Goal: Task Accomplishment & Management: Complete application form

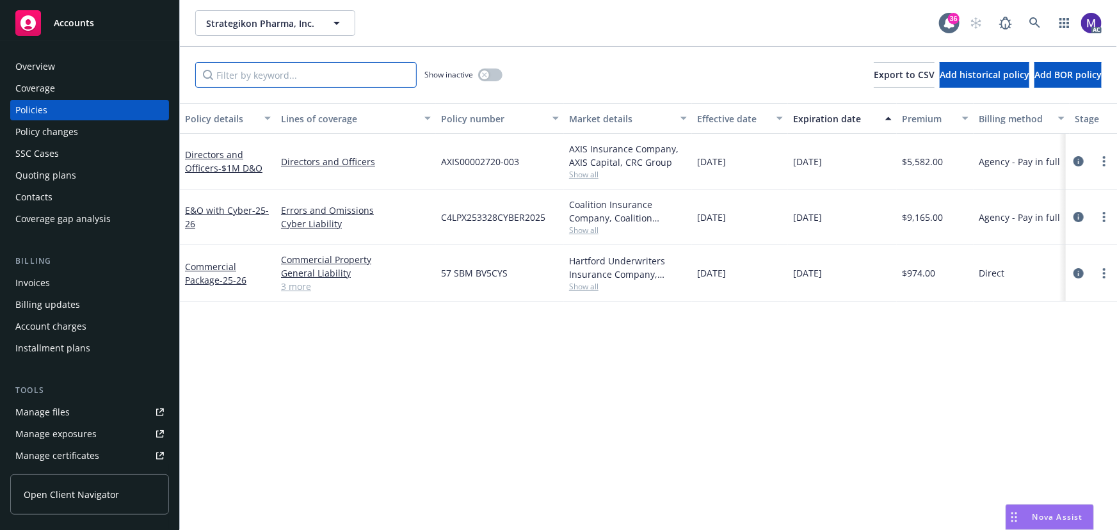
click at [249, 72] on input "Filter by keyword..." at bounding box center [306, 75] width 222 height 26
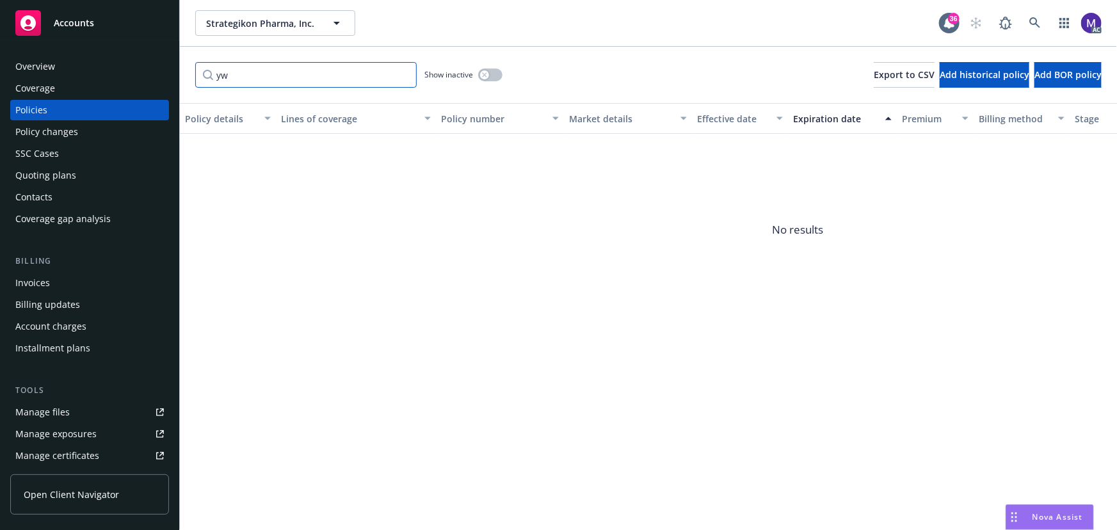
type input "y"
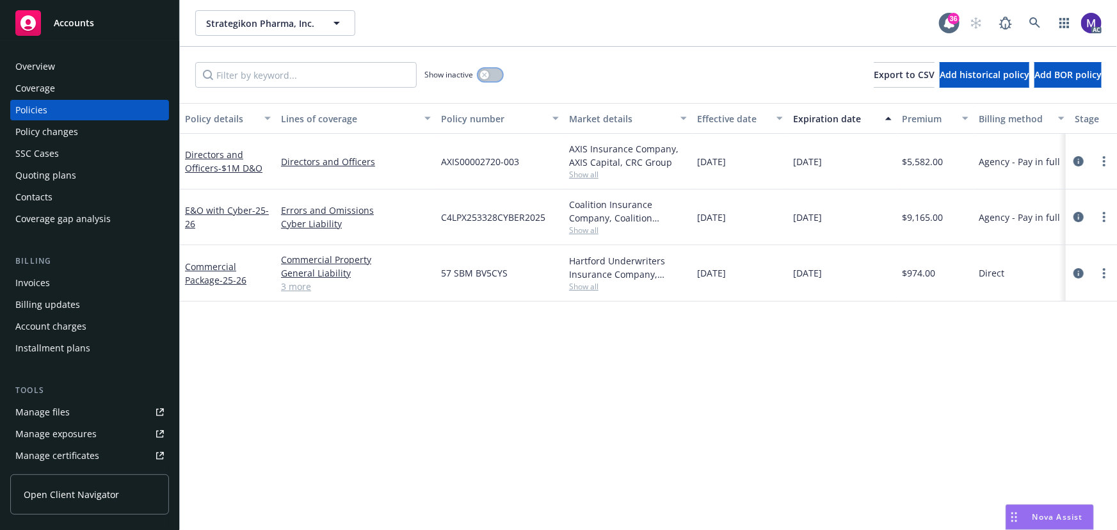
click at [492, 76] on button "button" at bounding box center [490, 75] width 24 height 13
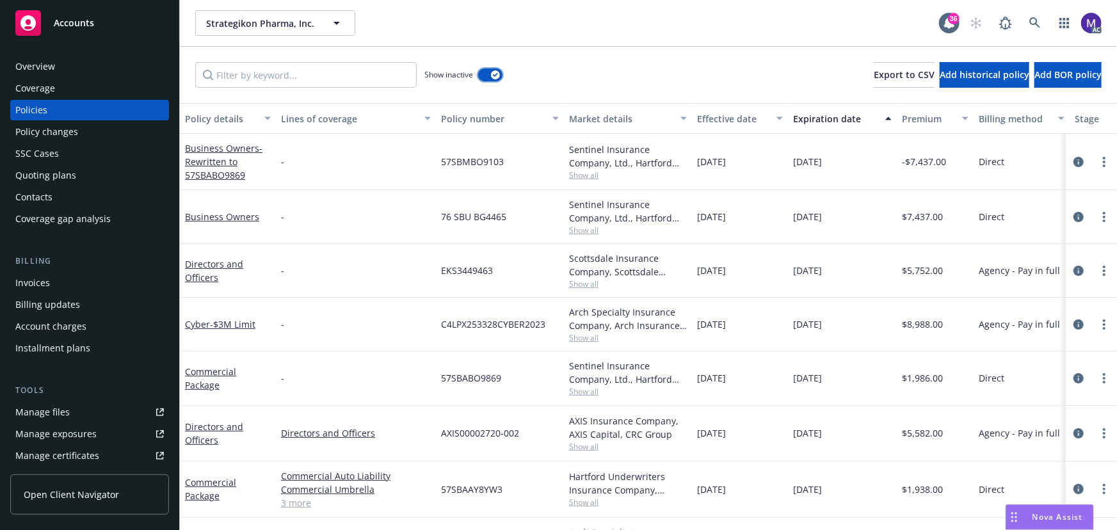
click at [493, 76] on icon "button" at bounding box center [495, 75] width 5 height 4
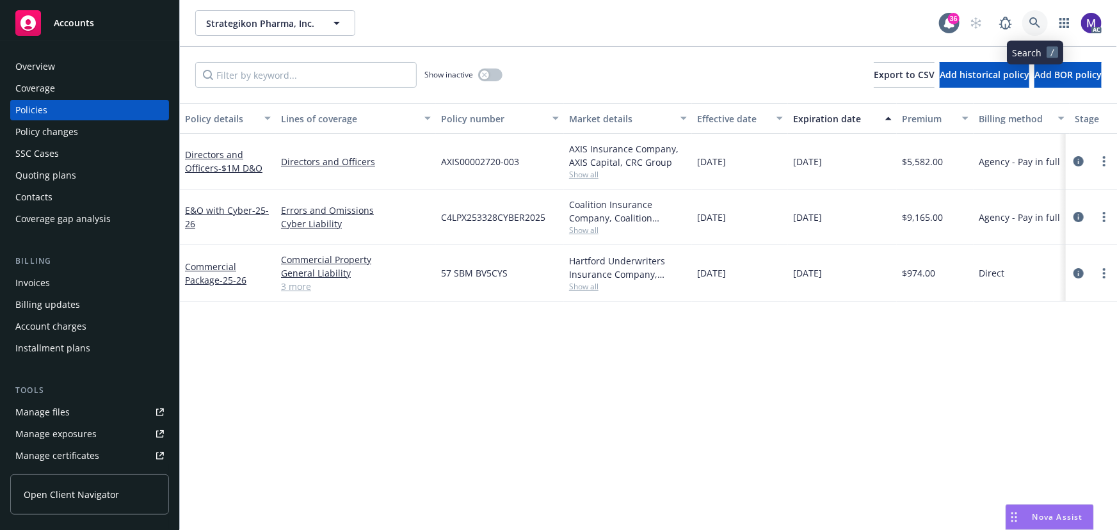
click at [1037, 24] on icon at bounding box center [1035, 22] width 11 height 11
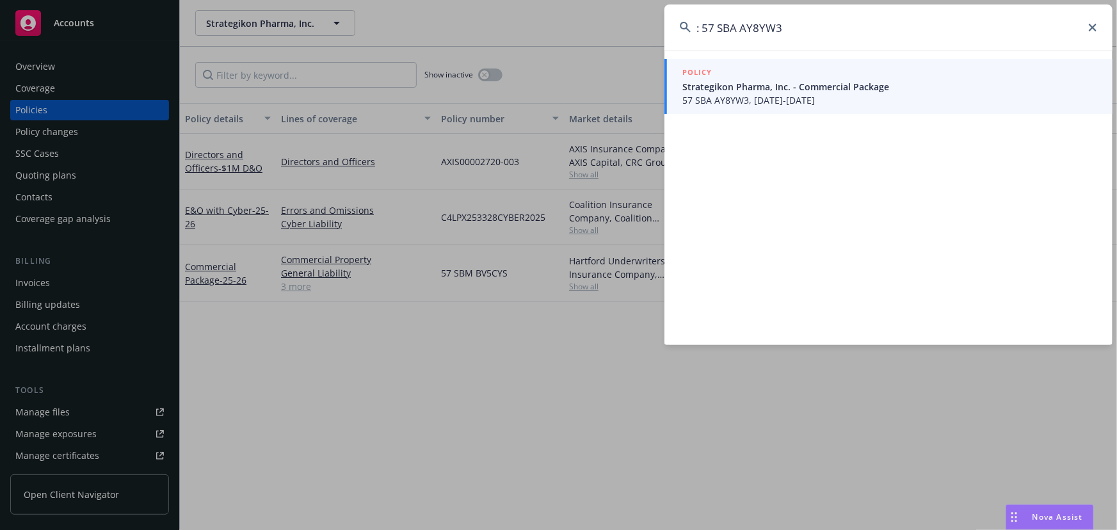
drag, startPoint x: 702, startPoint y: 24, endPoint x: 661, endPoint y: 31, distance: 41.7
click at [671, 26] on input ": 57 SBA AY8YW3" at bounding box center [889, 27] width 448 height 46
type input "57 SBA AY8YW3"
click at [788, 93] on span "57 SBA AY8YW3, 01/28/2025-01/28/2026" at bounding box center [890, 99] width 415 height 13
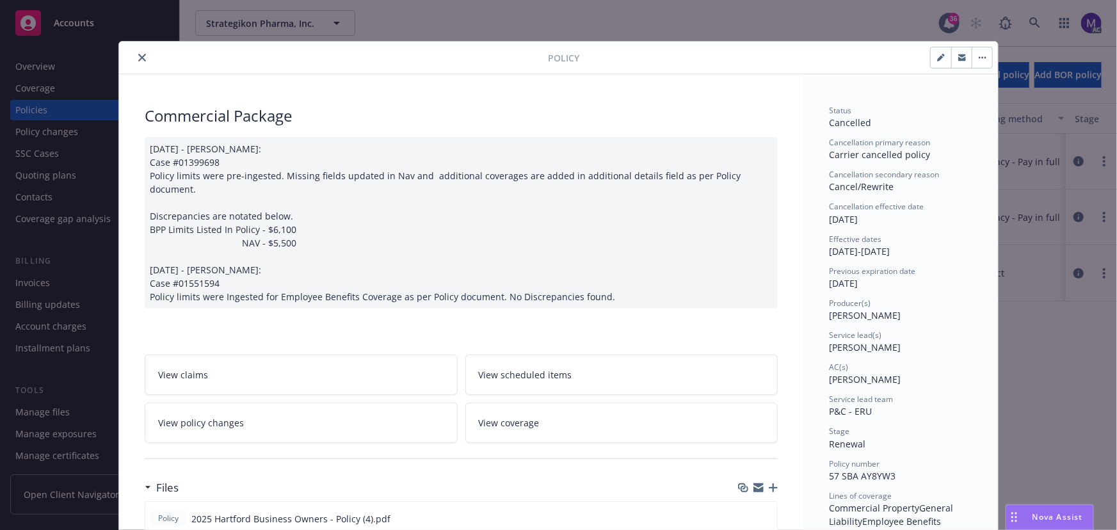
click at [142, 60] on button "close" at bounding box center [141, 57] width 15 height 15
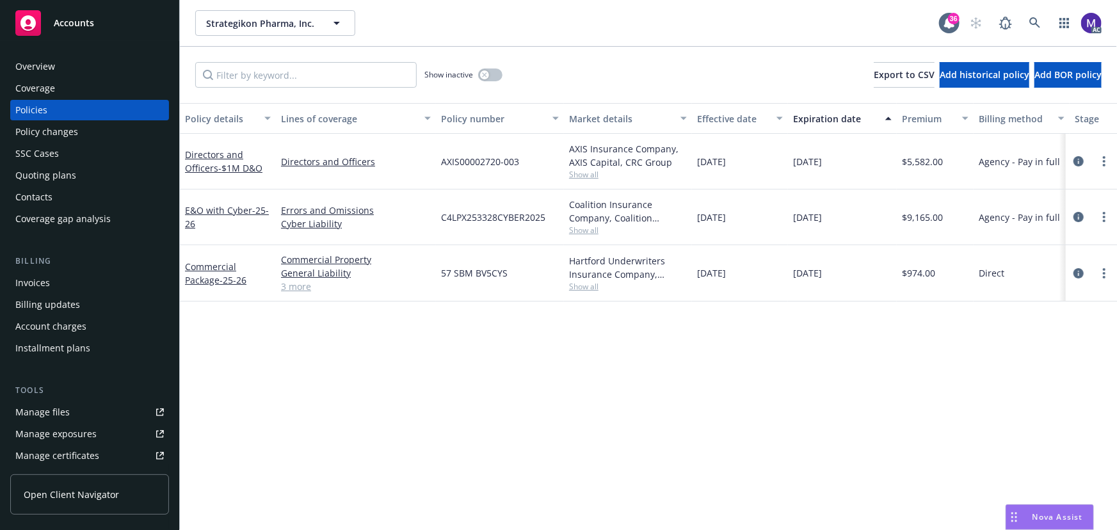
click at [585, 286] on span "Show all" at bounding box center [628, 286] width 118 height 11
click at [1031, 24] on icon at bounding box center [1035, 22] width 11 height 11
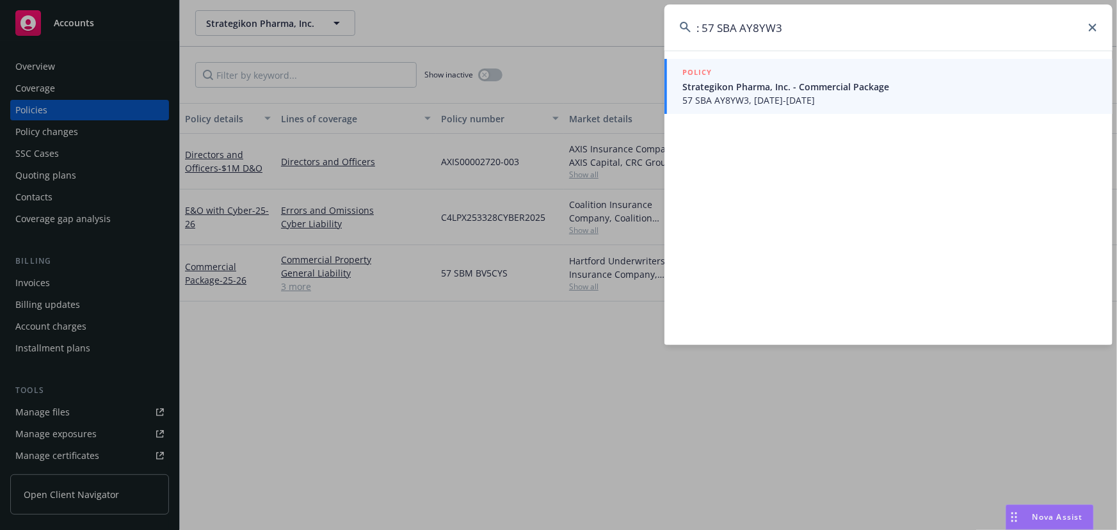
drag, startPoint x: 704, startPoint y: 26, endPoint x: 641, endPoint y: 26, distance: 62.8
click at [649, 26] on div ": 57 SBA AY8YW3 POLICY Strategikon Pharma, Inc. - Commercial Package 57 SBA AY8…" at bounding box center [558, 265] width 1117 height 530
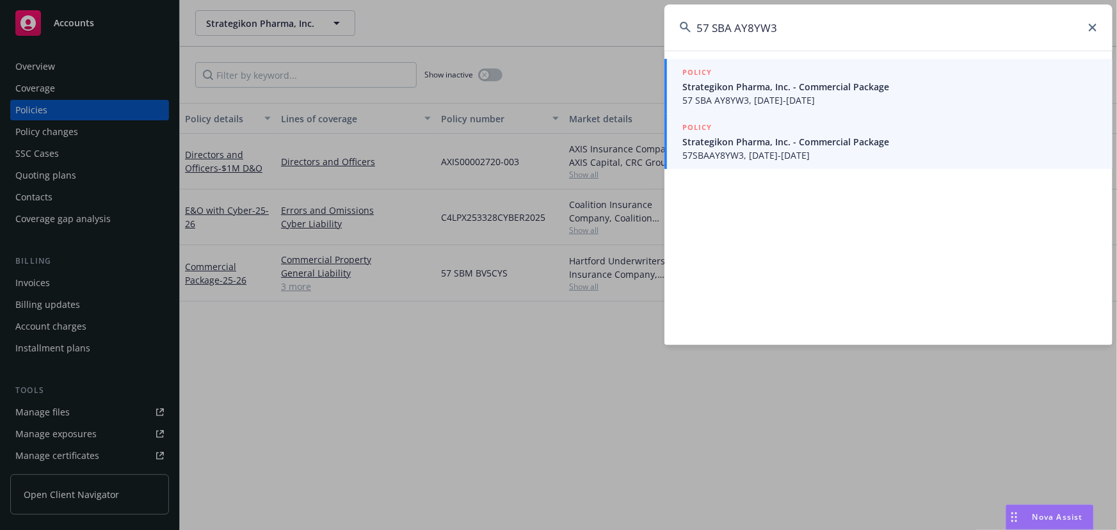
type input "57 SBA AY8YW3"
click at [782, 95] on span "57 SBA AY8YW3, 01/28/2025-01/28/2026" at bounding box center [890, 99] width 415 height 13
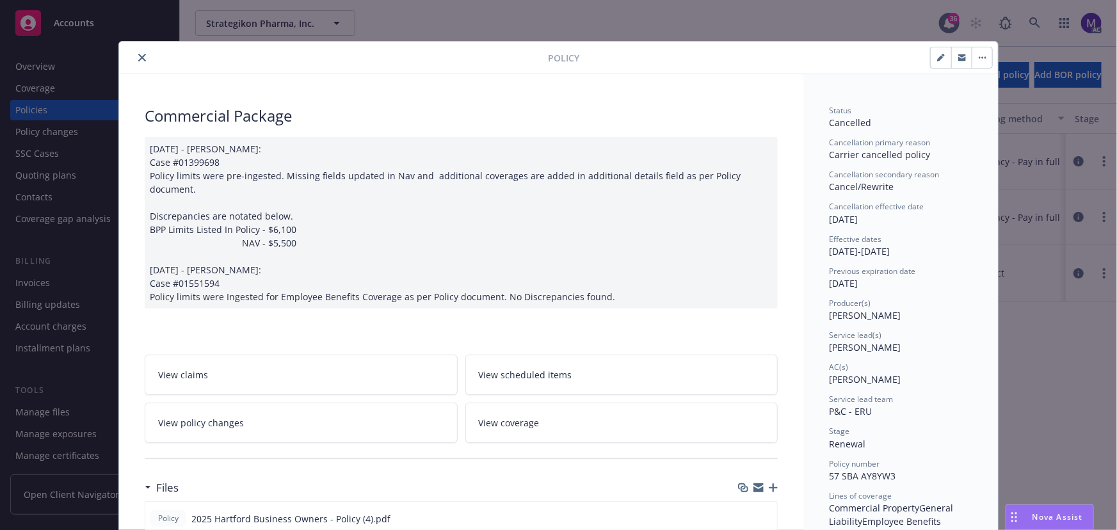
click at [139, 58] on icon "close" at bounding box center [142, 58] width 8 height 8
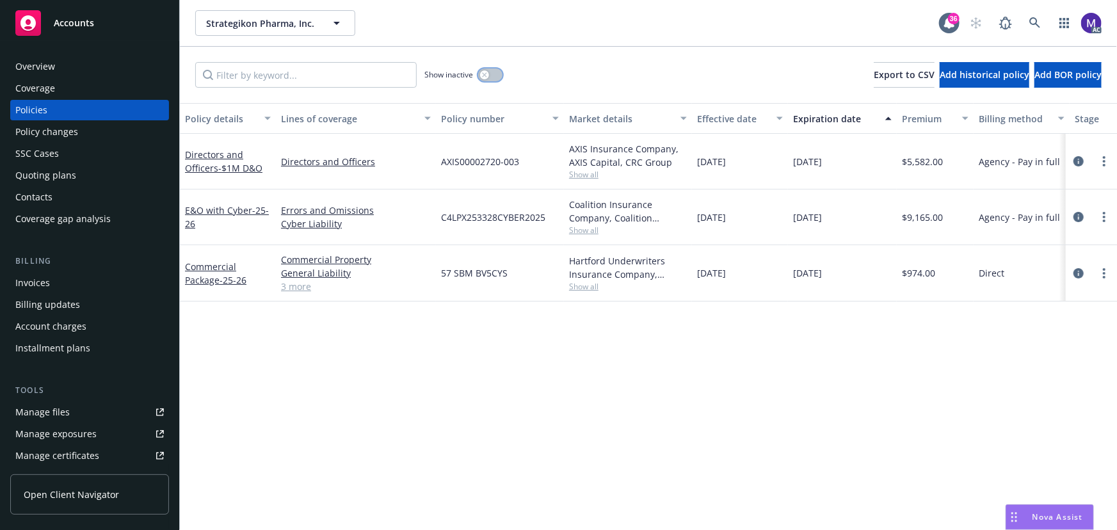
click at [487, 70] on div "button" at bounding box center [484, 74] width 9 height 9
click at [307, 76] on input "Filter by keyword..." at bounding box center [306, 75] width 222 height 26
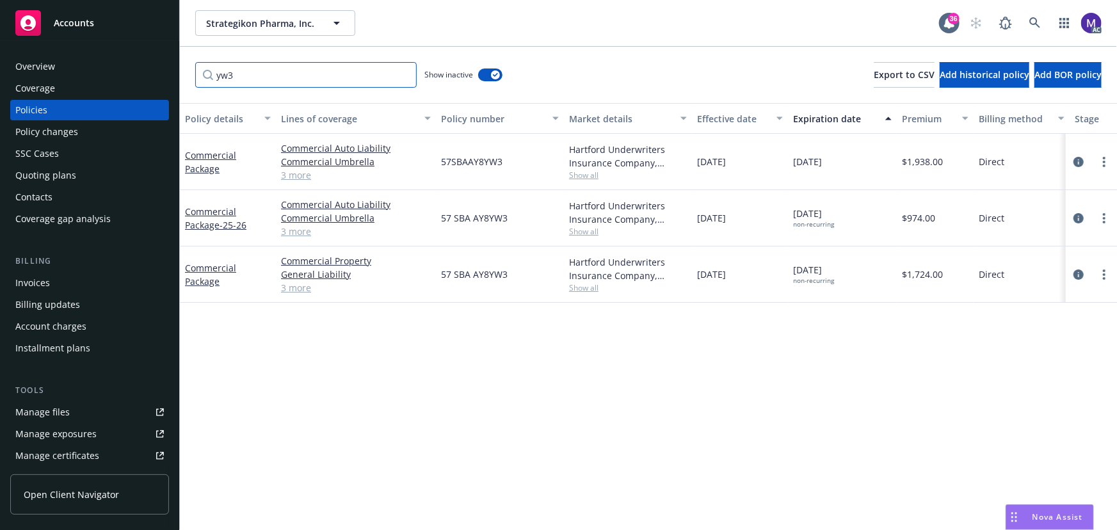
type input "yw3"
click at [1082, 274] on icon "circleInformation" at bounding box center [1079, 275] width 10 height 10
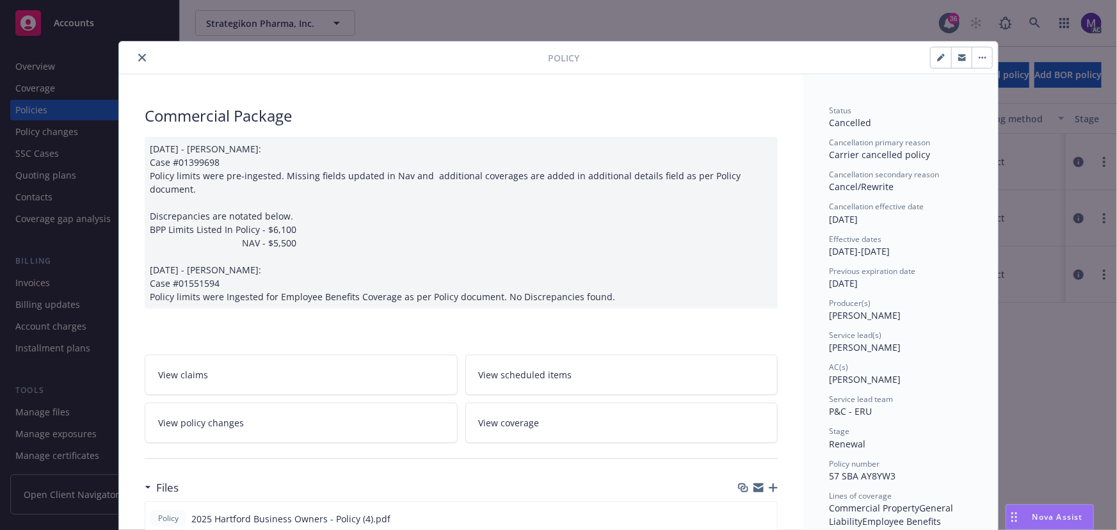
scroll to position [38, 0]
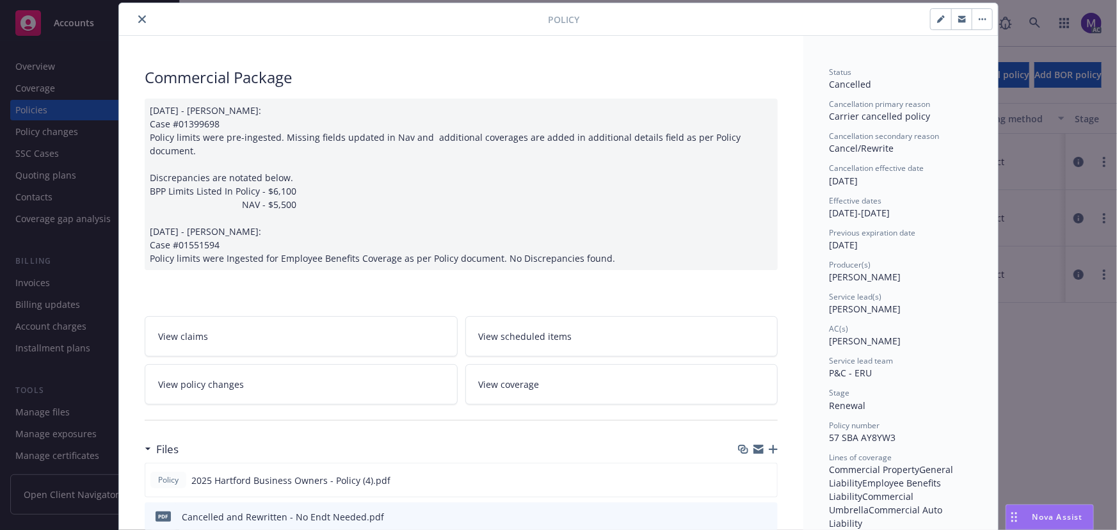
click at [352, 332] on link "View claims" at bounding box center [301, 336] width 313 height 40
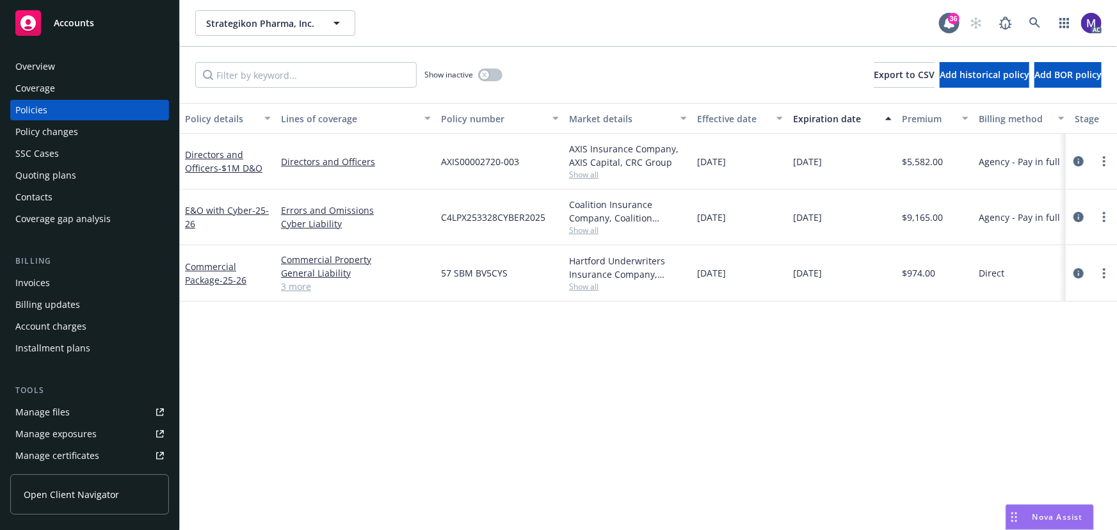
click at [78, 131] on div "Policy changes" at bounding box center [89, 132] width 149 height 20
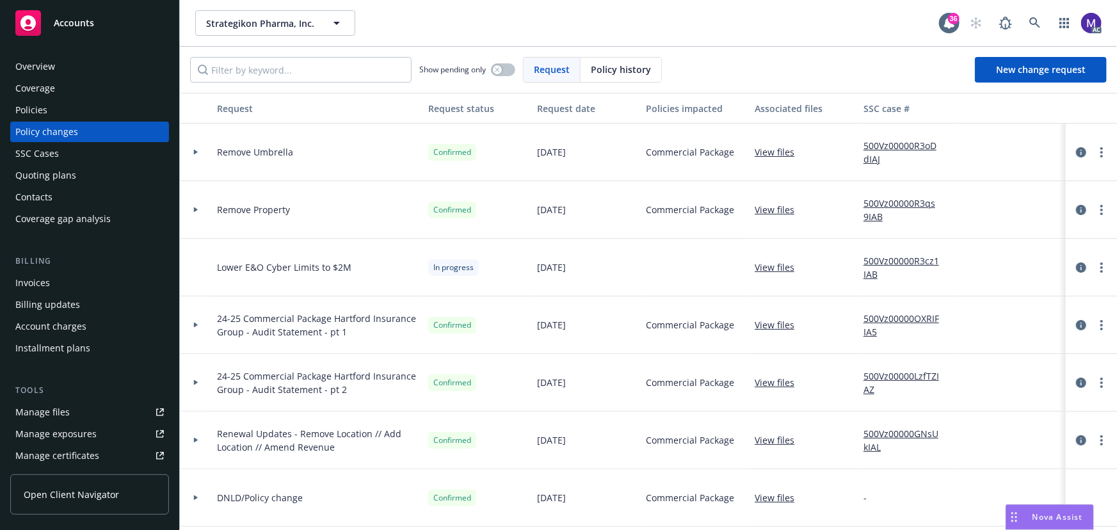
click at [204, 166] on div at bounding box center [196, 153] width 32 height 58
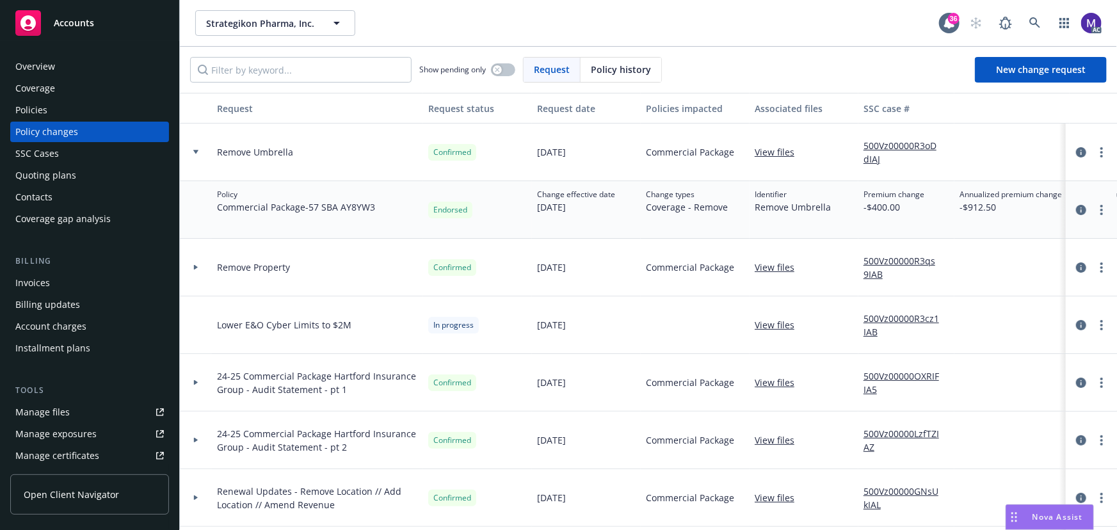
drag, startPoint x: 311, startPoint y: 211, endPoint x: 628, endPoint y: 208, distance: 316.3
click at [628, 208] on div "Policy Commercial Package - 57 SBA AY8YW3 Endorsed Change effective date 08/21/…" at bounding box center [843, 210] width 1326 height 58
click at [690, 213] on span "Coverage - Remove" at bounding box center [687, 206] width 82 height 13
drag, startPoint x: 675, startPoint y: 211, endPoint x: 765, endPoint y: 211, distance: 89.6
click at [765, 211] on div "Policy Commercial Package - 57 SBA AY8YW3 Endorsed Change effective date 08/21/…" at bounding box center [843, 210] width 1326 height 58
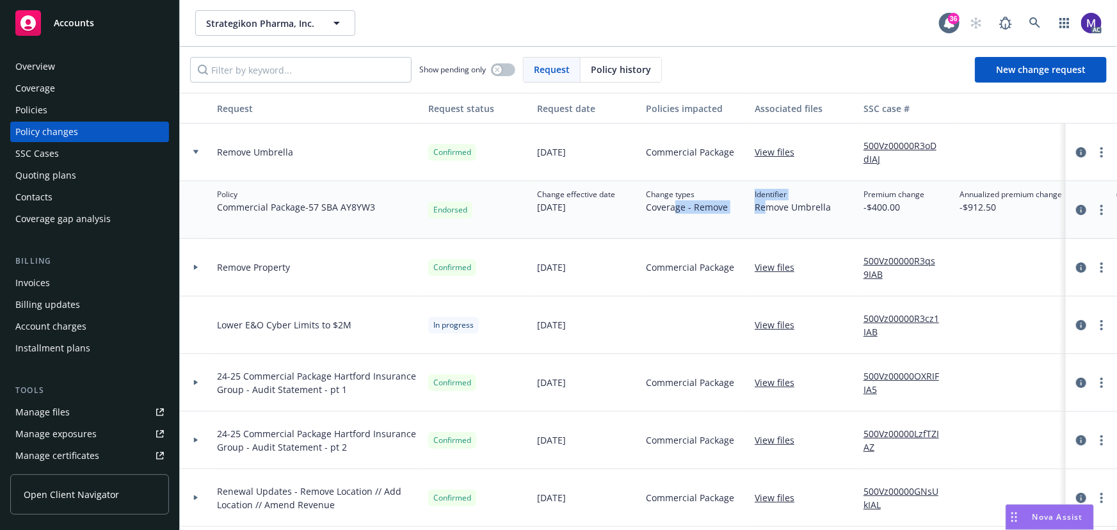
click at [765, 211] on span "Remove Umbrella" at bounding box center [793, 206] width 76 height 13
drag, startPoint x: 807, startPoint y: 210, endPoint x: 814, endPoint y: 212, distance: 7.3
click at [807, 210] on span "Remove Umbrella" at bounding box center [793, 206] width 76 height 13
drag, startPoint x: 814, startPoint y: 212, endPoint x: 845, endPoint y: 216, distance: 31.7
click at [827, 213] on span "Remove Umbrella" at bounding box center [793, 206] width 76 height 13
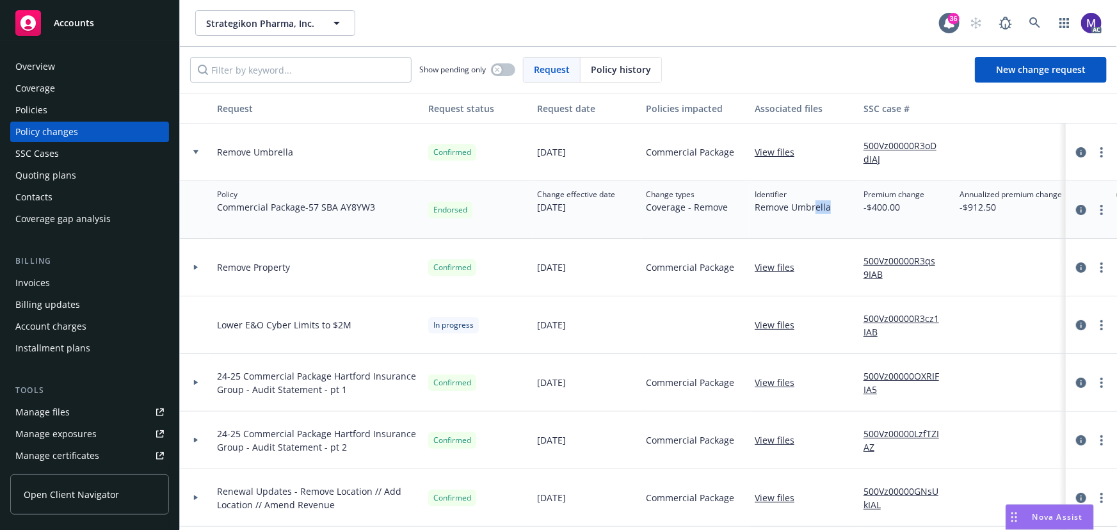
click at [847, 217] on div "Identifier Remove Umbrella" at bounding box center [804, 210] width 109 height 58
click at [884, 147] on link "500Vz00000R3oDdIAJ" at bounding box center [907, 152] width 86 height 27
click at [1094, 157] on link "more" at bounding box center [1101, 152] width 15 height 15
click at [820, 69] on div "Show pending only Request Policy history New change request" at bounding box center [648, 70] width 917 height 26
click at [788, 155] on link "View files" at bounding box center [780, 151] width 50 height 13
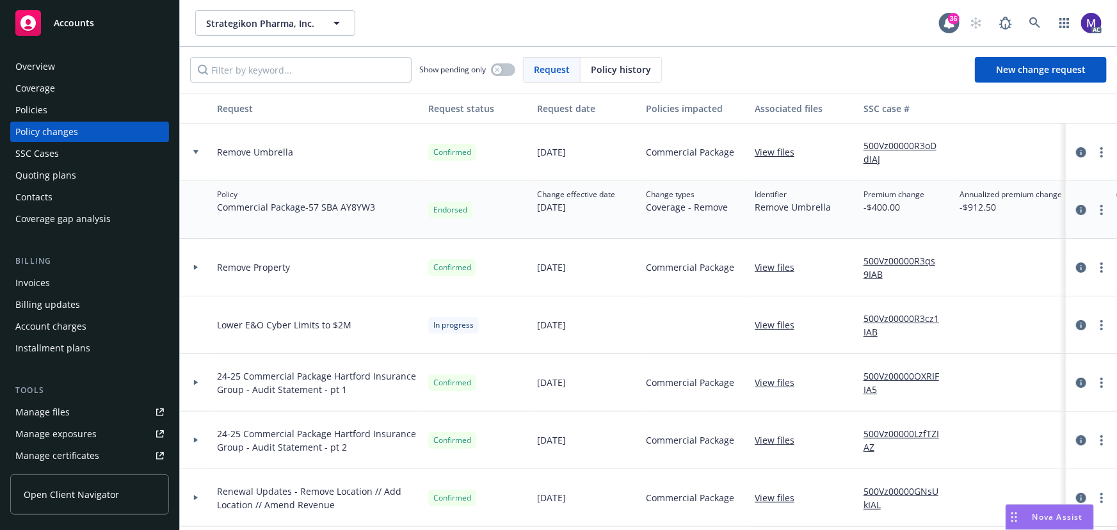
drag, startPoint x: 526, startPoint y: 206, endPoint x: 624, endPoint y: 214, distance: 98.9
click at [624, 214] on div "Policy Commercial Package - 57 SBA AY8YW3 Endorsed Change effective date 08/21/…" at bounding box center [843, 210] width 1326 height 58
click at [624, 214] on div "Change effective date 08/21/2025" at bounding box center [586, 210] width 109 height 58
drag, startPoint x: 747, startPoint y: 218, endPoint x: 950, endPoint y: 218, distance: 202.3
click at [950, 218] on div "Policy Commercial Package - 57 SBA AY8YW3 Endorsed Change effective date 08/21/…" at bounding box center [843, 210] width 1326 height 58
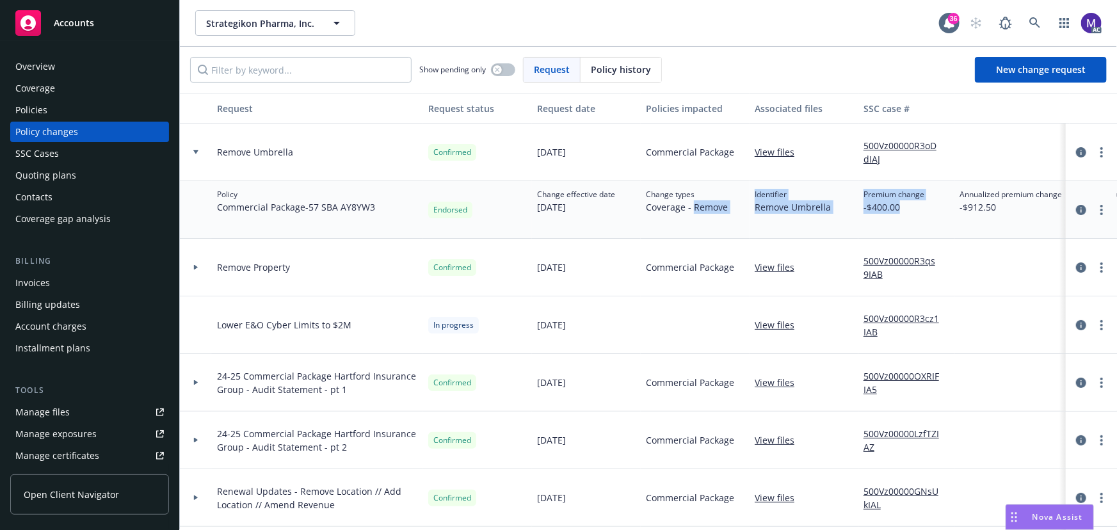
click at [950, 218] on div "Premium change -$400.00" at bounding box center [907, 210] width 96 height 58
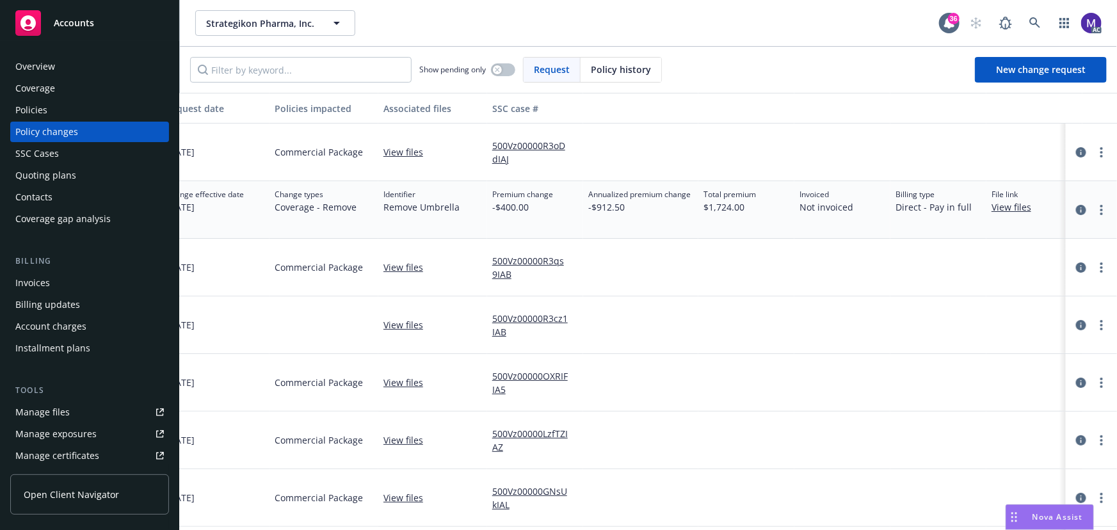
scroll to position [0, 396]
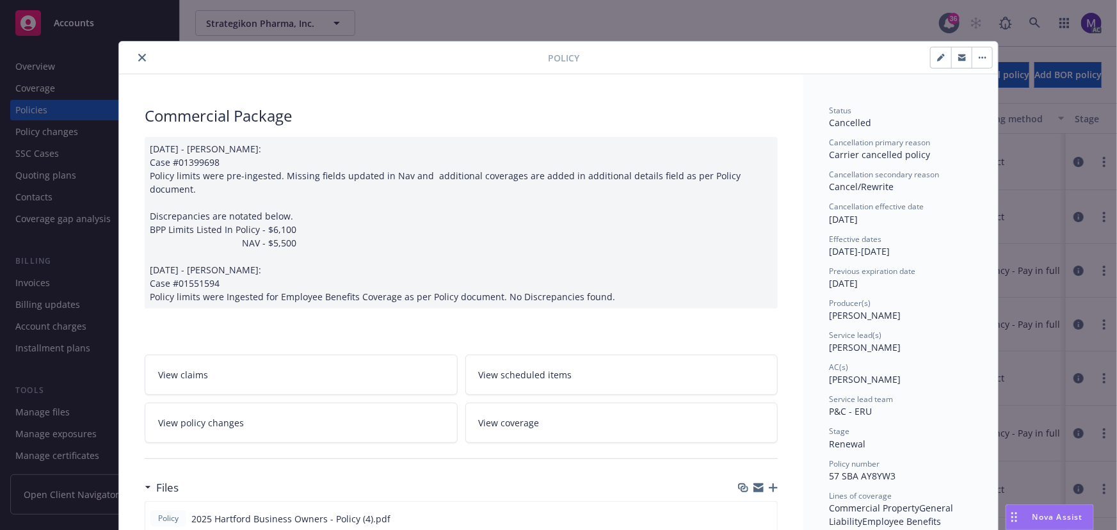
scroll to position [232, 0]
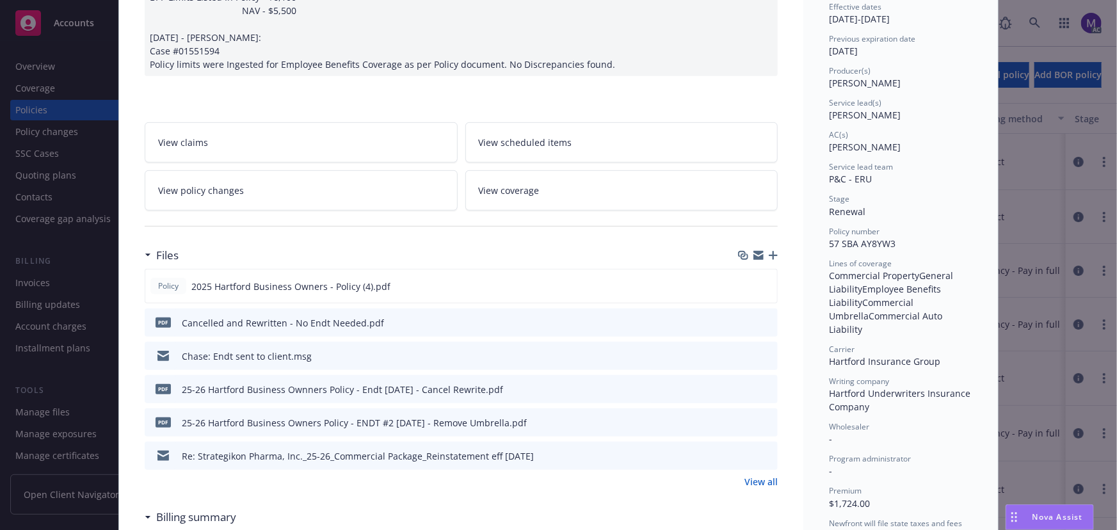
click at [292, 172] on link "View policy changes" at bounding box center [301, 190] width 313 height 40
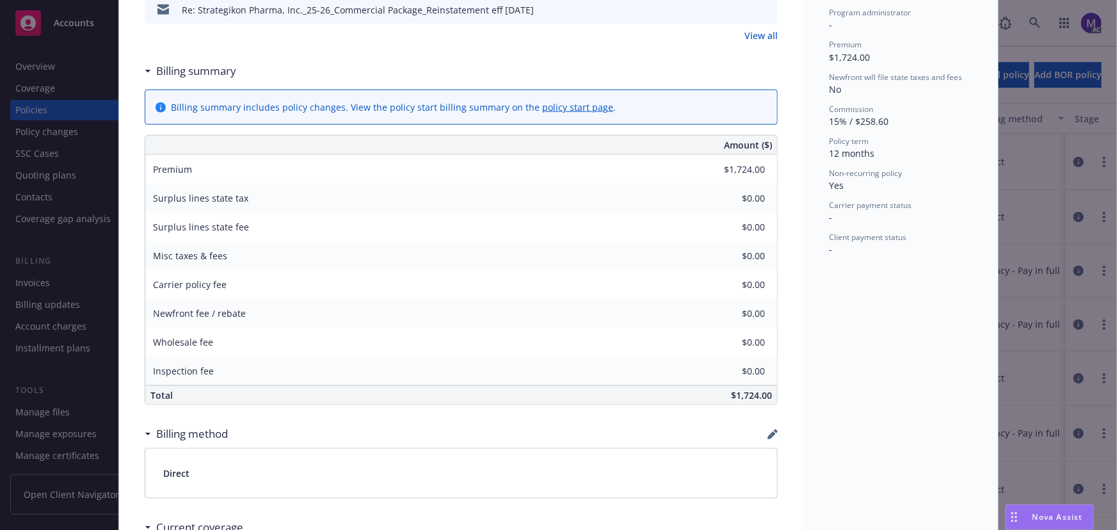
scroll to position [1028, 0]
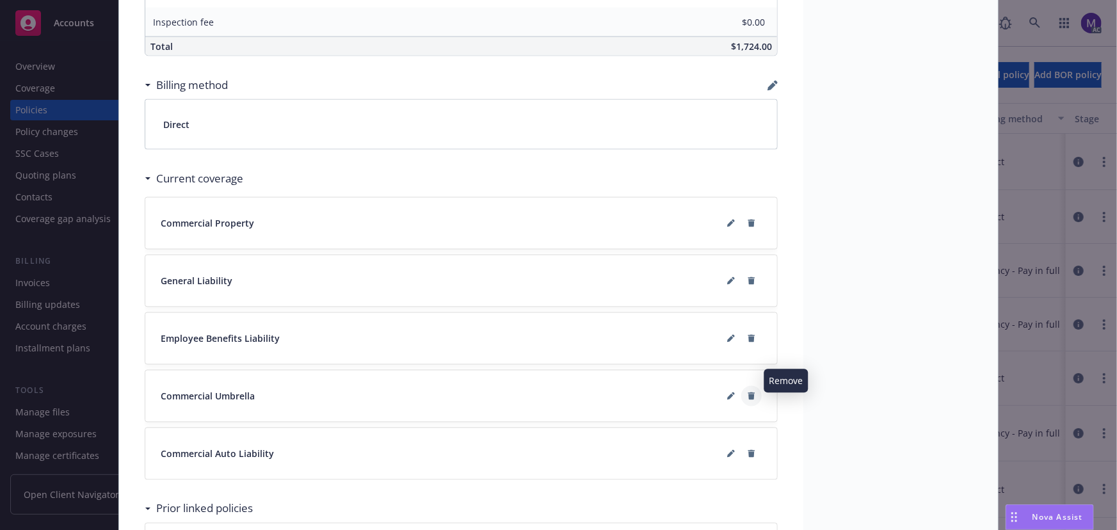
click at [749, 393] on icon at bounding box center [752, 397] width 7 height 8
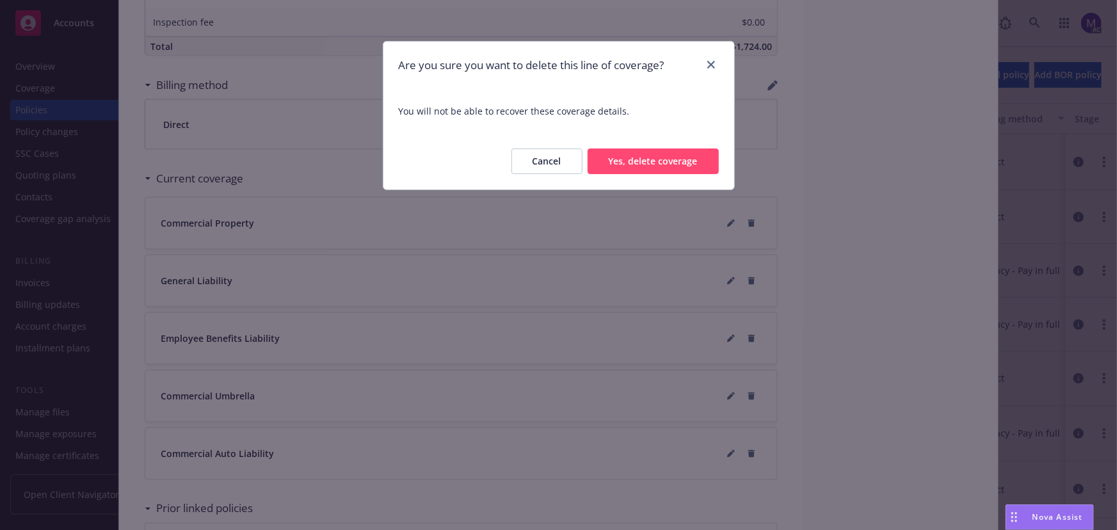
click at [653, 159] on button "Yes, delete coverage" at bounding box center [653, 162] width 131 height 26
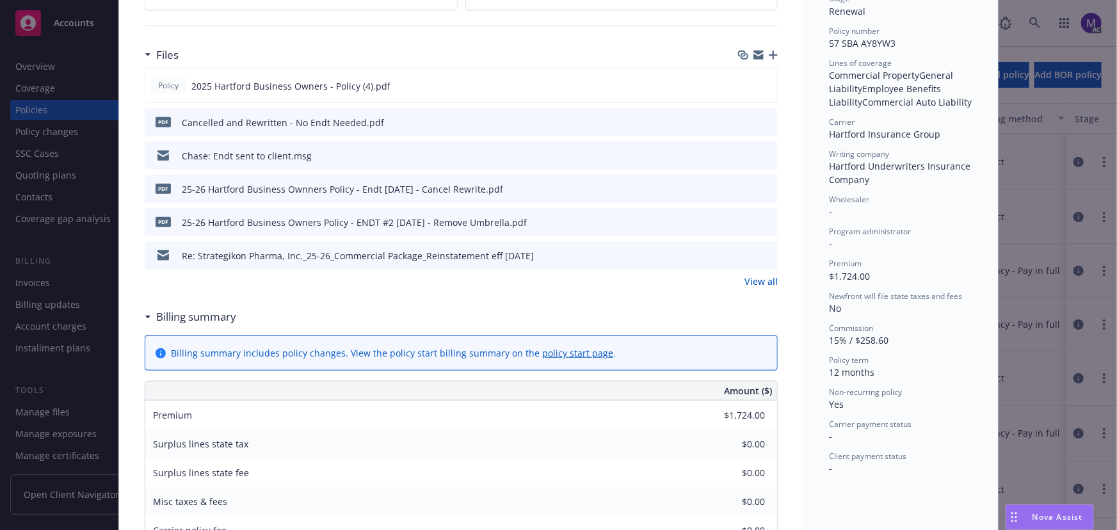
scroll to position [387, 0]
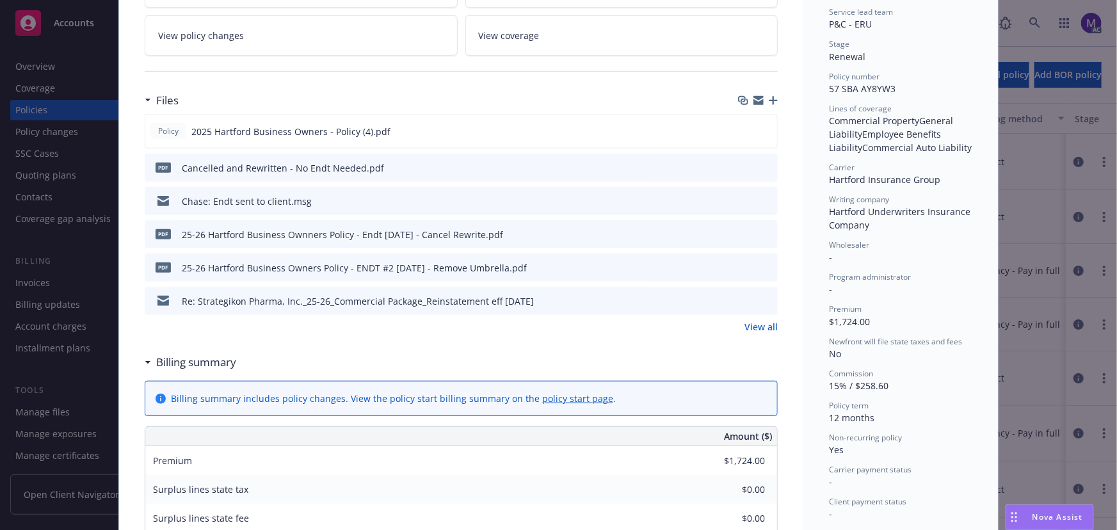
click at [749, 320] on link "View all" at bounding box center [761, 326] width 33 height 13
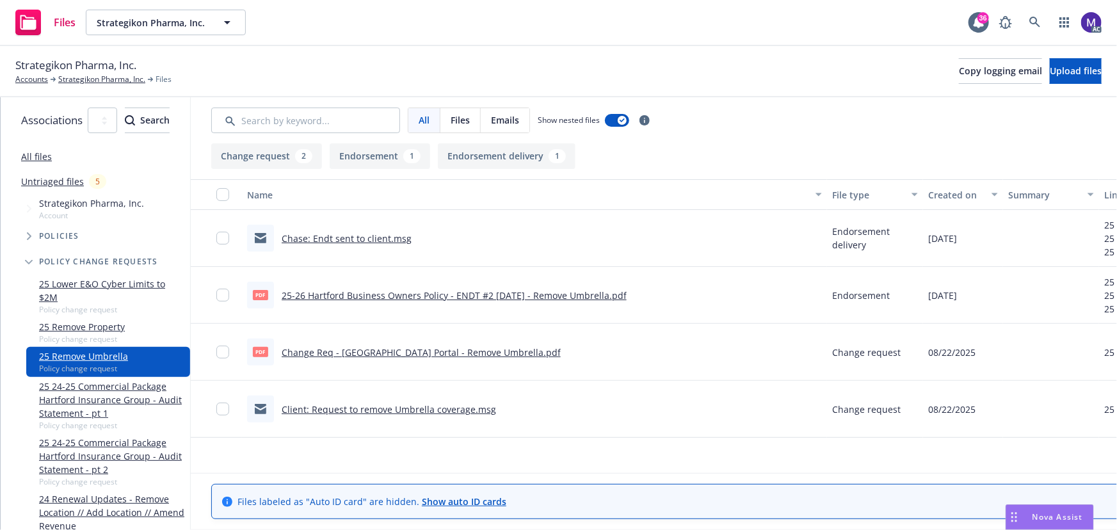
click at [452, 349] on link "Change Req - Hartford Portal - Remove Umbrella.pdf" at bounding box center [421, 352] width 279 height 12
click at [471, 298] on link "25-26 Hartford Business Owners Policy - ENDT #2 8-21-25 - Remove Umbrella.pdf" at bounding box center [454, 295] width 345 height 12
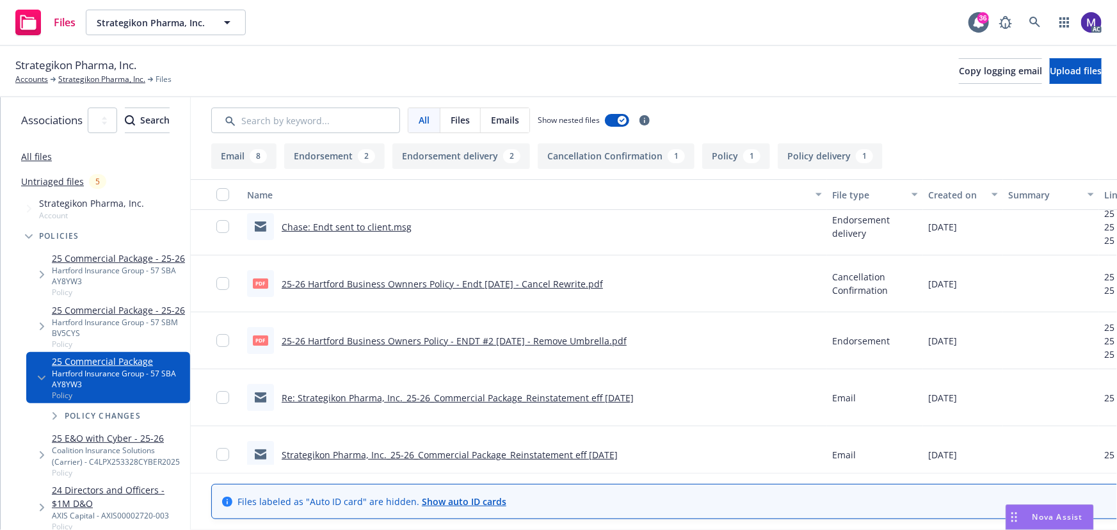
scroll to position [116, 0]
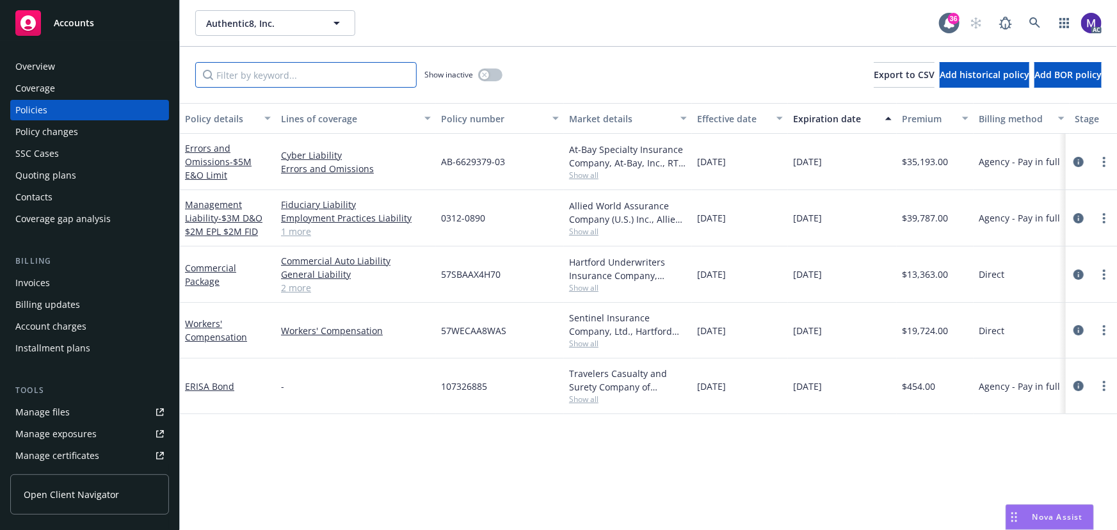
click at [252, 81] on input "Filter by keyword..." at bounding box center [306, 75] width 222 height 26
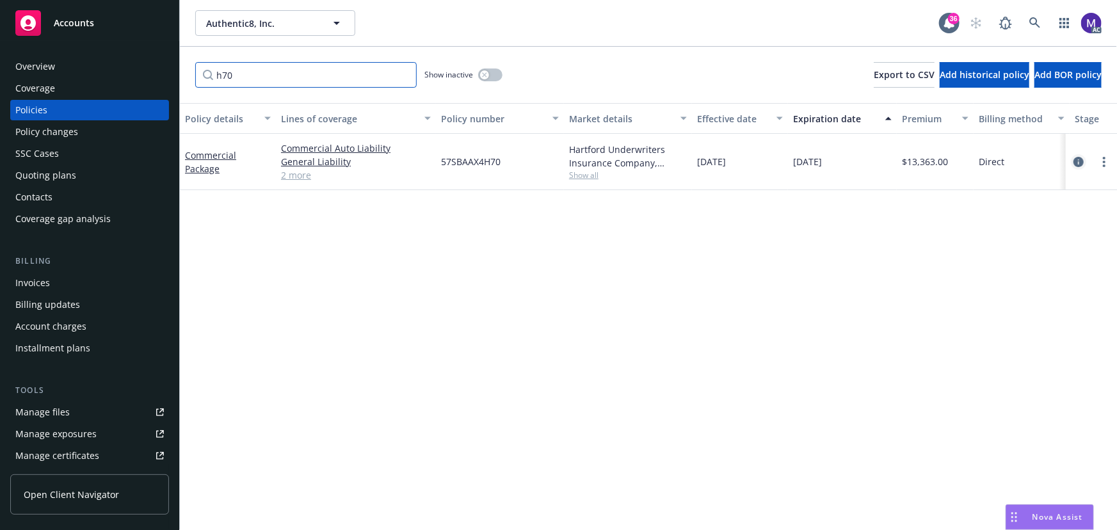
type input "h70"
click at [1080, 165] on icon "circleInformation" at bounding box center [1079, 162] width 10 height 10
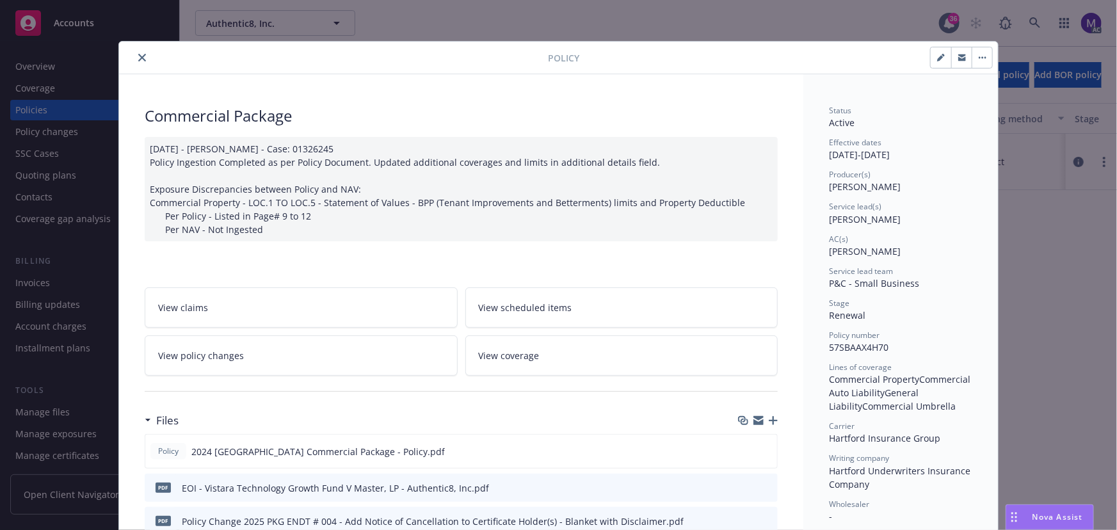
click at [325, 348] on link "View policy changes" at bounding box center [301, 356] width 313 height 40
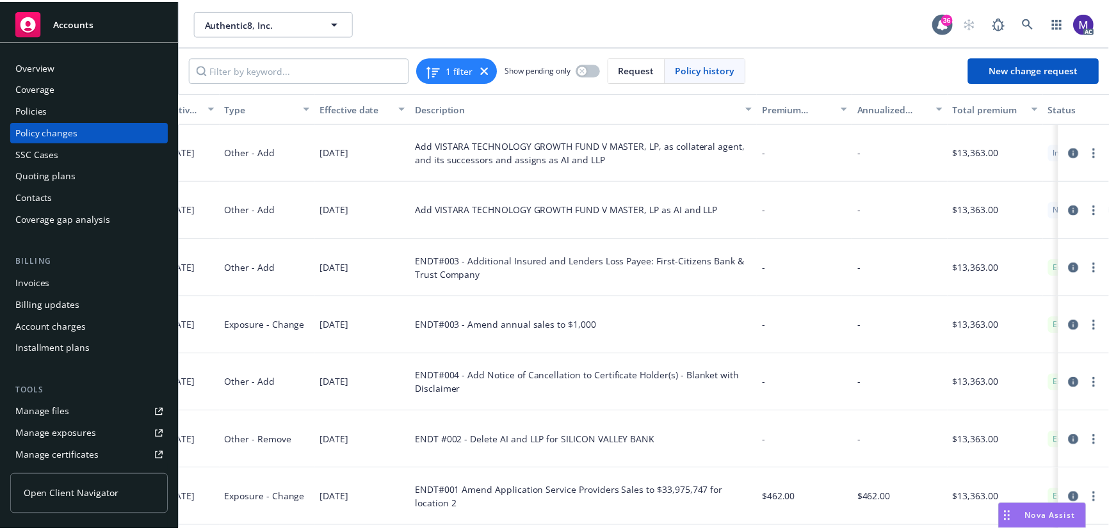
scroll to position [0, 355]
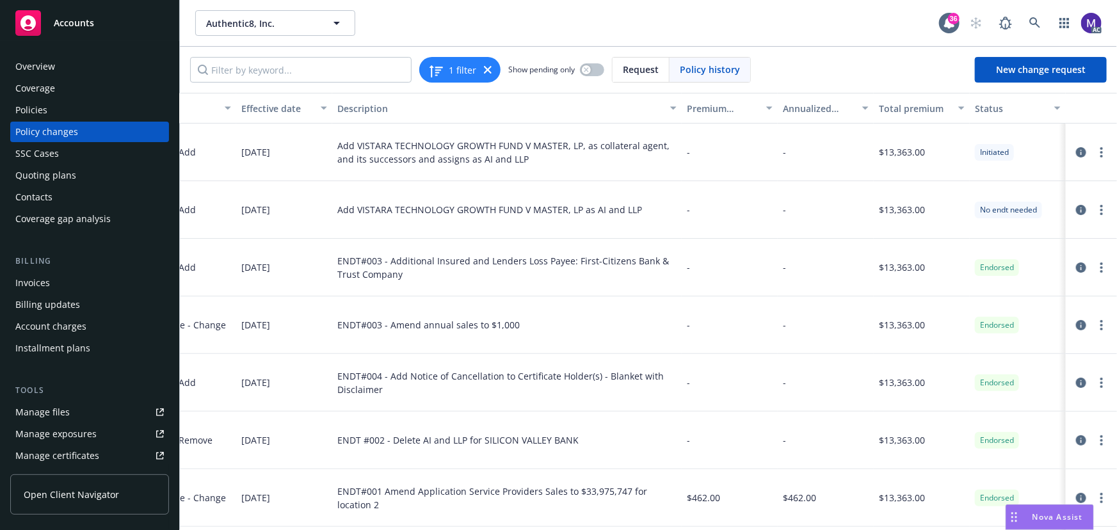
click at [72, 133] on div "Policy changes" at bounding box center [46, 132] width 63 height 20
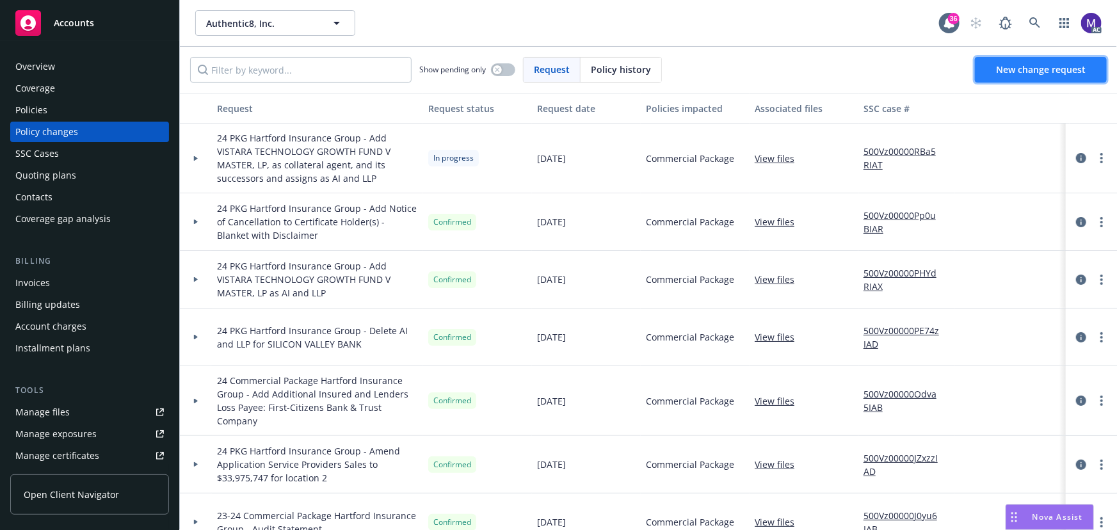
click at [1025, 70] on span "New change request" at bounding box center [1041, 69] width 90 height 12
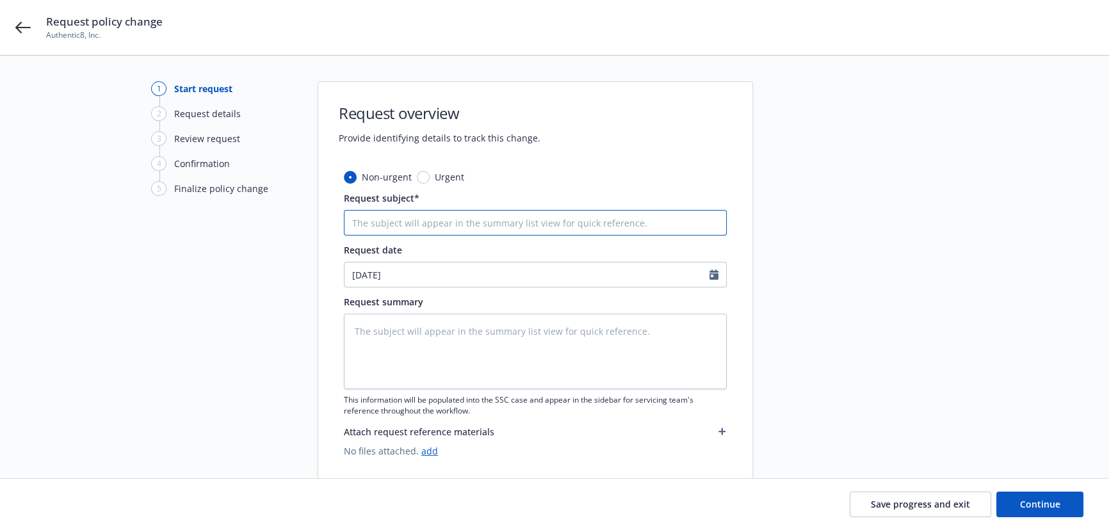
click at [417, 231] on input "Request subject*" at bounding box center [535, 223] width 383 height 26
type input "2"
type textarea "x"
type input "24"
type textarea "x"
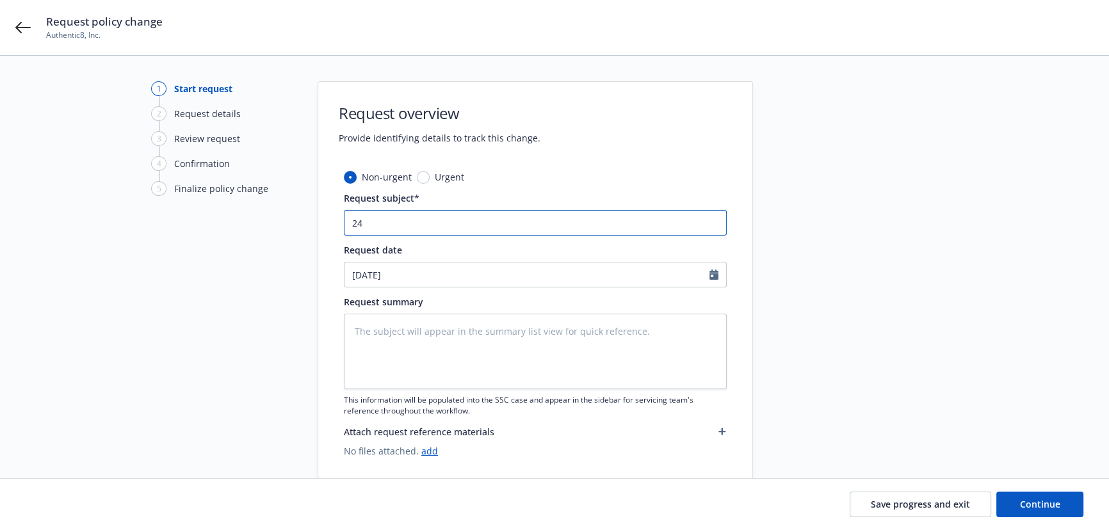
type input "24"
type textarea "x"
type input "24 P"
type textarea "x"
type input "24 PK"
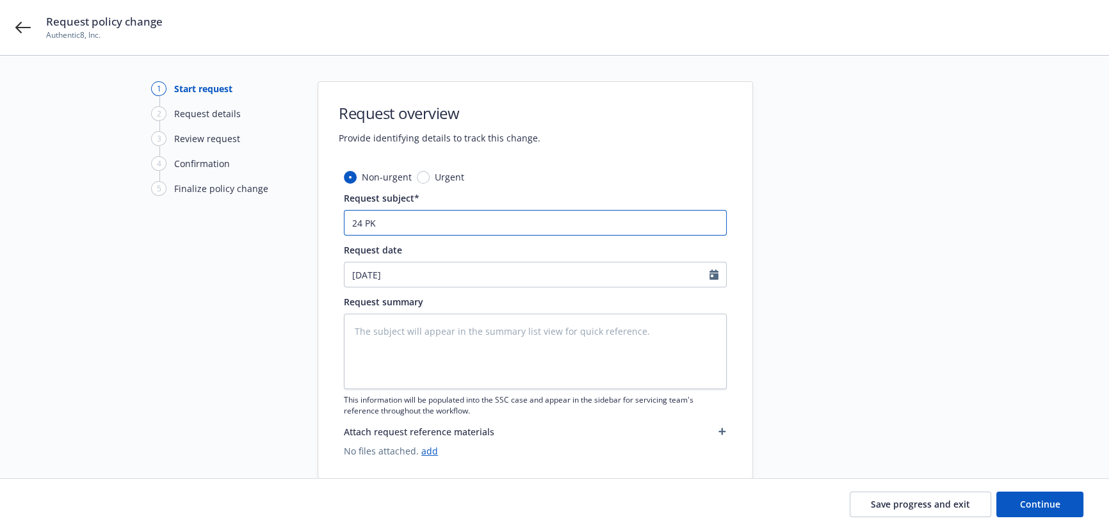
type textarea "x"
type input "24 PKG"
type textarea "x"
type input "24 PKG"
paste input "Hartford Insurance Group"
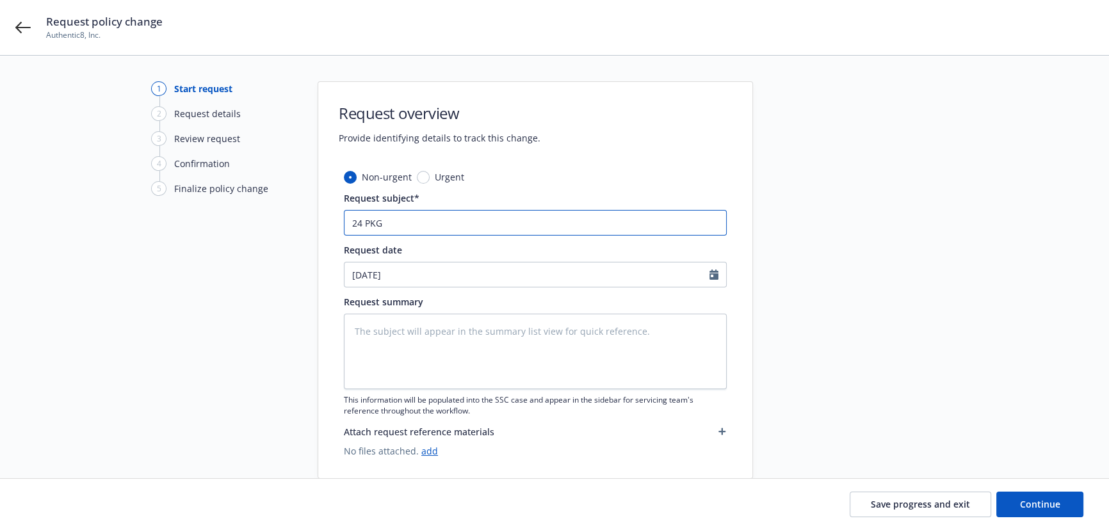
type textarea "x"
type input "24 PKG Hartford Insurance Group"
type textarea "x"
type input "24 PKG Hartford Insurance Group"
type textarea "x"
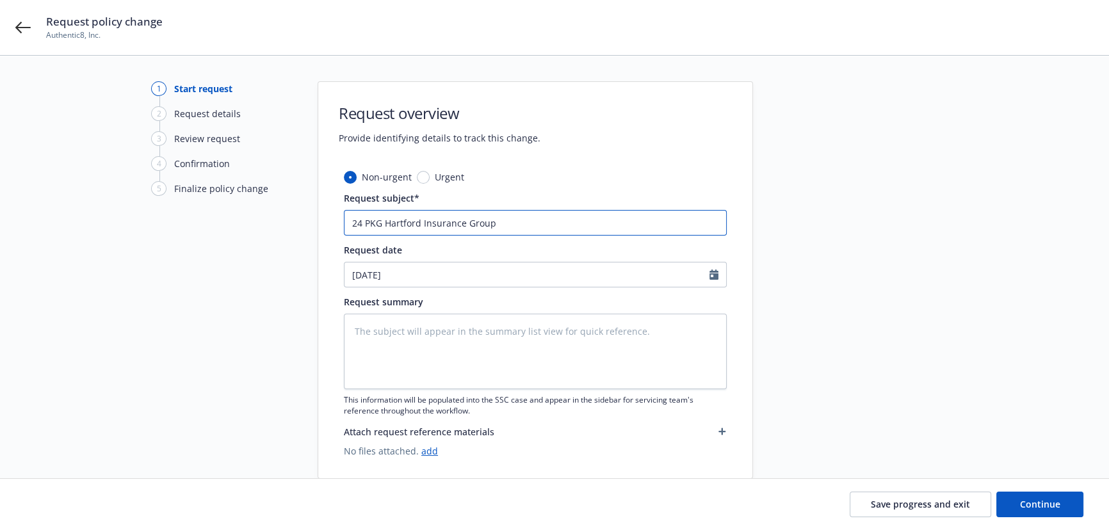
type input "24 PKG Hartford Insurance Group -"
type textarea "x"
type input "24 PKG Hartford Insurance Group -"
click at [523, 225] on input "24 PKG Hartford Insurance Group -" at bounding box center [535, 223] width 383 height 26
type textarea "x"
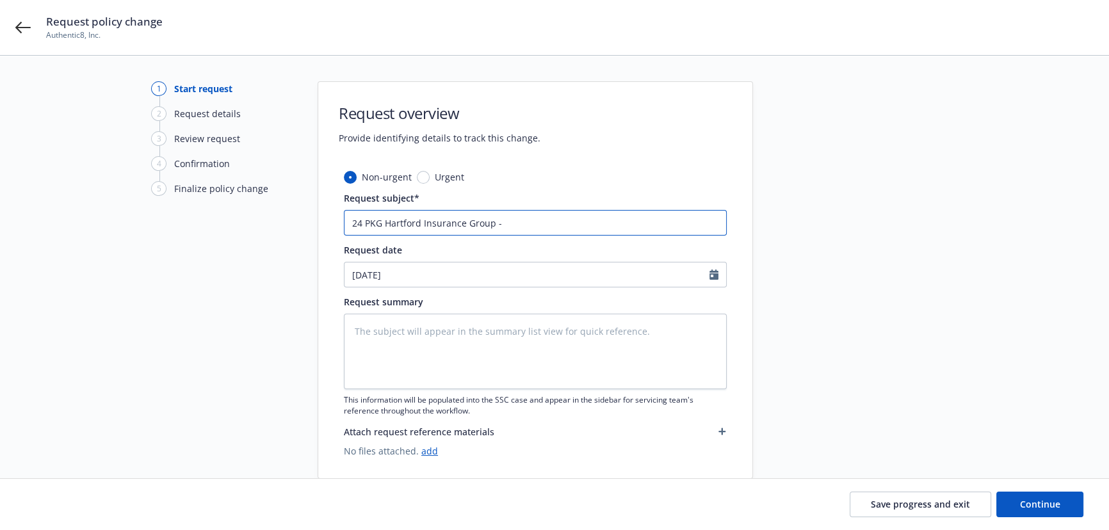
type input "24 PKG Hartford Insurance Group - A"
type textarea "x"
type input "24 PKG Hartford Insurance Group - Ad"
type textarea "x"
type input "24 PKG Hartford Insurance Group - Add"
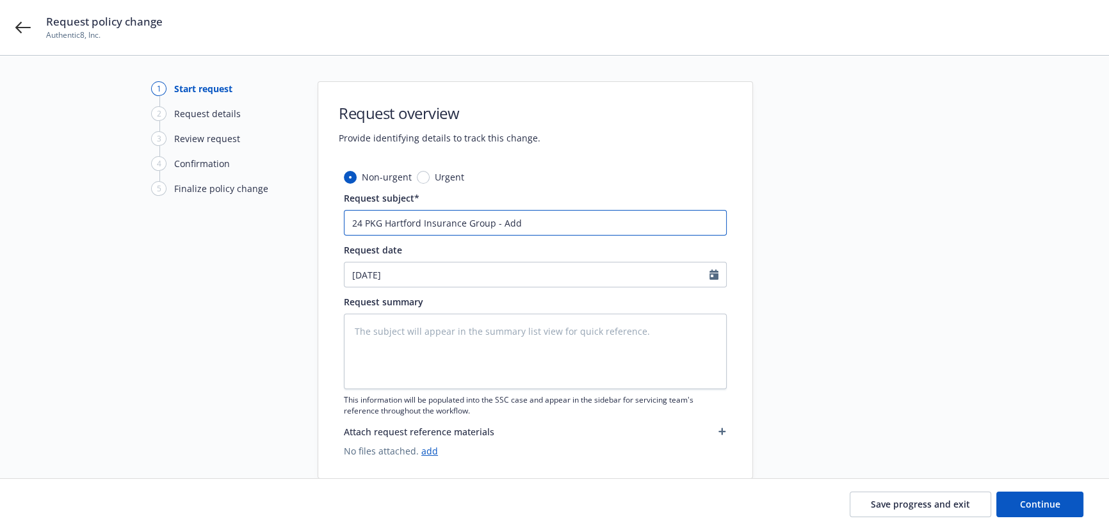
type textarea "x"
type input "24 PKG Hartford Insurance Group - Add"
type textarea "x"
type input "24 PKG Hartford Insurance Group - Add l"
type textarea "x"
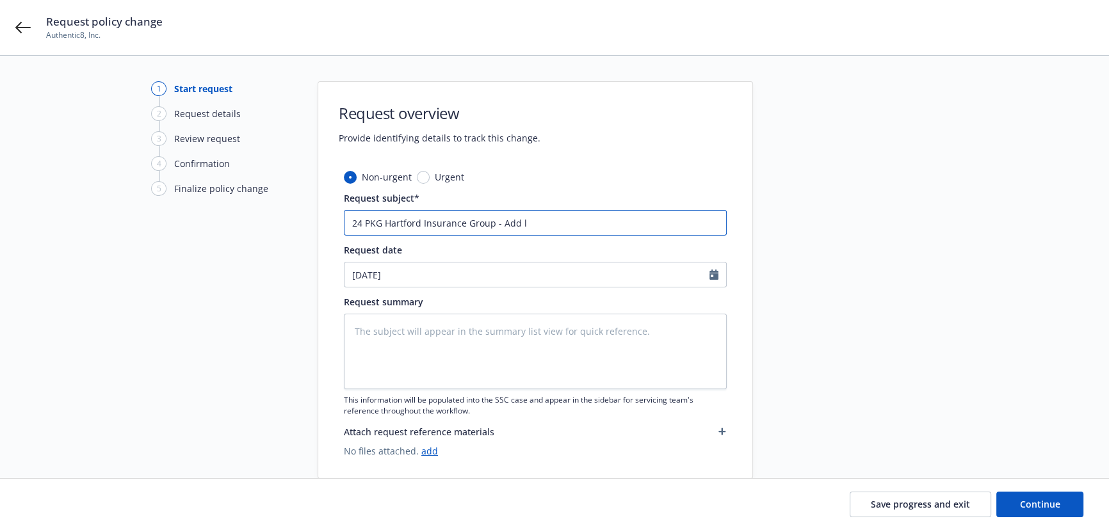
type input "24 PKG Hartford Insurance Group - Add lo"
type textarea "x"
type input "24 PKG Hartford Insurance Group - Add loc"
type textarea "x"
type input "24 PKG Hartford Insurance Group - Add loca"
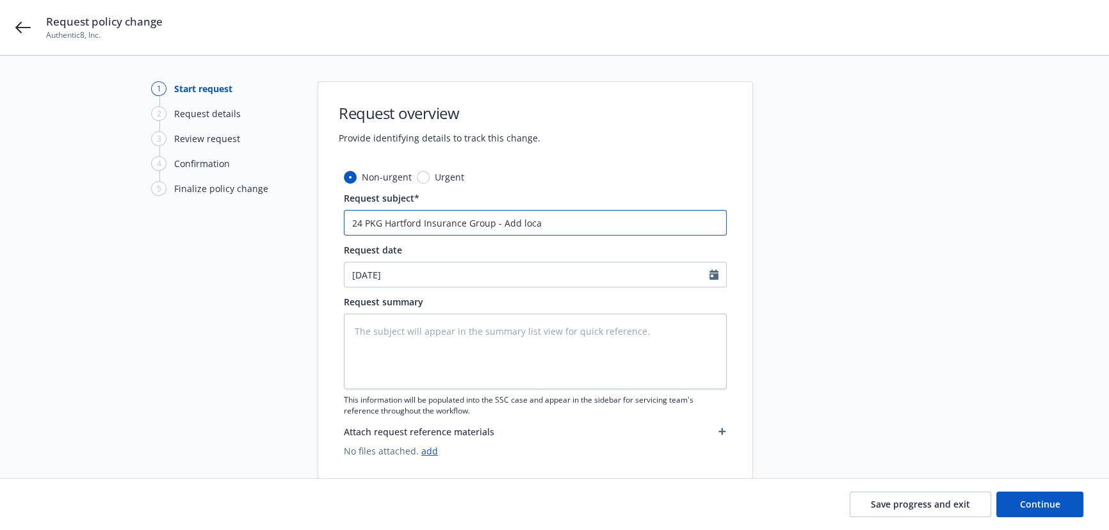
type textarea "x"
type input "24 PKG Hartford Insurance Group - Add locat"
type textarea "x"
type input "24 PKG Hartford Insurance Group - Add locati"
type textarea "x"
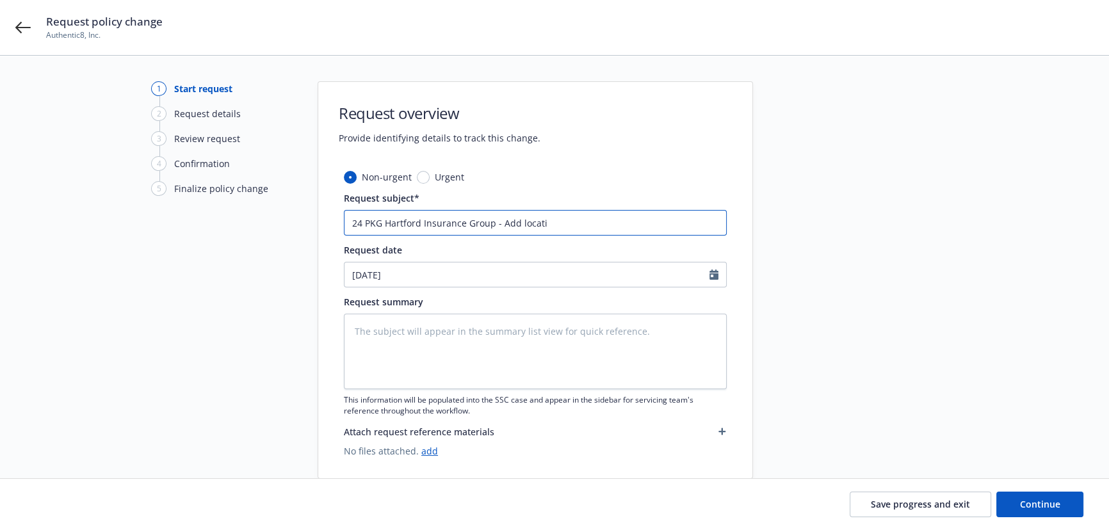
type input "24 PKG Hartford Insurance Group - Add locatio"
type textarea "x"
type input "24 PKG Hartford Insurance Group - Add location"
type textarea "x"
type input "24 PKG Hartford Insurance Group - Add location"
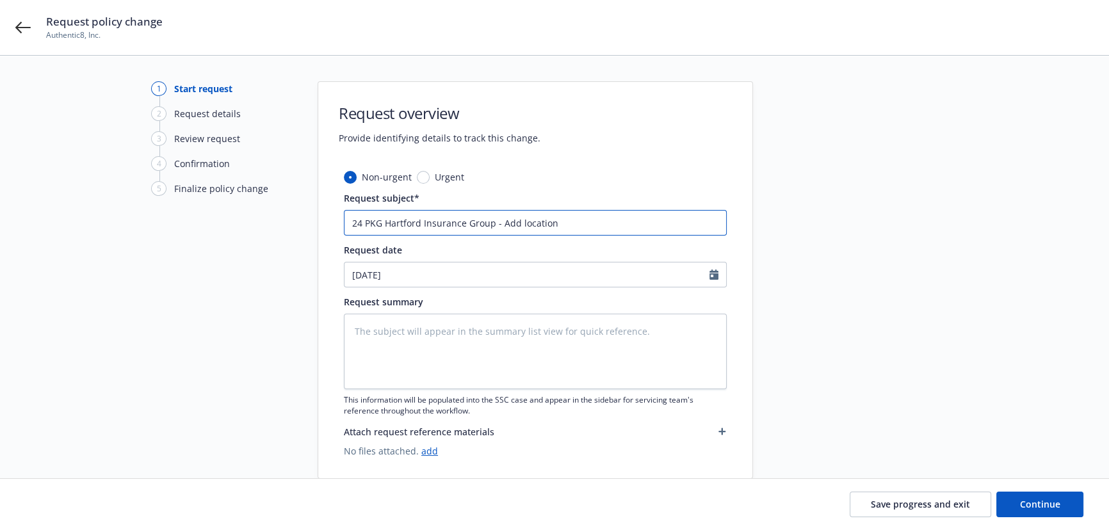
paste input "605 MARKET ST SAN FRANCISCO,CA 94105"
type textarea "x"
type input "24 PKG Hartford Insurance Group - Add location 605 MARKET ST SAN FRANCISCO,CA 9…"
type textarea "x"
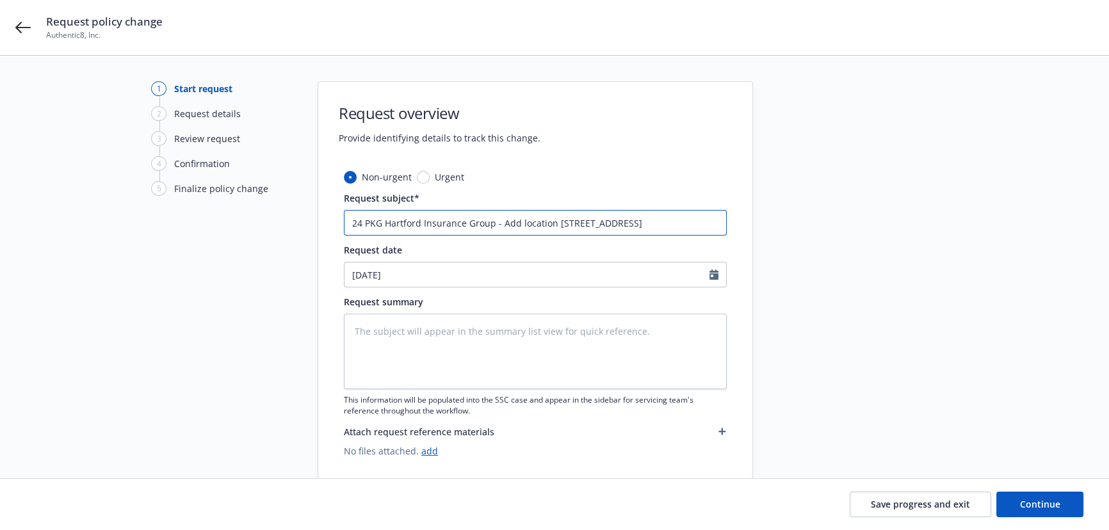
type input "24 PKG Hartford Insurance Group - Add location 605 MARKET ST SAN FRANCISCO,CA 9…"
type textarea "x"
type input "24 PKG Hartford Insurance Group - Add location 605 MARKET ST SAN FRANCISCO,CA 9…"
type textarea "x"
type input "24 PKG Hartford Insurance Group - Add location 605 MARKET ST SAN FRANCISCO,CA 9…"
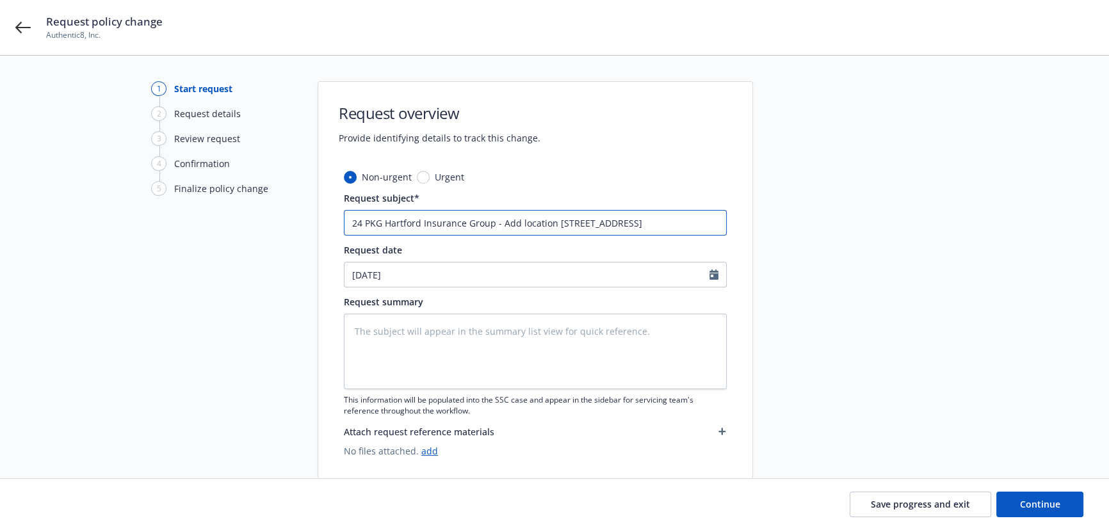
type textarea "x"
type input "24 PKG Hartford Insurance Group - Add location 605 MARKET ST SAN FRANCISCO,CA 9…"
type textarea "x"
type input "24 PKG Hartford Insurance Group - Add location 605 MARKET ST SAN FRANCISCO,CA 9…"
type textarea "x"
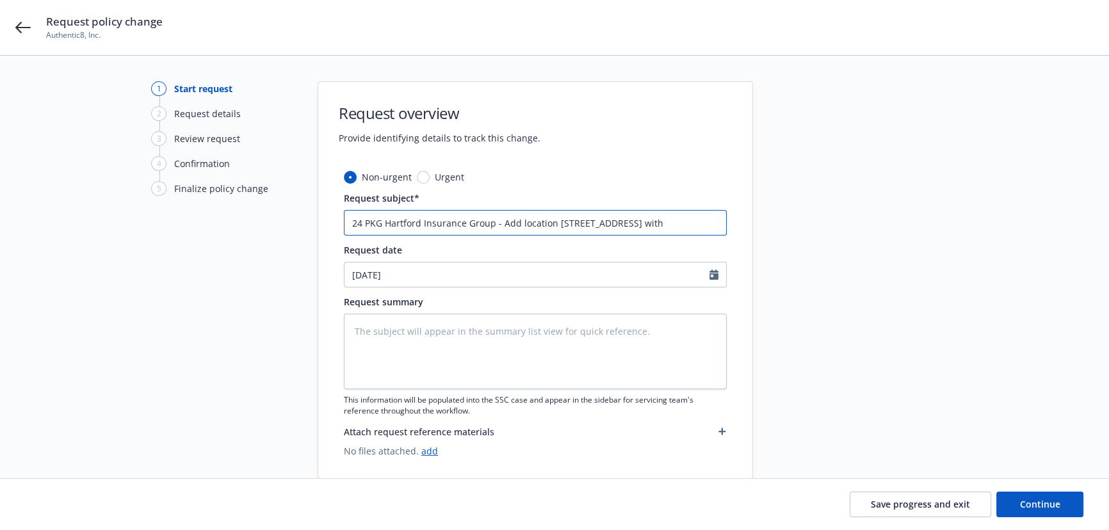
type input "24 PKG Hartford Insurance Group - Add location 605 MARKET ST SAN FRANCISCO,CA 9…"
type textarea "x"
type input "24 PKG Hartford Insurance Group - Add location 605 MARKET ST SAN FRANCISCO,CA 9…"
type textarea "x"
type input "24 PKG Hartford Insurance Group - Add location 605 MARKET ST SAN FRANCISCO,CA 9…"
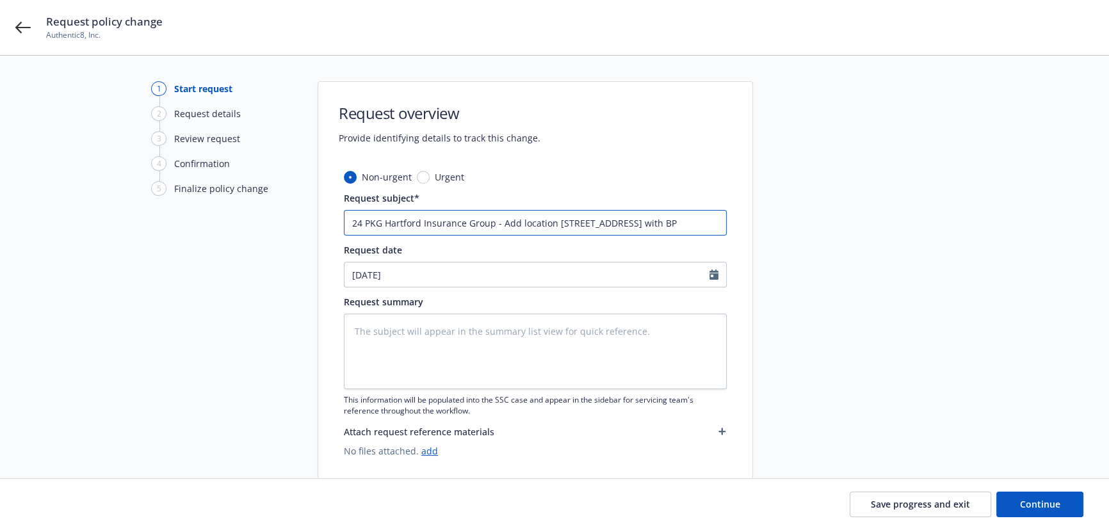
type textarea "x"
type input "24 PKG Hartford Insurance Group - Add location 605 MARKET ST SAN FRANCISCO,CA 9…"
type textarea "x"
type input "24 PKG Hartford Insurance Group - Add location 605 MARKET ST SAN FRANCISCO,CA 9…"
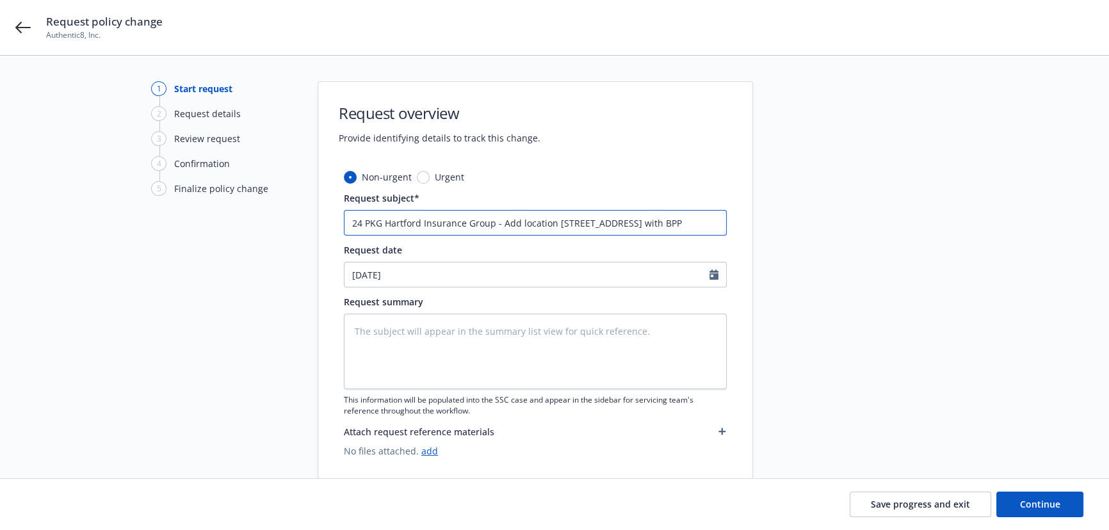
type textarea "x"
type input "24 PKG Hartford Insurance Group - Add location 605 MARKET ST SAN FRANCISCO,CA 9…"
type textarea "x"
type input "24 PKG Hartford Insurance Group - Add location 605 MARKET ST SAN FRANCISCO,CA 9…"
type textarea "x"
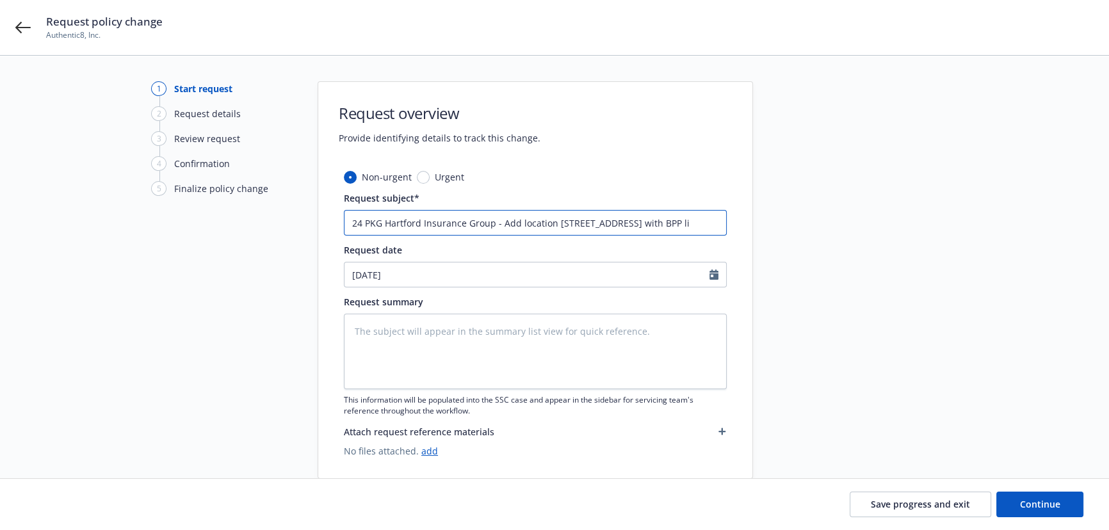
type input "24 PKG Hartford Insurance Group - Add location 605 MARKET ST SAN FRANCISCO,CA 9…"
type textarea "x"
type input "24 PKG Hartford Insurance Group - Add location 605 MARKET ST SAN FRANCISCO,CA 9…"
type textarea "x"
type input "24 PKG Hartford Insurance Group - Add location 605 MARKET ST SAN FRANCISCO,CA 9…"
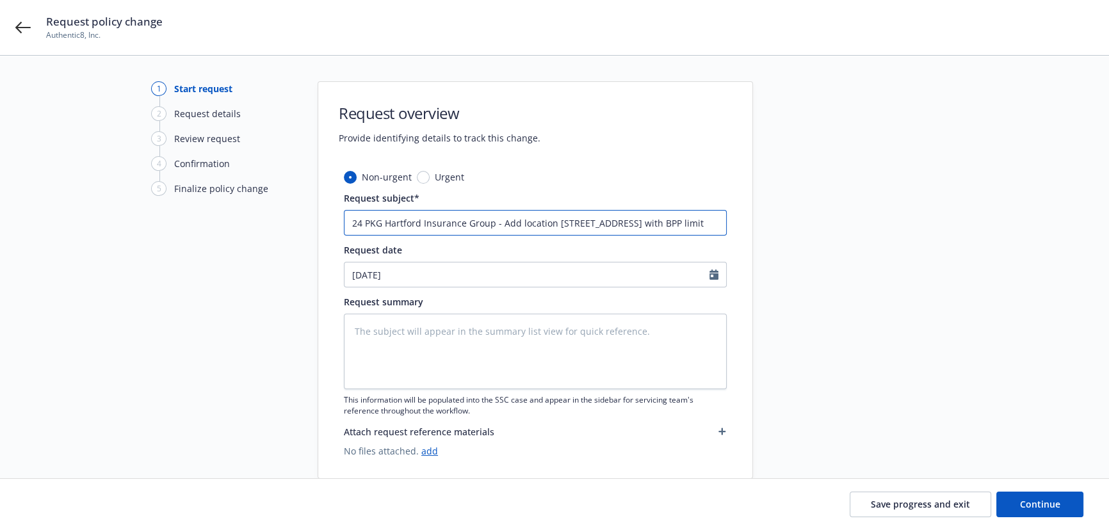
type textarea "x"
type input "24 PKG Hartford Insurance Group - Add location 605 MARKET ST SAN FRANCISCO,CA 9…"
type textarea "x"
type input "24 PKG Hartford Insurance Group - Add location 605 MARKET ST SAN FRANCISCO,CA 9…"
type textarea "x"
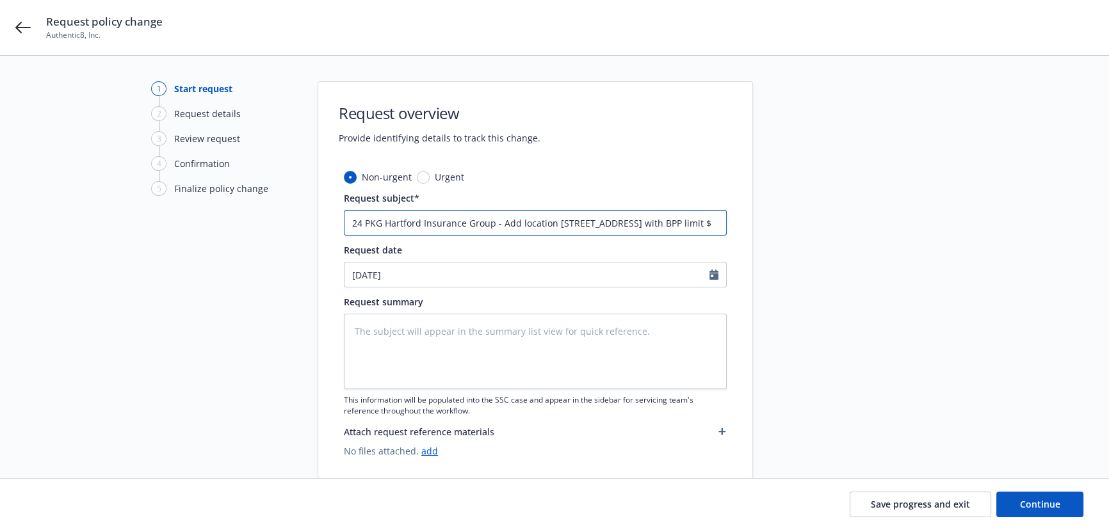
type input "24 PKG Hartford Insurance Group - Add location 605 MARKET ST SAN FRANCISCO,CA 9…"
type textarea "x"
type input "24 PKG Hartford Insurance Group - Add location 605 MARKET ST SAN FRANCISCO,CA 9…"
type textarea "x"
type input "24 PKG Hartford Insurance Group - Add location 605 MARKET ST SAN FRANCISCO,CA 9…"
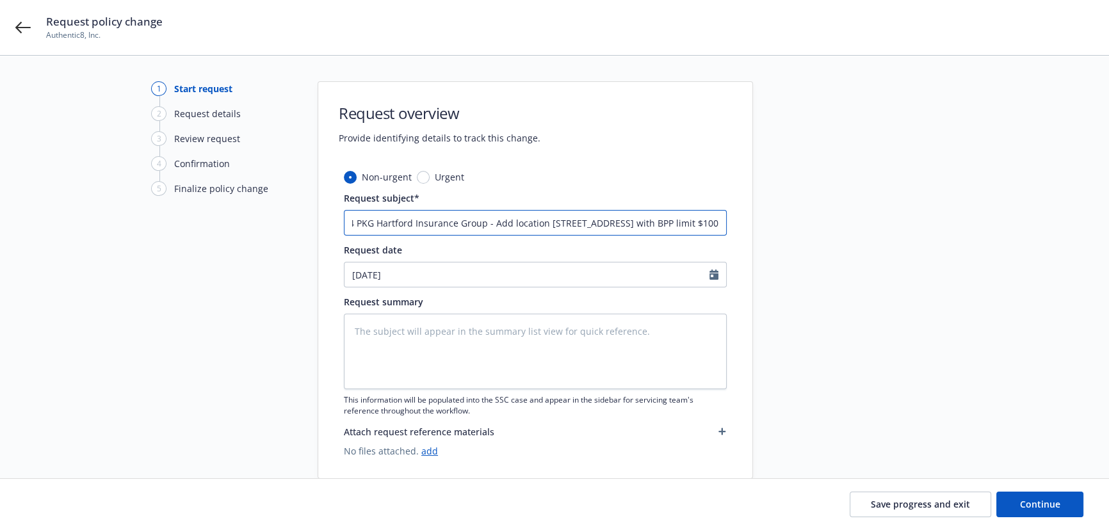
type textarea "x"
type input "24 PKG Hartford Insurance Group - Add location 605 MARKET ST SAN FRANCISCO,CA 9…"
type textarea "x"
type input "24 PKG Hartford Insurance Group - Add location 605 MARKET ST SAN FRANCISCO,CA 9…"
type textarea "x"
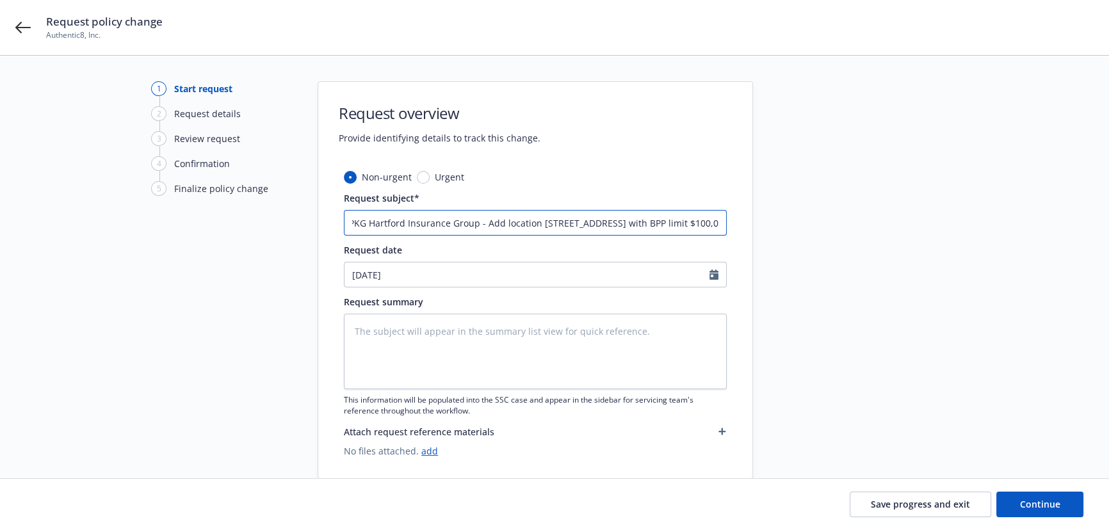
type input "24 PKG Hartford Insurance Group - Add location 605 MARKET ST SAN FRANCISCO,CA 9…"
type textarea "x"
type input "24 PKG Hartford Insurance Group - Add location 605 MARKET ST SAN FRANCISCO,CA 9…"
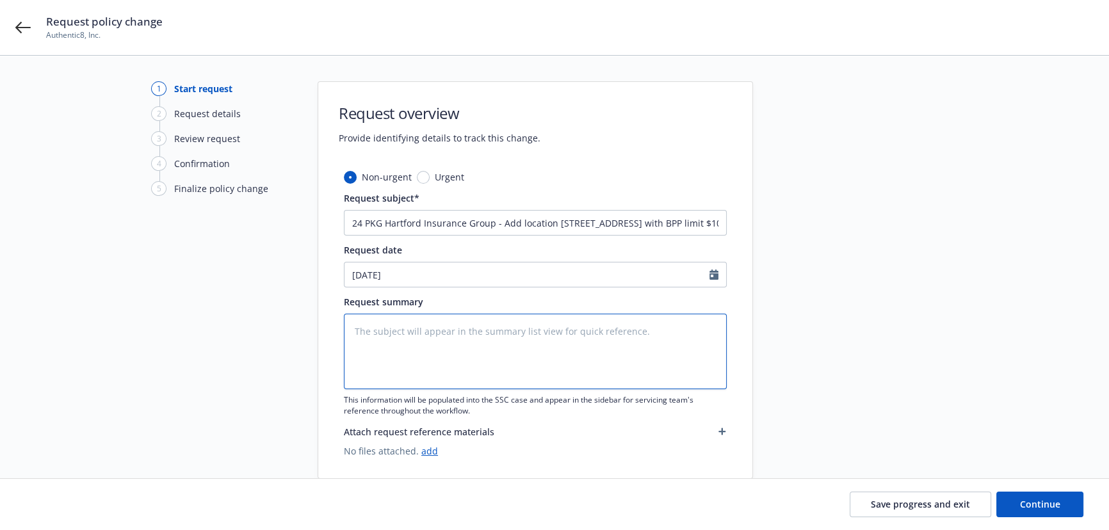
click at [405, 351] on textarea at bounding box center [535, 352] width 383 height 76
type textarea "x"
type textarea "T"
paste textarea "he following building(s) have been added: LOC 6, BLDG 1 Class: Application Serv…"
type textarea "x"
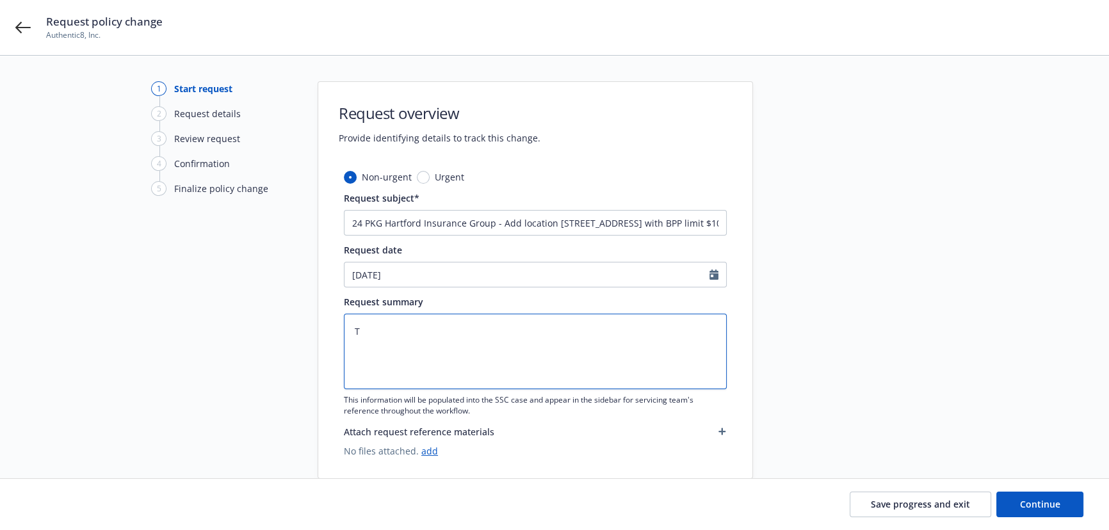
type textarea "The following building(s) have been added: LOC 6, BLDG 1 Class: Application Ser…"
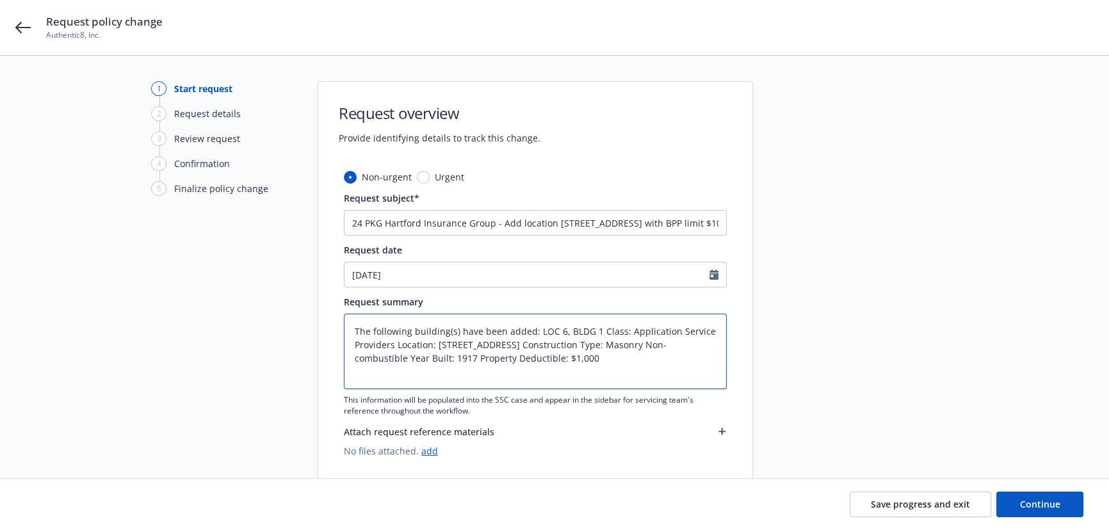
click at [535, 328] on textarea "The following building(s) have been added: LOC 6, BLDG 1 Class: Application Ser…" at bounding box center [535, 352] width 383 height 76
type textarea "x"
type textarea "The following building(s) have been added: LOC 6, BLDG 1 Class: Application Ser…"
click at [419, 346] on textarea "The following building(s) have been added: LOC 6, BLDG 1 Class: Application Ser…" at bounding box center [535, 352] width 383 height 76
type textarea "x"
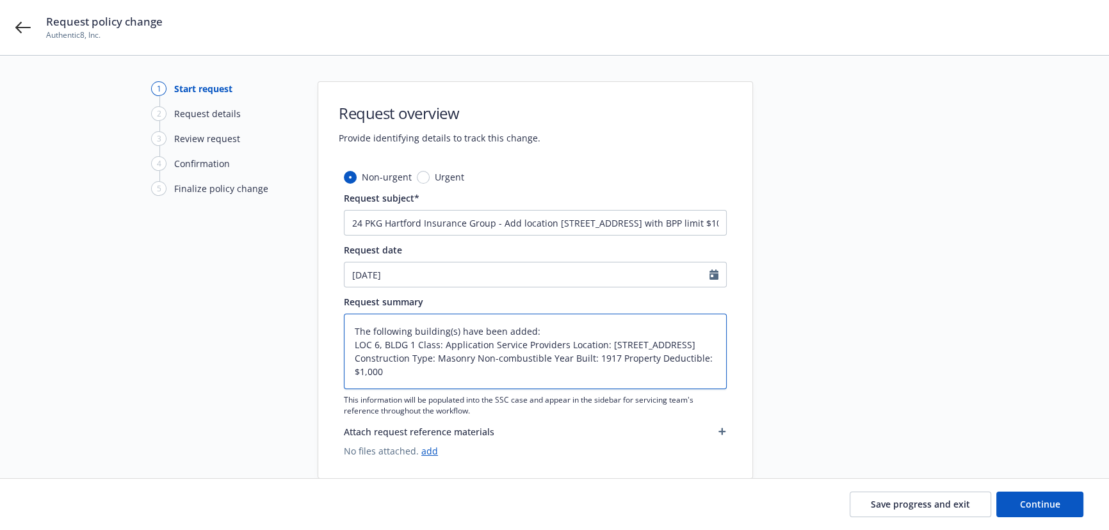
type textarea "The following building(s) have been added: LOC 6, BLDG 1 Class: Application Ser…"
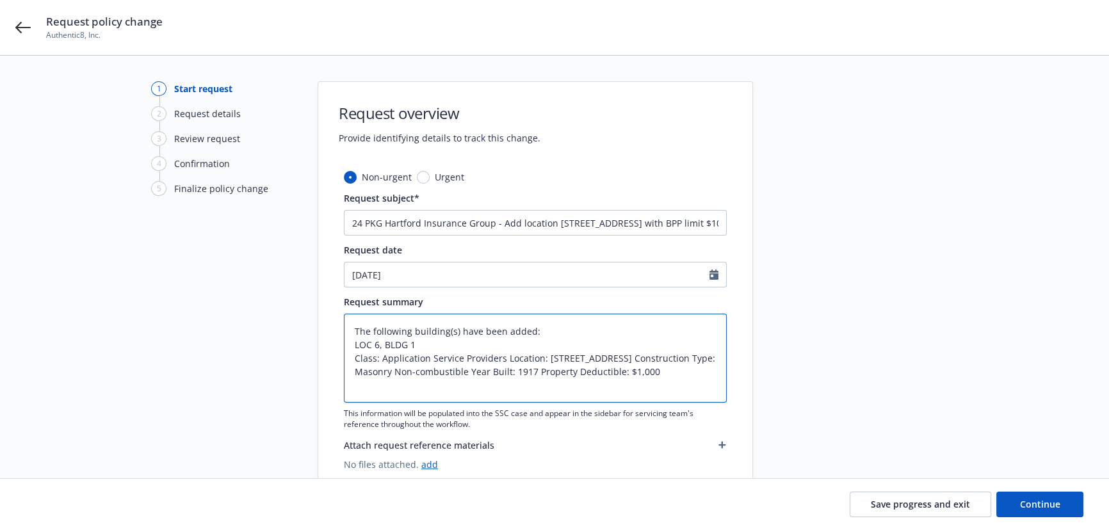
click at [505, 359] on textarea "The following building(s) have been added: LOC 6, BLDG 1 Class: Application Ser…" at bounding box center [535, 358] width 383 height 89
type textarea "x"
type textarea "The following building(s) have been added: LOC 6, BLDG 1 Class: Application Ser…"
click at [575, 373] on textarea "The following building(s) have been added: LOC 6, BLDG 1 Class: Application Ser…" at bounding box center [535, 358] width 383 height 89
type textarea "x"
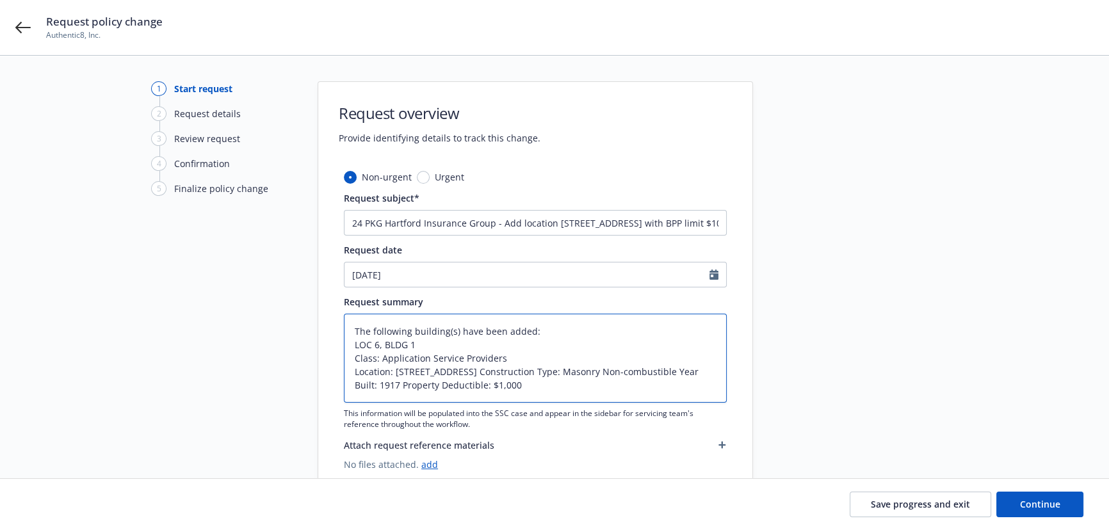
type textarea "The following building(s) have been added: LOC 6, BLDG 1 Class: Application Ser…"
type textarea "x"
type textarea "The following building(s) have been added: LOC 6, BLDG 1 Class: Application Ser…"
type textarea "x"
type textarea "The following building(s) have been added: LOC 6, BLDG 1 Class: Application Ser…"
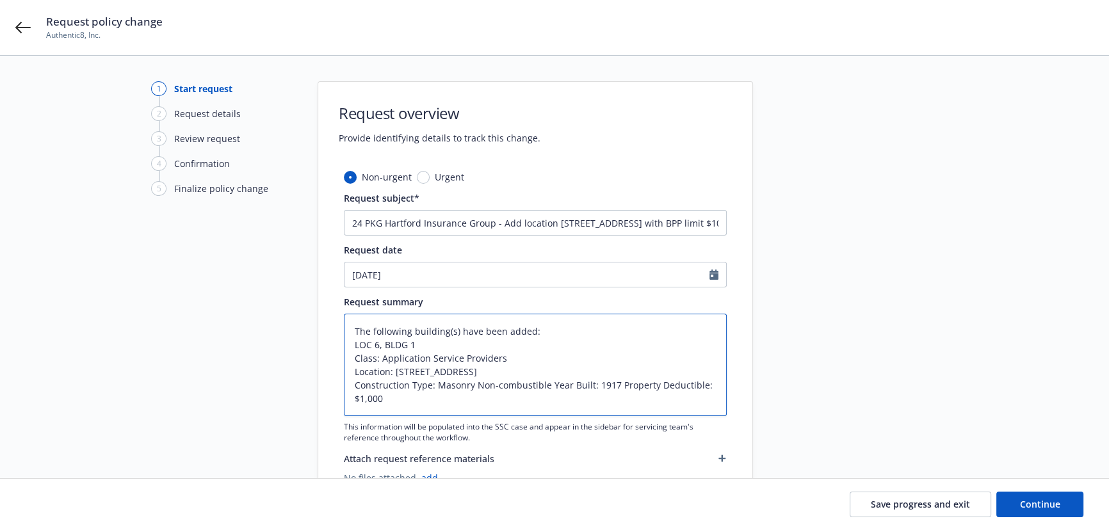
click at [550, 384] on textarea "The following building(s) have been added: LOC 6, BLDG 1 Class: Application Ser…" at bounding box center [535, 365] width 383 height 102
type textarea "x"
type textarea "The following building(s) have been added: LOC 6, BLDG 1 Class: Application Ser…"
click at [423, 398] on textarea "The following building(s) have been added: LOC 6, BLDG 1 Class: Application Ser…" at bounding box center [535, 365] width 383 height 102
type textarea "x"
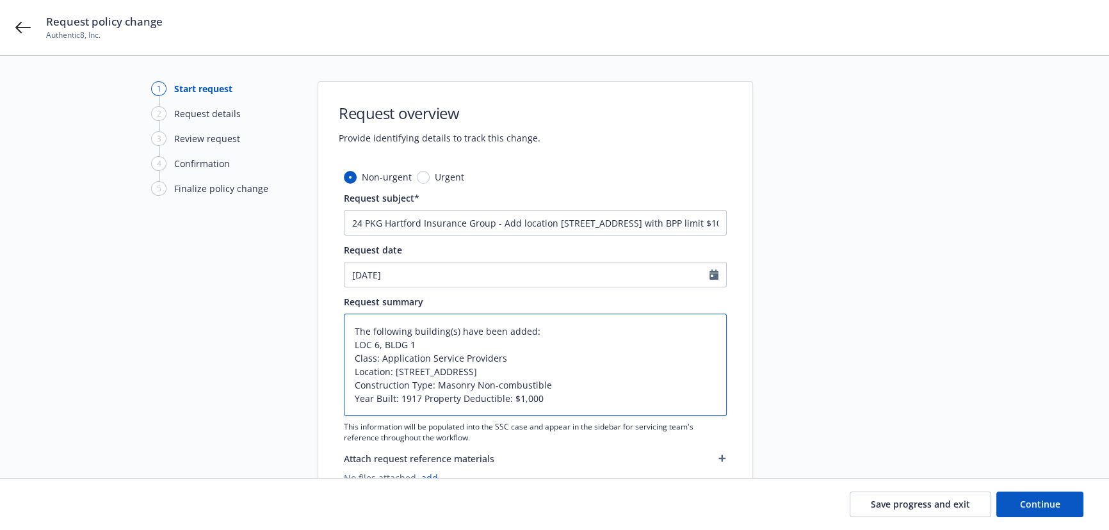
type textarea "The following building(s) have been added: LOC 6, BLDG 1 Class: Application Ser…"
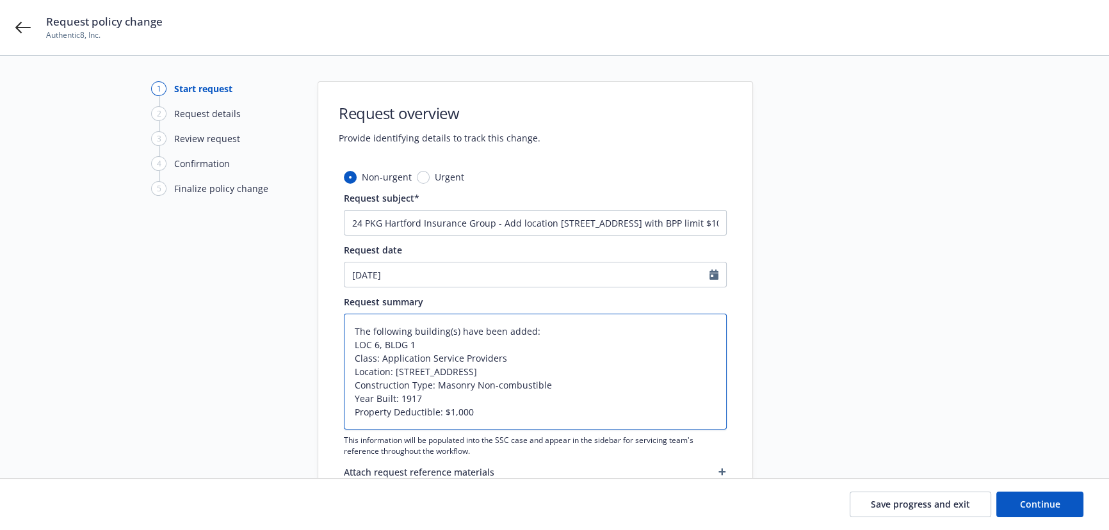
click at [487, 403] on textarea "The following building(s) have been added: LOC 6, BLDG 1 Class: Application Ser…" at bounding box center [535, 372] width 383 height 116
click at [487, 412] on textarea "The following building(s) have been added: LOC 6, BLDG 1 Class: Application Ser…" at bounding box center [535, 372] width 383 height 116
type textarea "x"
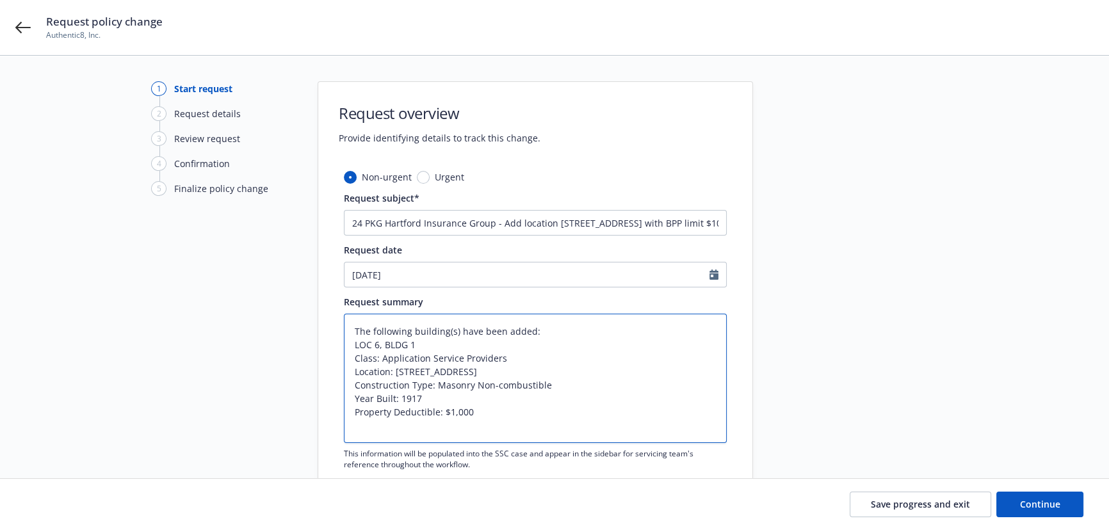
type textarea "The following building(s) have been added: LOC 6, BLDG 1 Class: Application Ser…"
click at [368, 428] on textarea "The following building(s) have been added: LOC 6, BLDG 1 Class: Application Ser…" at bounding box center [535, 378] width 383 height 129
paste textarea "Business Personal Property (BPP) $100,000"
type textarea "x"
type textarea "The following building(s) have been added: LOC 6, BLDG 1 Class: Application Ser…"
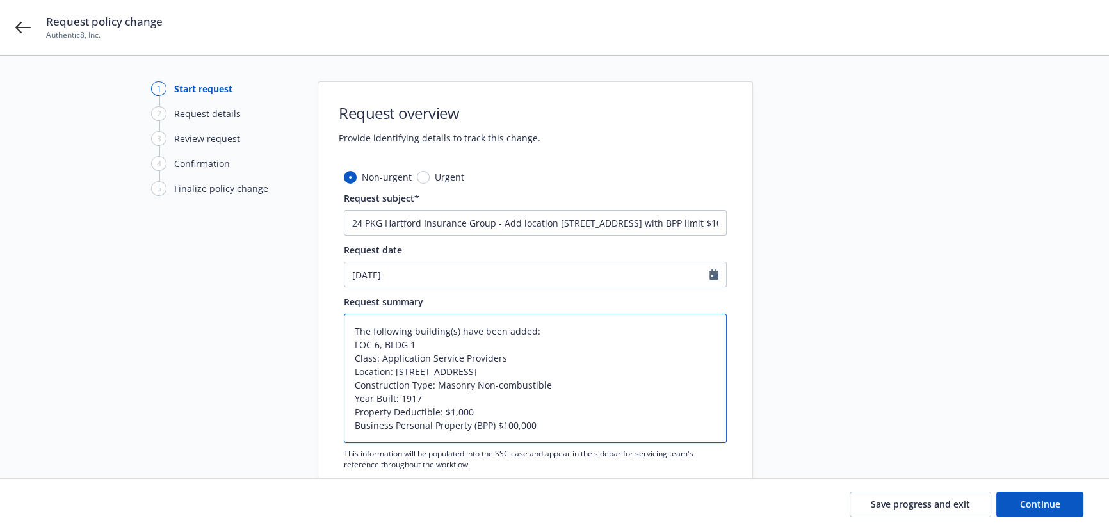
click at [564, 428] on textarea "The following building(s) have been added: LOC 6, BLDG 1 Class: Application Ser…" at bounding box center [535, 378] width 383 height 129
type textarea "x"
type textarea "The following building(s) have been added: LOC 6, BLDG 1 Class: Application Ser…"
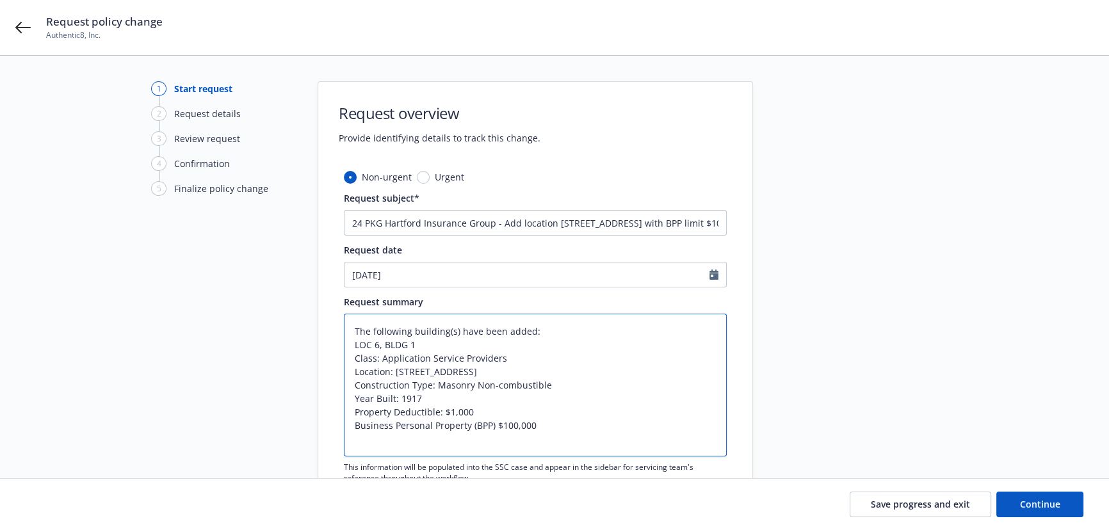
paste textarea "Employee Dishonesty Coverage - Excludes ERISA Compliancehas been revised. These…"
type textarea "x"
type textarea "The following building(s) have been added: LOC 6, BLDG 1 Class: Application Ser…"
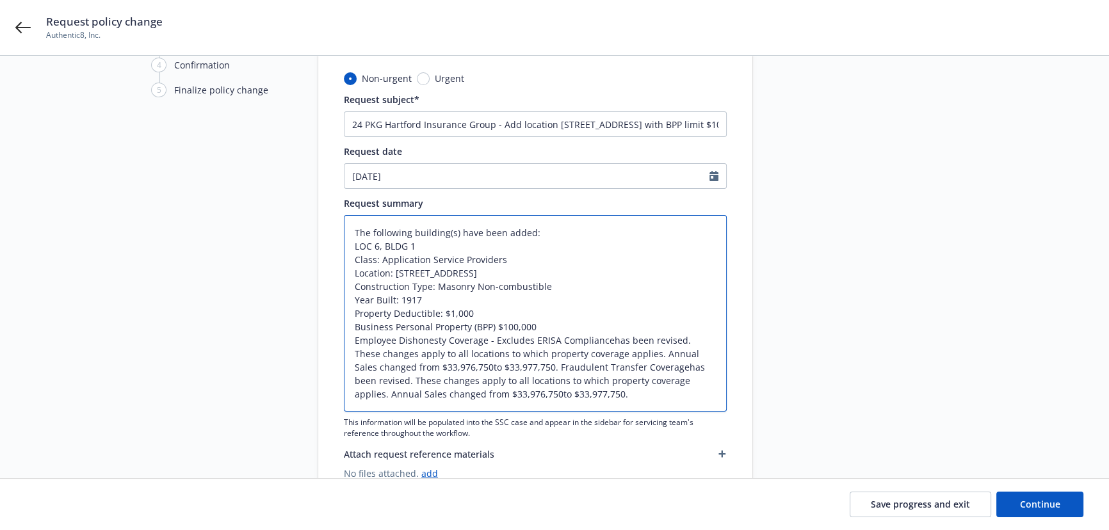
scroll to position [116, 0]
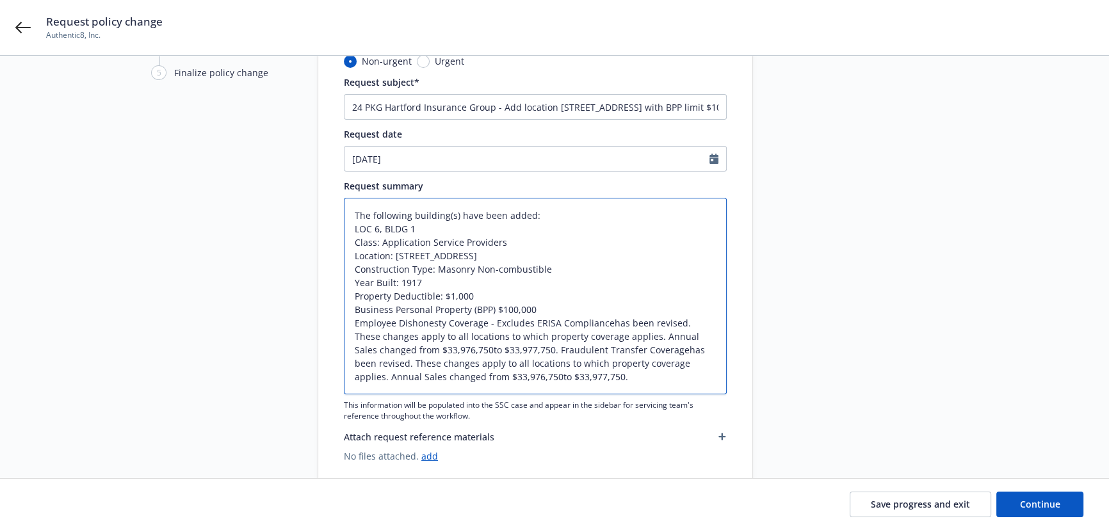
click at [605, 321] on textarea "The following building(s) have been added: LOC 6, BLDG 1 Class: Application Ser…" at bounding box center [535, 296] width 383 height 197
type textarea "x"
type textarea "The following building(s) have been added: LOC 6, BLDG 1 Class: Application Ser…"
click at [686, 320] on textarea "The following building(s) have been added: LOC 6, BLDG 1 Class: Application Ser…" at bounding box center [535, 296] width 383 height 197
type textarea "x"
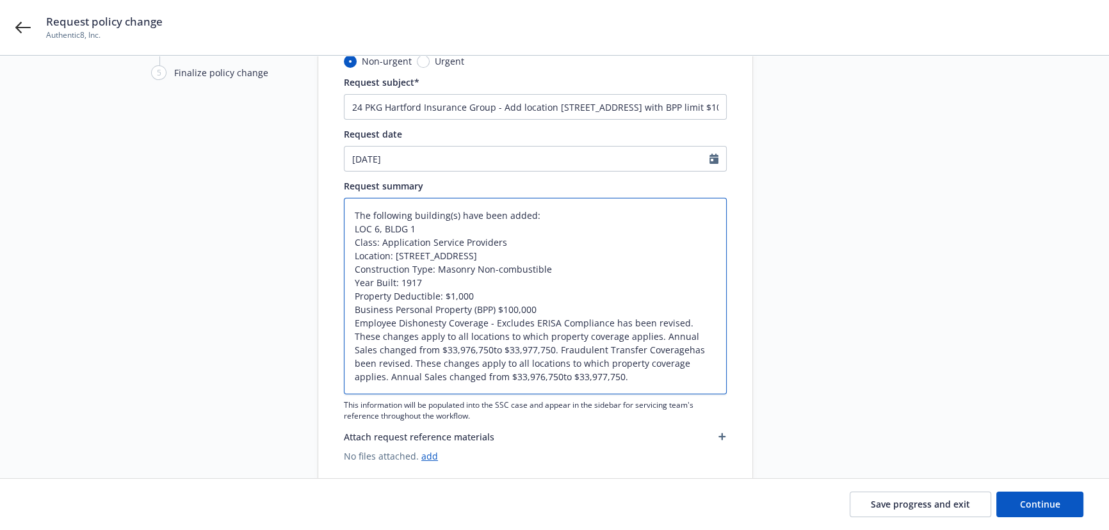
type textarea "The following building(s) have been added: LOC 6, BLDG 1 Class: Application Ser…"
type textarea "x"
type textarea "The following building(s) have been added: LOC 6, BLDG 1 Class: Application Ser…"
click at [631, 334] on textarea "The following building(s) have been added: LOC 6, BLDG 1 Class: Application Ser…" at bounding box center [535, 296] width 383 height 197
type textarea "x"
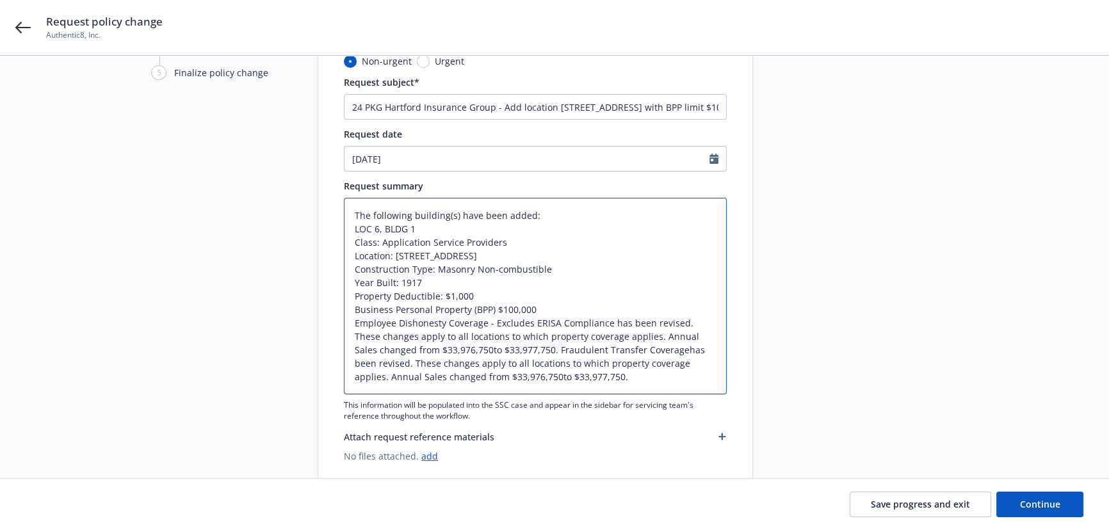
type textarea "The following building(s) have been added: LOC 6, BLDG 1 Class: Application Ser…"
click at [588, 346] on textarea "The following building(s) have been added: LOC 6, BLDG 1 Class: Application Ser…" at bounding box center [535, 296] width 383 height 197
type textarea "x"
type textarea "The following building(s) have been added: LOC 6, BLDG 1 Class: Application Ser…"
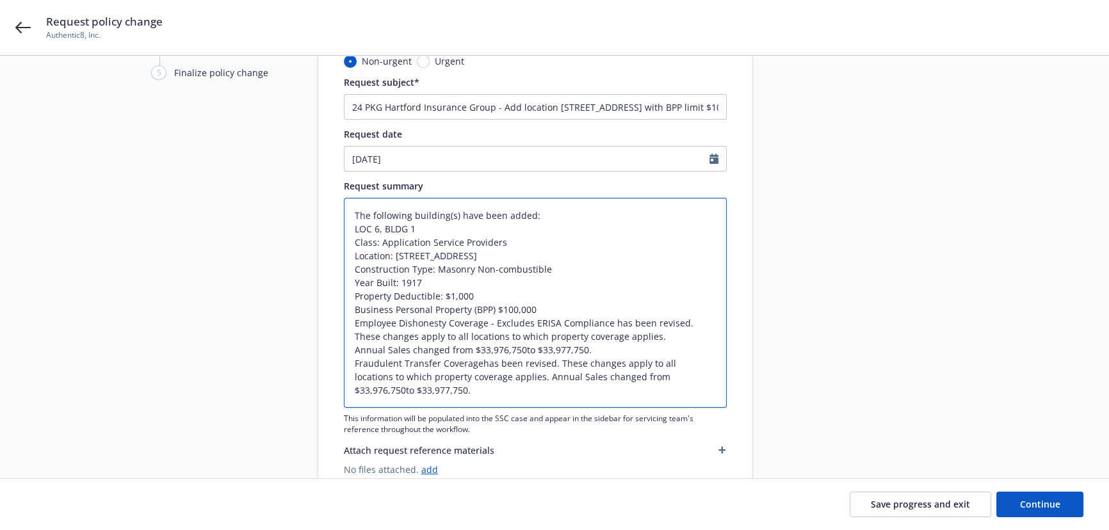
click at [479, 363] on textarea "The following building(s) have been added: LOC 6, BLDG 1 Class: Application Ser…" at bounding box center [535, 303] width 383 height 210
type textarea "x"
type textarea "The following building(s) have been added: LOC 6, BLDG 1 Class: Application Ser…"
click at [512, 375] on textarea "The following building(s) have been added: LOC 6, BLDG 1 Class: Application Ser…" at bounding box center [535, 303] width 383 height 210
click at [506, 378] on textarea "The following building(s) have been added: LOC 6, BLDG 1 Class: Application Ser…" at bounding box center [535, 303] width 383 height 210
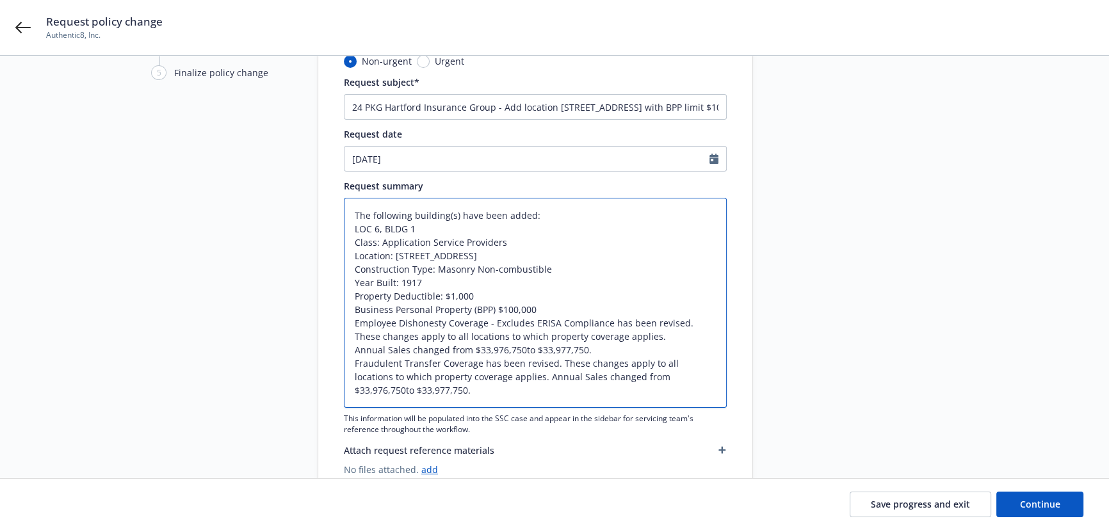
type textarea "x"
type textarea "The following building(s) have been added: LOC 6, BLDG 1 Class: Application Ser…"
click at [612, 391] on textarea "The following building(s) have been added: LOC 6, BLDG 1 Class: Application Ser…" at bounding box center [535, 303] width 383 height 210
click at [519, 389] on textarea "The following building(s) have been added: LOC 6, BLDG 1 Class: Application Ser…" at bounding box center [535, 303] width 383 height 210
type textarea "x"
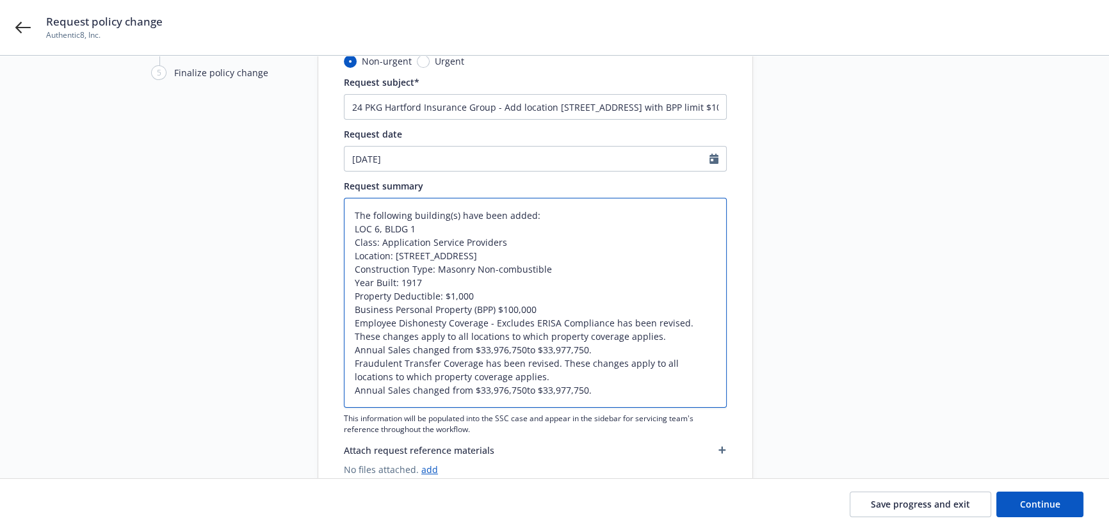
type textarea "The following building(s) have been added: LOC 6, BLDG 1 Class: Application Ser…"
click at [523, 350] on textarea "The following building(s) have been added: LOC 6, BLDG 1 Class: Application Ser…" at bounding box center [535, 303] width 383 height 210
type textarea "x"
type textarea "The following building(s) have been added: LOC 6, BLDG 1 Class: Application Ser…"
click at [612, 391] on textarea "The following building(s) have been added: LOC 6, BLDG 1 Class: Application Ser…" at bounding box center [535, 303] width 383 height 210
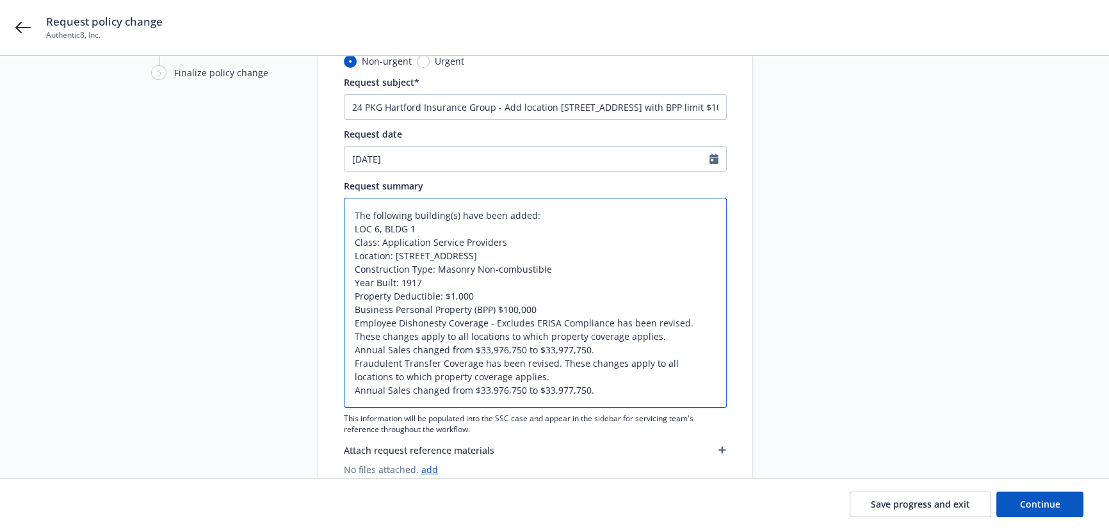
type textarea "x"
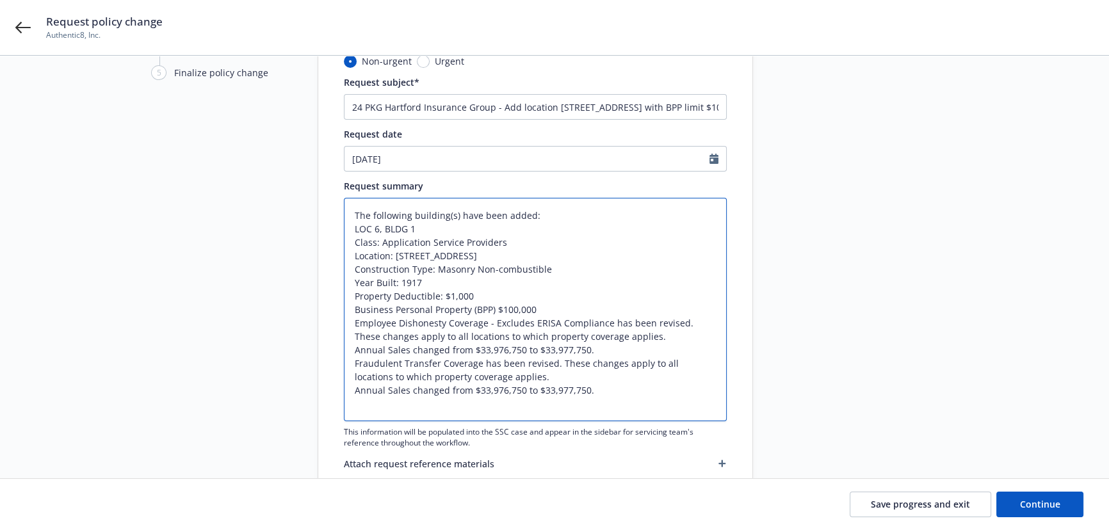
type textarea "The following building(s) have been added: LOC 6, BLDG 1 Class: Application Ser…"
click at [371, 410] on textarea "The following building(s) have been added: LOC 6, BLDG 1 Class: Application Ser…" at bounding box center [535, 309] width 383 height 223
paste textarea "Class Code: 11021 Class Code Description: Application Service Providers"
type textarea "x"
type textarea "The following building(s) have been added: LOC 6, BLDG 1 Class: Application Ser…"
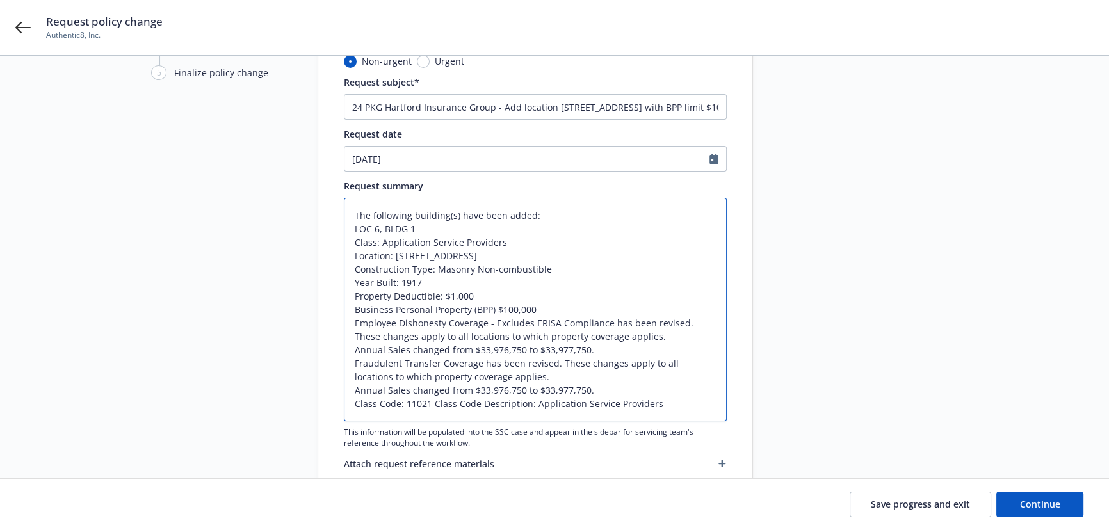
click at [433, 403] on textarea "The following building(s) have been added: LOC 6, BLDG 1 Class: Application Ser…" at bounding box center [535, 309] width 383 height 223
type textarea "x"
type textarea "The following building(s) have been added: LOC 6, BLDG 1 Class: Application Ser…"
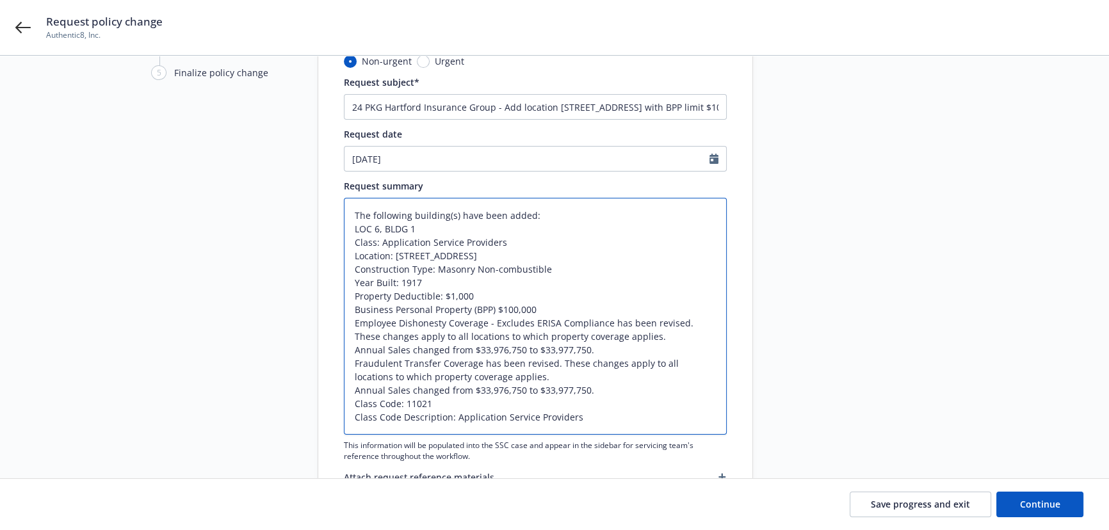
click at [583, 423] on textarea "The following building(s) have been added: LOC 6, BLDG 1 Class: Application Ser…" at bounding box center [535, 316] width 383 height 237
type textarea "x"
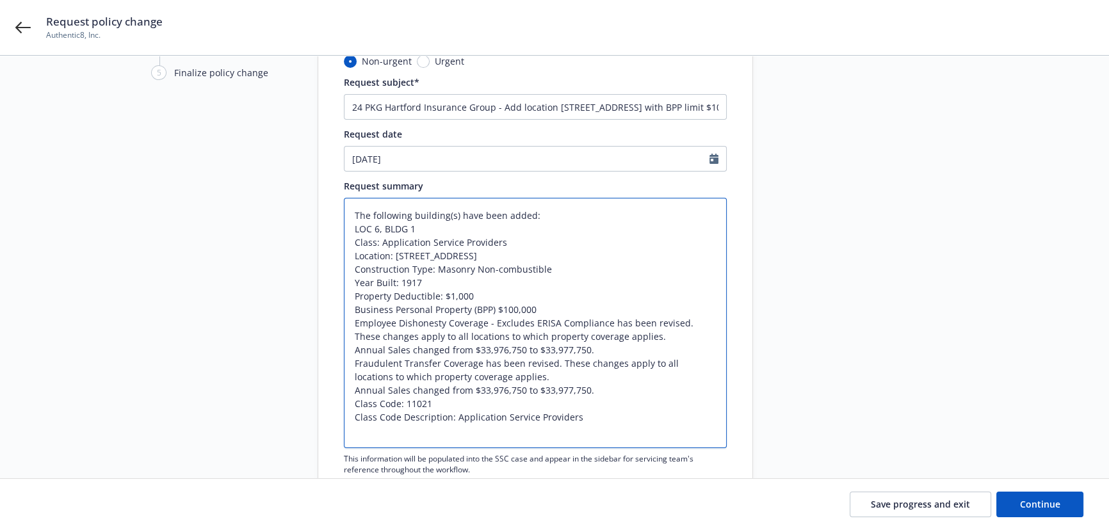
type textarea "The following building(s) have been added: LOC 6, BLDG 1 Class: Application Ser…"
click at [365, 439] on textarea "The following building(s) have been added: LOC 6, BLDG 1 Class: Application Ser…" at bounding box center [535, 323] width 383 height 250
paste textarea "Sales 1,000"
type textarea "x"
type textarea "The following building(s) have been added: LOC 6, BLDG 1 Class: Application Ser…"
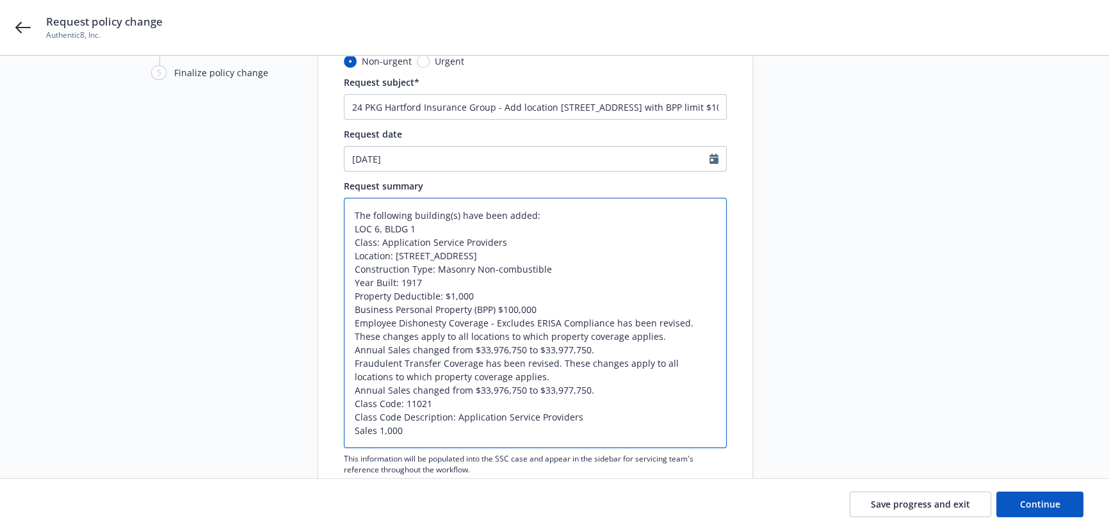
drag, startPoint x: 378, startPoint y: 429, endPoint x: 384, endPoint y: 432, distance: 6.6
click at [382, 432] on textarea "The following building(s) have been added: LOC 6, BLDG 1 Class: Application Ser…" at bounding box center [535, 323] width 383 height 250
type textarea "x"
type textarea "The following building(s) have been added: LOC 6, BLDG 1 Class: Application Ser…"
click at [1026, 505] on span "Continue" at bounding box center [1040, 504] width 40 height 12
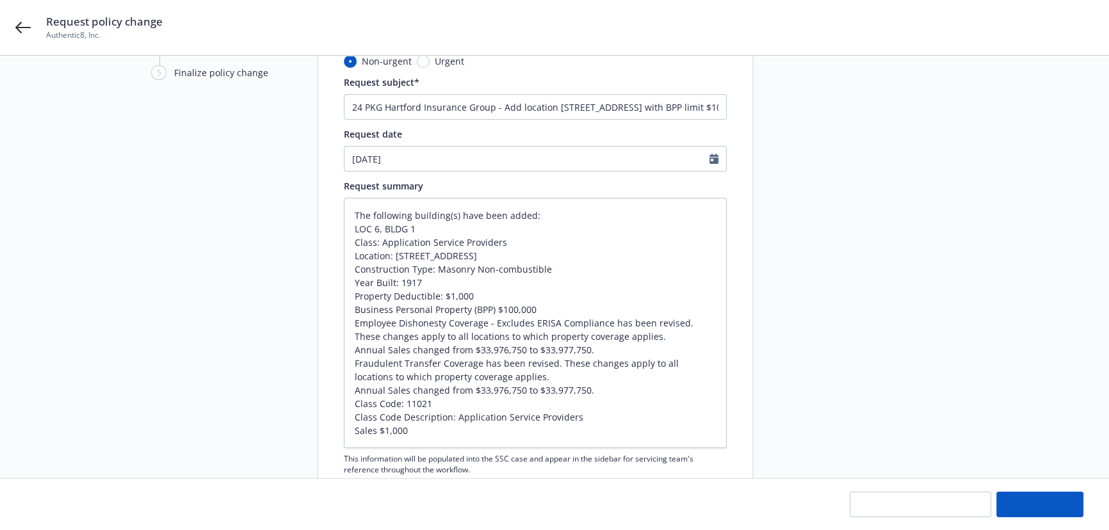
type textarea "x"
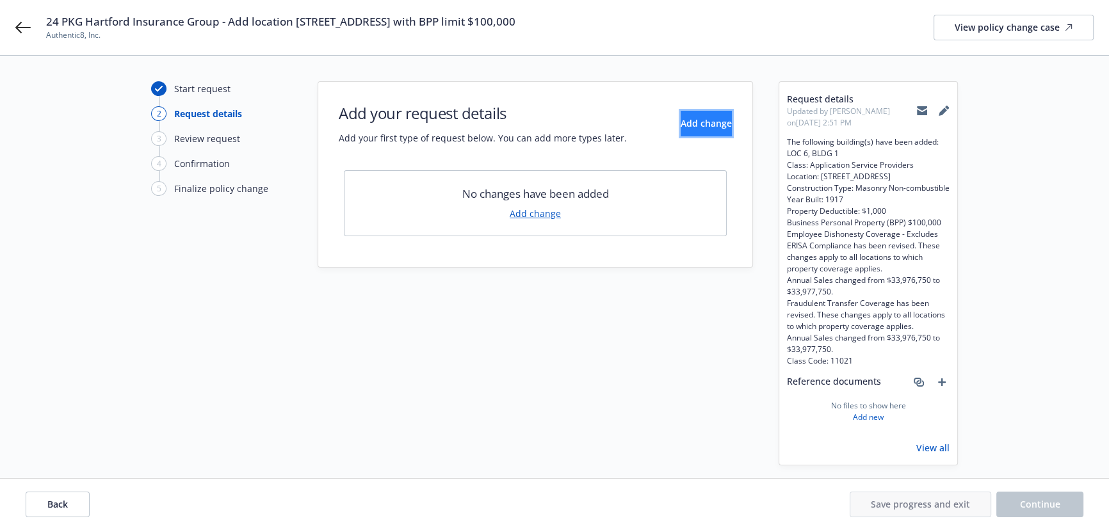
click at [683, 120] on span "Add change" at bounding box center [706, 123] width 51 height 12
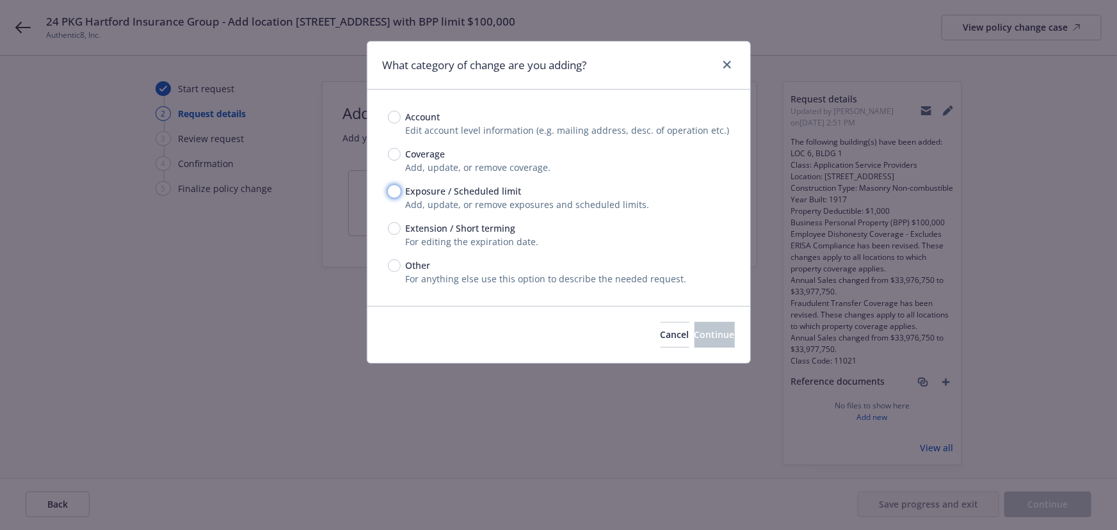
click at [394, 186] on input "Exposure / Scheduled limit" at bounding box center [394, 191] width 13 height 13
radio input "true"
click at [706, 327] on button "Continue" at bounding box center [715, 335] width 40 height 26
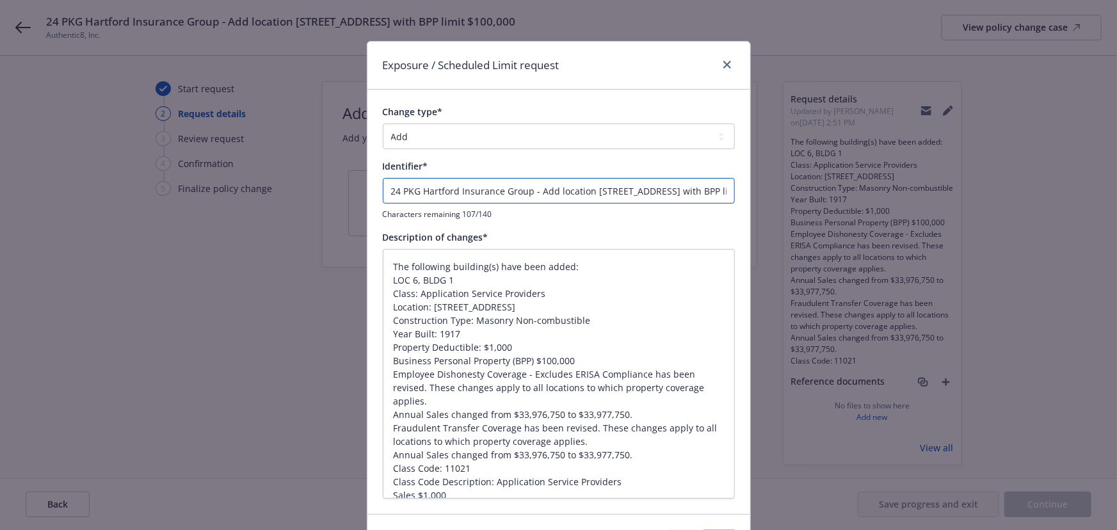
drag, startPoint x: 526, startPoint y: 192, endPoint x: 72, endPoint y: 144, distance: 456.5
click at [109, 149] on div "Exposure / Scheduled Limit request Change type* Add Audit Change Remove Identif…" at bounding box center [558, 265] width 1117 height 530
type textarea "x"
type input "E - Add location 605 MARKET ST SAN FRANCISCO,CA 94105 with BPP limit $100,000"
type textarea "x"
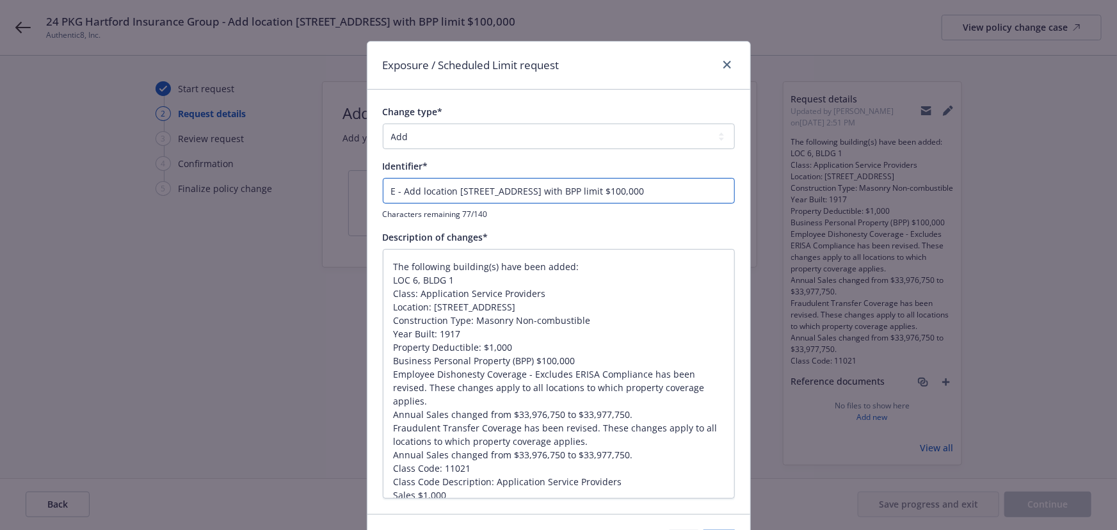
type input "EN - Add location 605 MARKET ST SAN FRANCISCO,CA 94105 with BPP limit $100,000"
type textarea "x"
type input "END - Add location 605 MARKET ST SAN FRANCISCO,CA 94105 with BPP limit $100,000"
type textarea "x"
type input "ENDT - Add location 605 MARKET ST SAN FRANCISCO,CA 94105 with BPP limit $100,000"
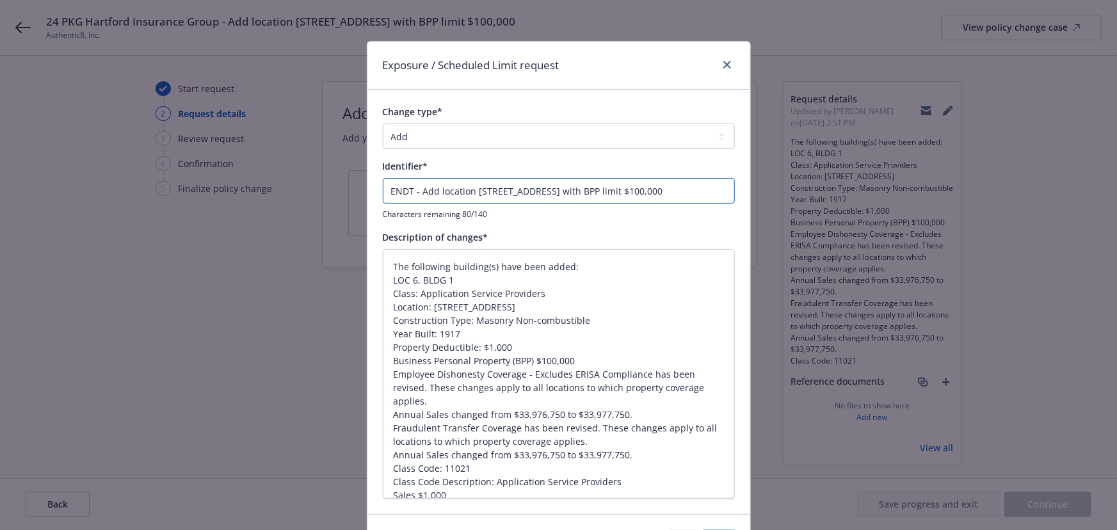
type textarea "x"
type input "ENDT - Add location 605 MARKET ST SAN FRANCISCO,CA 94105 with BPP limit $100,000"
type textarea "x"
type input "ENDT # - Add location 605 MARKET ST SAN FRANCISCO,CA 94105 with BPP limit $100,…"
type textarea "x"
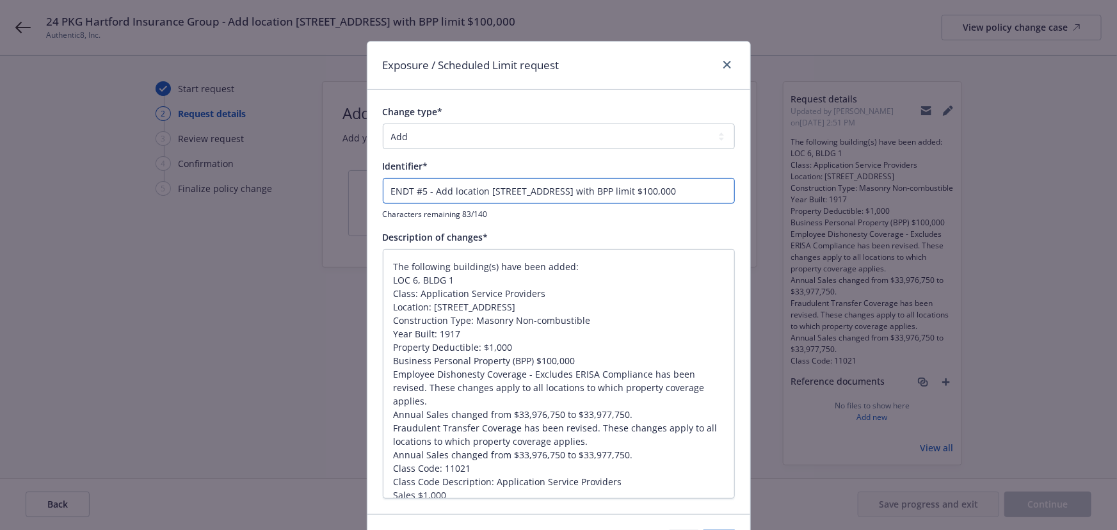
type input "ENDT #5 - Add location 605 MARKET ST SAN FRANCISCO,CA 94105 with BPP limit $100…"
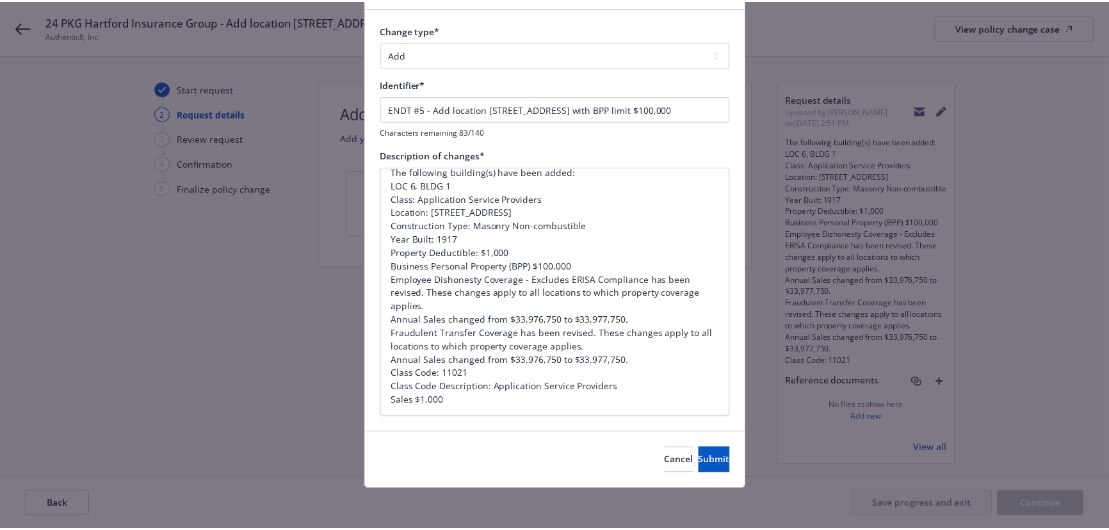
scroll to position [83, 0]
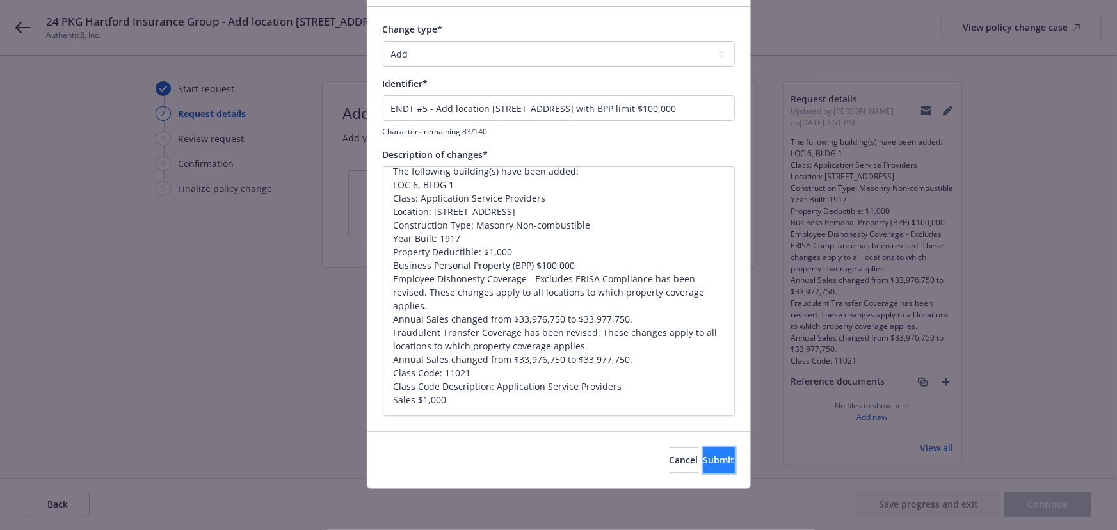
click at [704, 455] on button "Submit" at bounding box center [719, 461] width 31 height 26
type textarea "x"
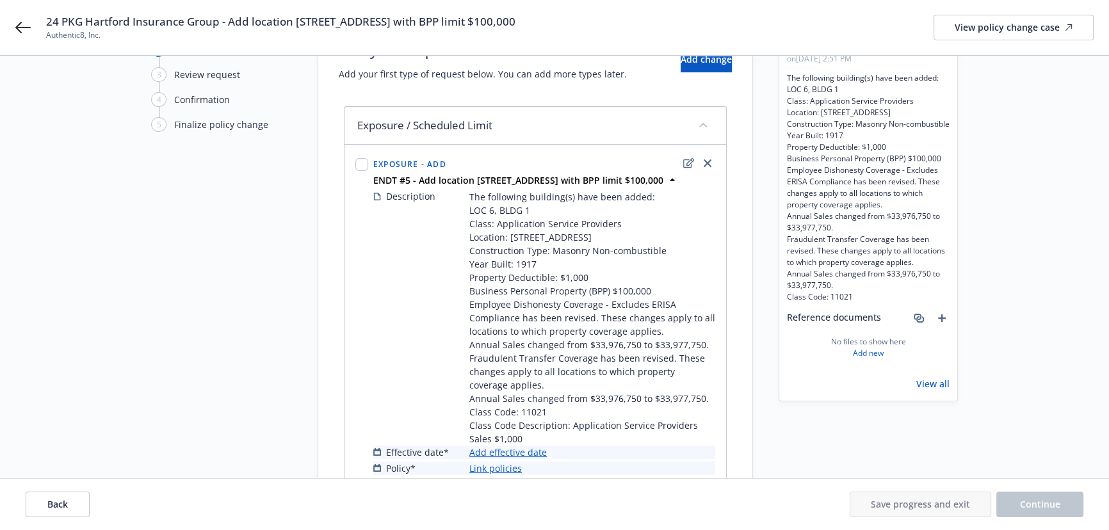
scroll to position [142, 0]
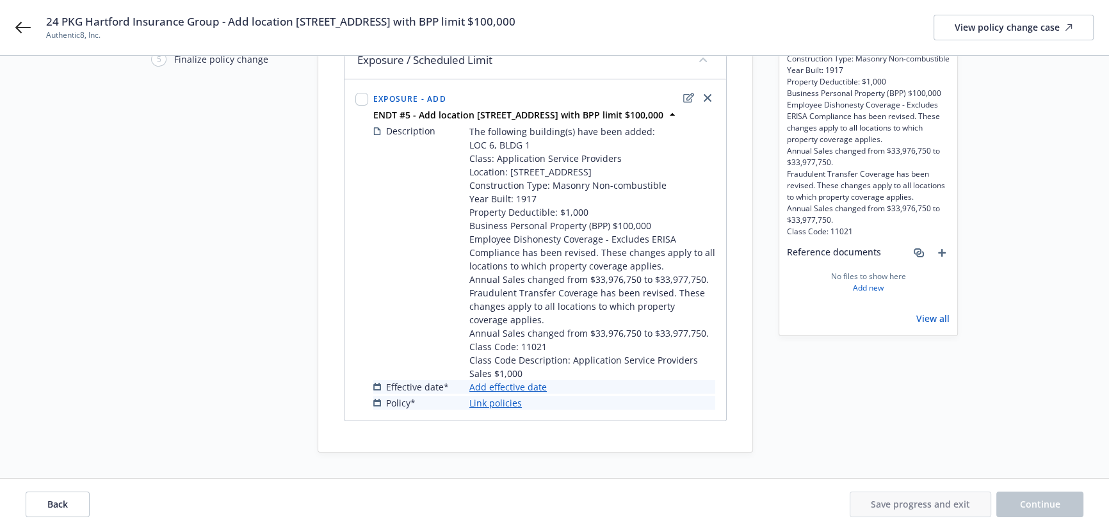
click at [507, 382] on link "Add effective date" at bounding box center [507, 386] width 77 height 13
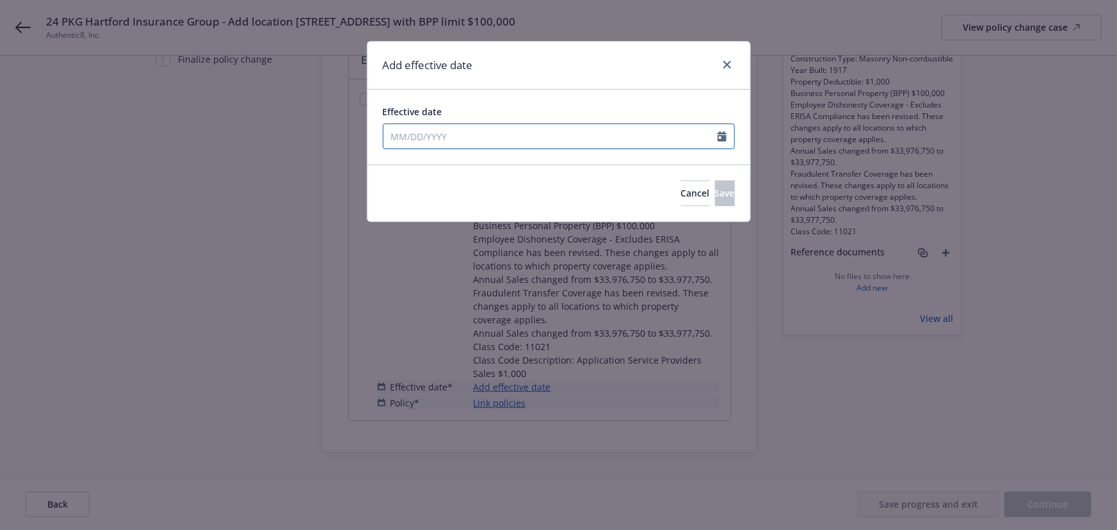
select select "8"
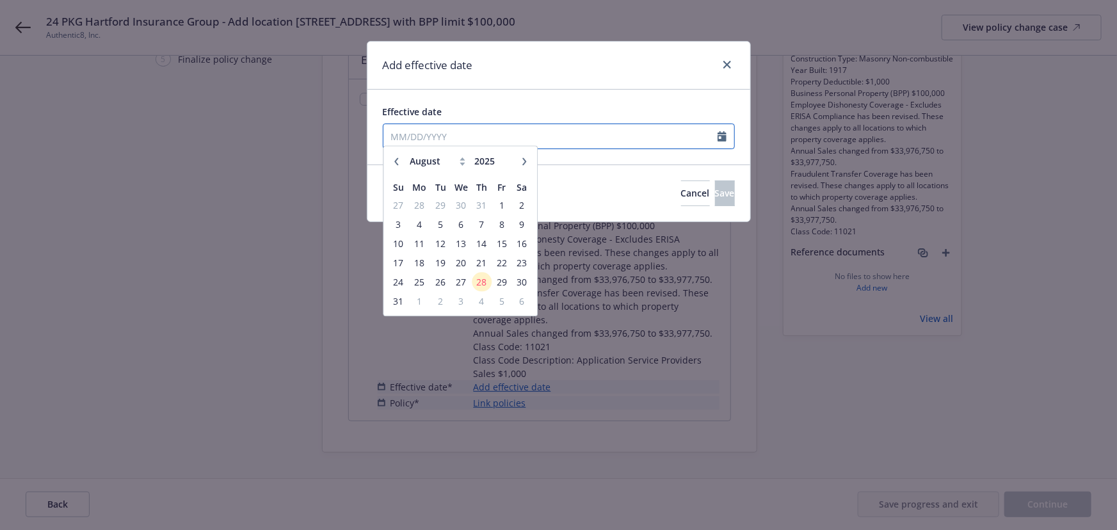
click at [446, 130] on input "Effective date" at bounding box center [551, 136] width 334 height 24
click at [484, 249] on span "14" at bounding box center [481, 249] width 17 height 16
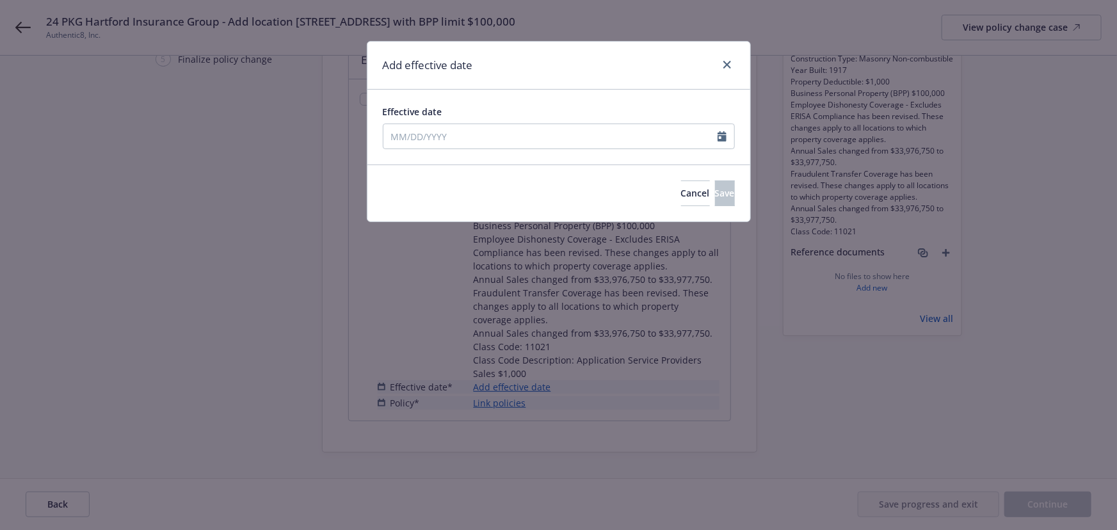
type input "08/14/2025"
click at [715, 191] on span "Save" at bounding box center [725, 193] width 20 height 12
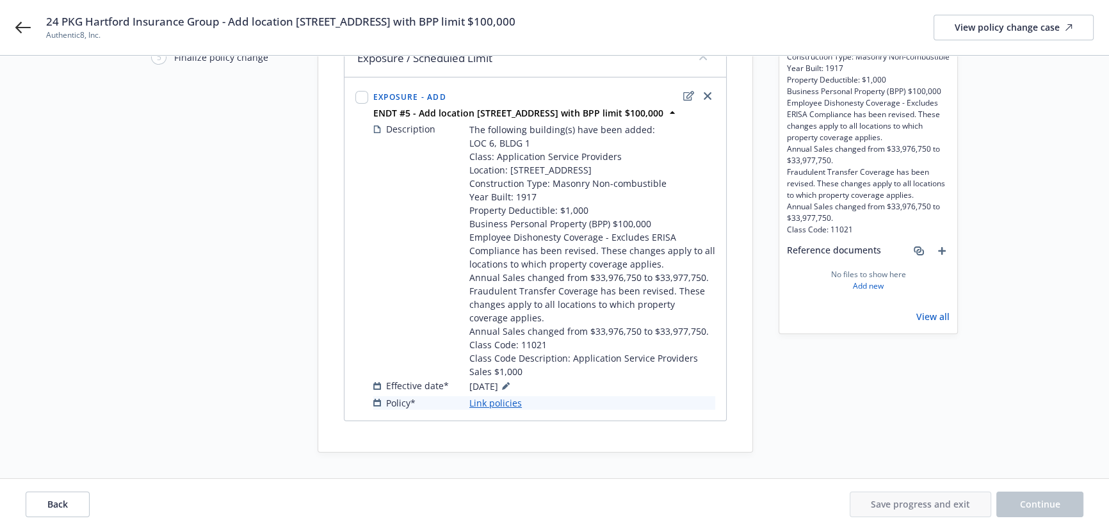
click at [505, 408] on link "Link policies" at bounding box center [495, 402] width 53 height 13
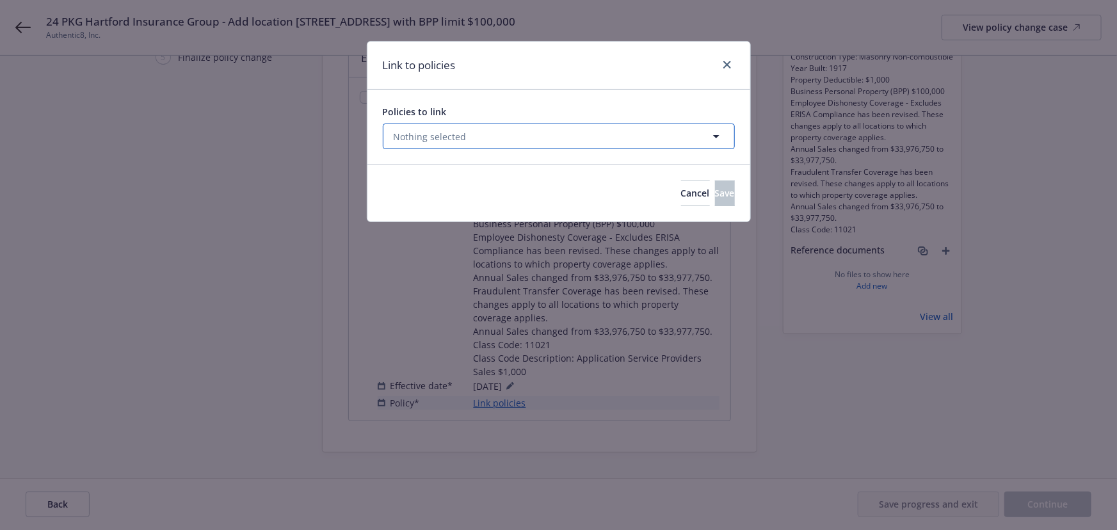
click at [438, 138] on span "Nothing selected" at bounding box center [430, 136] width 73 height 13
select select "ACTIVE"
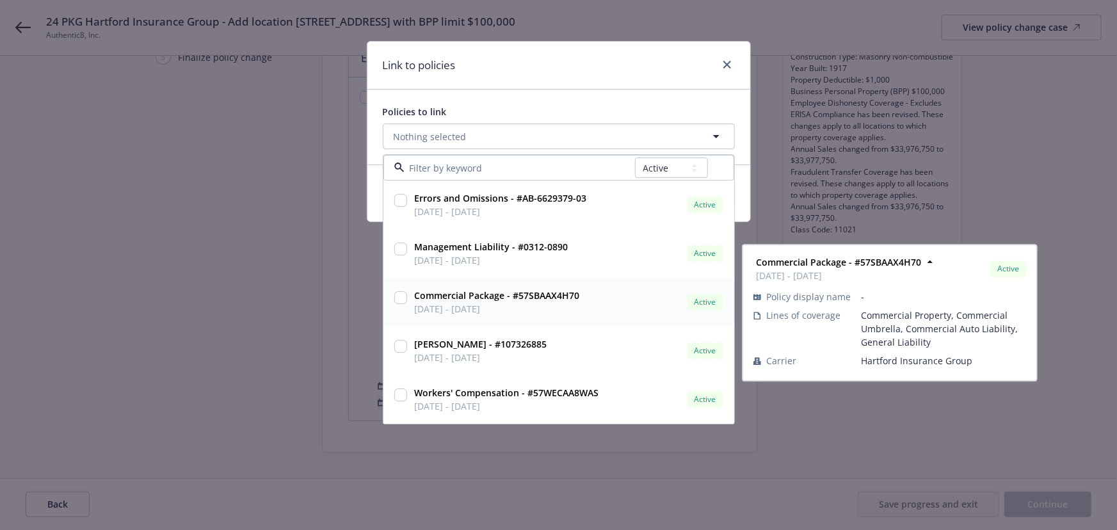
click at [542, 307] on span "11/01/2024 - 11/01/2025" at bounding box center [497, 309] width 165 height 13
checkbox input "true"
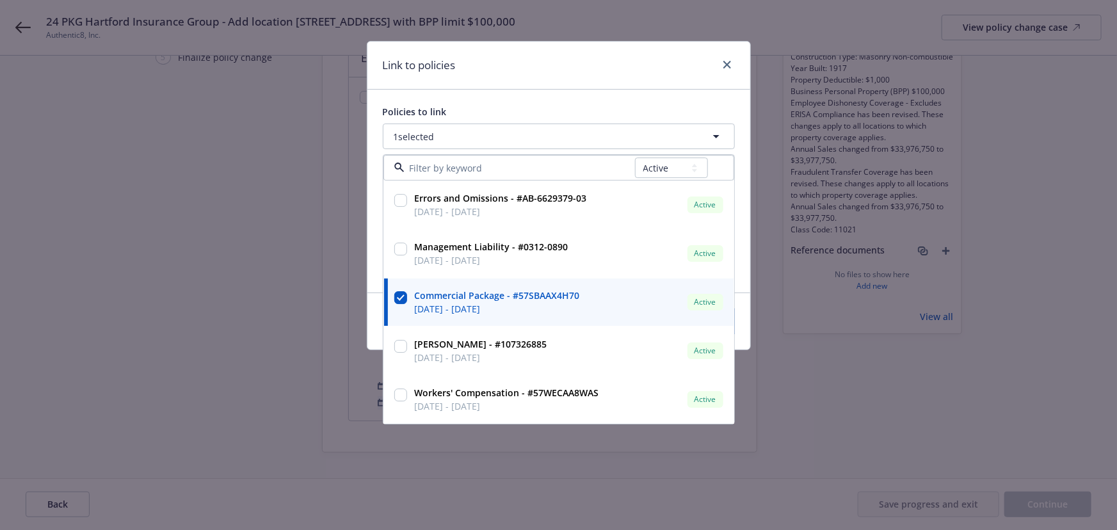
drag, startPoint x: 281, startPoint y: 371, endPoint x: 615, endPoint y: 377, distance: 334.3
click at [282, 371] on div "Link to policies Policies to link 1 selected All Active Upcoming Expired Cancel…" at bounding box center [558, 265] width 1117 height 530
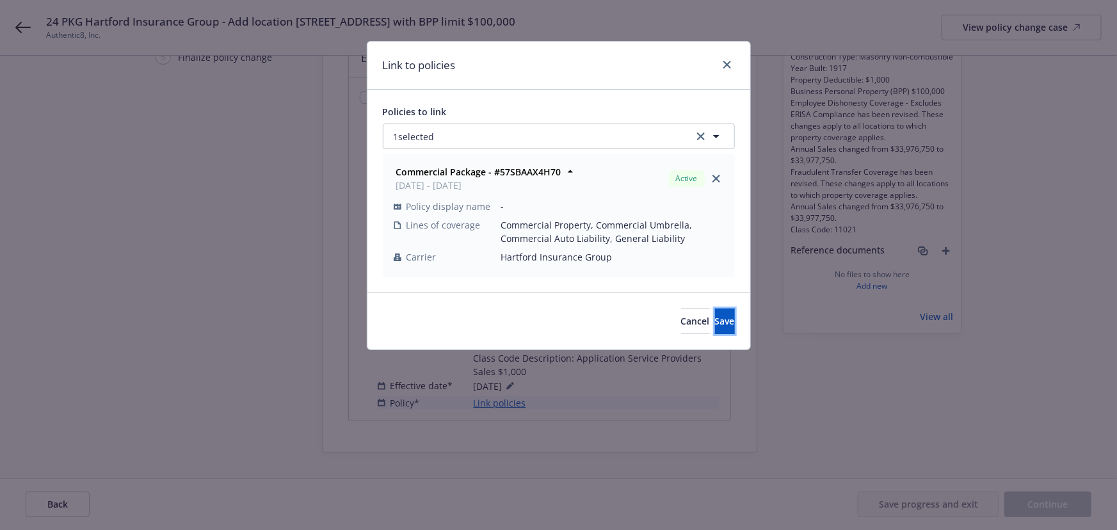
click at [715, 325] on span "Save" at bounding box center [725, 321] width 20 height 12
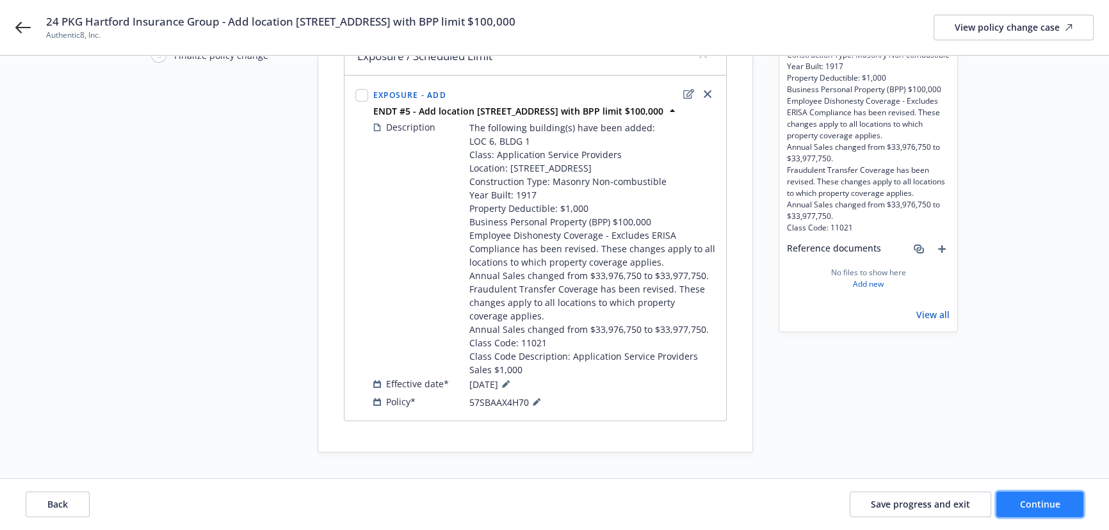
click at [1040, 511] on button "Continue" at bounding box center [1039, 505] width 87 height 26
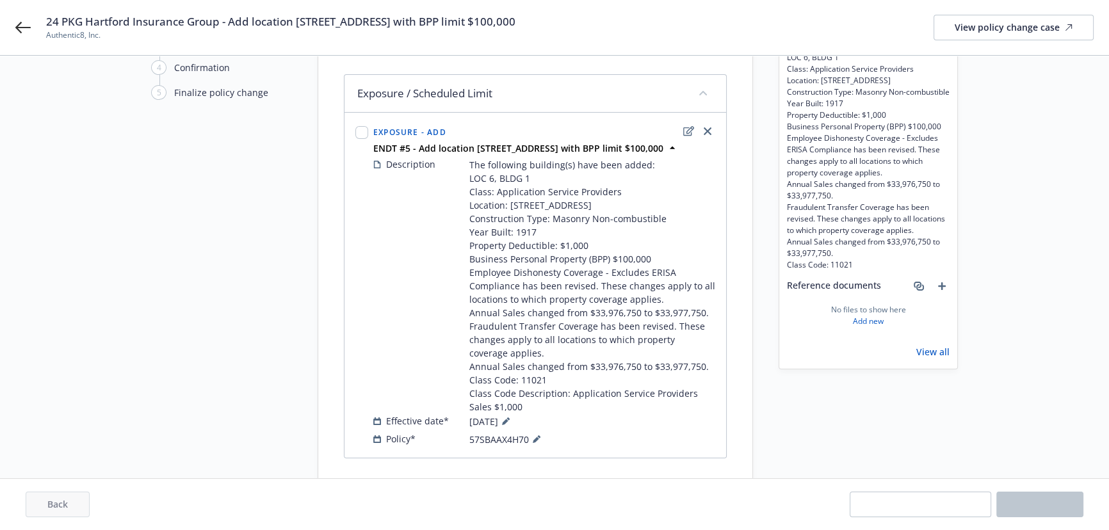
scroll to position [26, 0]
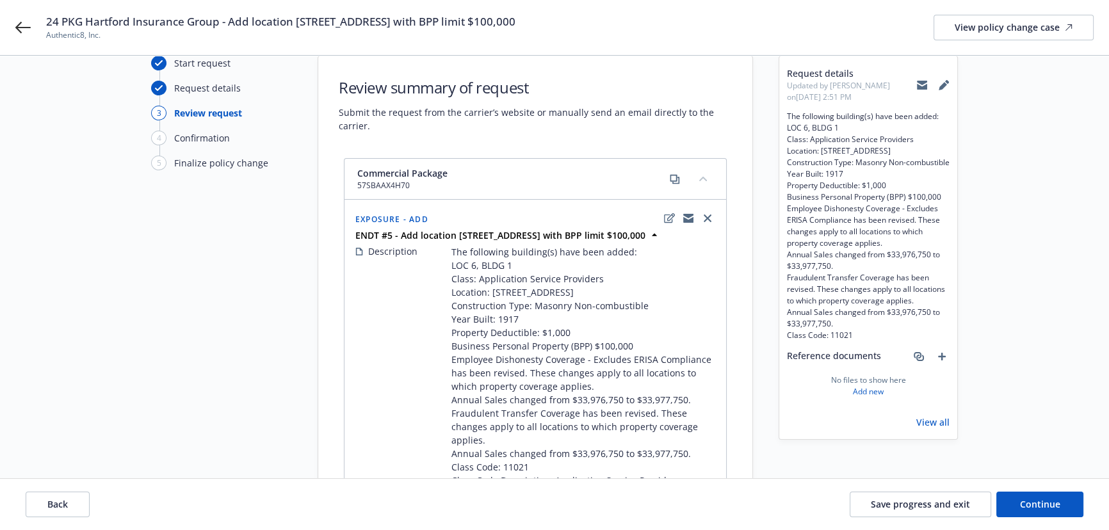
drag, startPoint x: 375, startPoint y: 247, endPoint x: 353, endPoint y: 237, distance: 23.8
click at [353, 237] on div "ENDT #5 - Add location 605 MARKET ST SAN FRANCISCO,CA 94105 with BPP limit $100…" at bounding box center [535, 235] width 365 height 13
copy strong "ENDT #5 - Add location 605 MARKET ST SAN FRANCISCO,CA 94105 with BPP limit $100…"
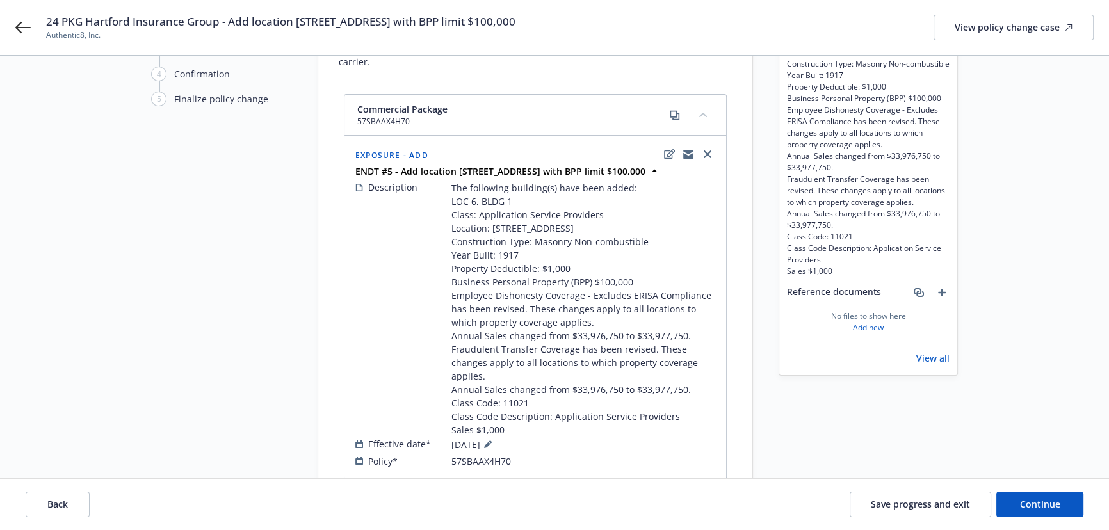
scroll to position [147, 0]
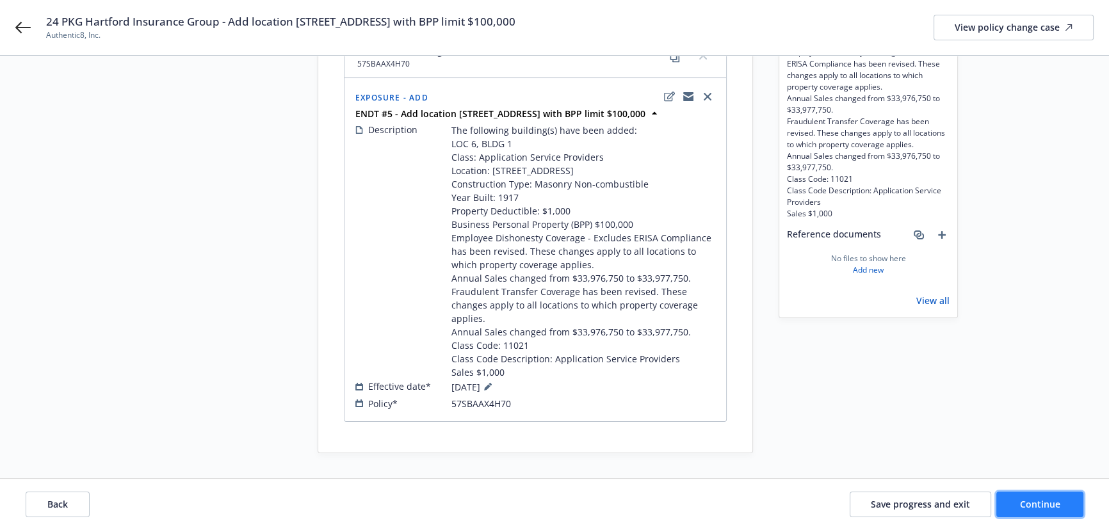
click at [1052, 505] on span "Continue" at bounding box center [1040, 504] width 40 height 12
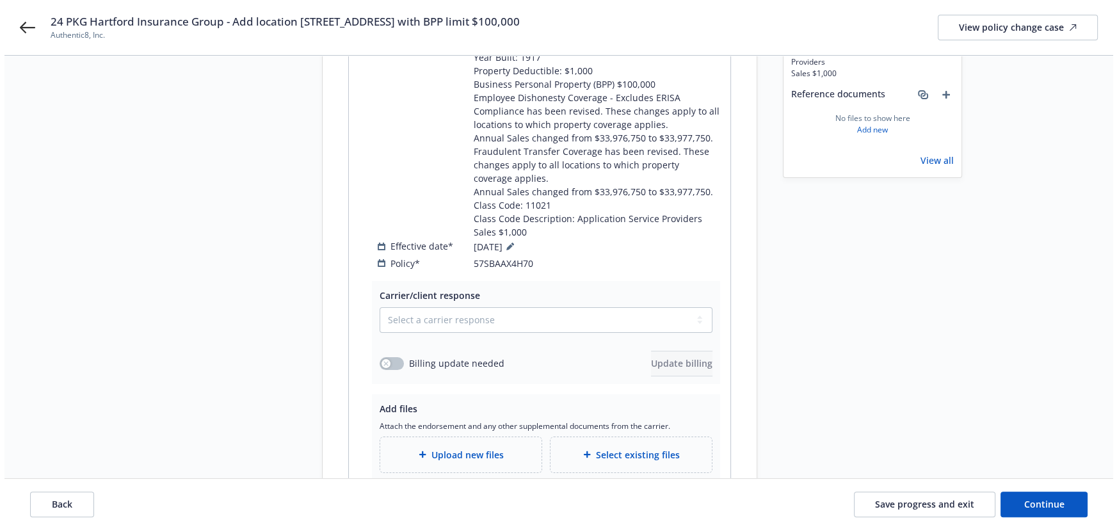
scroll to position [291, 0]
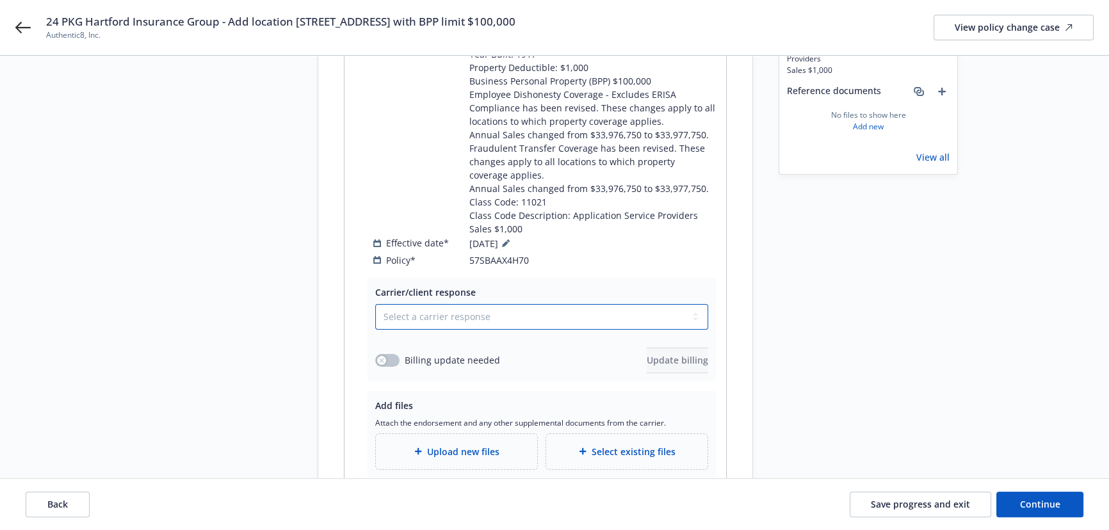
click at [478, 318] on select "Select a carrier response Accepted Accepted with revision No endorsement needed…" at bounding box center [541, 317] width 333 height 26
select select "ACCEPTED"
click at [375, 304] on select "Select a carrier response Accepted Accepted with revision No endorsement needed…" at bounding box center [541, 317] width 333 height 26
drag, startPoint x: 390, startPoint y: 359, endPoint x: 433, endPoint y: 362, distance: 43.1
click at [391, 359] on button "button" at bounding box center [387, 360] width 24 height 13
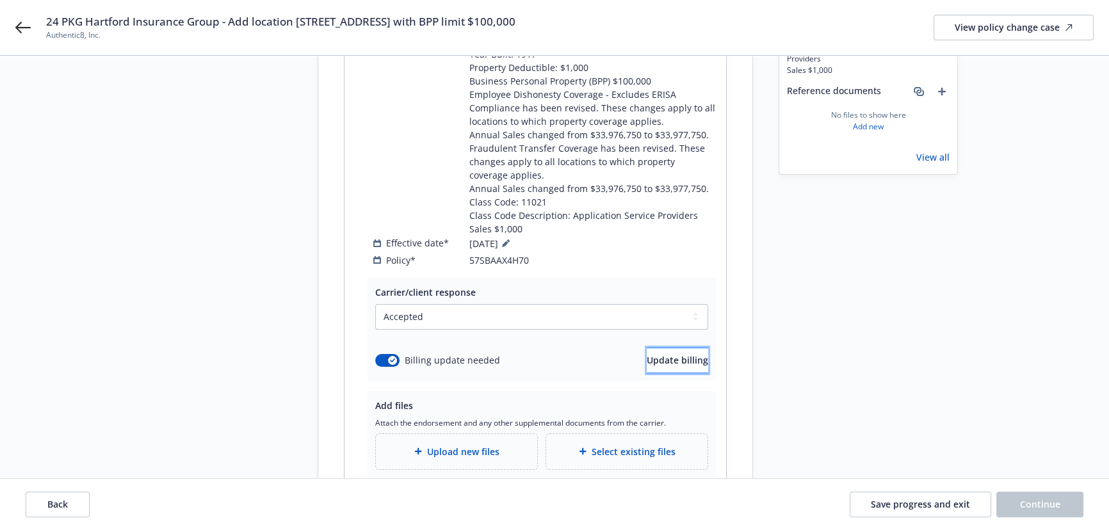
click at [670, 361] on span "Update billing" at bounding box center [677, 360] width 61 height 12
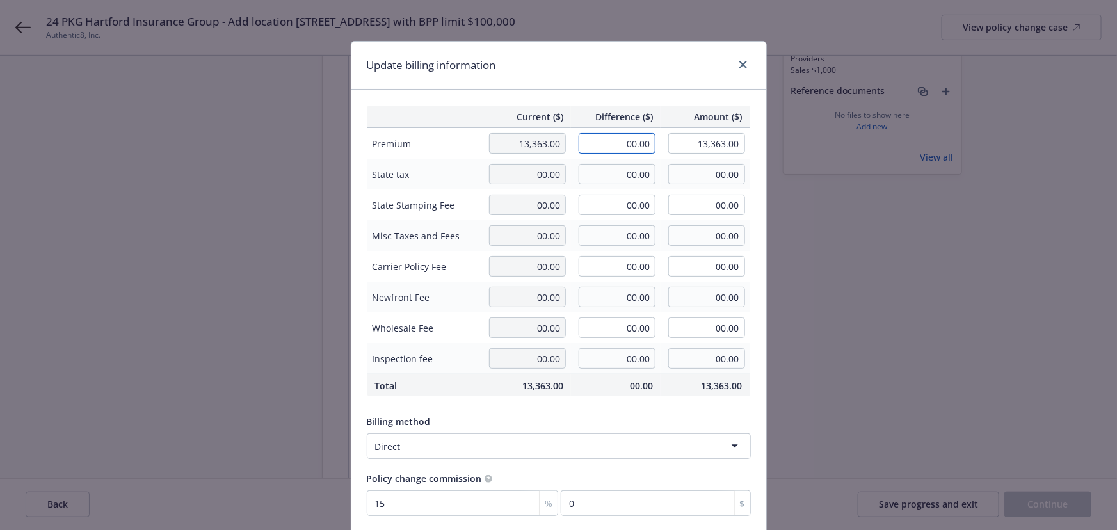
click at [625, 145] on input "00.00" at bounding box center [617, 143] width 77 height 20
type input "156.00"
type input "13,519.00"
type input "23.4"
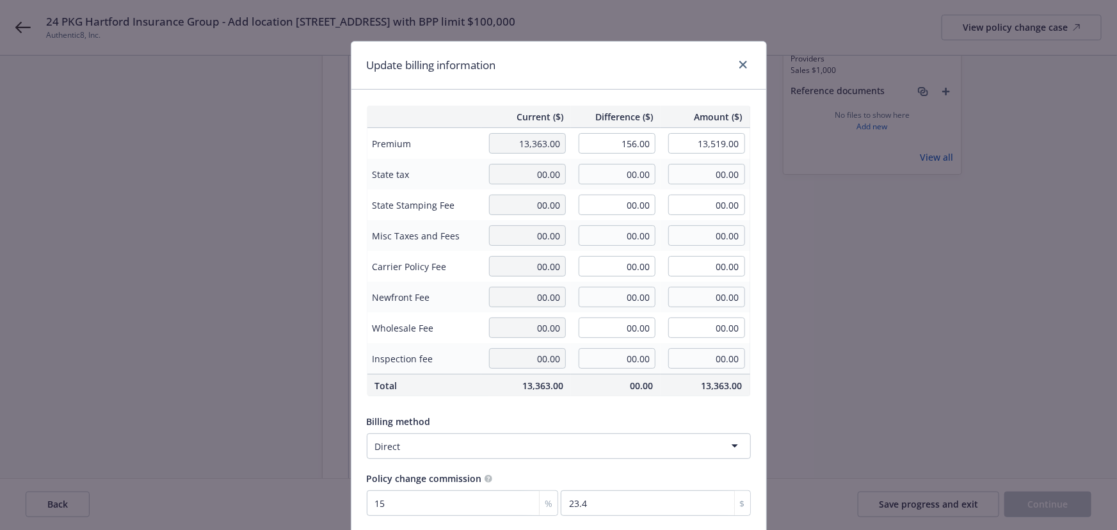
click at [631, 72] on div "Update billing information" at bounding box center [559, 66] width 415 height 48
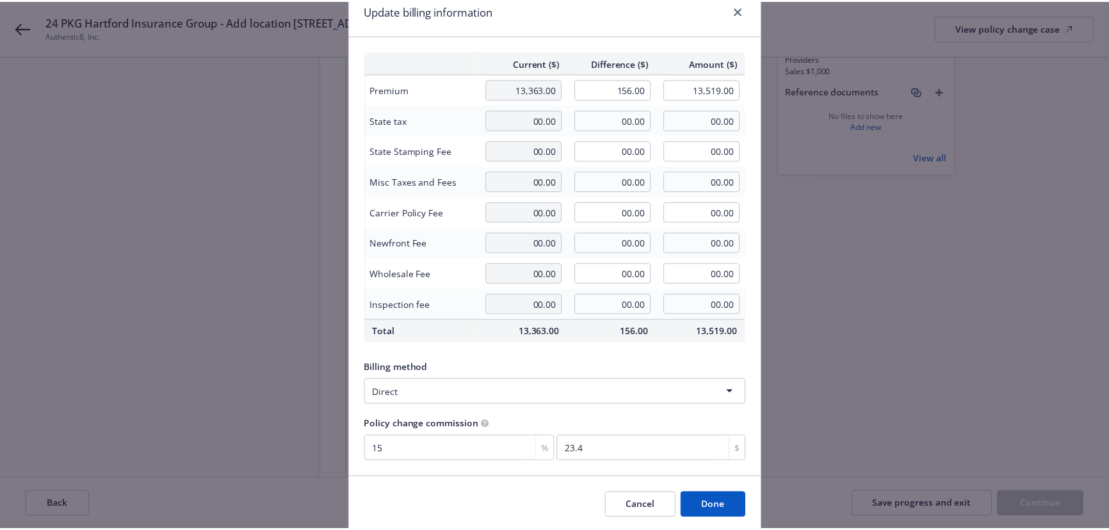
scroll to position [99, 0]
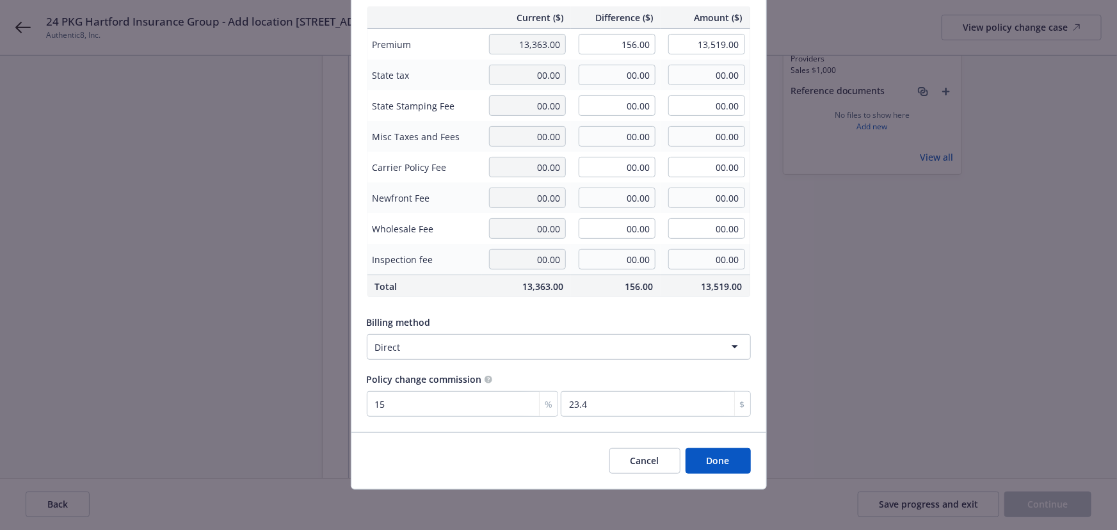
click at [720, 454] on button "Done" at bounding box center [718, 461] width 65 height 26
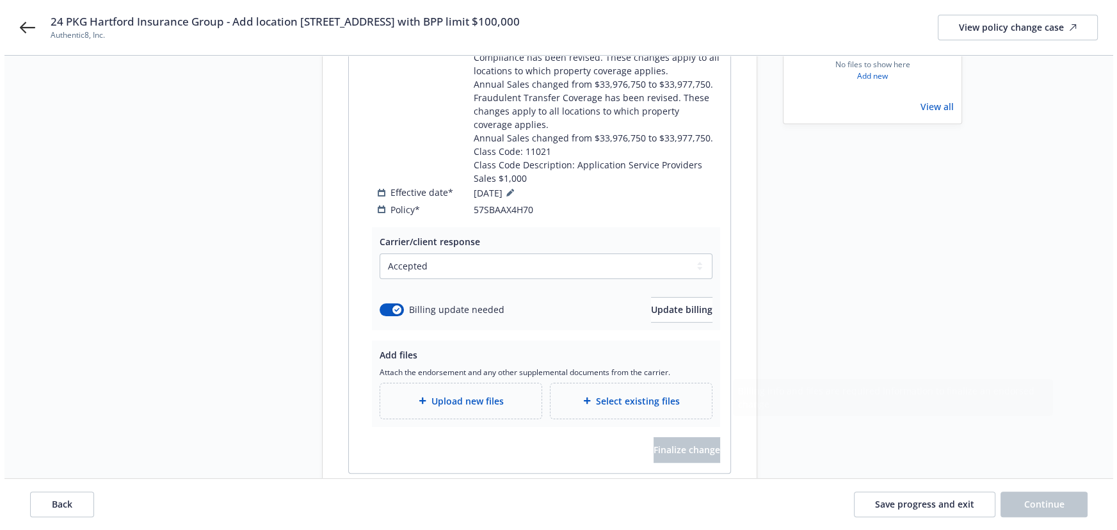
scroll to position [393, 0]
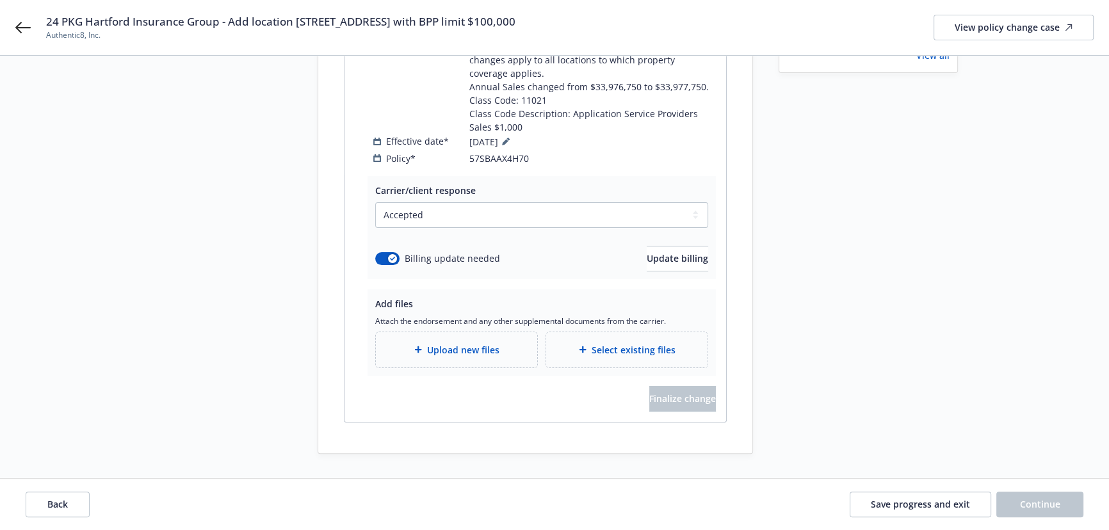
click at [467, 346] on span "Upload new files" at bounding box center [463, 349] width 72 height 13
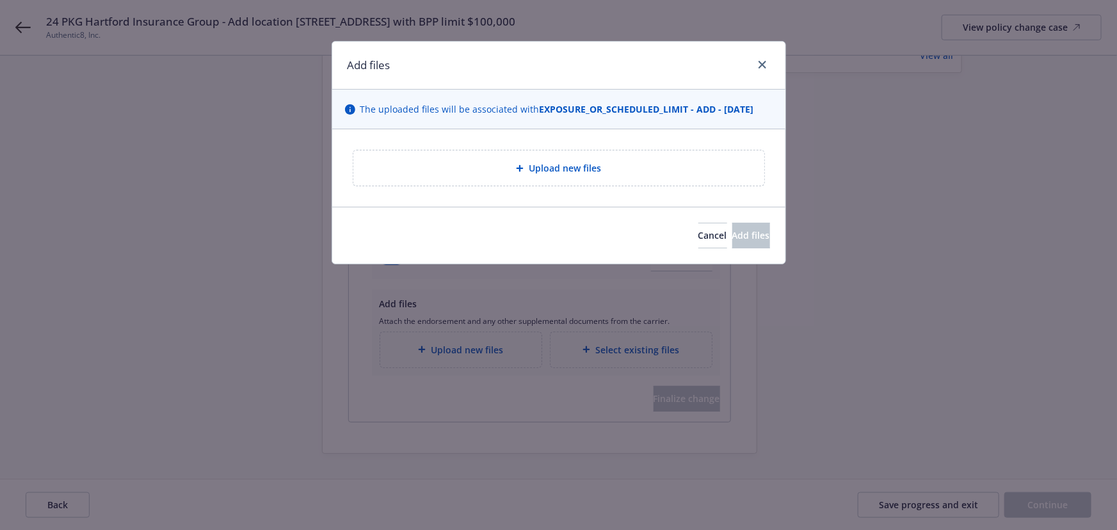
click at [539, 174] on span "Upload new files" at bounding box center [565, 167] width 72 height 13
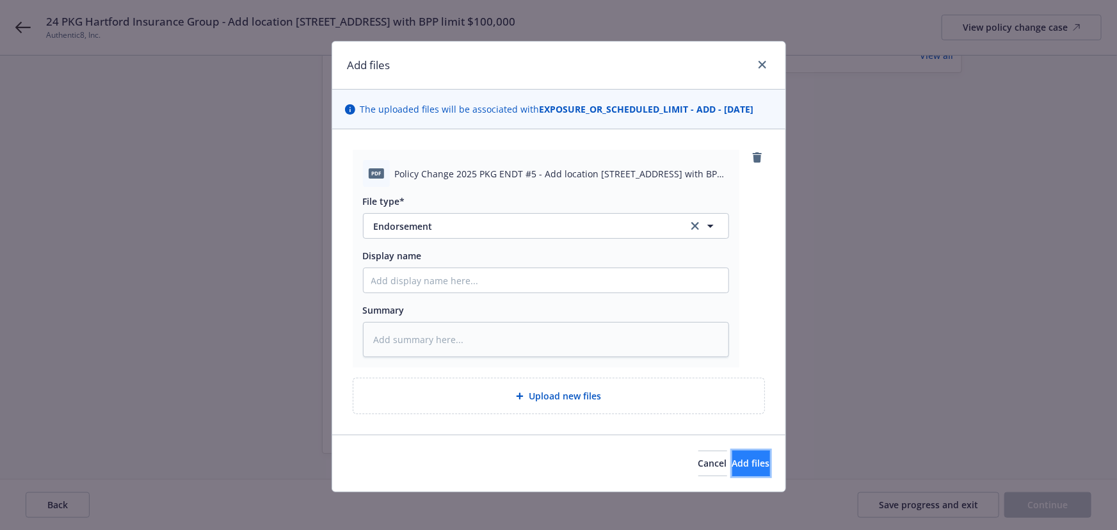
click at [733, 465] on span "Add files" at bounding box center [752, 463] width 38 height 12
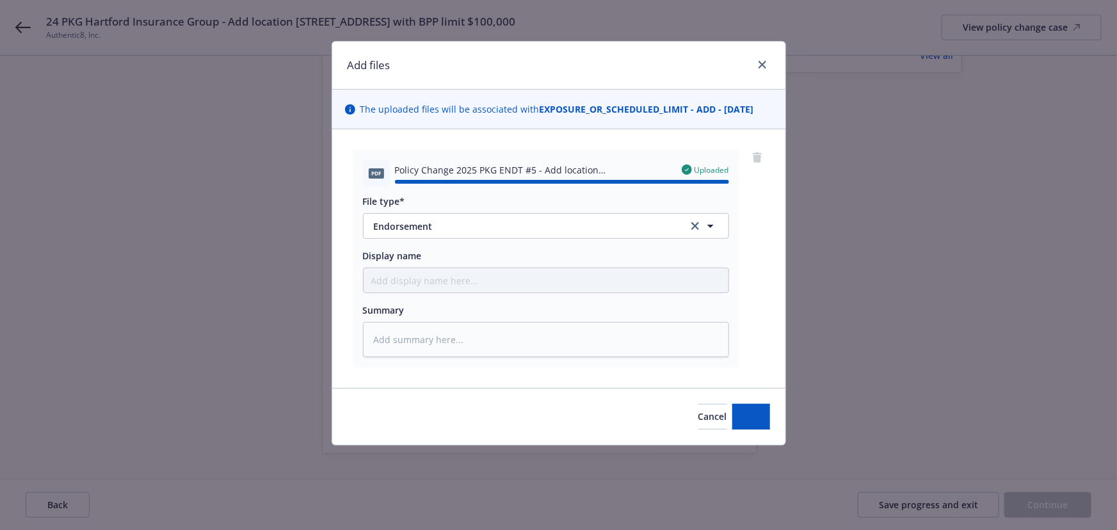
type textarea "x"
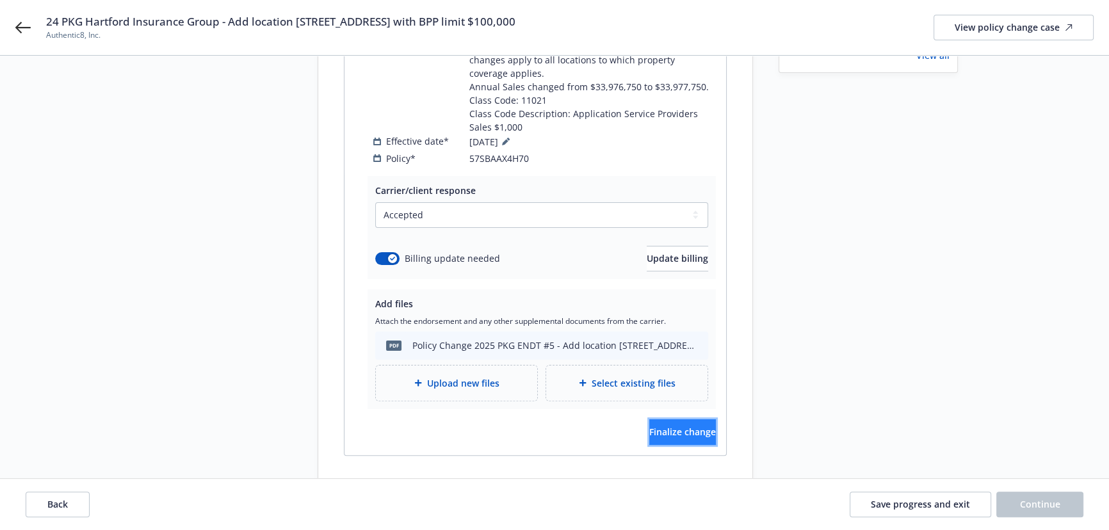
click at [649, 432] on span "Finalize change" at bounding box center [682, 432] width 67 height 12
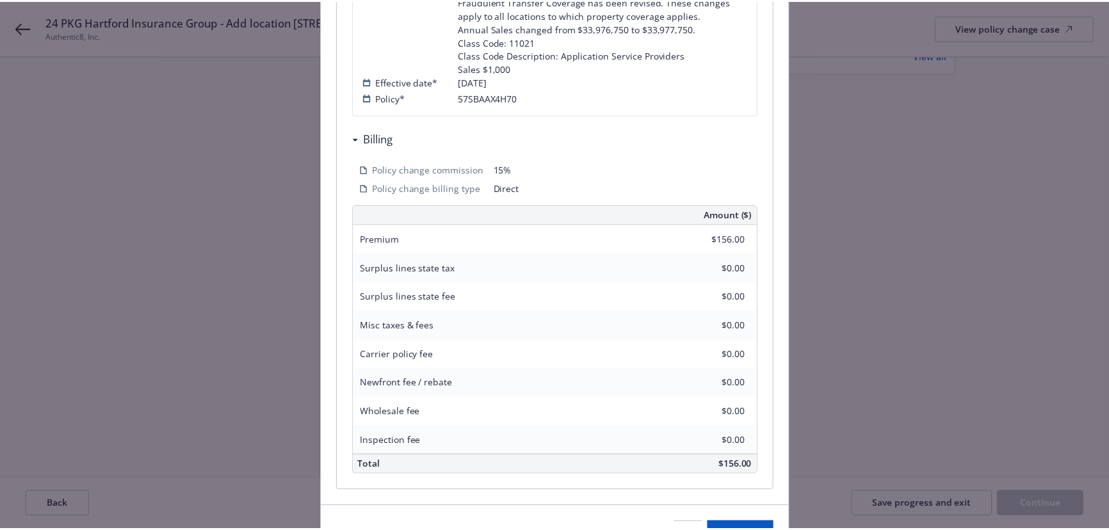
scroll to position [564, 0]
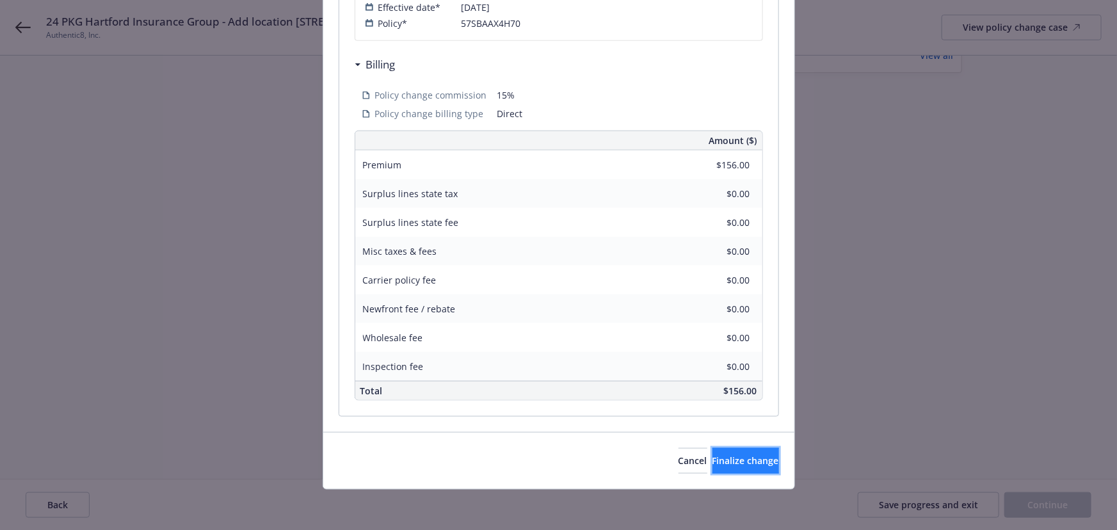
click at [724, 464] on span "Finalize change" at bounding box center [746, 461] width 67 height 12
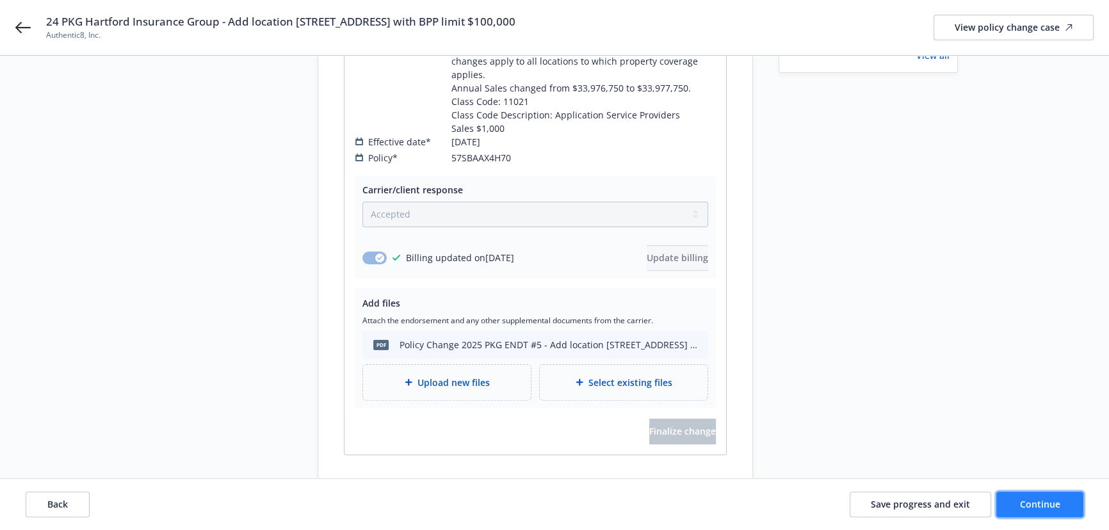
click at [1028, 498] on button "Continue" at bounding box center [1039, 505] width 87 height 26
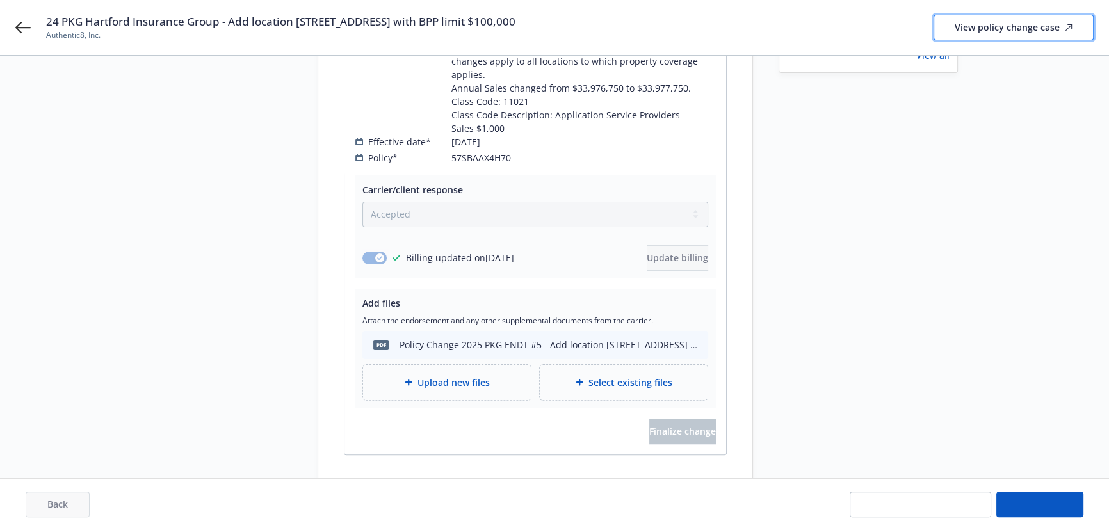
click at [987, 32] on div "View policy change case" at bounding box center [1014, 27] width 118 height 24
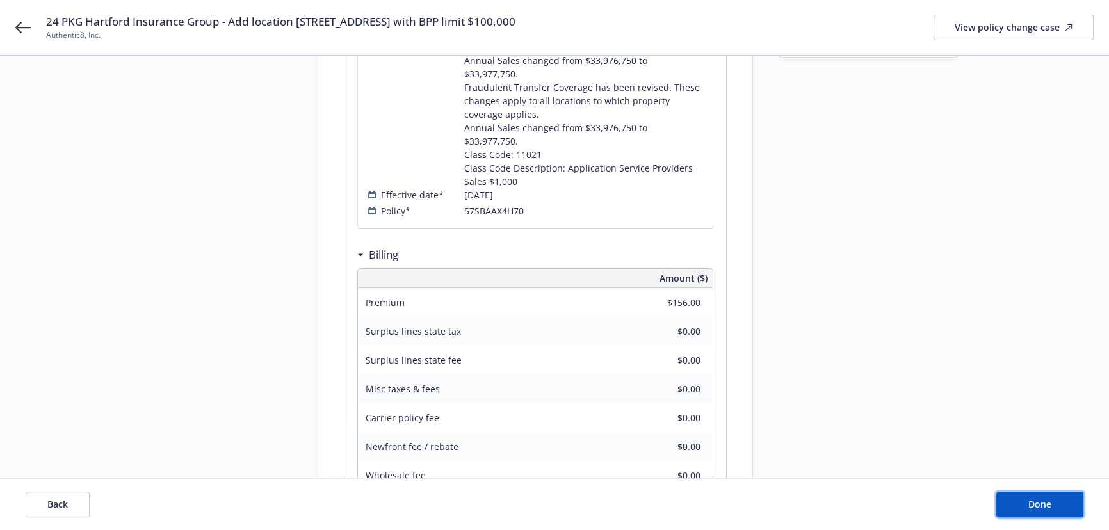
click at [1042, 506] on span "Done" at bounding box center [1039, 504] width 23 height 12
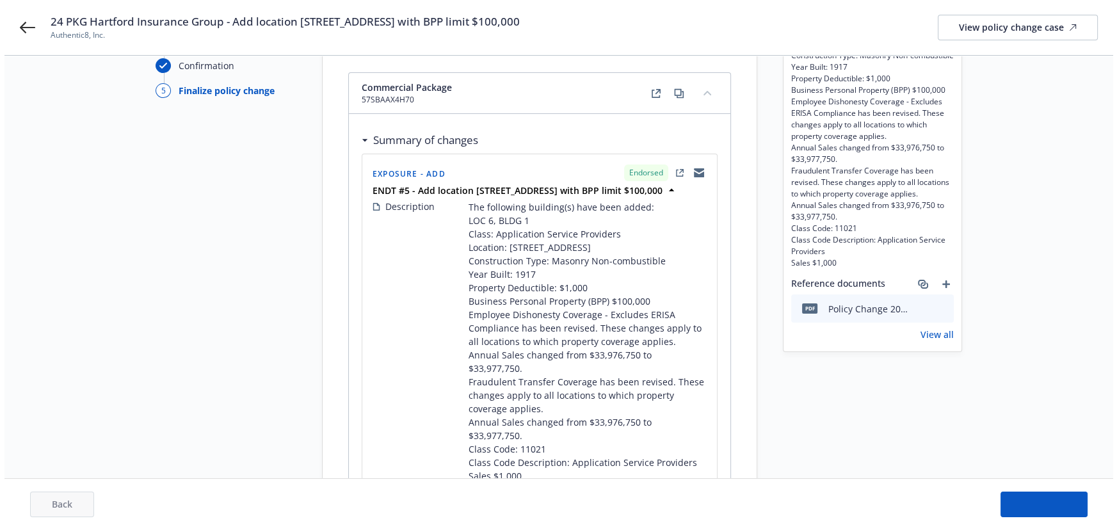
scroll to position [0, 0]
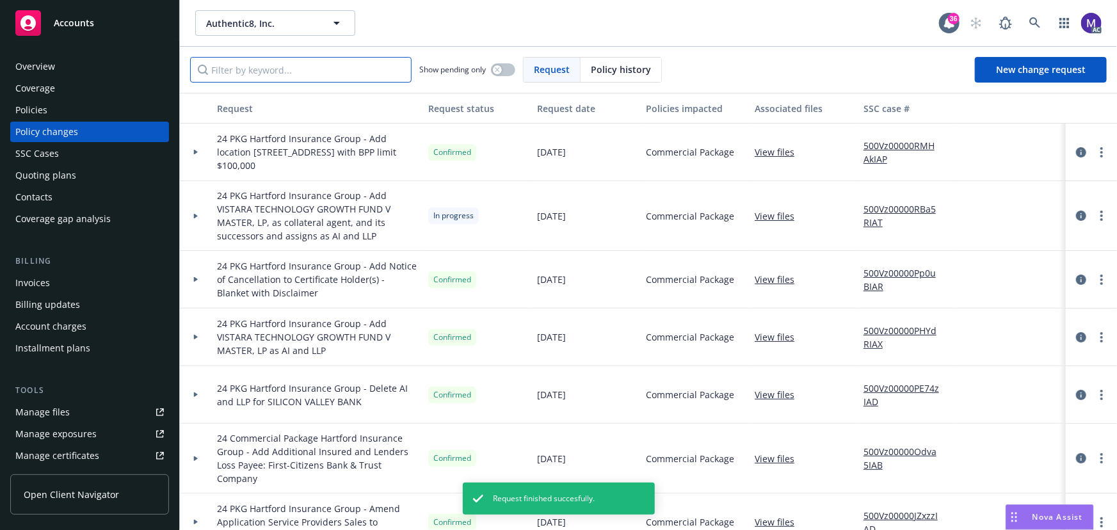
click at [272, 71] on input "Filter by keyword..." at bounding box center [301, 70] width 222 height 26
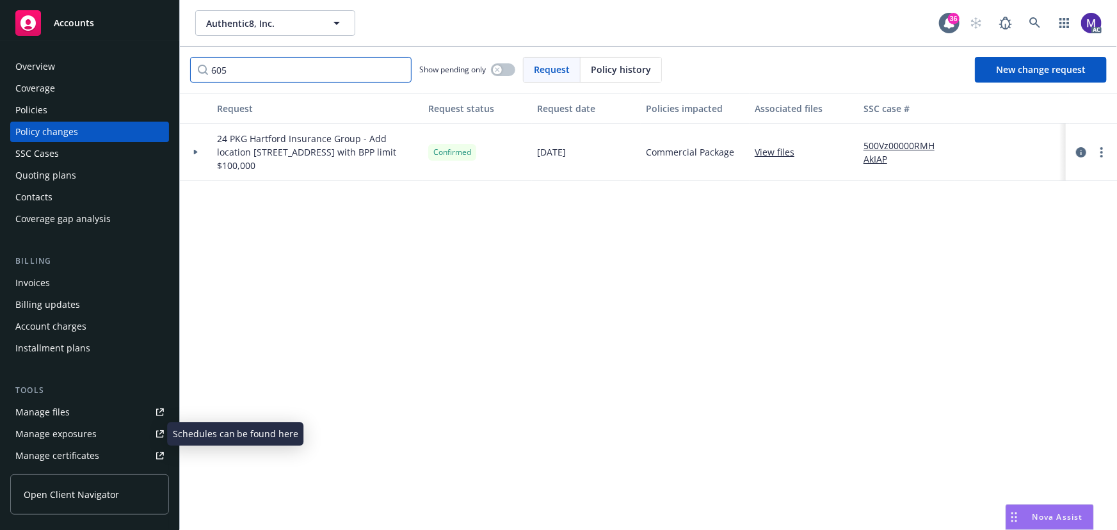
type input "605"
click at [75, 434] on div "Manage exposures" at bounding box center [55, 434] width 81 height 20
click at [186, 152] on div at bounding box center [196, 152] width 22 height 4
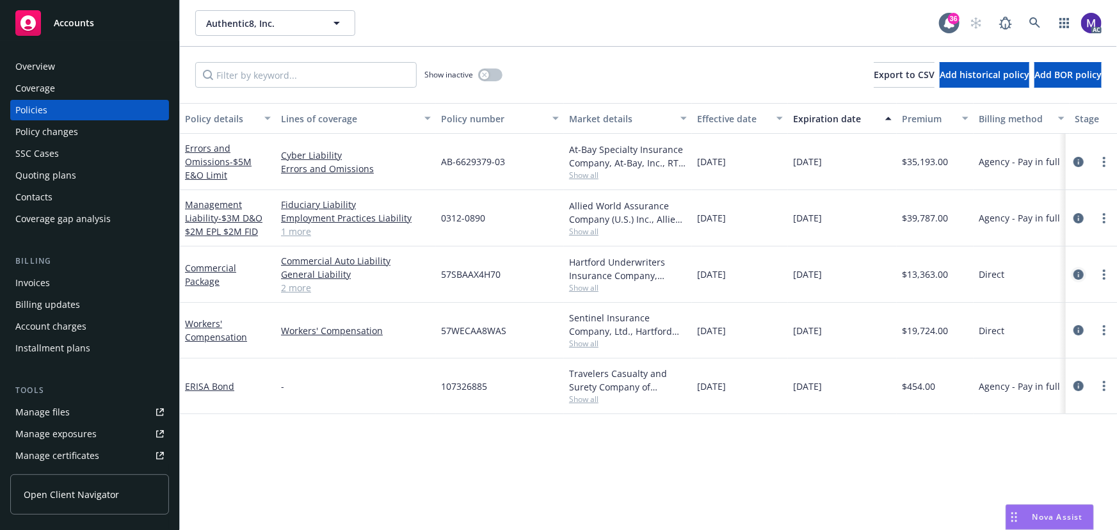
click at [1076, 273] on icon "circleInformation" at bounding box center [1079, 275] width 10 height 10
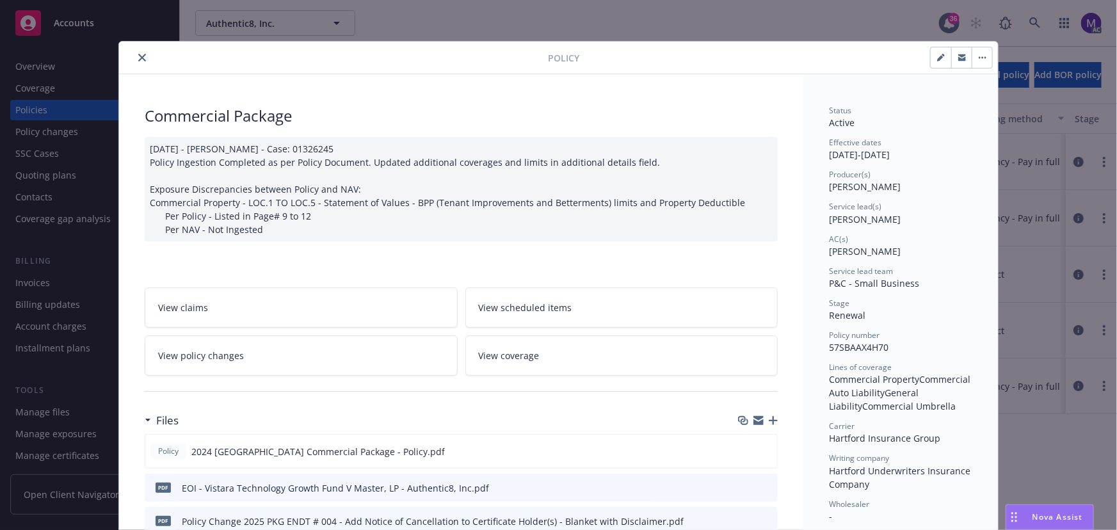
click at [864, 435] on span "Hartford Insurance Group" at bounding box center [884, 438] width 111 height 12
copy span "Hartford Insurance Group"
type input "$13,519.00"
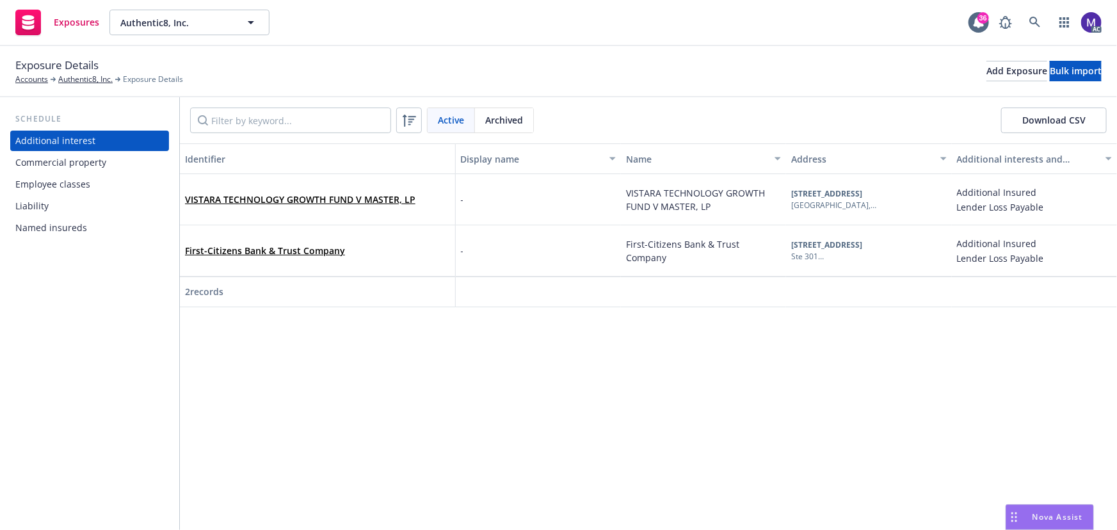
click at [86, 168] on div "Commercial property" at bounding box center [60, 162] width 91 height 20
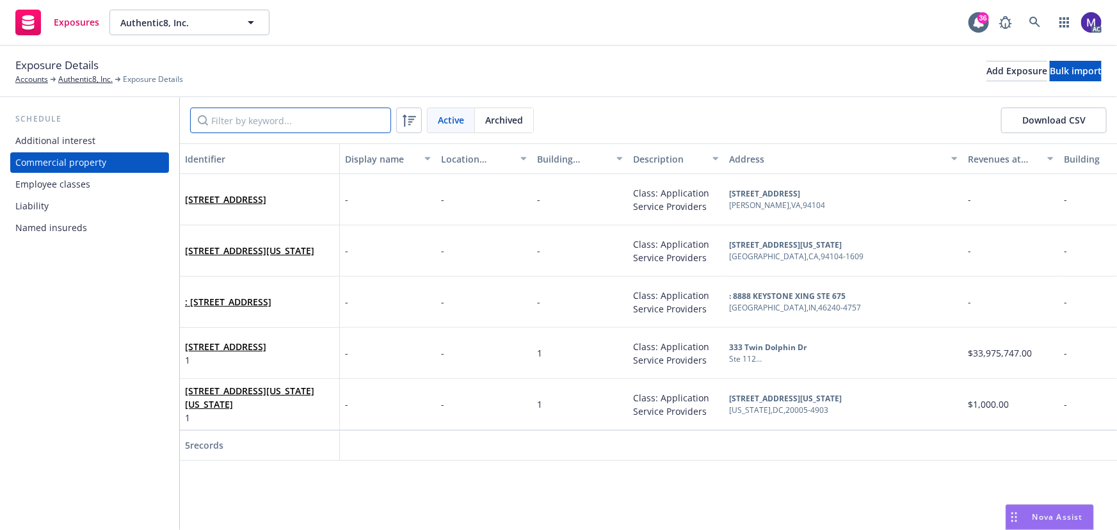
click at [239, 124] on input "Filter by keyword..." at bounding box center [290, 121] width 201 height 26
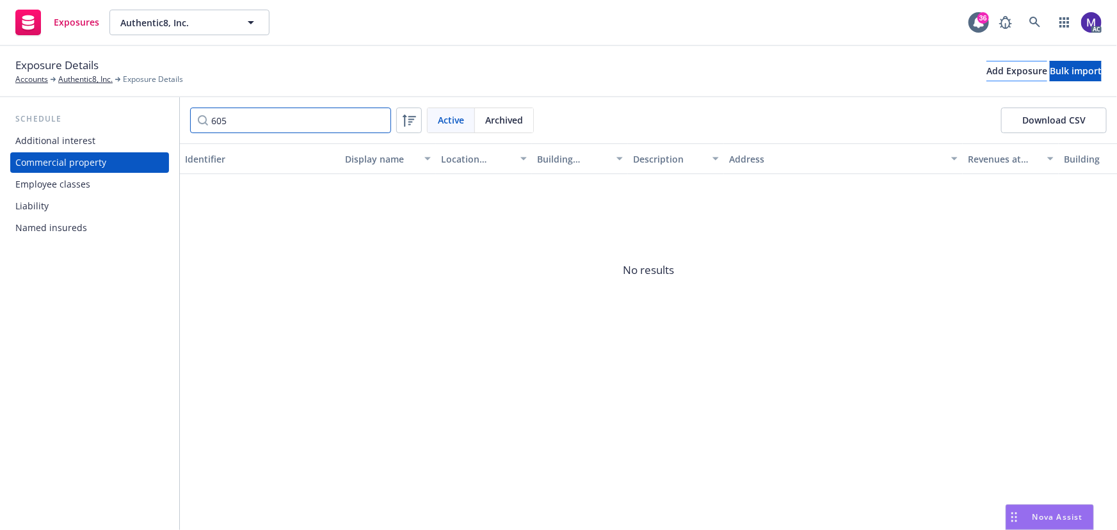
type input "605"
click at [987, 74] on div "Add Exposure" at bounding box center [1017, 70] width 61 height 19
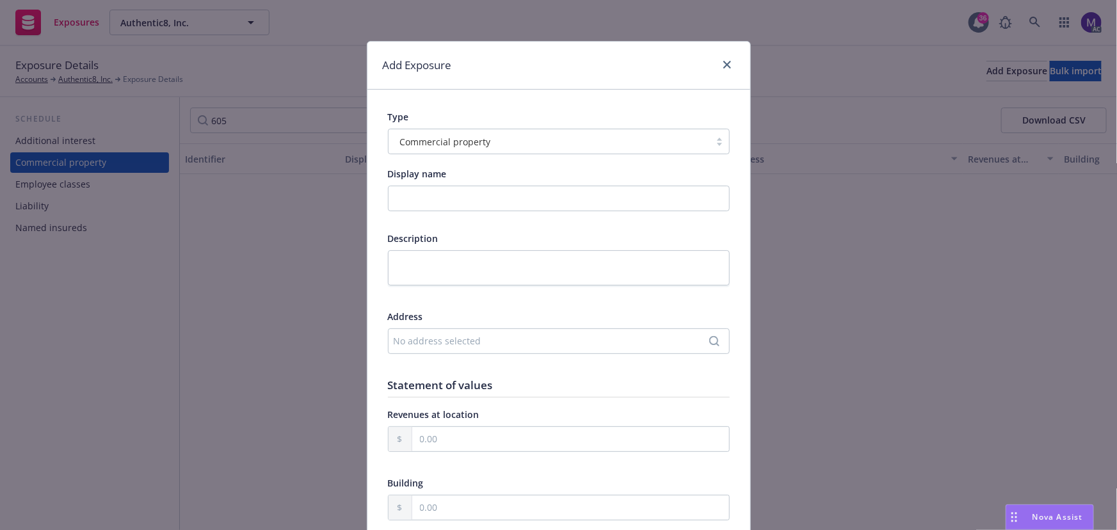
click at [432, 336] on div "No address selected" at bounding box center [553, 340] width 318 height 13
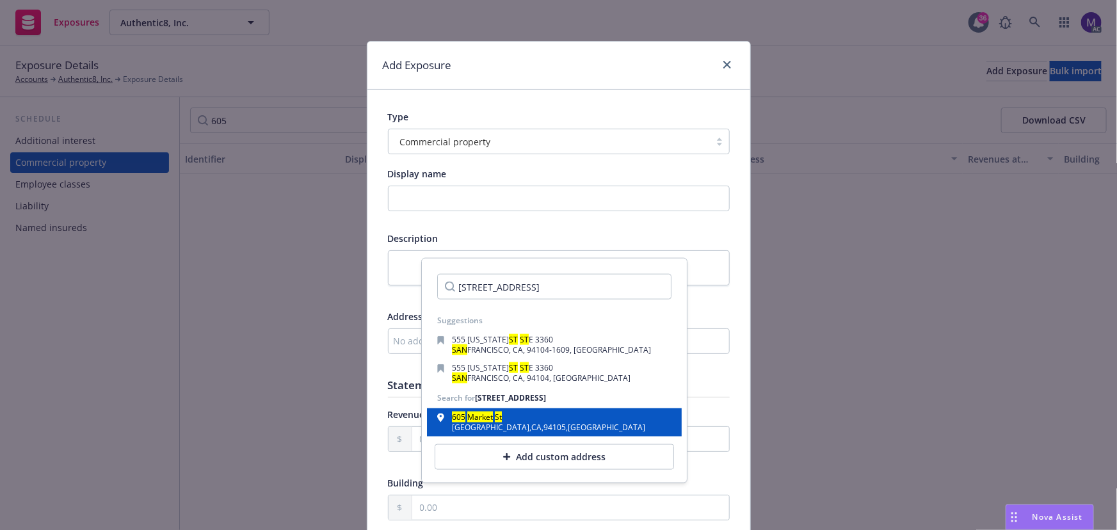
type input "605 MARKET ST SAN FRANCISCO,CA 94105"
click at [476, 424] on div "San Francisco , CA , 94105 , USA" at bounding box center [548, 428] width 193 height 8
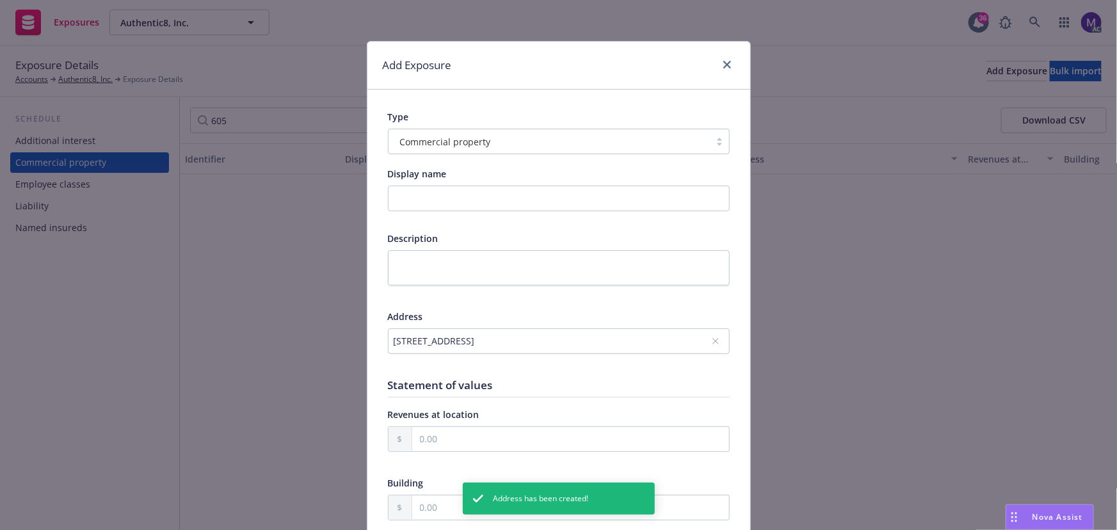
scroll to position [116, 0]
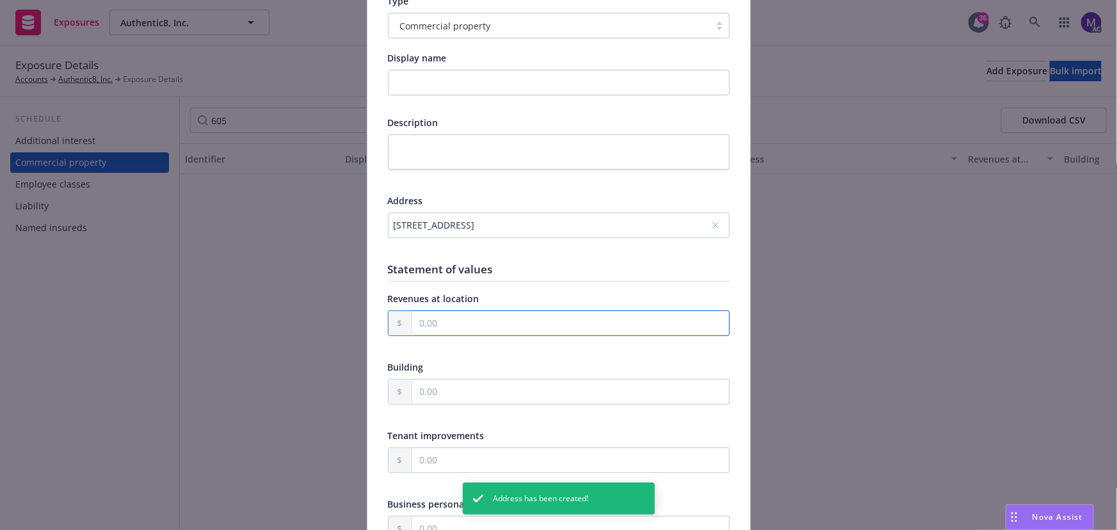
click at [442, 313] on input "text" at bounding box center [570, 323] width 317 height 24
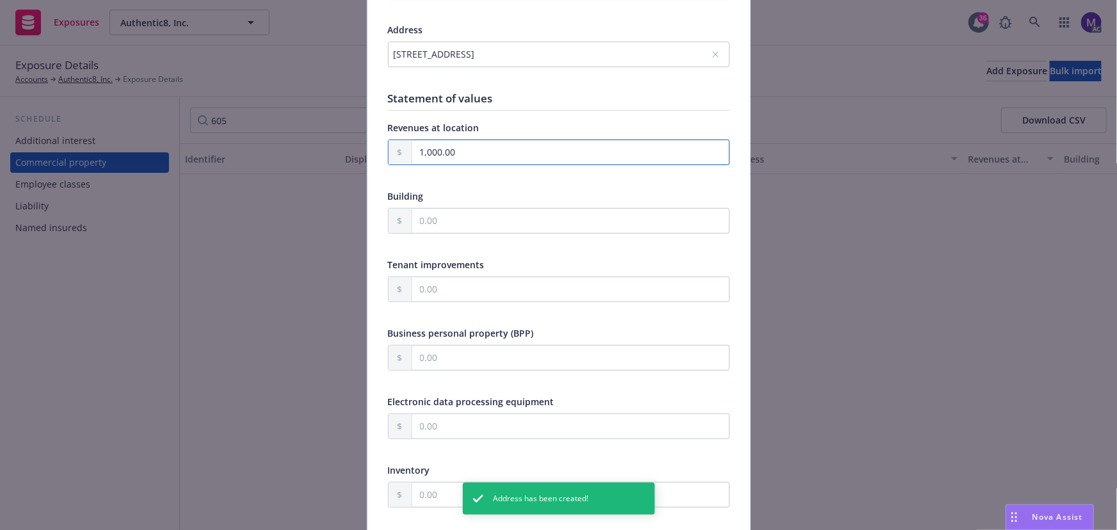
scroll to position [407, 0]
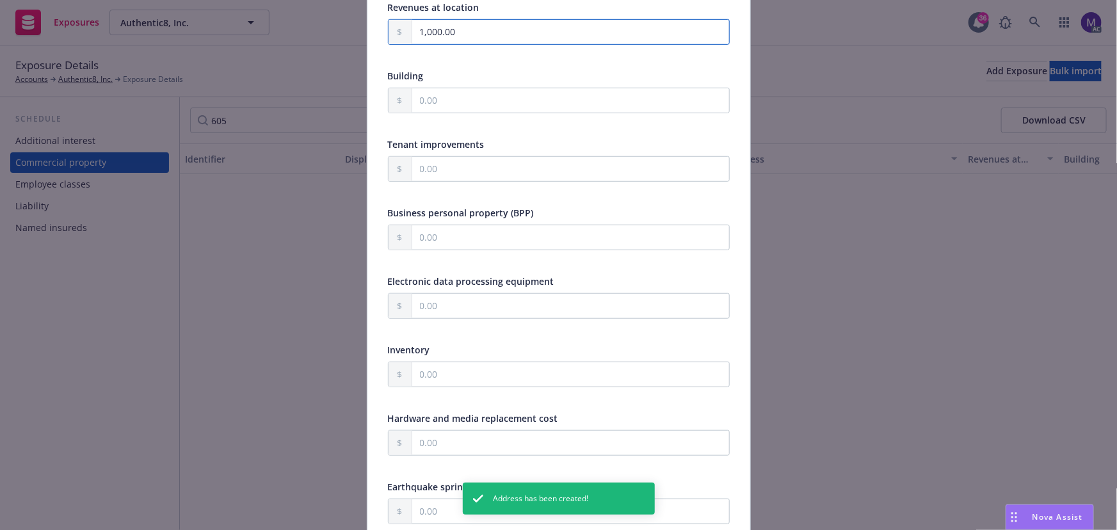
type input "1,000.00"
click at [433, 235] on input "text" at bounding box center [570, 237] width 317 height 24
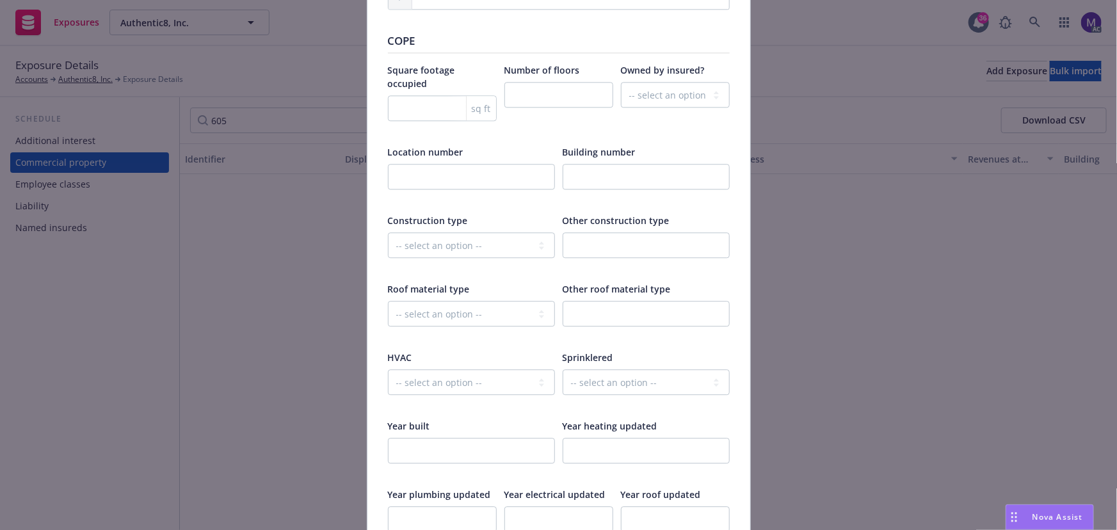
scroll to position [1688, 0]
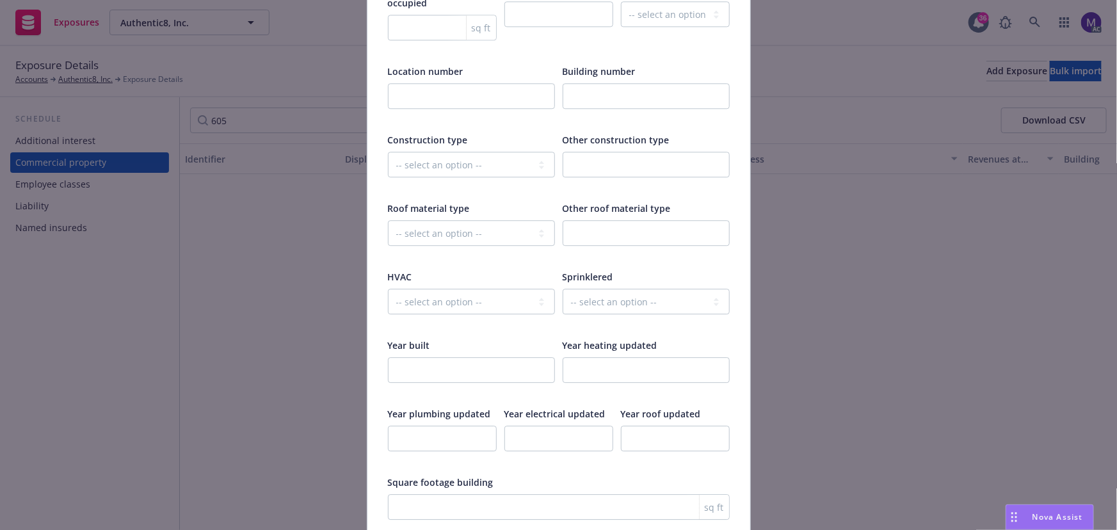
type input "100,000.00"
click at [421, 357] on input "number" at bounding box center [471, 370] width 167 height 26
type input "1917"
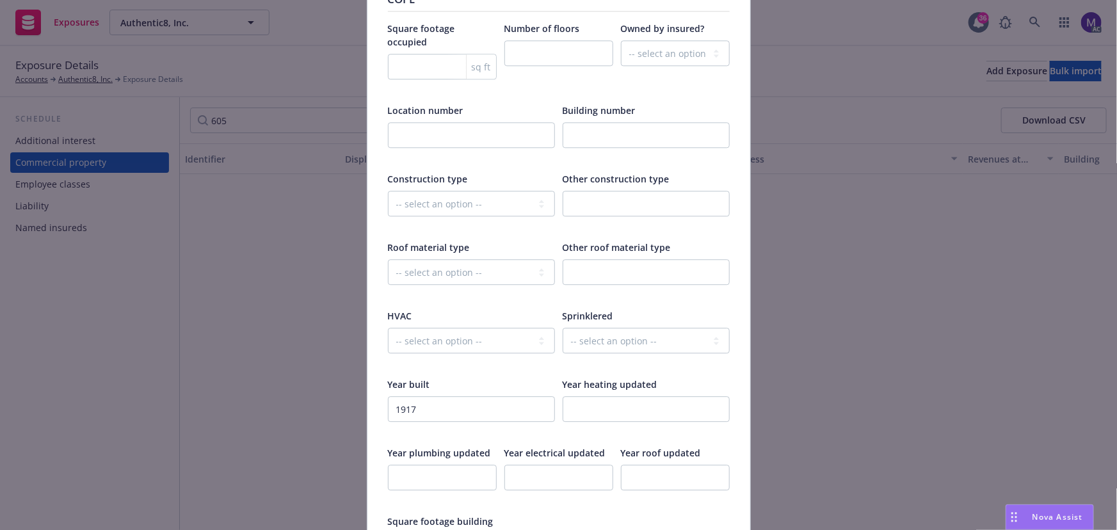
scroll to position [1630, 0]
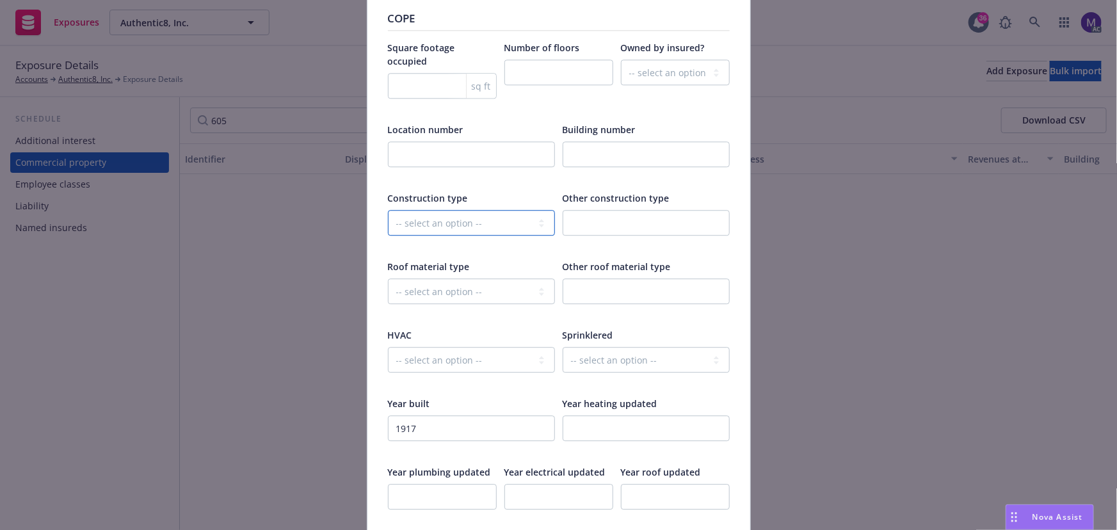
click at [432, 210] on select "-- select an option -- Fire Resistive (Masonry reinforced by structural Steel l…" at bounding box center [471, 223] width 167 height 26
select select "MASONRY_NON_COMBUSTIBLE"
click at [388, 210] on select "-- select an option -- Fire Resistive (Masonry reinforced by structural Steel l…" at bounding box center [471, 223] width 167 height 26
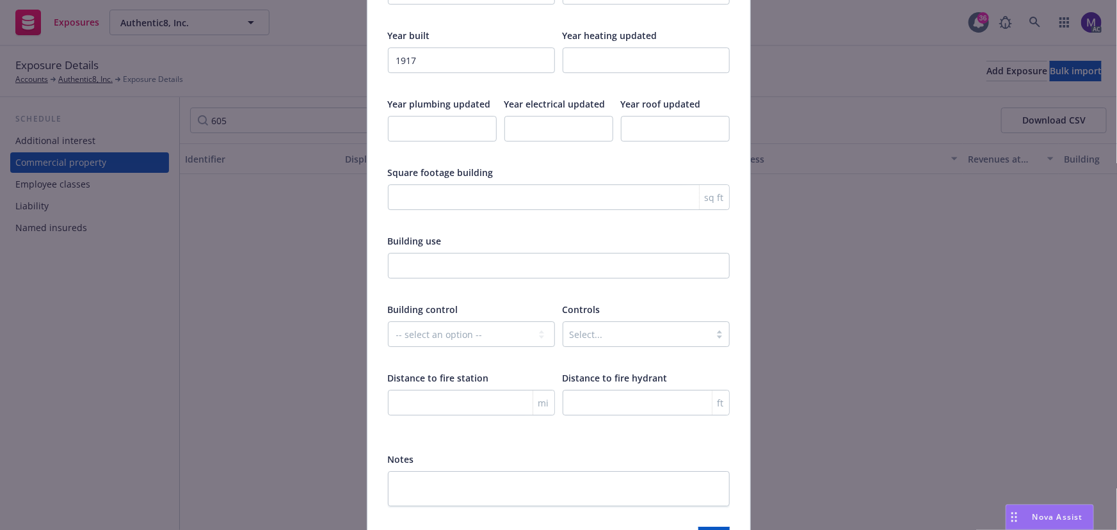
scroll to position [2066, 0]
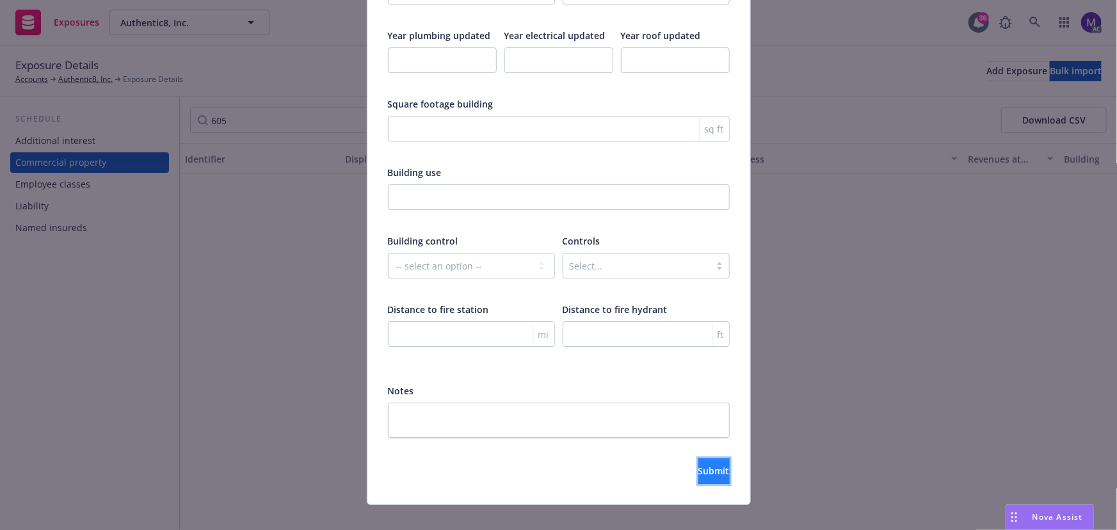
click at [699, 465] on span "Submit" at bounding box center [714, 471] width 31 height 12
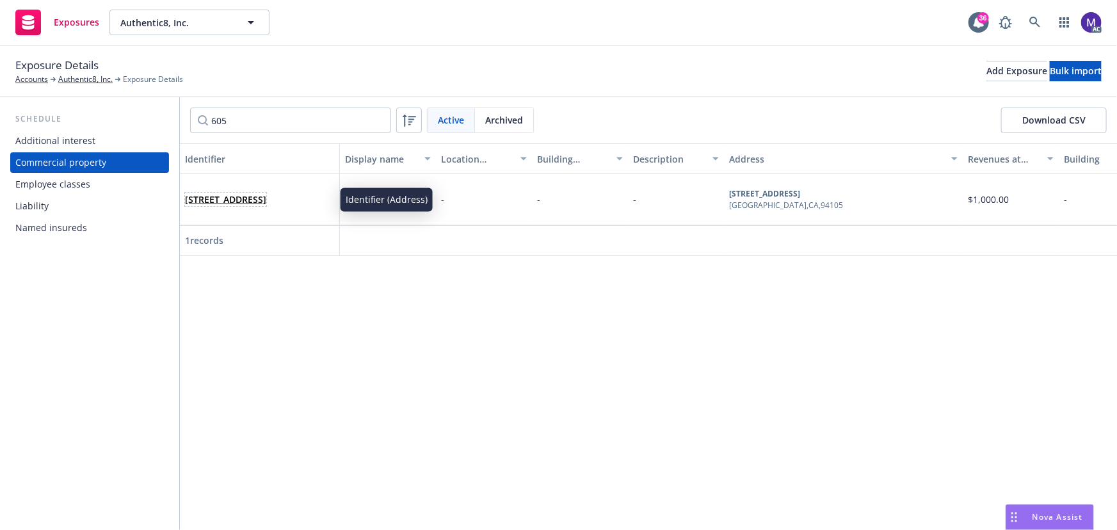
drag, startPoint x: 243, startPoint y: 190, endPoint x: 114, endPoint y: 166, distance: 130.8
click at [243, 193] on link "605 Market St, San Francisco, CA, 94105, USA" at bounding box center [225, 199] width 81 height 12
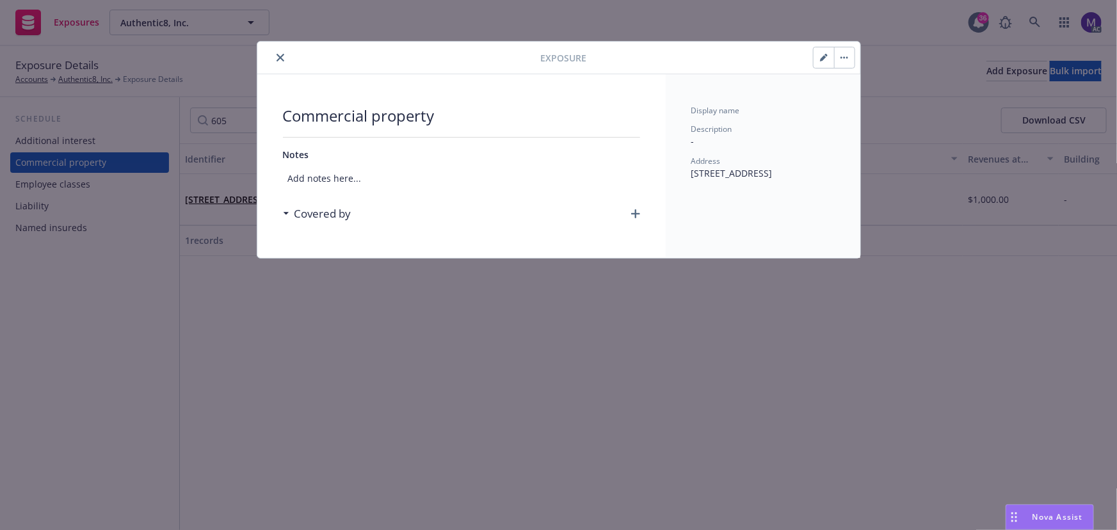
click at [465, 182] on span "Add notes here..." at bounding box center [461, 178] width 357 height 24
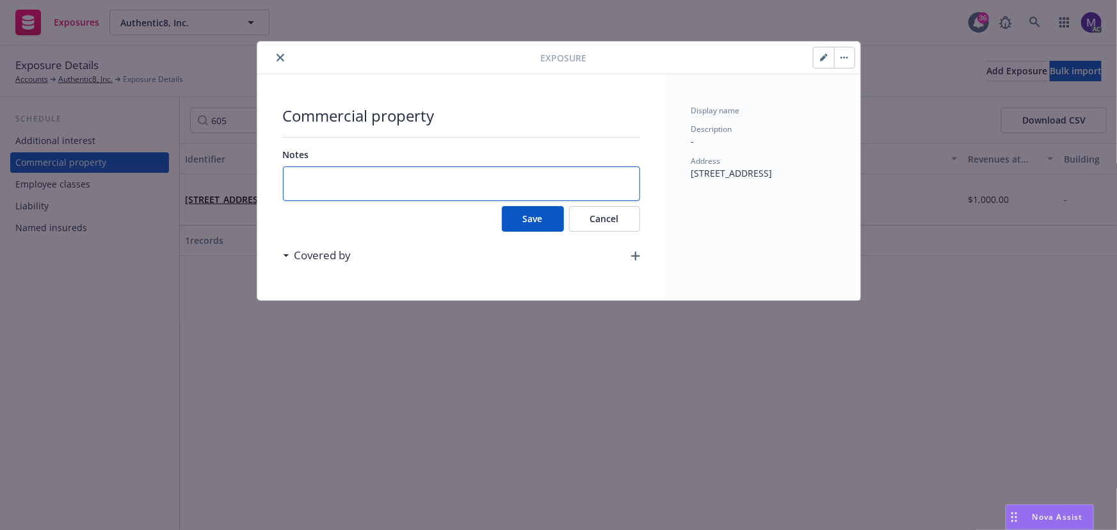
click at [361, 184] on textarea at bounding box center [461, 183] width 357 height 35
paste textarea "Employee Dishonesty Coverage - Excludes ERISA Compliance has been revised. Thes…"
type textarea "x"
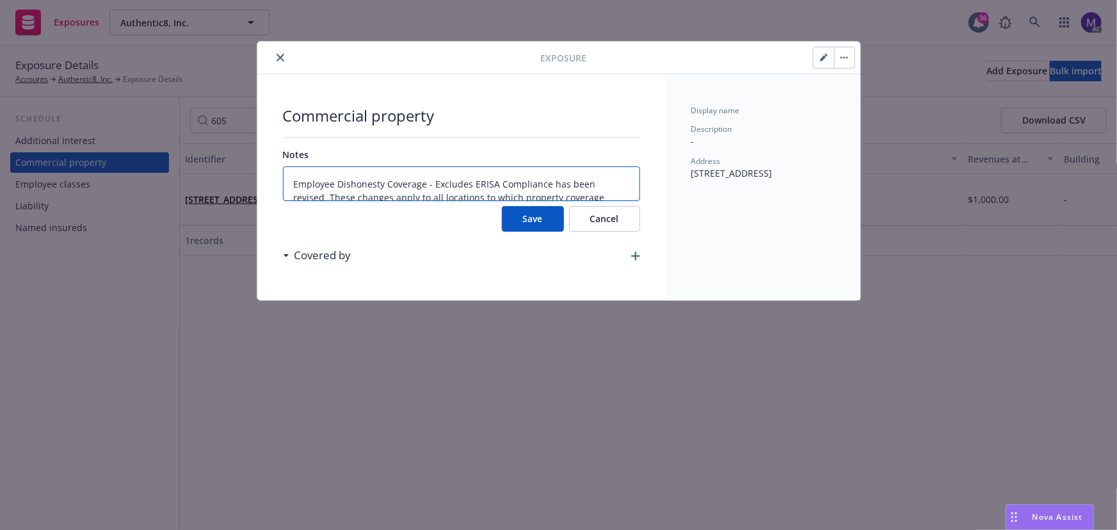
scroll to position [3, 0]
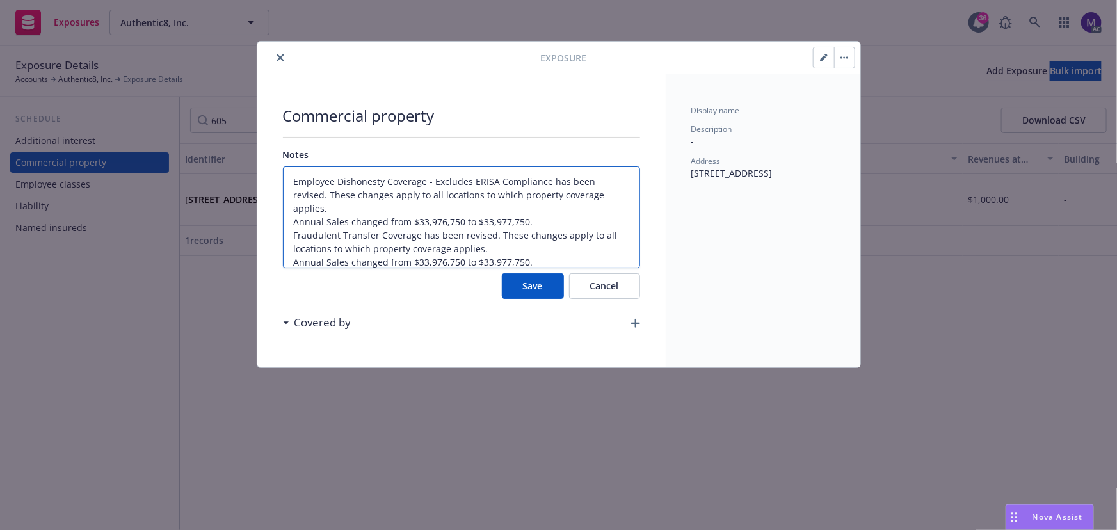
type textarea "Employee Dishonesty Coverage - Excludes ERISA Compliance has been revised. Thes…"
click at [536, 289] on button "Save" at bounding box center [533, 286] width 62 height 26
type textarea "x"
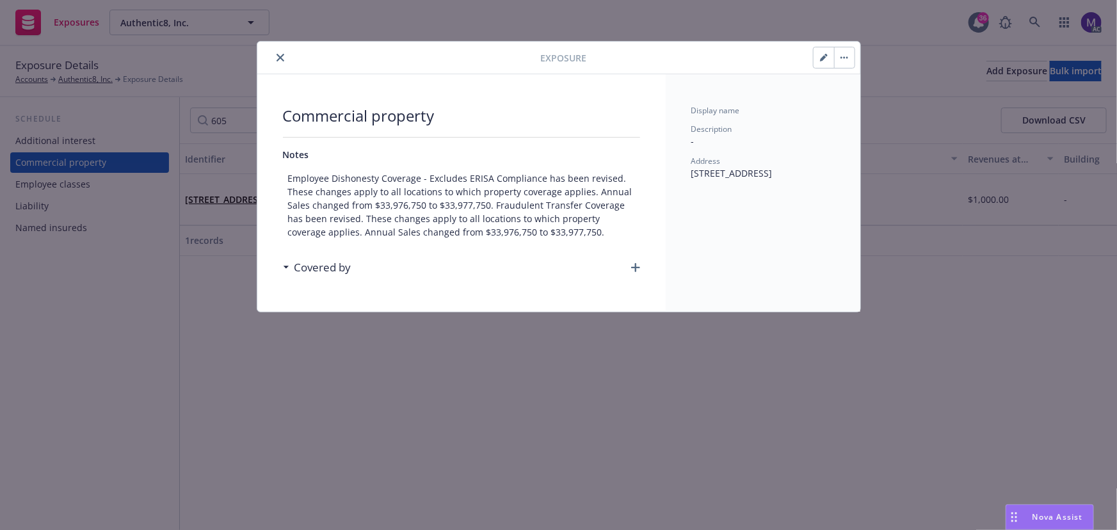
click at [633, 268] on icon "button" at bounding box center [635, 267] width 9 height 9
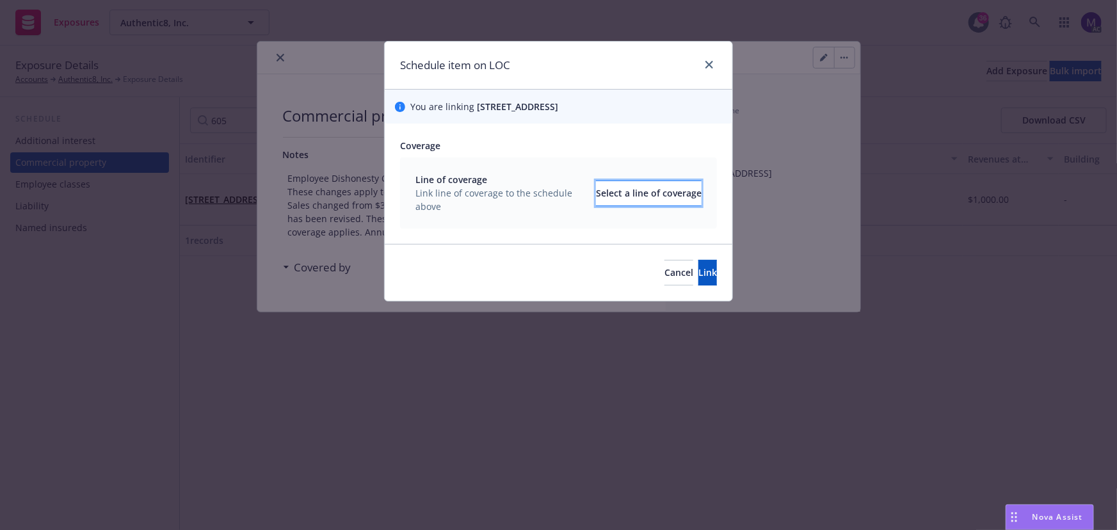
click at [631, 194] on div "Select a line of coverage" at bounding box center [649, 193] width 106 height 24
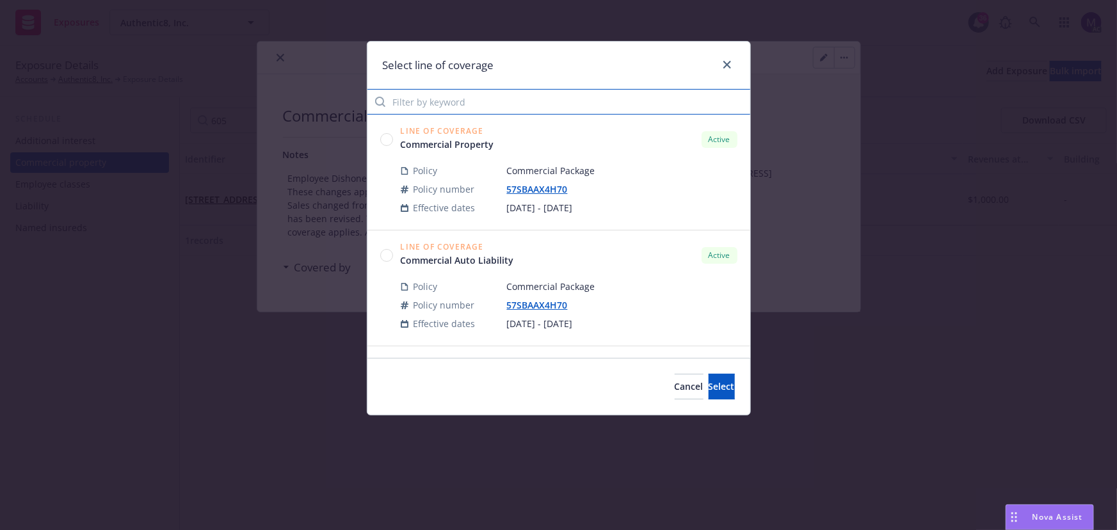
click at [450, 101] on input "Filter by keyword" at bounding box center [559, 102] width 383 height 26
click at [385, 139] on circle at bounding box center [386, 139] width 12 height 12
drag, startPoint x: 708, startPoint y: 378, endPoint x: 556, endPoint y: 322, distance: 161.7
click at [709, 378] on button "Select" at bounding box center [722, 387] width 26 height 26
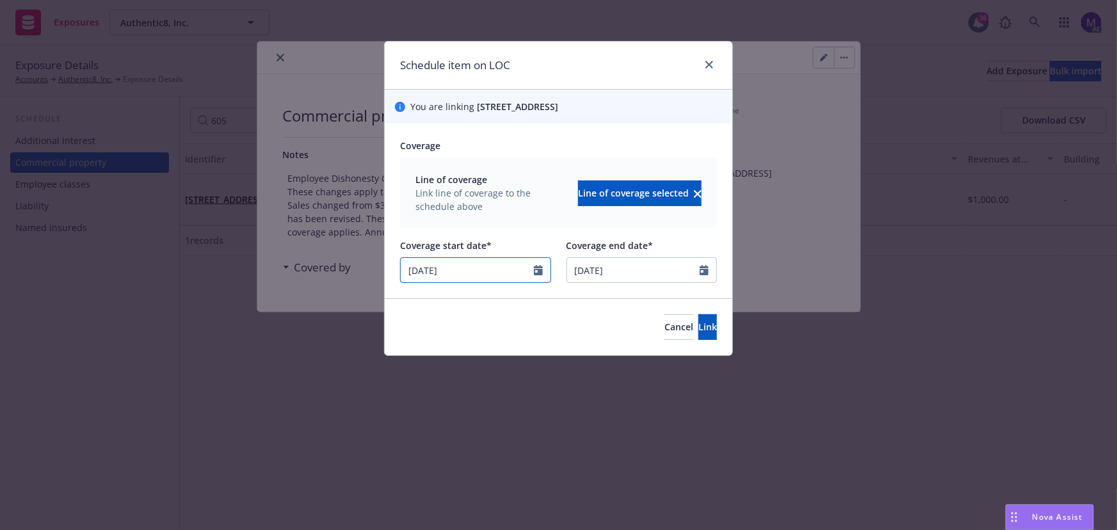
click at [476, 269] on input "11/01/2024" at bounding box center [467, 270] width 133 height 24
click at [537, 272] on icon "Calendar" at bounding box center [538, 270] width 9 height 10
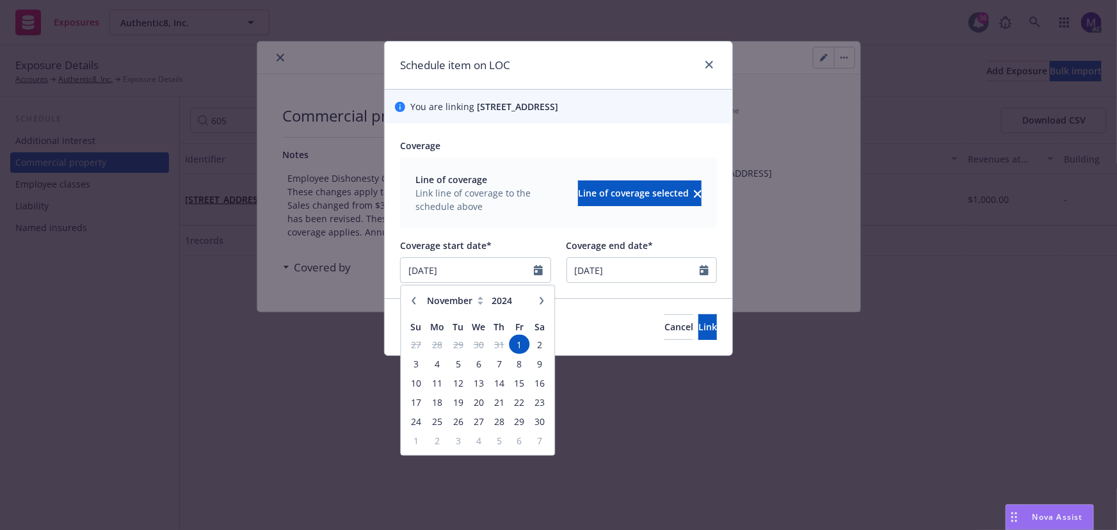
click at [542, 300] on icon "button" at bounding box center [542, 300] width 4 height 8
select select "1"
type input "2025"
click at [542, 300] on icon "button" at bounding box center [542, 300] width 4 height 8
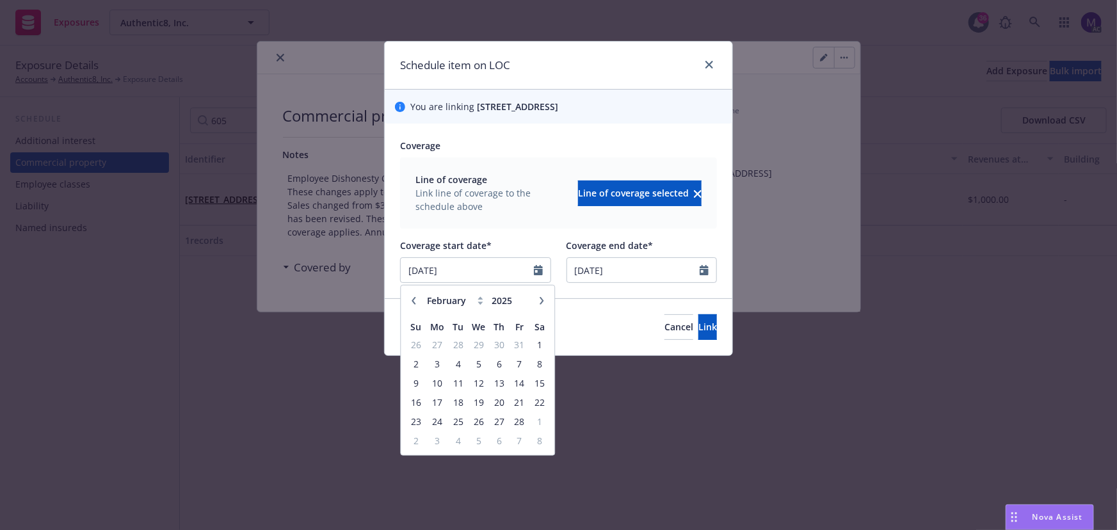
click at [542, 300] on icon "button" at bounding box center [542, 300] width 4 height 8
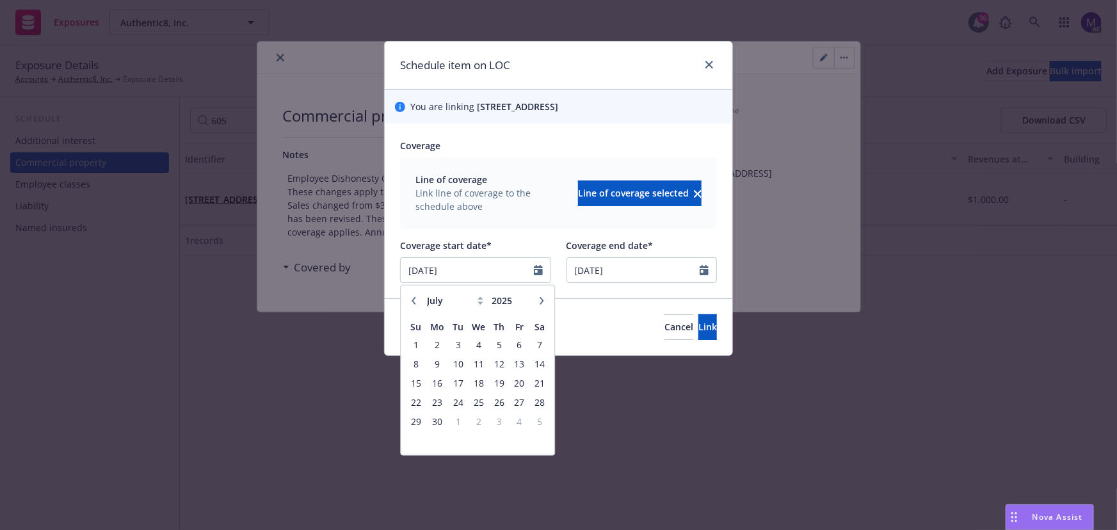
click at [542, 300] on icon "button" at bounding box center [542, 300] width 4 height 8
select select "8"
click at [502, 384] on span "14" at bounding box center [499, 383] width 17 height 16
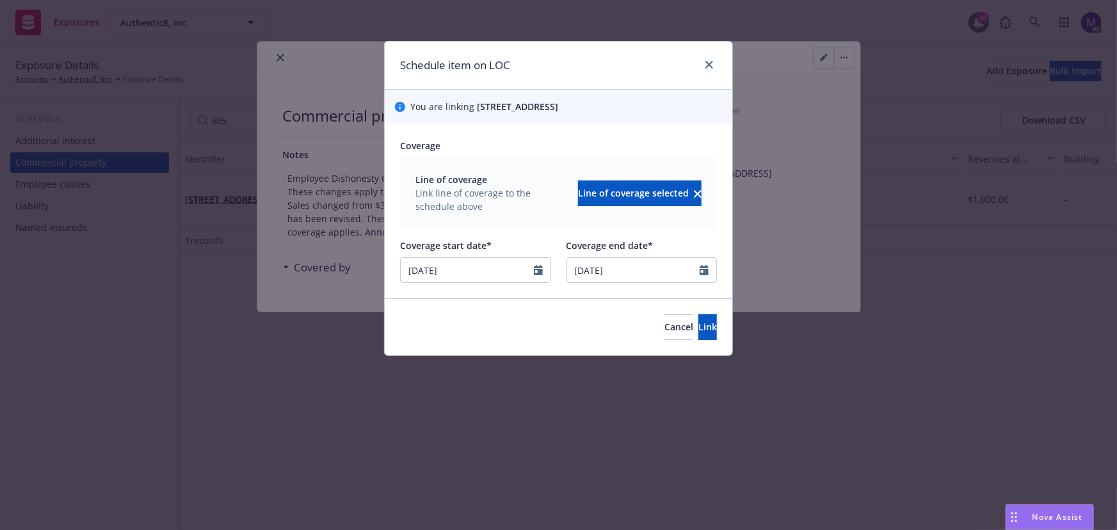
type input "08/14/2025"
click at [699, 336] on button "Link" at bounding box center [708, 327] width 19 height 26
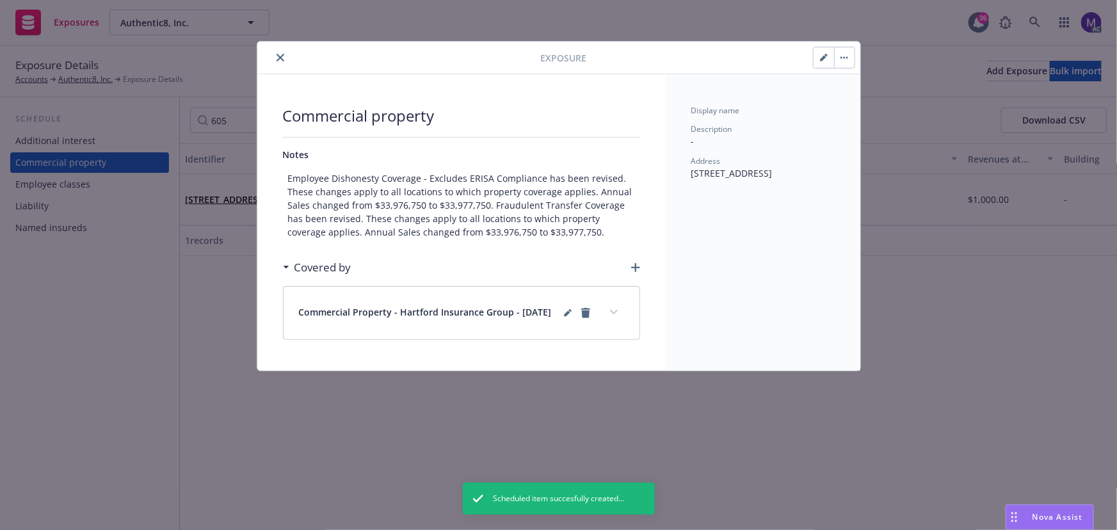
click at [611, 310] on button "expand content" at bounding box center [614, 312] width 20 height 20
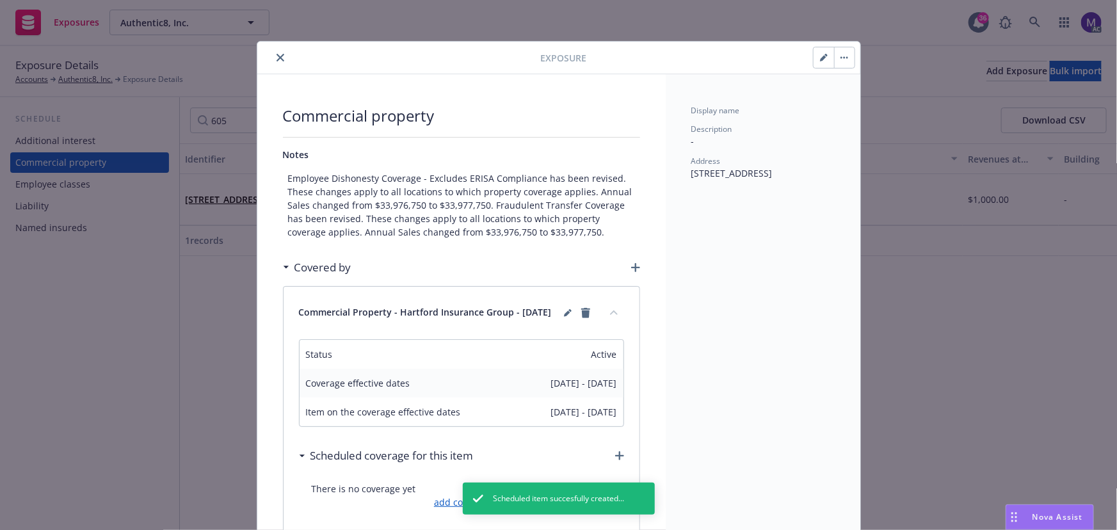
click at [442, 509] on link "add coverage" at bounding box center [461, 502] width 61 height 13
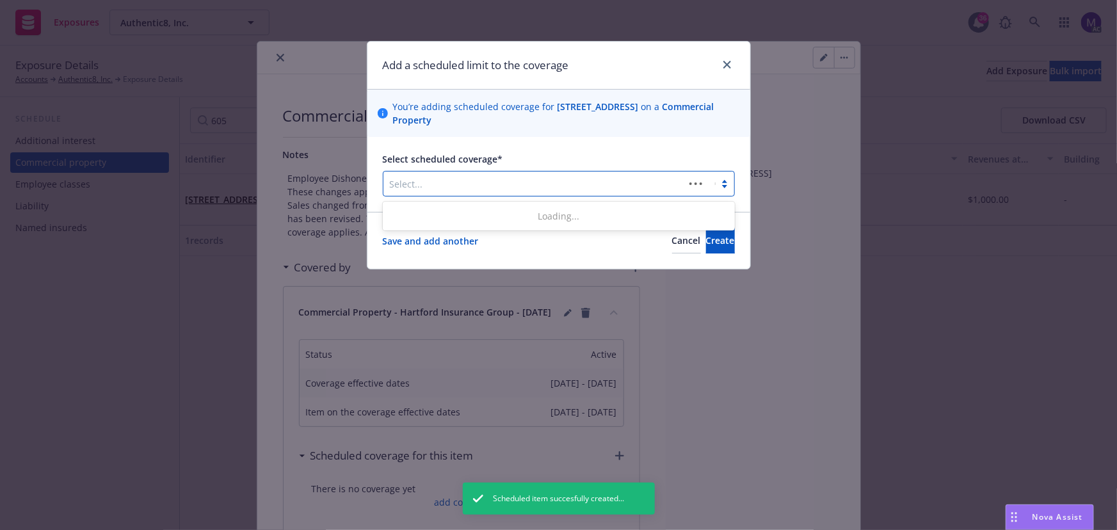
click at [439, 182] on div at bounding box center [534, 183] width 288 height 15
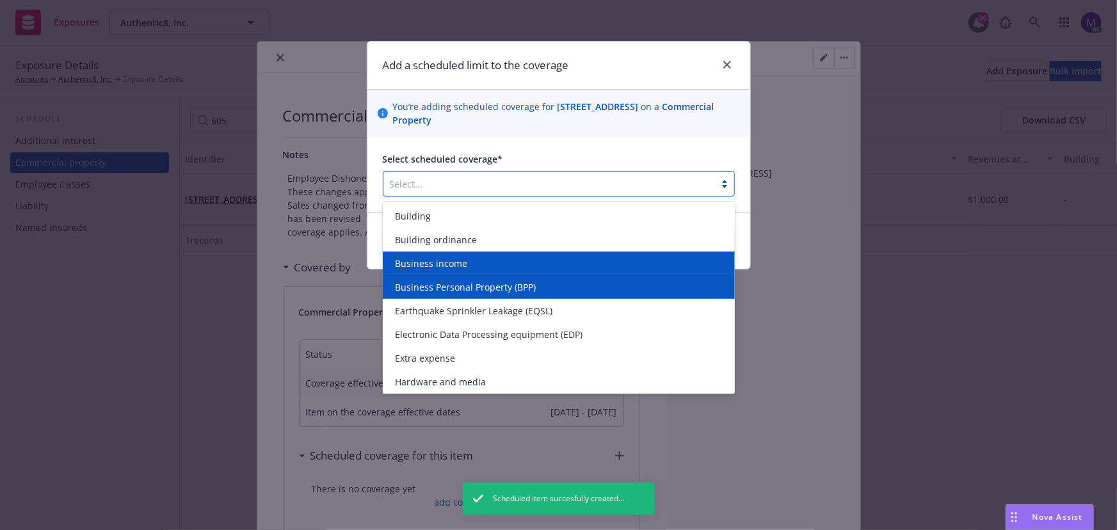
click at [426, 275] on div "Business Personal Property (BPP)" at bounding box center [559, 287] width 352 height 24
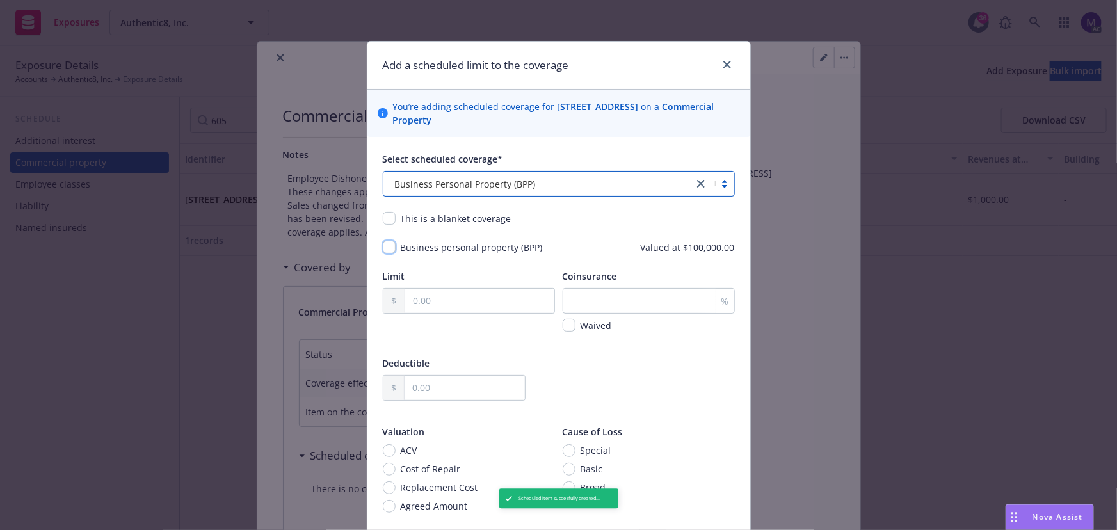
click at [390, 247] on input "checkbox" at bounding box center [389, 247] width 13 height 13
checkbox input "true"
click at [425, 308] on input "text" at bounding box center [479, 301] width 149 height 24
type input "100,000.00"
click at [425, 391] on input "text" at bounding box center [465, 388] width 120 height 24
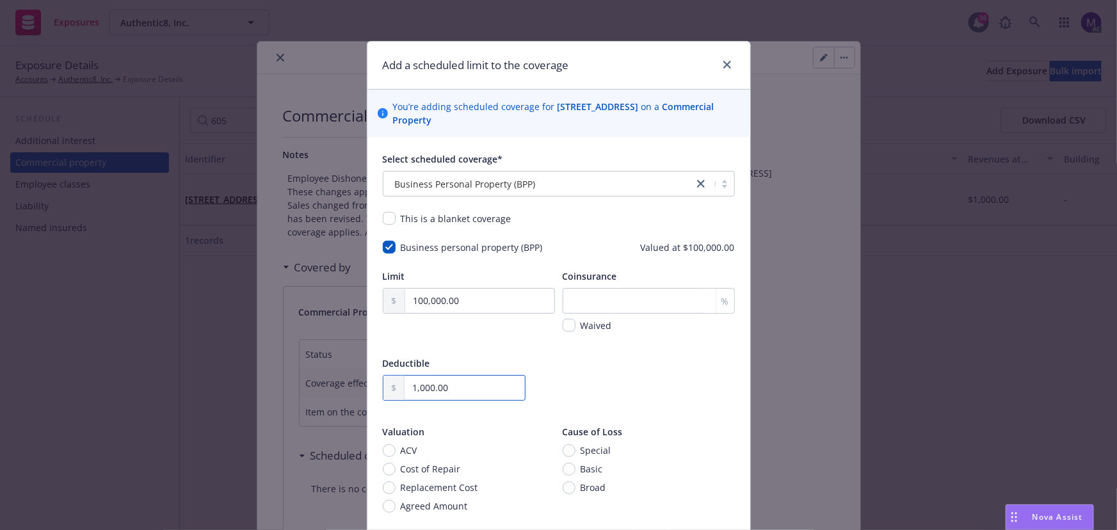
scroll to position [113, 0]
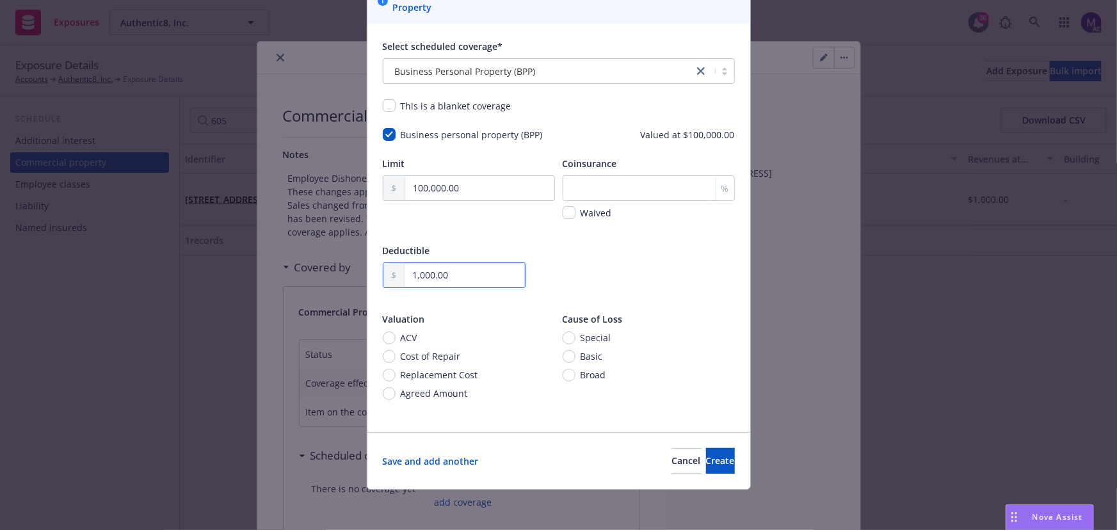
type input "1,000.00"
click at [427, 372] on span "Replacement Cost" at bounding box center [439, 374] width 77 height 13
click at [396, 372] on input "Replacement Cost" at bounding box center [389, 375] width 13 height 13
radio input "true"
click at [706, 458] on span "Create" at bounding box center [720, 461] width 29 height 12
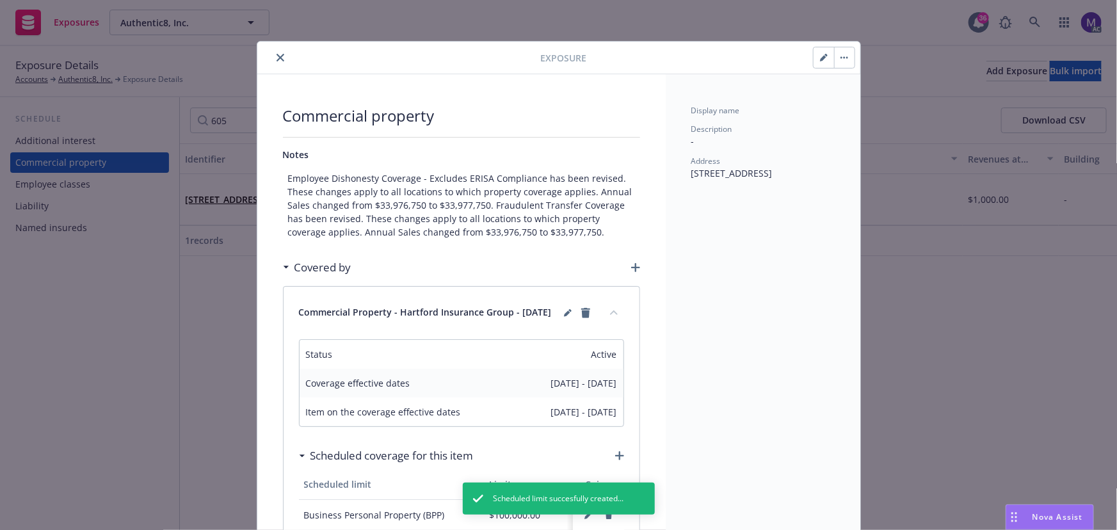
click at [632, 266] on icon "button" at bounding box center [635, 267] width 9 height 9
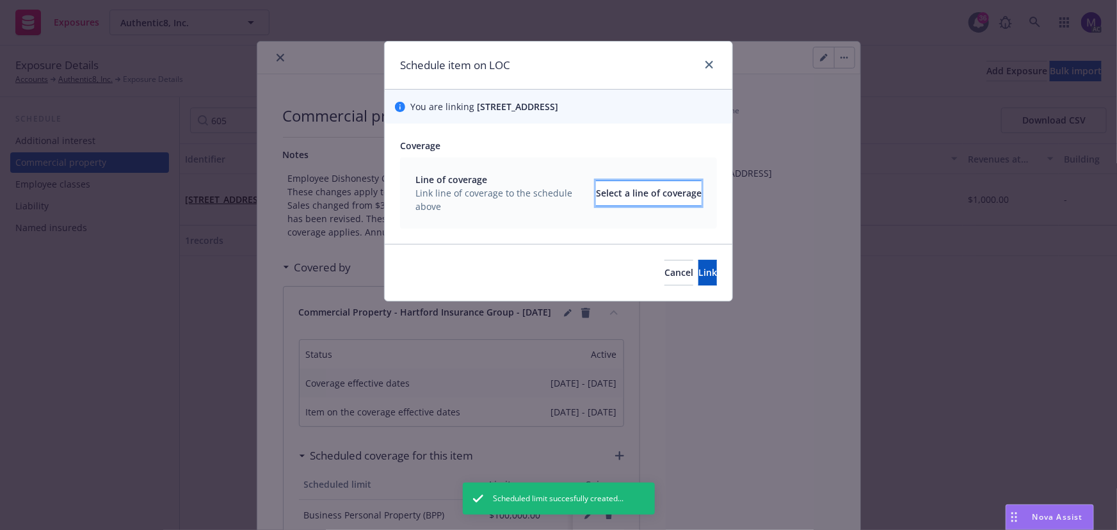
click at [608, 198] on div "Select a line of coverage" at bounding box center [649, 193] width 106 height 24
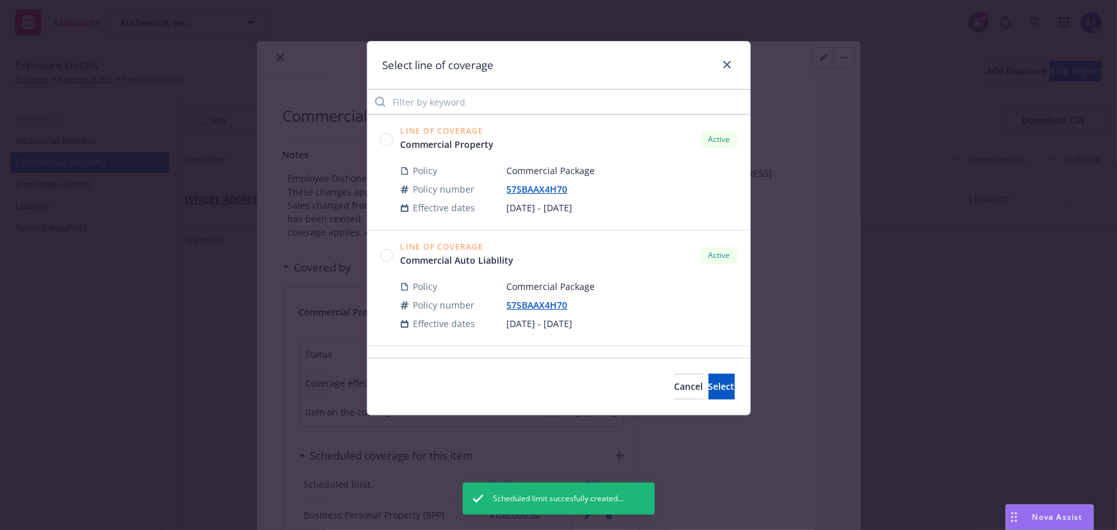
click at [381, 254] on circle at bounding box center [386, 255] width 12 height 12
drag, startPoint x: 712, startPoint y: 380, endPoint x: 653, endPoint y: 350, distance: 66.4
click at [712, 381] on span "Select" at bounding box center [722, 386] width 26 height 12
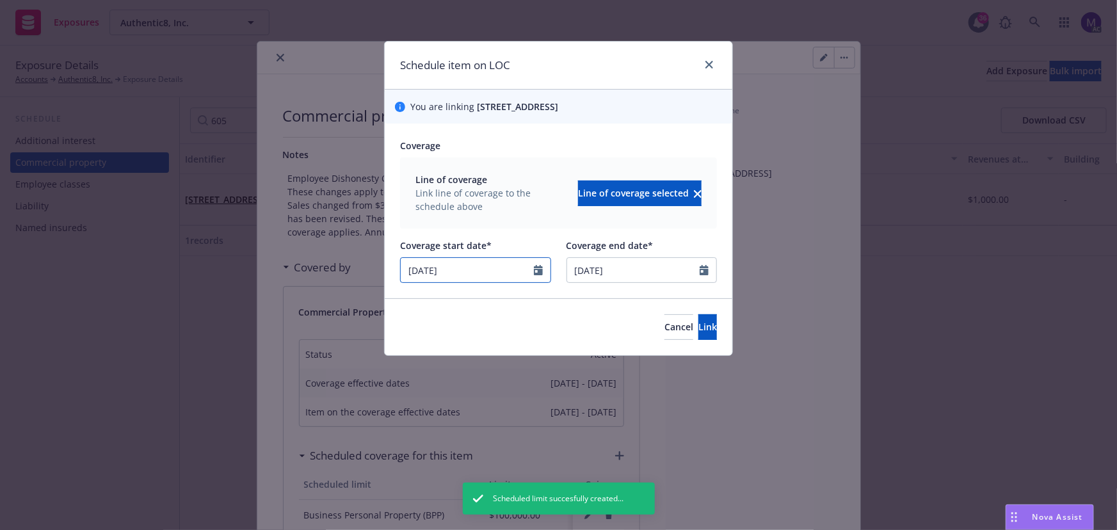
click at [535, 268] on icon "Calendar" at bounding box center [538, 270] width 9 height 10
click at [539, 302] on icon "button" at bounding box center [542, 300] width 8 height 8
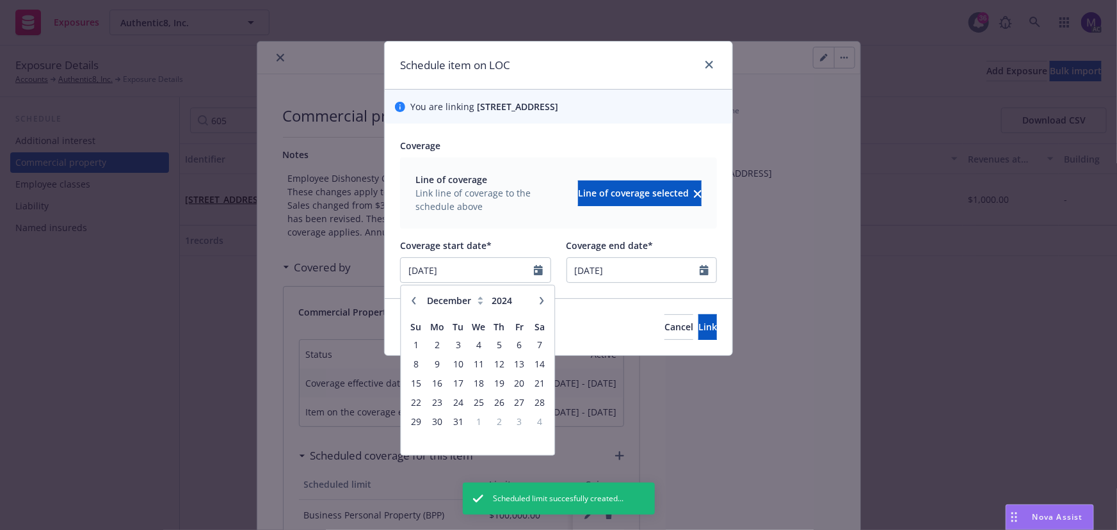
click at [539, 302] on icon "button" at bounding box center [542, 300] width 8 height 8
select select "1"
type input "2025"
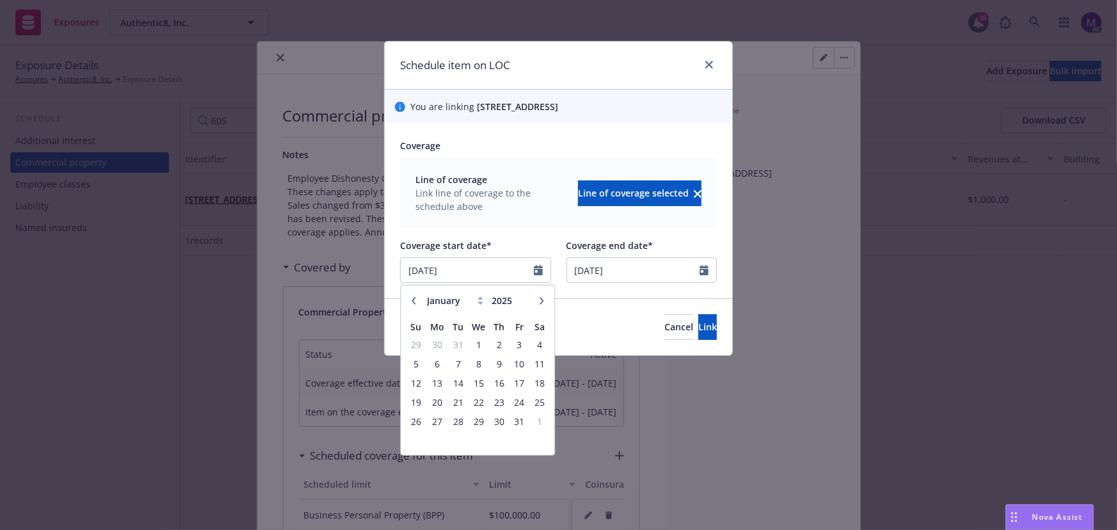
click at [539, 302] on icon "button" at bounding box center [542, 300] width 8 height 8
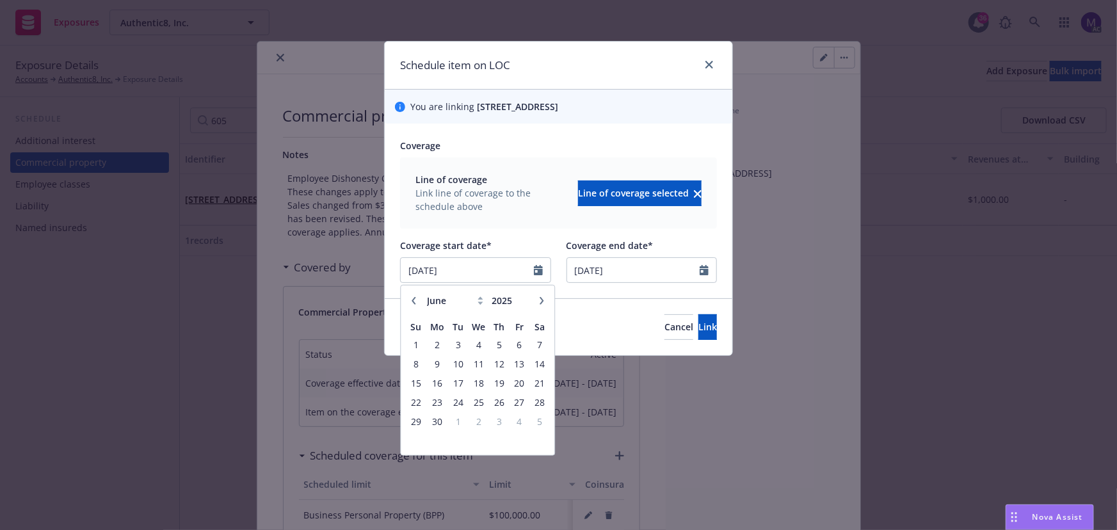
click at [539, 302] on icon "button" at bounding box center [542, 300] width 8 height 8
select select "8"
click at [498, 378] on span "14" at bounding box center [499, 383] width 17 height 16
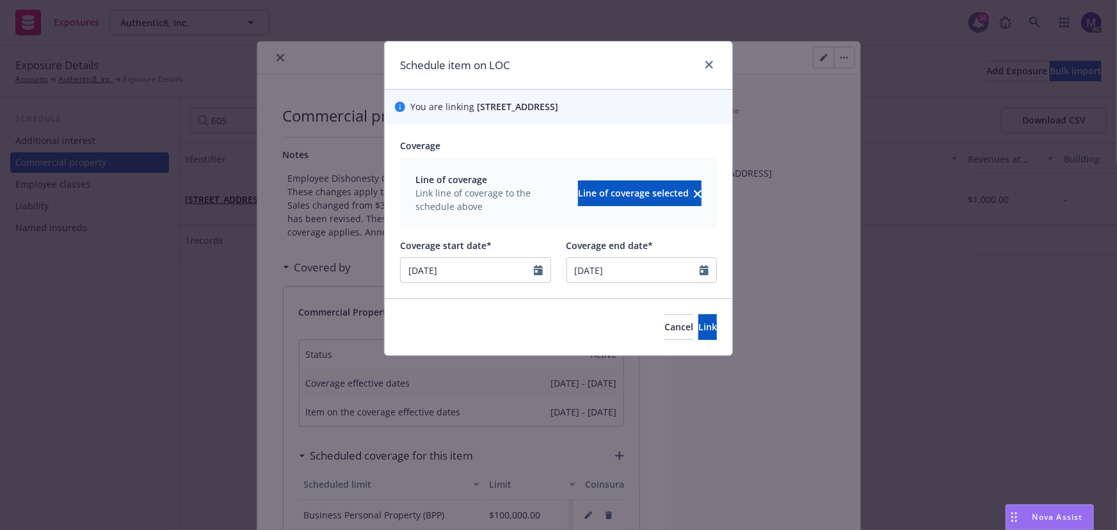
type input "08/14/2025"
click at [699, 329] on button "Link" at bounding box center [708, 327] width 19 height 26
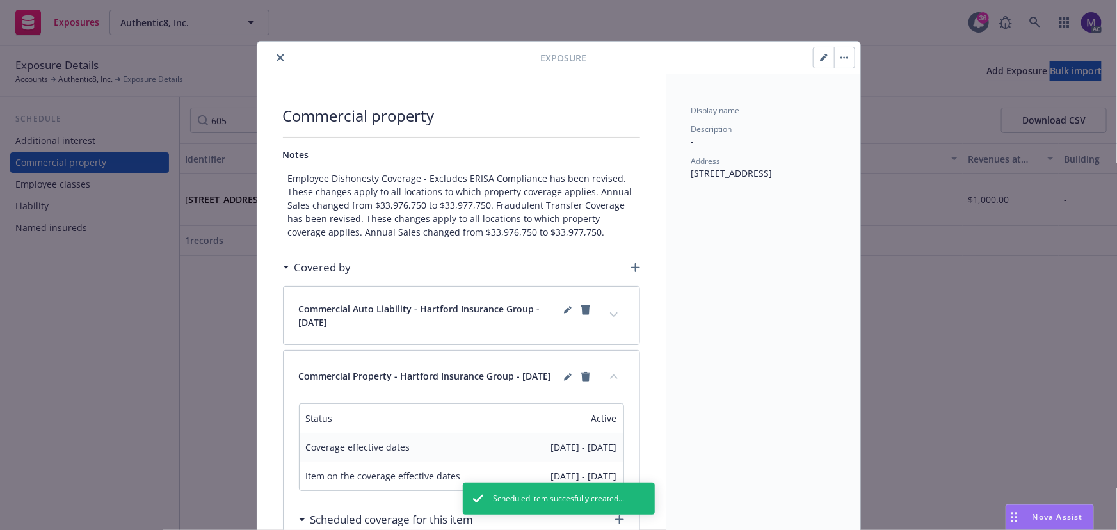
click at [634, 266] on icon "button" at bounding box center [635, 267] width 9 height 9
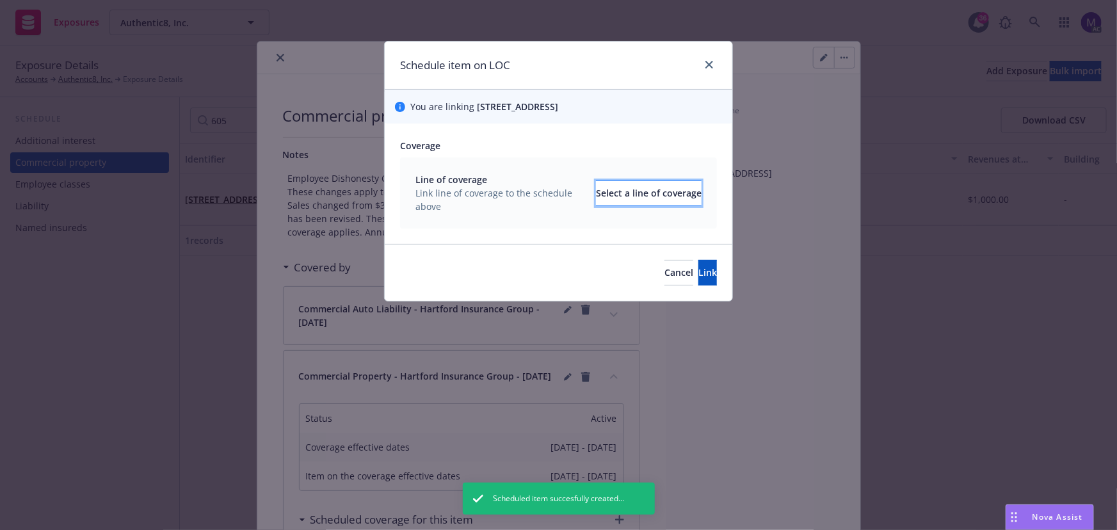
click at [610, 192] on div "Select a line of coverage" at bounding box center [649, 193] width 106 height 24
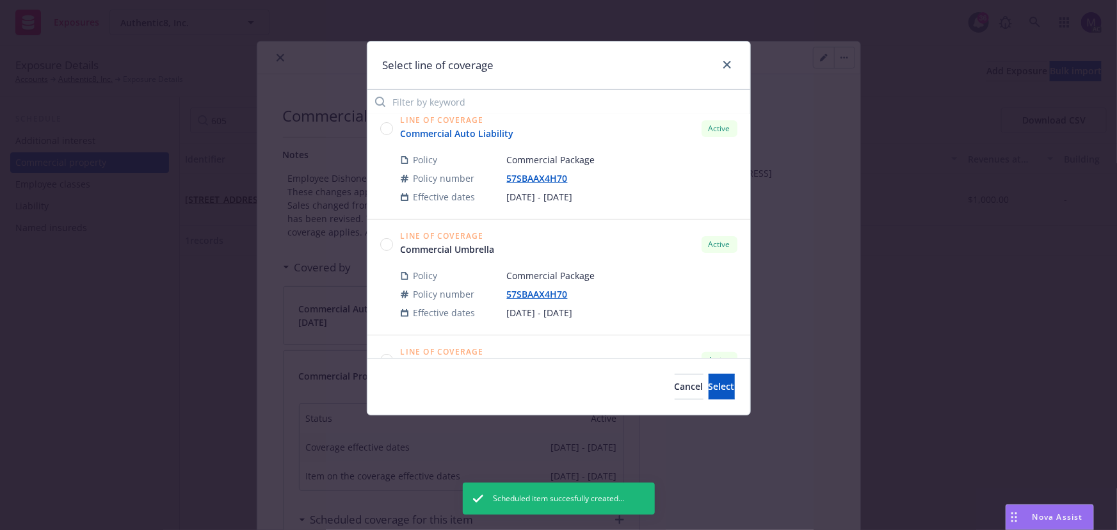
scroll to position [174, 0]
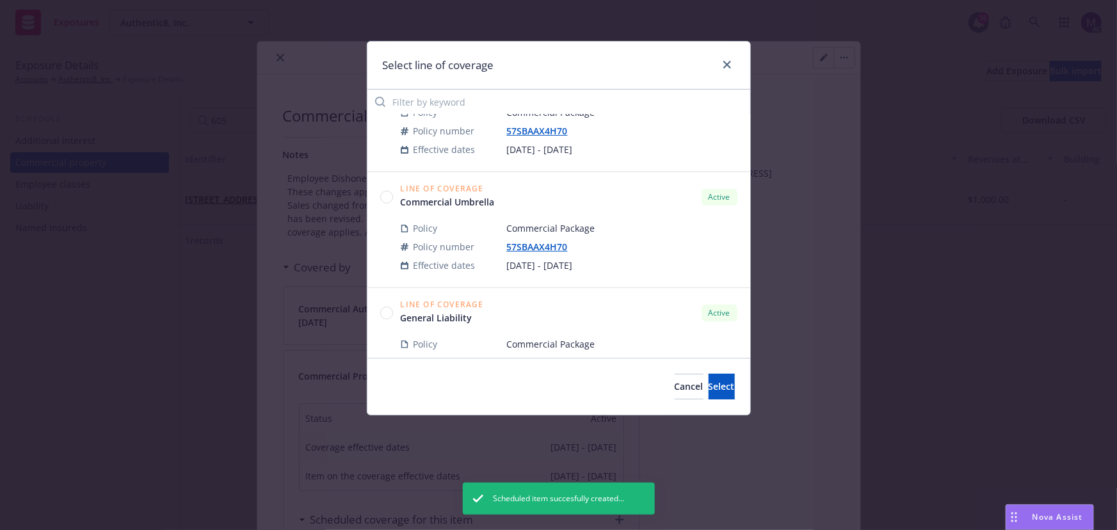
click at [386, 199] on circle at bounding box center [386, 197] width 12 height 12
click at [711, 391] on span "Select" at bounding box center [722, 386] width 26 height 12
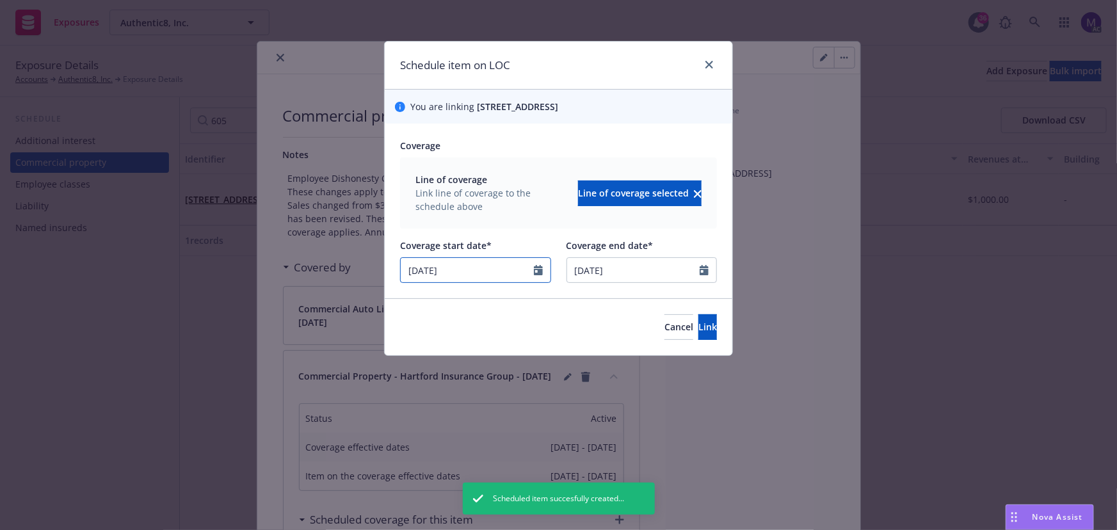
click at [537, 271] on icon "Calendar" at bounding box center [538, 270] width 9 height 10
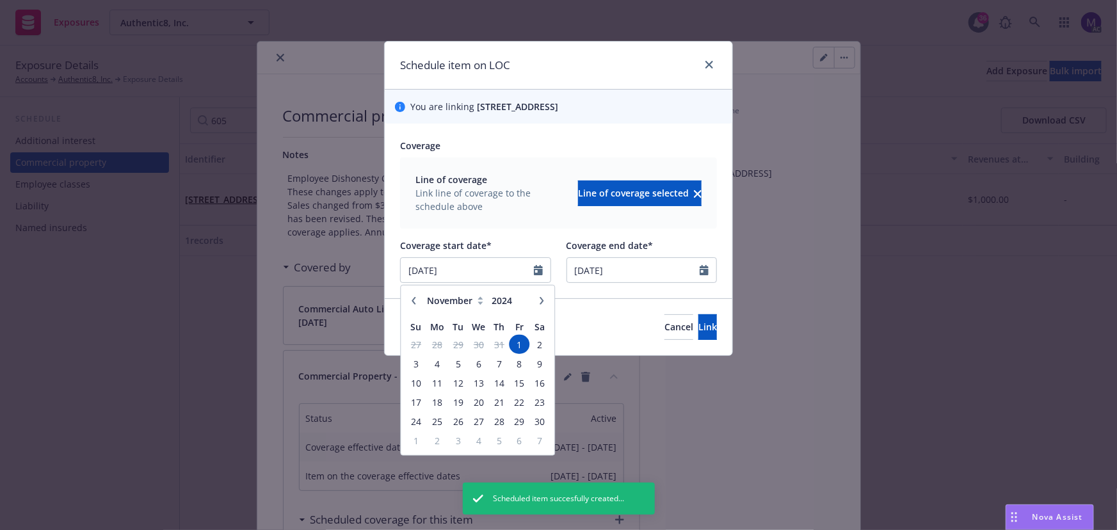
click at [541, 296] on icon "button" at bounding box center [542, 300] width 8 height 8
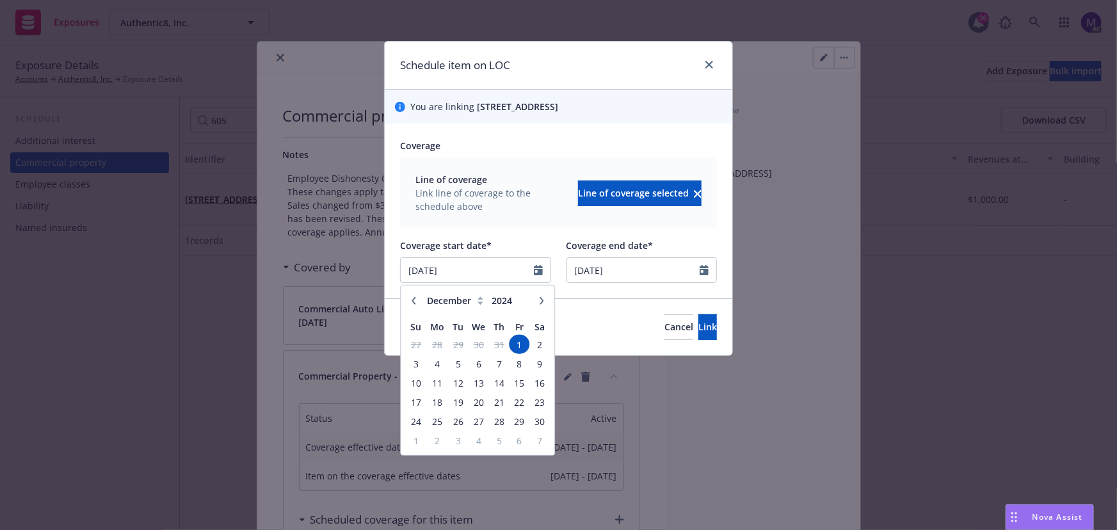
click at [541, 296] on icon "button" at bounding box center [542, 300] width 8 height 8
select select "1"
type input "2025"
click at [541, 296] on icon "button" at bounding box center [542, 300] width 8 height 8
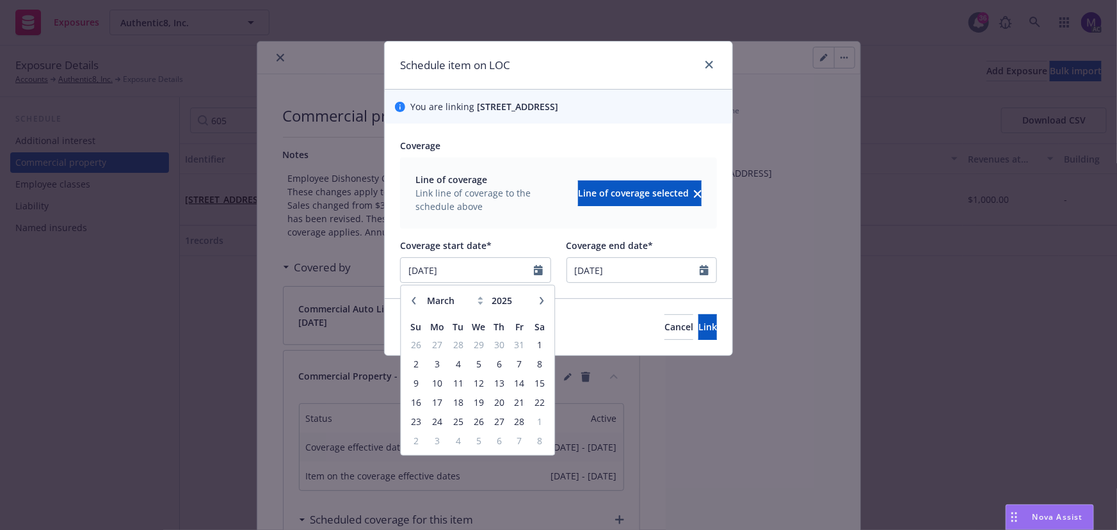
click at [541, 296] on icon "button" at bounding box center [542, 300] width 8 height 8
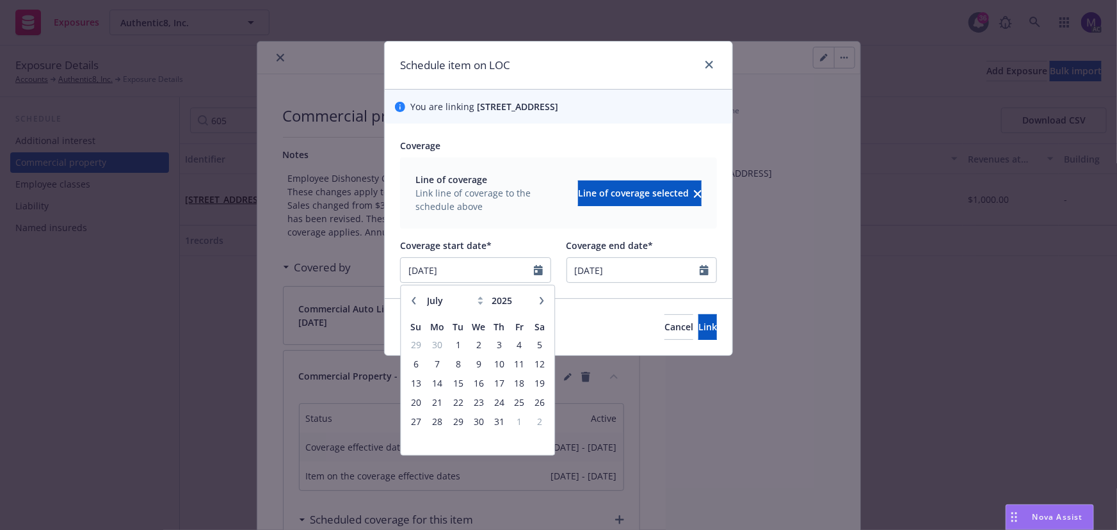
select select "8"
click at [503, 383] on span "14" at bounding box center [499, 383] width 17 height 16
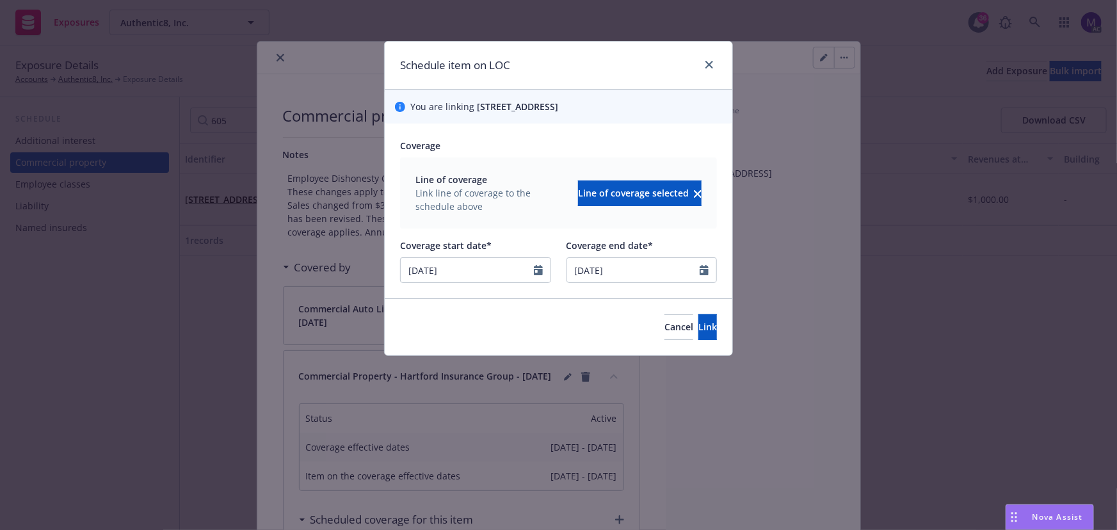
type input "08/14/2025"
click at [703, 333] on button "Link" at bounding box center [708, 327] width 19 height 26
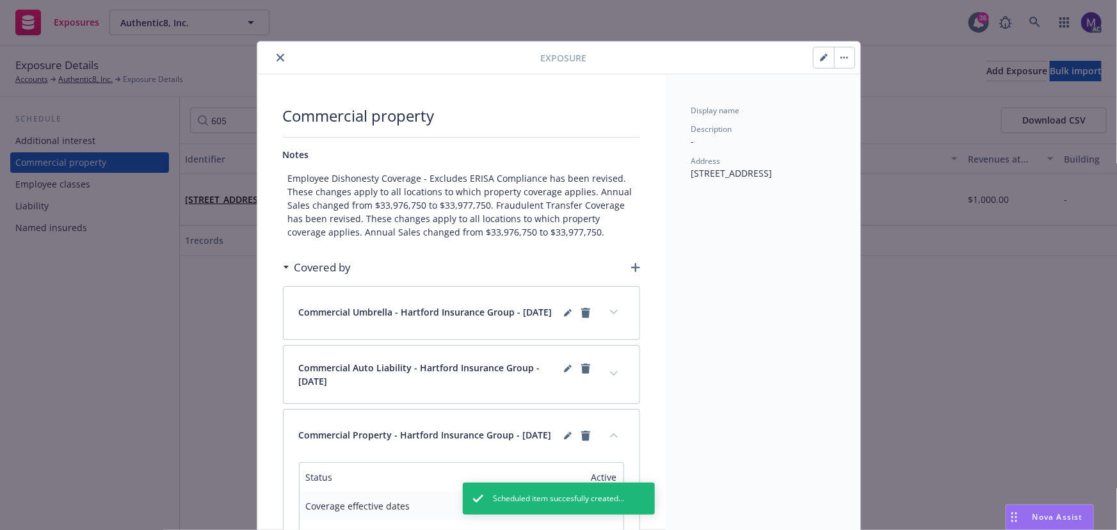
click at [631, 270] on icon "button" at bounding box center [635, 267] width 9 height 9
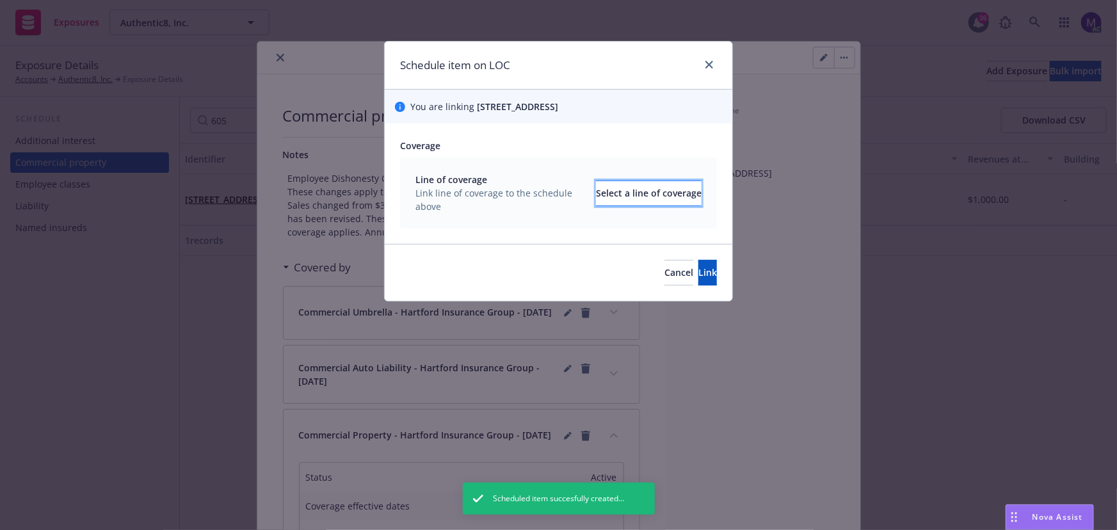
click at [607, 195] on div "Select a line of coverage" at bounding box center [649, 193] width 106 height 24
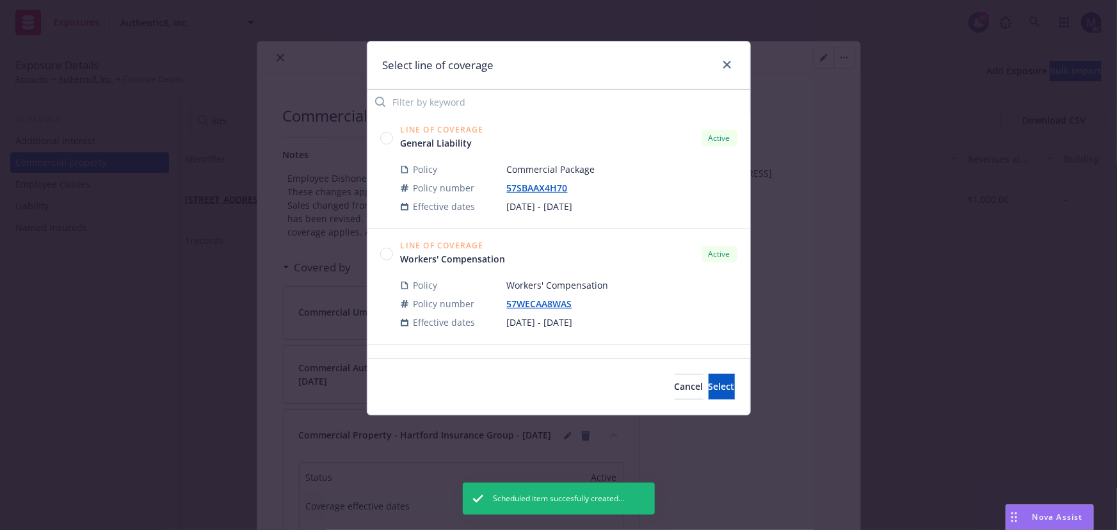
scroll to position [291, 0]
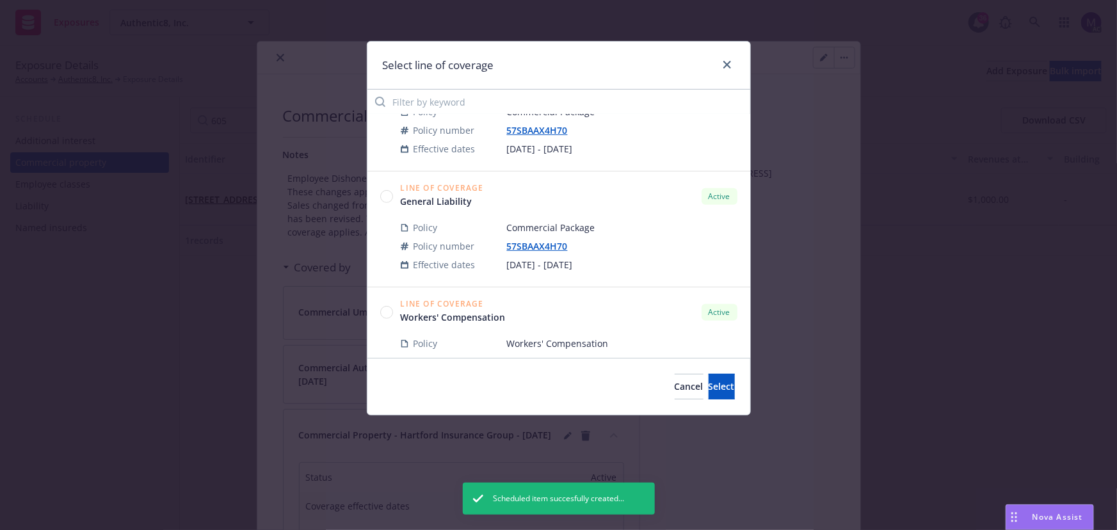
click at [385, 199] on circle at bounding box center [386, 196] width 12 height 12
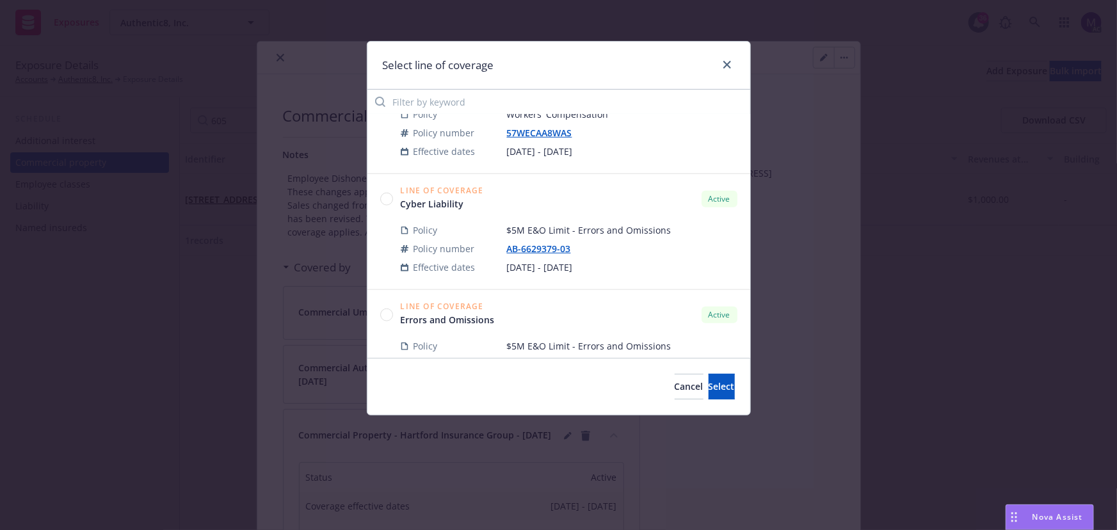
scroll to position [524, 0]
click at [722, 389] on button "Select" at bounding box center [722, 387] width 26 height 26
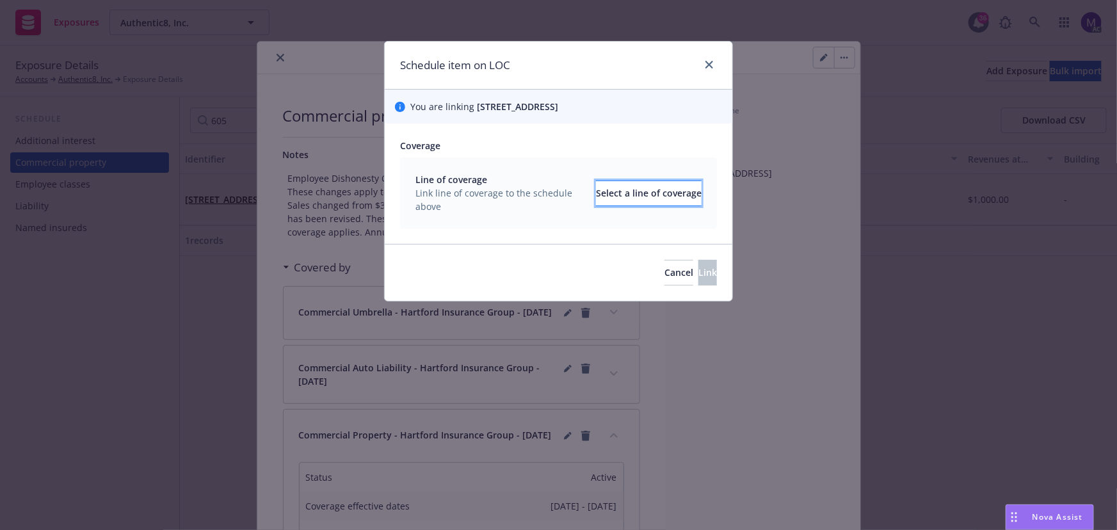
click at [618, 198] on div "Select a line of coverage" at bounding box center [649, 193] width 106 height 24
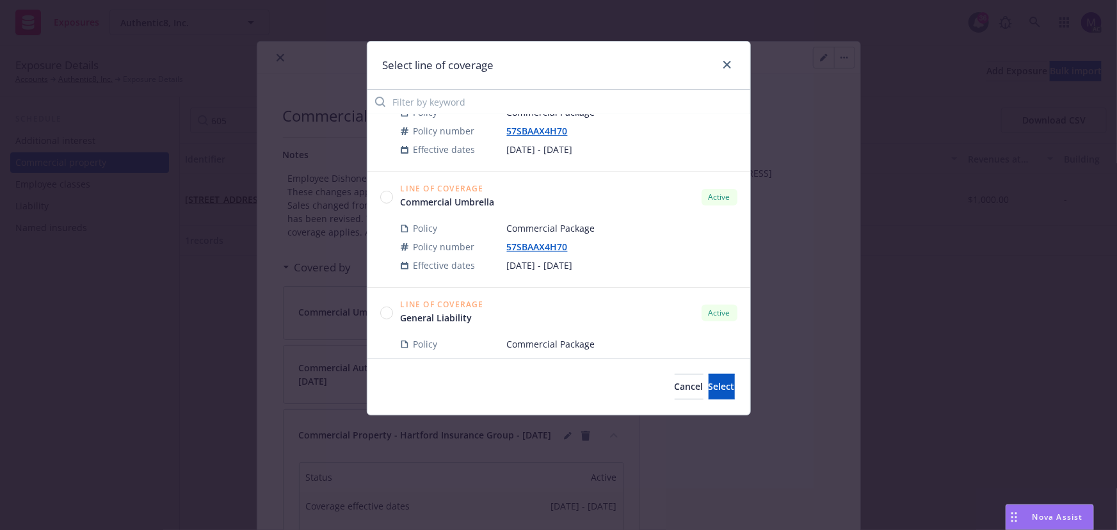
scroll to position [291, 0]
click at [389, 198] on circle at bounding box center [386, 196] width 12 height 12
click at [709, 387] on span "Select" at bounding box center [722, 386] width 26 height 12
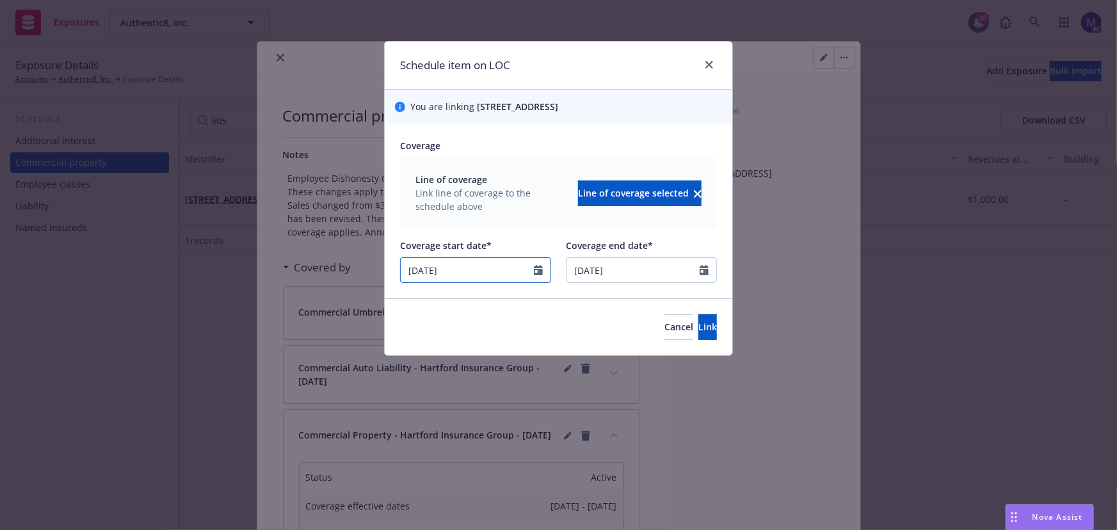
click at [534, 271] on icon "Calendar" at bounding box center [538, 270] width 9 height 10
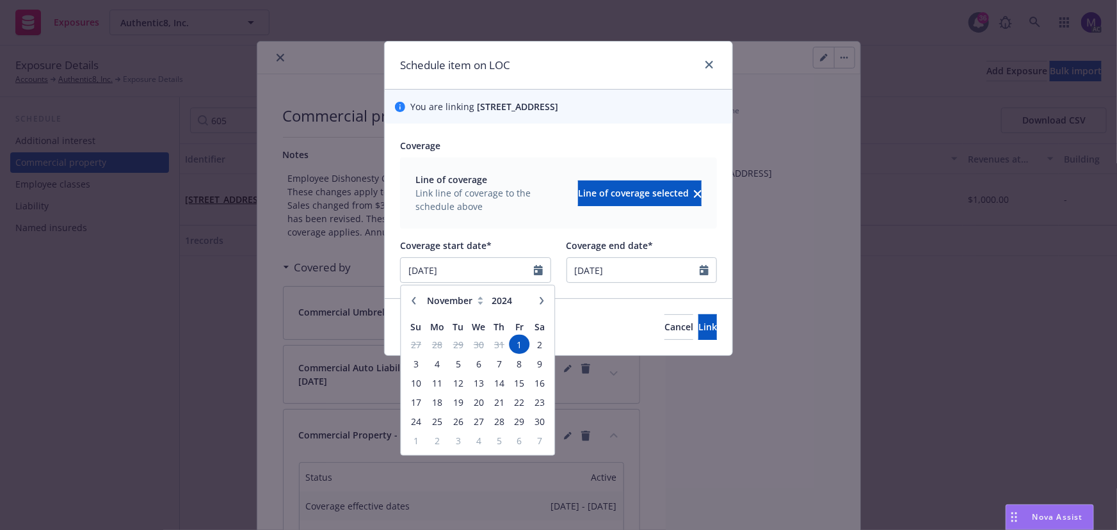
click at [540, 301] on icon "button" at bounding box center [542, 300] width 8 height 8
select select "1"
type input "2025"
click at [540, 301] on icon "button" at bounding box center [542, 300] width 8 height 8
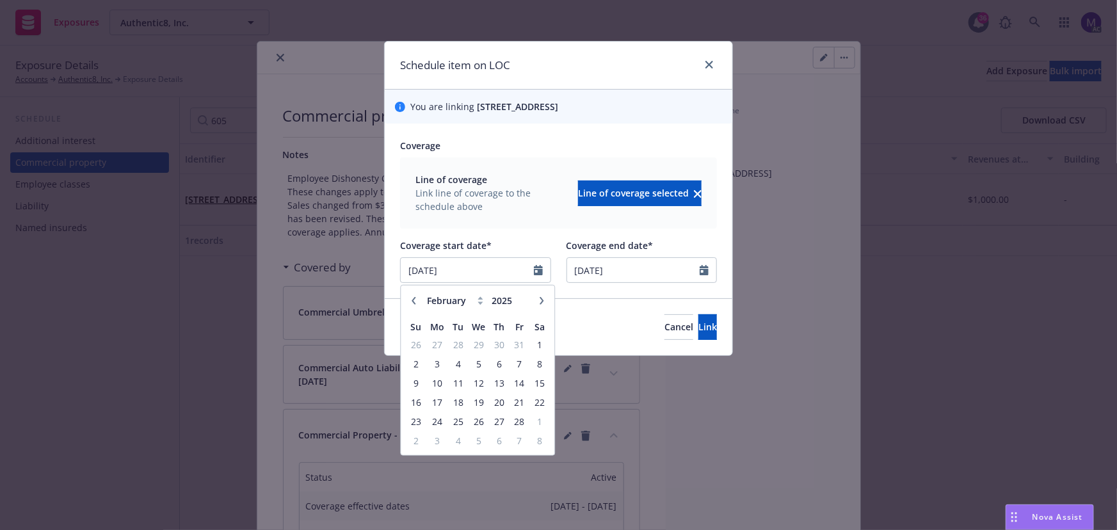
click at [540, 301] on icon "button" at bounding box center [542, 300] width 8 height 8
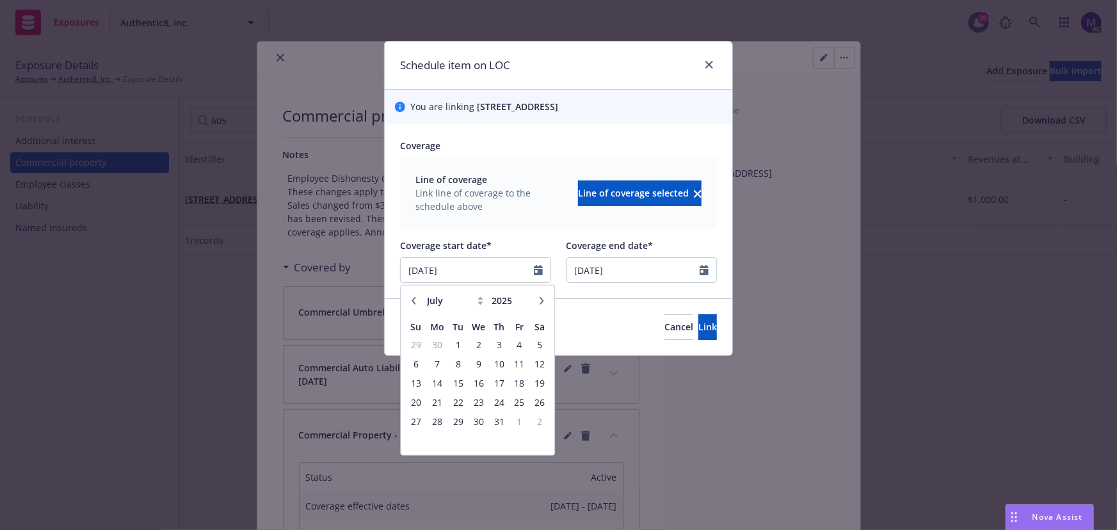
click at [540, 301] on icon "button" at bounding box center [542, 300] width 8 height 8
select select "8"
click at [499, 380] on span "14" at bounding box center [499, 383] width 17 height 16
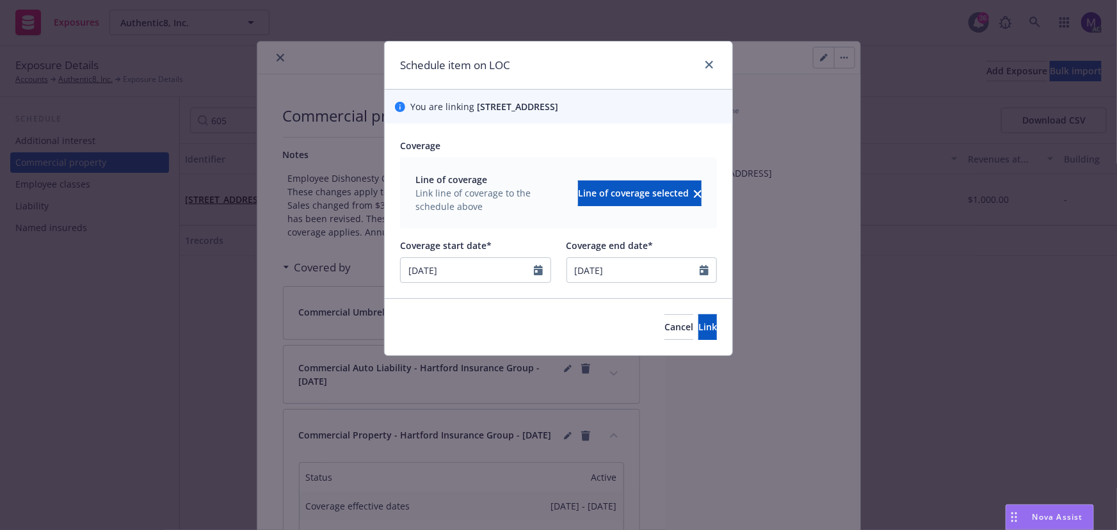
type input "08/14/2025"
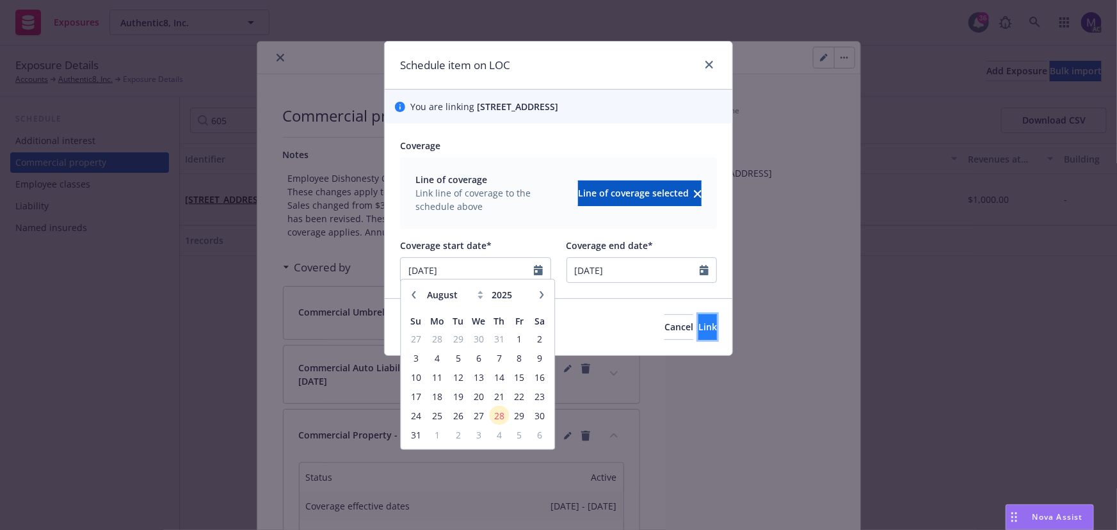
click at [699, 327] on span "Link" at bounding box center [708, 327] width 19 height 12
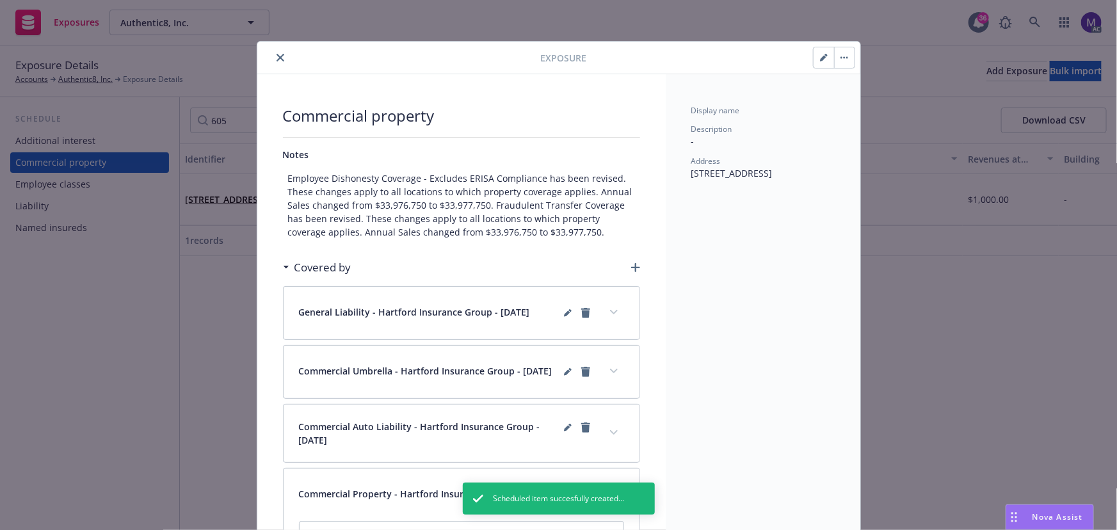
click at [286, 58] on div at bounding box center [402, 57] width 279 height 15
click at [277, 56] on icon "close" at bounding box center [281, 58] width 8 height 8
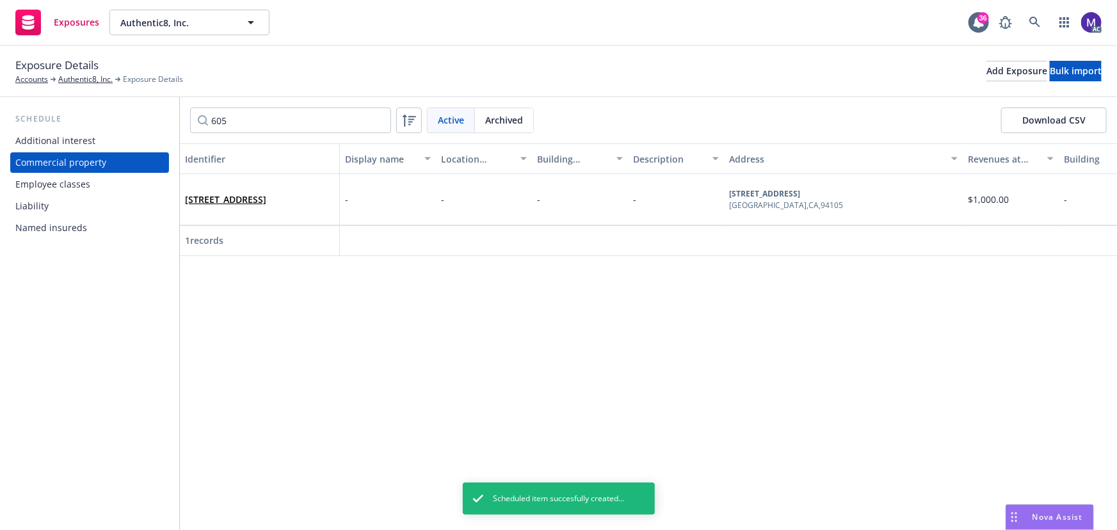
click at [47, 204] on div "Liability" at bounding box center [31, 206] width 33 height 20
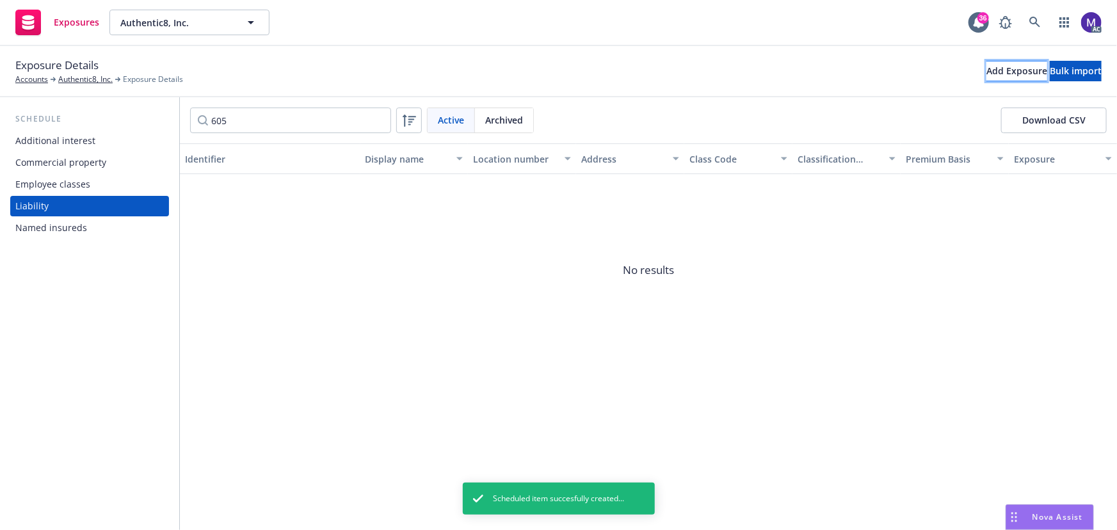
click at [987, 77] on div "Add Exposure" at bounding box center [1017, 70] width 61 height 19
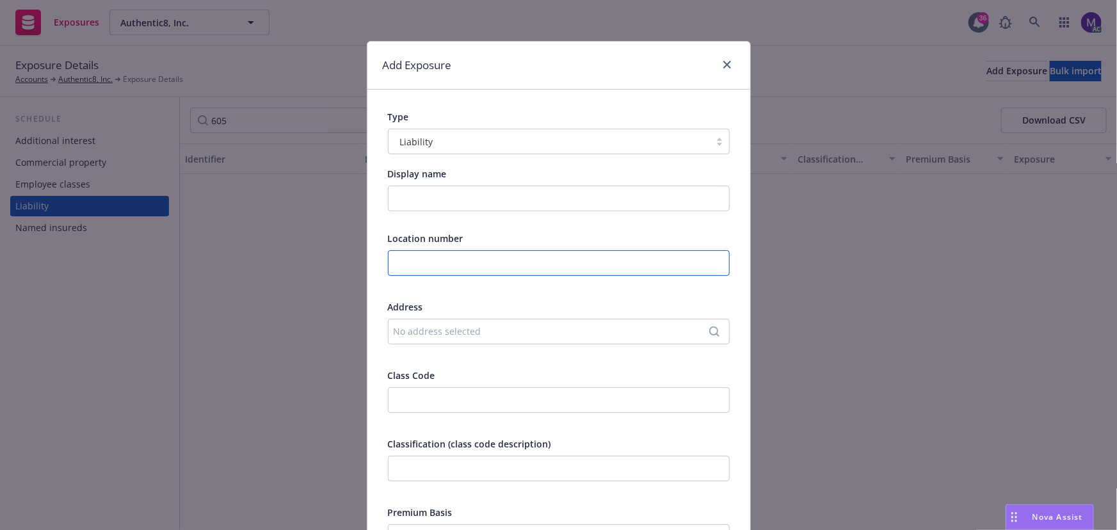
click at [424, 264] on input "text" at bounding box center [559, 263] width 342 height 26
type input "6"
click at [422, 332] on div "No address selected" at bounding box center [553, 331] width 318 height 13
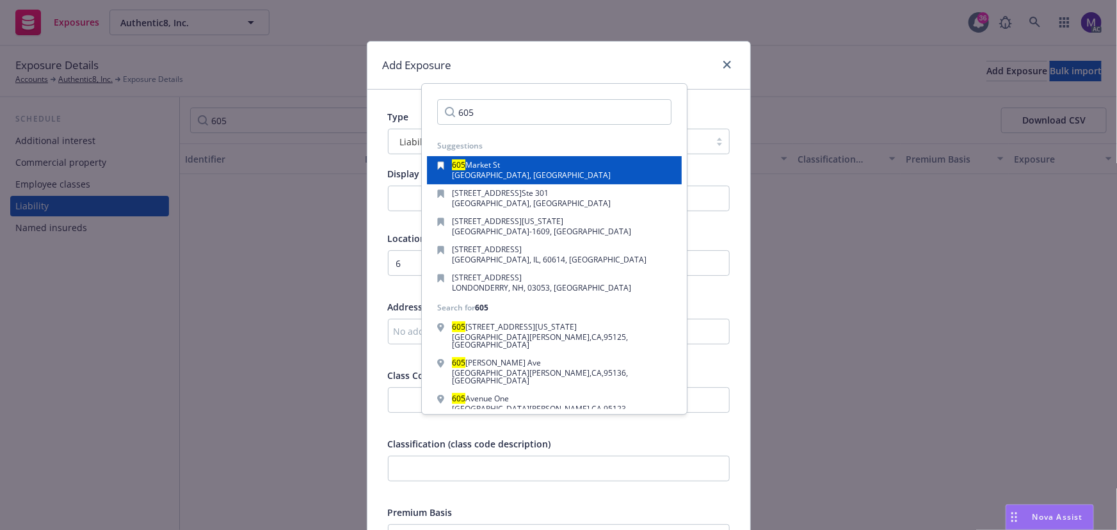
type input "605"
click at [503, 165] on div "605 Market St" at bounding box center [532, 166] width 159 height 10
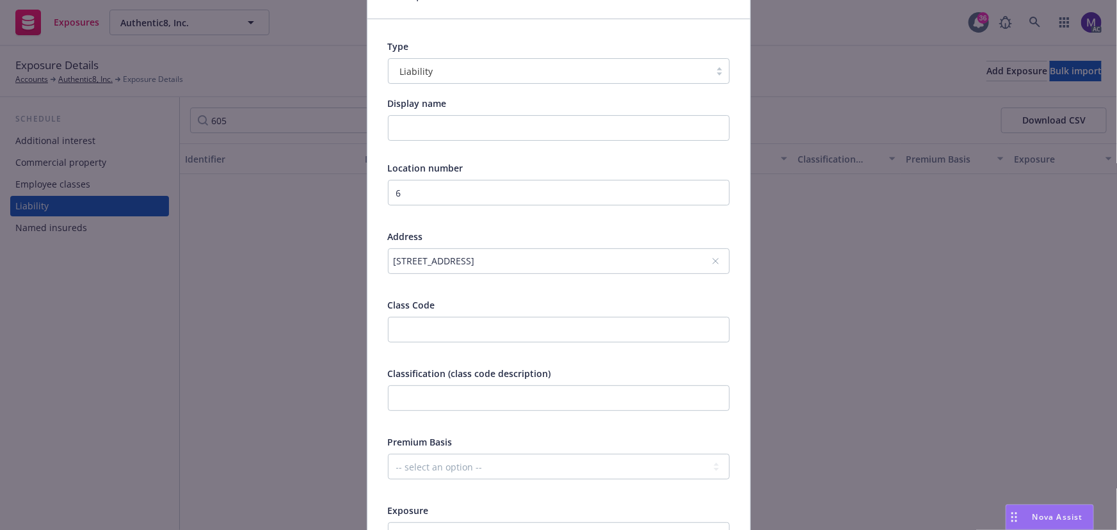
scroll to position [116, 0]
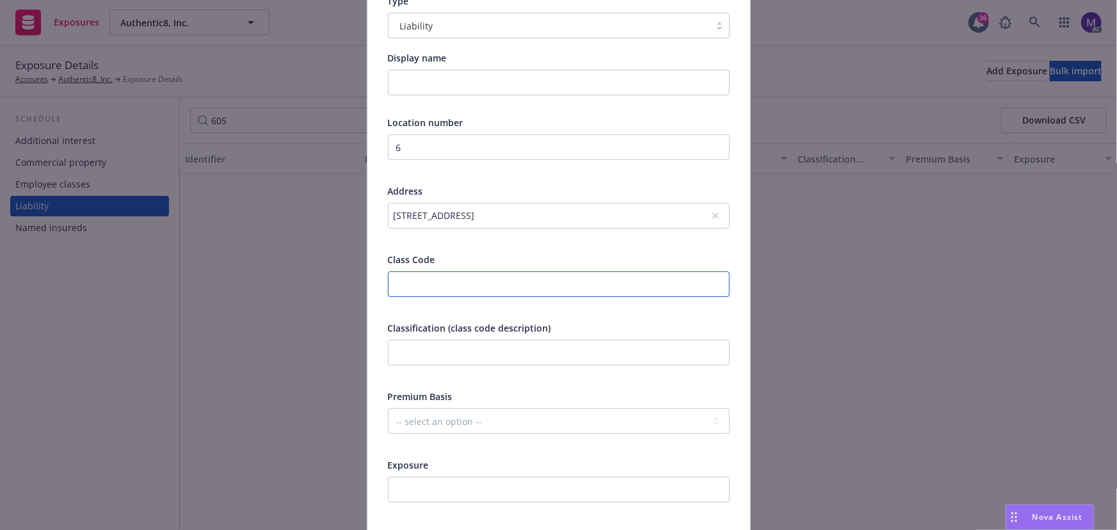
click at [423, 283] on input "number" at bounding box center [559, 285] width 342 height 26
type input "11021"
click at [416, 348] on input "text" at bounding box center [559, 353] width 342 height 26
paste input "Application Service Providers"
type input "Application Service Providers"
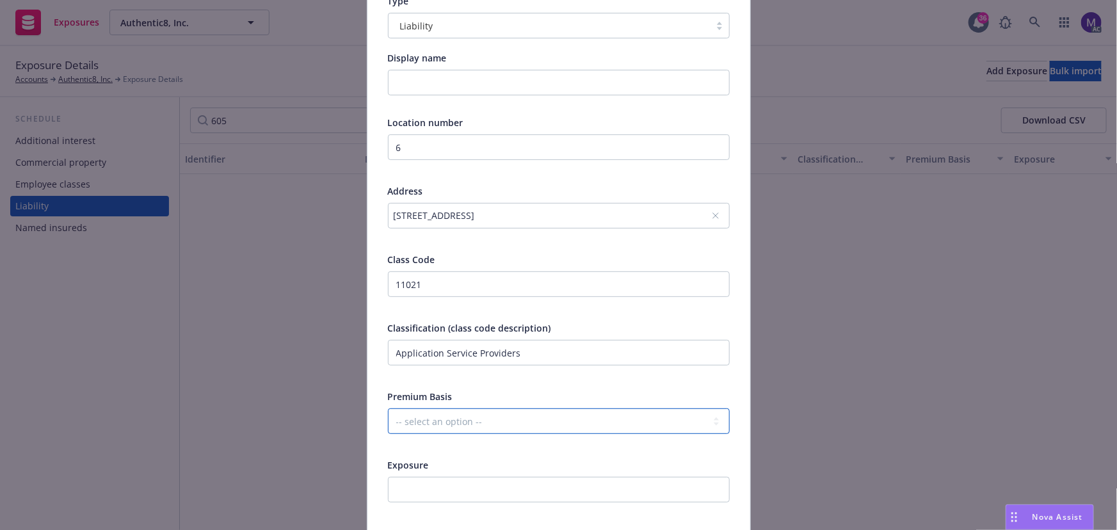
click at [427, 425] on select "-- select an option -- Revenue ($) Payroll ($) Square footage Headcount Unit Ac…" at bounding box center [559, 422] width 342 height 26
select select "REVENUE"
click at [388, 409] on select "-- select an option -- Revenue ($) Payroll ($) Square footage Headcount Unit Ac…" at bounding box center [559, 422] width 342 height 26
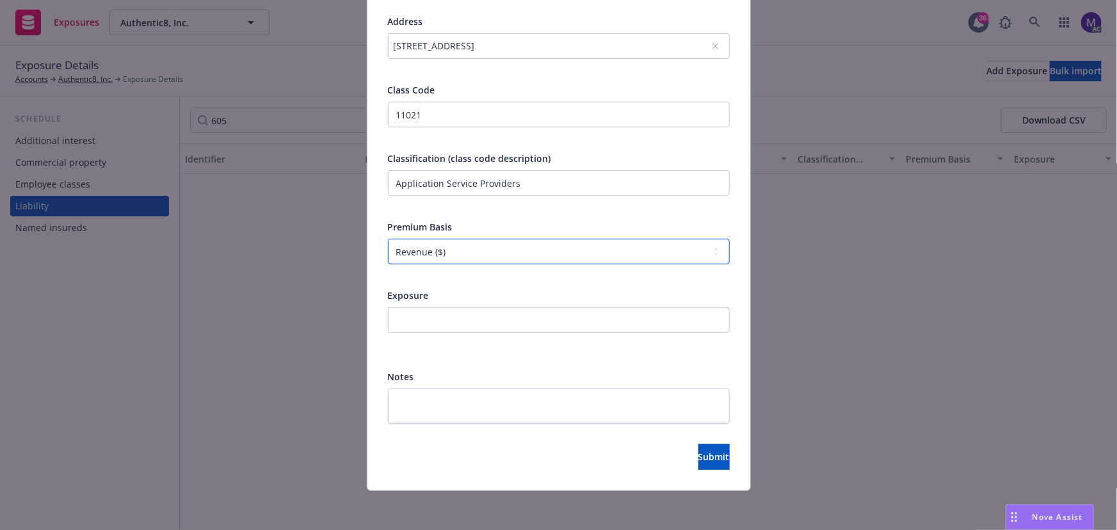
scroll to position [288, 0]
click at [413, 321] on input "number" at bounding box center [559, 318] width 342 height 26
type input "1000"
click at [699, 453] on span "Submit" at bounding box center [714, 455] width 31 height 12
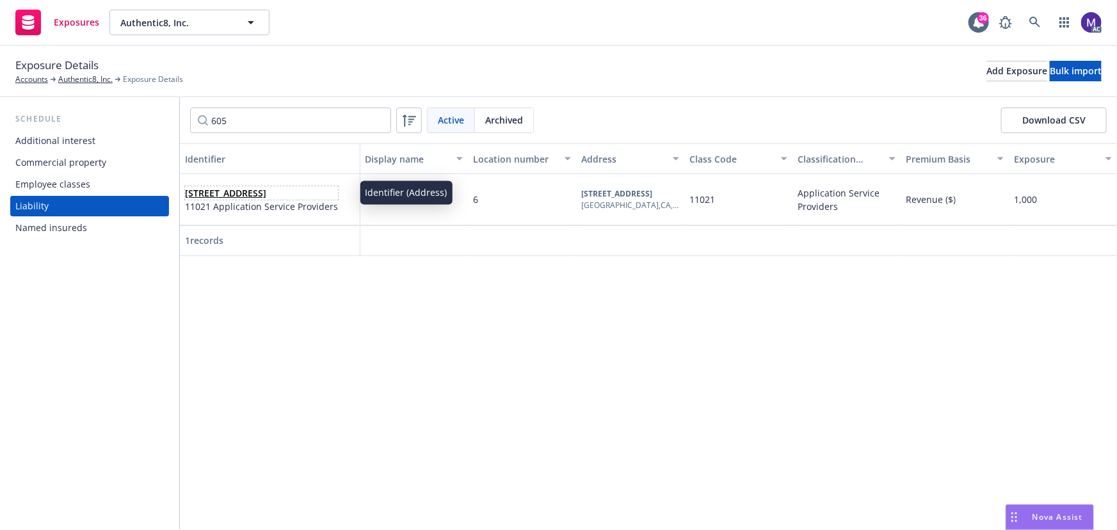
click at [224, 187] on link "605 Market St, San Francisco, CA, 94105, USA" at bounding box center [225, 193] width 81 height 12
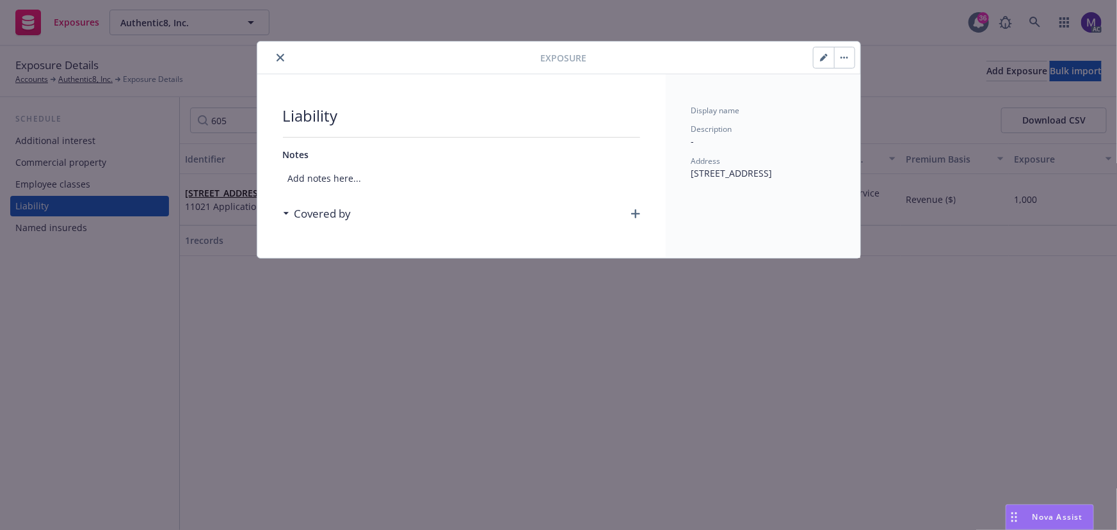
click at [635, 211] on icon "button" at bounding box center [635, 213] width 9 height 9
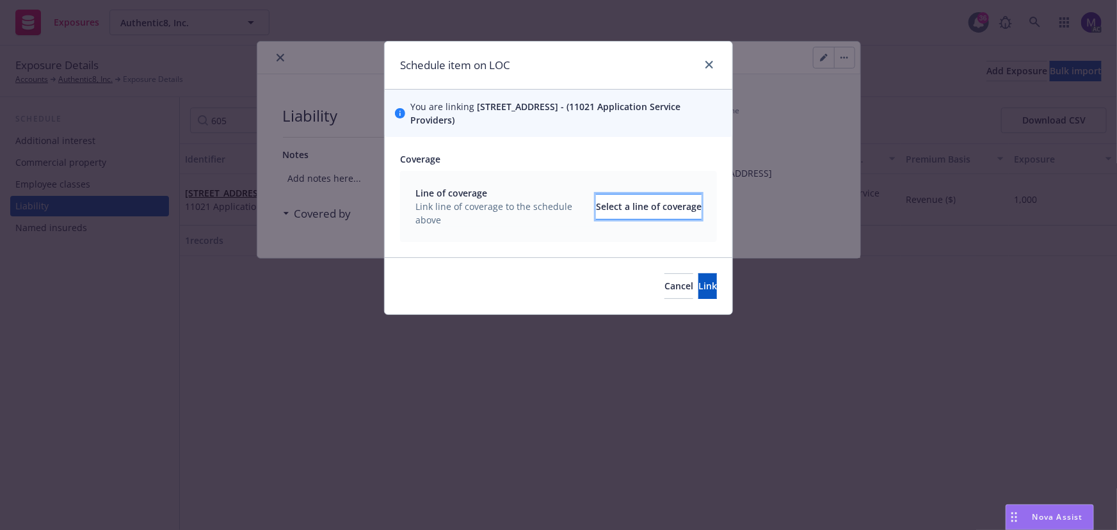
click at [606, 203] on div "Select a line of coverage" at bounding box center [649, 207] width 106 height 24
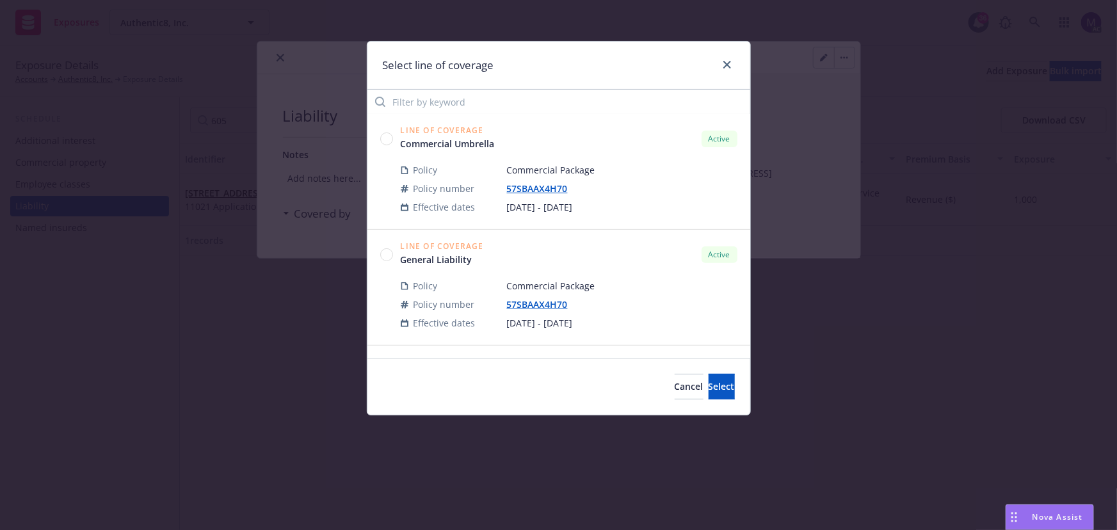
scroll to position [291, 0]
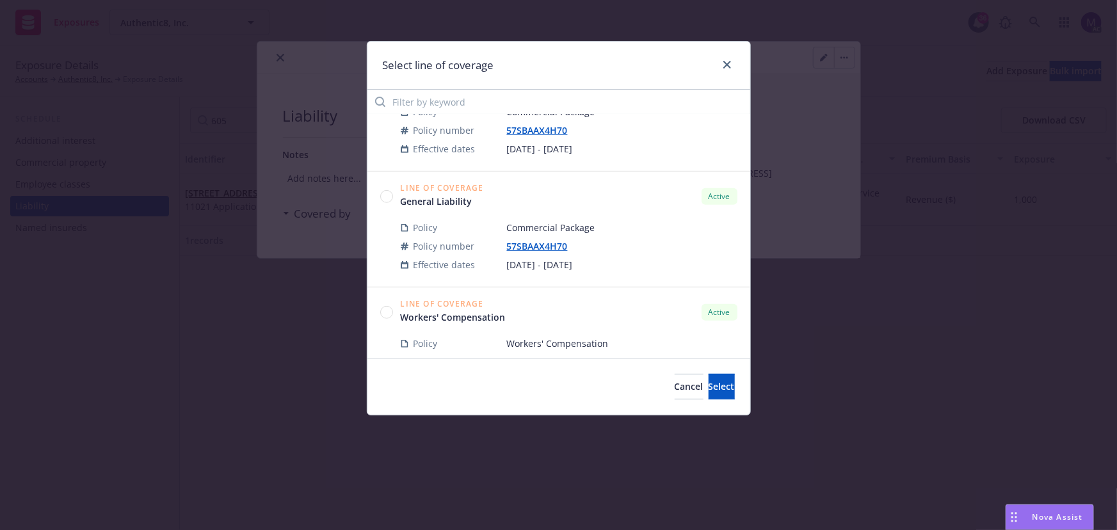
click at [378, 185] on div "Line of Coverage General Liability Active Policy Commercial Package Policy numb…" at bounding box center [559, 230] width 383 height 116
click at [384, 191] on circle at bounding box center [386, 196] width 12 height 12
click at [709, 387] on span "Select" at bounding box center [722, 386] width 26 height 12
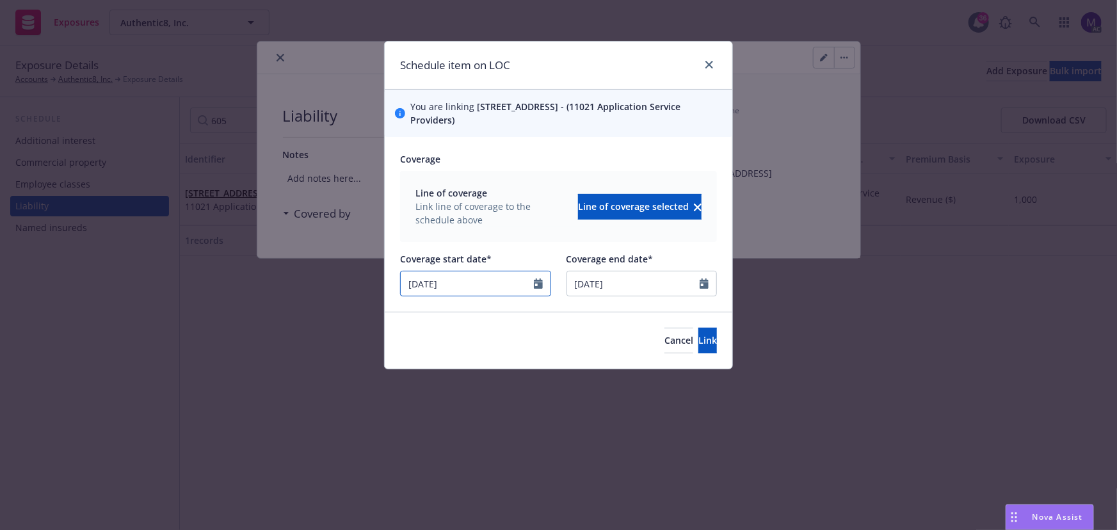
click at [537, 285] on icon "Calendar" at bounding box center [538, 284] width 9 height 10
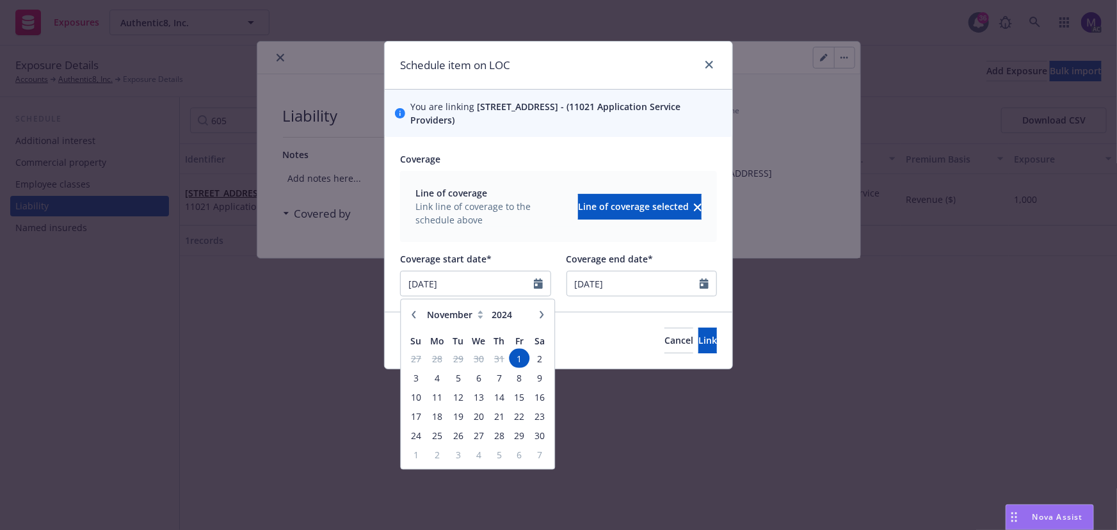
click at [545, 313] on icon "button" at bounding box center [542, 315] width 8 height 8
select select "1"
type input "2025"
click at [545, 313] on icon "button" at bounding box center [542, 315] width 8 height 8
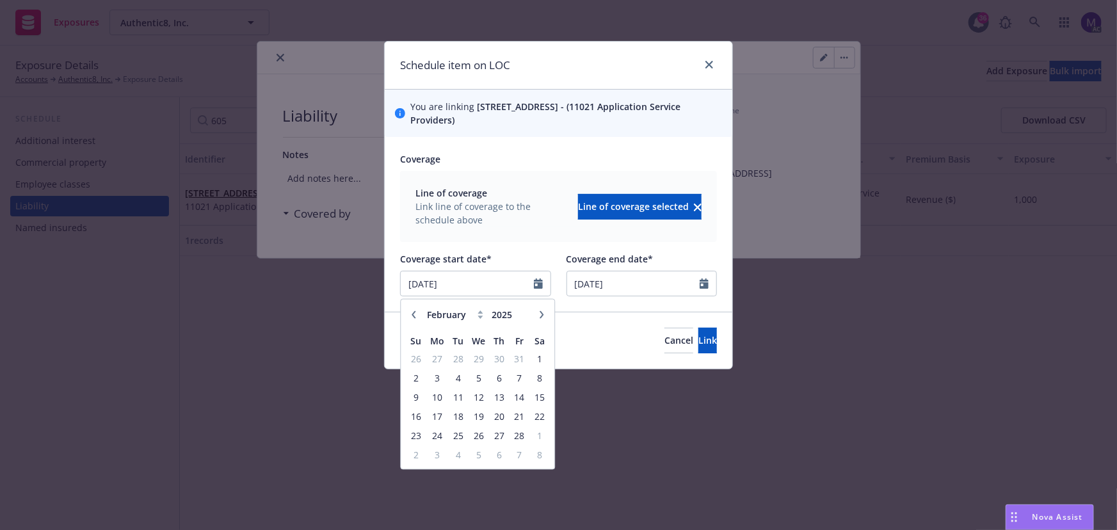
click at [545, 313] on icon "button" at bounding box center [542, 315] width 8 height 8
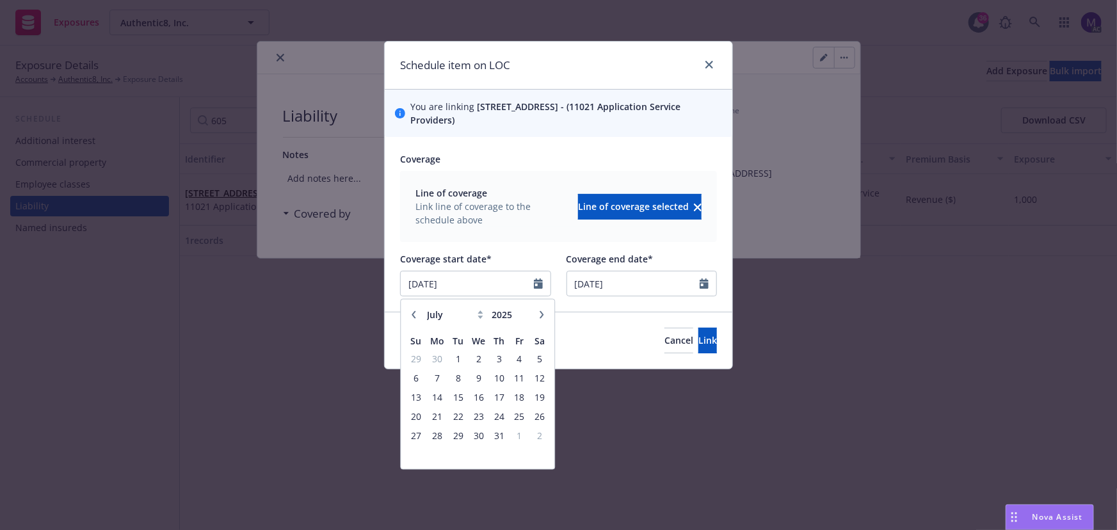
click at [545, 313] on icon "button" at bounding box center [542, 315] width 8 height 8
select select "8"
click at [505, 398] on span "14" at bounding box center [499, 397] width 17 height 16
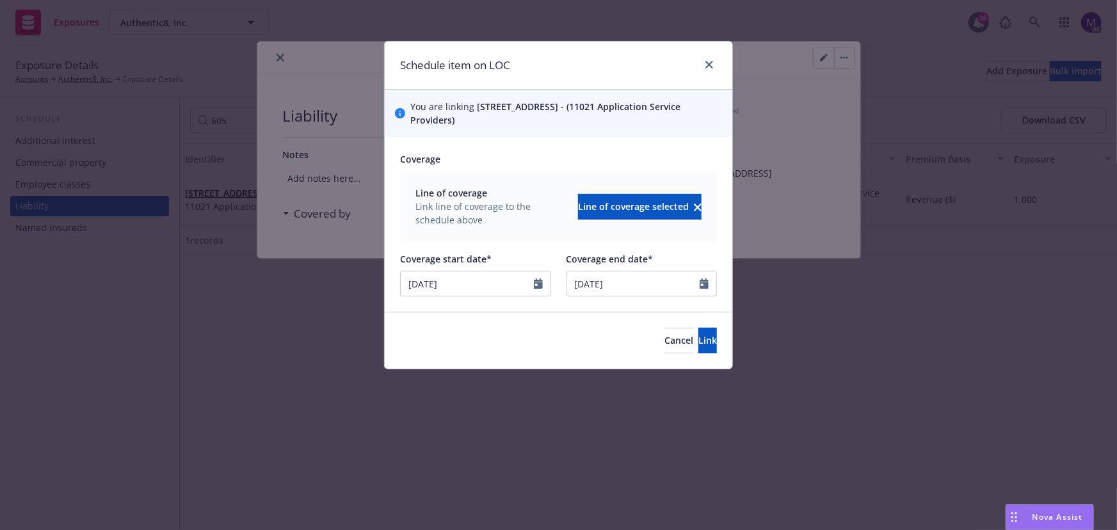
type input "08/14/2025"
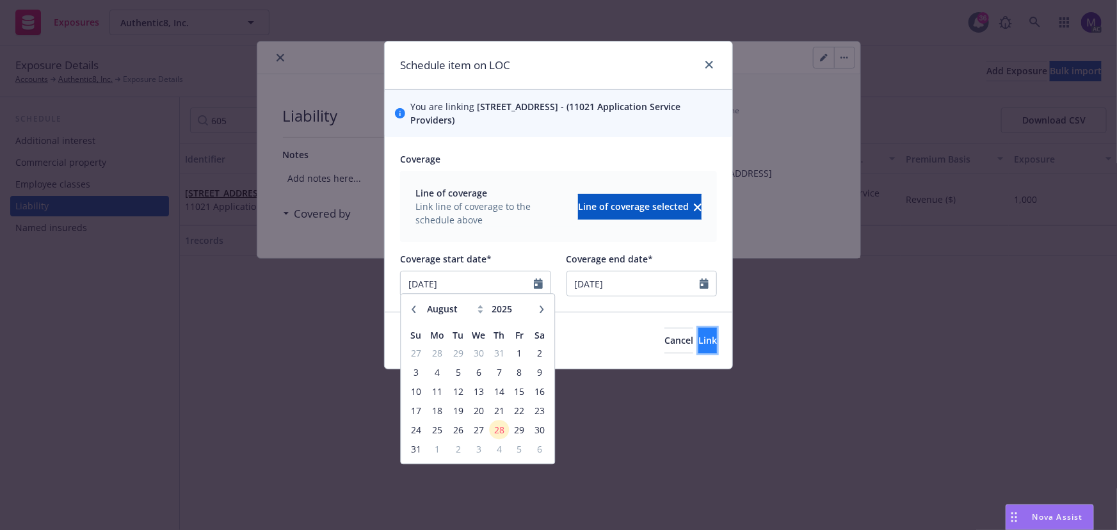
click at [699, 342] on button "Link" at bounding box center [708, 341] width 19 height 26
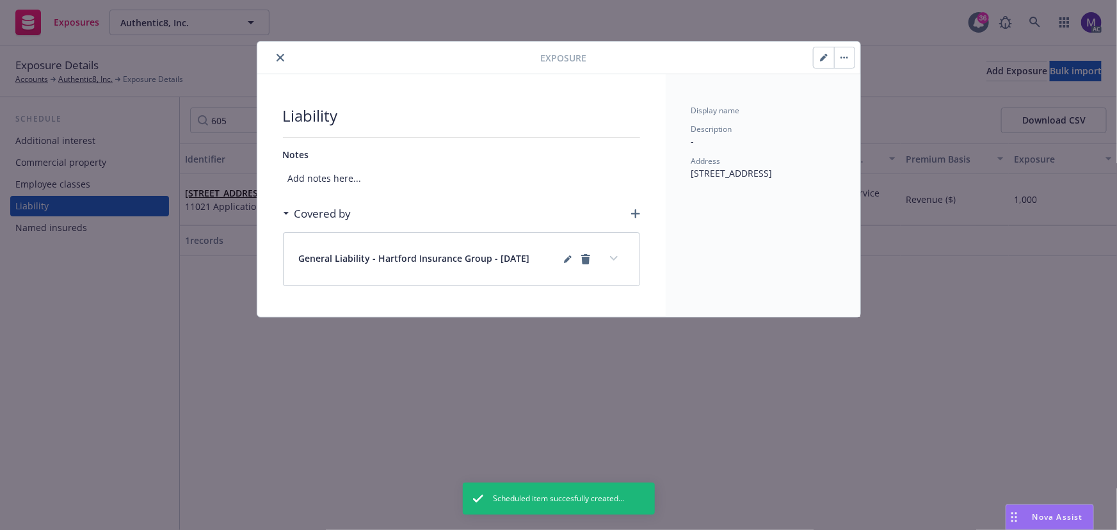
click at [617, 263] on button "expand content" at bounding box center [614, 258] width 20 height 20
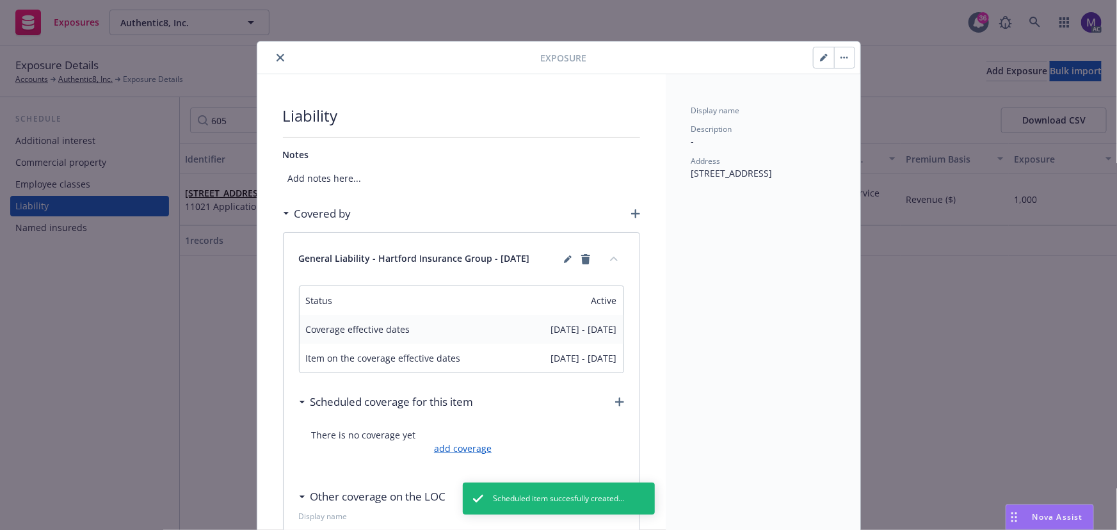
click at [451, 451] on link "add coverage" at bounding box center [461, 448] width 61 height 13
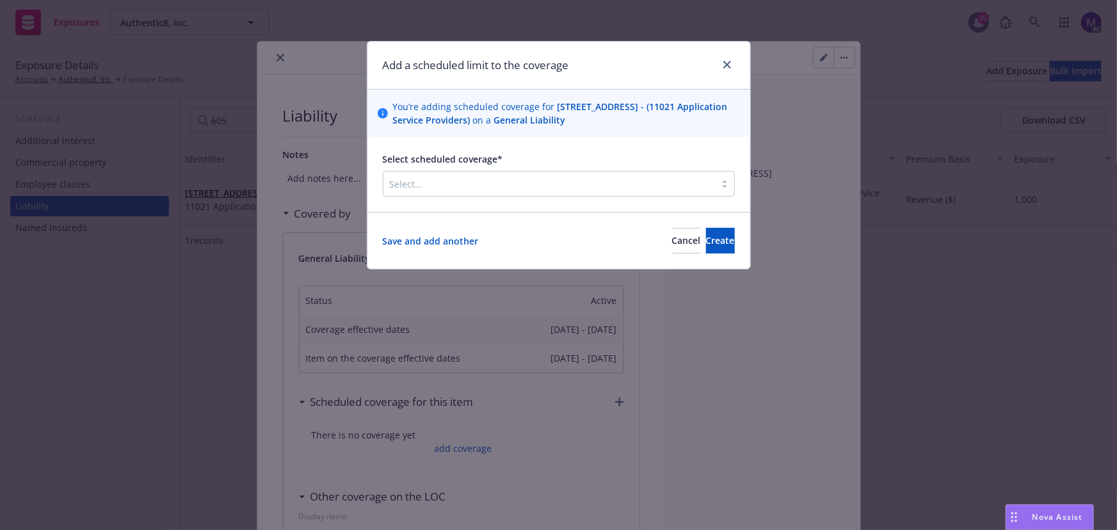
click at [469, 190] on div at bounding box center [549, 183] width 319 height 15
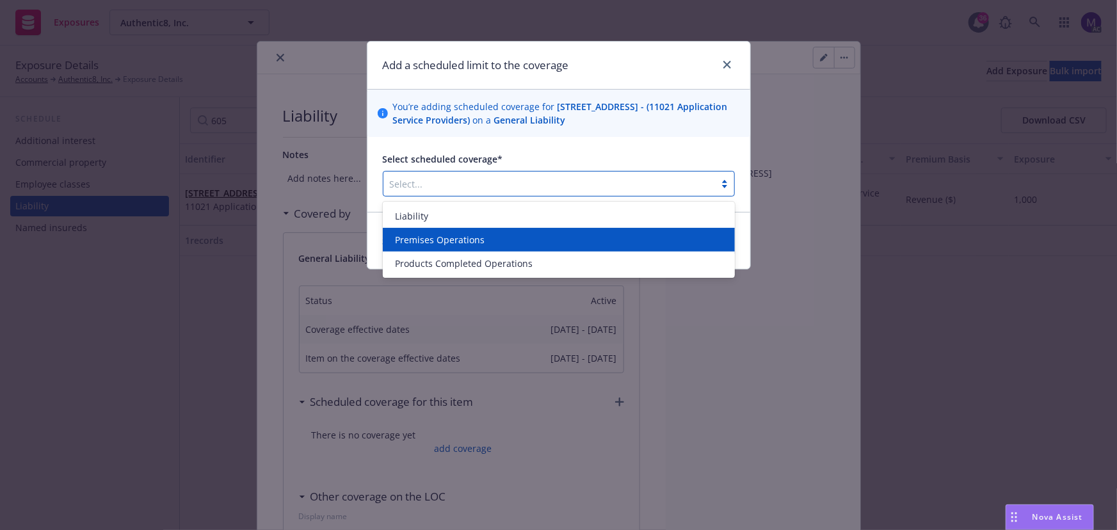
click at [456, 237] on span "Premises Operations" at bounding box center [441, 239] width 90 height 13
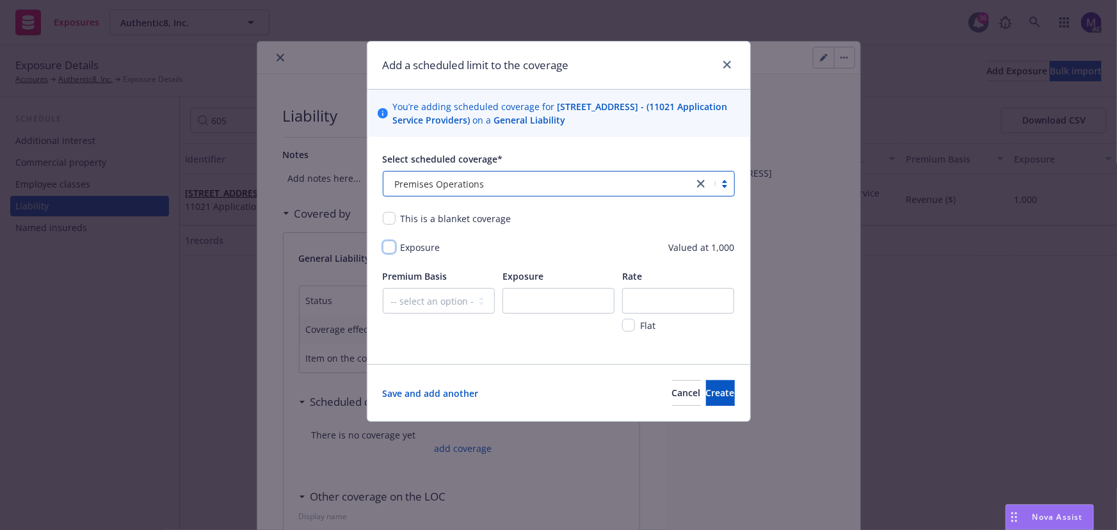
click at [391, 250] on input "checkbox" at bounding box center [389, 247] width 13 height 13
checkbox input "true"
drag, startPoint x: 418, startPoint y: 307, endPoint x: 422, endPoint y: 313, distance: 7.8
click at [418, 307] on select "-- select an option -- Revenue ($) Payroll ($) Square footage Headcount Unit Ac…" at bounding box center [439, 301] width 112 height 26
select select "REVENUE"
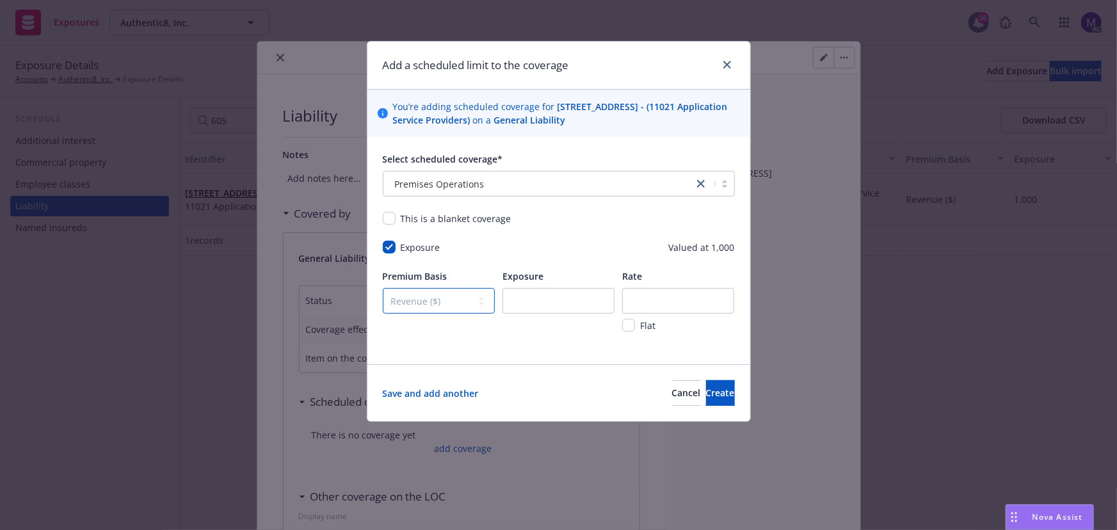
click at [383, 288] on select "-- select an option -- Revenue ($) Payroll ($) Square footage Headcount Unit Ac…" at bounding box center [439, 301] width 112 height 26
click at [524, 297] on input "number" at bounding box center [559, 301] width 112 height 26
type input "1000"
click at [683, 298] on input "number" at bounding box center [678, 301] width 112 height 26
type input "102"
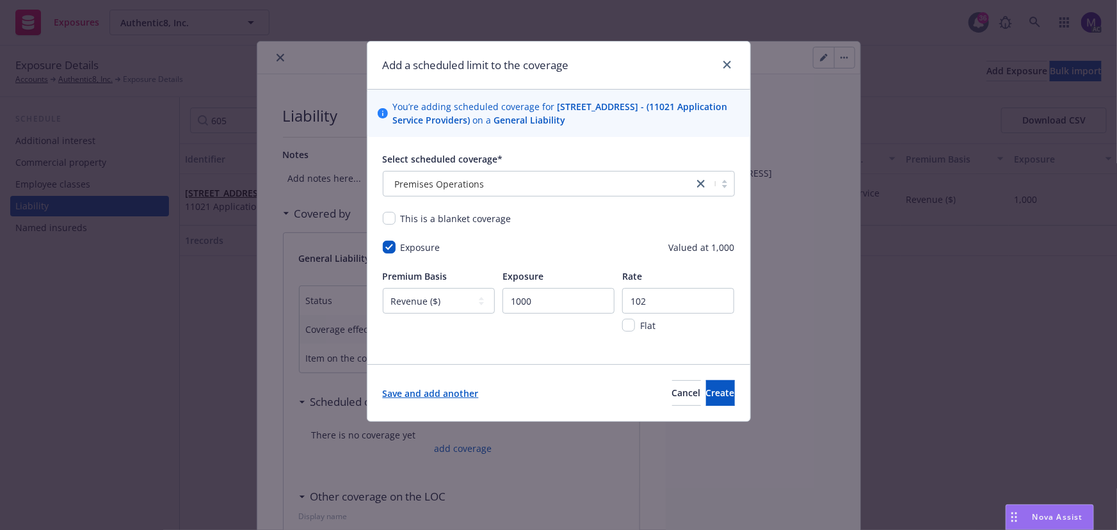
click at [455, 393] on link "Save and add another" at bounding box center [431, 393] width 96 height 13
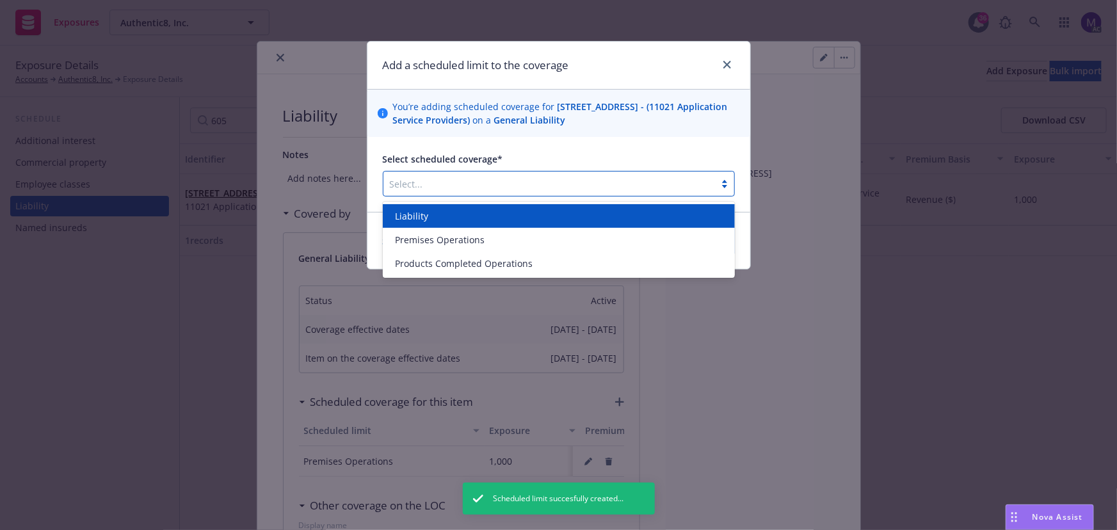
click at [434, 179] on div at bounding box center [549, 183] width 319 height 15
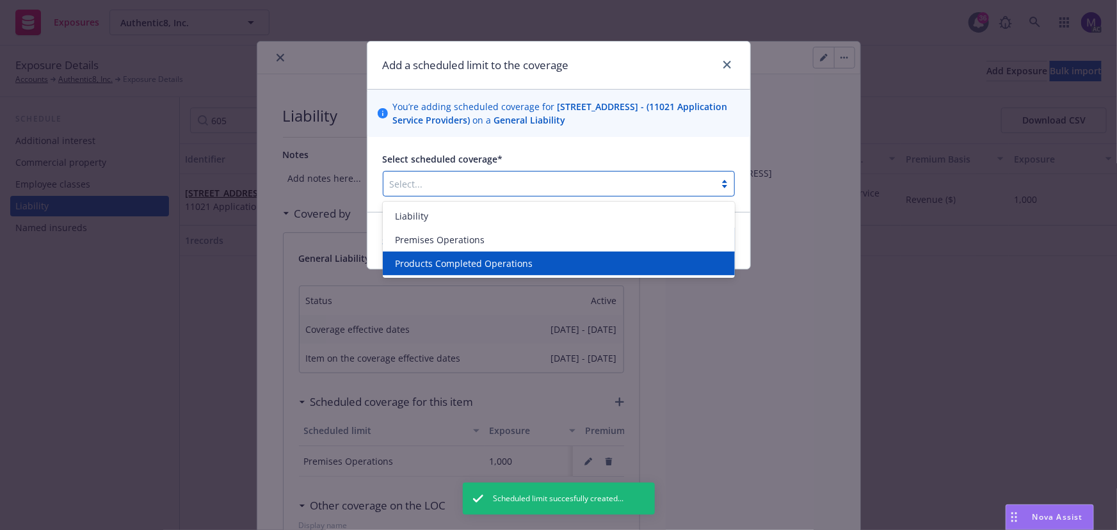
click at [420, 258] on span "Products Completed Operations" at bounding box center [465, 263] width 138 height 13
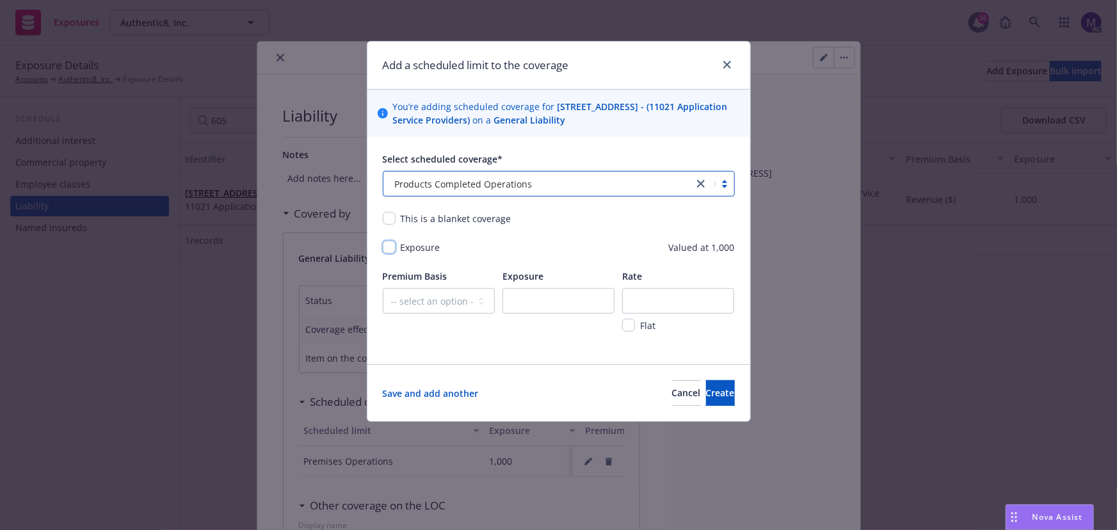
click at [388, 246] on input "checkbox" at bounding box center [389, 247] width 13 height 13
checkbox input "true"
drag, startPoint x: 407, startPoint y: 296, endPoint x: 416, endPoint y: 309, distance: 15.8
click at [407, 296] on select "-- select an option -- Revenue ($) Payroll ($) Square footage Headcount Unit Ac…" at bounding box center [439, 301] width 112 height 26
select select "REVENUE"
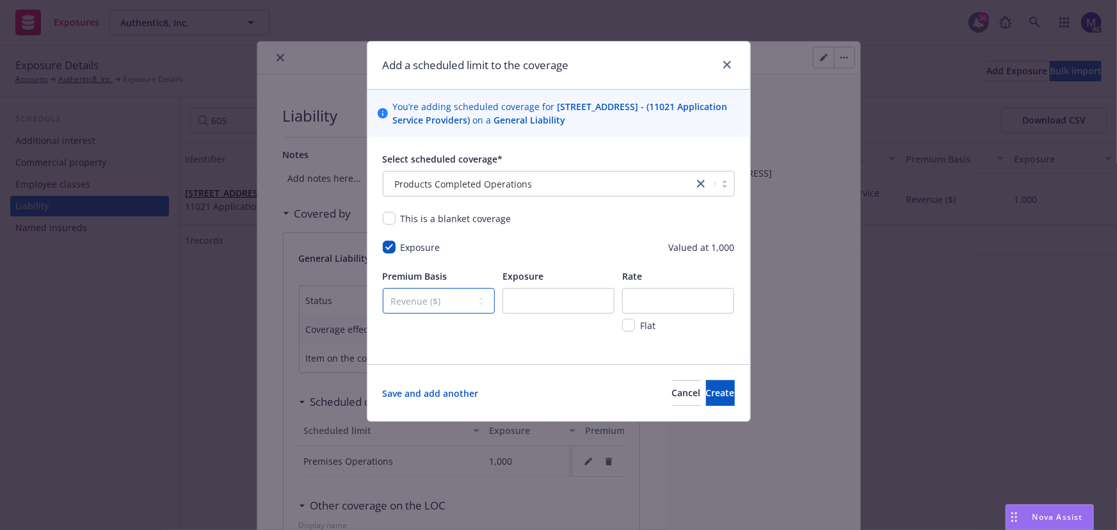
click at [383, 288] on select "-- select an option -- Revenue ($) Payroll ($) Square footage Headcount Unit Ac…" at bounding box center [439, 301] width 112 height 26
click at [542, 295] on input "number" at bounding box center [559, 301] width 112 height 26
type input "1000"
click at [656, 300] on input "number" at bounding box center [678, 301] width 112 height 26
type input "3"
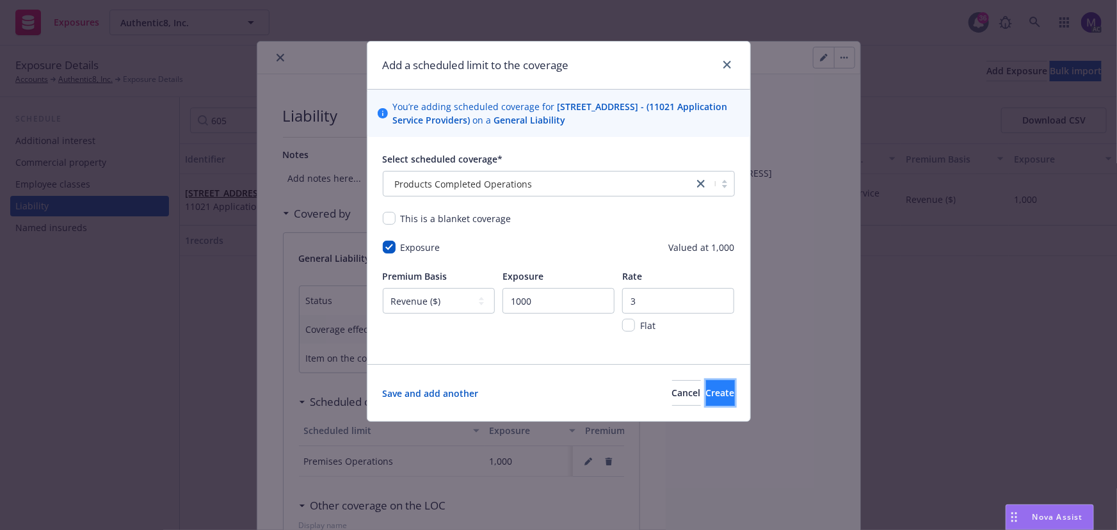
click at [706, 387] on button "Create" at bounding box center [720, 393] width 29 height 26
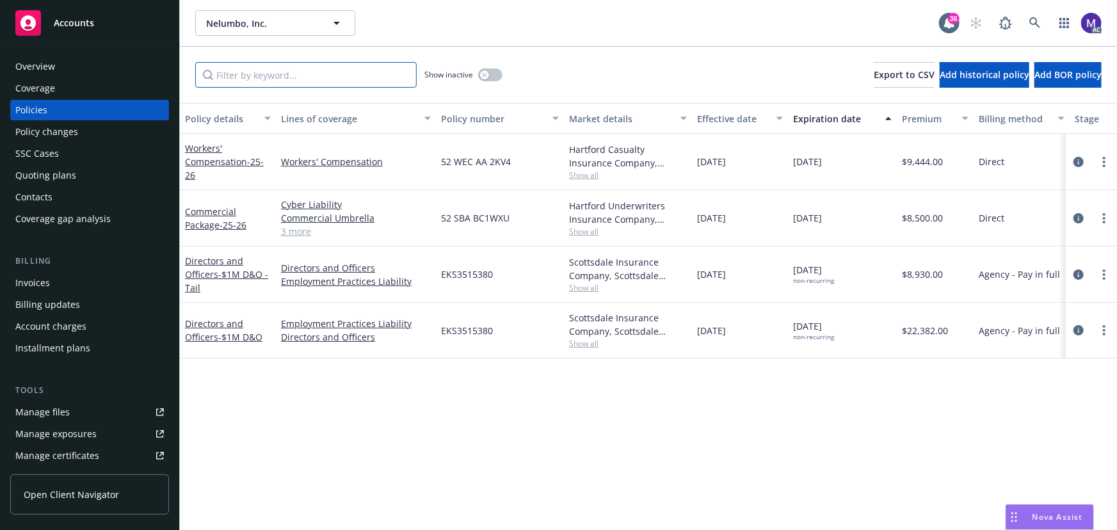
click at [253, 76] on input "Filter by keyword..." at bounding box center [306, 75] width 222 height 26
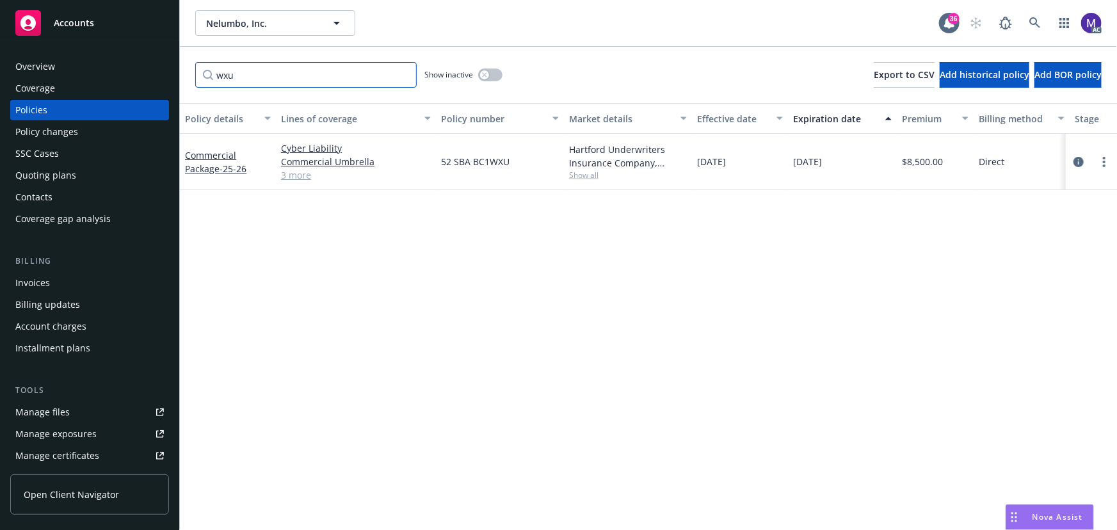
type input "wxu"
click at [588, 175] on span "Show all" at bounding box center [628, 175] width 118 height 11
click at [510, 250] on span "Hartford Insurance Group" at bounding box center [559, 248] width 236 height 13
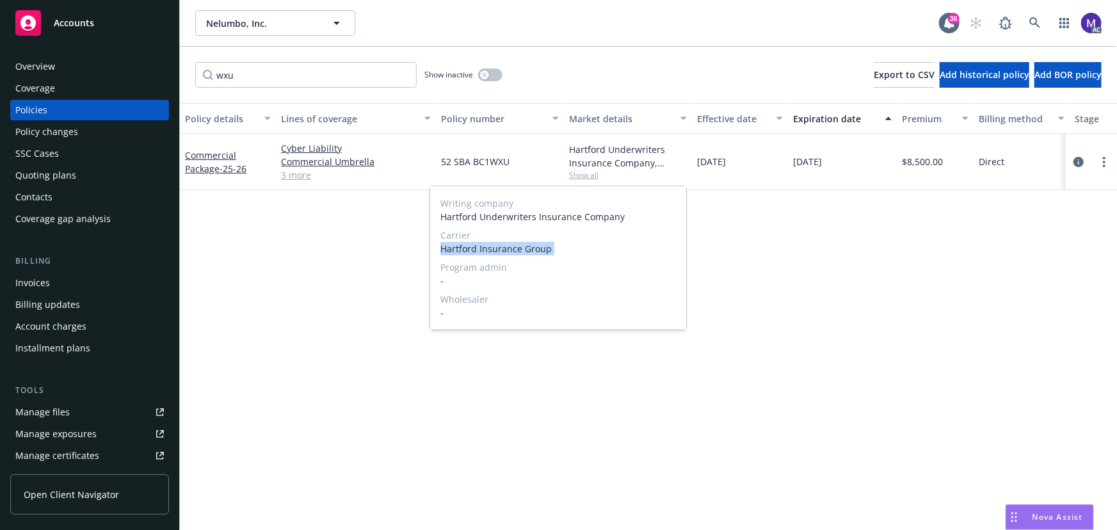
click at [510, 250] on span "Hartford Insurance Group" at bounding box center [559, 248] width 236 height 13
copy span "Hartford Insurance Group"
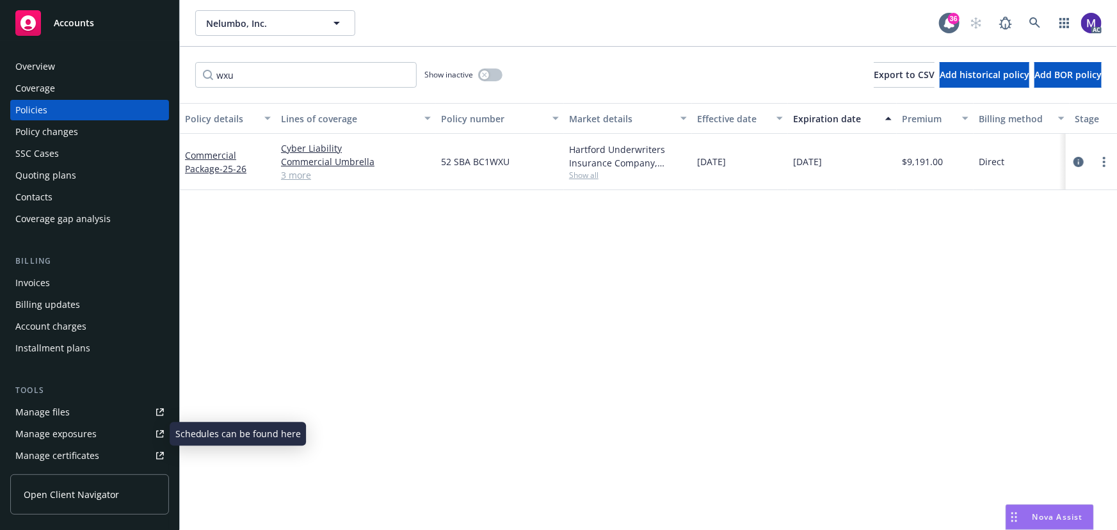
click at [49, 430] on div "Manage exposures" at bounding box center [55, 434] width 81 height 20
click at [1079, 161] on icon "circleInformation" at bounding box center [1079, 162] width 10 height 10
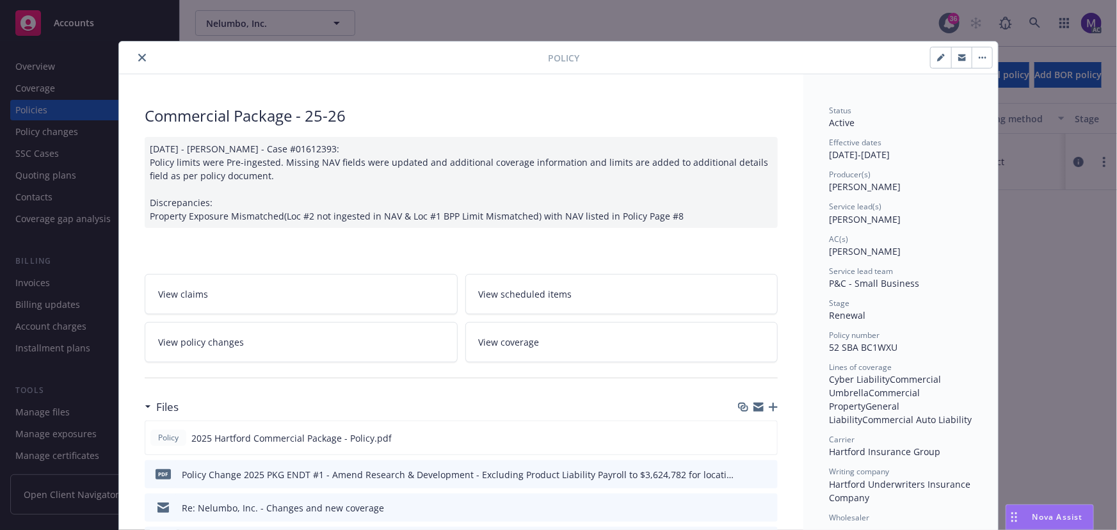
click at [140, 58] on icon "close" at bounding box center [142, 58] width 8 height 8
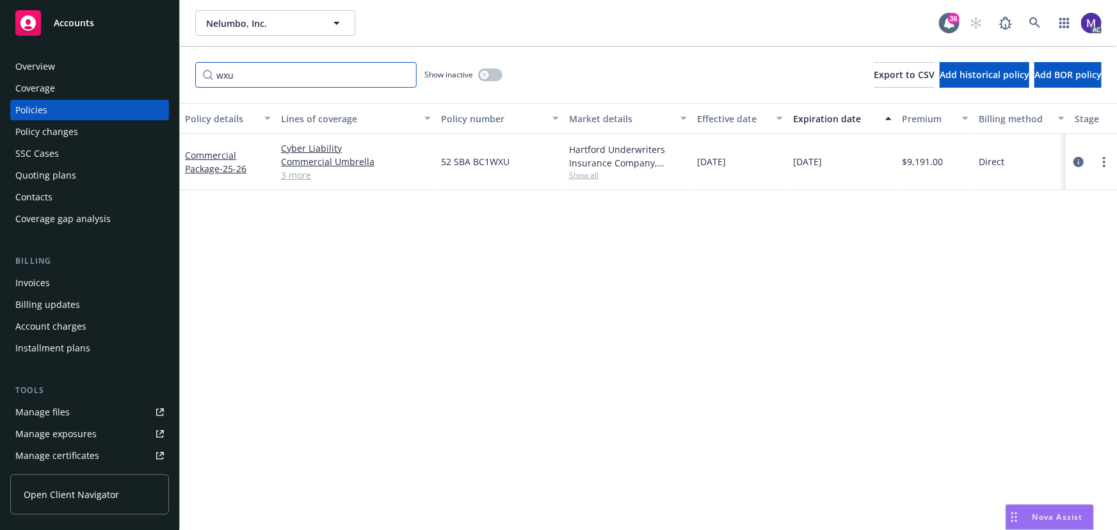
drag, startPoint x: 216, startPoint y: 76, endPoint x: 162, endPoint y: 74, distance: 53.8
click at [172, 76] on div "Accounts Overview Coverage Policies Policy changes SSC Cases Quoting plans Cont…" at bounding box center [558, 265] width 1117 height 530
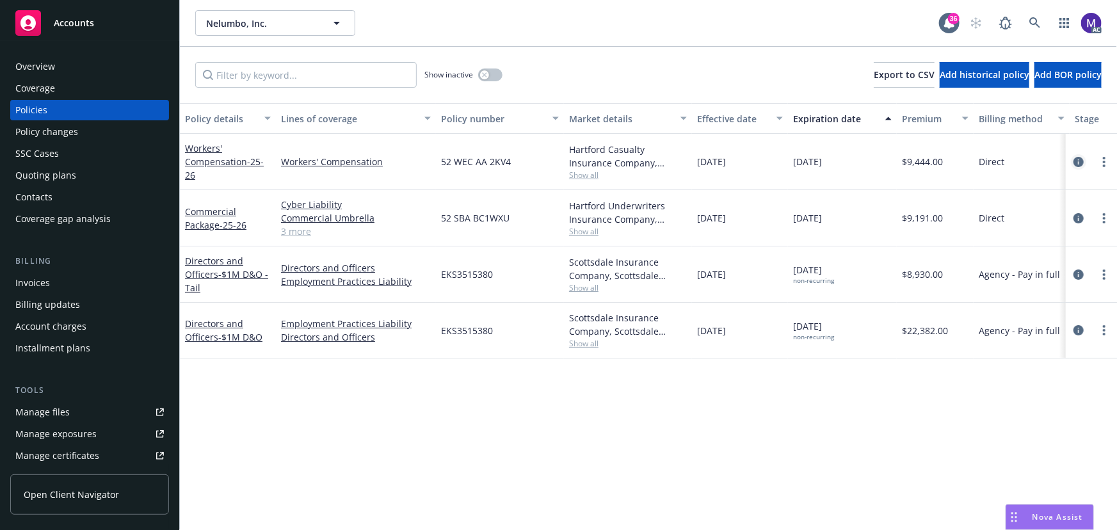
click at [1081, 159] on icon "circleInformation" at bounding box center [1079, 162] width 10 height 10
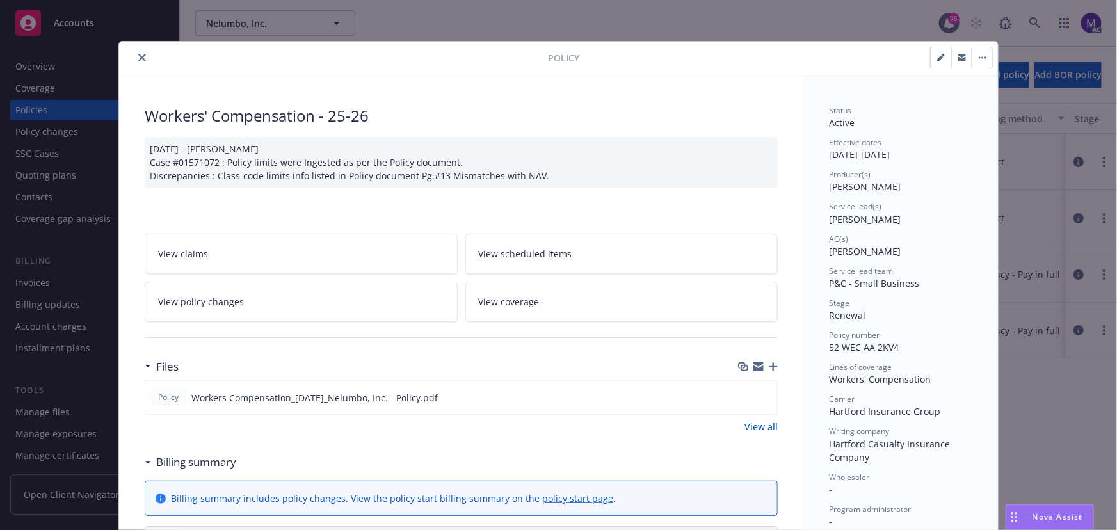
click at [138, 55] on icon "close" at bounding box center [142, 58] width 8 height 8
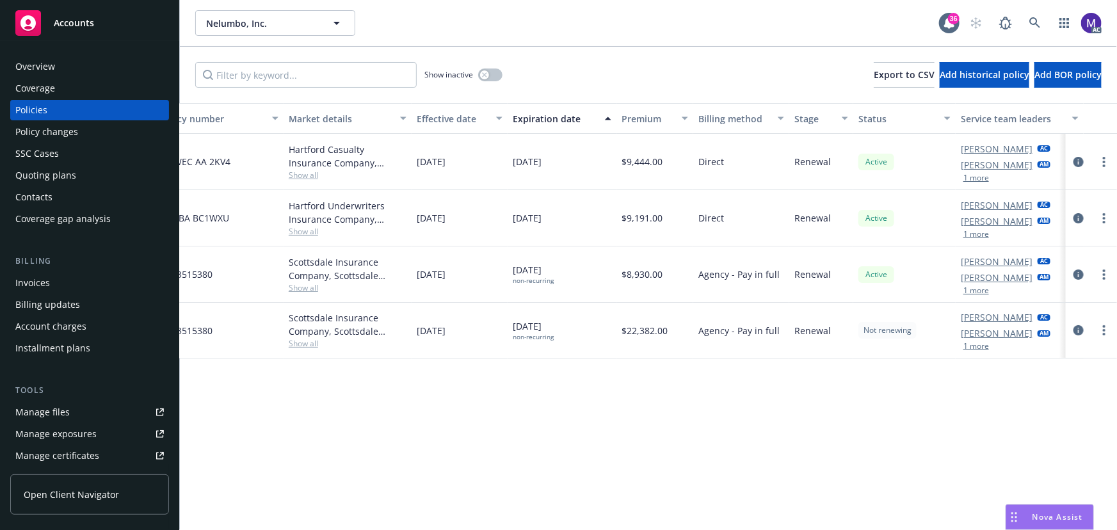
scroll to position [0, 298]
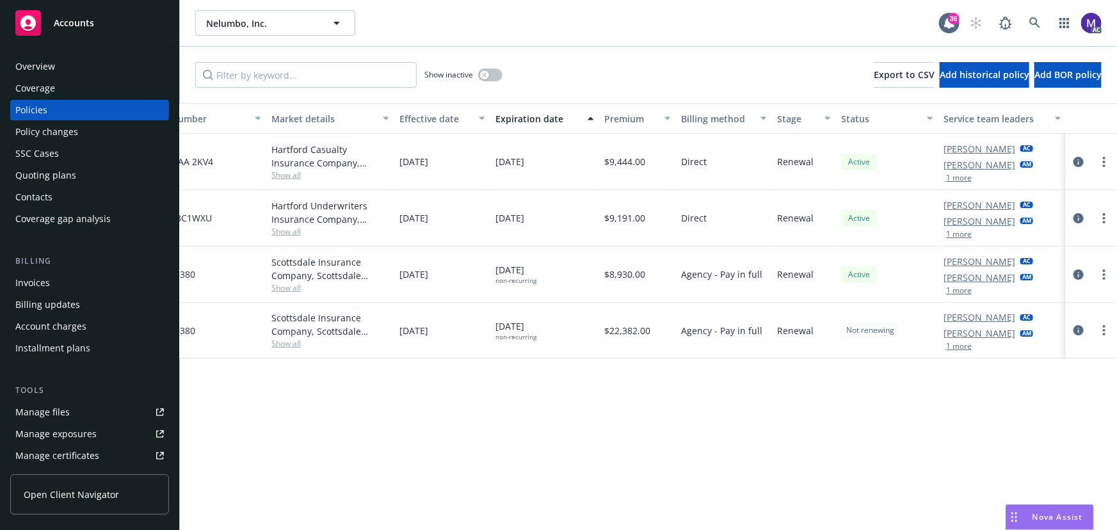
drag, startPoint x: 427, startPoint y: 521, endPoint x: 361, endPoint y: 528, distance: 67.0
click at [337, 524] on div "Policy details Lines of coverage Policy number Market details Effective date Ex…" at bounding box center [648, 316] width 937 height 427
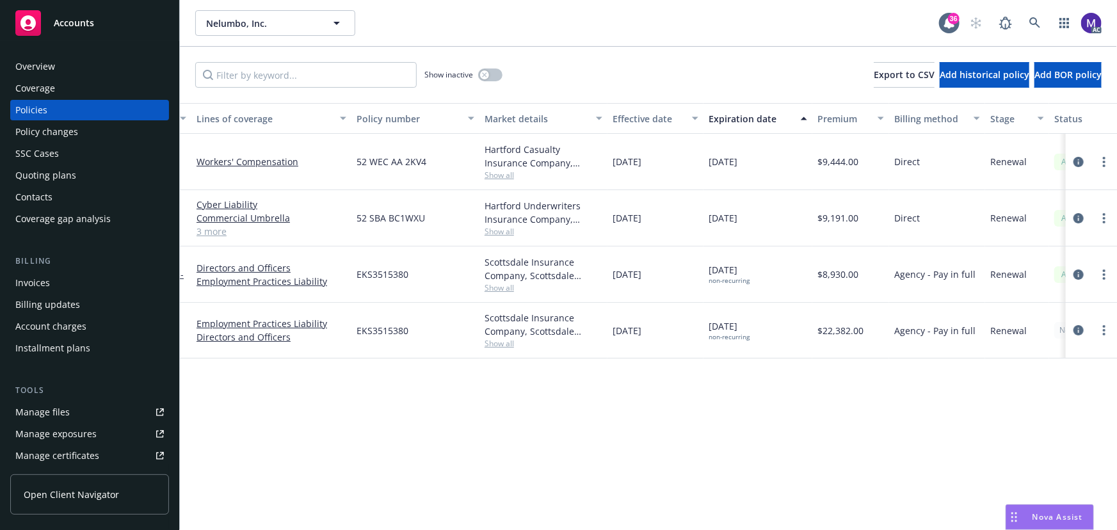
scroll to position [0, 0]
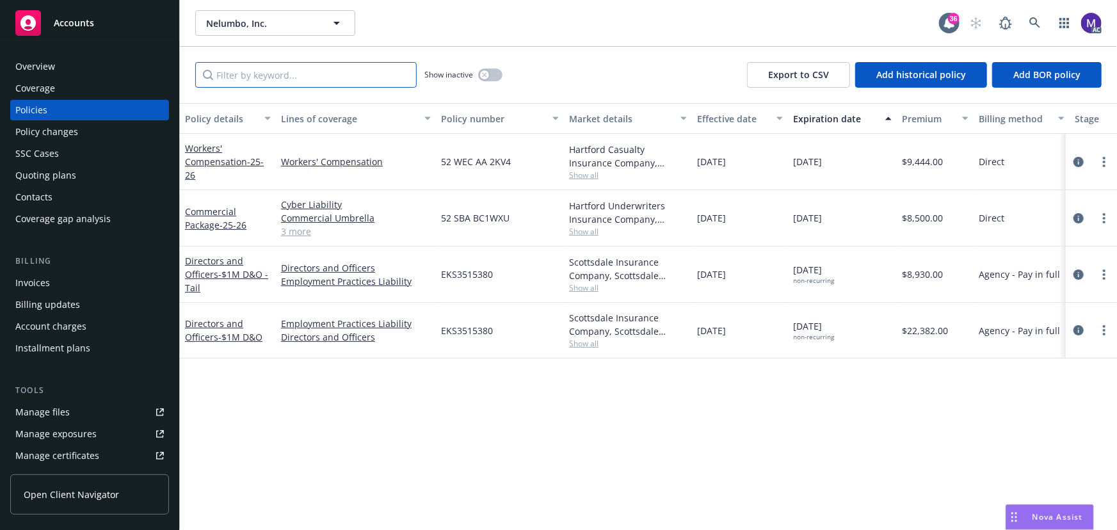
click at [309, 70] on input "Filter by keyword..." at bounding box center [306, 75] width 222 height 26
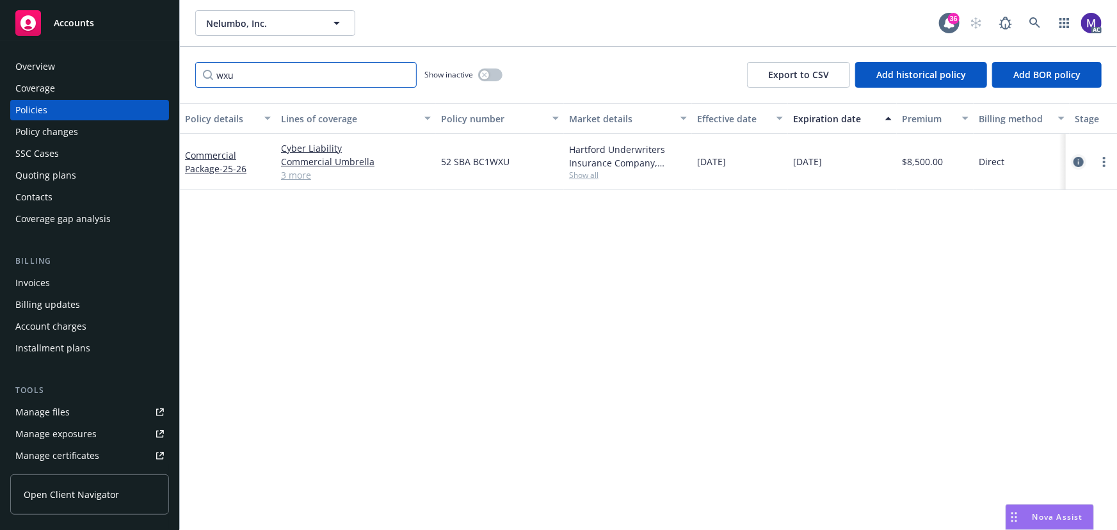
type input "wxu"
click at [1082, 159] on icon "circleInformation" at bounding box center [1079, 162] width 10 height 10
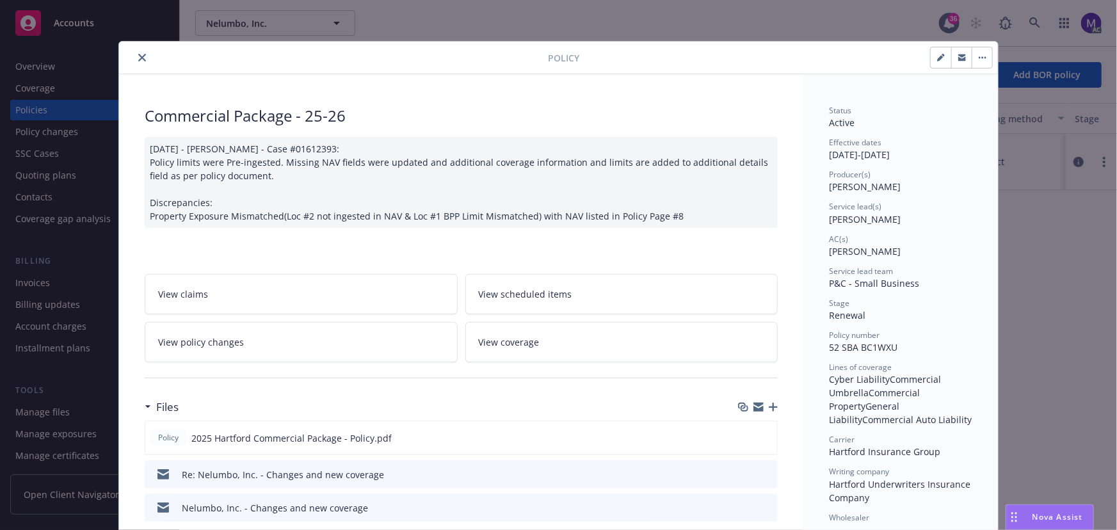
click at [245, 353] on link "View policy changes" at bounding box center [301, 342] width 313 height 40
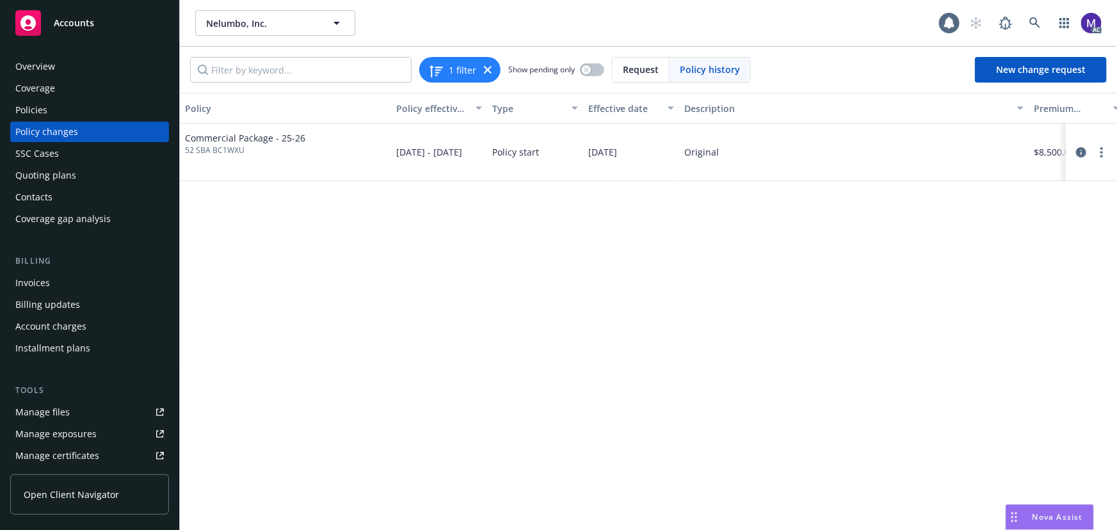
click at [77, 140] on div "Policy changes" at bounding box center [89, 132] width 149 height 20
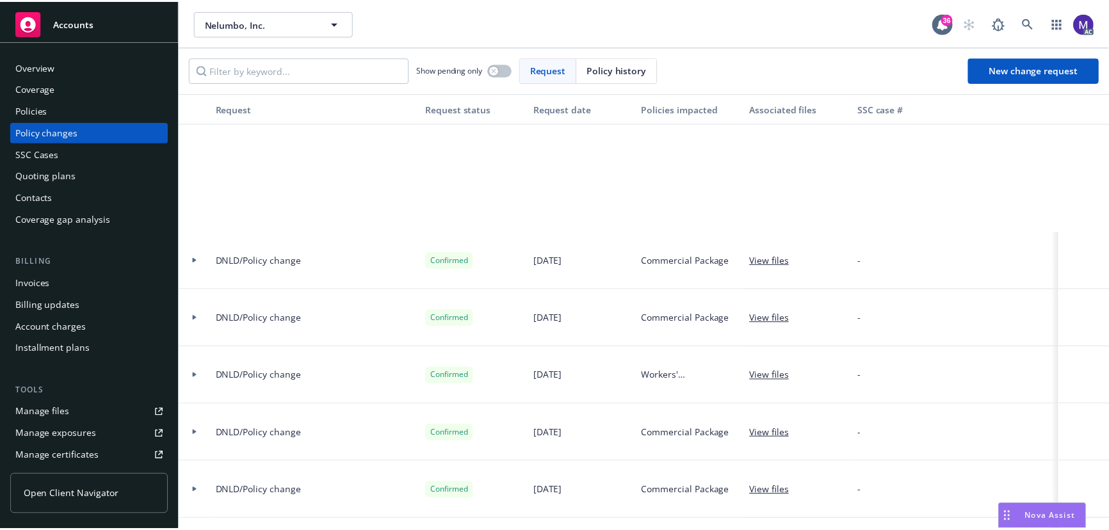
scroll to position [989, 0]
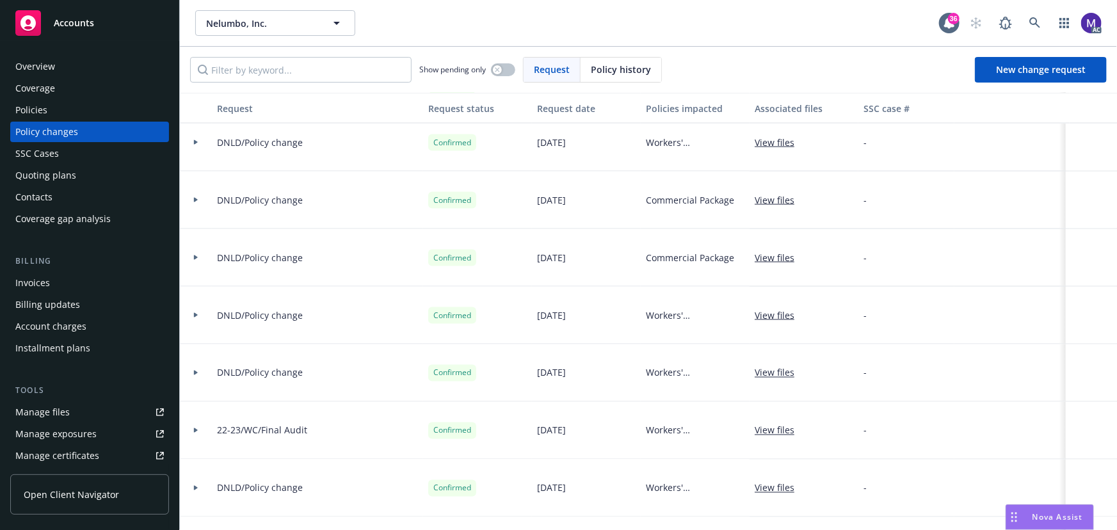
click at [56, 158] on div "SSC Cases" at bounding box center [37, 153] width 44 height 20
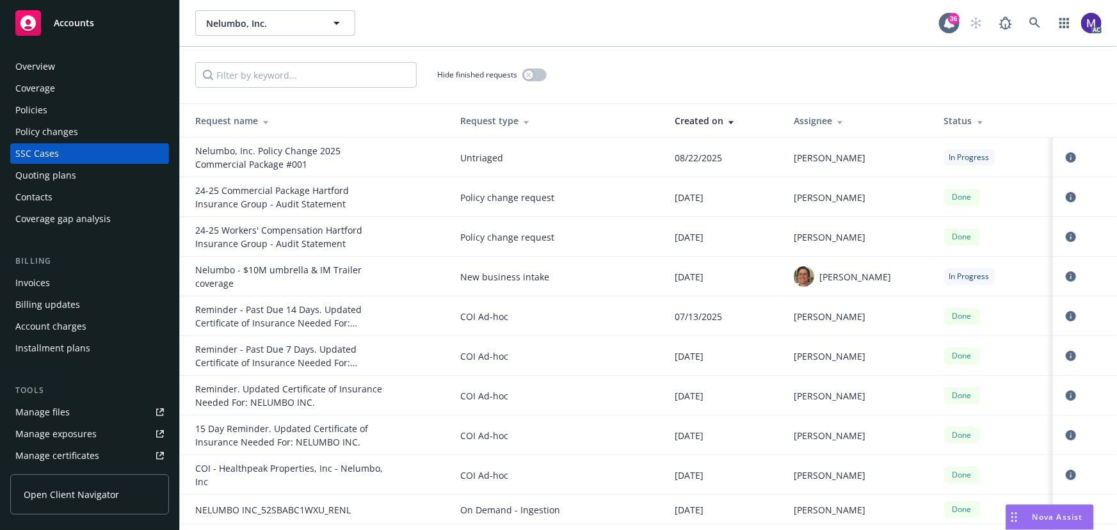
click at [76, 133] on div "Policy changes" at bounding box center [89, 132] width 149 height 20
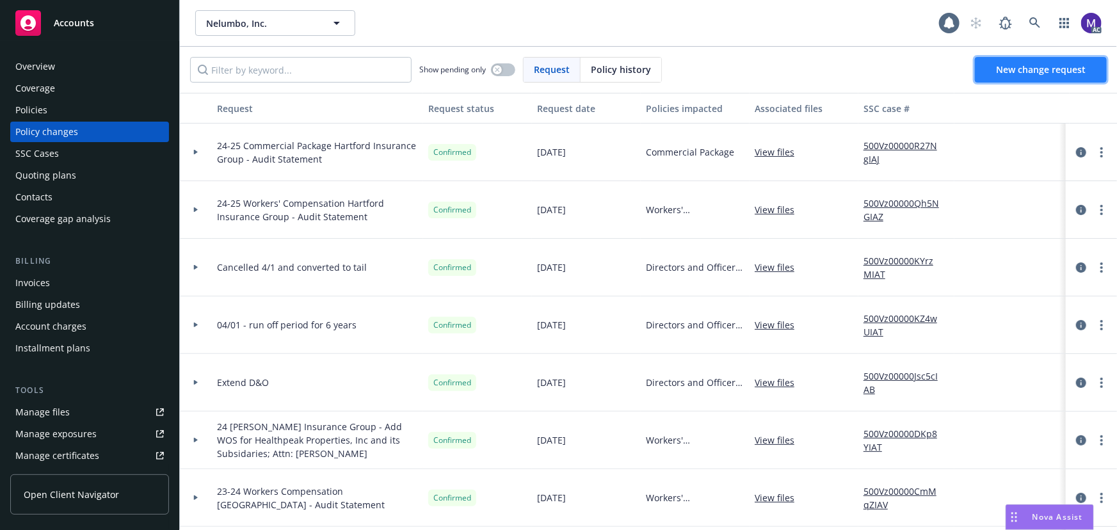
click at [1023, 81] on link "New change request" at bounding box center [1041, 70] width 132 height 26
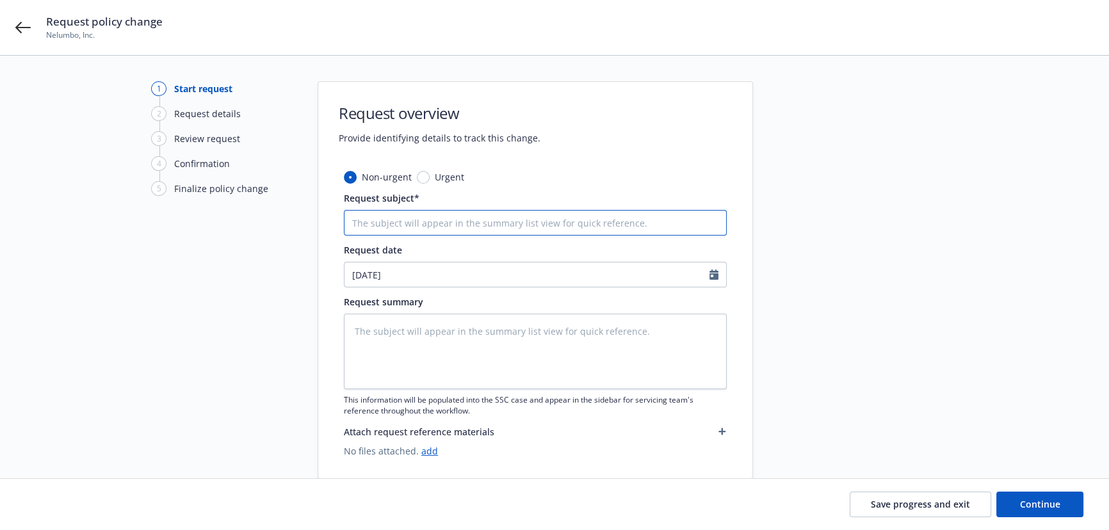
click at [393, 221] on input "Request subject*" at bounding box center [535, 223] width 383 height 26
type textarea "x"
type input "2"
type textarea "x"
type input "25"
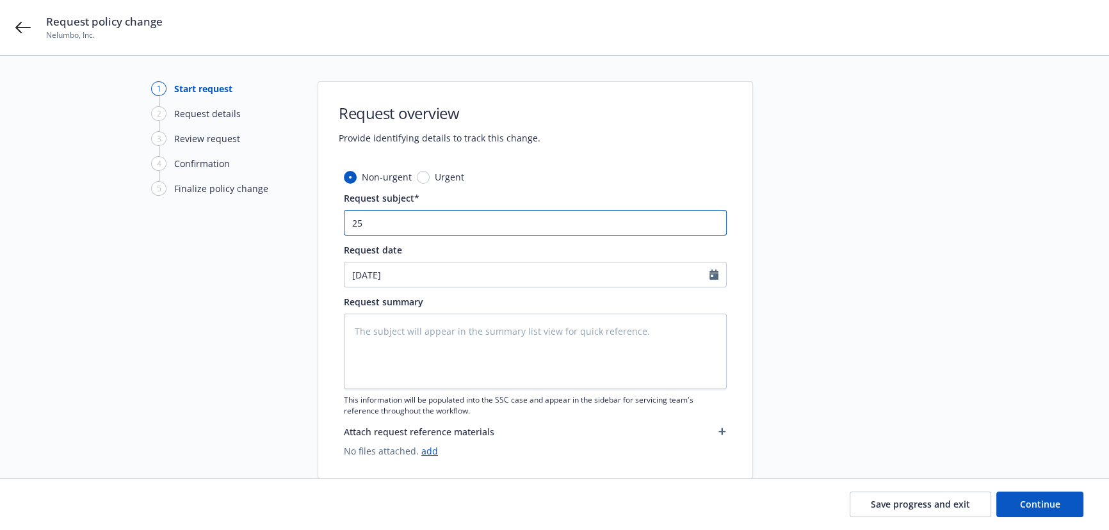
type textarea "x"
type input "25"
type textarea "x"
type input "25 P"
type textarea "x"
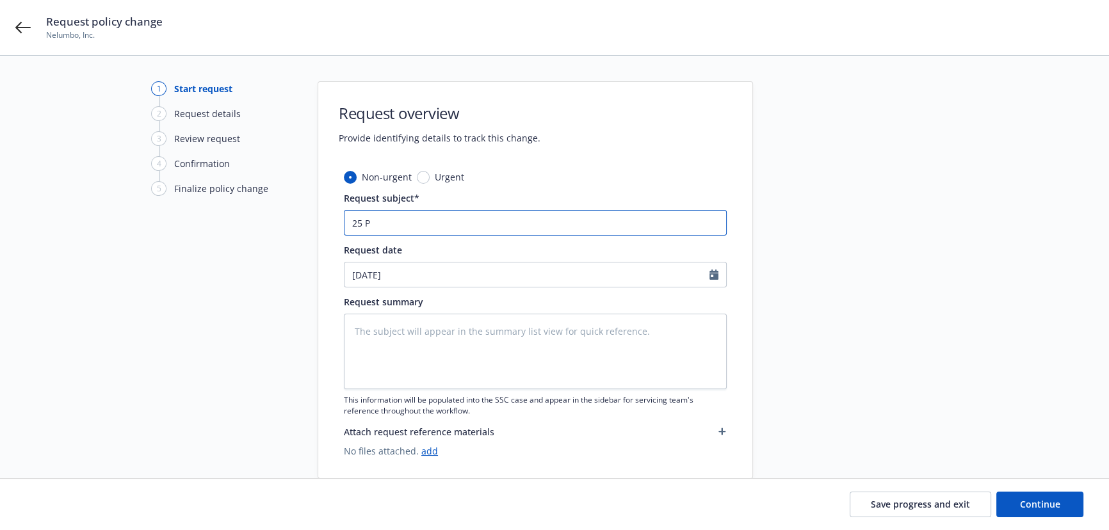
type input "25 PK"
type textarea "x"
type input "25 PKG"
type textarea "x"
type input "25 PKG"
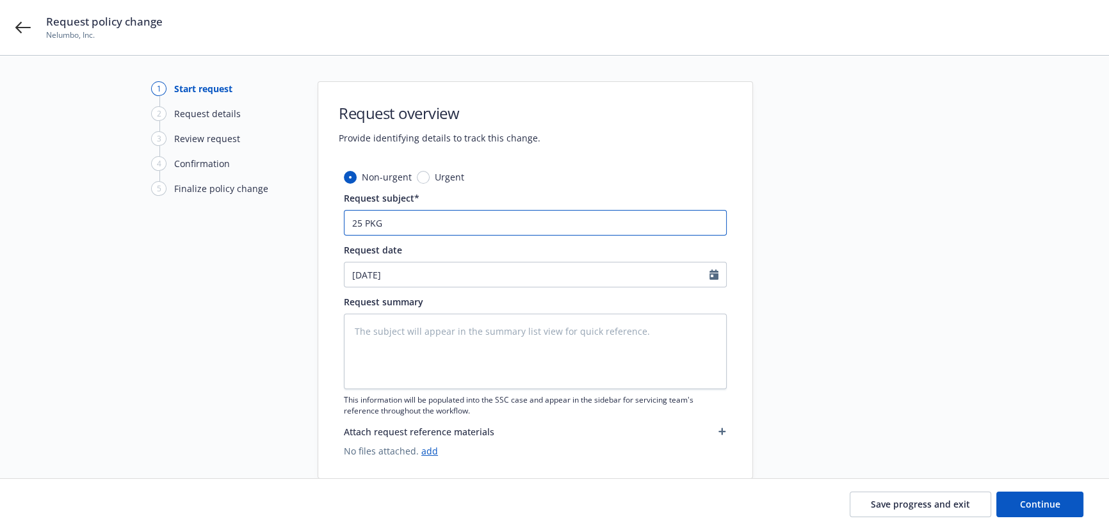
paste input "Hartford Insurance Group"
type textarea "x"
type input "25 PKG Hartford Insurance Group"
type textarea "x"
type input "25 PKG Hartford Insurance Group"
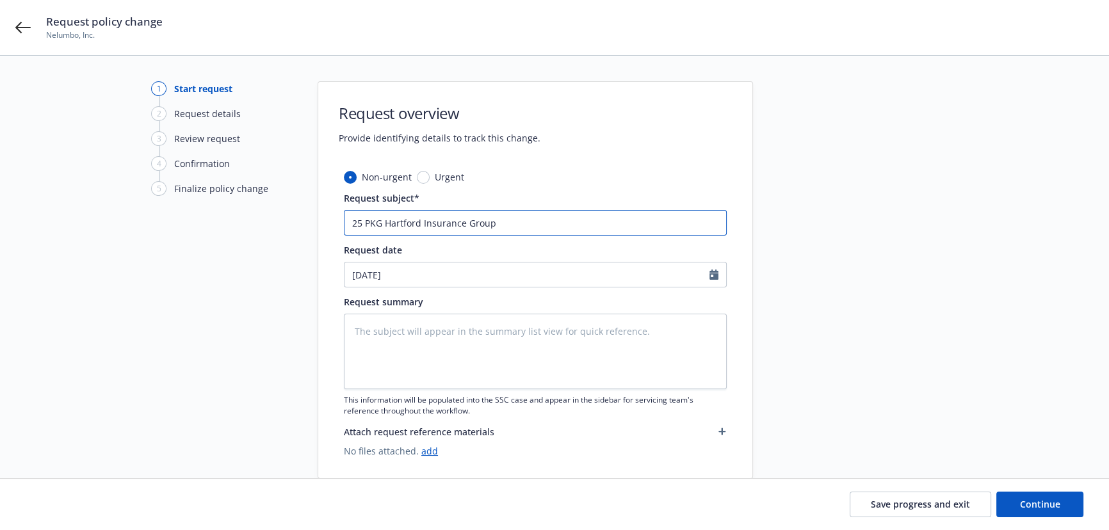
type textarea "x"
type input "25 PKG Hartford Insurance Group -"
type textarea "x"
type input "25 PKG Hartford Insurance Group -"
click at [524, 231] on input "25 PKG Hartford Insurance Group -" at bounding box center [535, 223] width 383 height 26
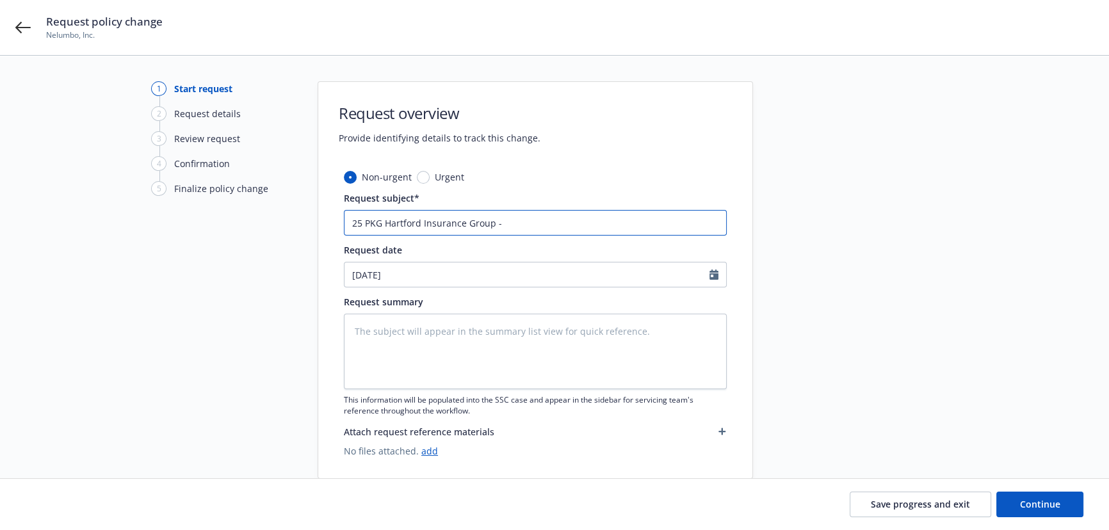
type textarea "x"
type input "25 PKG Hartford Insurance Group - A"
type textarea "x"
type input "25 PKG Hartford Insurance Group - Am"
type textarea "x"
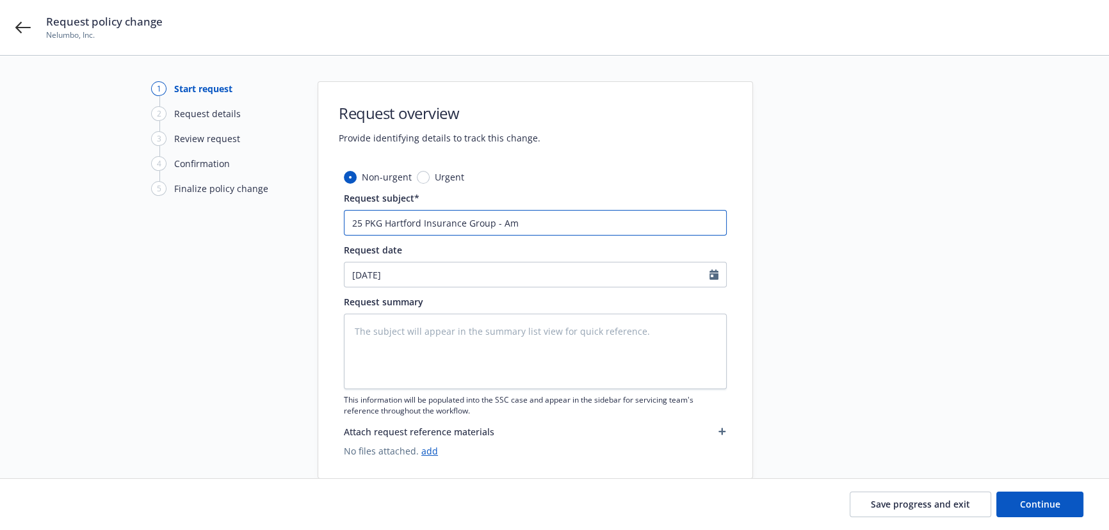
type input "25 PKG Hartford Insurance Group - Ame"
type textarea "x"
type input "25 PKG Hartford Insurance Group - Amen"
type textarea "x"
type input "25 PKG Hartford Insurance Group - Amend"
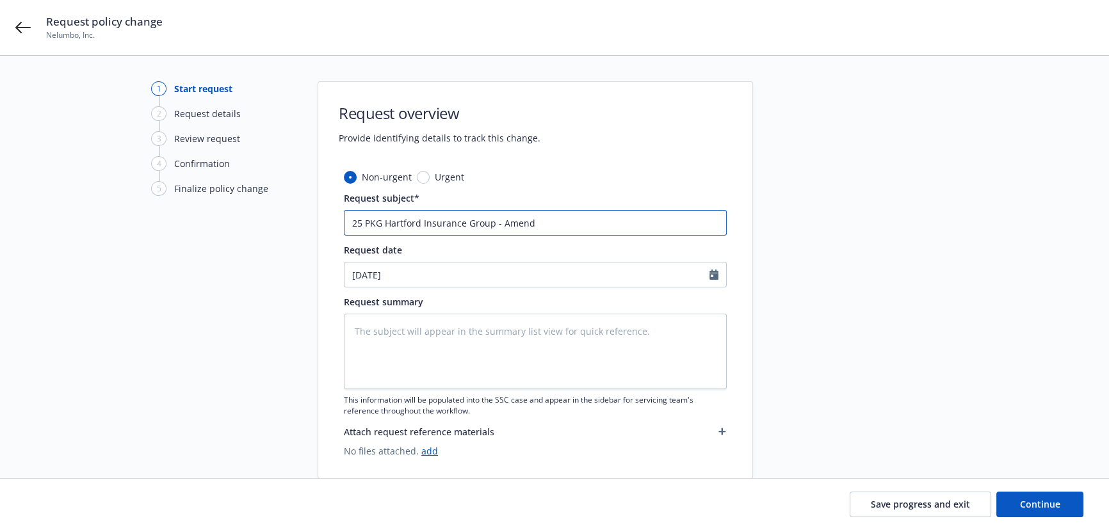
type textarea "x"
type input "25 PKG Hartford Insurance Group - Amend"
paste input "Research & Development - Excluding Product Liability Payroll"
type textarea "x"
type input "25 PKG Hartford Insurance Group - Amend Research & Development - Excluding Prod…"
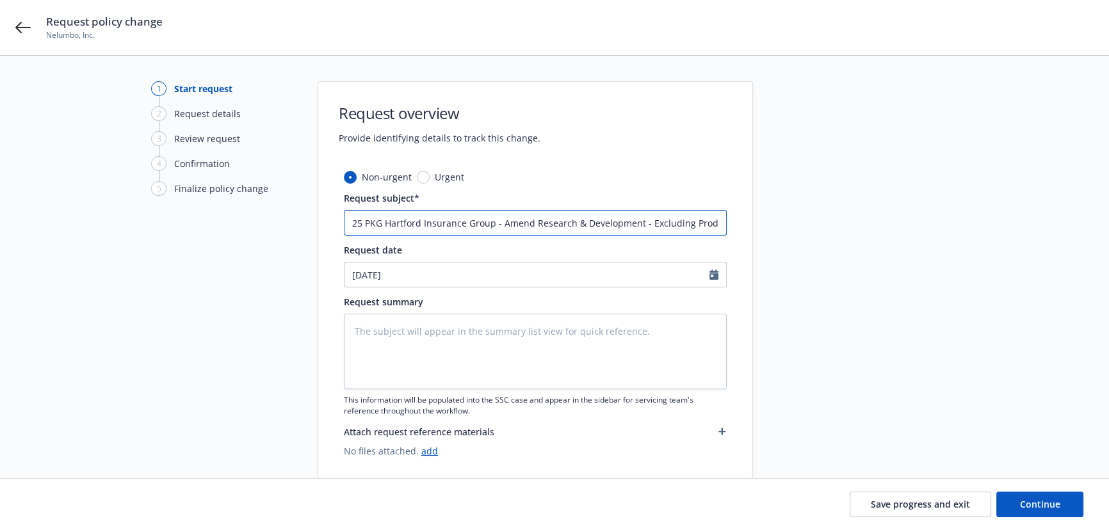
scroll to position [0, 70]
type textarea "x"
type input "25 PKG Hartford Insurance Group - Amend Research & Development - Excluding Prod…"
type textarea "x"
type input "25 PKG Hartford Insurance Group - Amend Research & Development - Excluding Prod…"
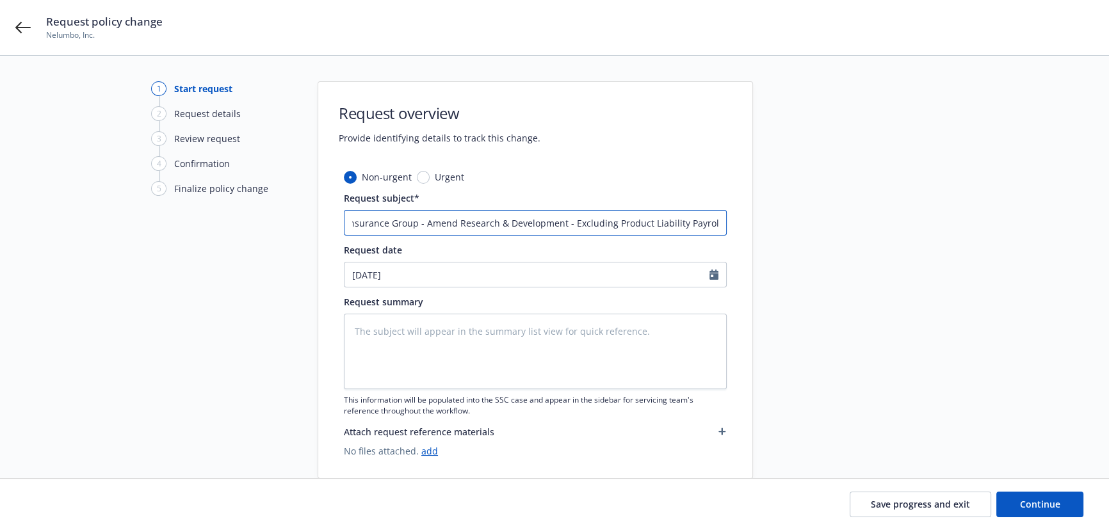
type textarea "x"
type input "25 PKG Hartford Insurance Group - Amend Research & Development - Excluding Prod…"
type textarea "x"
type input "25 PKG Hartford Insurance Group - Amend Research & Development - Excluding Prod…"
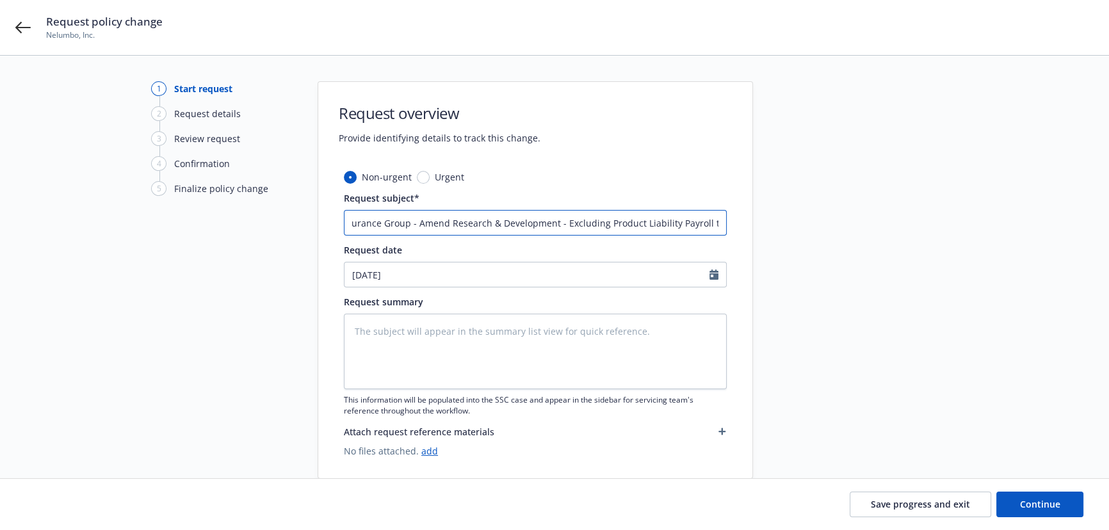
type textarea "x"
type input "25 PKG Hartford Insurance Group - Amend Research & Development - Excluding Prod…"
type textarea "x"
type input "25 PKG Hartford Insurance Group - Amend Research & Development - Excluding Prod…"
type textarea "x"
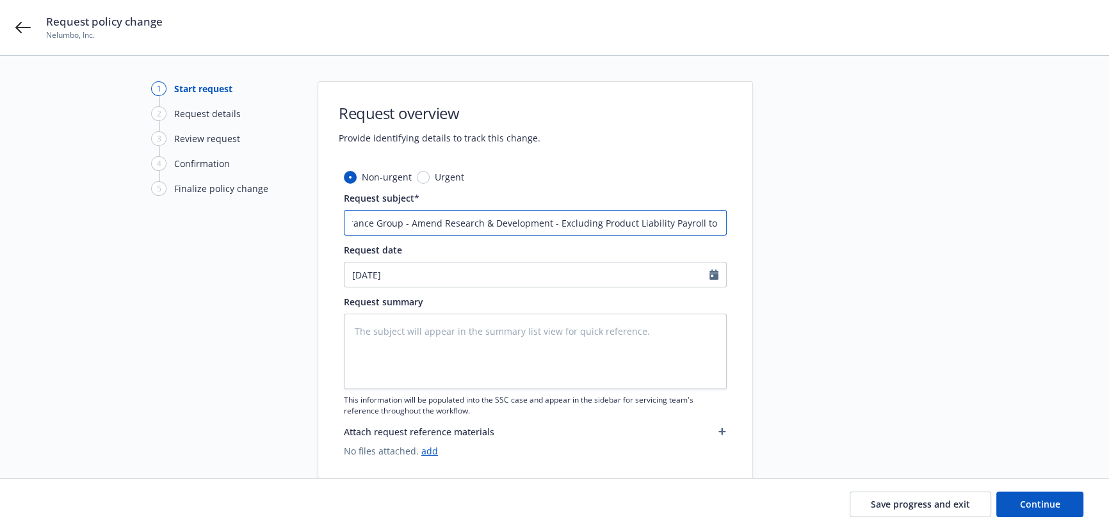
type input "25 PKG Hartford Insurance Group - Amend Research & Development - Excluding Prod…"
type textarea "x"
type input "25 PKG Hartford Insurance Group - Amend Research & Development - Excluding Prod…"
type textarea "x"
type input "25 PKG Hartford Insurance Group - Amend Research & Development - Excluding Prod…"
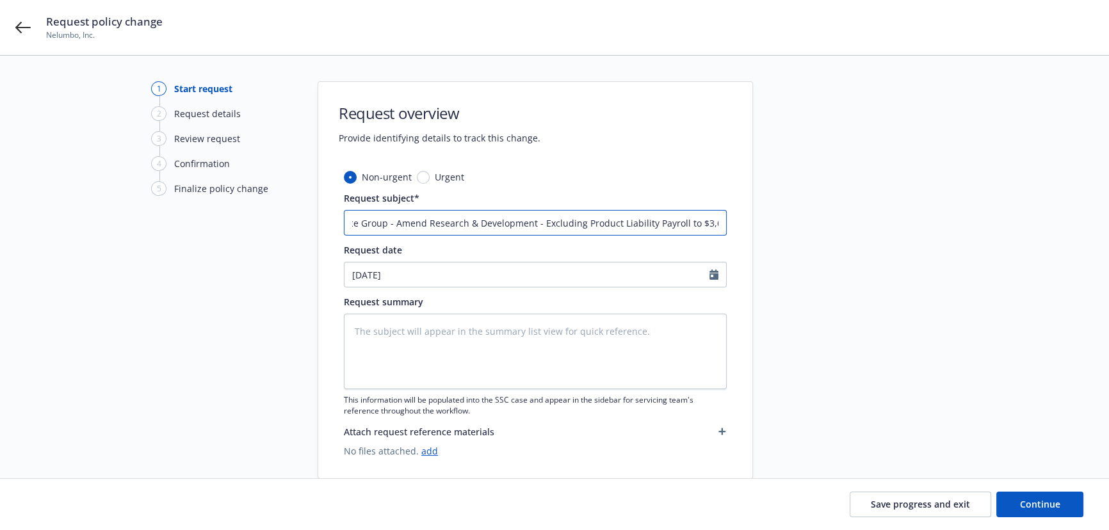
type textarea "x"
type input "25 PKG Hartford Insurance Group - Amend Research & Development - Excluding Prod…"
type textarea "x"
type input "25 PKG Hartford Insurance Group - Amend Research & Development - Excluding Prod…"
type textarea "x"
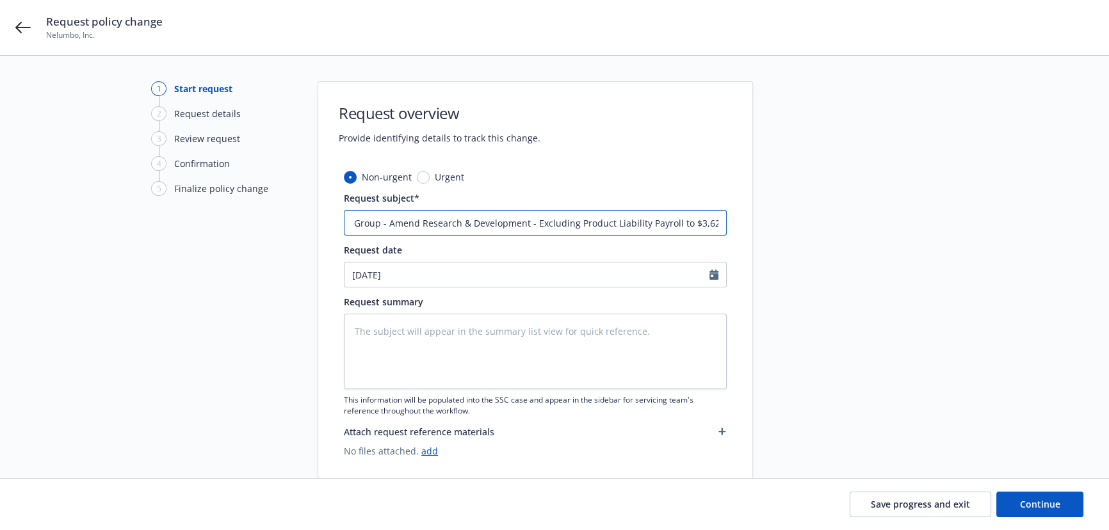
type input "25 PKG Hartford Insurance Group - Amend Research & Development - Excluding Prod…"
type textarea "x"
type input "25 PKG Hartford Insurance Group - Amend Research & Development - Excluding Prod…"
type textarea "x"
type input "25 PKG Hartford Insurance Group - Amend Research & Development - Excluding Prod…"
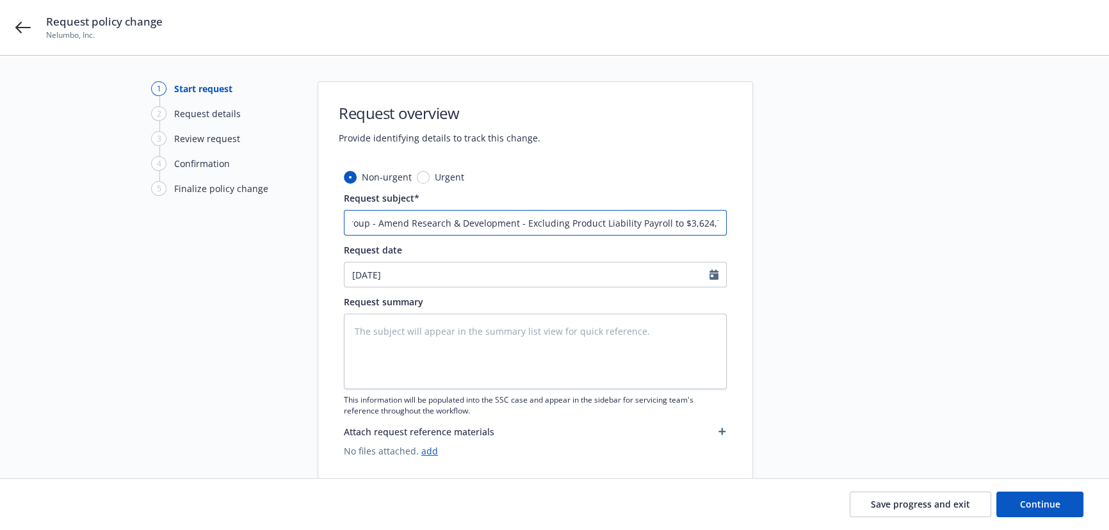
scroll to position [0, 128]
type textarea "x"
type input "25 PKG Hartford Insurance Group - Amend Research & Development - Excluding Prod…"
type textarea "x"
type input "25 PKG Hartford Insurance Group - Amend Research & Development - Excluding Prod…"
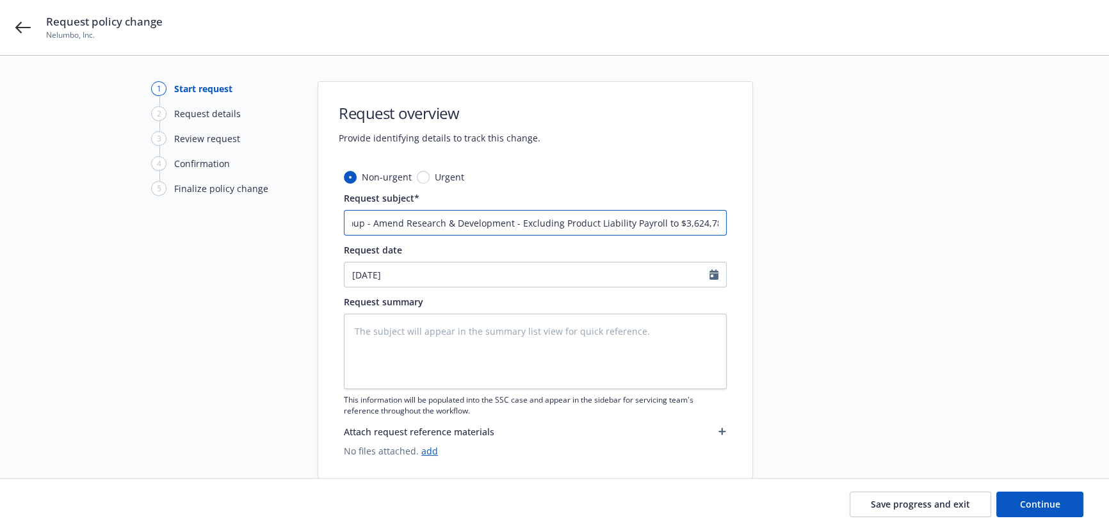
type textarea "x"
type input "25 PKG Hartford Insurance Group - Amend Research & Development - Excluding Prod…"
type textarea "x"
type input "25 PKG Hartford Insurance Group - Amend Research & Development - Excluding Prod…"
type textarea "x"
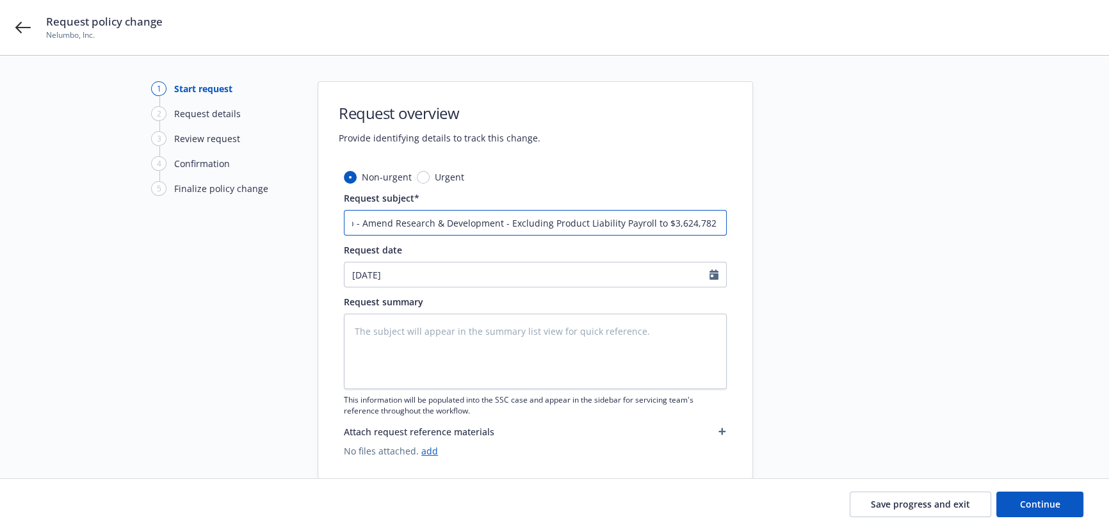
type input "25 PKG Hartford Insurance Group - Amend Research & Development - Excluding Prod…"
type textarea "x"
type input "25 PKG Hartford Insurance Group - Amend Research & Development - Excluding Prod…"
type textarea "x"
type input "25 PKG Hartford Insurance Group - Amend Research & Development - Excluding Prod…"
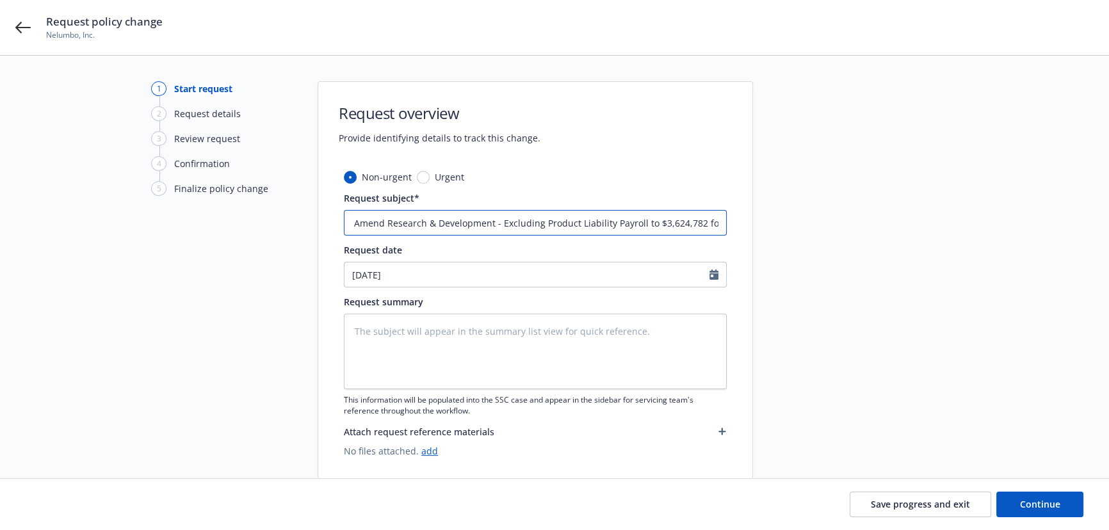
type textarea "x"
type input "25 PKG Hartford Insurance Group - Amend Research & Development - Excluding Prod…"
type textarea "x"
type input "25 PKG Hartford Insurance Group - Amend Research & Development - Excluding Prod…"
type textarea "x"
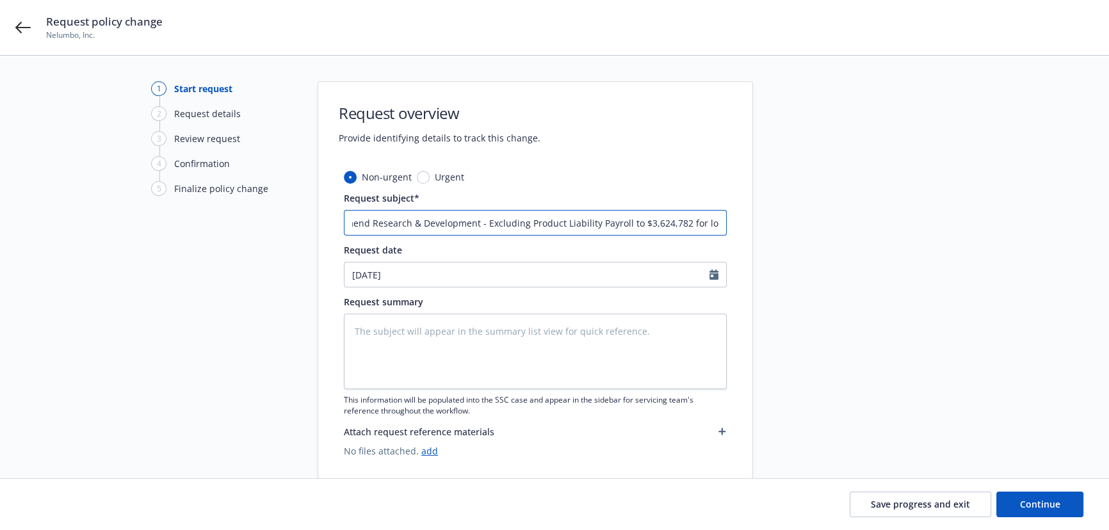
type input "25 PKG Hartford Insurance Group - Amend Research & Development - Excluding Prod…"
type textarea "x"
type input "25 PKG Hartford Insurance Group - Amend Research & Development - Excluding Prod…"
type textarea "x"
type input "25 PKG Hartford Insurance Group - Amend Research & Development - Excluding Prod…"
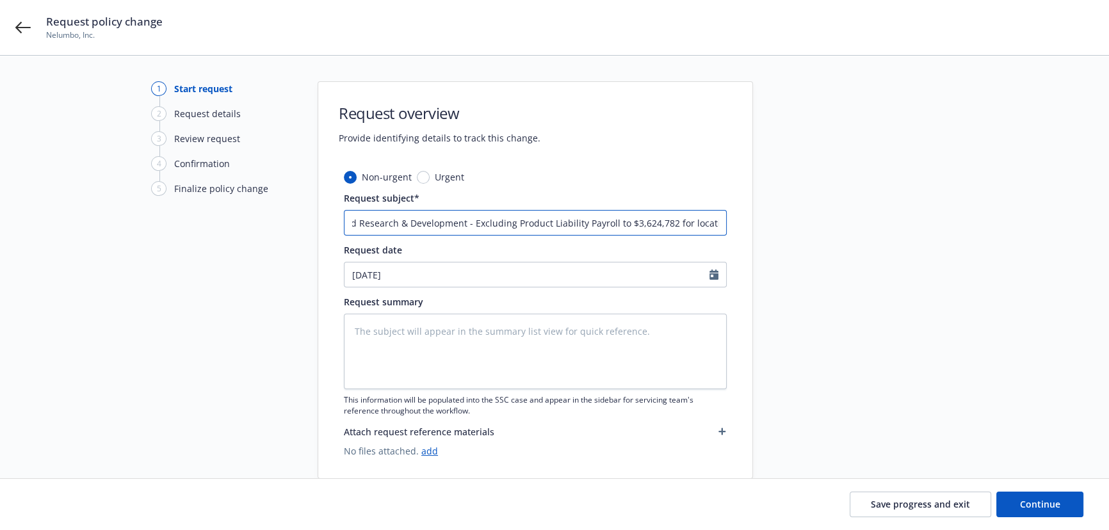
type textarea "x"
type input "25 PKG Hartford Insurance Group - Amend Research & Development - Excluding Prod…"
type textarea "x"
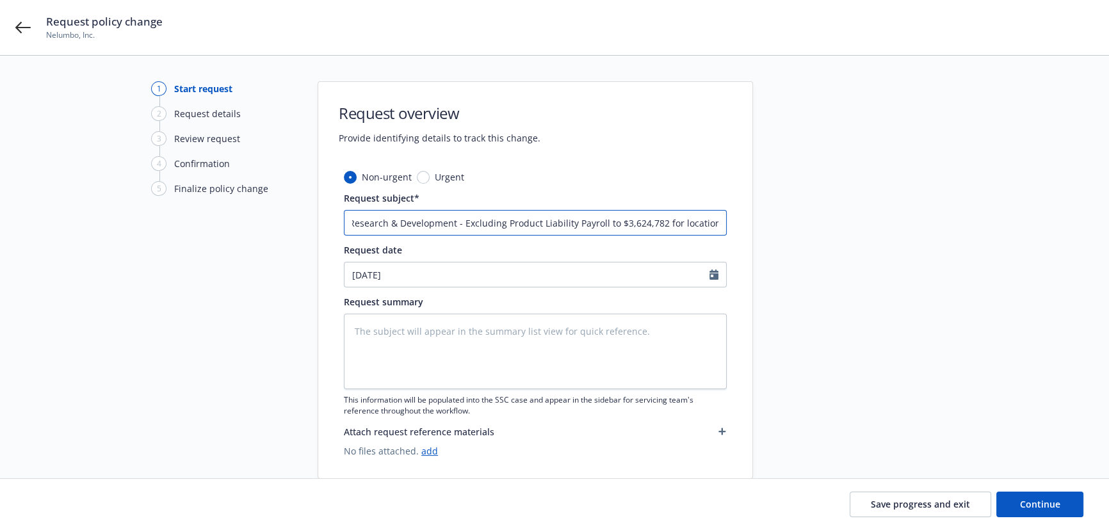
type input "25 PKG Hartford Insurance Group - Amend Research & Development - Excluding Prod…"
click at [467, 365] on textarea at bounding box center [535, 352] width 383 height 76
drag, startPoint x: 501, startPoint y: 222, endPoint x: 834, endPoint y: 228, distance: 333.0
click at [829, 228] on div "1 Start request 2 Request details 3 Review request 4 Confirmation 5 Finalize po…" at bounding box center [554, 280] width 1078 height 398
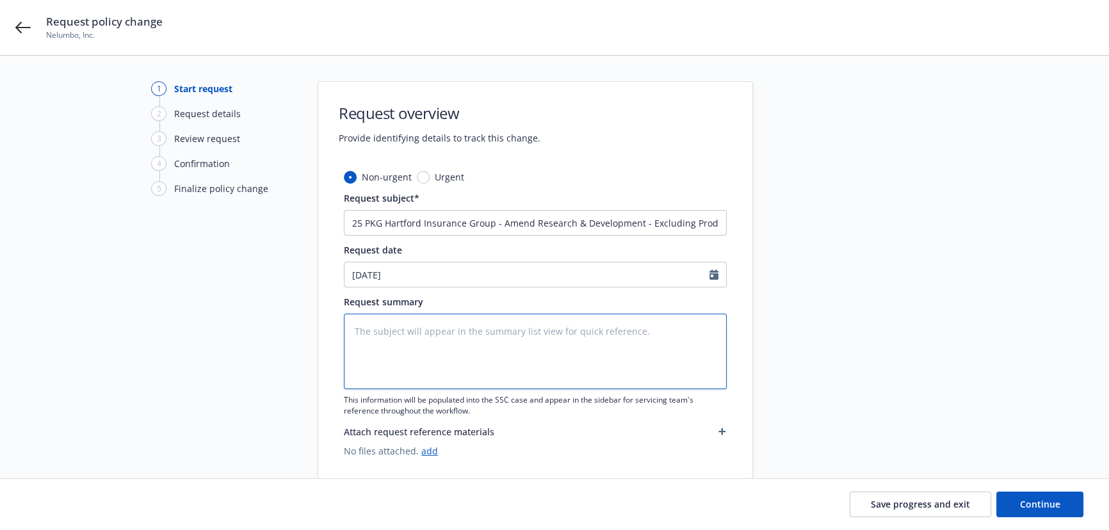
click at [445, 346] on textarea at bounding box center [535, 352] width 383 height 76
paste textarea "Amend Research & Development - Excluding Product Liability Payroll to $3,624,78…"
type textarea "x"
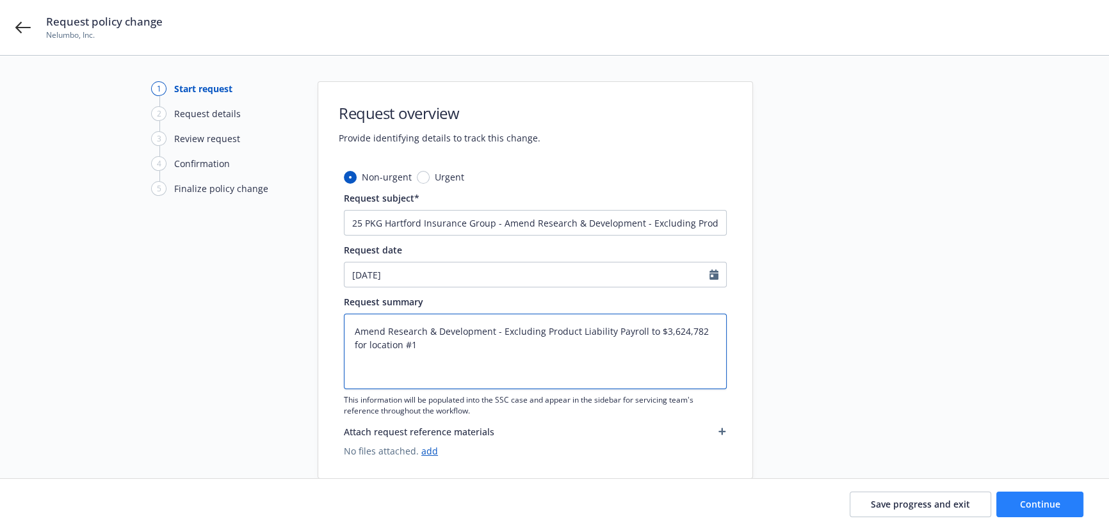
type textarea "Amend Research & Development - Excluding Product Liability Payroll to $3,624,78…"
click at [1017, 499] on button "Continue" at bounding box center [1039, 505] width 87 height 26
type textarea "x"
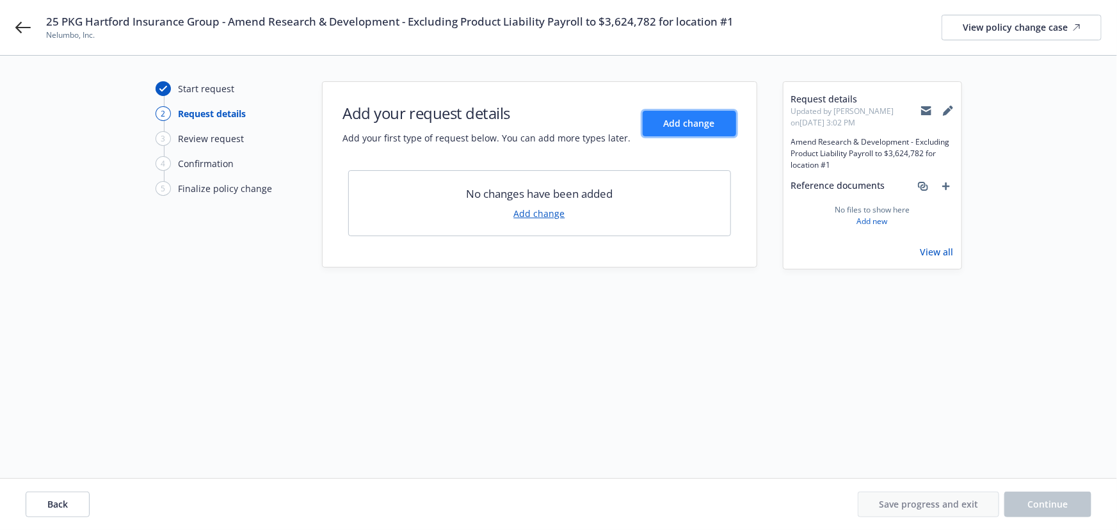
click at [680, 129] on span "Add change" at bounding box center [689, 123] width 51 height 12
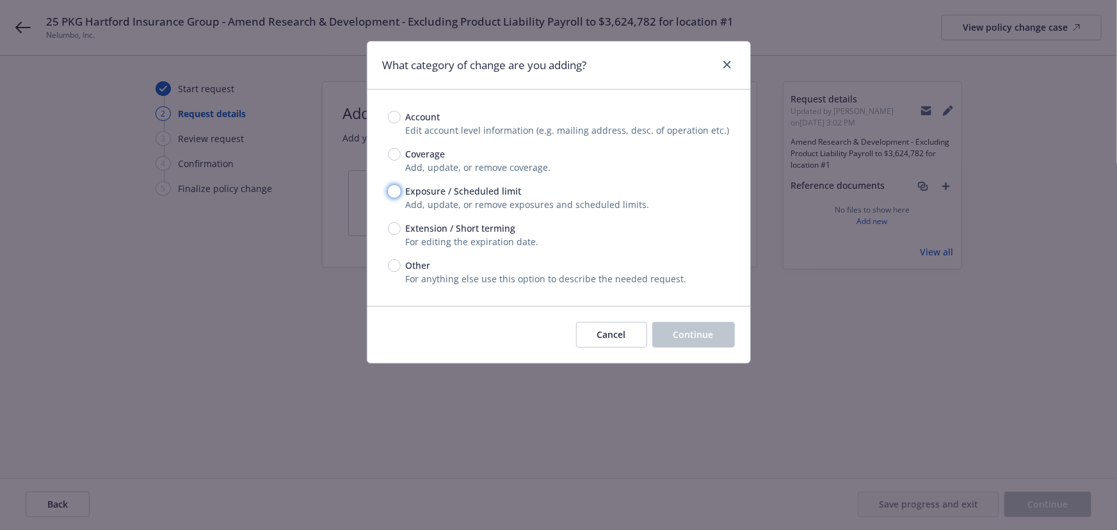
click at [391, 196] on input "Exposure / Scheduled limit" at bounding box center [394, 191] width 13 height 13
radio input "true"
click at [695, 347] on button "Continue" at bounding box center [694, 335] width 83 height 26
type textarea "x"
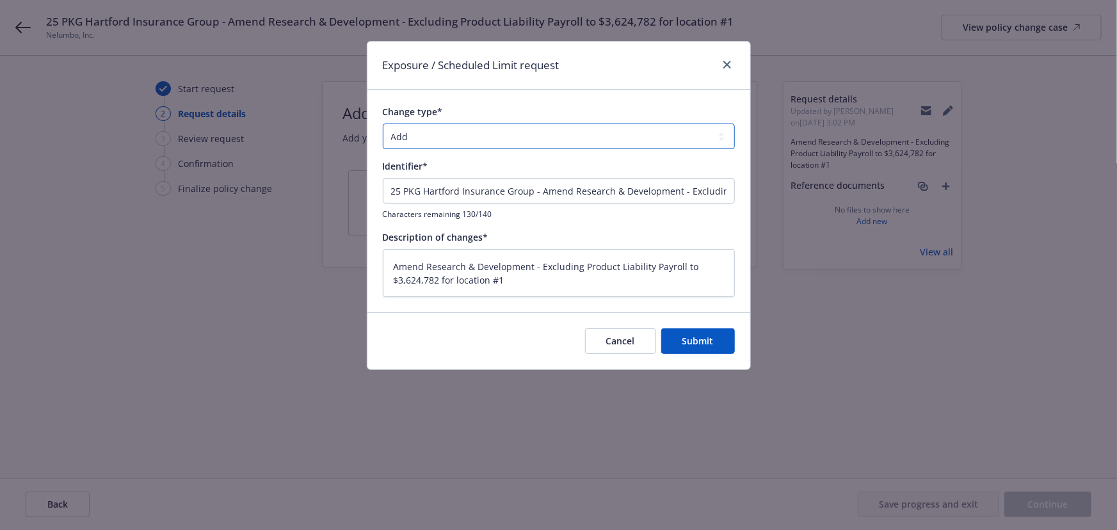
click at [506, 137] on select "Add Audit Change Remove" at bounding box center [559, 137] width 352 height 26
select select "CHANGE"
click at [383, 124] on select "Add Audit Change Remove" at bounding box center [559, 137] width 352 height 26
drag, startPoint x: 530, startPoint y: 191, endPoint x: -38, endPoint y: 126, distance: 571.1
click at [0, 126] on html "25 PKG Hartford Insurance Group - Amend Research & Development - Excluding Prod…" at bounding box center [558, 265] width 1117 height 530
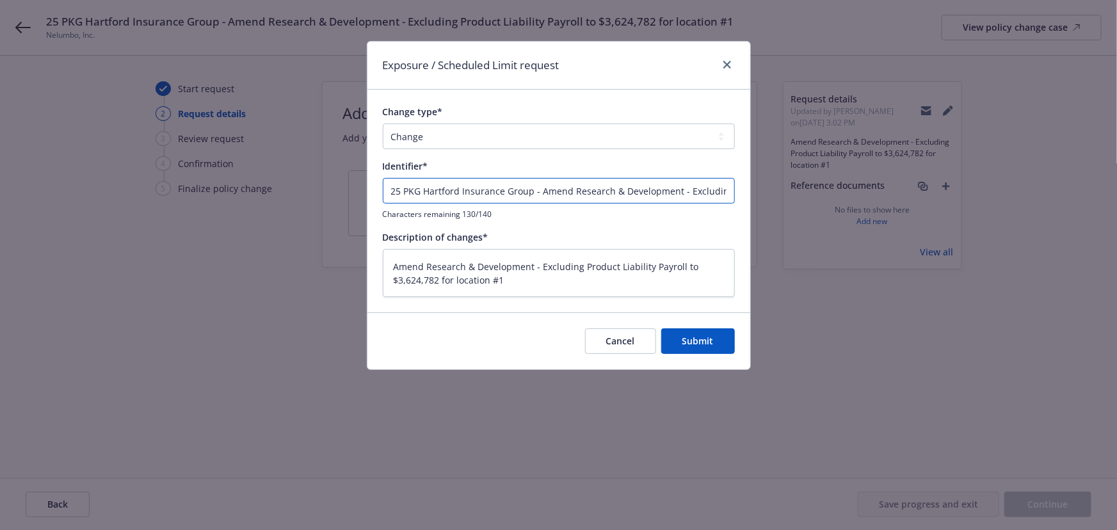
type textarea "x"
type input "E - Amend Research & Development - Excluding Product Liability Payroll to $3,62…"
type textarea "x"
type input "EN - Amend Research & Development - Excluding Product Liability Payroll to $3,6…"
type textarea "x"
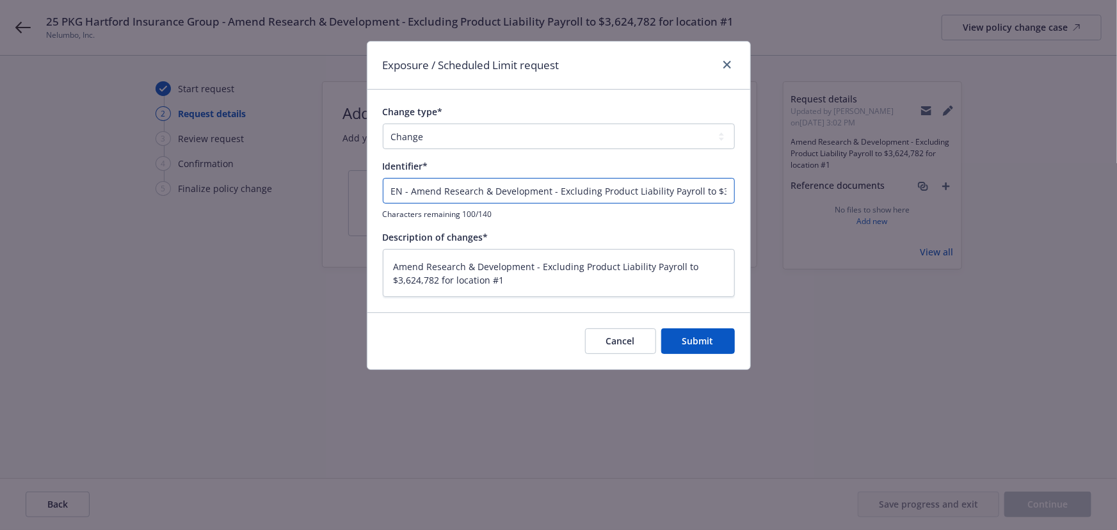
type input "END - Amend Research & Development - Excluding Product Liability Payroll to $3,…"
type textarea "x"
type input "ENDT - Amend Research & Development - Excluding Product Liability Payroll to $3…"
type textarea "x"
type input "ENDT - Amend Research & Development - Excluding Product Liability Payroll to $3…"
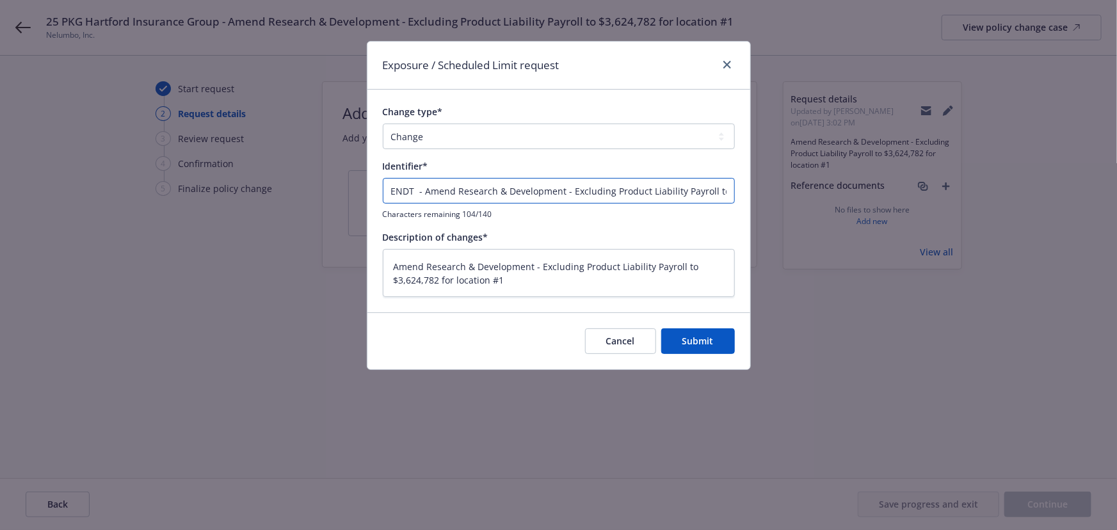
type textarea "x"
type input "ENDT # - Amend Research & Development - Excluding Product Liability Payroll to …"
type textarea "x"
type input "ENDT #1 - Amend Research & Development - Excluding Product Liability Payroll to…"
click at [708, 337] on span "Submit" at bounding box center [698, 341] width 31 height 12
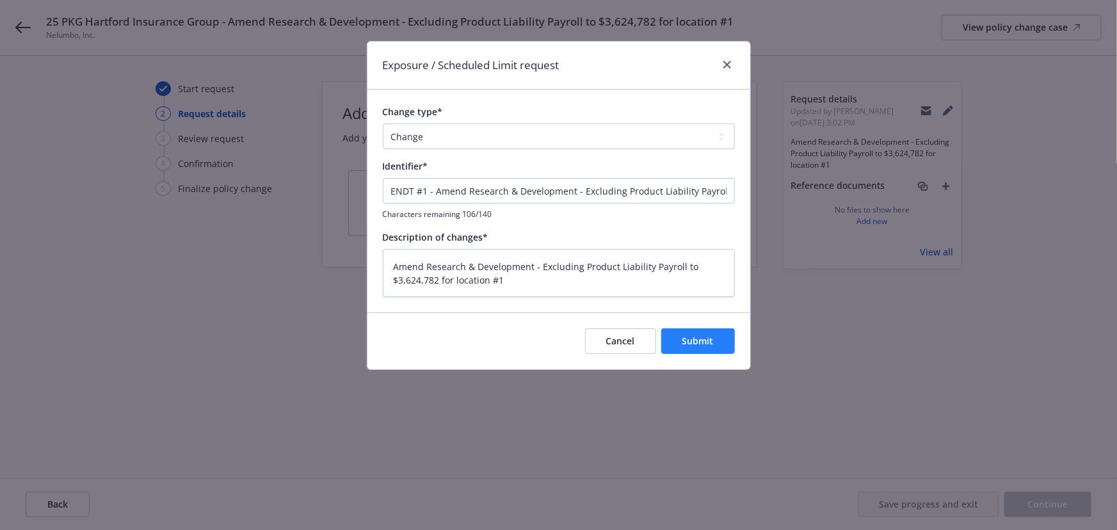
type textarea "x"
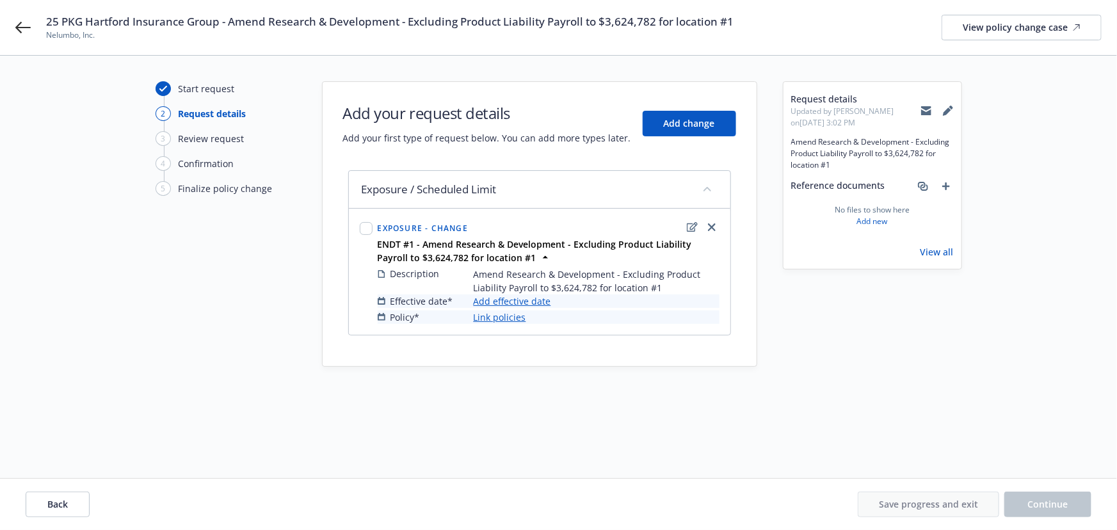
click at [511, 300] on link "Add effective date" at bounding box center [512, 301] width 77 height 13
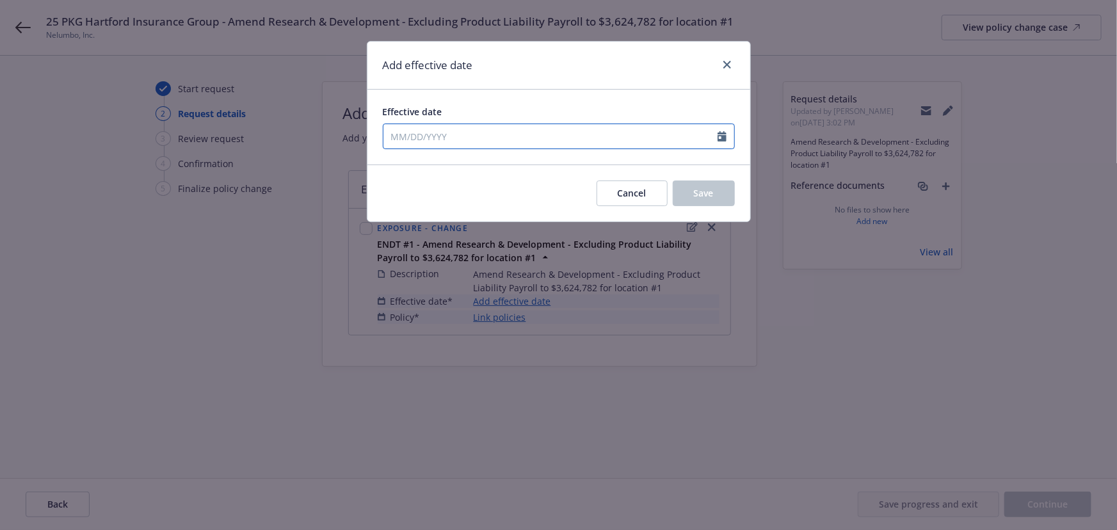
click at [457, 134] on input "Effective date" at bounding box center [551, 136] width 334 height 24
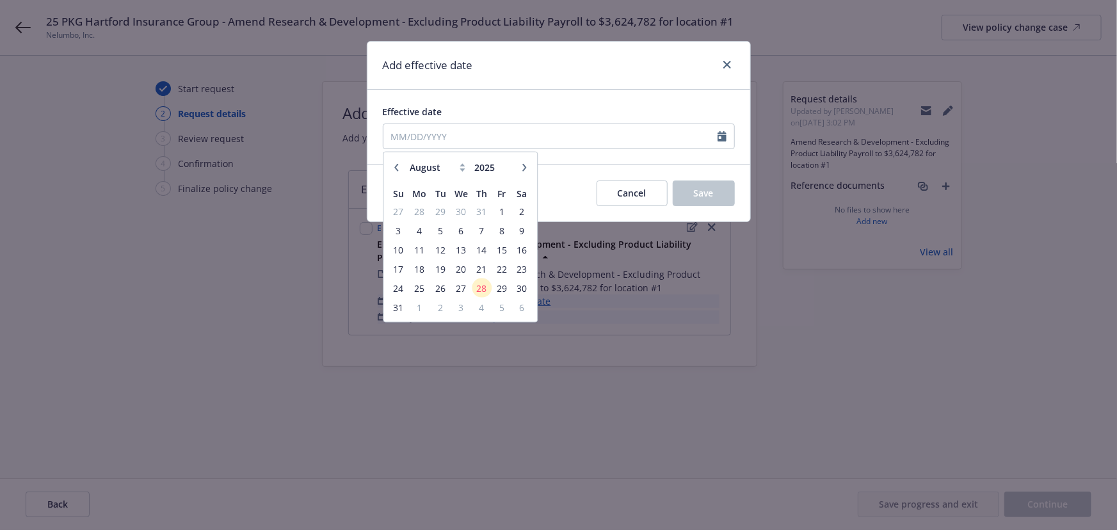
click at [396, 171] on button "button" at bounding box center [396, 166] width 15 height 15
select select "6"
click at [480, 268] on span "26" at bounding box center [481, 269] width 17 height 16
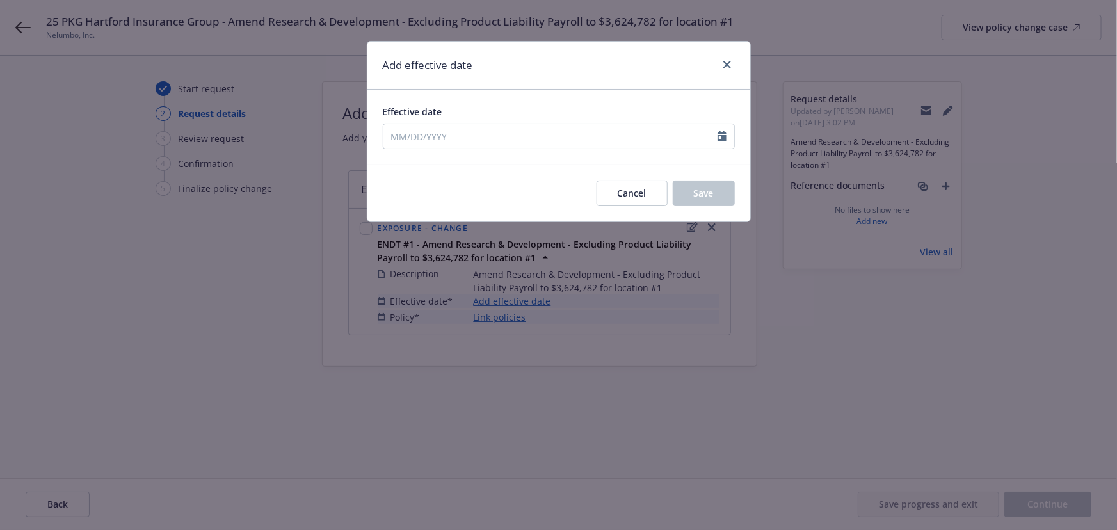
type input "06/26/2025"
click at [474, 142] on input "06/26/2025" at bounding box center [551, 136] width 334 height 24
select select "6"
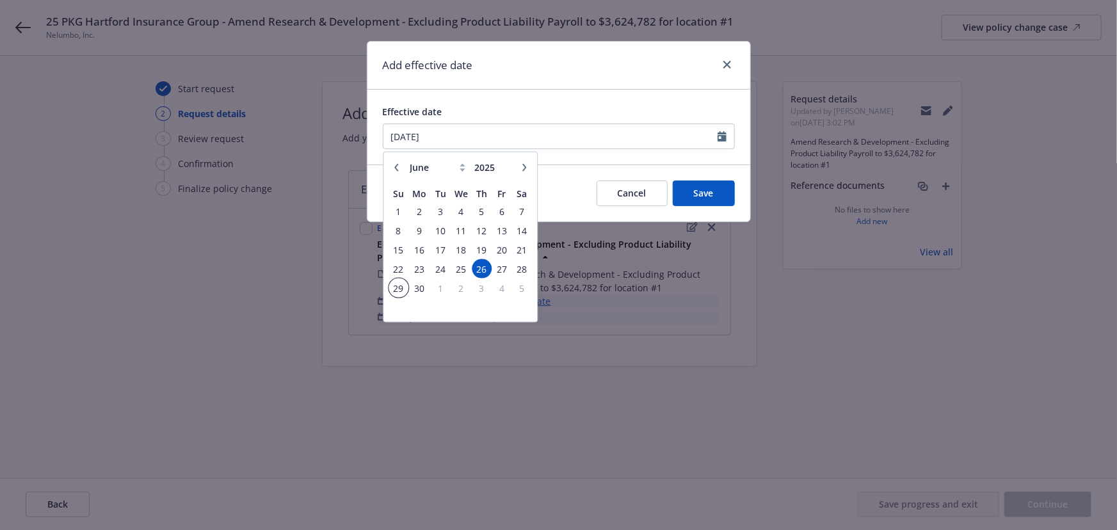
click at [399, 288] on span "29" at bounding box center [398, 288] width 17 height 16
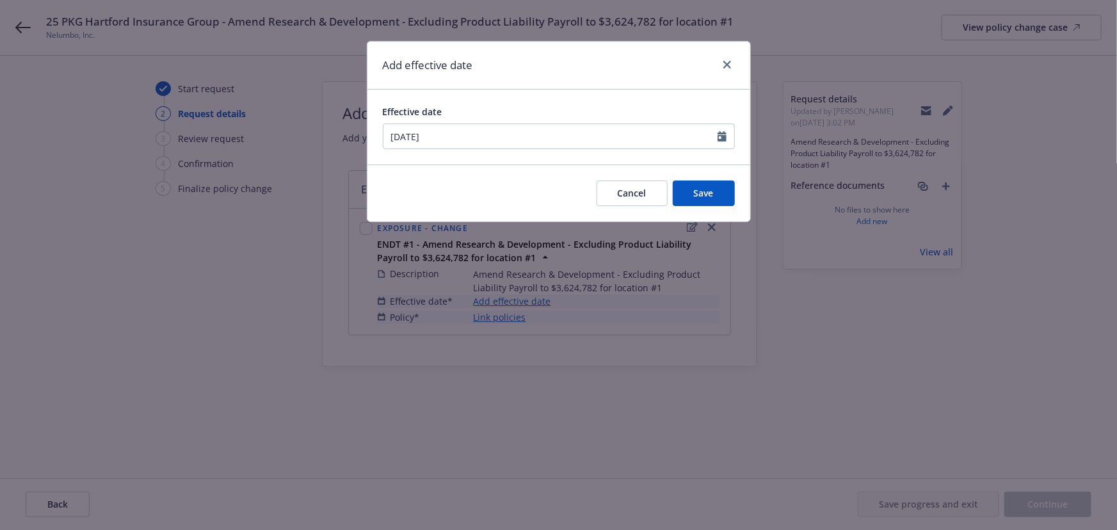
type input "[DATE]"
click at [697, 187] on span "Save" at bounding box center [704, 193] width 20 height 12
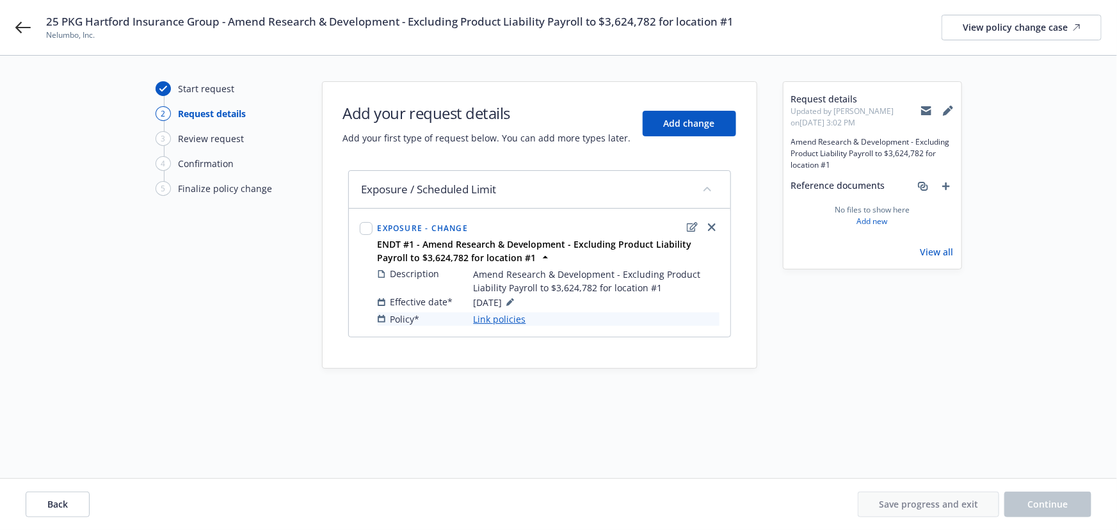
click at [503, 322] on link "Link policies" at bounding box center [500, 318] width 53 height 13
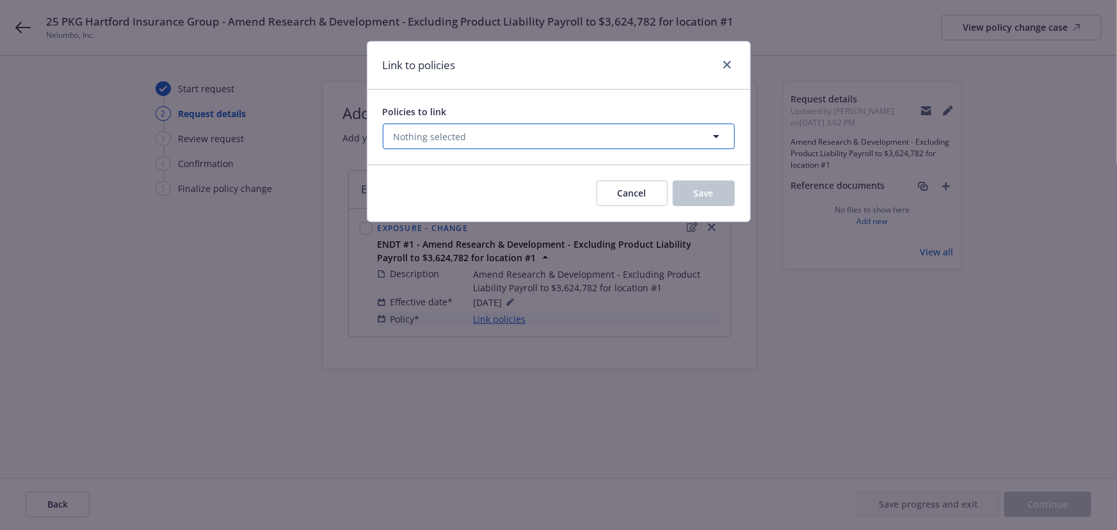
click at [457, 131] on span "Nothing selected" at bounding box center [430, 136] width 73 height 13
select select "ACTIVE"
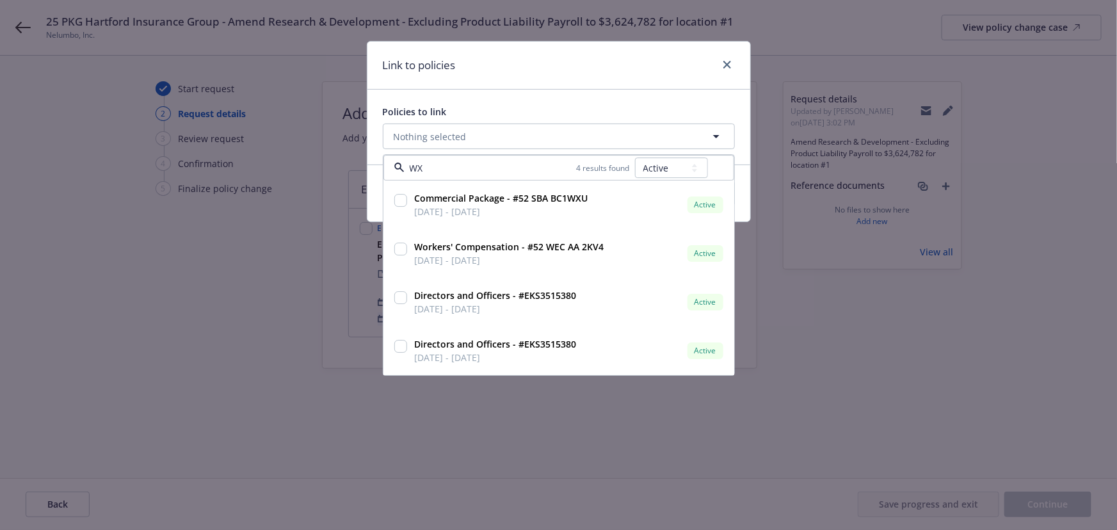
type input "WXU"
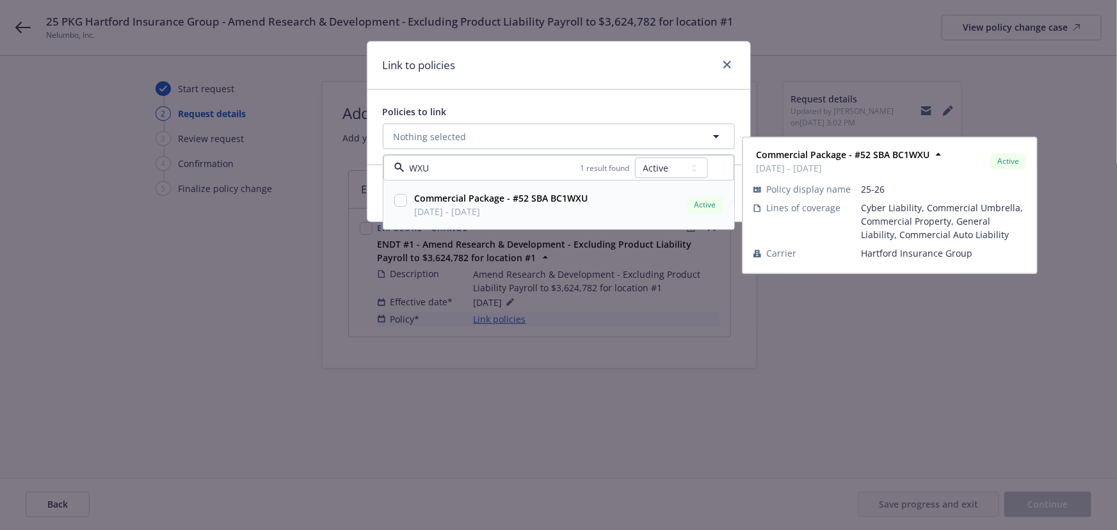
click at [493, 213] on span "[DATE] - [DATE]" at bounding box center [502, 212] width 174 height 13
checkbox input "true"
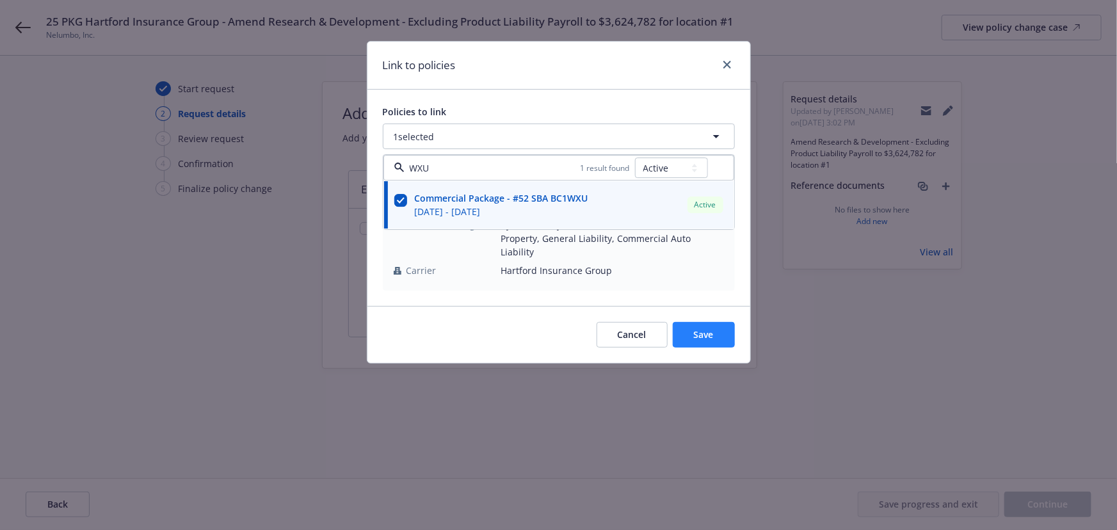
type input "WXU"
click at [692, 322] on button "Save" at bounding box center [704, 335] width 62 height 26
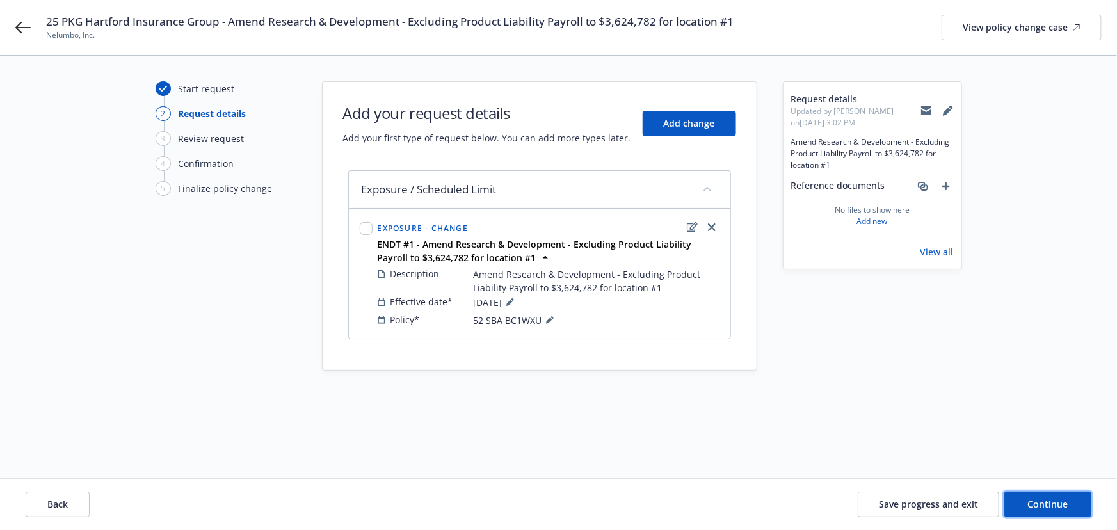
click at [1034, 499] on span "Continue" at bounding box center [1048, 504] width 40 height 12
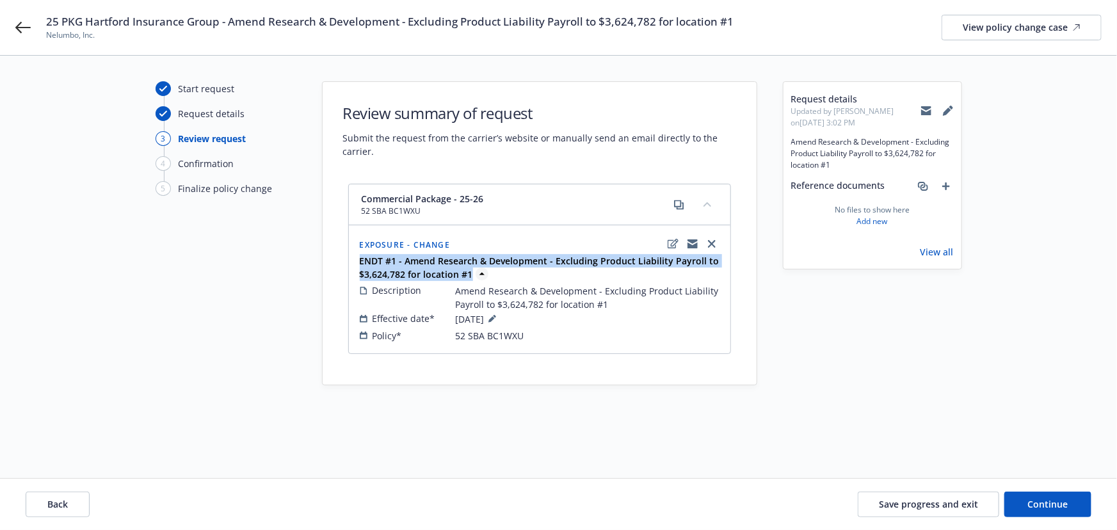
drag, startPoint x: 359, startPoint y: 256, endPoint x: 473, endPoint y: 278, distance: 115.4
click at [473, 278] on span "ENDT #1 - Amend Research & Development - Excluding Product Liability Payroll to…" at bounding box center [541, 267] width 362 height 27
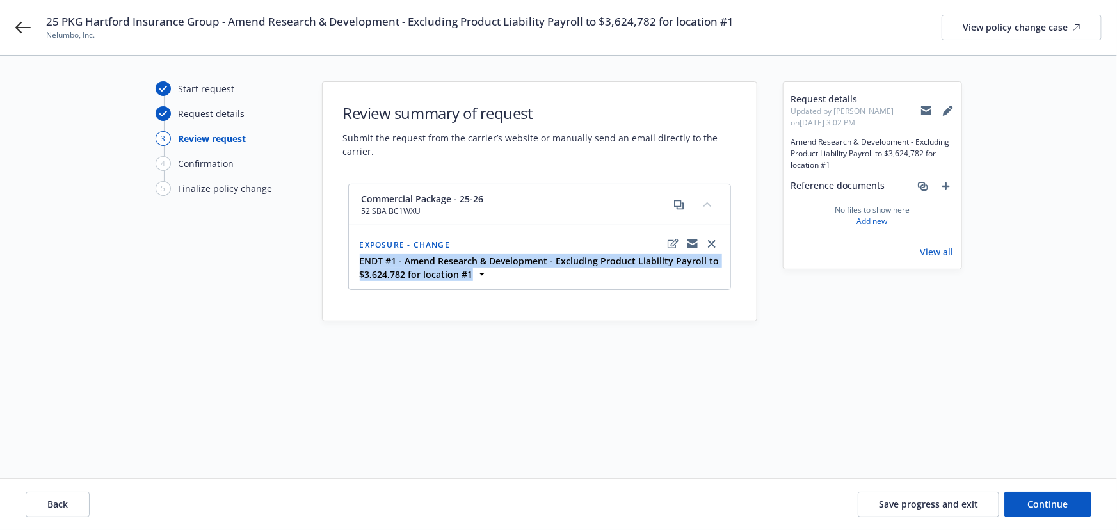
copy strong "ENDT #1 - Amend Research & Development - Excluding Product Liability Payroll to…"
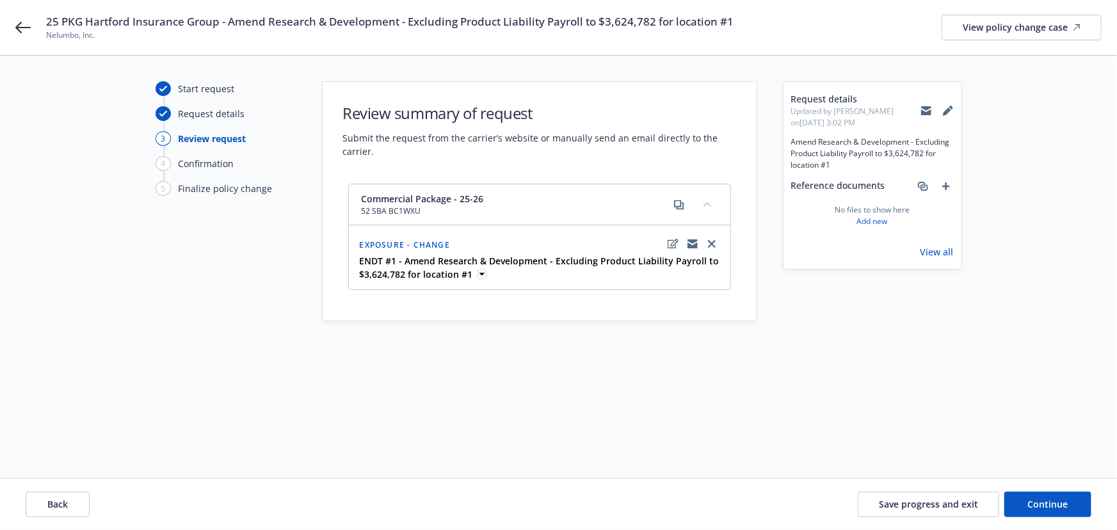
click at [476, 271] on icon at bounding box center [482, 274] width 13 height 13
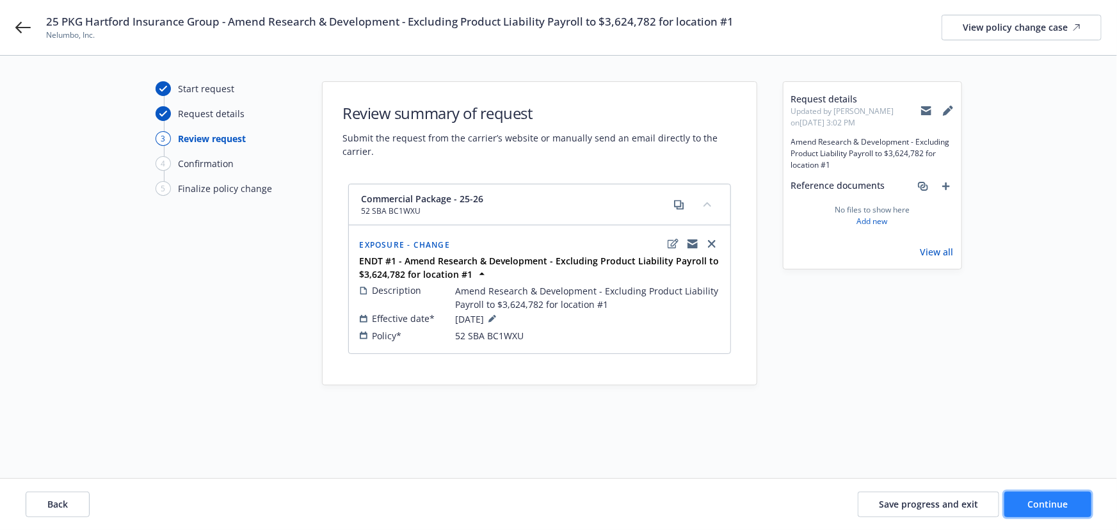
click at [1046, 499] on span "Continue" at bounding box center [1048, 504] width 40 height 12
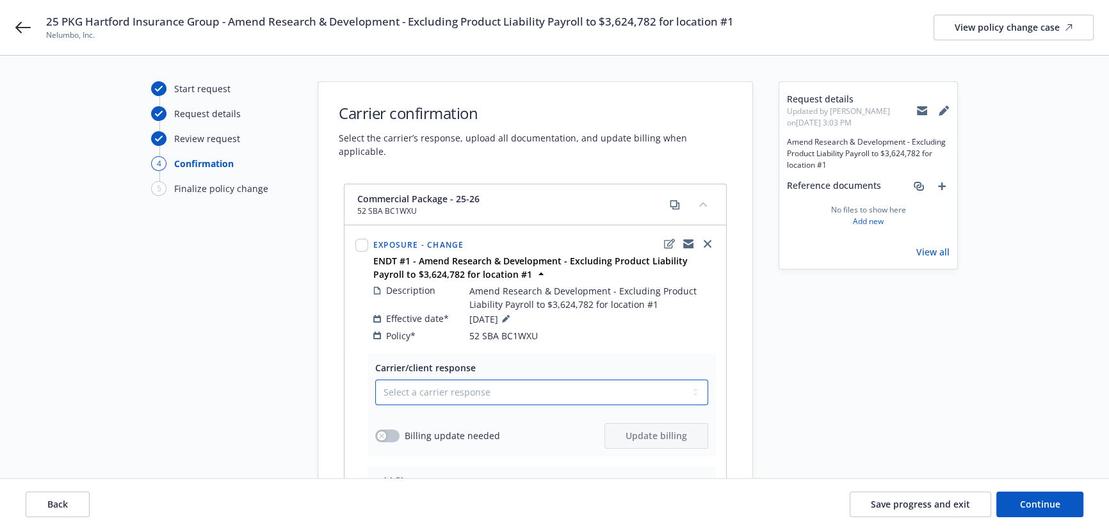
drag, startPoint x: 483, startPoint y: 384, endPoint x: 460, endPoint y: 390, distance: 23.3
click at [482, 384] on select "Select a carrier response Accepted Accepted with revision No endorsement needed…" at bounding box center [541, 393] width 333 height 26
select select "ACCEPTED"
click at [375, 380] on select "Select a carrier response Accepted Accepted with revision No endorsement needed…" at bounding box center [541, 393] width 333 height 26
click at [388, 430] on button "button" at bounding box center [387, 436] width 24 height 13
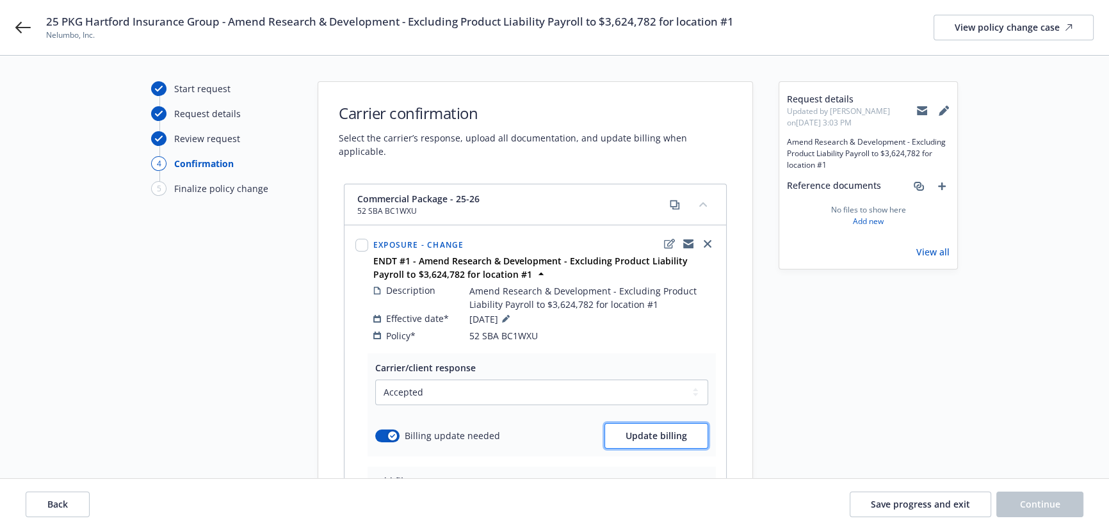
click at [645, 430] on span "Update billing" at bounding box center [656, 436] width 61 height 12
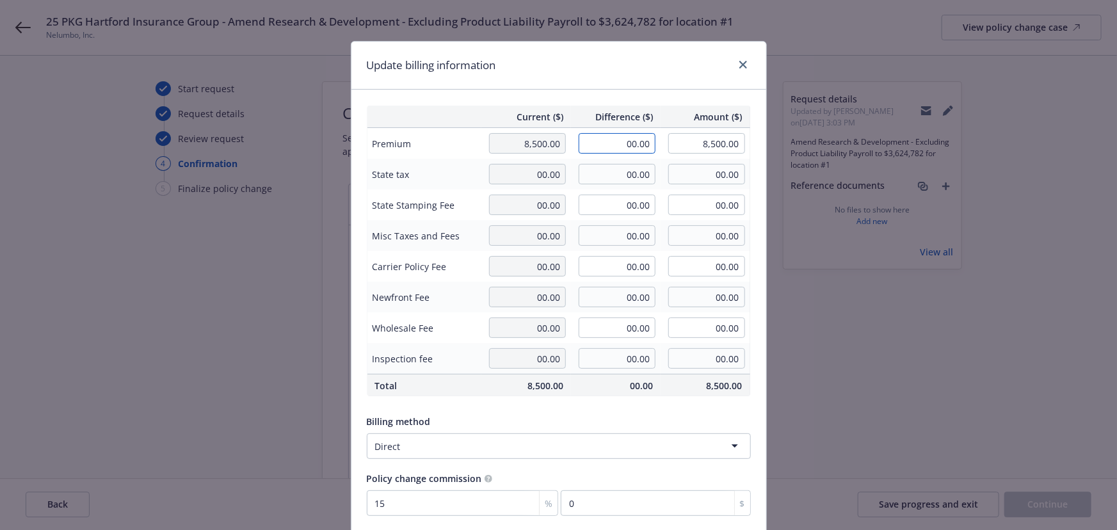
drag, startPoint x: 609, startPoint y: 144, endPoint x: 706, endPoint y: 150, distance: 97.5
click at [706, 150] on tr "Premium 8,500.00 00.00 8,500.00" at bounding box center [559, 143] width 384 height 31
type input "691.00"
type input "9,191.00"
type input "103.65"
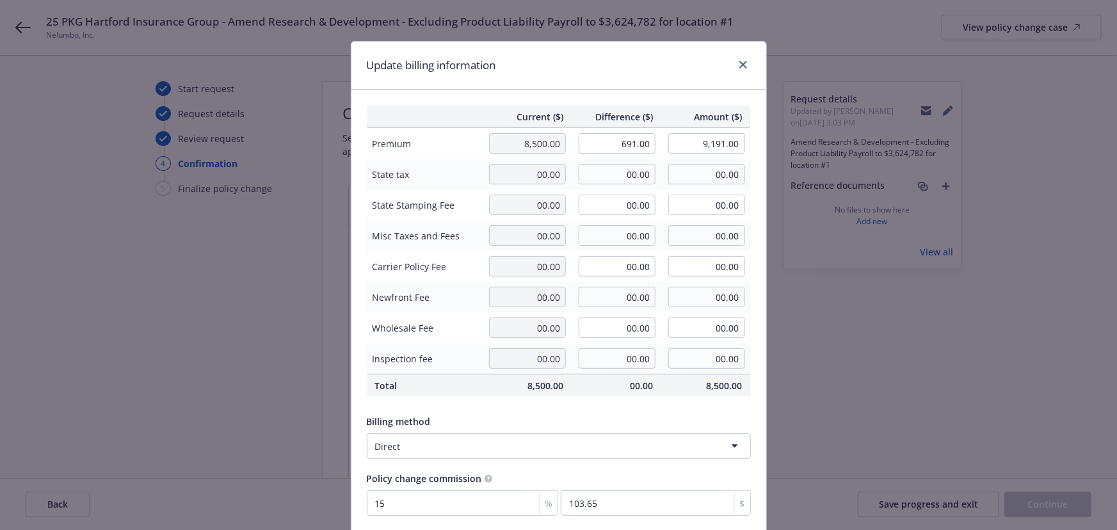
click at [640, 67] on div "Update billing information" at bounding box center [559, 66] width 415 height 48
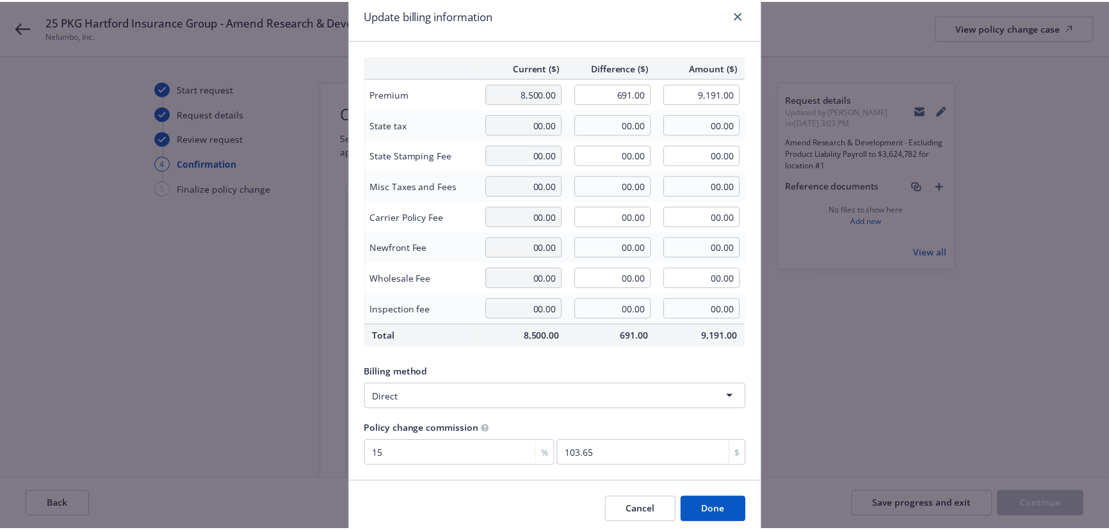
scroll to position [99, 0]
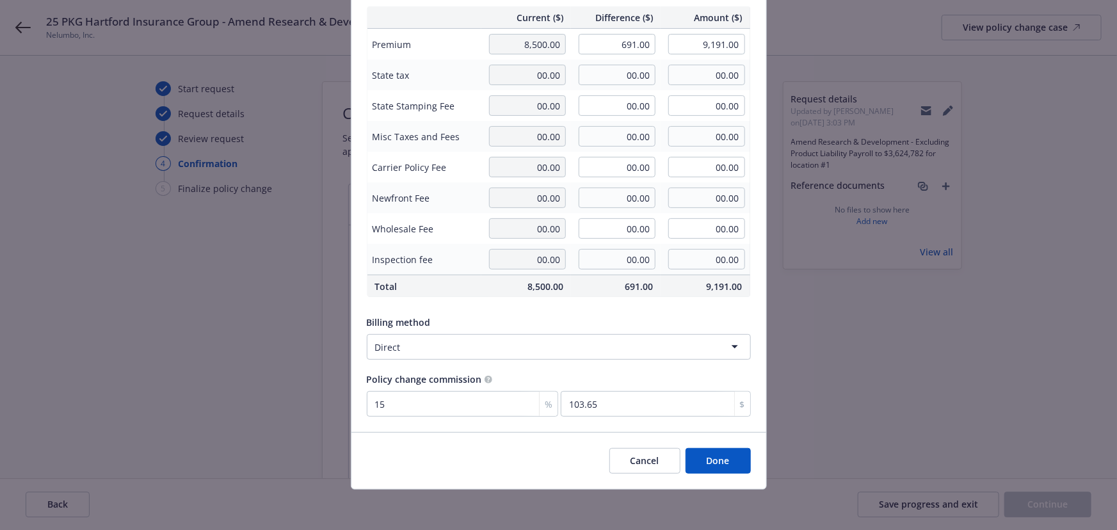
drag, startPoint x: 722, startPoint y: 459, endPoint x: 253, endPoint y: 354, distance: 480.4
click at [722, 459] on button "Done" at bounding box center [718, 461] width 65 height 26
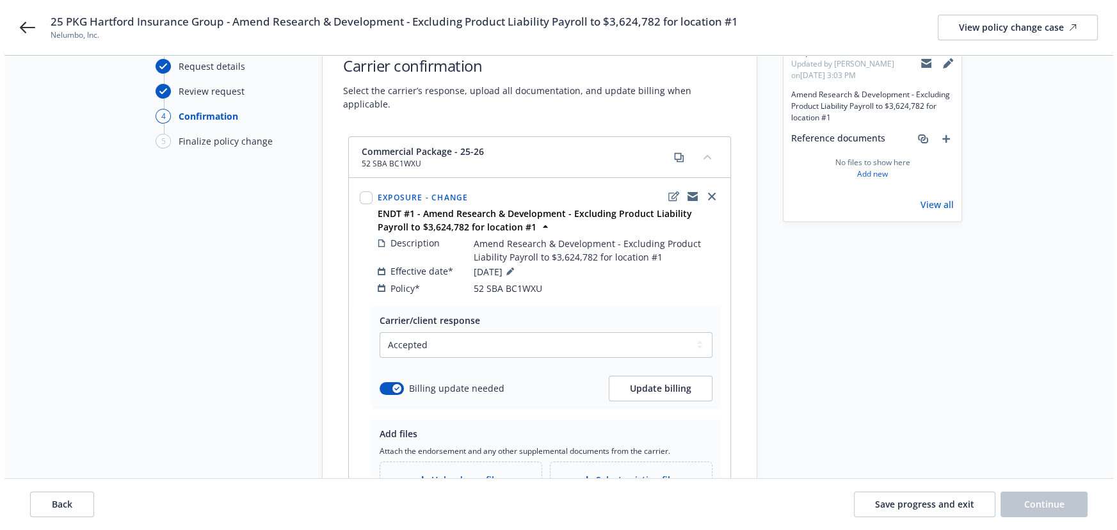
scroll to position [164, 0]
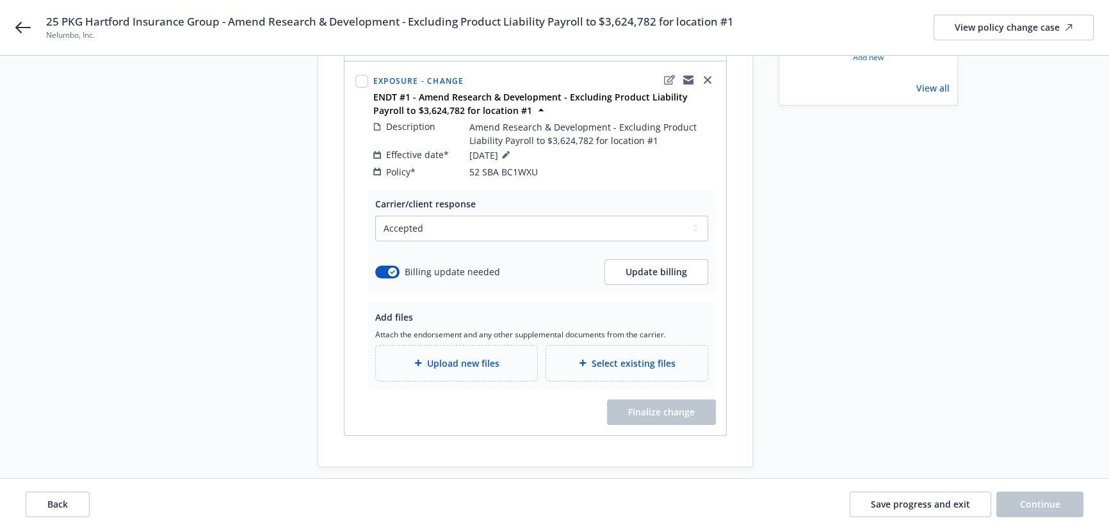
click at [417, 356] on div "Upload new files" at bounding box center [456, 363] width 141 height 15
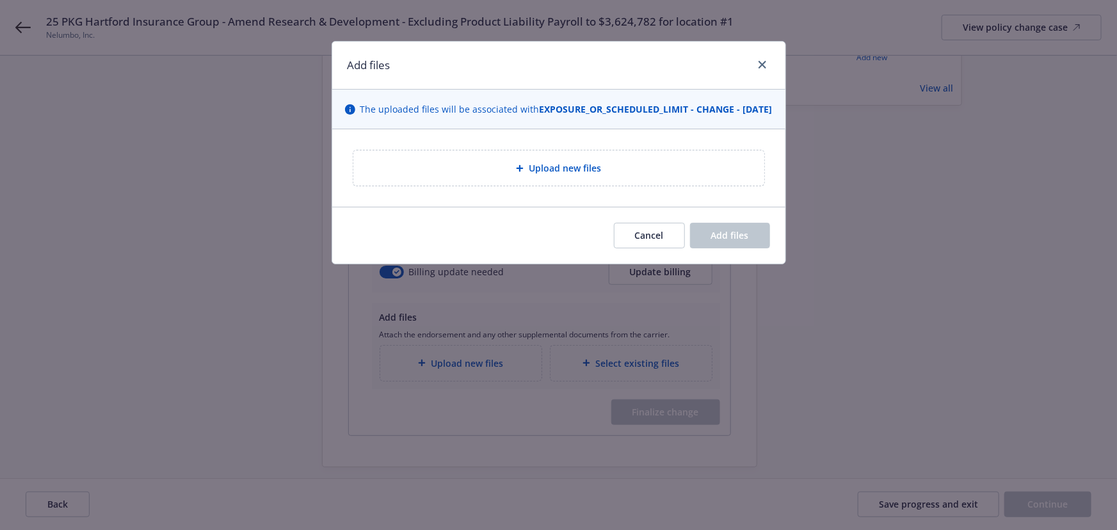
click at [501, 174] on div "Upload new files" at bounding box center [559, 168] width 391 height 15
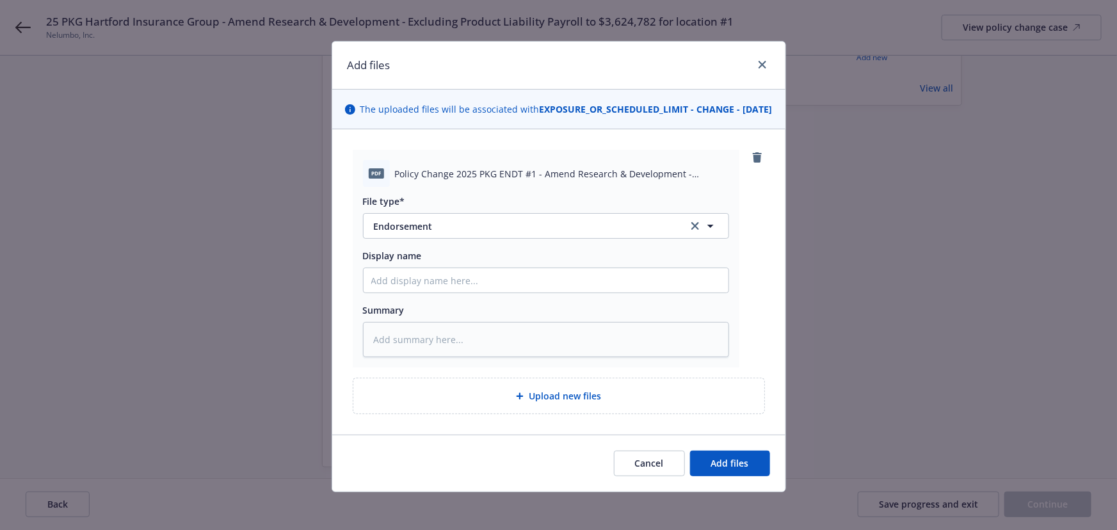
click at [710, 461] on div "Cancel Add files" at bounding box center [558, 463] width 453 height 57
click at [711, 469] on button "Add files" at bounding box center [730, 464] width 80 height 26
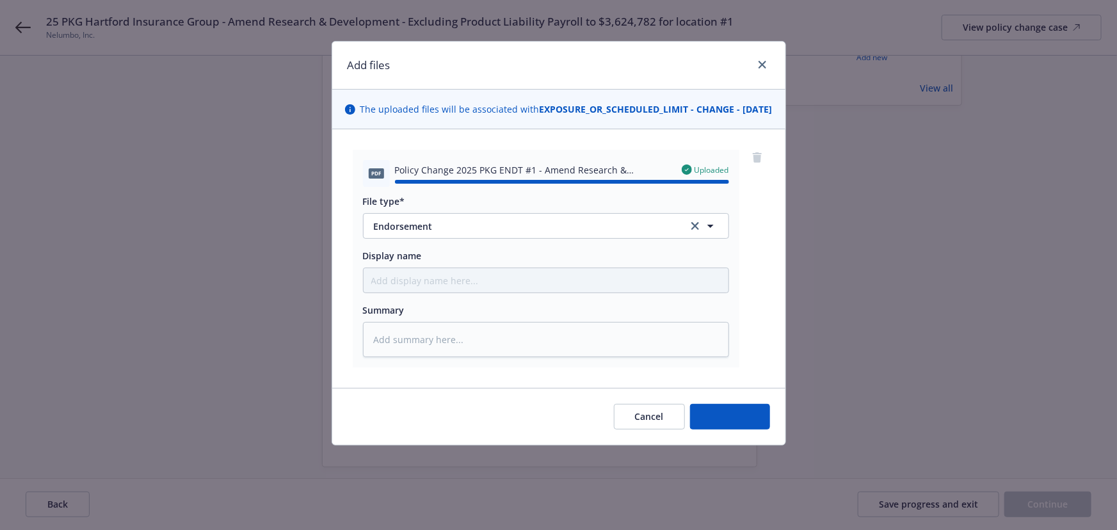
type textarea "x"
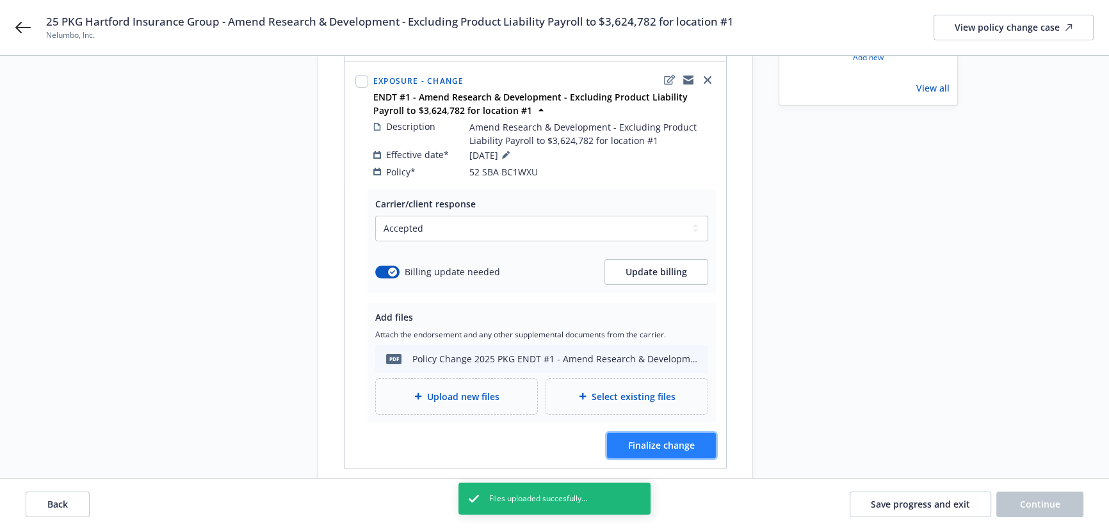
click at [683, 439] on span "Finalize change" at bounding box center [661, 445] width 67 height 12
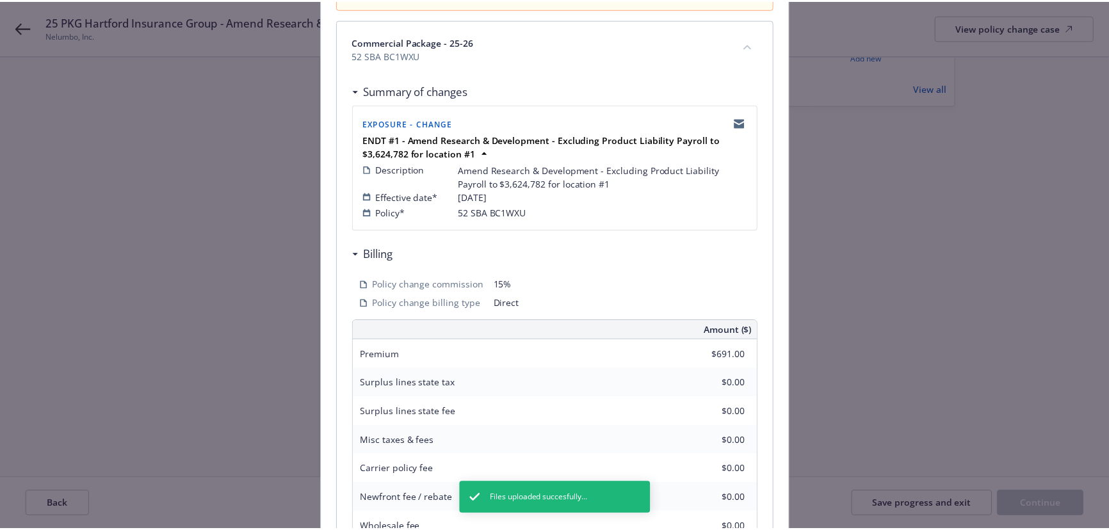
scroll to position [349, 0]
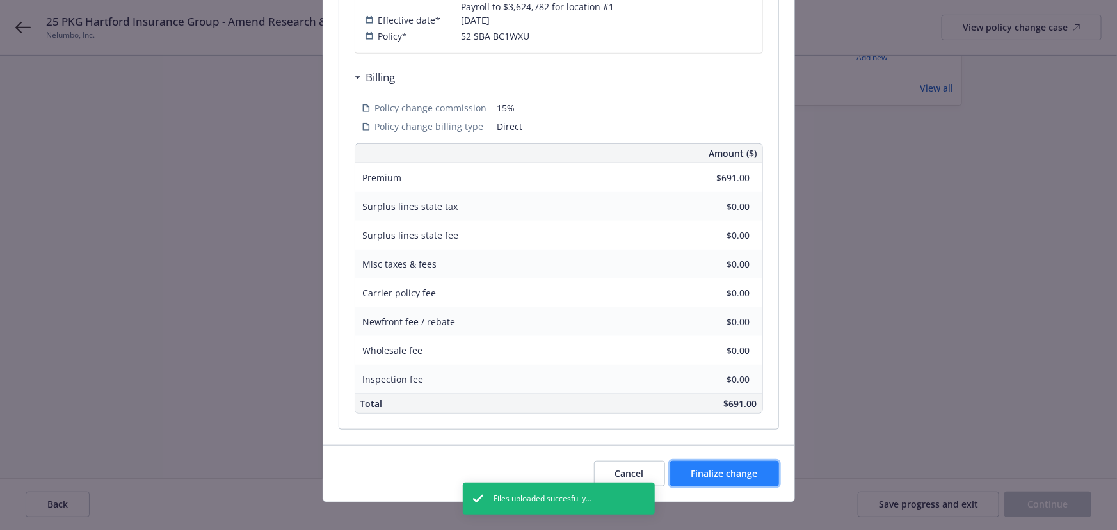
click at [729, 461] on button "Finalize change" at bounding box center [724, 474] width 109 height 26
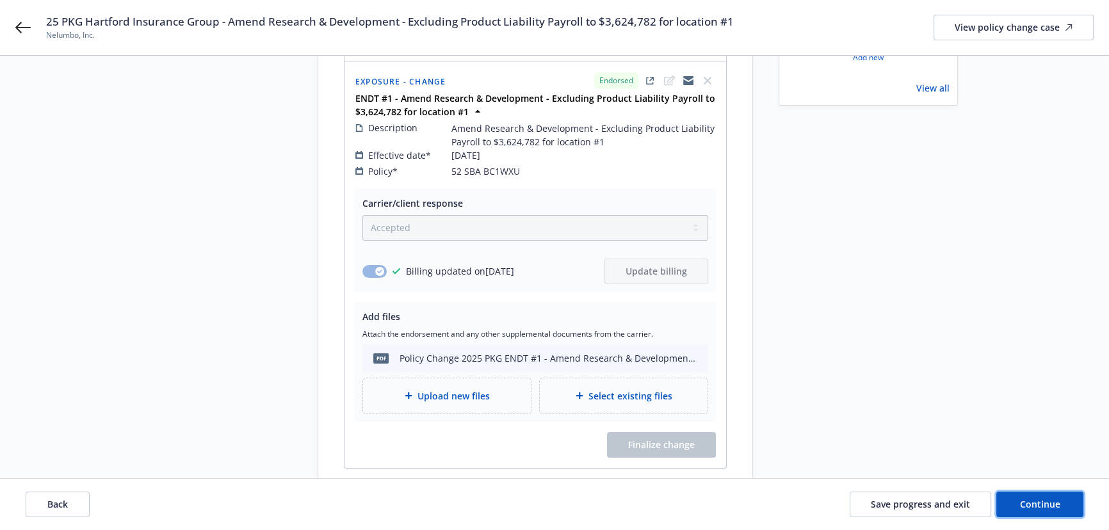
drag, startPoint x: 1013, startPoint y: 501, endPoint x: 1005, endPoint y: 250, distance: 250.5
click at [1013, 500] on button "Continue" at bounding box center [1039, 505] width 87 height 26
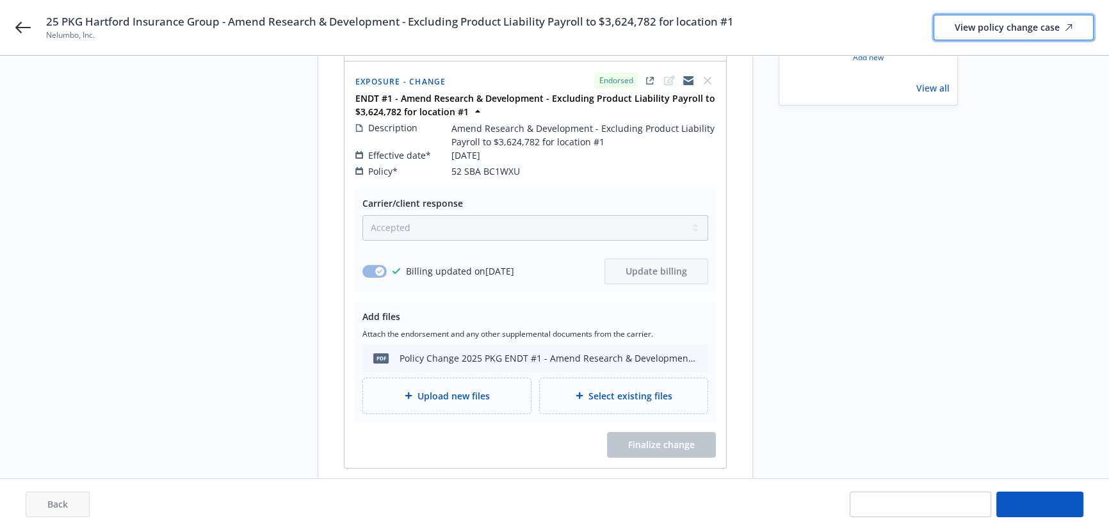
click at [975, 22] on div "View policy change case" at bounding box center [1014, 27] width 118 height 24
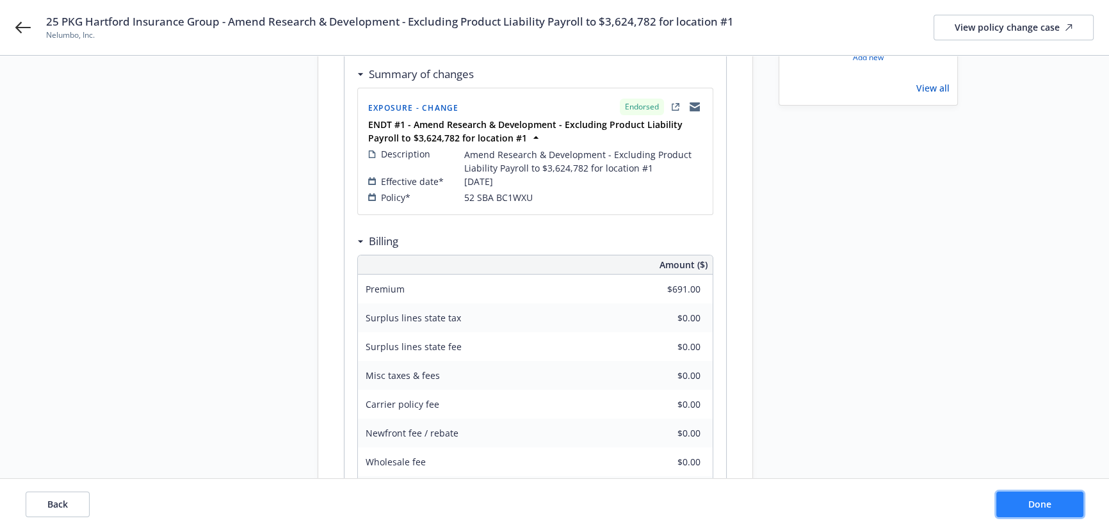
click at [1060, 504] on button "Done" at bounding box center [1039, 505] width 87 height 26
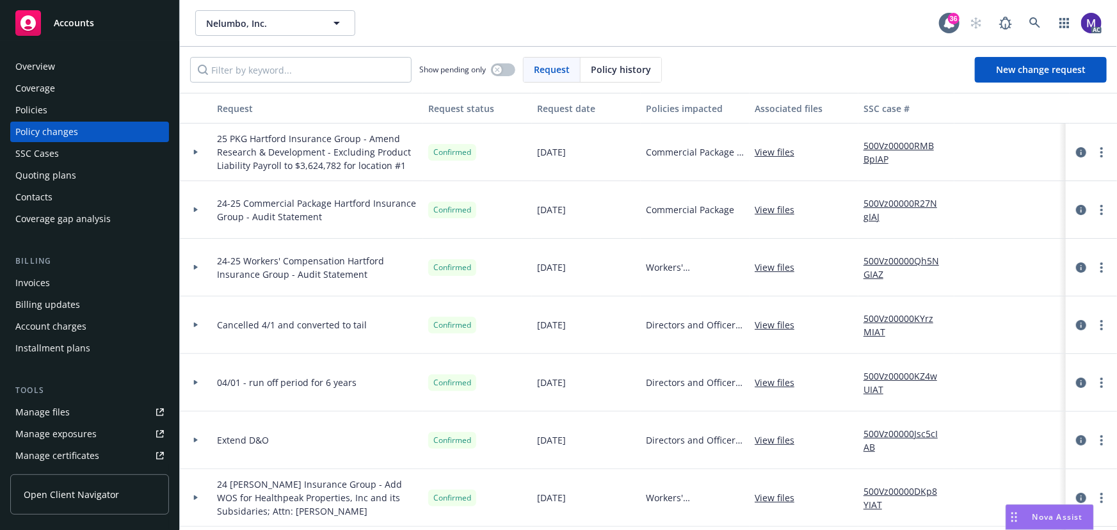
click at [197, 159] on div at bounding box center [196, 153] width 32 height 58
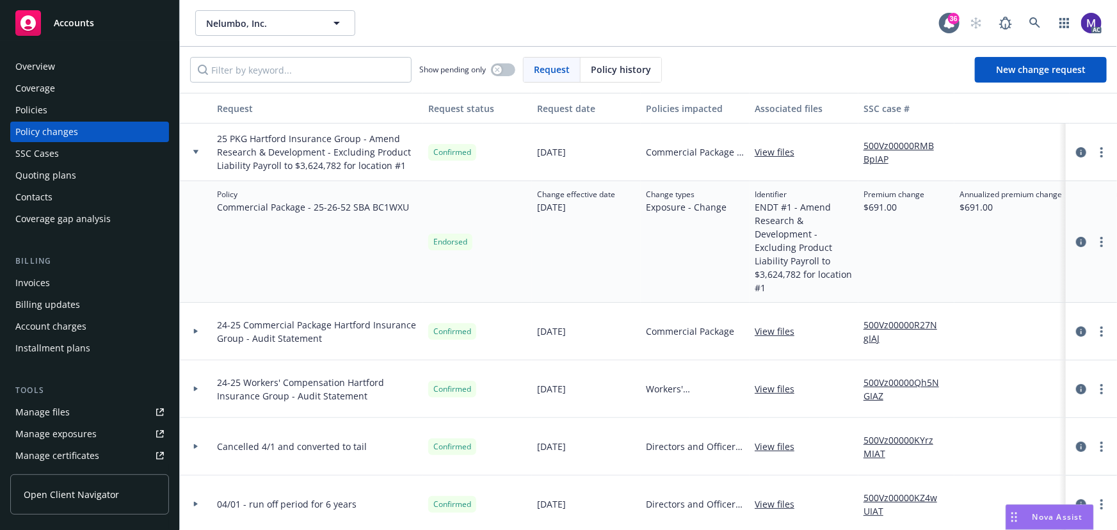
scroll to position [0, 396]
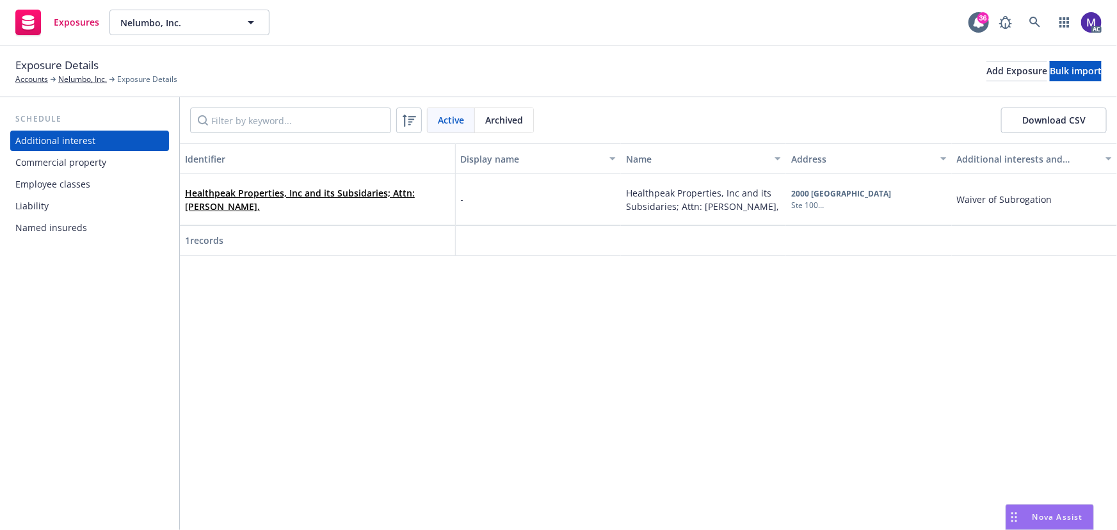
click at [67, 205] on div "Liability" at bounding box center [89, 206] width 149 height 20
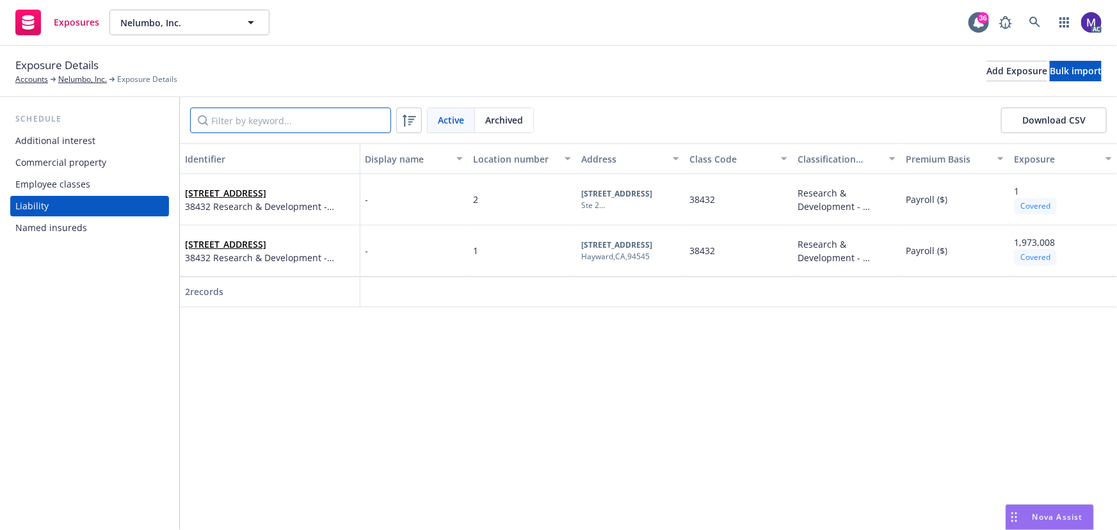
click at [245, 108] on input "Filter by keyword..." at bounding box center [290, 121] width 201 height 26
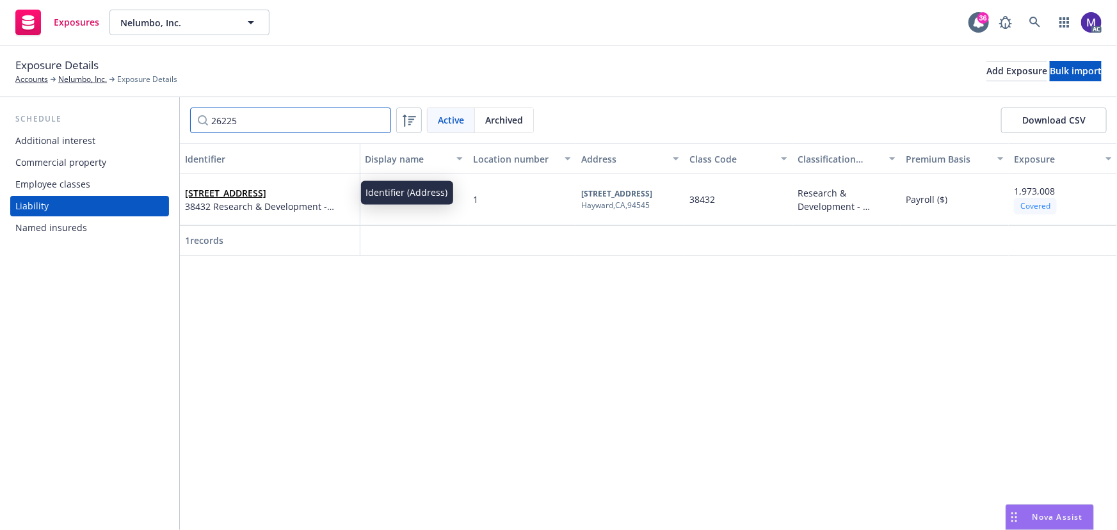
type input "26225"
click at [234, 195] on link "[STREET_ADDRESS]" at bounding box center [225, 193] width 81 height 12
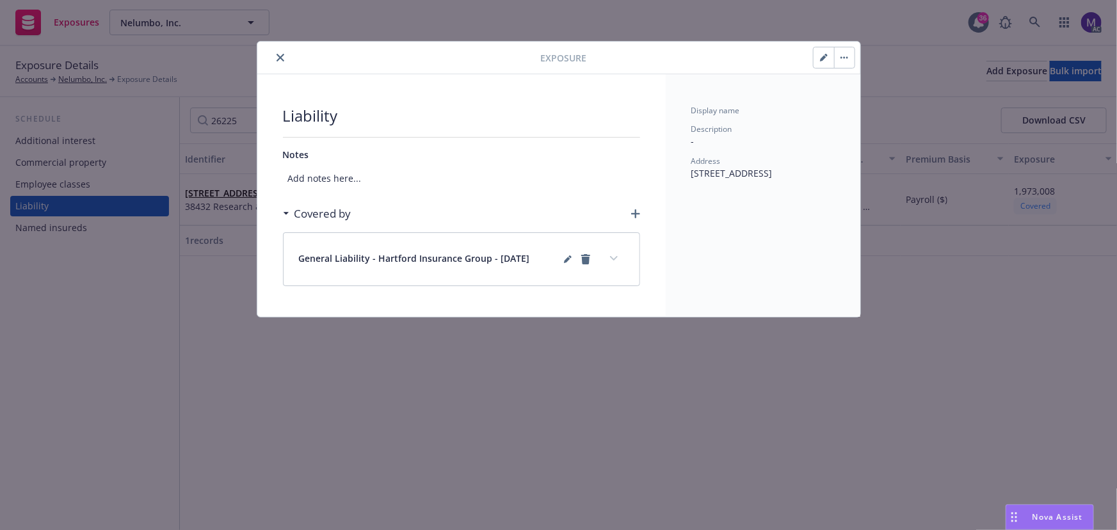
click at [822, 58] on icon "button" at bounding box center [823, 58] width 6 height 6
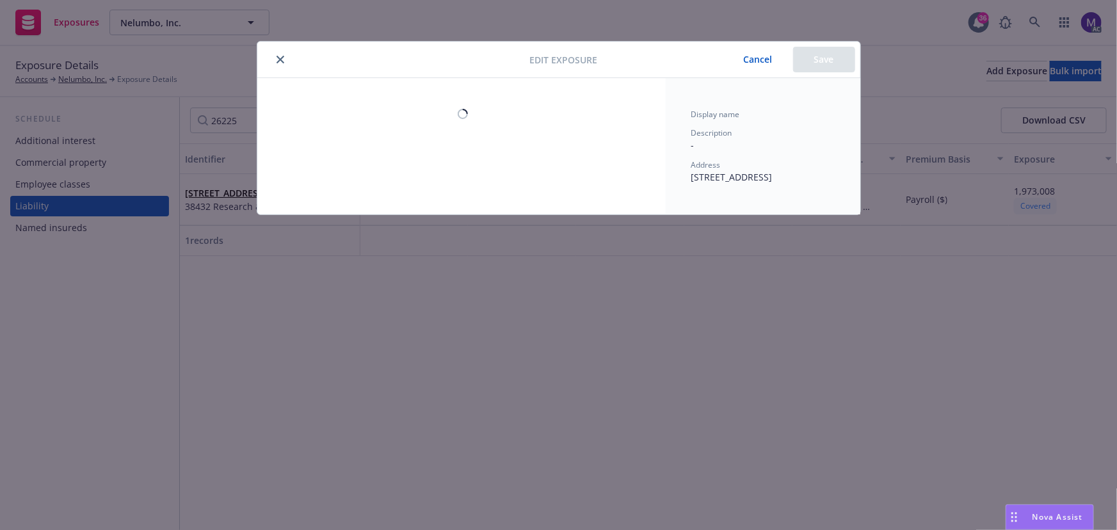
select select "PAYROLL"
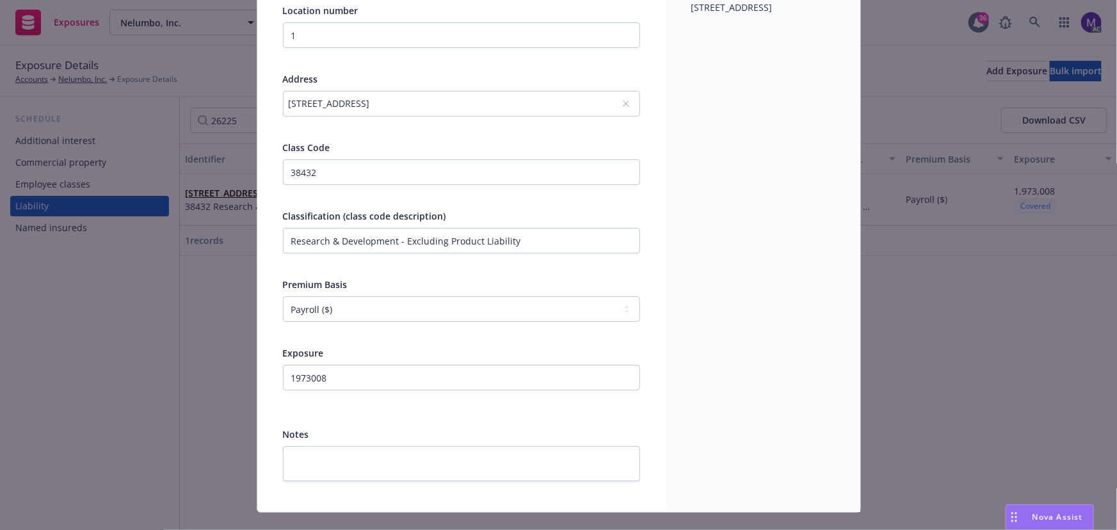
scroll to position [174, 0]
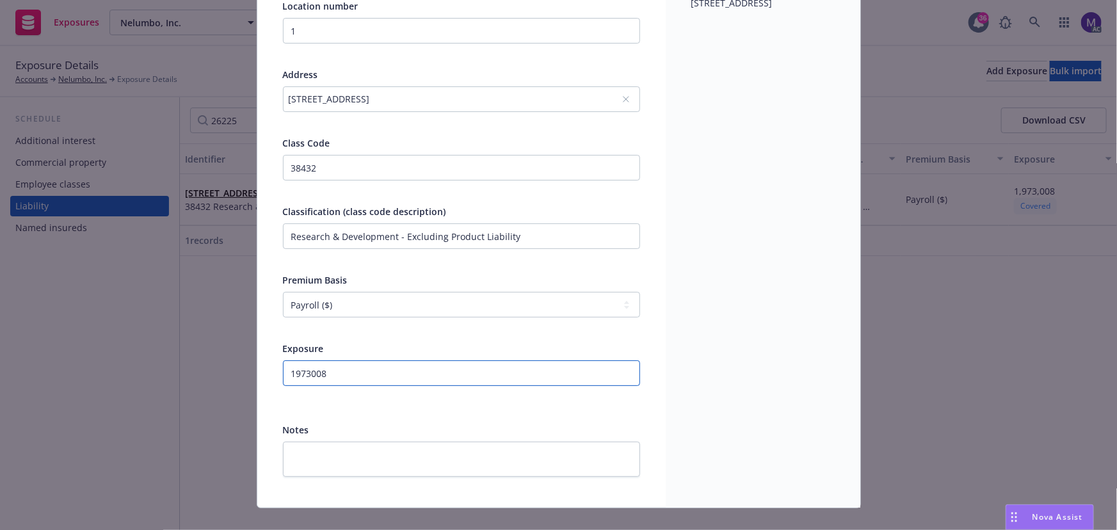
drag, startPoint x: 337, startPoint y: 377, endPoint x: 179, endPoint y: 365, distance: 157.9
click at [181, 365] on div "Edit exposure Cancel Save Display name Location number 1 Address [STREET_ADDRES…" at bounding box center [558, 265] width 1117 height 530
click at [331, 381] on input "1973008" at bounding box center [461, 374] width 357 height 26
drag, startPoint x: 331, startPoint y: 376, endPoint x: 190, endPoint y: 362, distance: 141.5
click at [191, 363] on div "Edit exposure Cancel Save Display name Location number 1 Address [STREET_ADDRES…" at bounding box center [558, 265] width 1117 height 530
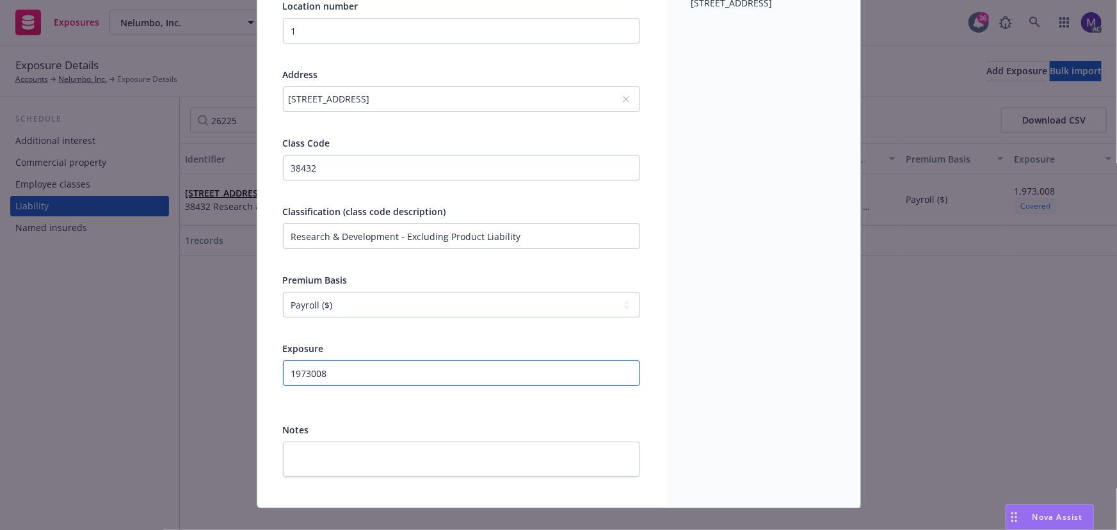
paste input "3624782"
type input "3624782"
click at [772, 325] on div "Display name Description - Address [STREET_ADDRESS]" at bounding box center [763, 206] width 195 height 604
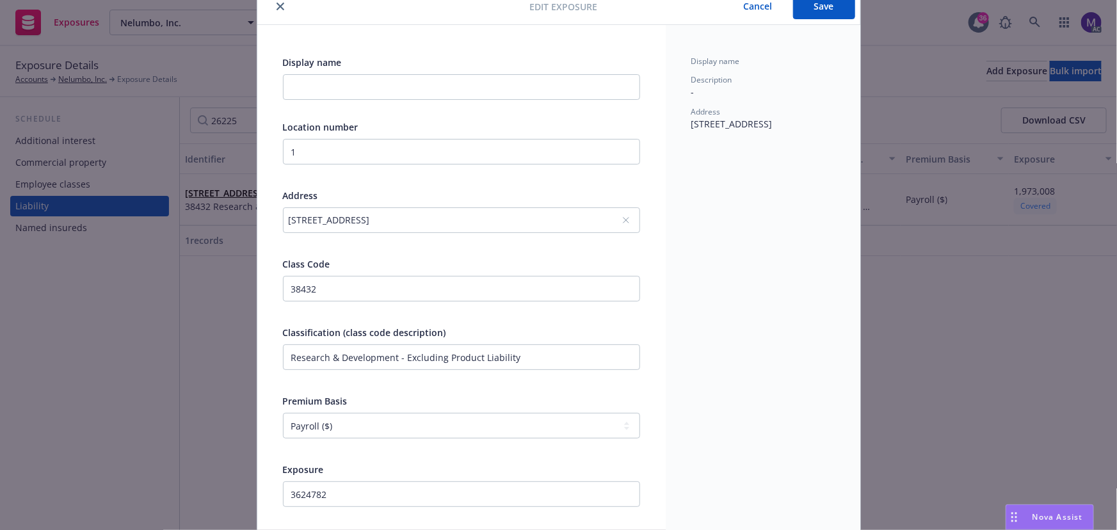
scroll to position [0, 0]
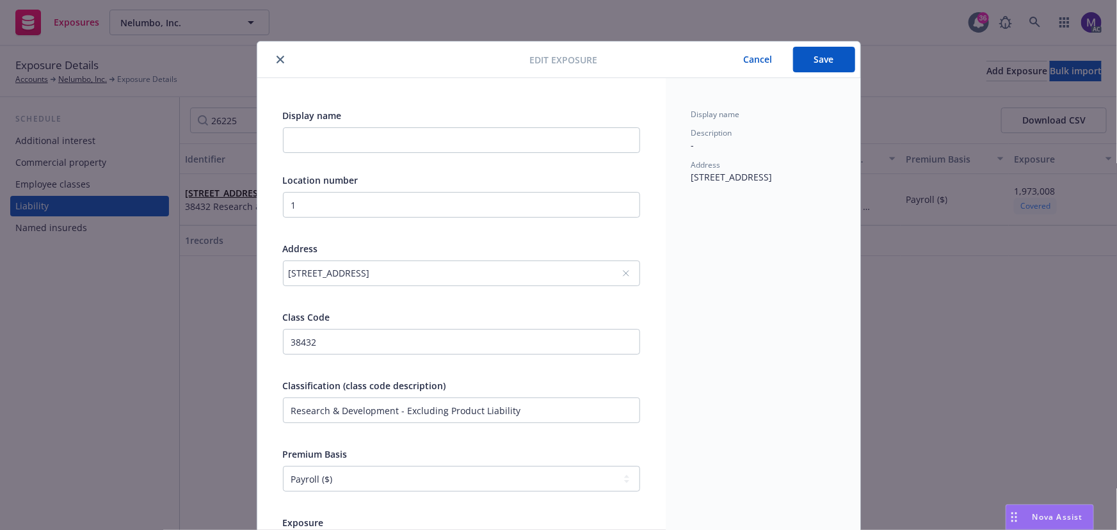
click at [805, 71] on button "Save" at bounding box center [824, 60] width 62 height 26
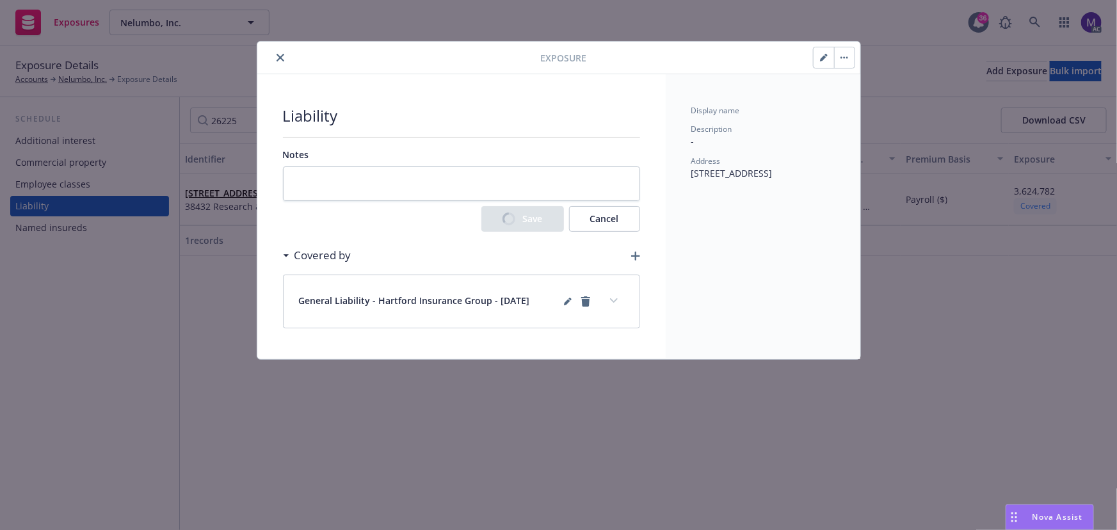
click at [612, 301] on icon "expand content" at bounding box center [614, 300] width 8 height 5
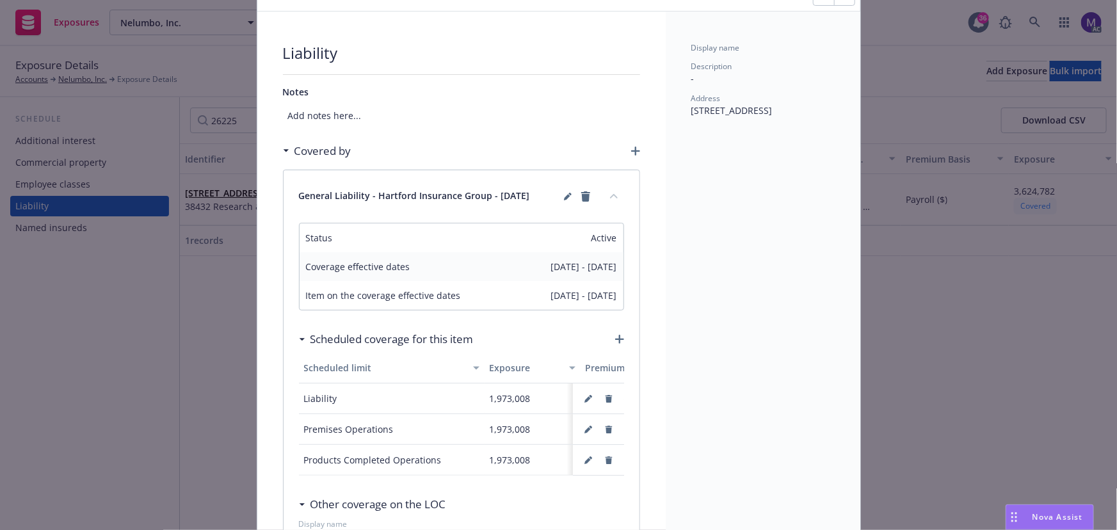
scroll to position [116, 0]
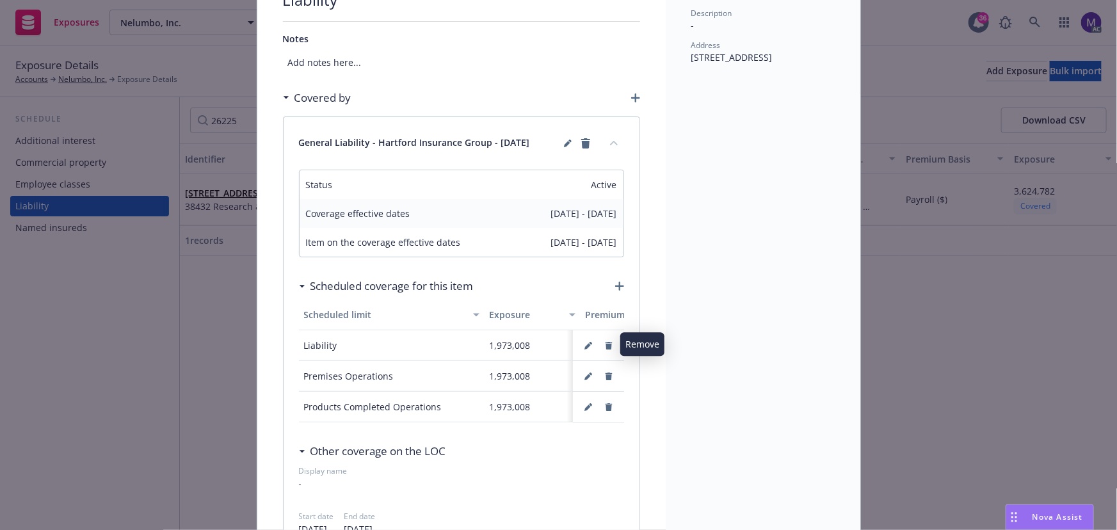
click at [605, 346] on icon "button" at bounding box center [608, 346] width 7 height 8
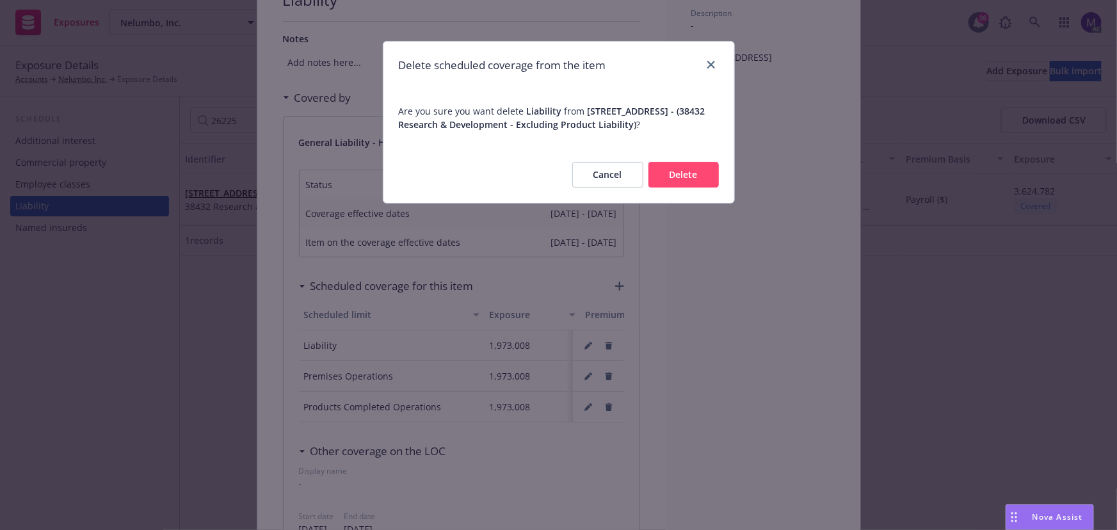
click at [667, 188] on button "Delete" at bounding box center [684, 175] width 70 height 26
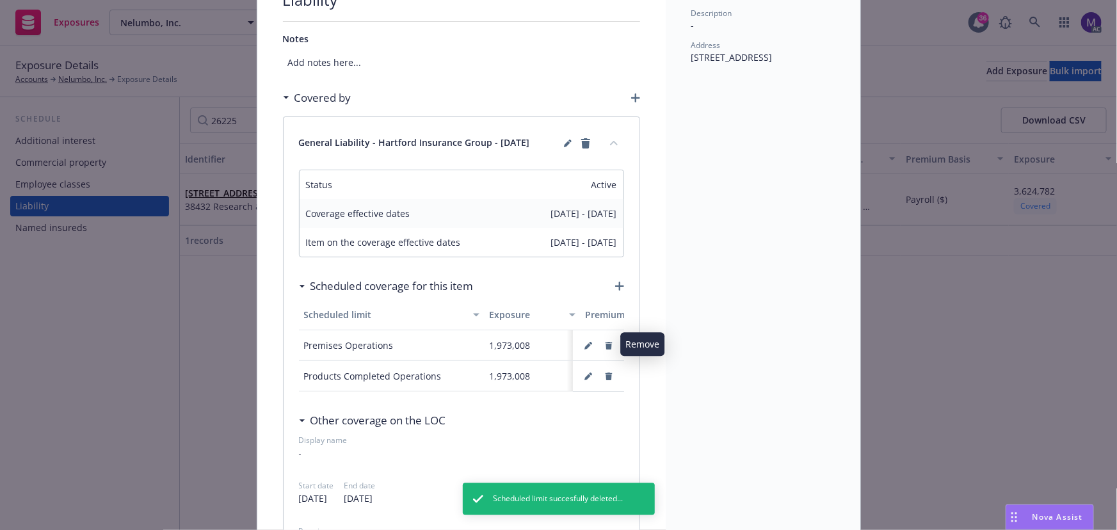
click at [606, 345] on icon "button" at bounding box center [608, 346] width 7 height 8
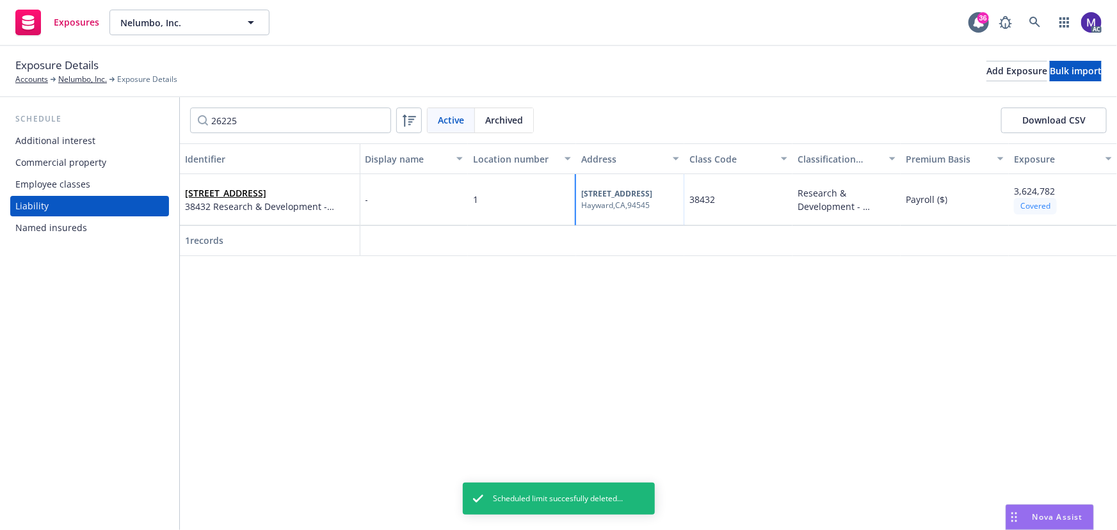
click at [680, 191] on div "[STREET_ADDRESS]" at bounding box center [630, 199] width 108 height 51
click at [256, 199] on link "[STREET_ADDRESS]" at bounding box center [225, 193] width 81 height 12
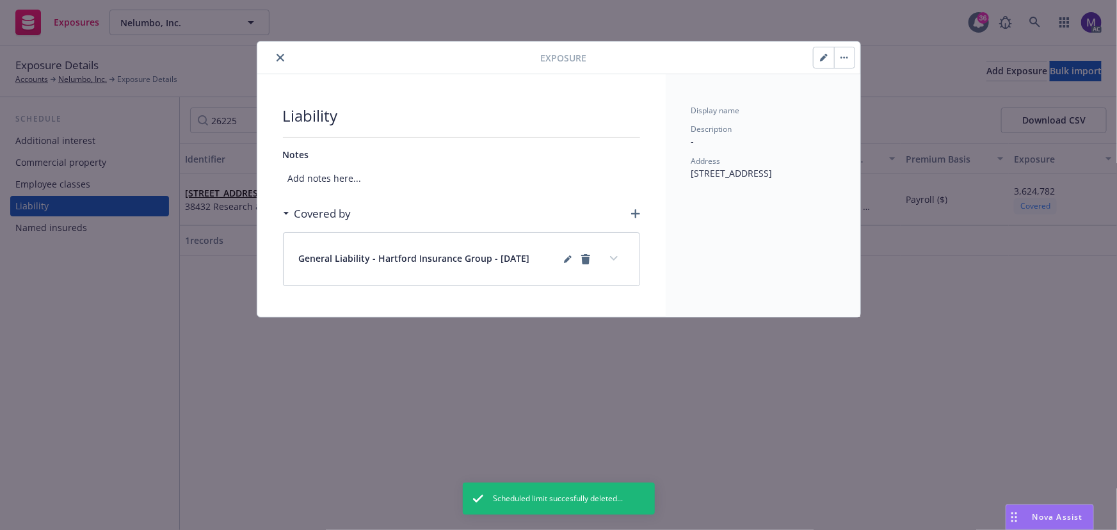
click at [611, 262] on button "expand content" at bounding box center [614, 258] width 20 height 20
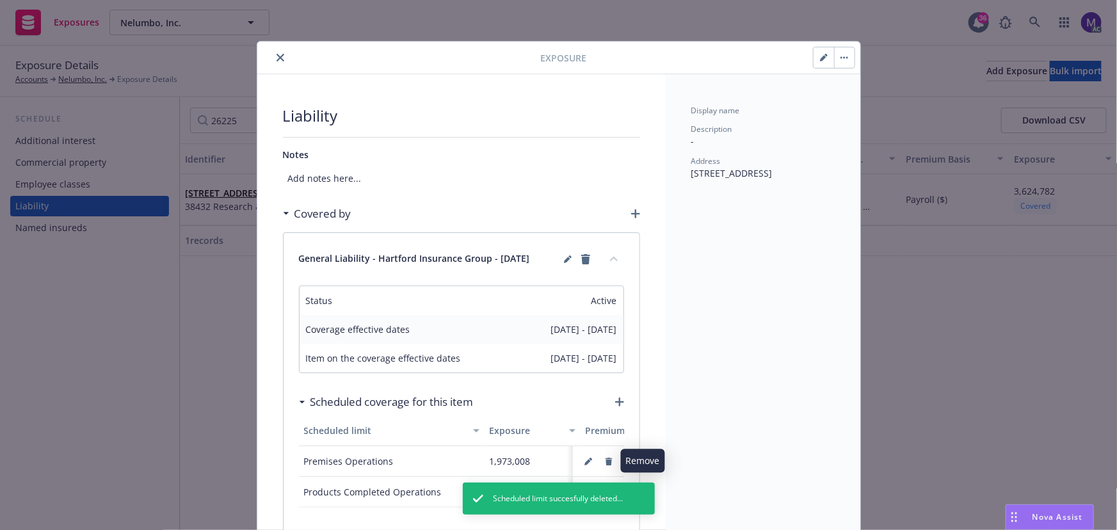
click at [605, 462] on icon "button" at bounding box center [609, 462] width 8 height 8
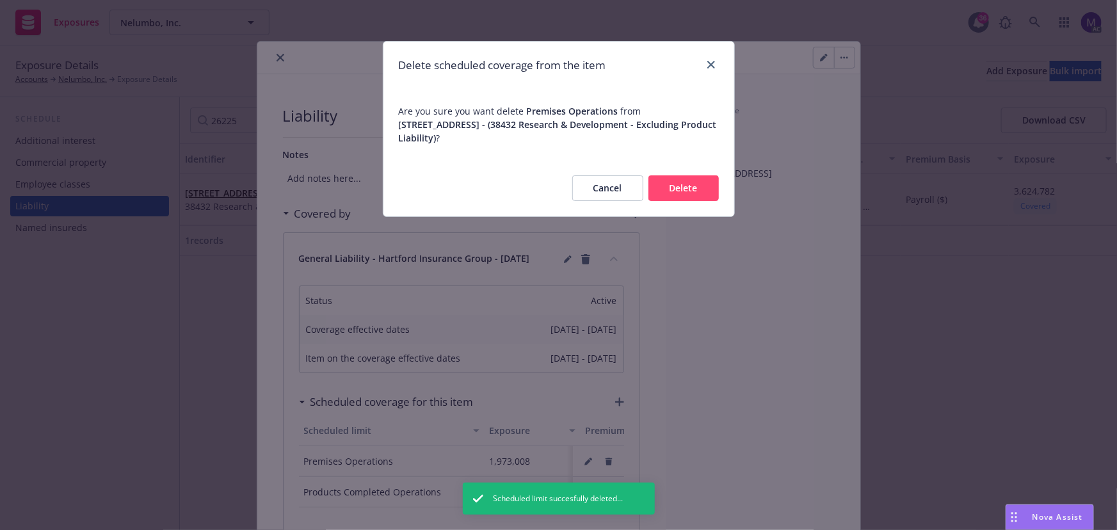
click at [663, 191] on button "Delete" at bounding box center [684, 188] width 70 height 26
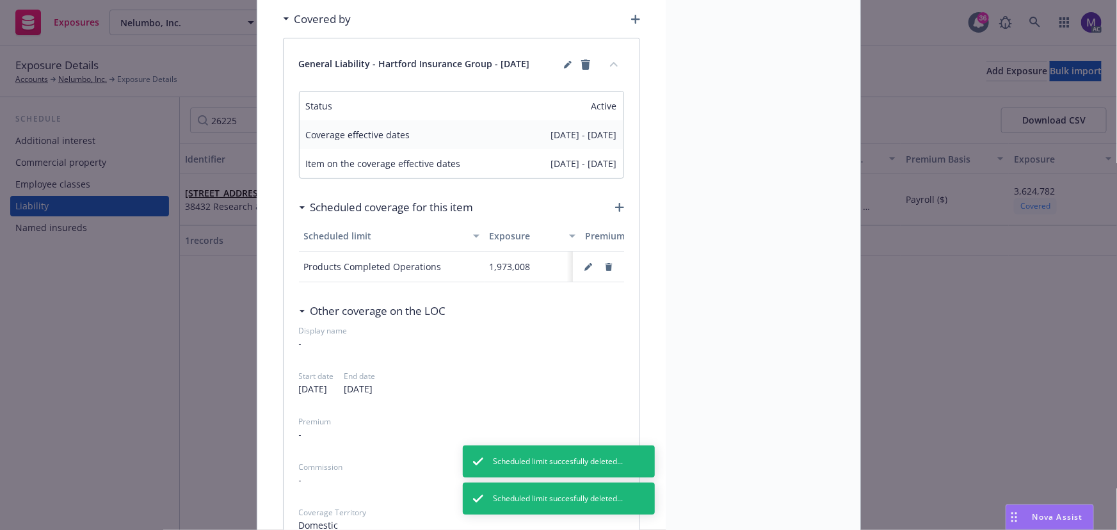
scroll to position [291, 0]
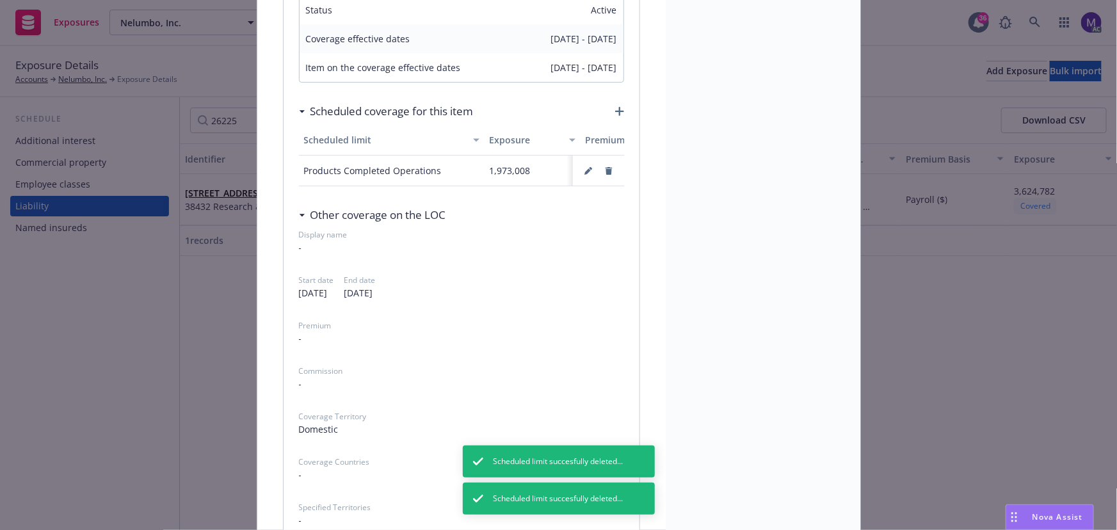
click at [606, 168] on icon "button" at bounding box center [608, 171] width 7 height 8
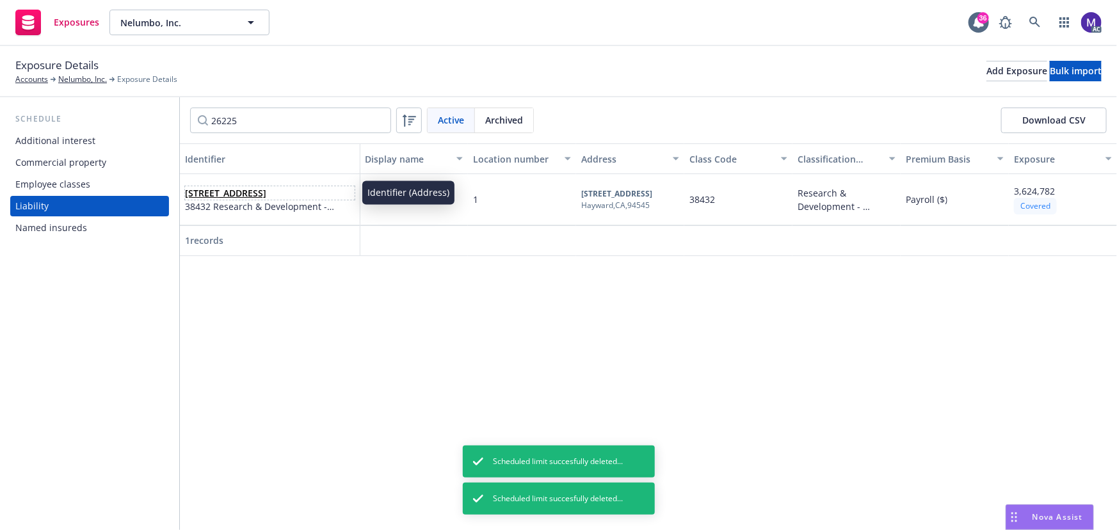
click at [266, 187] on link "[STREET_ADDRESS]" at bounding box center [225, 193] width 81 height 12
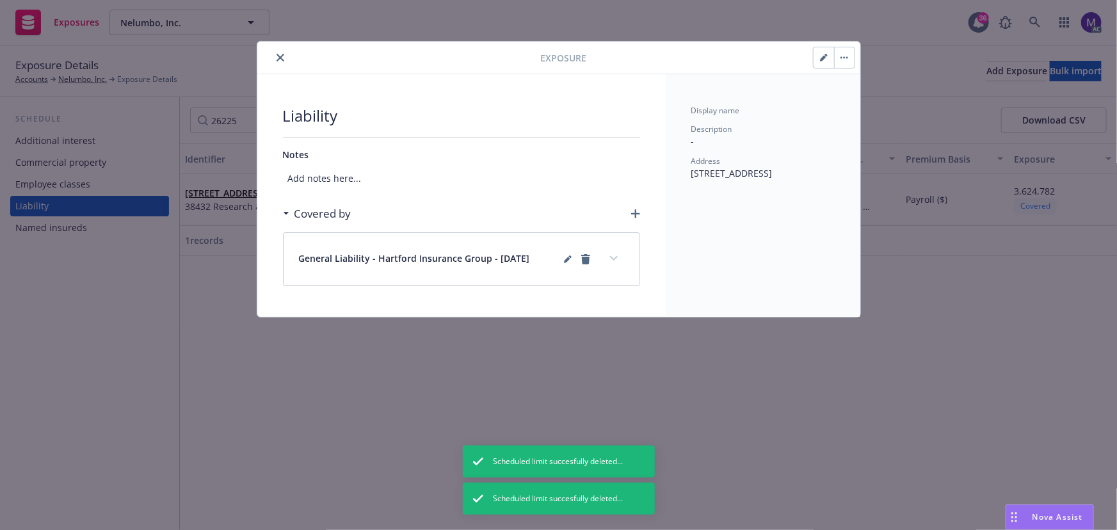
click at [287, 184] on span "Add notes here..." at bounding box center [461, 178] width 357 height 24
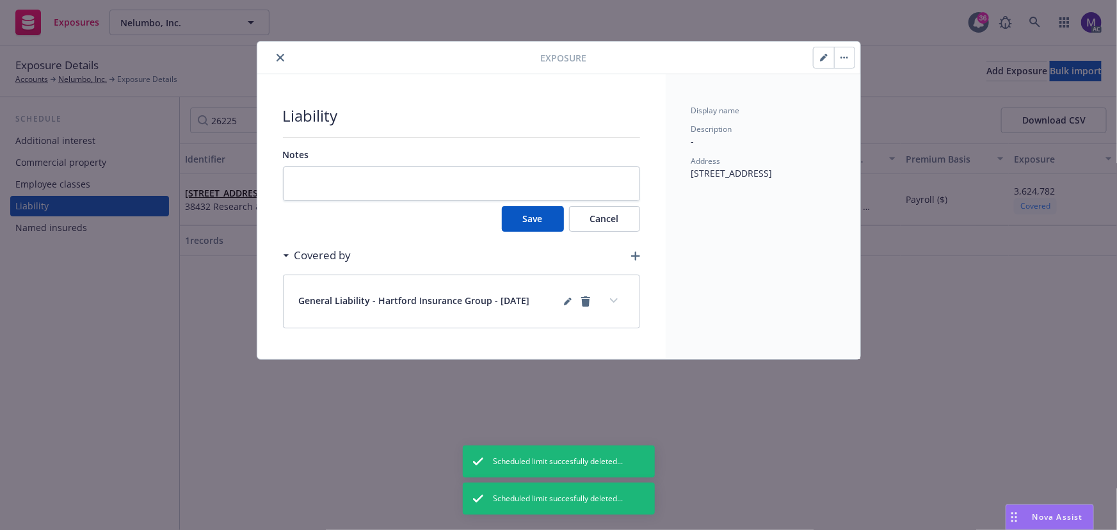
click at [614, 298] on icon "expand content" at bounding box center [614, 300] width 8 height 5
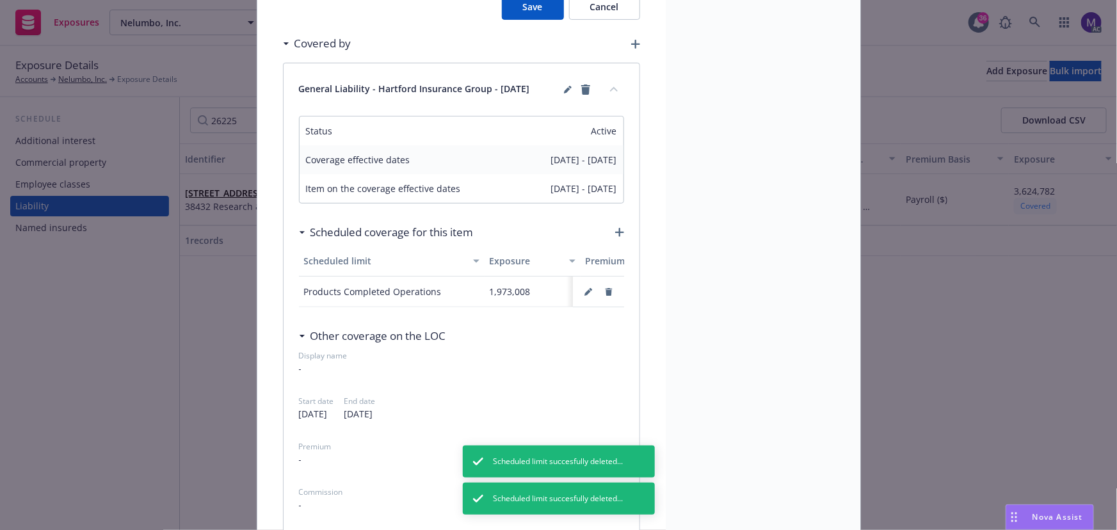
scroll to position [232, 0]
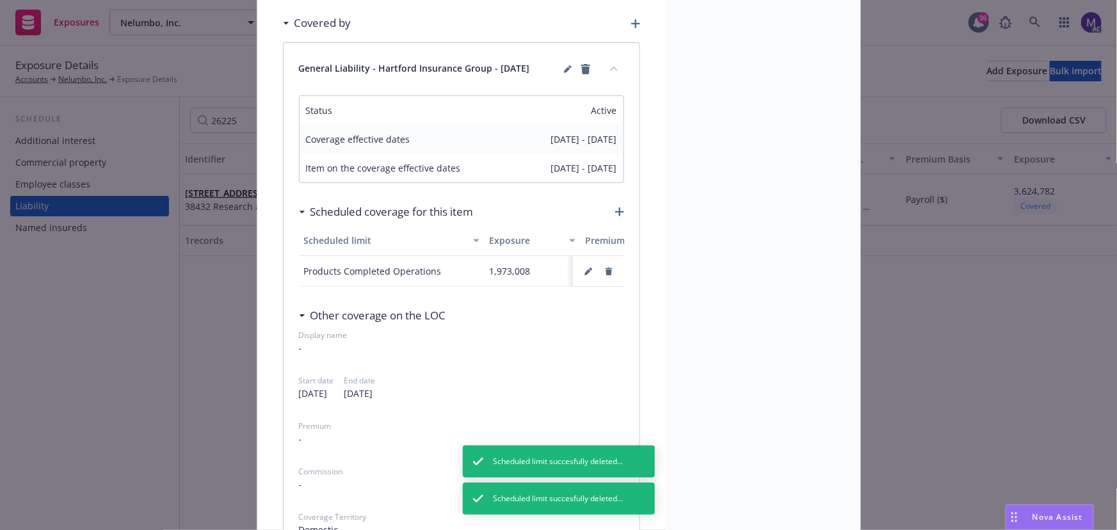
click at [585, 273] on icon "button" at bounding box center [589, 272] width 8 height 8
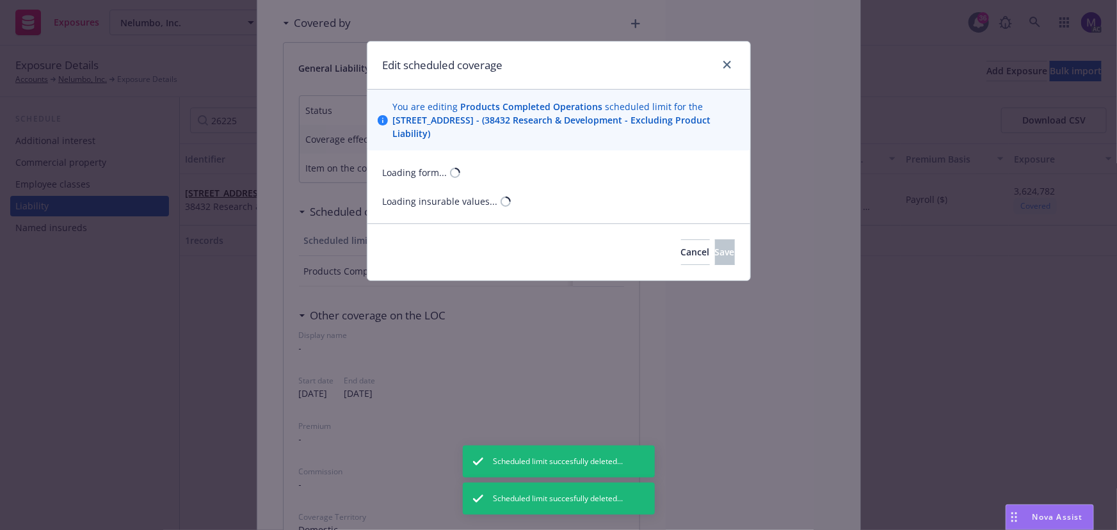
select select "PAYROLL"
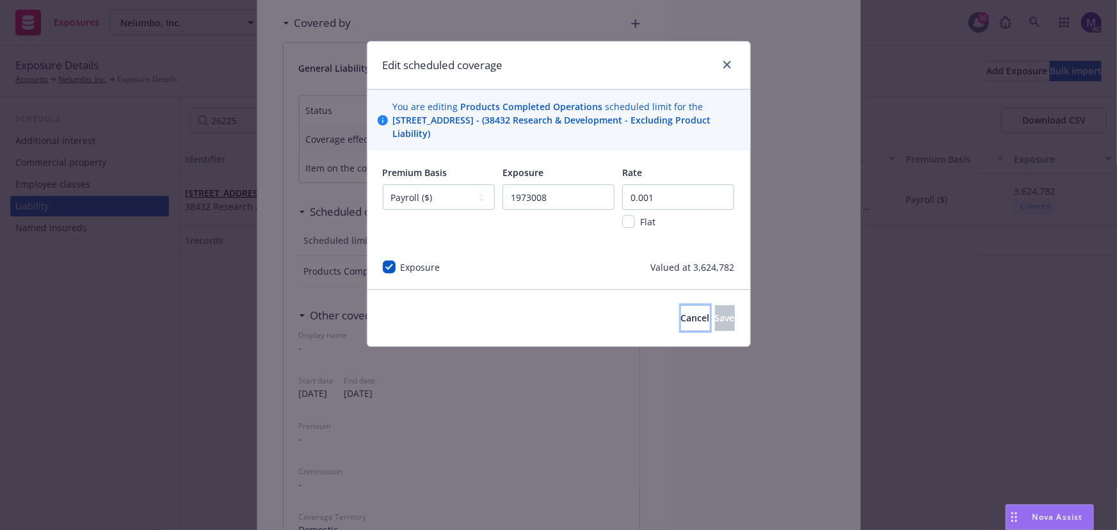
click at [681, 321] on span "Cancel" at bounding box center [695, 318] width 29 height 12
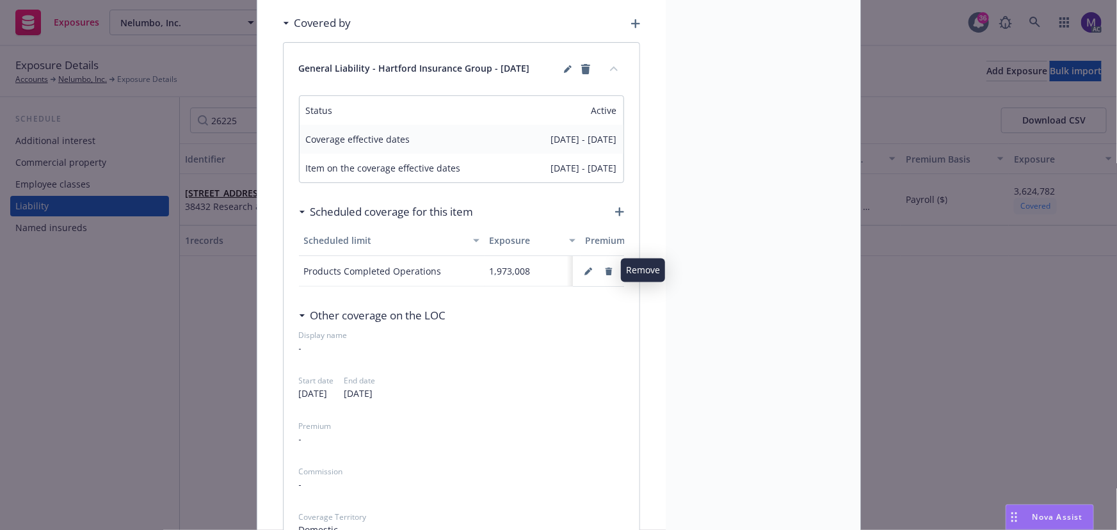
click at [605, 268] on icon "button" at bounding box center [608, 272] width 7 height 8
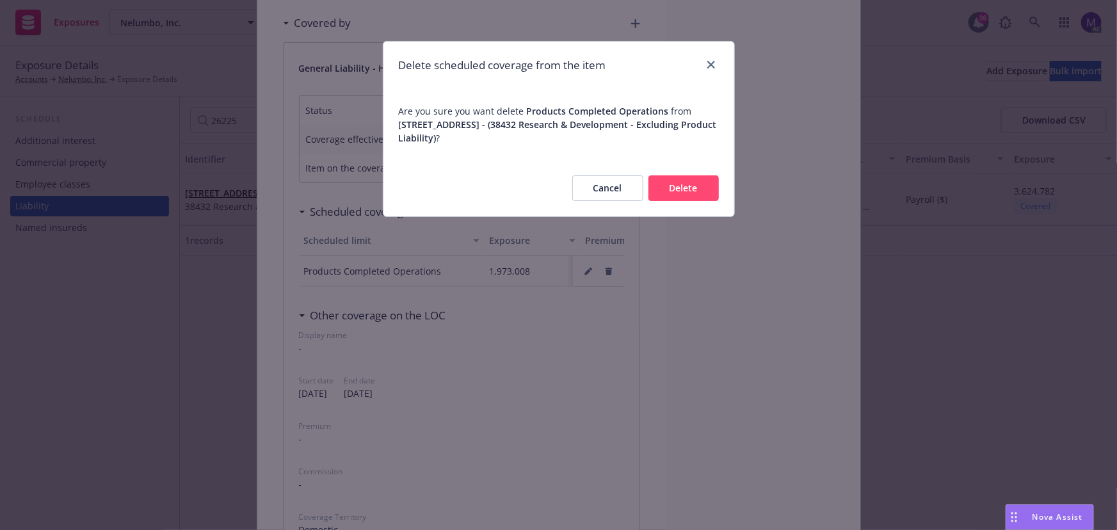
click at [690, 186] on button "Delete" at bounding box center [684, 188] width 70 height 26
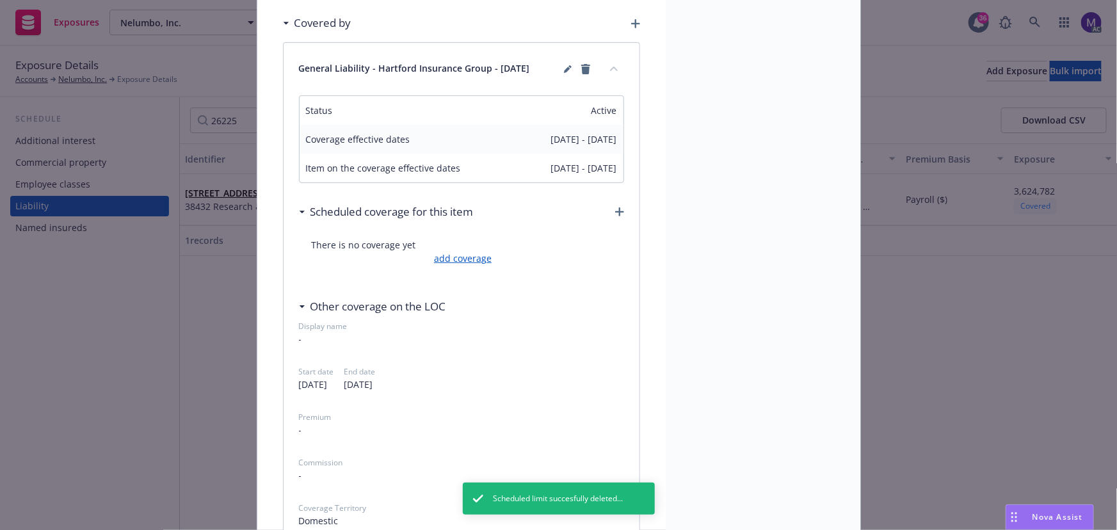
click at [467, 262] on link "add coverage" at bounding box center [461, 258] width 61 height 13
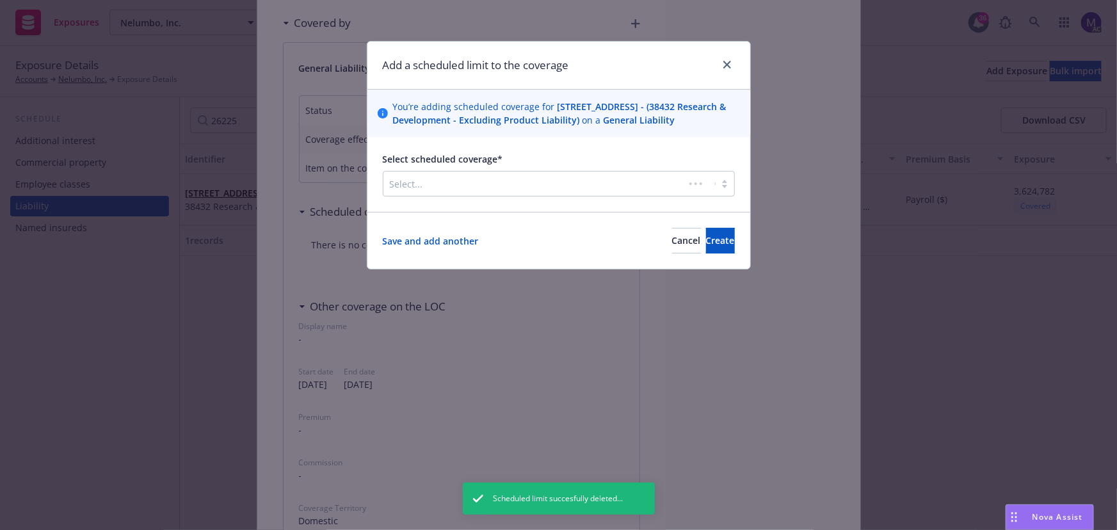
click at [478, 191] on div at bounding box center [534, 183] width 288 height 15
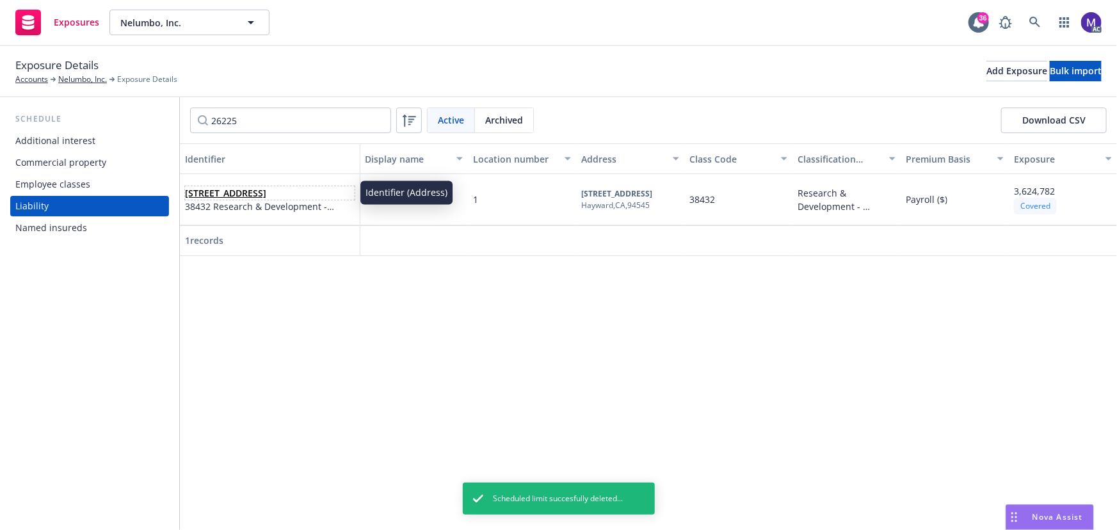
click at [266, 187] on link "[STREET_ADDRESS]" at bounding box center [225, 193] width 81 height 12
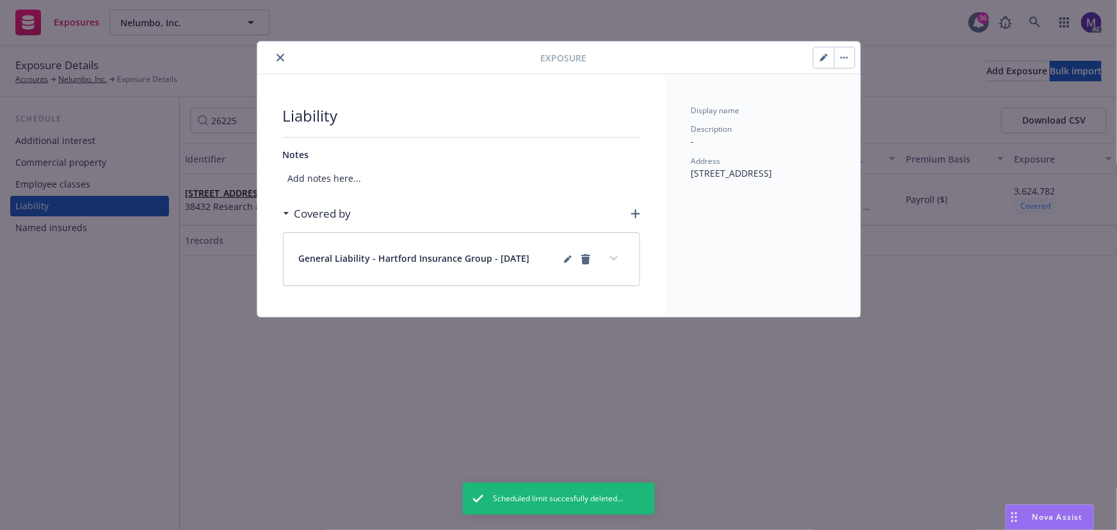
click at [431, 250] on div "General Liability - Hartford Insurance Group - [DATE]" at bounding box center [462, 259] width 356 height 53
click at [610, 259] on icon "expand content" at bounding box center [614, 258] width 8 height 5
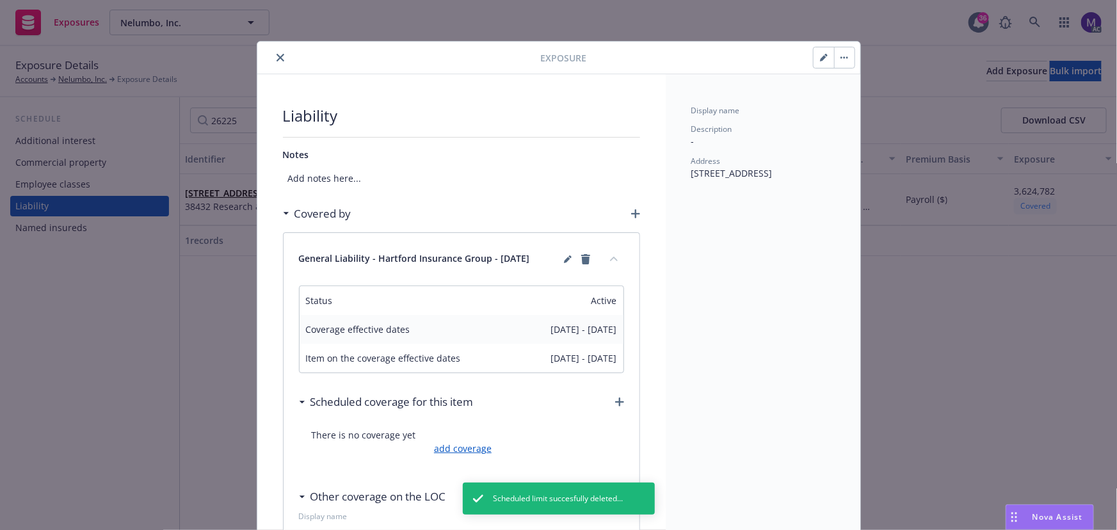
click at [442, 450] on link "add coverage" at bounding box center [461, 448] width 61 height 13
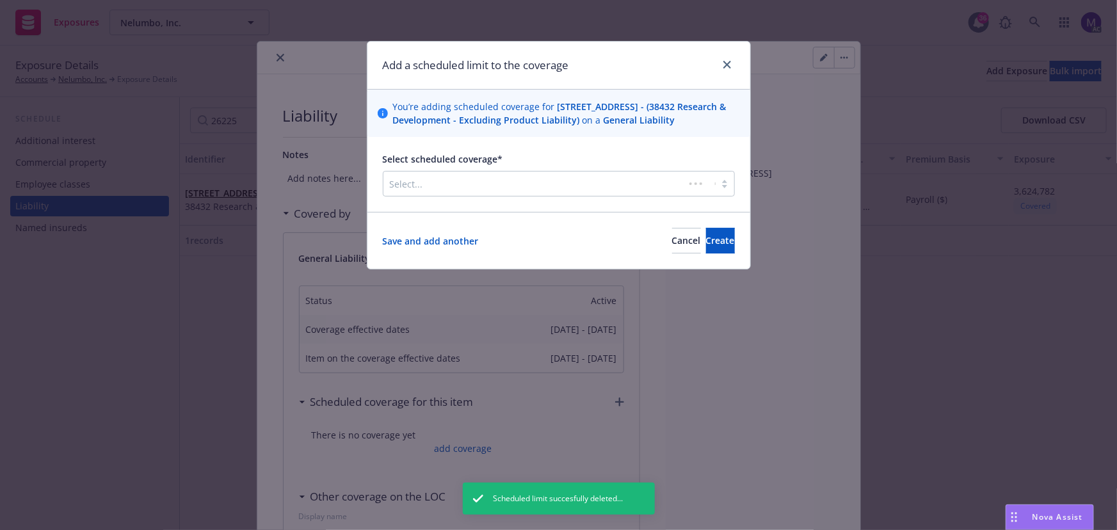
click at [435, 191] on div at bounding box center [534, 183] width 288 height 15
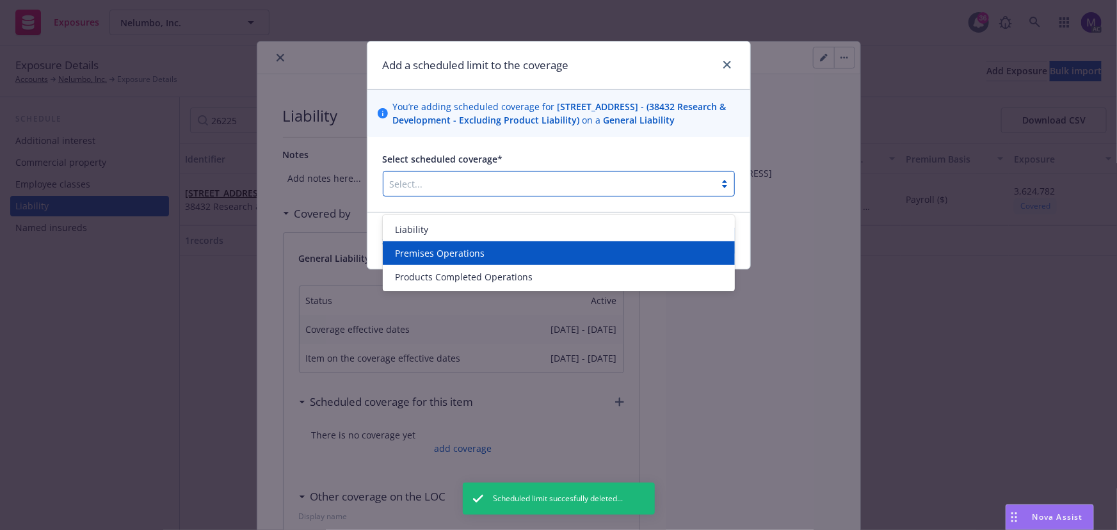
click at [430, 251] on span "Premises Operations" at bounding box center [441, 253] width 90 height 13
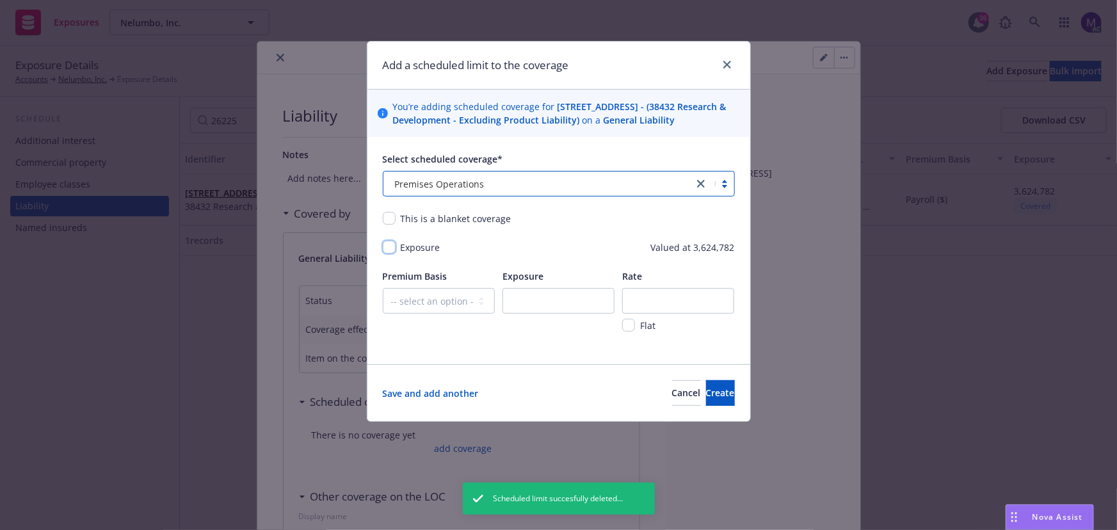
click at [387, 254] on input "checkbox" at bounding box center [389, 247] width 13 height 13
checkbox input "true"
drag, startPoint x: 403, startPoint y: 311, endPoint x: 413, endPoint y: 325, distance: 17.1
click at [403, 311] on select "-- select an option -- Revenue ($) Payroll ($) Square footage Headcount Unit Ac…" at bounding box center [439, 301] width 112 height 26
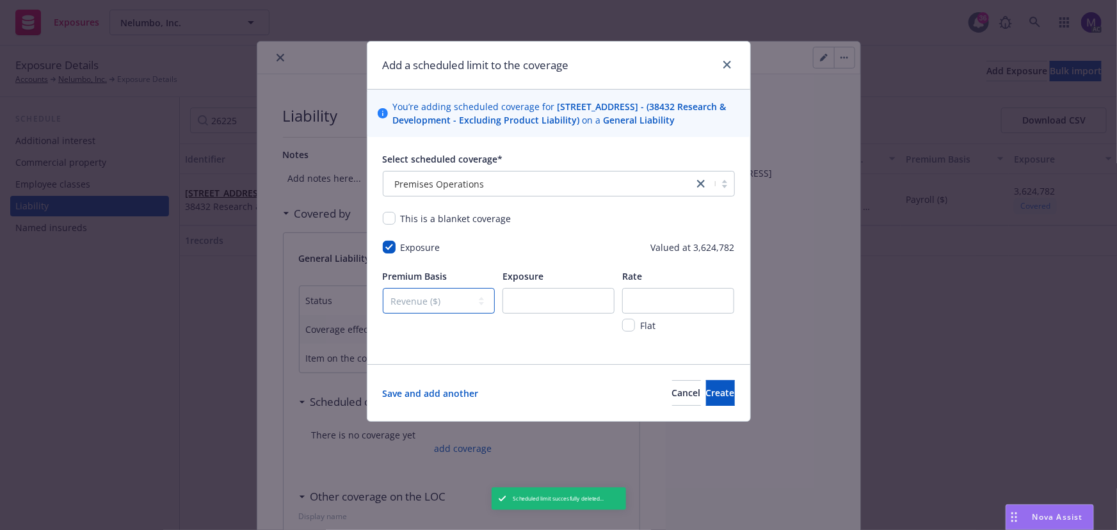
click at [383, 302] on select "-- select an option -- Revenue ($) Payroll ($) Square footage Headcount Unit Ac…" at bounding box center [439, 301] width 112 height 26
click at [418, 311] on select "-- select an option -- Revenue ($) Payroll ($) Square footage Headcount Unit Ac…" at bounding box center [439, 301] width 112 height 26
select select "PAYROLL"
click at [383, 302] on select "-- select an option -- Revenue ($) Payroll ($) Square footage Headcount Unit Ac…" at bounding box center [439, 301] width 112 height 26
click at [541, 300] on div "Exposure" at bounding box center [559, 300] width 112 height 61
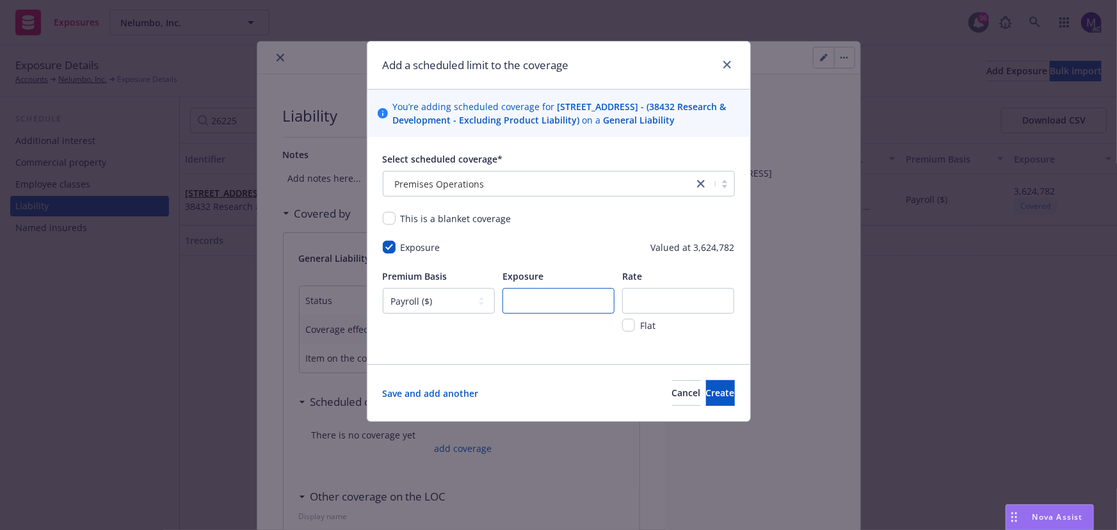
click at [542, 307] on input "number" at bounding box center [559, 301] width 112 height 26
paste input "3624782"
type input "3624782"
click at [666, 314] on input "number" at bounding box center [678, 301] width 112 height 26
type input "0.264"
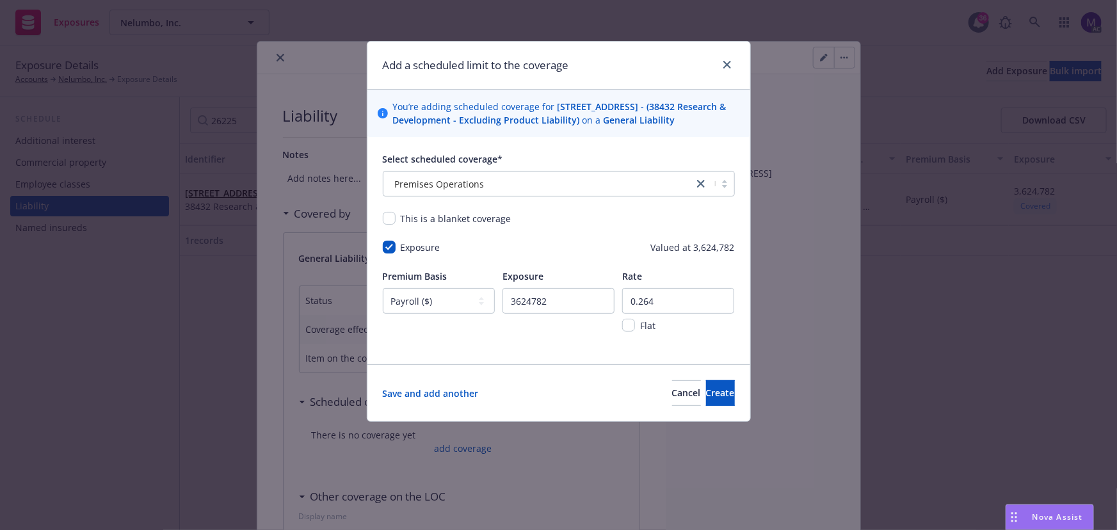
click at [465, 400] on link "Save and add another" at bounding box center [431, 393] width 96 height 13
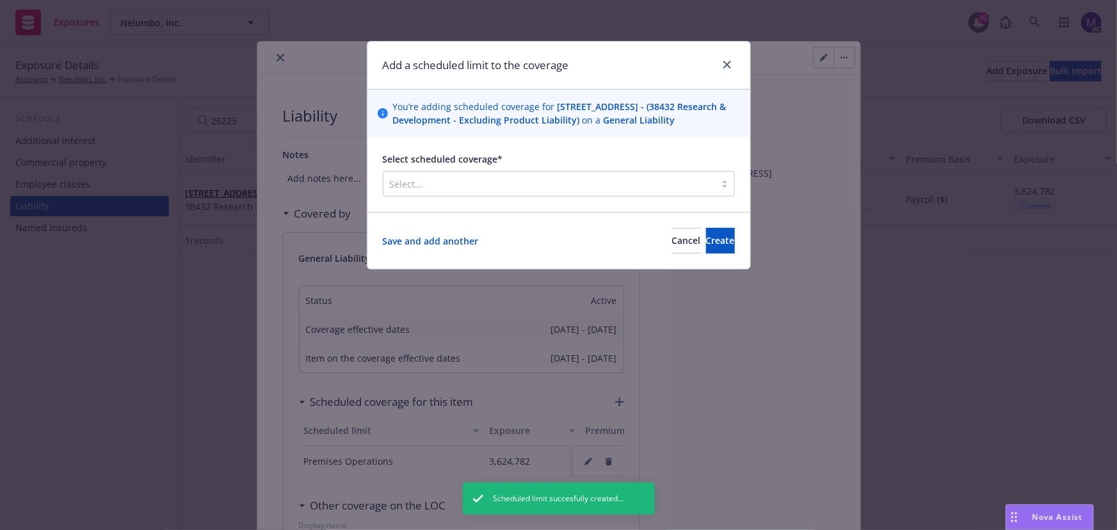
click at [460, 191] on div at bounding box center [549, 183] width 319 height 15
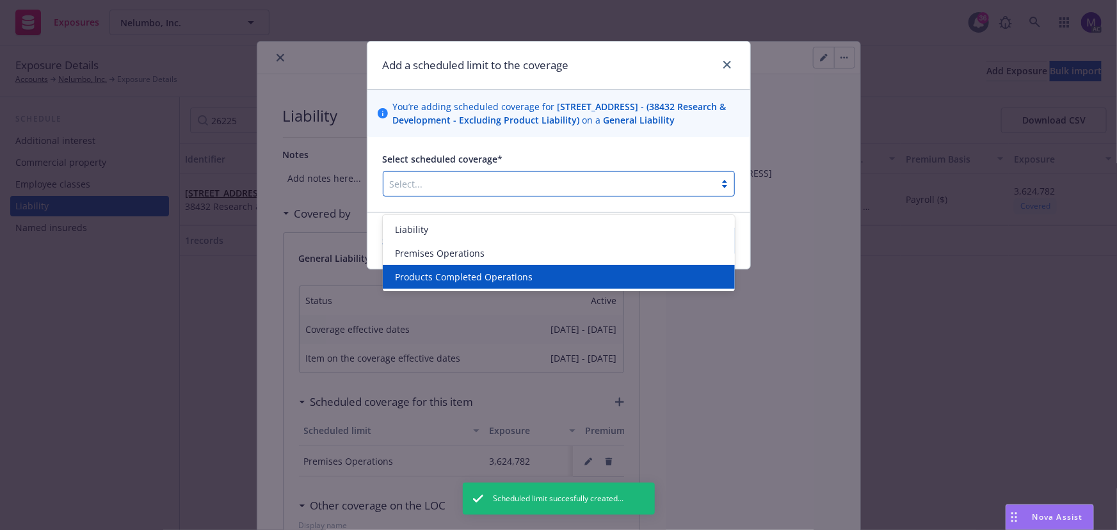
click at [440, 275] on span "Products Completed Operations" at bounding box center [465, 276] width 138 height 13
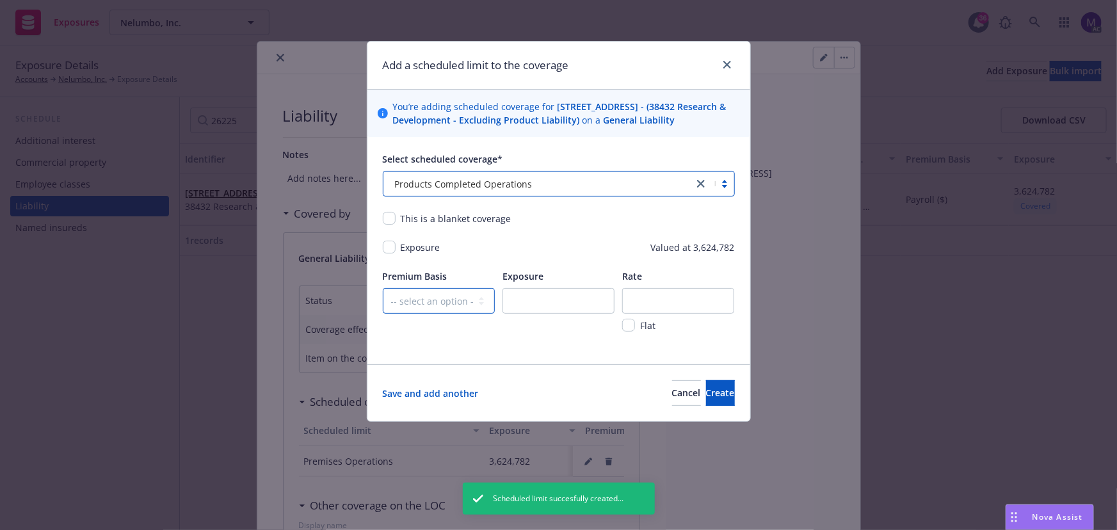
click at [418, 313] on select "-- select an option -- Revenue ($) Payroll ($) Square footage Headcount Unit Ac…" at bounding box center [439, 301] width 112 height 26
click at [420, 254] on span "Exposure" at bounding box center [421, 247] width 40 height 12
click at [415, 254] on span "Exposure" at bounding box center [421, 247] width 40 height 12
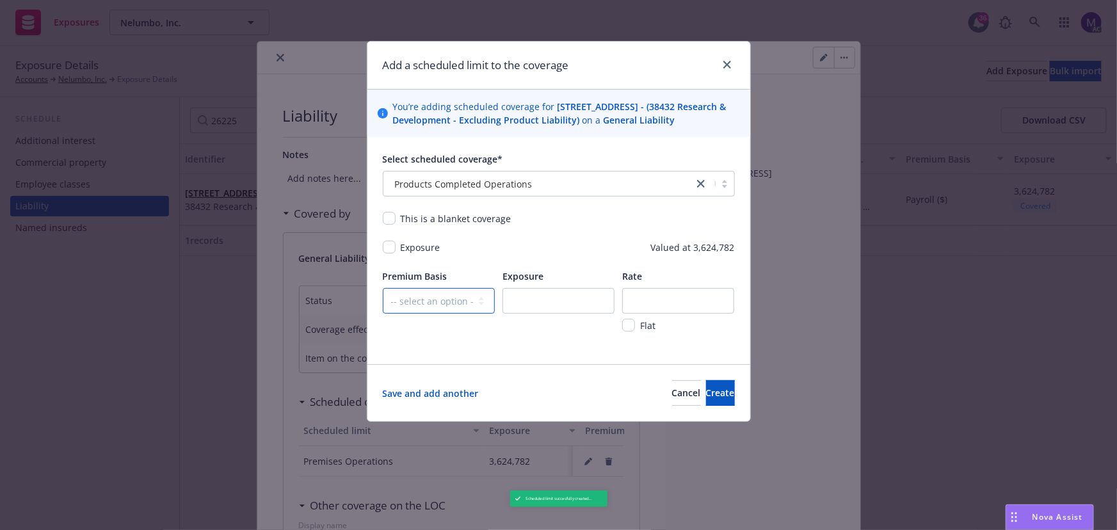
drag, startPoint x: 418, startPoint y: 316, endPoint x: 418, endPoint y: 304, distance: 12.2
click at [418, 314] on select "-- select an option -- Revenue ($) Payroll ($) Square footage Headcount Unit Ac…" at bounding box center [439, 301] width 112 height 26
click at [393, 254] on input "checkbox" at bounding box center [389, 247] width 13 height 13
checkbox input "true"
drag, startPoint x: 431, startPoint y: 307, endPoint x: 434, endPoint y: 315, distance: 8.9
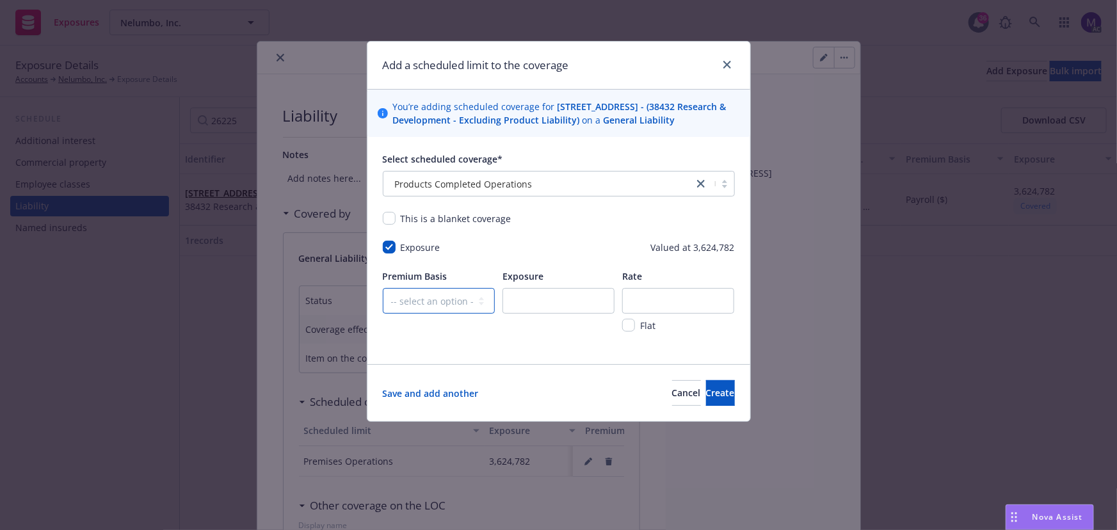
click at [431, 307] on select "-- select an option -- Revenue ($) Payroll ($) Square footage Headcount Unit Ac…" at bounding box center [439, 301] width 112 height 26
select select "PAYROLL"
click at [383, 302] on select "-- select an option -- Revenue ($) Payroll ($) Square footage Headcount Unit Ac…" at bounding box center [439, 301] width 112 height 26
click at [541, 311] on input "number" at bounding box center [559, 301] width 112 height 26
paste input "3624782"
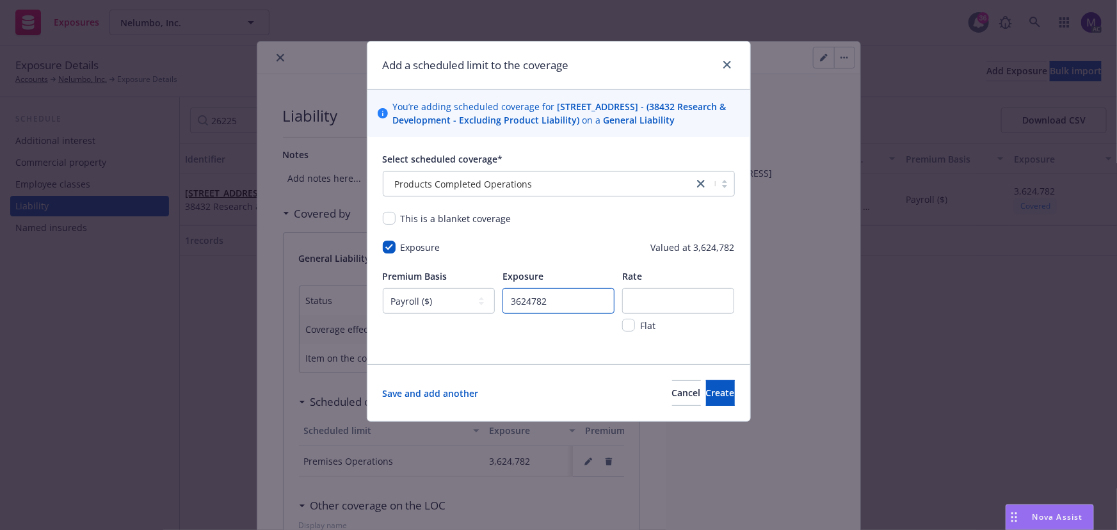
type input "3624782"
click at [664, 310] on input "number" at bounding box center [678, 301] width 112 height 26
type input "0.264"
click at [713, 399] on span "Create" at bounding box center [720, 393] width 29 height 12
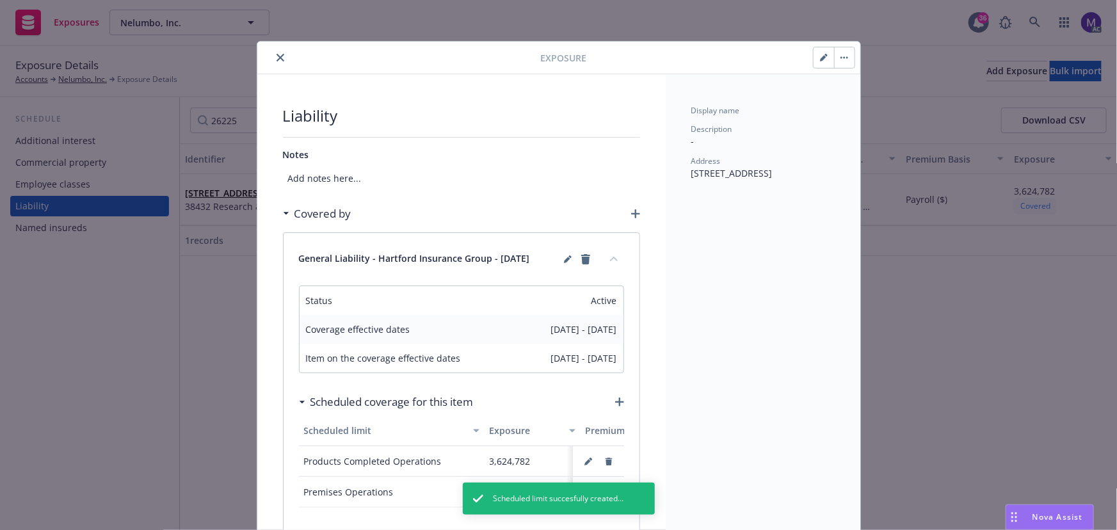
click at [281, 60] on button "close" at bounding box center [280, 57] width 15 height 15
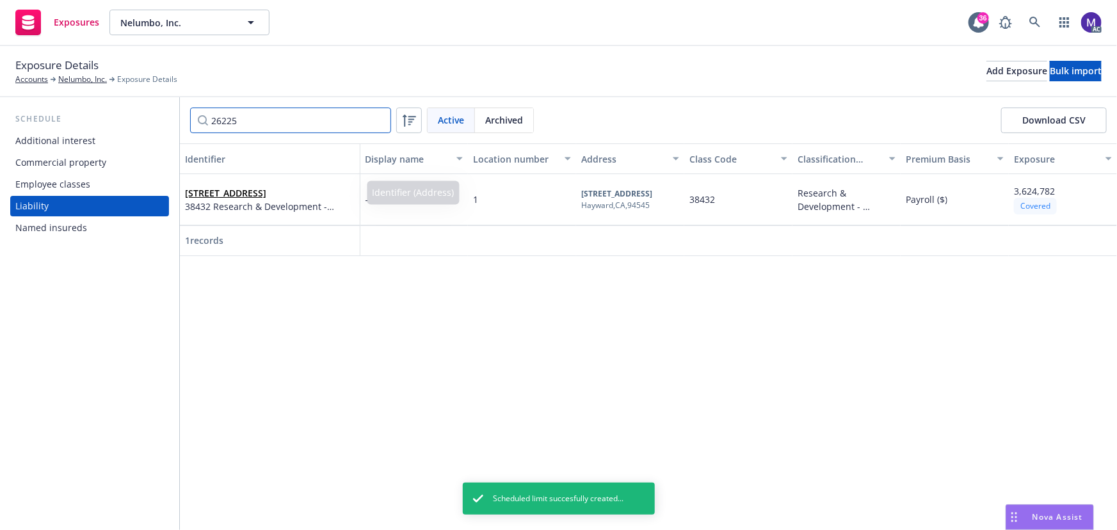
drag, startPoint x: 268, startPoint y: 122, endPoint x: 173, endPoint y: 117, distance: 94.9
click at [174, 118] on div "Schedule Additional interest Commercial property Employee classes Liability Nam…" at bounding box center [558, 313] width 1117 height 433
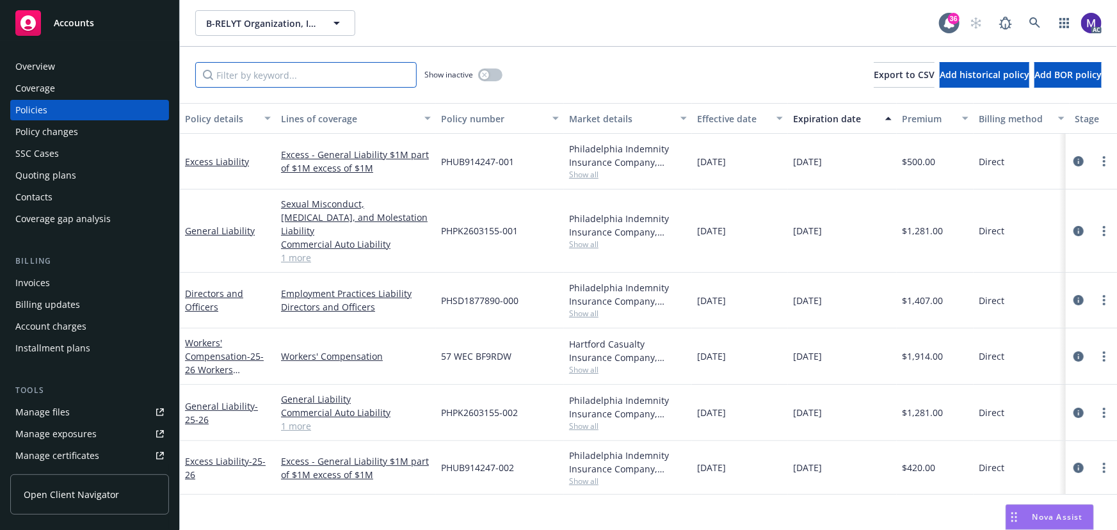
click at [259, 76] on input "Filter by keyword..." at bounding box center [306, 75] width 222 height 26
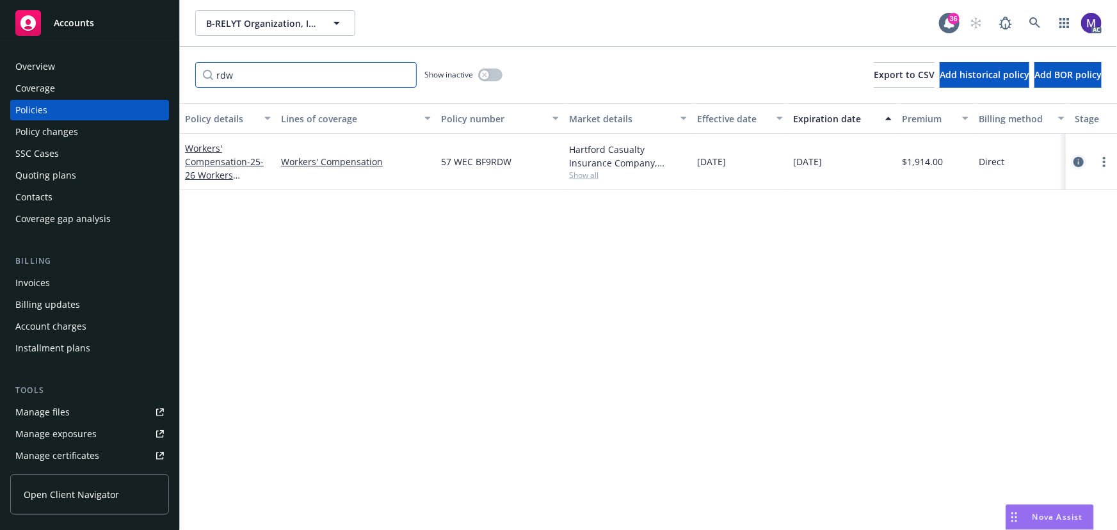
type input "rdw"
click at [1080, 158] on icon "circleInformation" at bounding box center [1079, 162] width 10 height 10
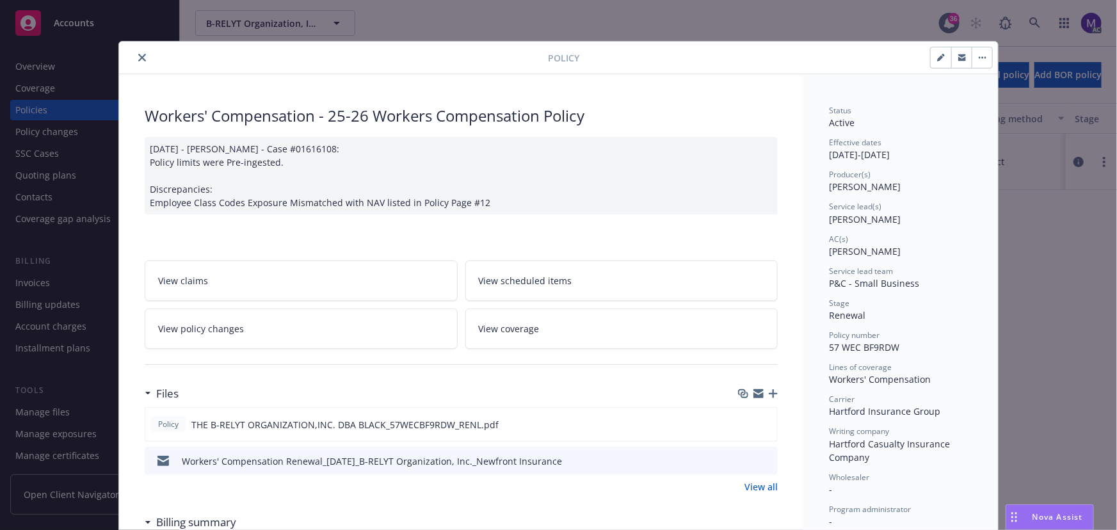
click at [281, 333] on link "View policy changes" at bounding box center [301, 329] width 313 height 40
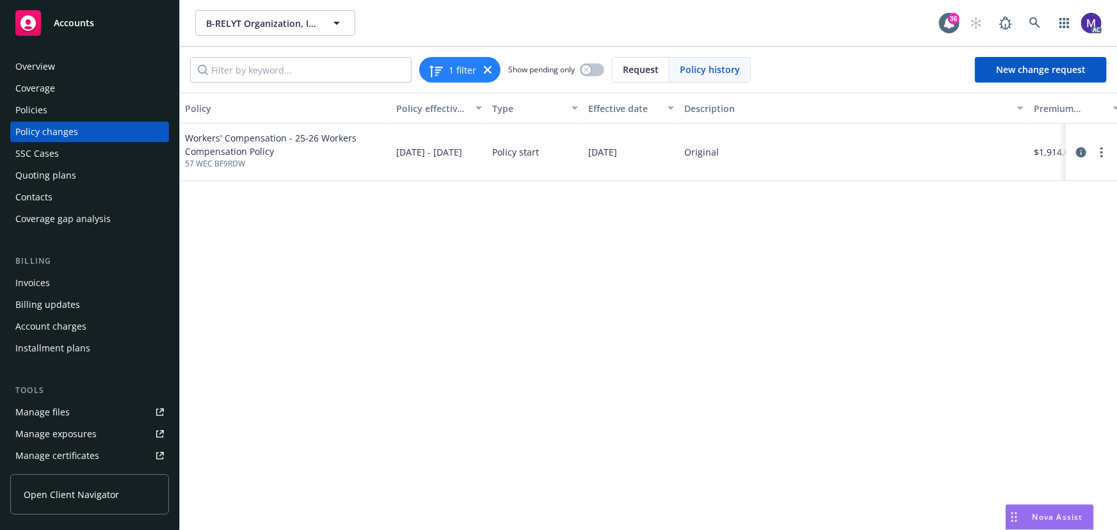
click at [74, 129] on div "Policy changes" at bounding box center [46, 132] width 63 height 20
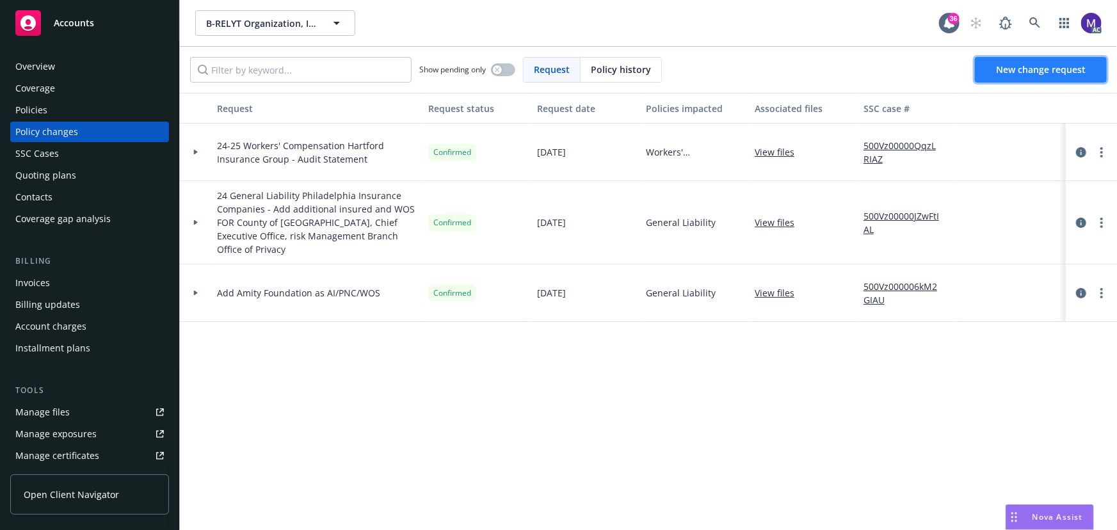
click at [1000, 69] on span "New change request" at bounding box center [1041, 69] width 90 height 12
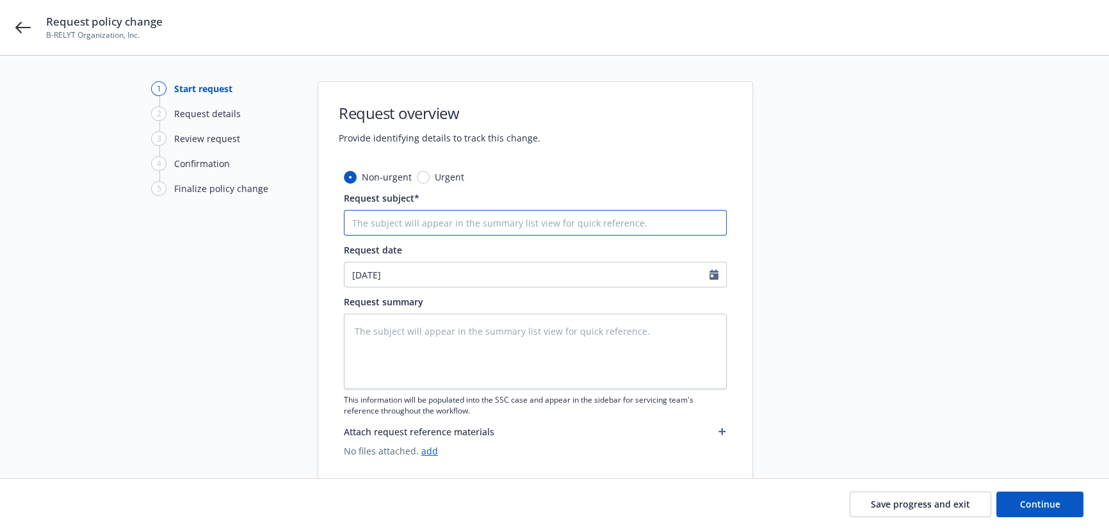
click at [398, 221] on input "Request subject*" at bounding box center [535, 223] width 383 height 26
type textarea "x"
type input "2"
type textarea "x"
type input "25"
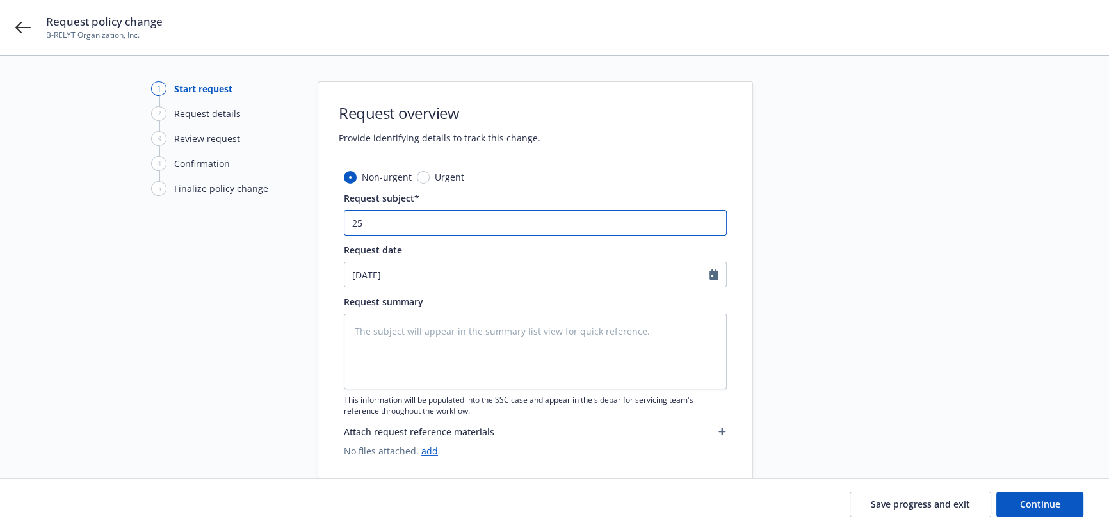
type textarea "x"
type input "25"
type textarea "x"
type input "25 W"
type textarea "x"
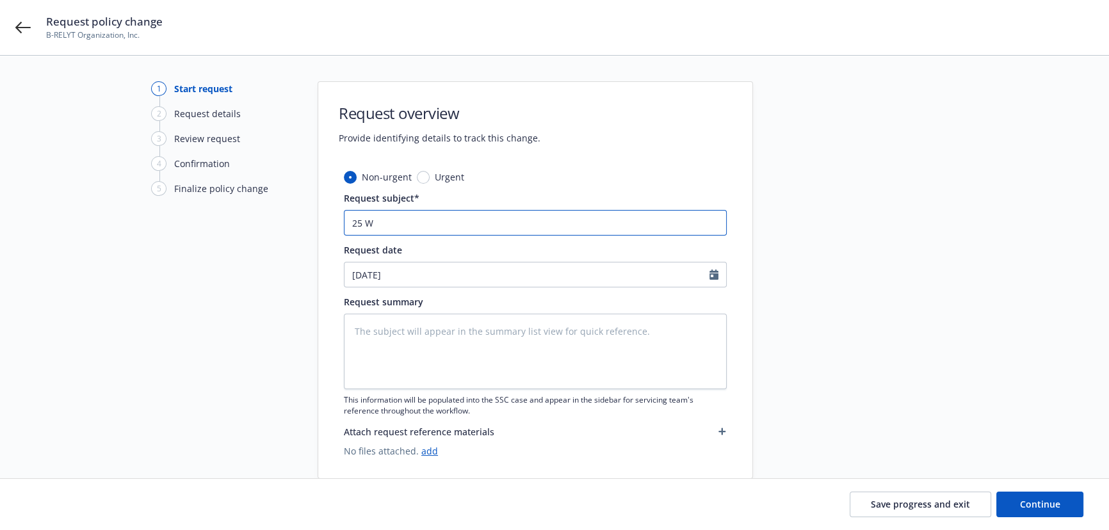
type input "25 WC"
type textarea "x"
type input "25 WC"
paste input "Hartford Insurance Group"
type textarea "x"
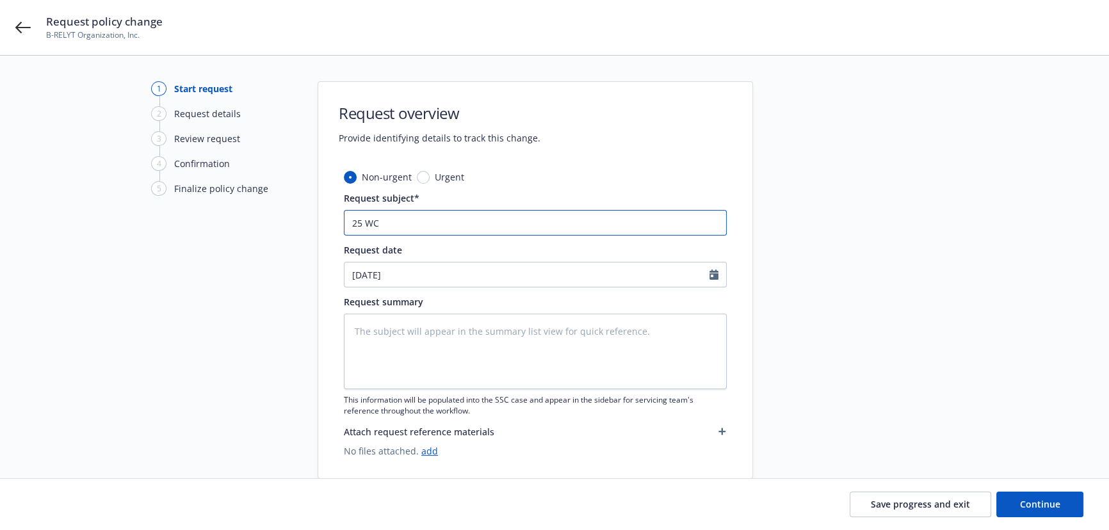
type input "25 WC Hartford Insurance Group"
type textarea "x"
type input "25 WC Hartford Insurance Group"
type textarea "x"
type input "25 WC Hartford Insurance Group -"
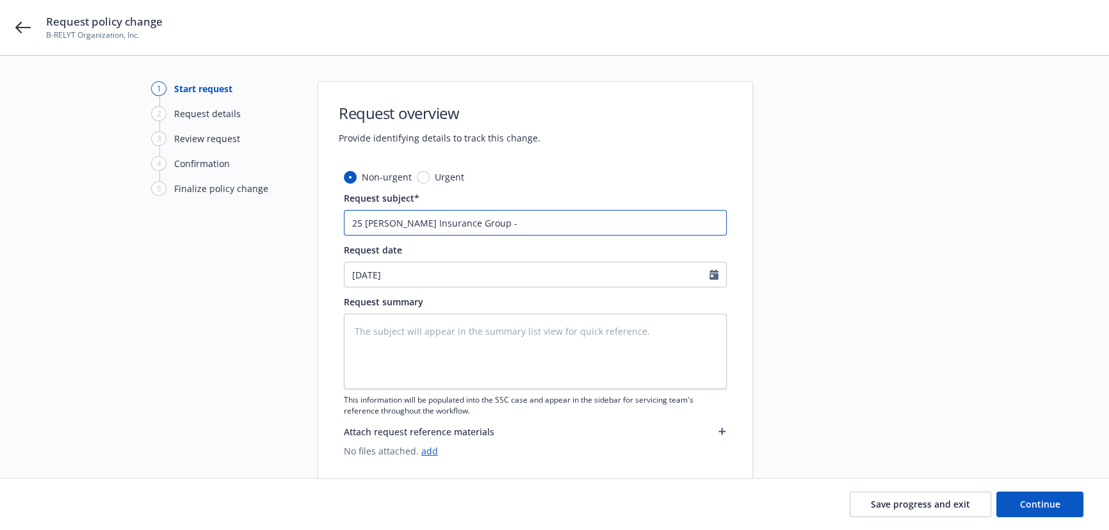
type textarea "x"
type input "25 WC Hartford Insurance Group -"
type textarea "x"
type input "25 WC Hartford Insurance Group - A"
type textarea "x"
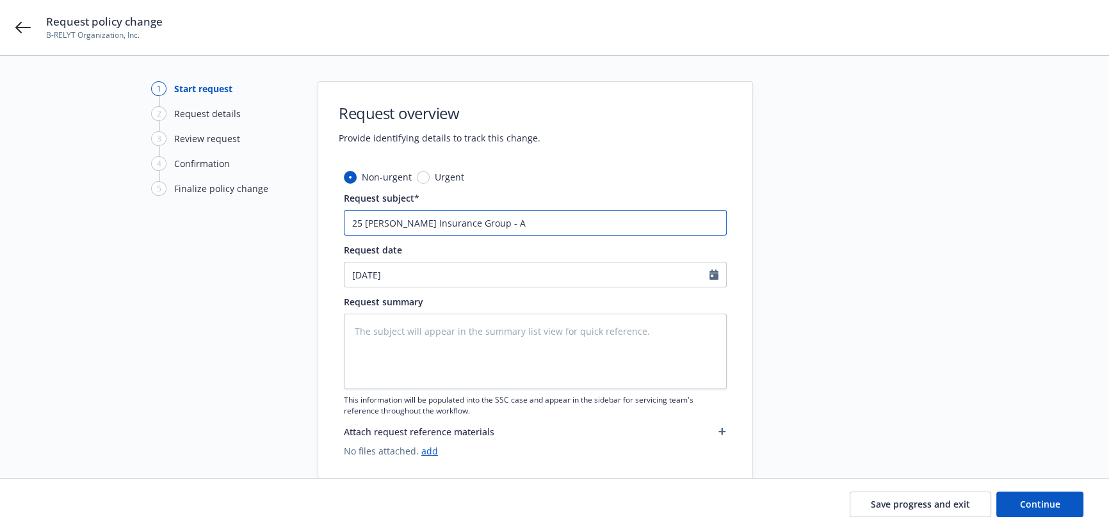
type input "25 WC Hartford Insurance Group - Am"
type textarea "x"
type input "25 WC Hartford Insurance Group - Ame"
type textarea "x"
type input "25 WC Hartford Insurance Group - Amen"
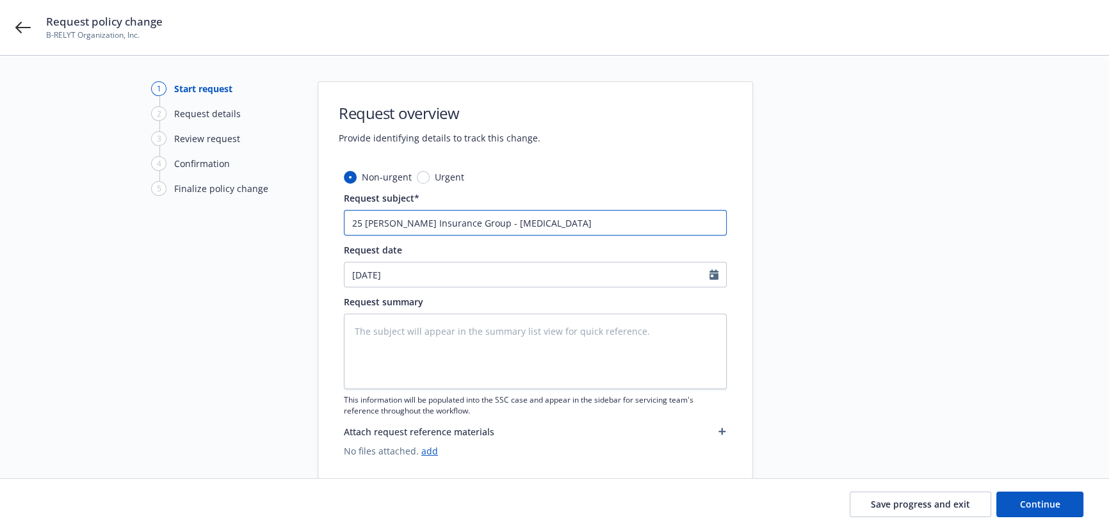
type textarea "x"
type input "25 WC Hartford Insurance Group - Amend"
type textarea "x"
type input "25 WC Hartford Insurance Group - Amend"
click at [561, 221] on input "25 WC Hartford Insurance Group - Amend" at bounding box center [535, 223] width 383 height 26
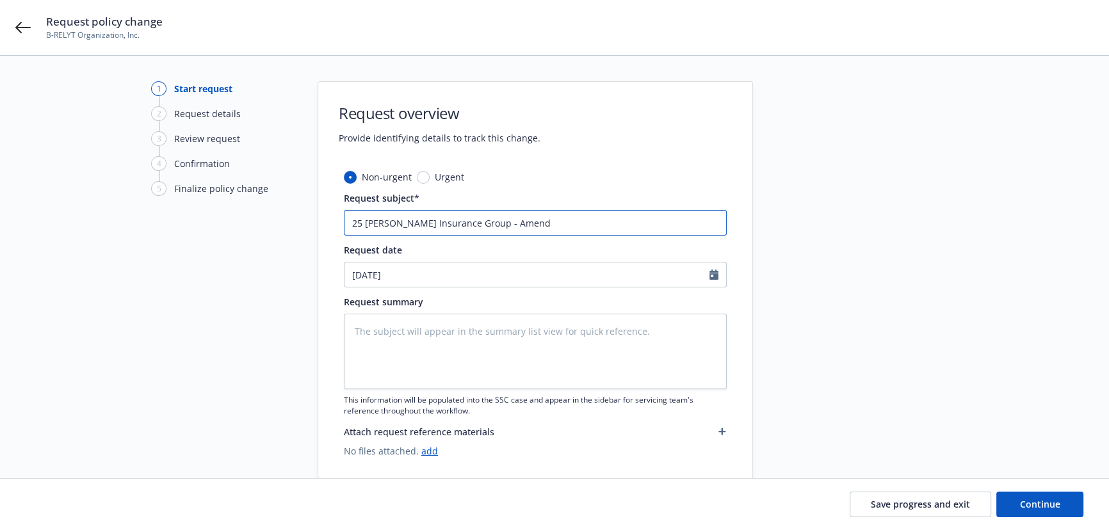
paste input "payroll associated to 8810 for CA"
type textarea "x"
type input "25 WC Hartford Insurance Group - Amend payroll associated to 8810 for CA"
type textarea "x"
type input "25 WC Hartford Insurance Group - Amend payroll associated to 8810 for CA"
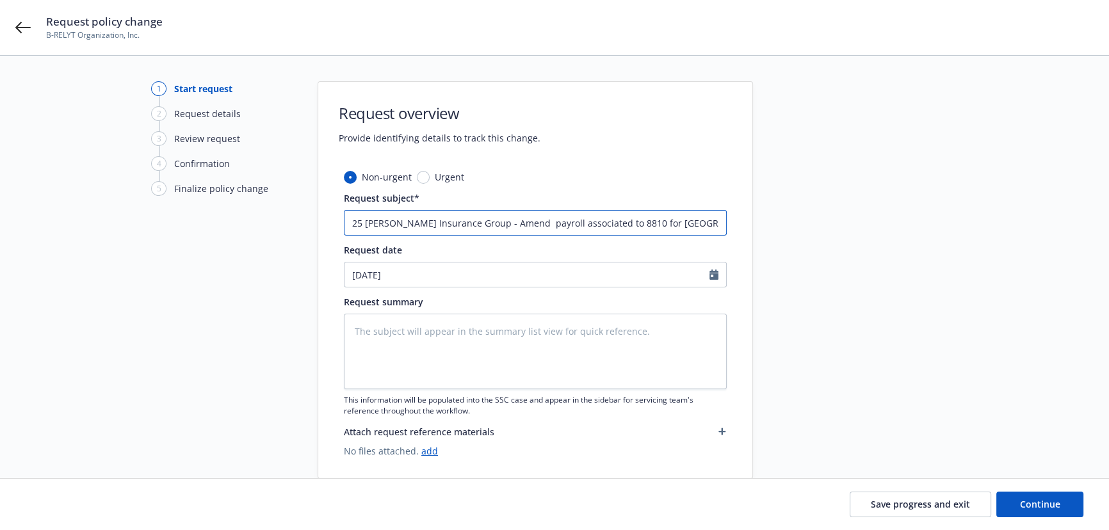
type textarea "x"
type input "25 WC Hartford Insurance Group - Amend payroll associated to 8810 for CA t"
type textarea "x"
type input "25 WC Hartford Insurance Group - Amend payroll associated to 8810 for CA to"
type textarea "x"
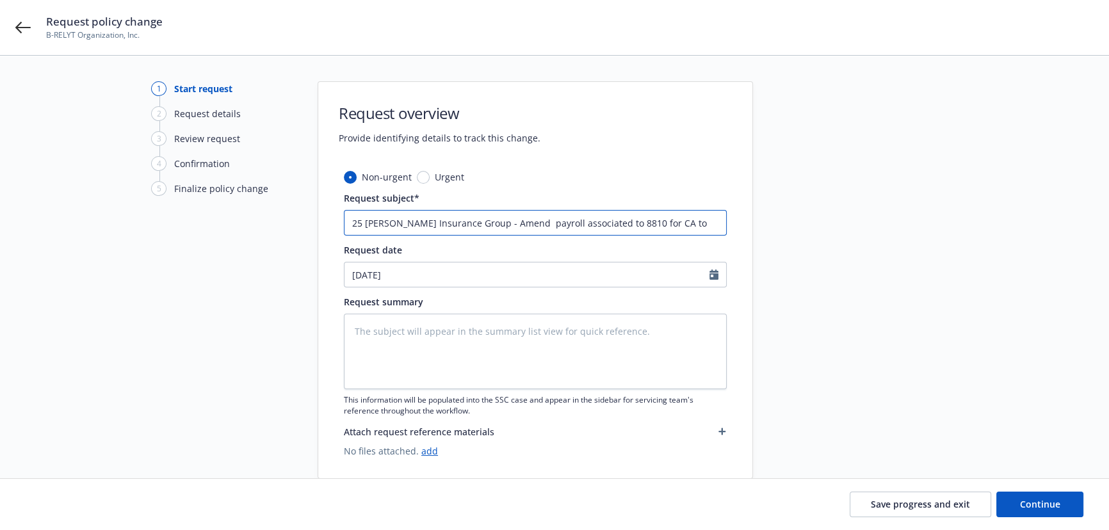
type input "25 WC Hartford Insurance Group - Amend payroll associated to 8810 for CA to"
type textarea "x"
type input "25 WC Hartford Insurance Group - Amend payroll associated to 8810 for CA to $"
click at [704, 229] on input "25 WC Hartford Insurance Group - Amend payroll associated to 8810 for CA to $" at bounding box center [535, 223] width 383 height 26
paste input "84,976"
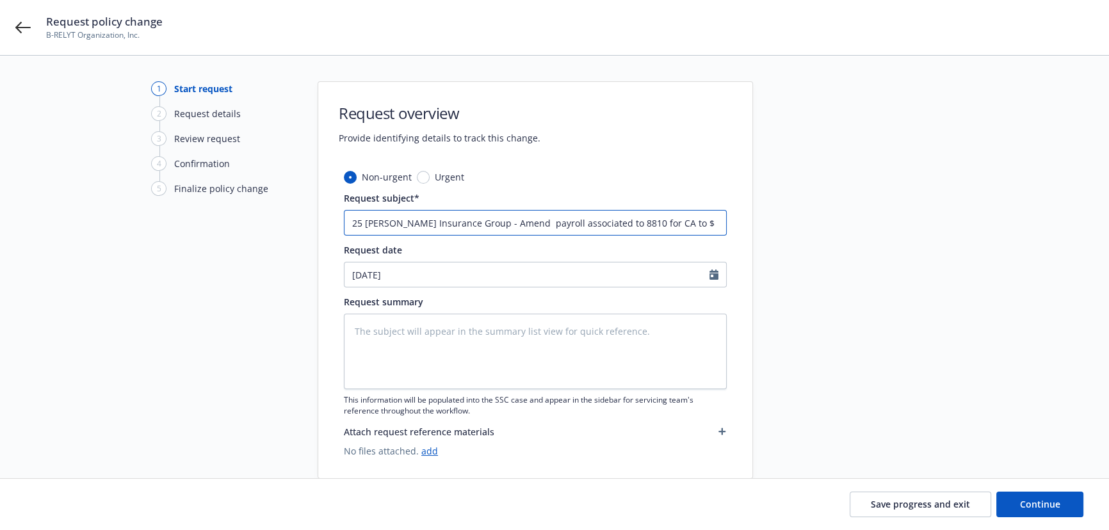
type textarea "x"
type input "25 WC Hartford Insurance Group - Amend payroll associated to 8810 for CA to $84…"
type textarea "x"
type input "25 WC Hartford Insurance Group - Amend payroll associated to 8810 for CA to $84…"
type textarea "x"
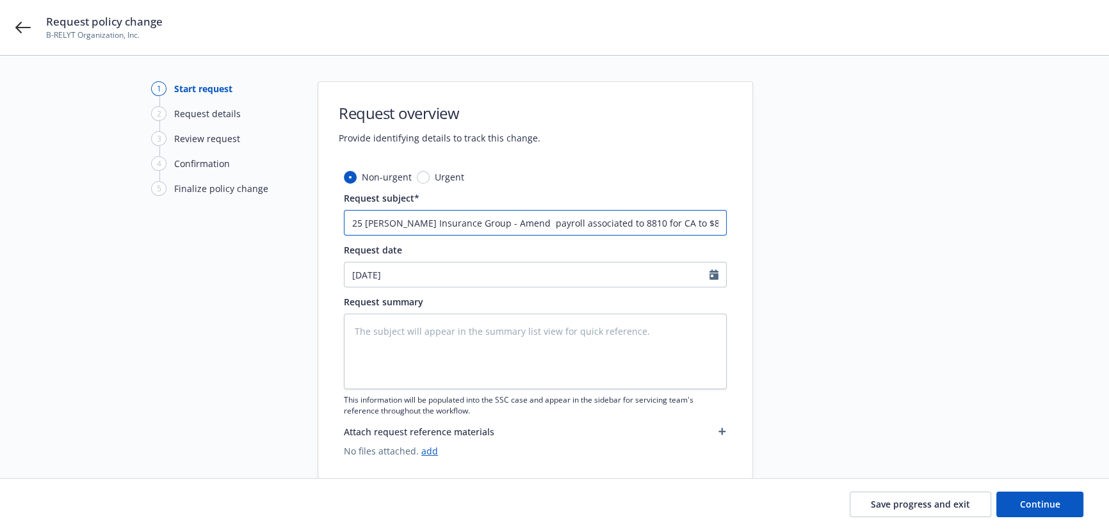
type input "25 WC Hartford Insurance Group - Amend payroll associated to 8810 for CA to $84…"
drag, startPoint x: 665, startPoint y: 213, endPoint x: 793, endPoint y: 236, distance: 130.2
click at [787, 234] on div "1 Start request 2 Request details 3 Review request 4 Confirmation 5 Finalize po…" at bounding box center [554, 280] width 1078 height 398
paste input "payroll associated to 8868 for CA"
type textarea "x"
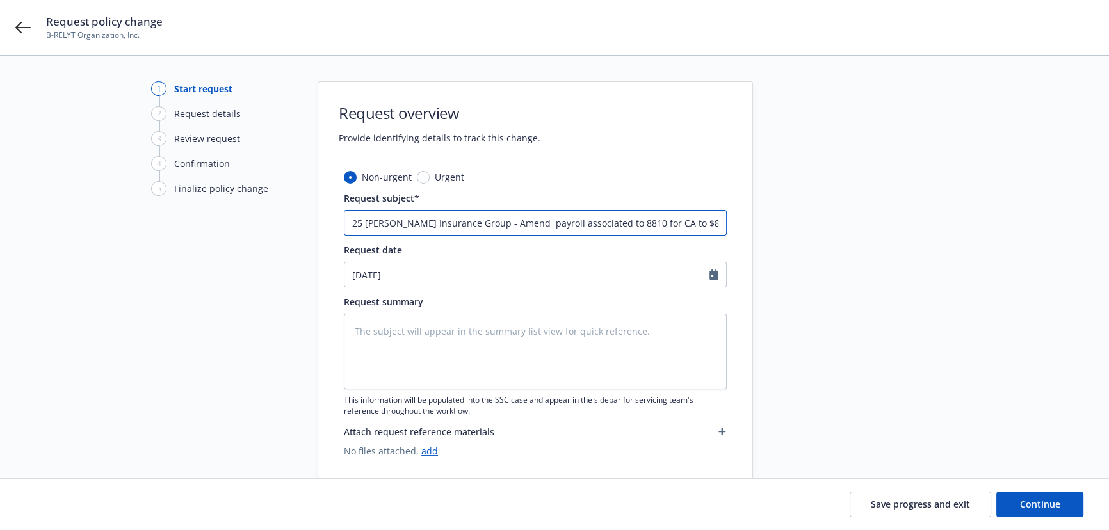
type input "25 WC Hartford Insurance Group - Amend payroll associated to 8810 for CA to $84…"
type textarea "x"
type input "25 WC Hartford Insurance Group - Amend payroll associated to 8810 for CA to $84…"
type textarea "x"
type input "25 WC Hartford Insurance Group - Amend payroll associated to 8810 for CA to $84…"
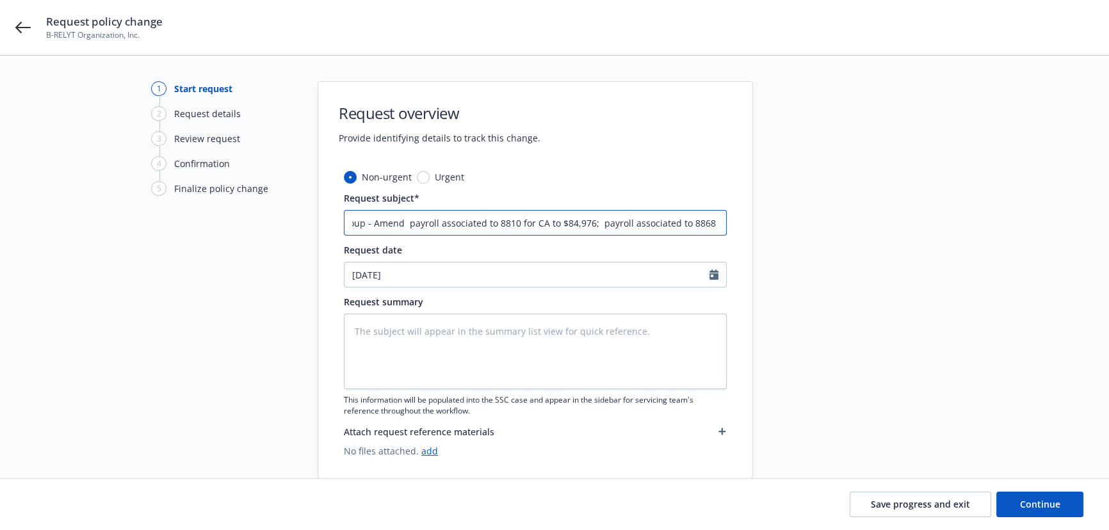
type textarea "x"
type input "25 WC Hartford Insurance Group - Amend payroll associated to 8810 for CA to $84…"
type textarea "x"
type input "25 WC Hartford Insurance Group - Amend payroll associated to 8810 for CA to $84…"
type textarea "x"
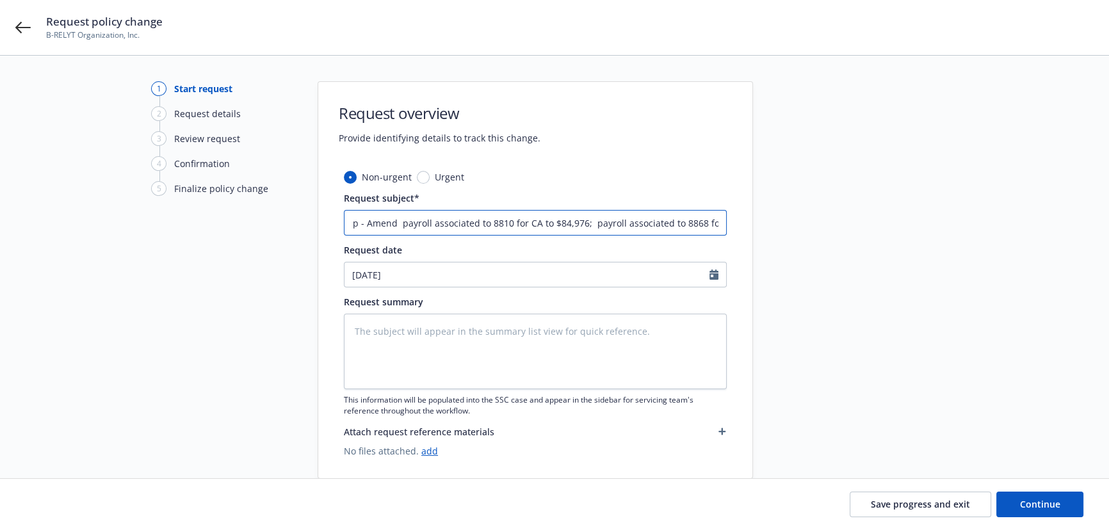
type input "25 WC Hartford Insurance Group - Amend payroll associated to 8810 for CA to $84…"
type textarea "x"
type input "25 WC Hartford Insurance Group - Amend payroll associated to 8810 for CA to $84…"
type textarea "x"
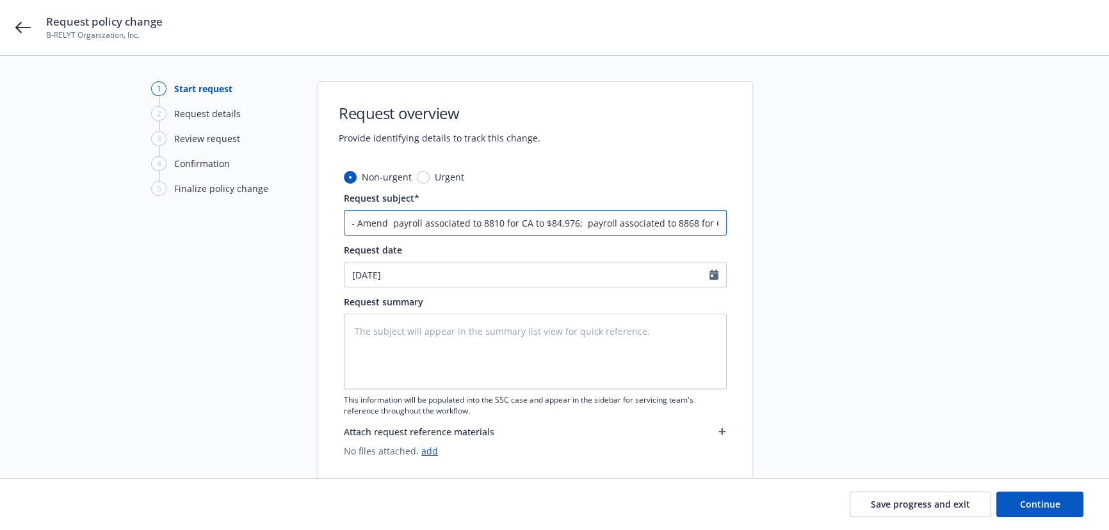
type input "25 WC Hartford Insurance Group - Amend payroll associated to 8810 for CA to $84…"
type textarea "x"
type input "25 WC Hartford Insurance Group - Amend payroll associated to 8810 for CA to $84…"
type textarea "x"
type input "25 WC Hartford Insurance Group - Amend payroll associated to 8810 for CA to $84…"
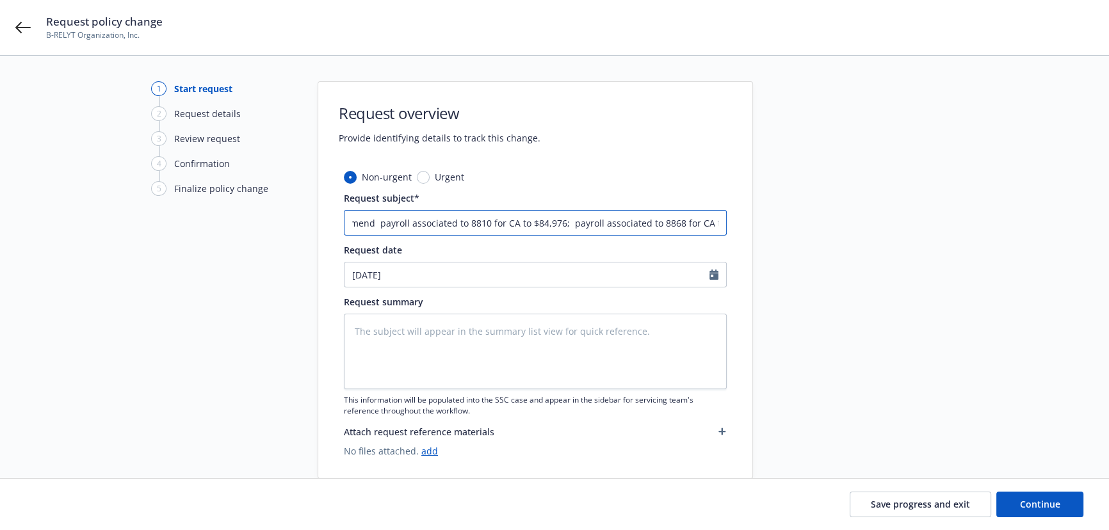
type textarea "x"
type input "25 WC Hartford Insurance Group - Amend payroll associated to 8810 for CA to $84…"
type textarea "x"
type input "25 WC Hartford Insurance Group - Amend payroll associated to 8810 for CA to $84…"
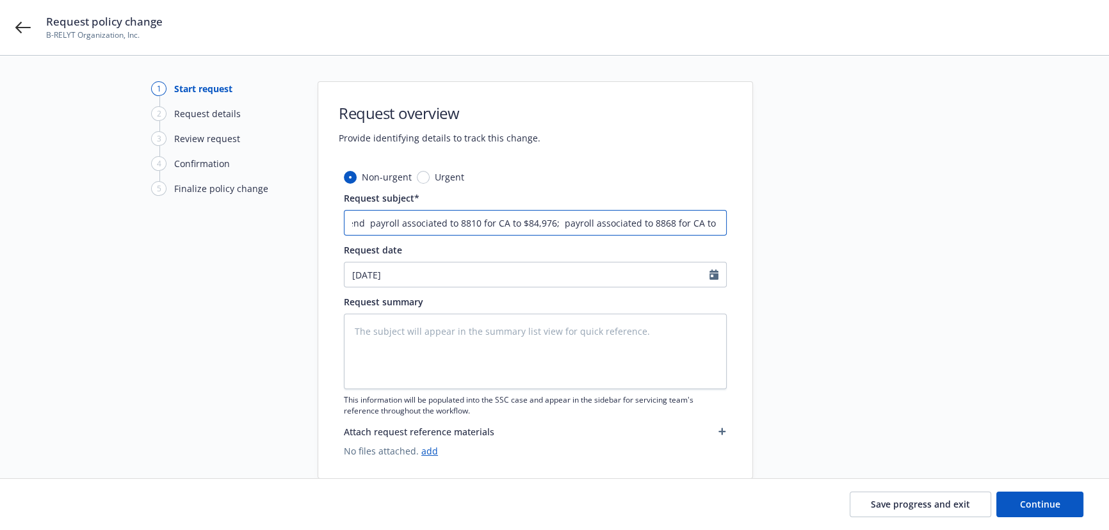
click at [533, 223] on input "25 WC Hartford Insurance Group - Amend payroll associated to 8810 for CA to $84…" at bounding box center [535, 223] width 383 height 26
type textarea "x"
type input "25 WC Hartford Insurance Group - Amend payroll associated to 8810 for CA to $84…"
type textarea "x"
type input "25 WC Hartford Insurance Group - Amend payroll associated to 8810 for CA to $84…"
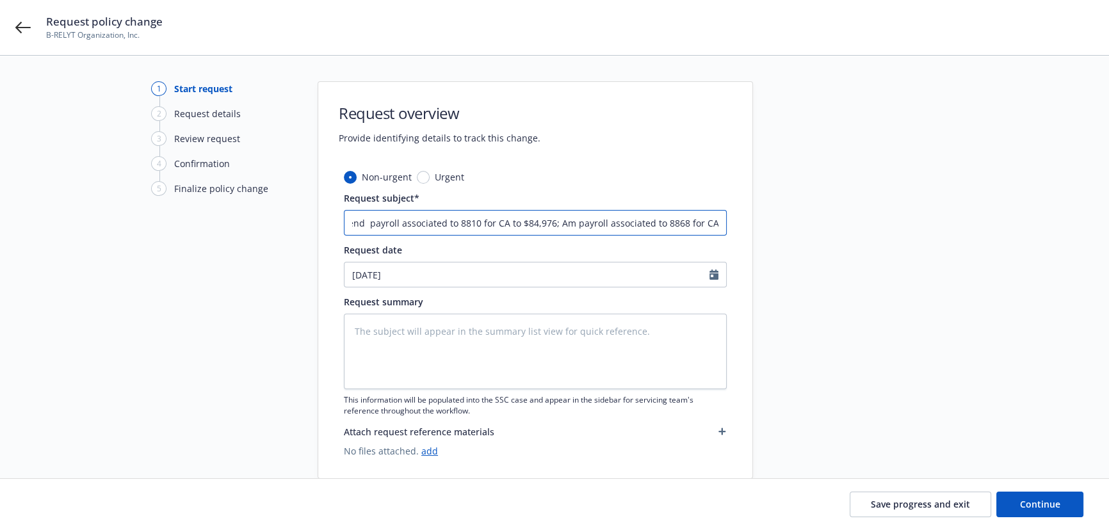
type textarea "x"
type input "25 WC Hartford Insurance Group - Amend payroll associated to 8810 for CA to $84…"
type textarea "x"
type input "25 WC Hartford Insurance Group - Amend payroll associated to 8810 for CA to $84…"
type textarea "x"
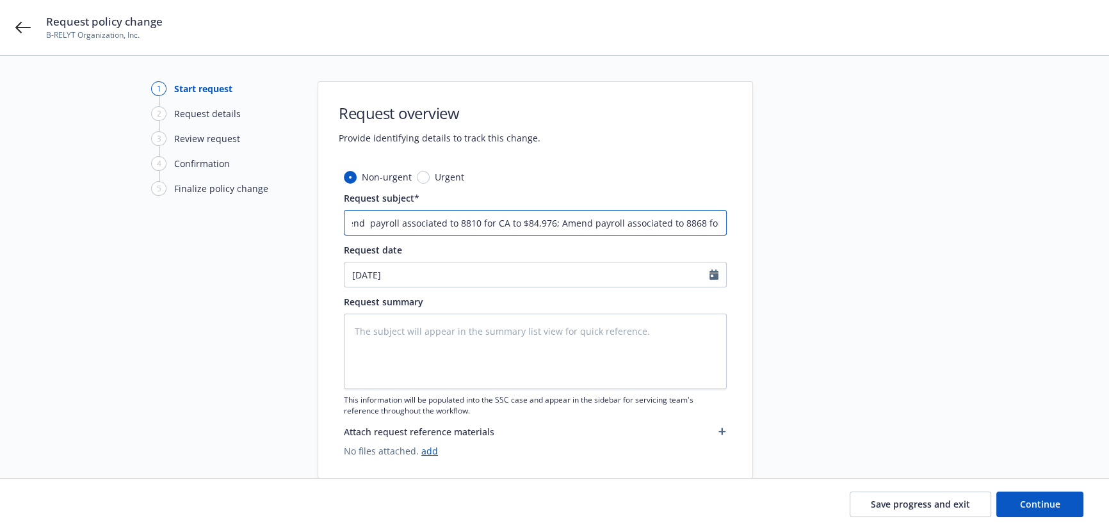
type input "25 WC Hartford Insurance Group - Amend payroll associated to 8810 for CA to $84…"
click at [437, 368] on textarea at bounding box center [535, 352] width 383 height 76
drag, startPoint x: 496, startPoint y: 221, endPoint x: 774, endPoint y: 353, distance: 307.6
click at [1042, 263] on div "1 Start request 2 Request details 3 Review request 4 Confirmation 5 Finalize po…" at bounding box center [554, 280] width 1078 height 398
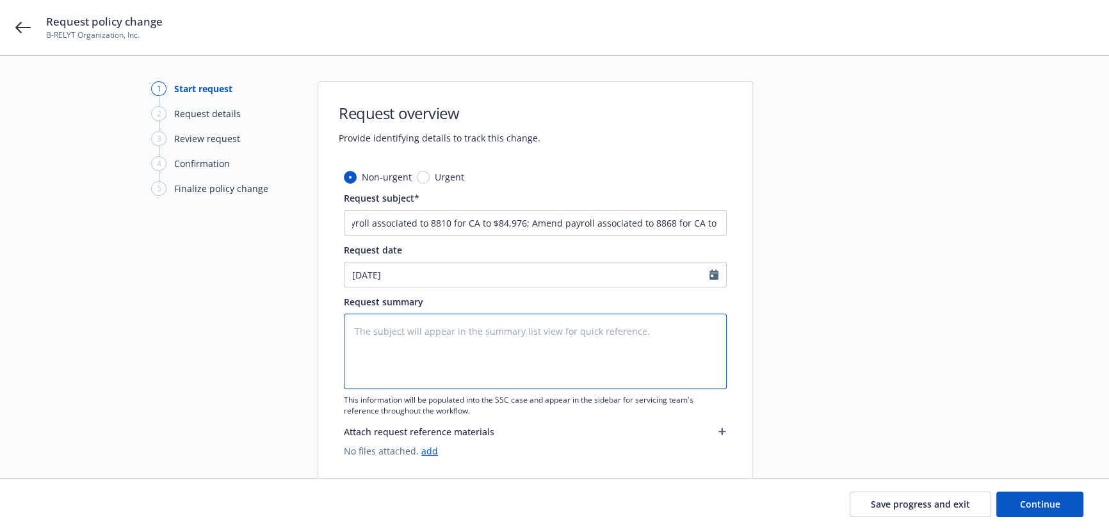
click at [580, 349] on textarea at bounding box center [535, 352] width 383 height 76
paste textarea "Amend payroll associated to 8810 for CA to $84,976; Amend payroll associated to…"
type textarea "x"
type textarea "Amend payroll associated to 8810 for CA to $84,976; Amend payroll associated to…"
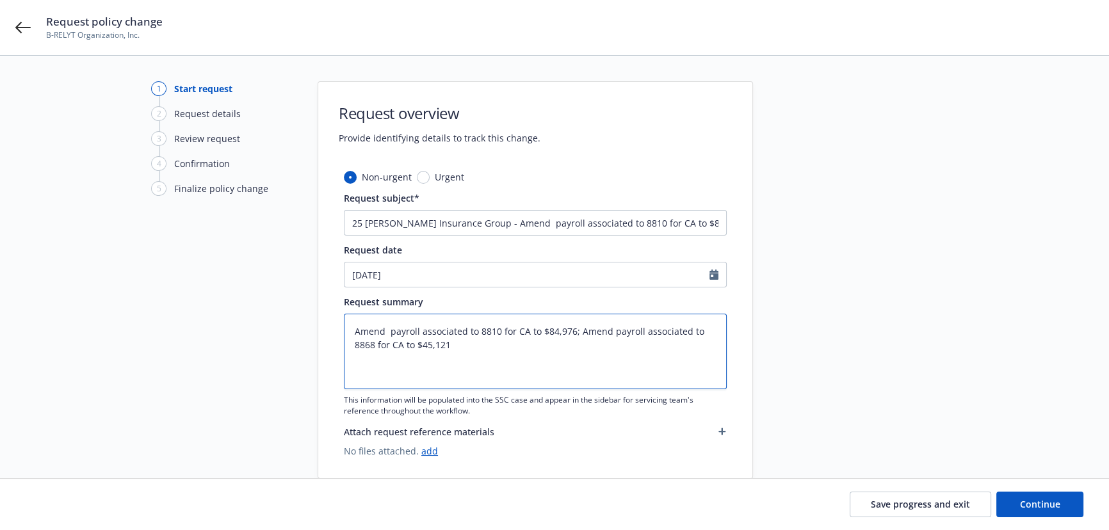
click at [388, 332] on textarea "Amend payroll associated to 8810 for CA to $84,976; Amend payroll associated to…" at bounding box center [535, 352] width 383 height 76
type textarea "x"
type textarea "Amend payroll associated to 8810 for CA to $84,976; Amend payroll associated to…"
click at [534, 224] on input "25 WC Hartford Insurance Group - Amend payroll associated to 8810 for CA to $84…" at bounding box center [535, 223] width 383 height 26
type textarea "x"
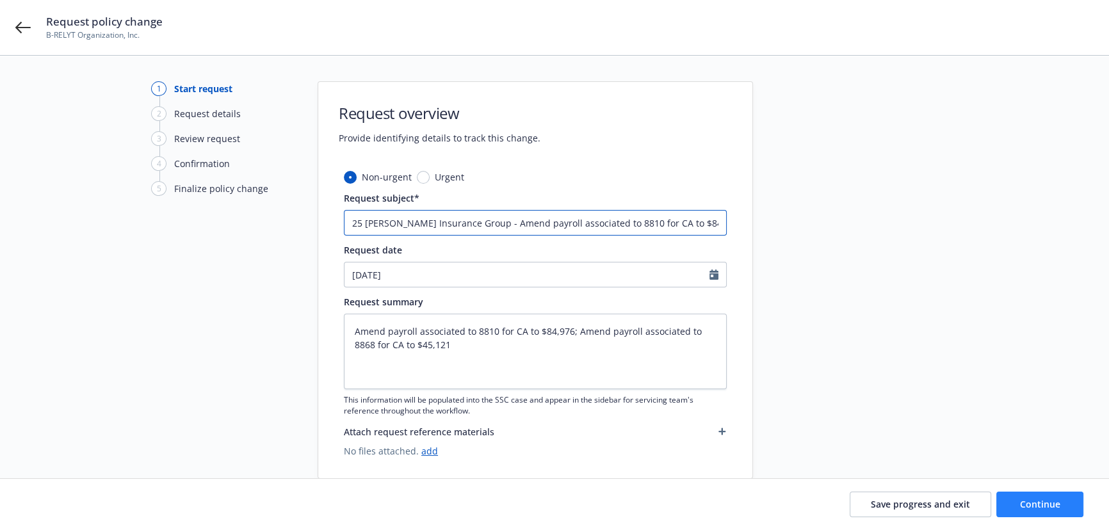
type input "25 WC Hartford Insurance Group - Amend payroll associated to 8810 for CA to $84…"
click at [1041, 510] on span "Continue" at bounding box center [1040, 504] width 40 height 12
type textarea "x"
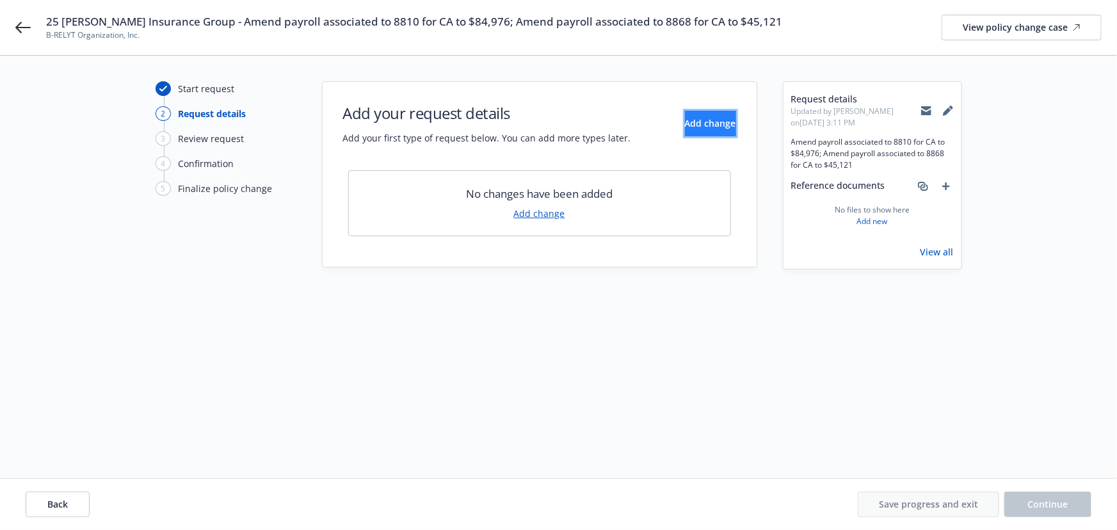
click at [685, 127] on span "Add change" at bounding box center [710, 123] width 51 height 12
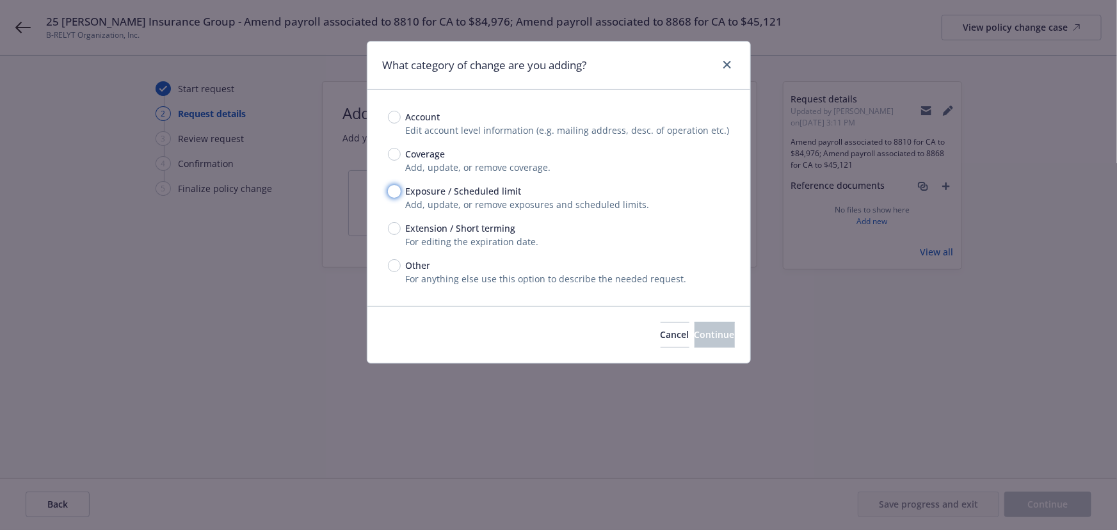
click at [391, 186] on input "Exposure / Scheduled limit" at bounding box center [394, 191] width 13 height 13
radio input "true"
click at [681, 321] on div "Cancel Continue" at bounding box center [559, 334] width 383 height 57
click at [695, 333] on span "Continue" at bounding box center [715, 334] width 40 height 12
type textarea "x"
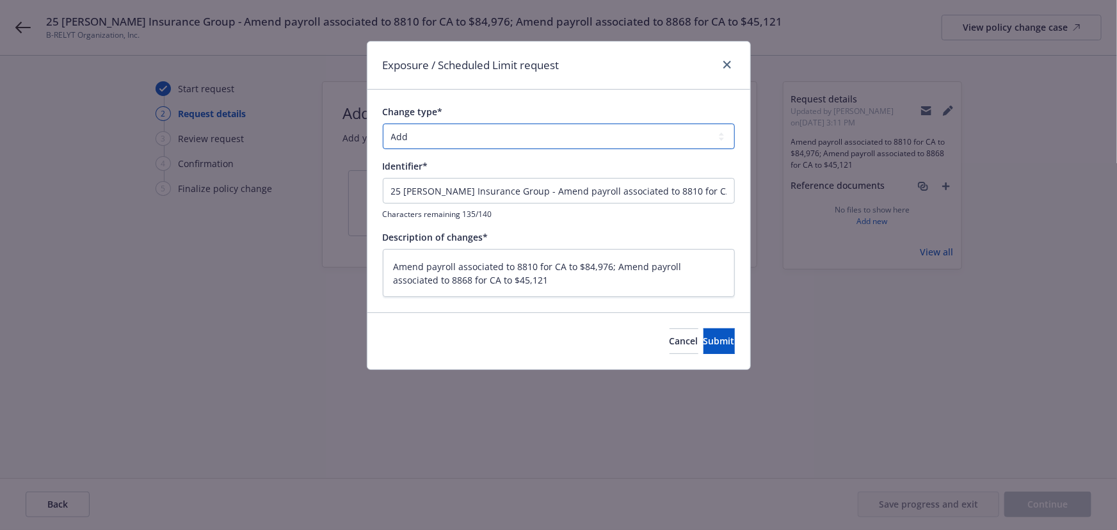
click at [487, 134] on select "Add Audit Change Remove" at bounding box center [559, 137] width 352 height 26
select select "CHANGE"
click at [383, 124] on select "Add Audit Change Remove" at bounding box center [559, 137] width 352 height 26
drag, startPoint x: 526, startPoint y: 191, endPoint x: 2, endPoint y: 143, distance: 526.1
click at [17, 146] on div "Exposure / Scheduled Limit request Change type* Add Audit Change Remove Identif…" at bounding box center [558, 265] width 1117 height 530
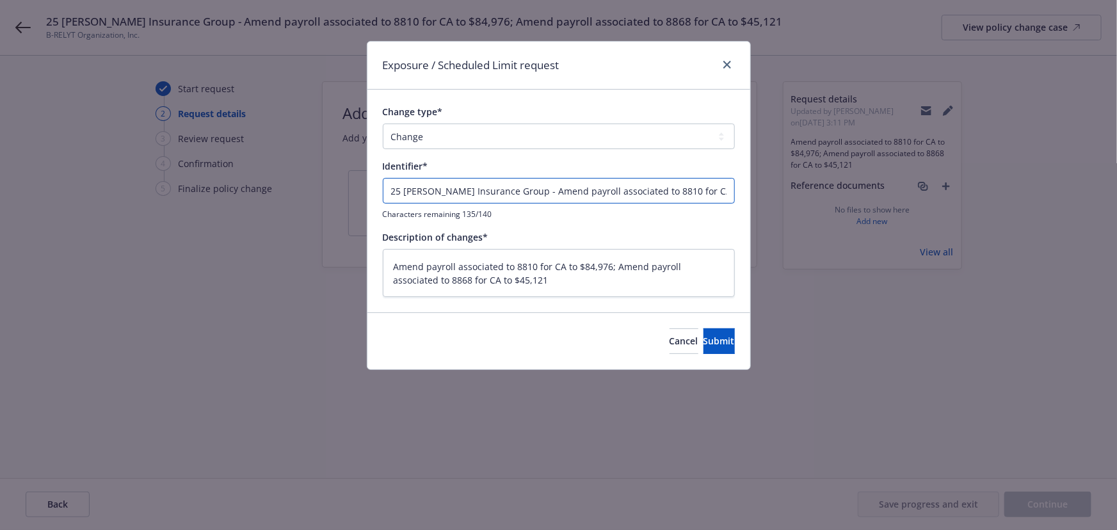
type textarea "x"
type input "E - Amend payroll associated to 8810 for CA to $84,976; Amend payroll associate…"
type textarea "x"
type input "EN - Amend payroll associated to 8810 for CA to $84,976; Amend payroll associat…"
type textarea "x"
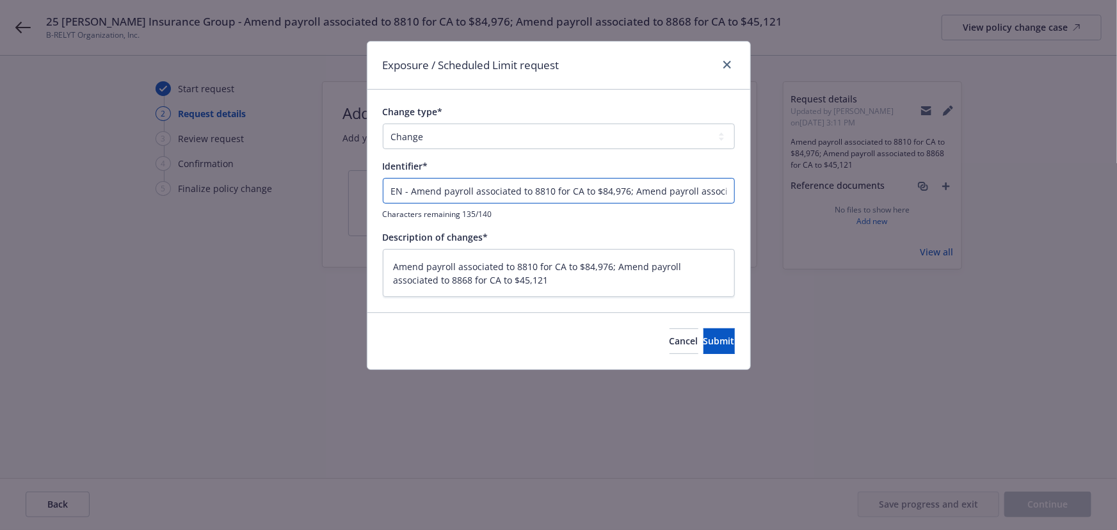
type input "END - Amend payroll associated to 8810 for CA to $84,976; Amend payroll associa…"
type textarea "x"
type input "ENDT - Amend payroll associated to 8810 for CA to $84,976; Amend payroll associ…"
type textarea "x"
type input "ENDT - Amend payroll associated to 8810 for CA to $84,976; Amend payroll associ…"
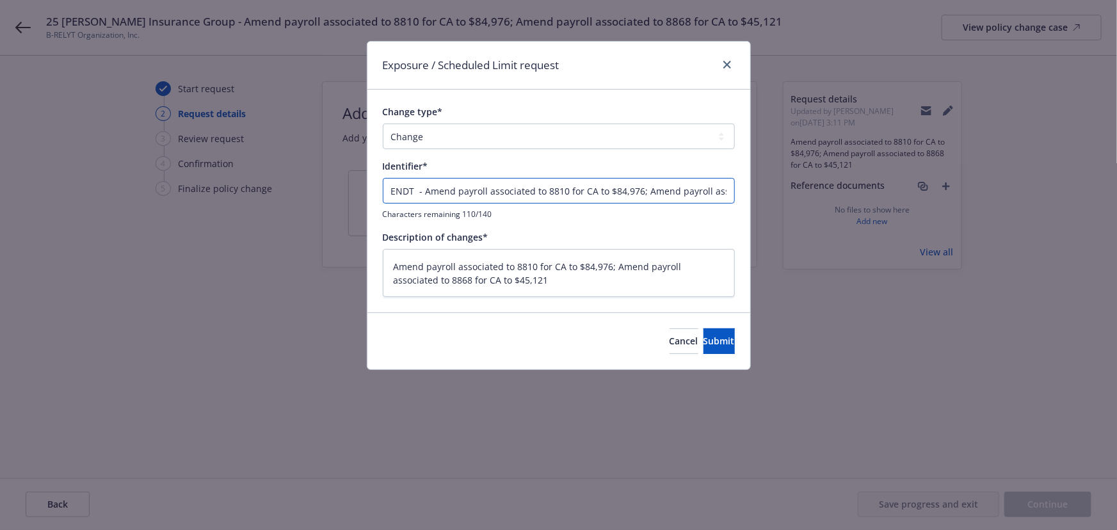
type textarea "x"
type input "ENDT # - Amend payroll associated to 8810 for CA to $84,976; Amend payroll asso…"
type textarea "x"
type input "ENDT # - Amend payroll associated to 8810 for CA to $84,976; Amend payroll asso…"
type textarea "x"
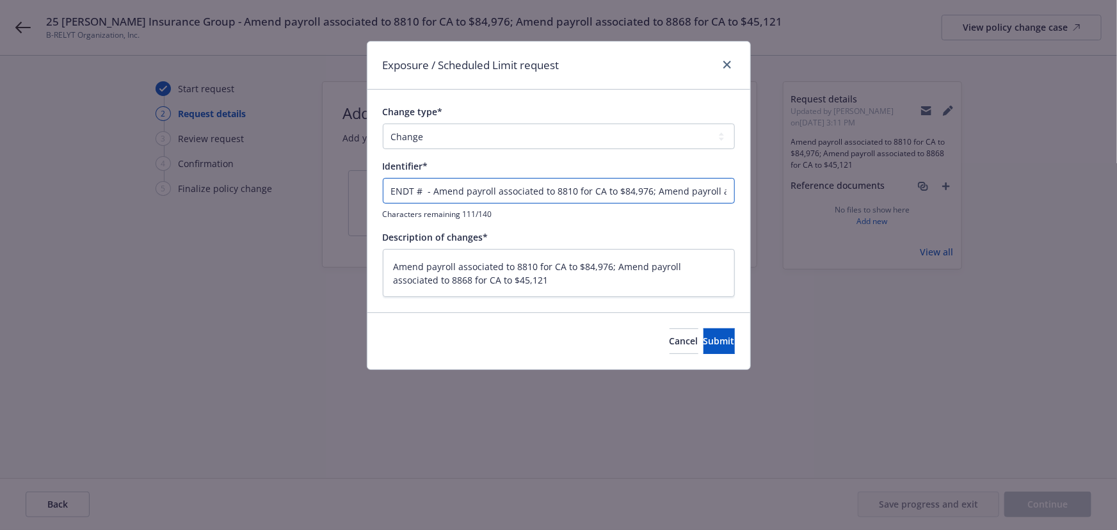
type input "ENDT # 1 - Amend payroll associated to 8810 for CA to $84,976; Amend payroll as…"
type textarea "x"
type input "ENDT # 1 - Amend payroll associated to 8810 for CA to $84,976; Amend payroll as…"
type textarea "x"
type input "ENDT # 1 - Amend payroll associated to 8810 for CA to $84,976; Amend payroll as…"
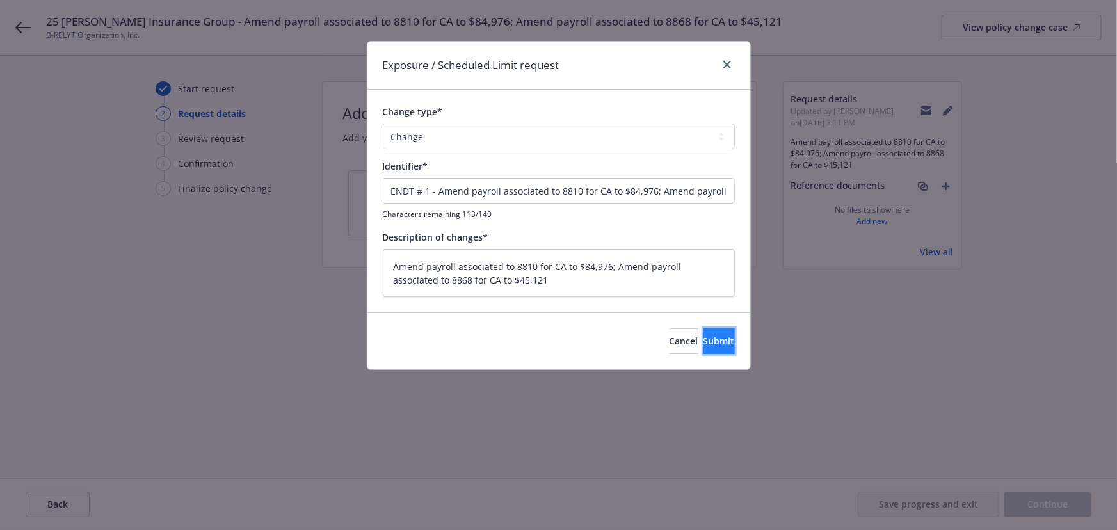
click at [708, 341] on span "Submit" at bounding box center [719, 341] width 31 height 12
type textarea "x"
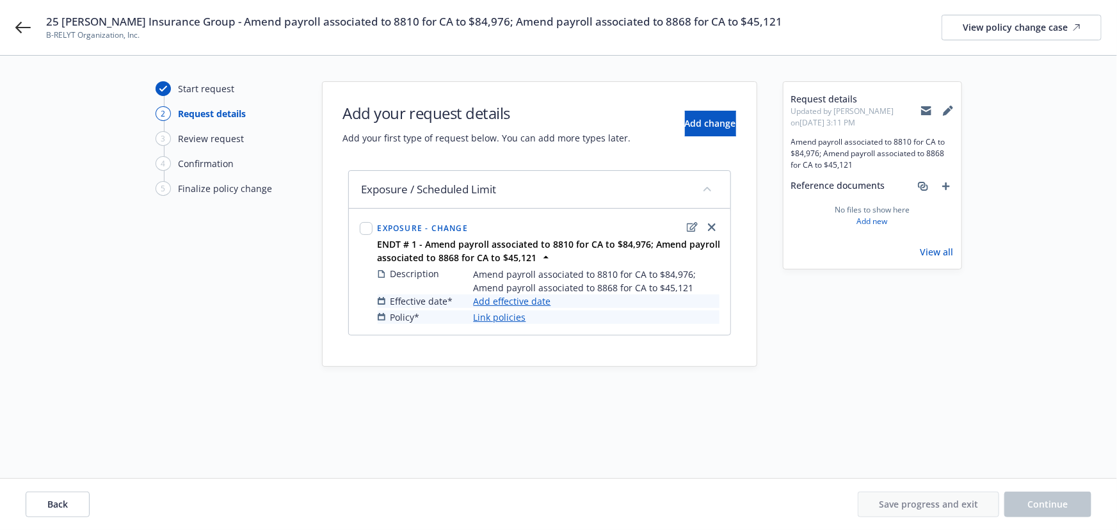
click at [505, 302] on link "Add effective date" at bounding box center [512, 301] width 77 height 13
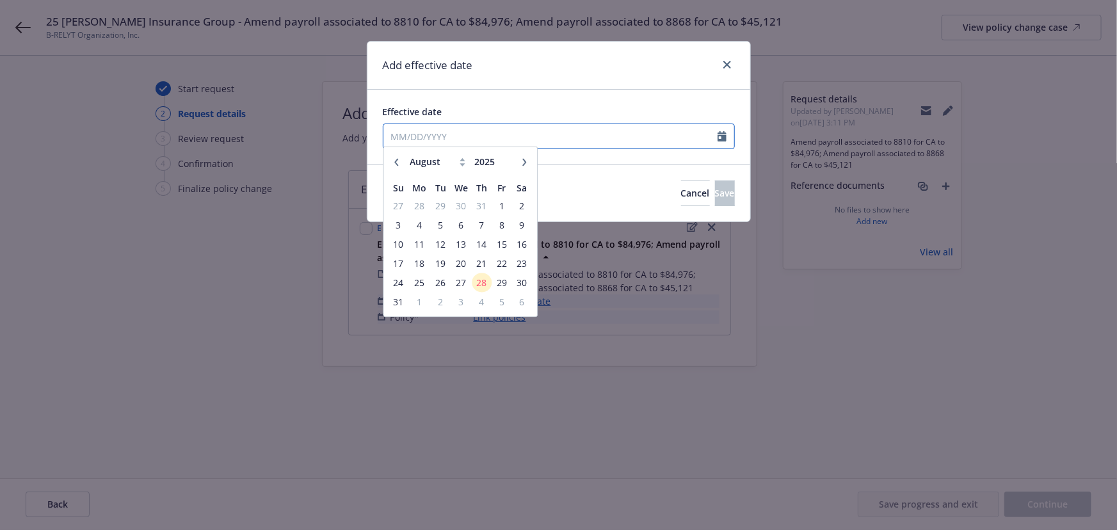
click at [442, 138] on input "Effective date" at bounding box center [551, 136] width 334 height 24
click at [397, 167] on icon "button" at bounding box center [397, 167] width 8 height 8
select select "7"
click at [446, 211] on span "1" at bounding box center [440, 211] width 17 height 16
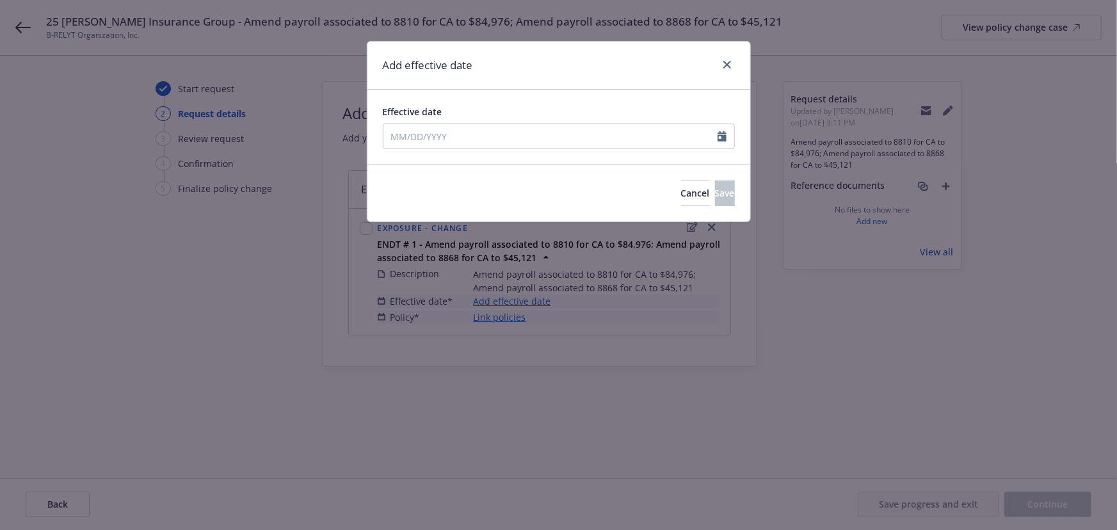
type input "07/01/2025"
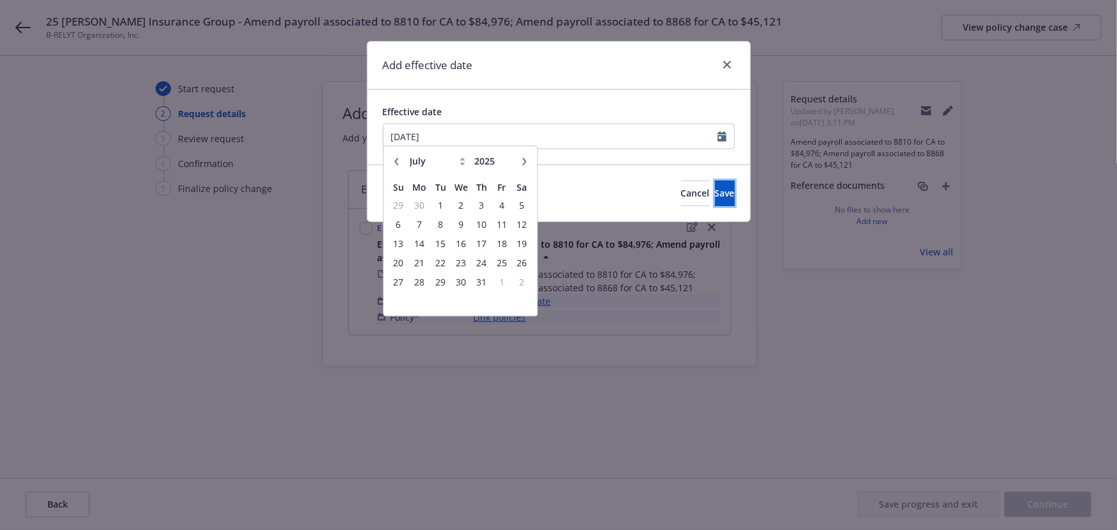
click at [715, 187] on span "Save" at bounding box center [725, 193] width 20 height 12
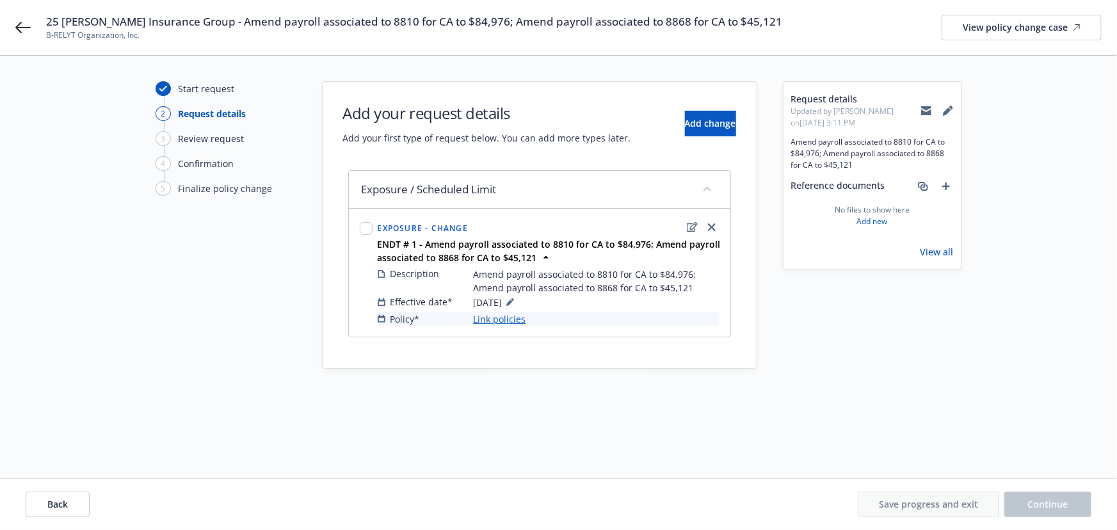
click at [502, 318] on link "Link policies" at bounding box center [500, 318] width 53 height 13
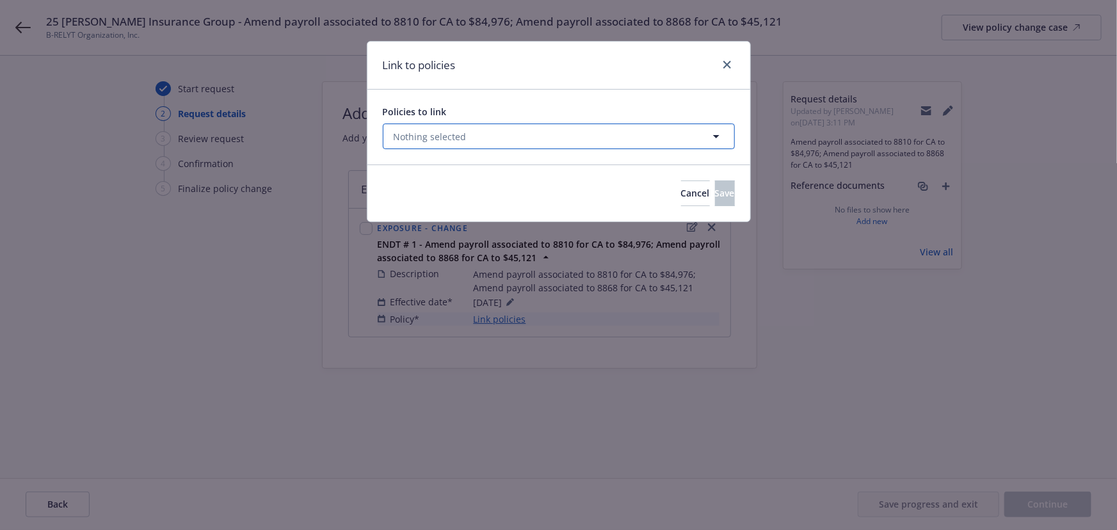
click at [457, 137] on span "Nothing selected" at bounding box center [430, 136] width 73 height 13
select select "ACTIVE"
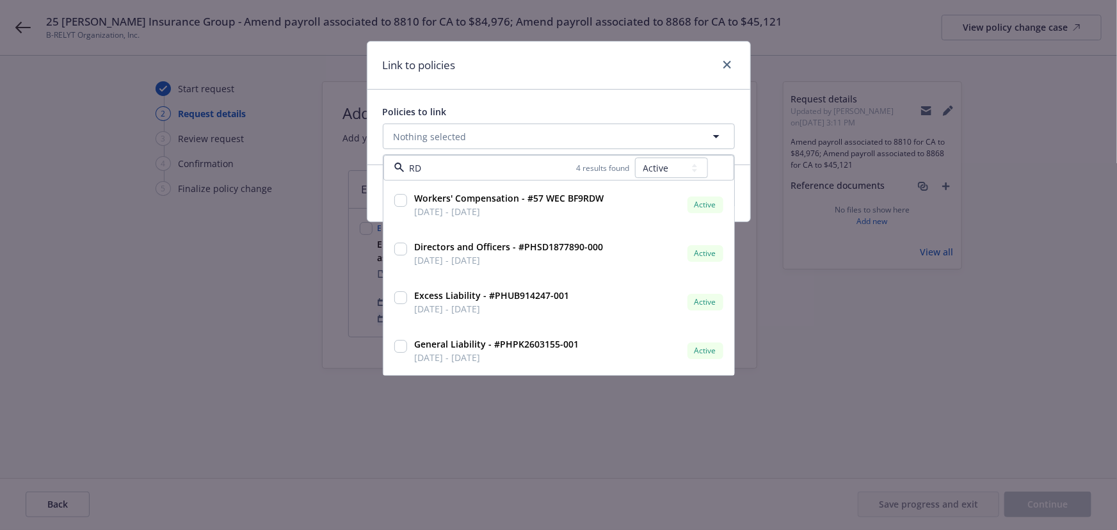
type input "RDW"
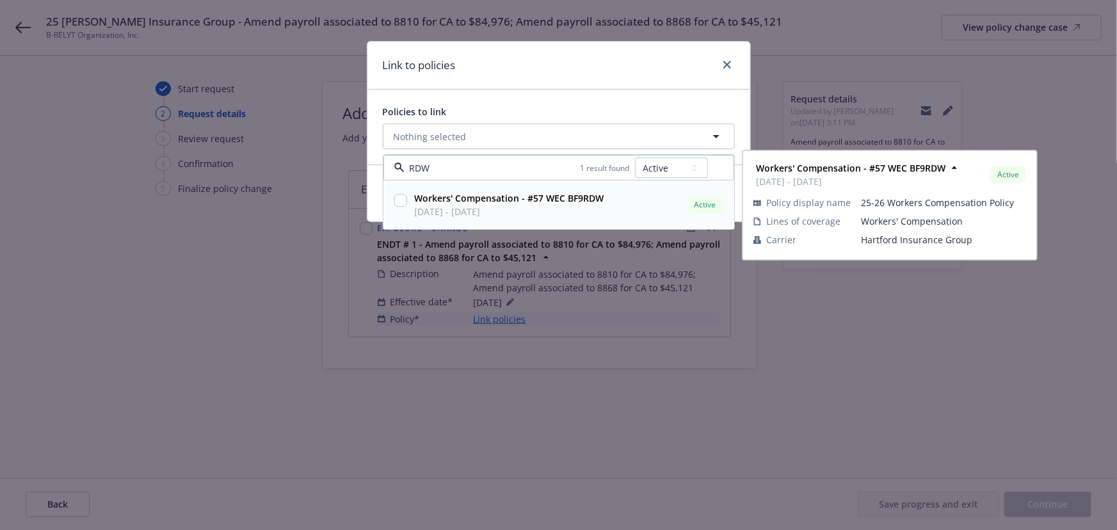
click at [467, 206] on span "07/01/2025 - 07/01/2026" at bounding box center [510, 212] width 190 height 13
checkbox input "true"
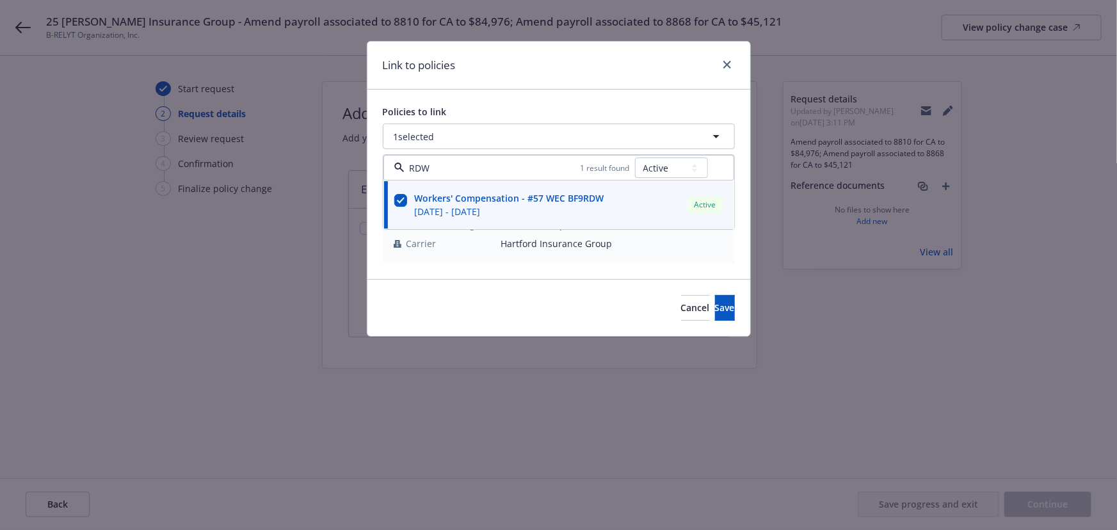
type input "RDW"
click at [596, 99] on div "Policies to link 1 selected RDW 1 result found All Active Upcoming Expired Canc…" at bounding box center [559, 185] width 383 height 190
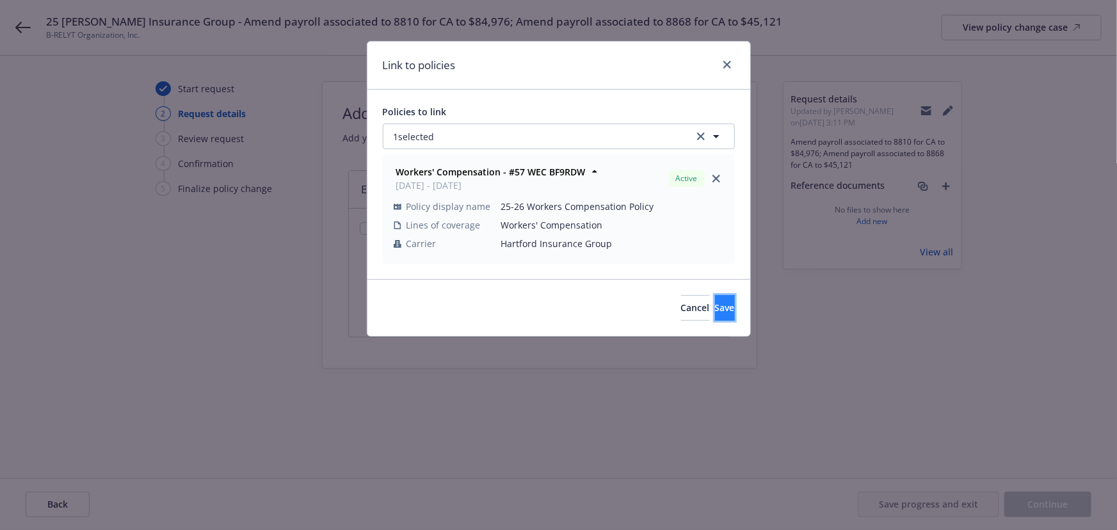
click at [715, 311] on span "Save" at bounding box center [725, 308] width 20 height 12
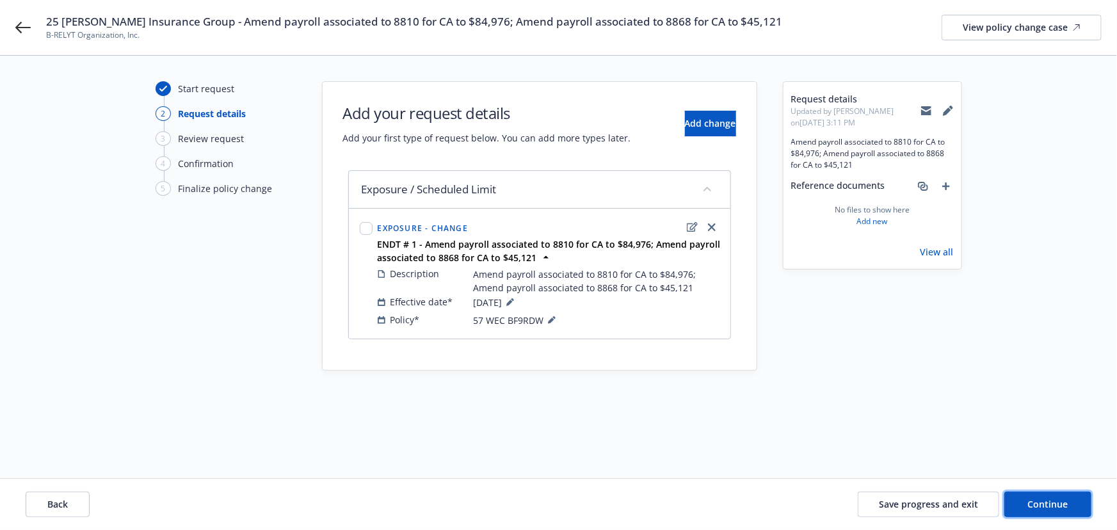
drag, startPoint x: 1026, startPoint y: 499, endPoint x: 765, endPoint y: 345, distance: 304.0
click at [1025, 496] on button "Continue" at bounding box center [1048, 505] width 87 height 26
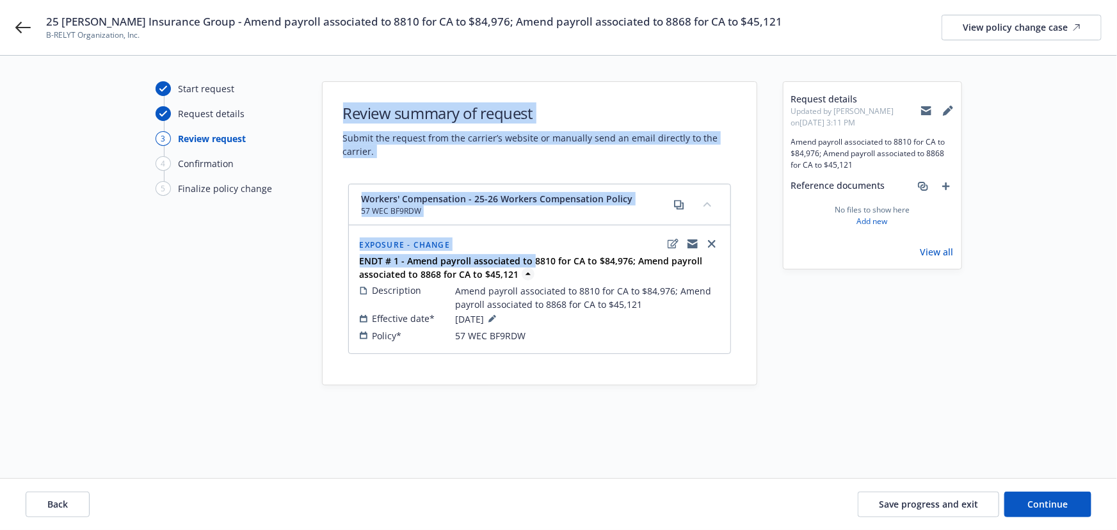
drag, startPoint x: 376, startPoint y: 245, endPoint x: 531, endPoint y: 261, distance: 156.5
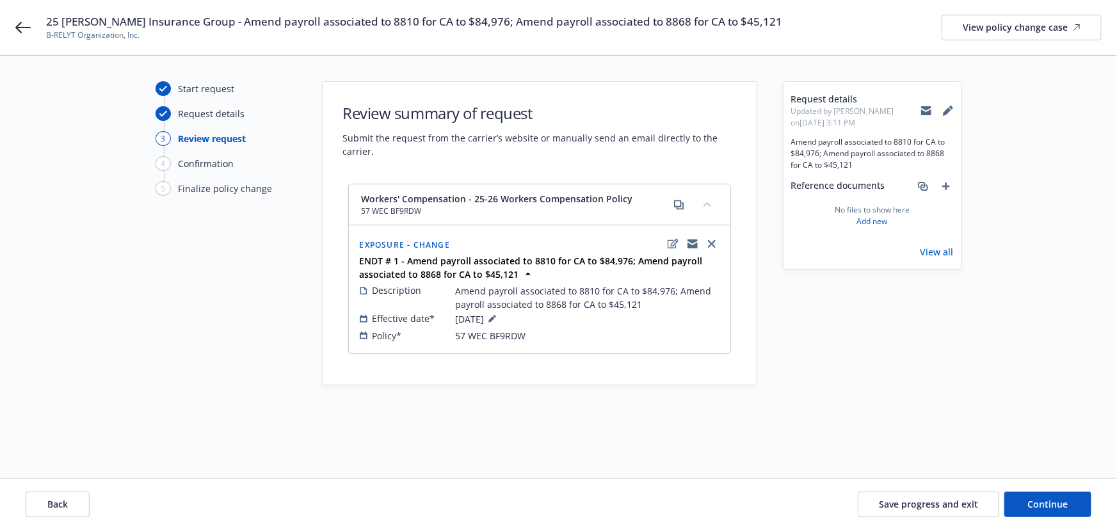
drag, startPoint x: 614, startPoint y: 280, endPoint x: 346, endPoint y: 242, distance: 270.3
click at [614, 280] on span "ENDT # 1 - Amend payroll associated to 8810 for CA to $84,976; Amend payroll as…" at bounding box center [541, 267] width 362 height 27
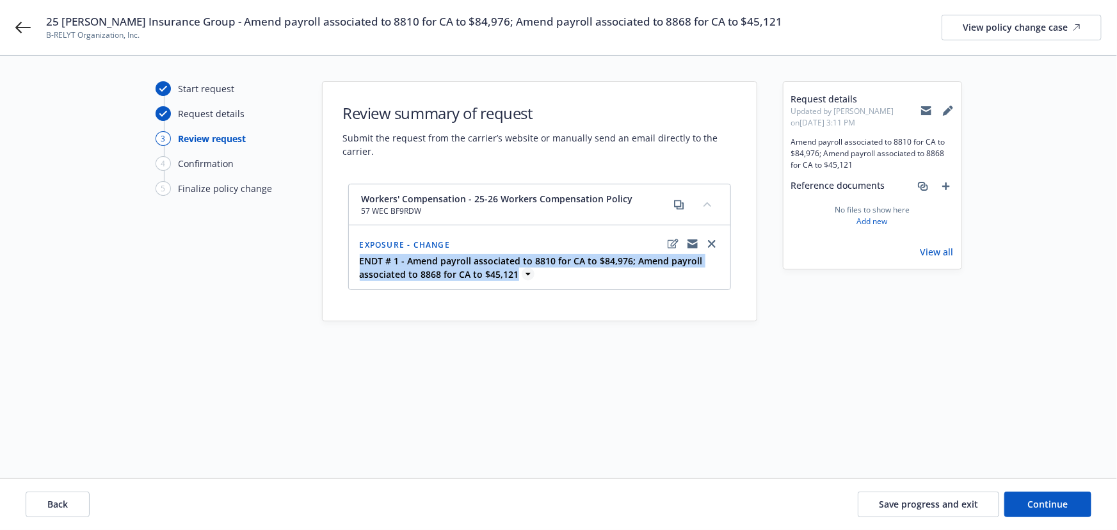
drag, startPoint x: 358, startPoint y: 258, endPoint x: 515, endPoint y: 276, distance: 158.5
click at [515, 276] on div "ENDT # 1 - Amend payroll associated to 8810 for CA to $84,976; Amend payroll as…" at bounding box center [539, 267] width 365 height 27
copy strong "ENDT # 1 - Amend payroll associated to 8810 for CA to $84,976; Amend payroll as…"
click at [522, 275] on icon at bounding box center [528, 274] width 13 height 13
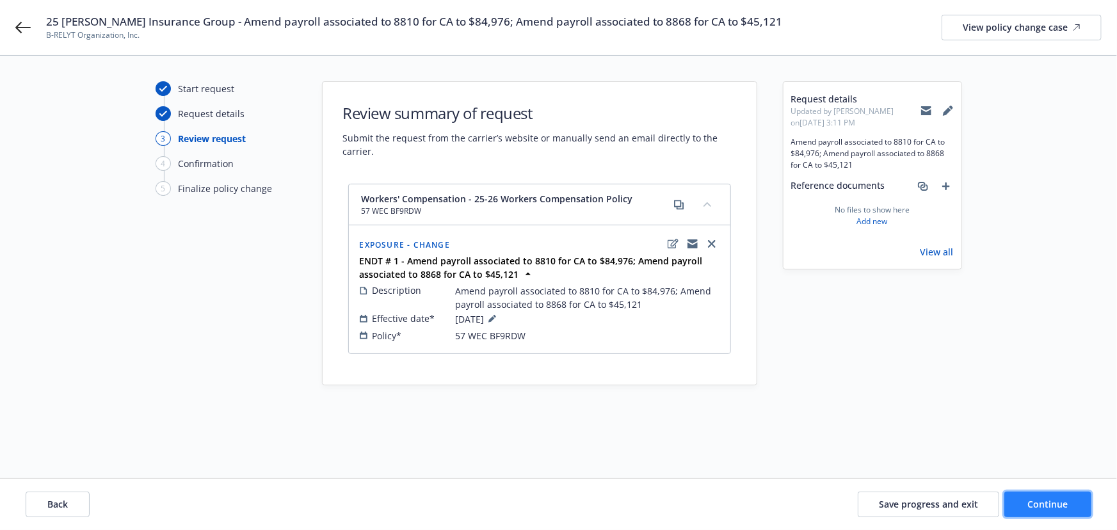
click at [1055, 501] on span "Continue" at bounding box center [1048, 504] width 40 height 12
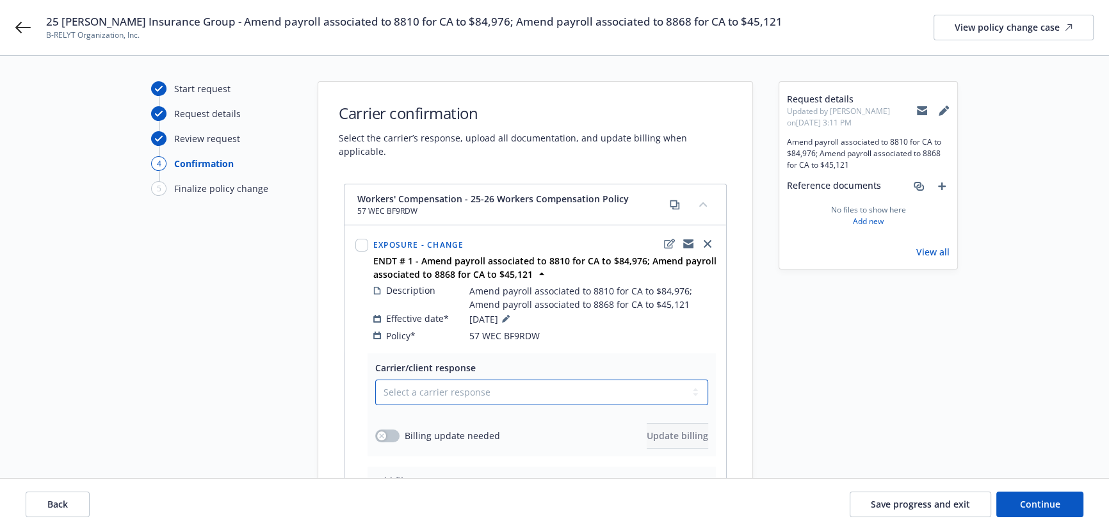
click at [432, 384] on select "Select a carrier response Accepted Accepted with revision No endorsement needed…" at bounding box center [541, 393] width 333 height 26
select select "ACCEPTED"
click at [375, 380] on select "Select a carrier response Accepted Accepted with revision No endorsement needed…" at bounding box center [541, 393] width 333 height 26
click at [389, 430] on button "button" at bounding box center [387, 436] width 24 height 13
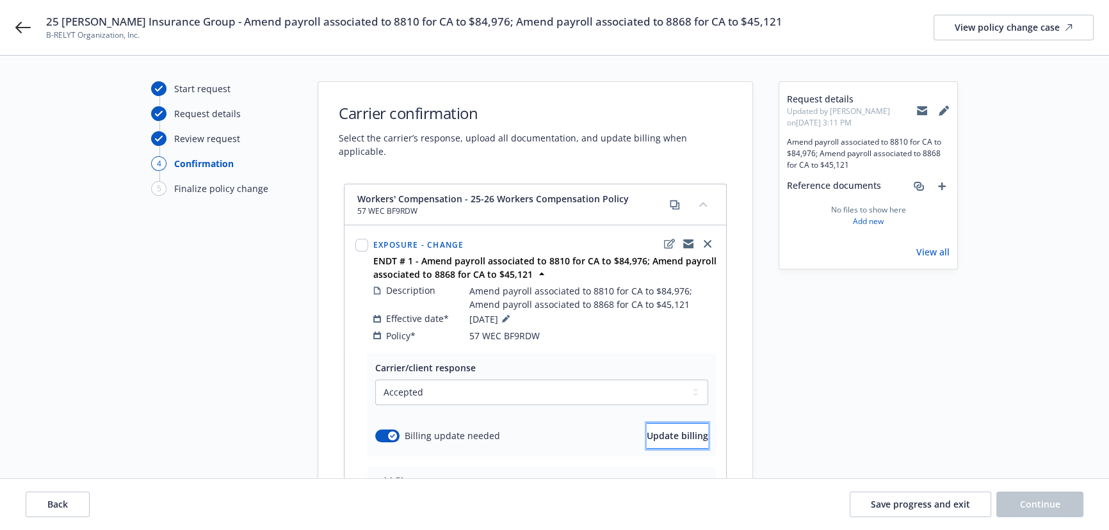
click at [656, 429] on button "Update billing" at bounding box center [677, 436] width 61 height 26
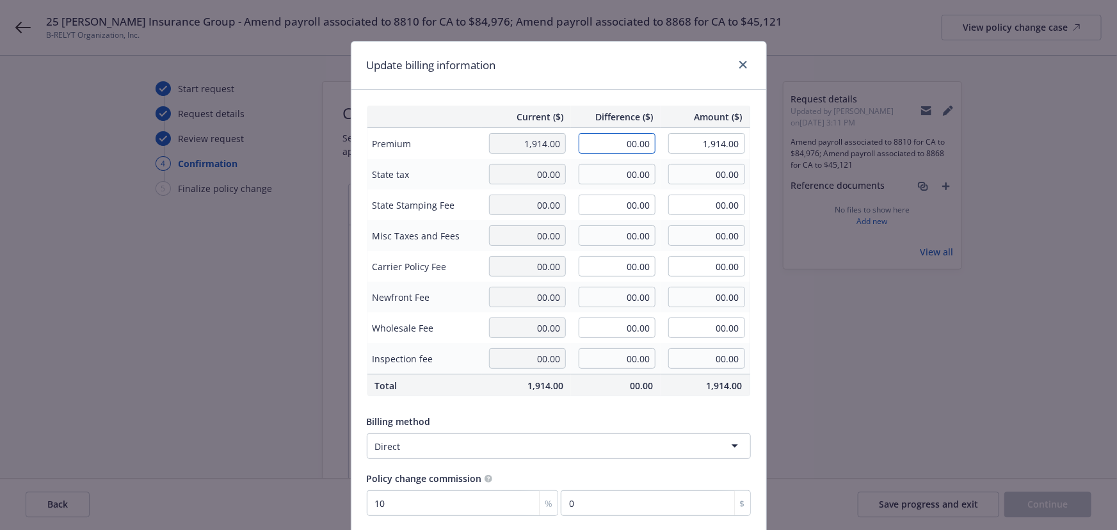
drag, startPoint x: 616, startPoint y: 140, endPoint x: 677, endPoint y: 147, distance: 61.2
click at [677, 147] on tr "Premium 1,914.00 00.00 1,914.00" at bounding box center [559, 143] width 384 height 31
type input "-791.00"
type input "1,123.00"
type input "-79.1"
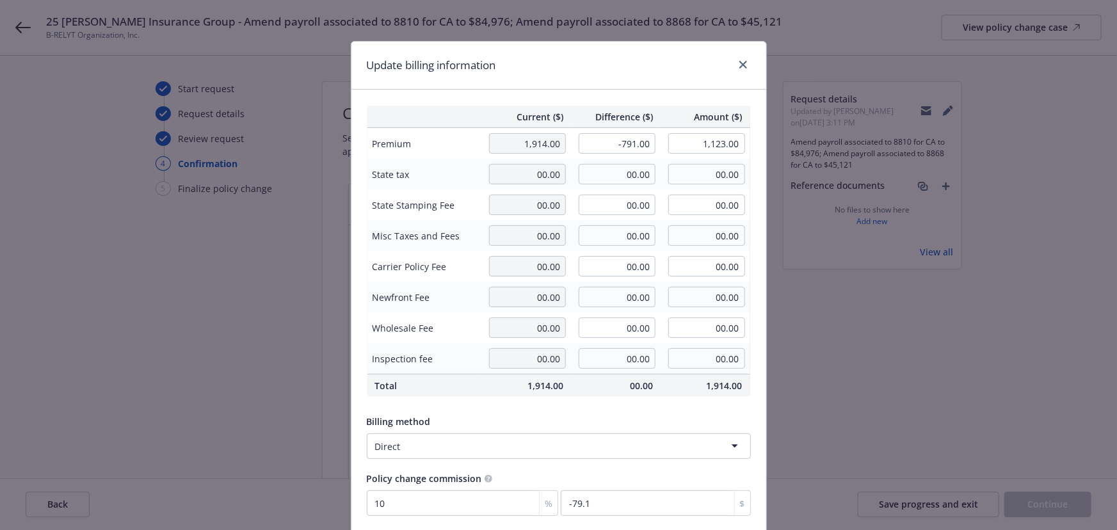
click at [638, 81] on div "Update billing information" at bounding box center [559, 66] width 415 height 48
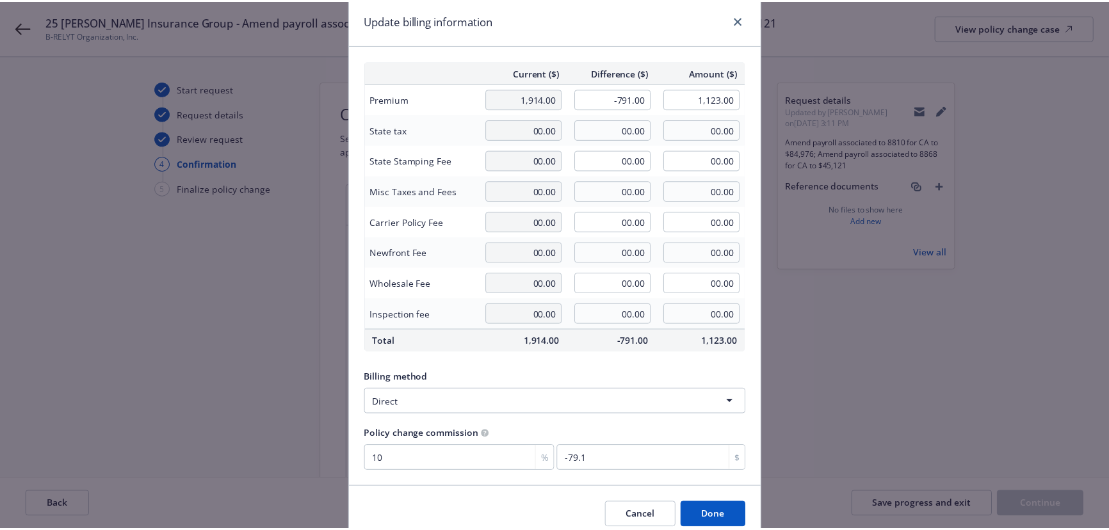
scroll to position [99, 0]
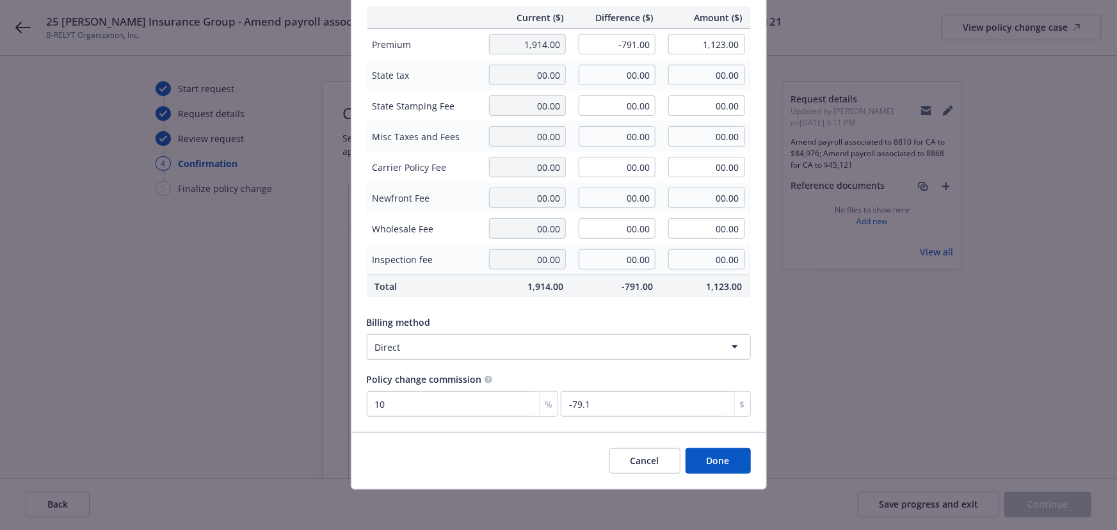
click at [713, 463] on button "Done" at bounding box center [718, 461] width 65 height 26
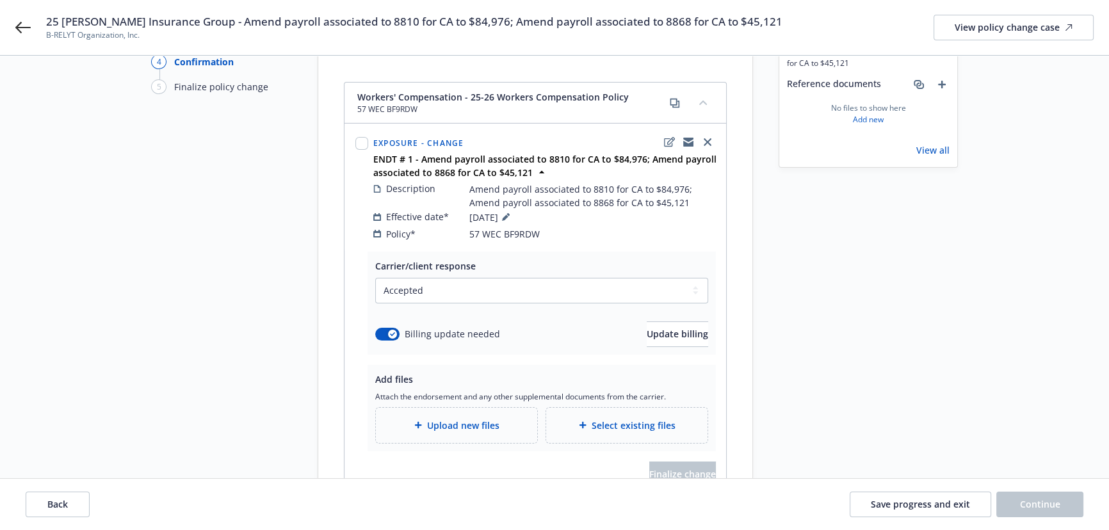
scroll to position [164, 0]
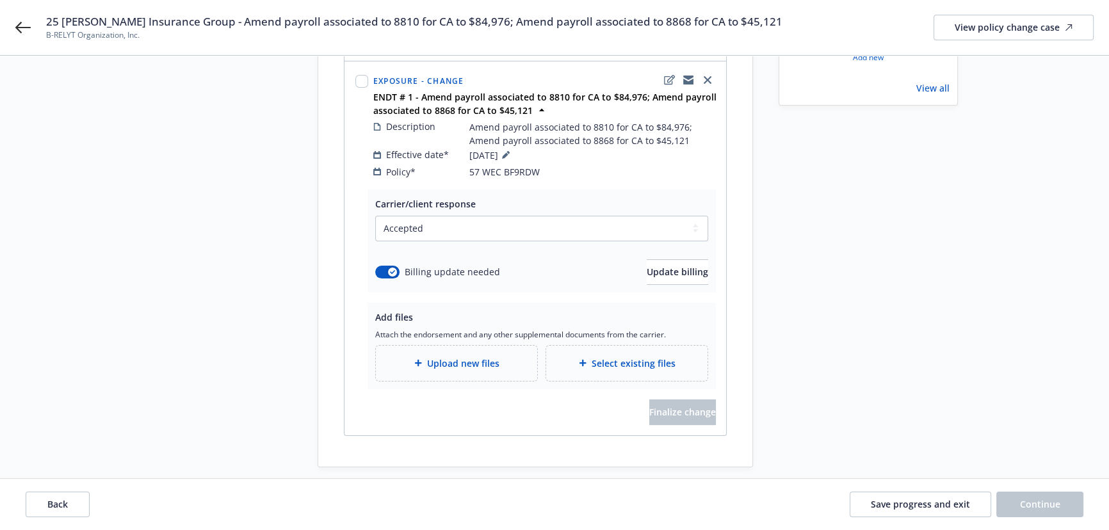
click at [446, 357] on span "Upload new files" at bounding box center [463, 363] width 72 height 13
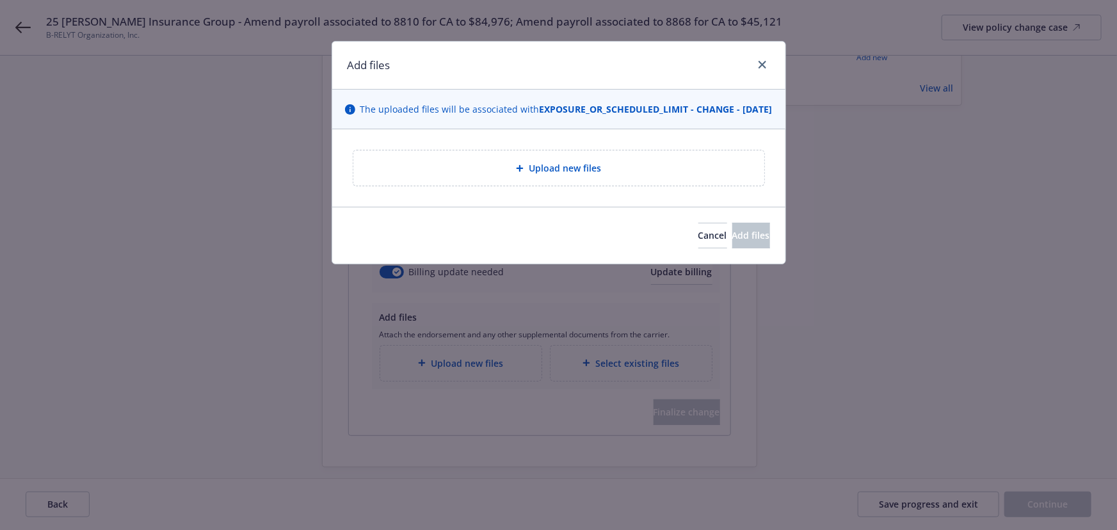
click at [640, 175] on div "Upload new files" at bounding box center [559, 168] width 391 height 15
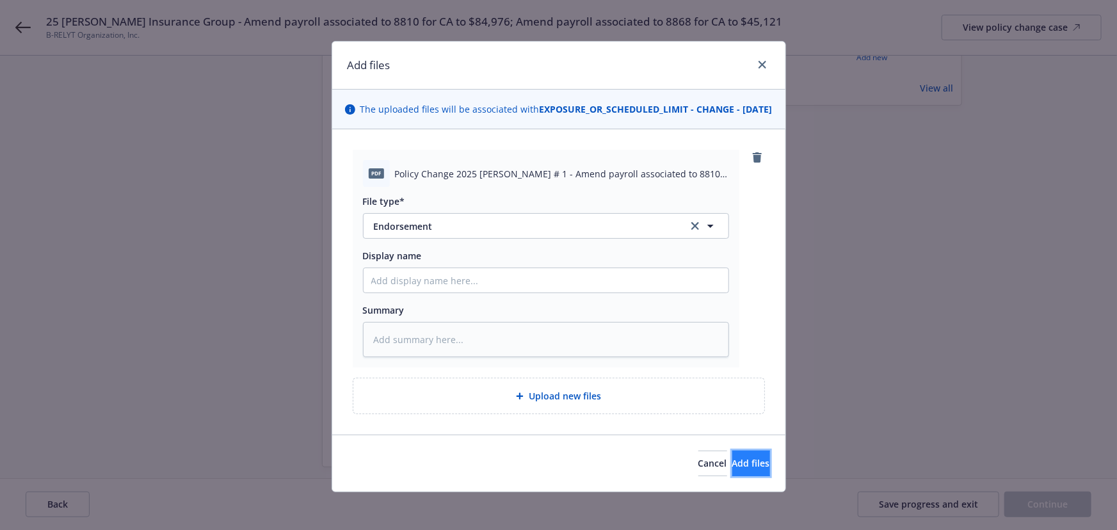
click at [733, 469] on span "Add files" at bounding box center [752, 463] width 38 height 12
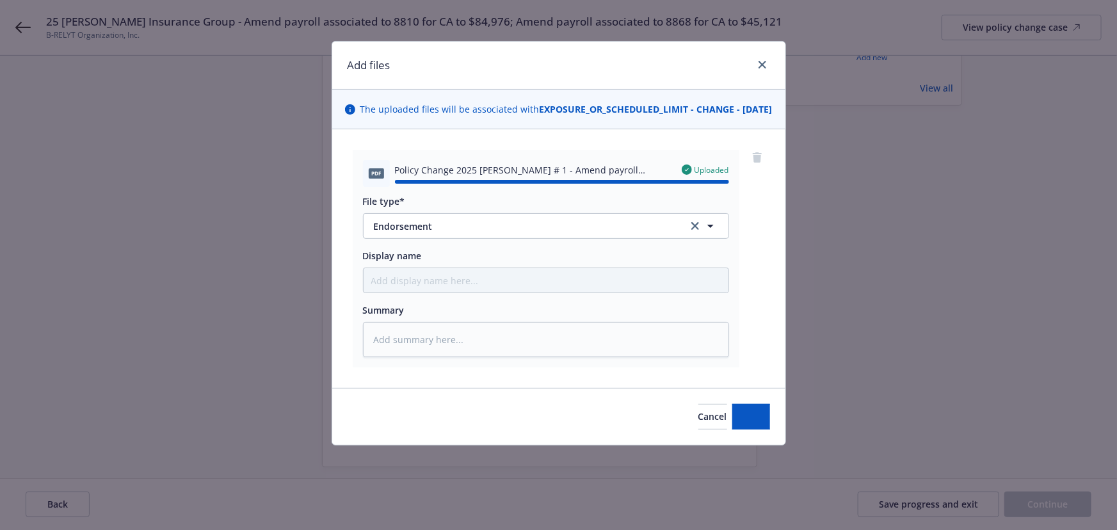
type textarea "x"
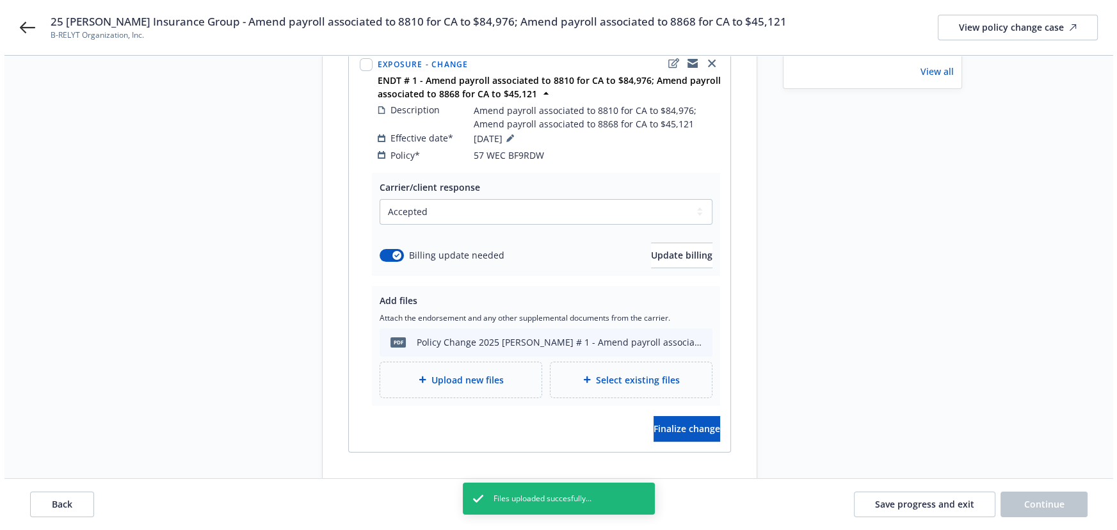
scroll to position [198, 0]
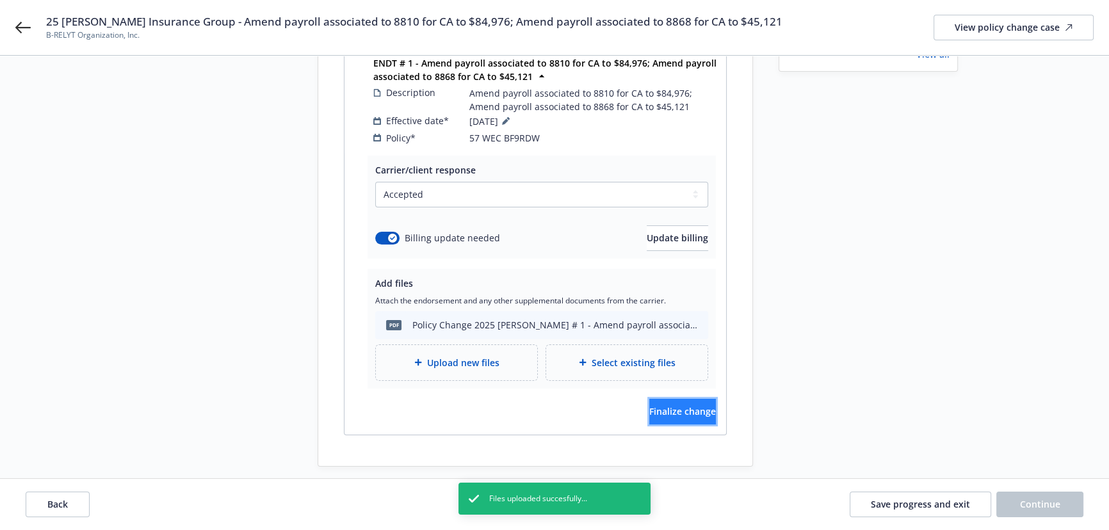
click at [662, 405] on button "Finalize change" at bounding box center [682, 412] width 67 height 26
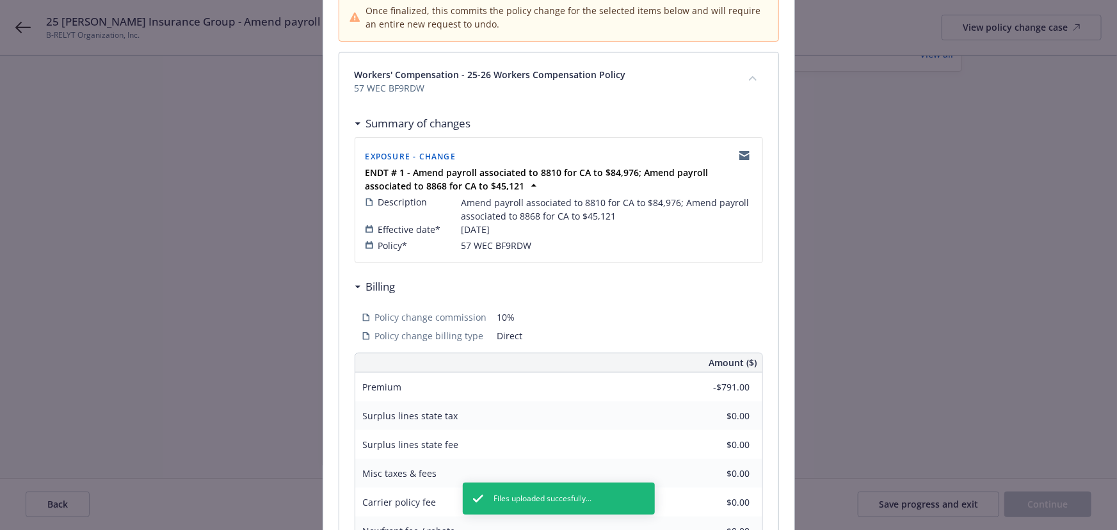
scroll to position [362, 0]
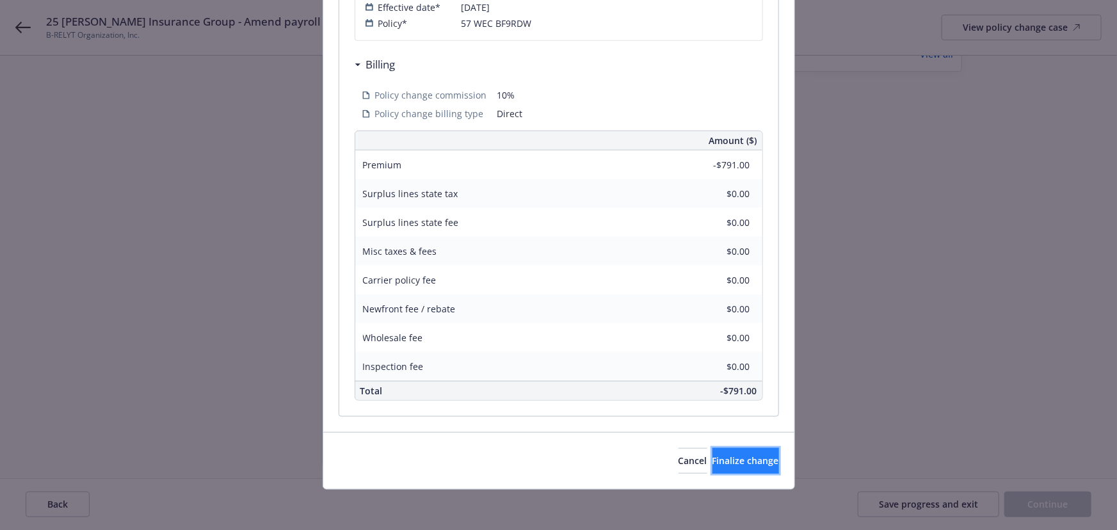
click at [737, 460] on span "Finalize change" at bounding box center [746, 461] width 67 height 12
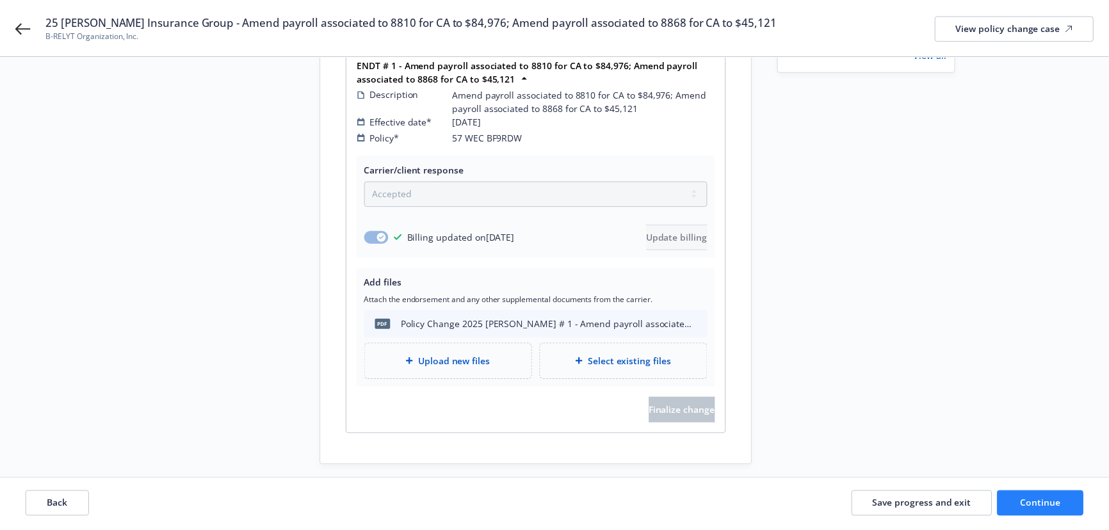
scroll to position [197, 0]
click at [1044, 512] on button "Continue" at bounding box center [1039, 505] width 87 height 26
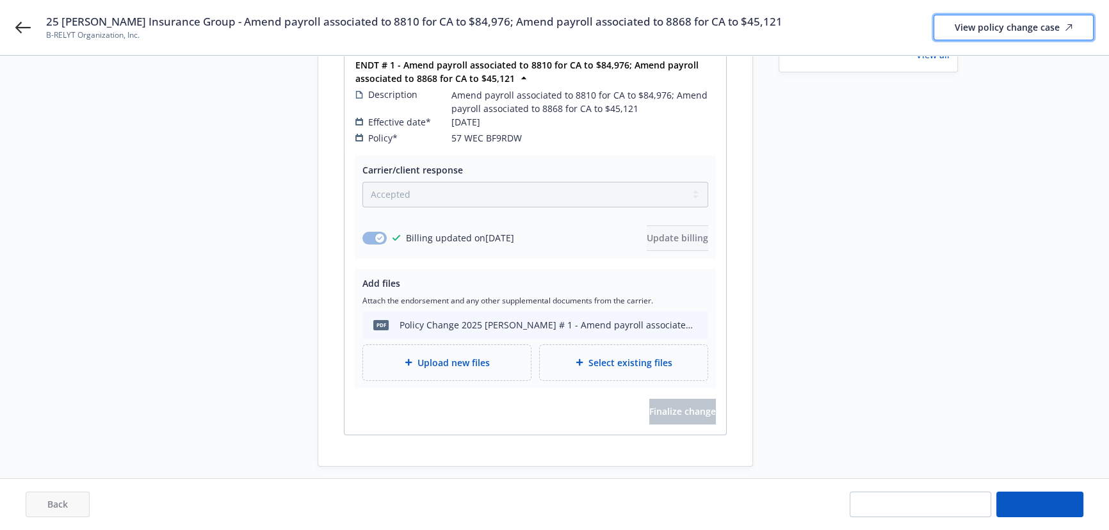
click at [989, 31] on div "View policy change case" at bounding box center [1014, 27] width 118 height 24
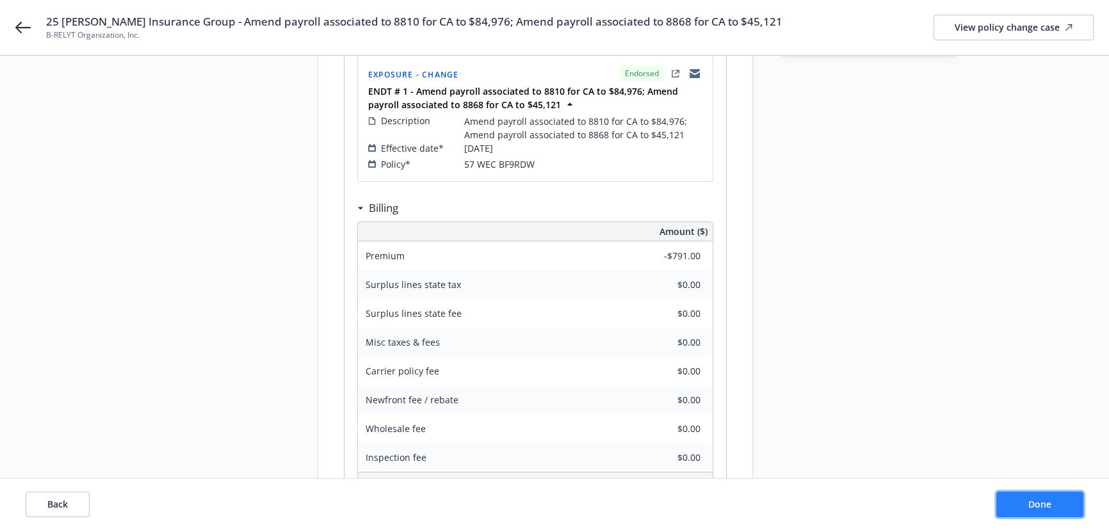
click at [1036, 498] on span "Done" at bounding box center [1039, 504] width 23 height 12
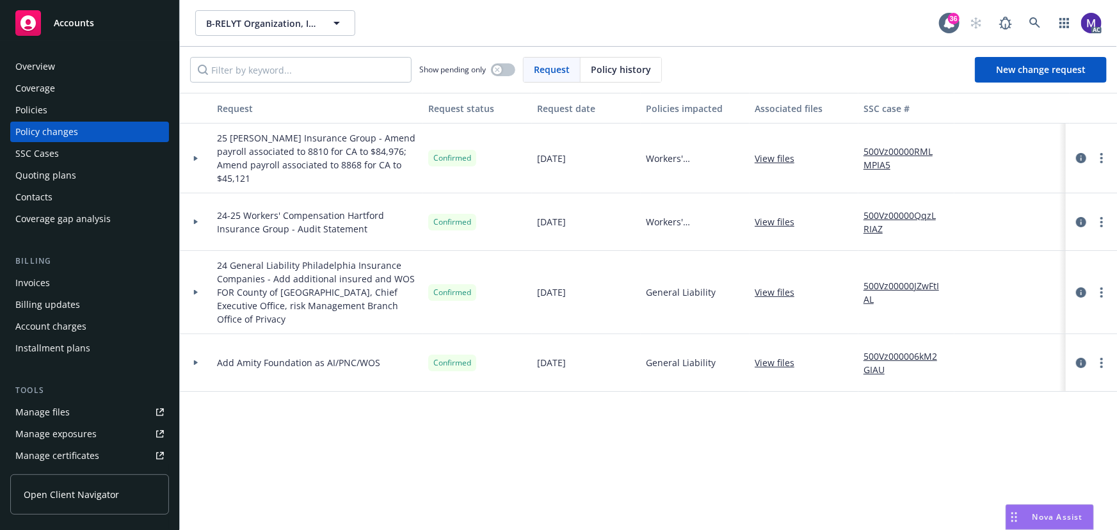
click at [203, 180] on div at bounding box center [196, 159] width 32 height 70
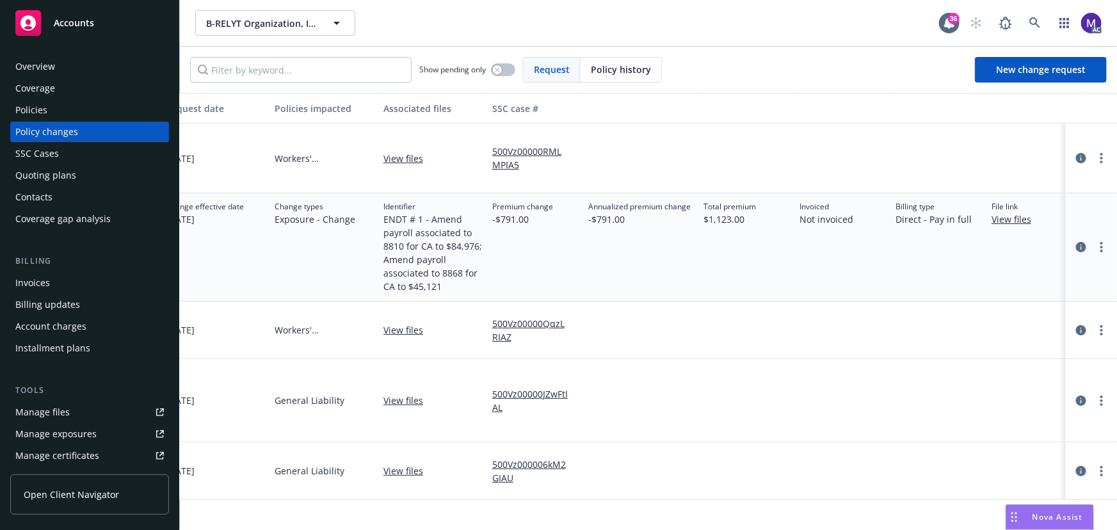
scroll to position [0, 387]
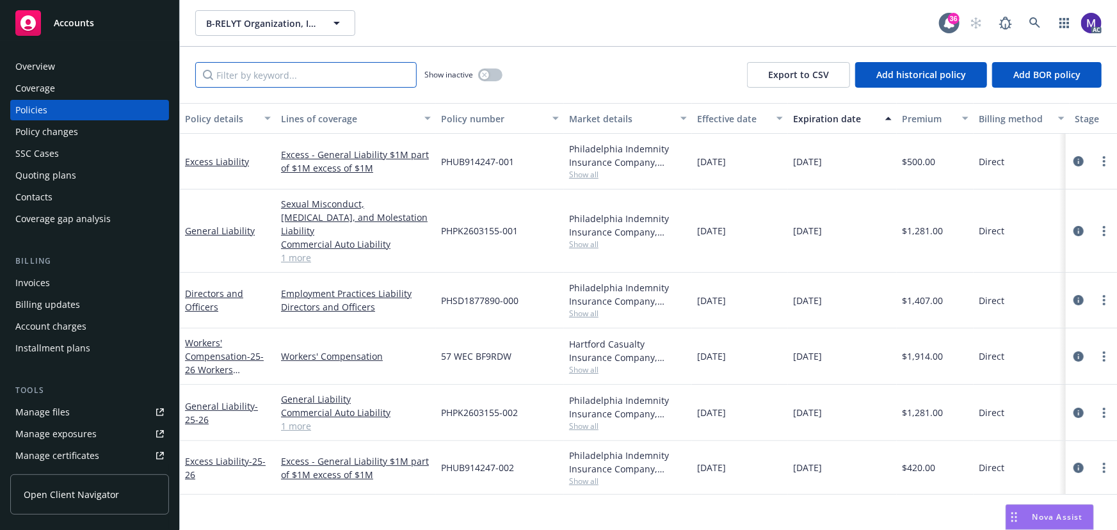
click at [234, 80] on input "Filter by keyword..." at bounding box center [306, 75] width 222 height 26
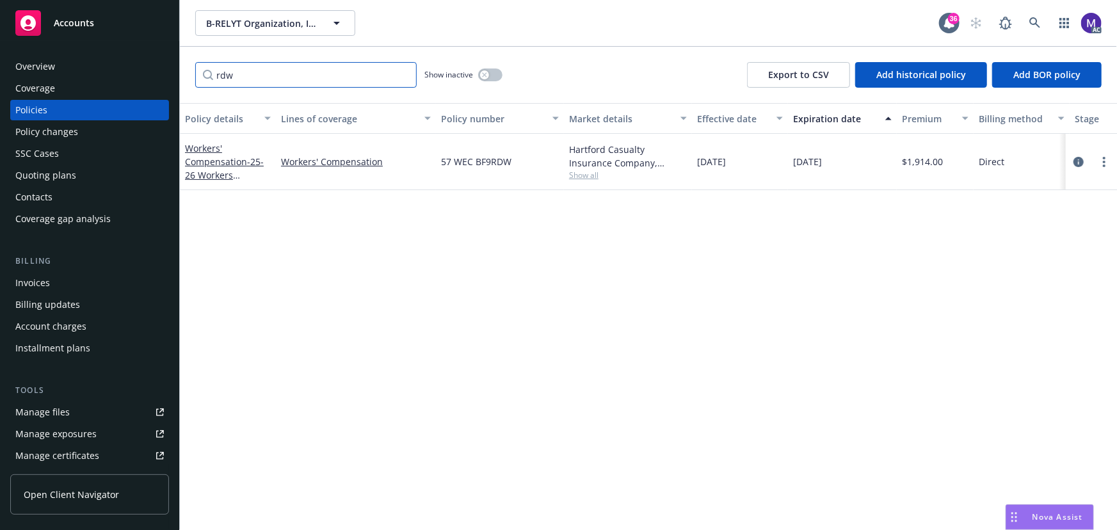
type input "rdw"
click at [596, 178] on span "Show all" at bounding box center [628, 175] width 118 height 11
click at [506, 249] on span "Hartford Insurance Group" at bounding box center [559, 248] width 236 height 13
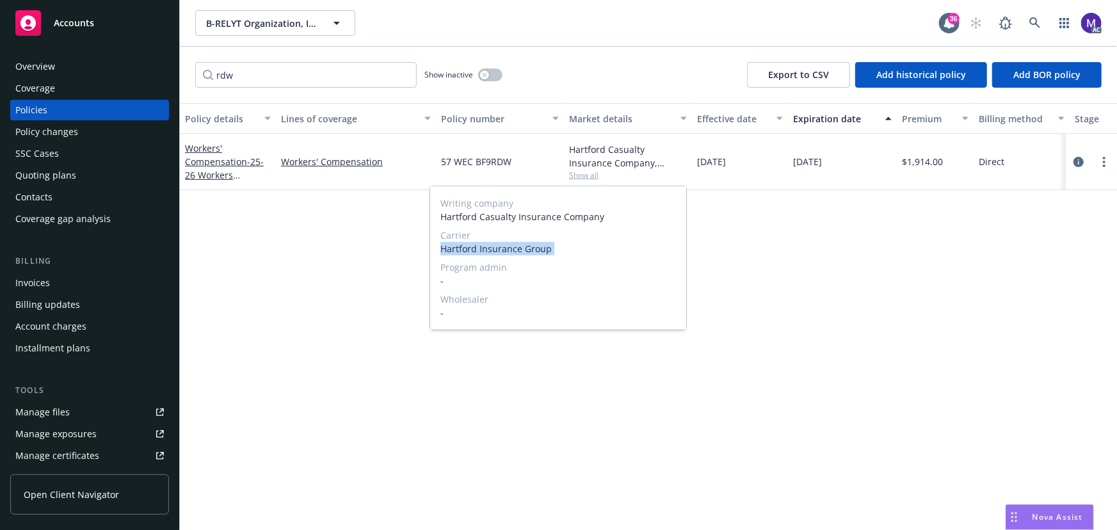
click at [506, 249] on span "Hartford Insurance Group" at bounding box center [559, 248] width 236 height 13
copy span "Hartford Insurance Group"
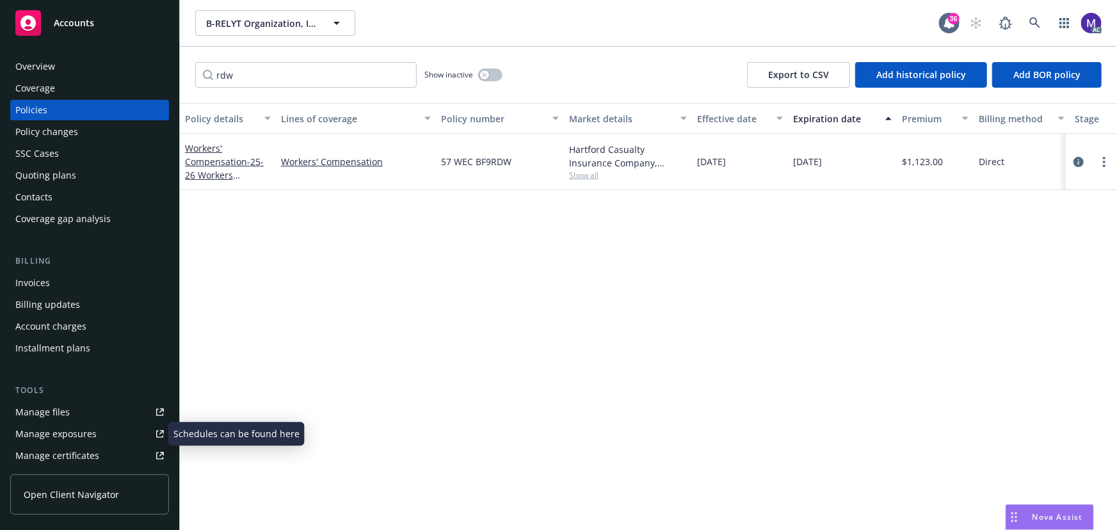
click at [58, 430] on div "Manage exposures" at bounding box center [55, 434] width 81 height 20
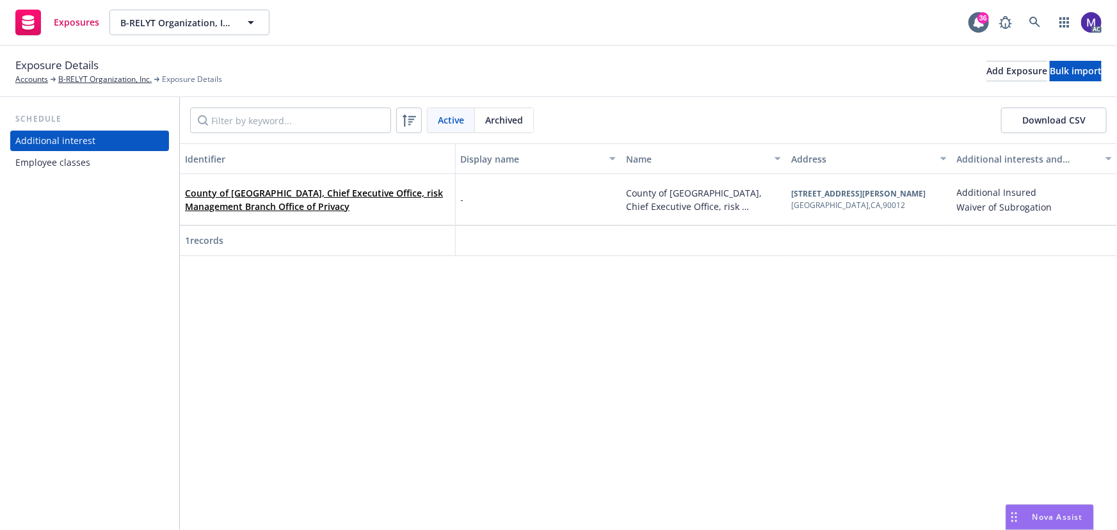
click at [75, 163] on div "Employee classes" at bounding box center [52, 162] width 75 height 20
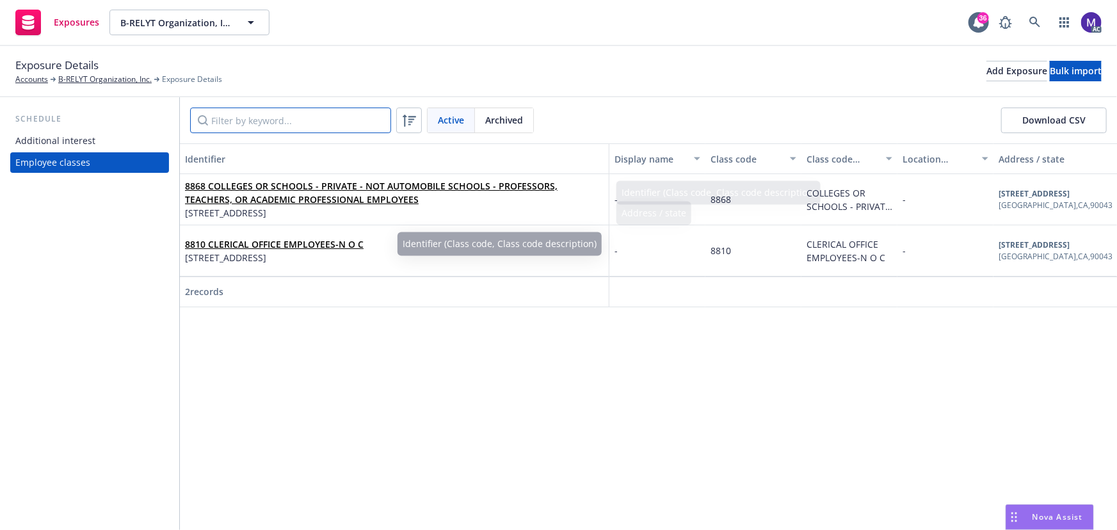
click at [241, 126] on input "Filter by keyword..." at bounding box center [290, 121] width 201 height 26
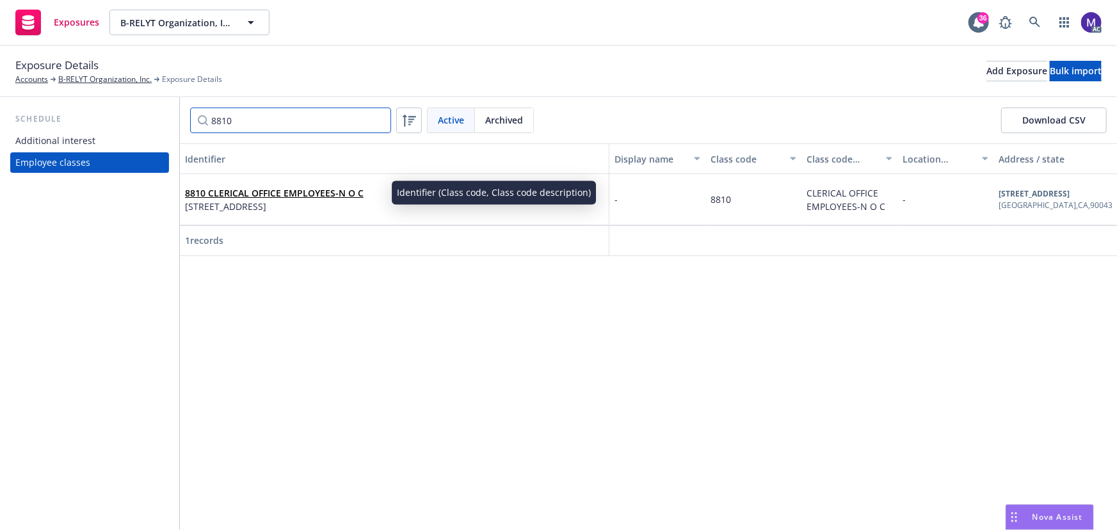
type input "8810"
click at [241, 193] on link "8810 CLERICAL OFFICE EMPLOYEES-N O C" at bounding box center [274, 193] width 179 height 12
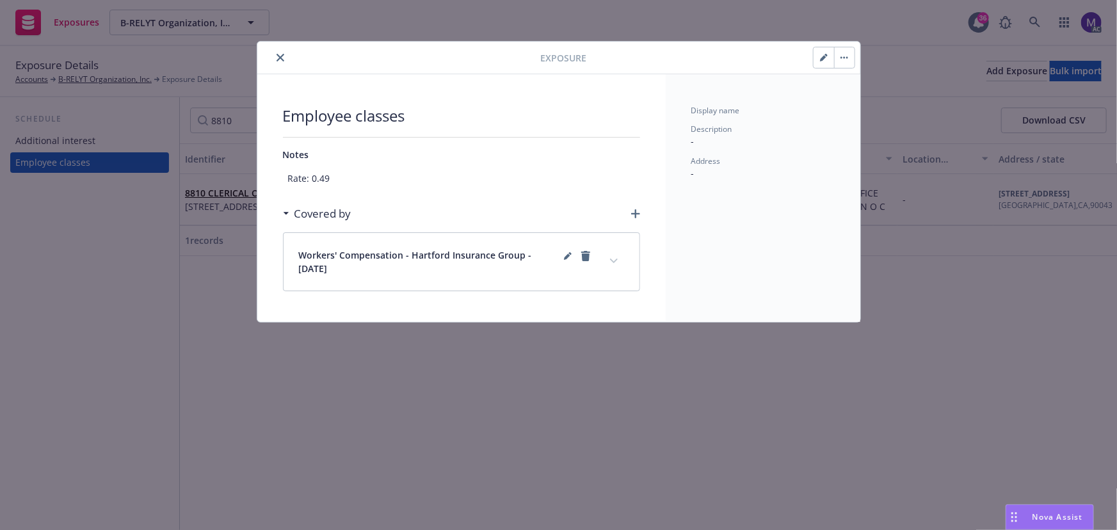
click at [823, 56] on icon "button" at bounding box center [824, 58] width 8 height 8
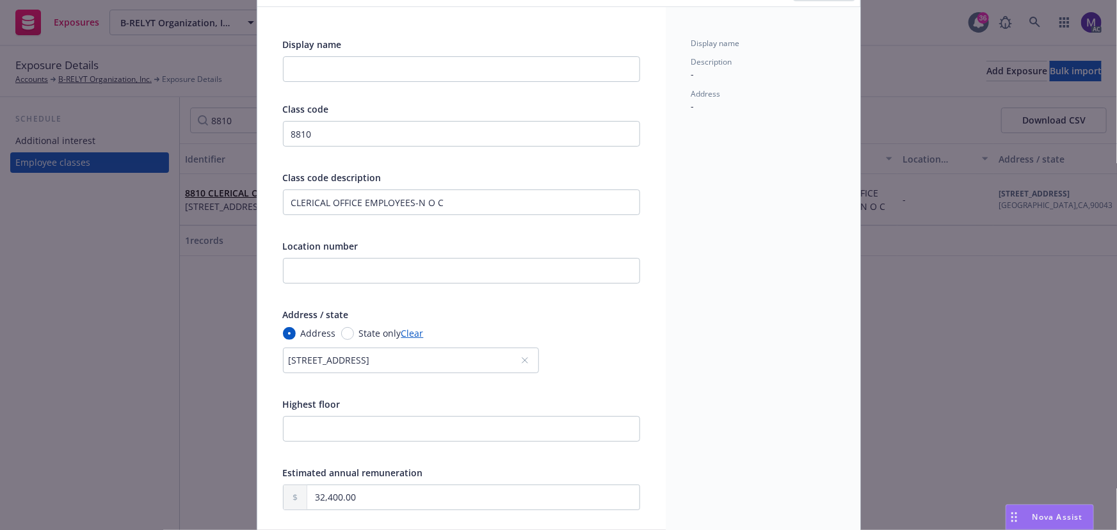
scroll to position [232, 0]
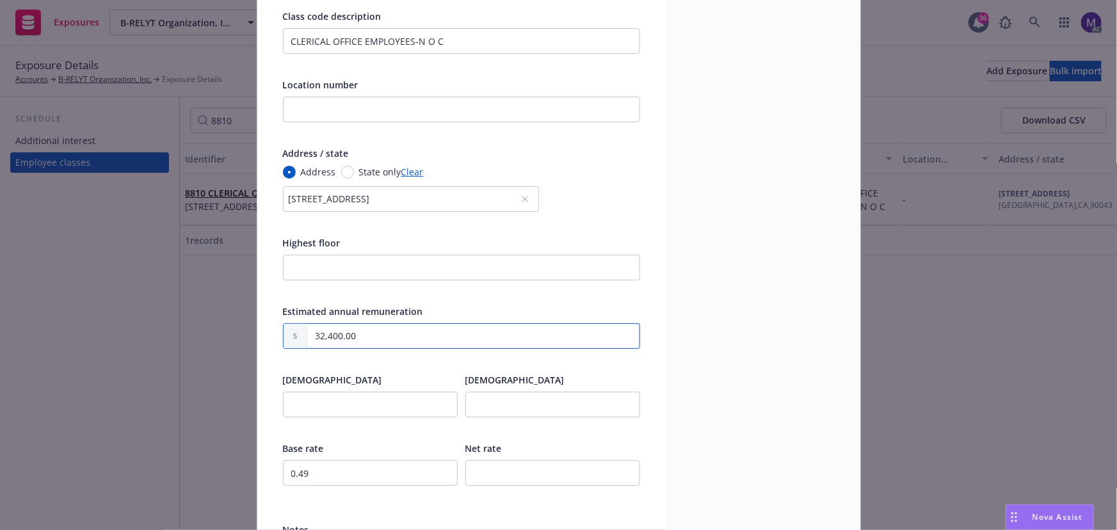
drag, startPoint x: 361, startPoint y: 339, endPoint x: 271, endPoint y: 328, distance: 90.9
click at [273, 328] on div "Display name Class code 8810 Class code description CLERICAL OFFICE EMPLOYEES-N…" at bounding box center [461, 227] width 409 height 762
paste input "84,976"
type textarea "x"
type input "84,976.00"
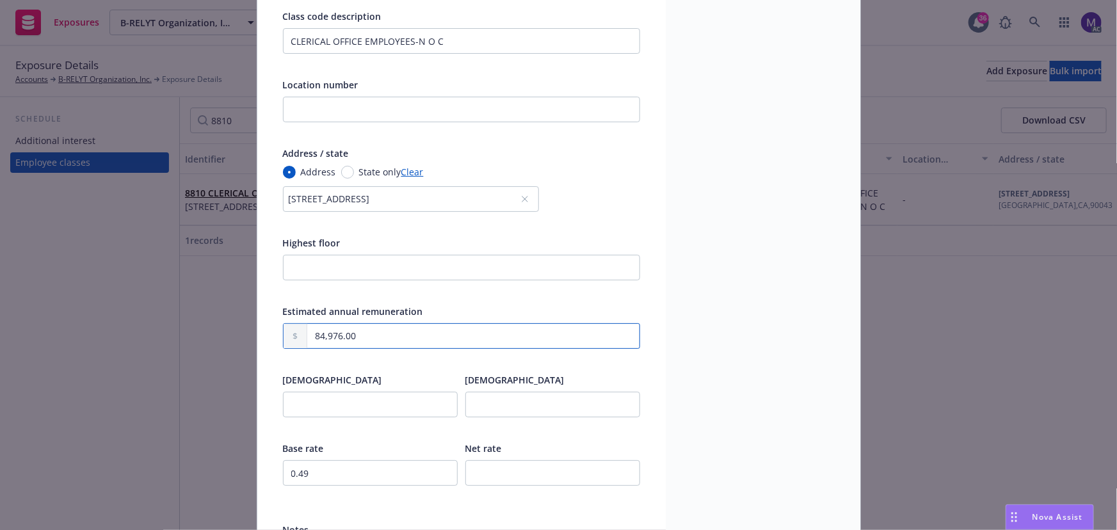
type textarea "x"
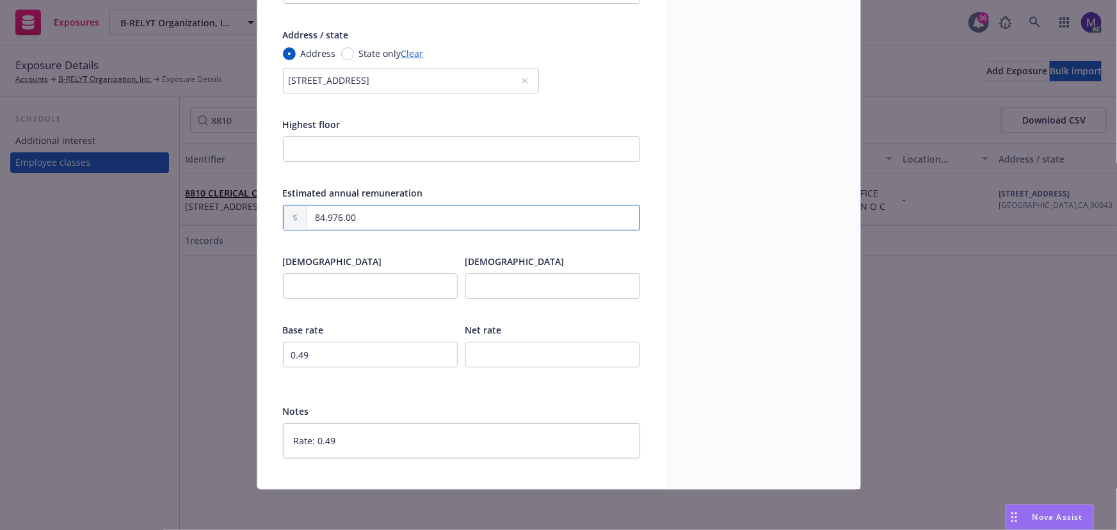
type input "84,976.00"
click at [325, 354] on input "0.49" at bounding box center [370, 355] width 175 height 26
type textarea "x"
type input "0.4"
type textarea "x"
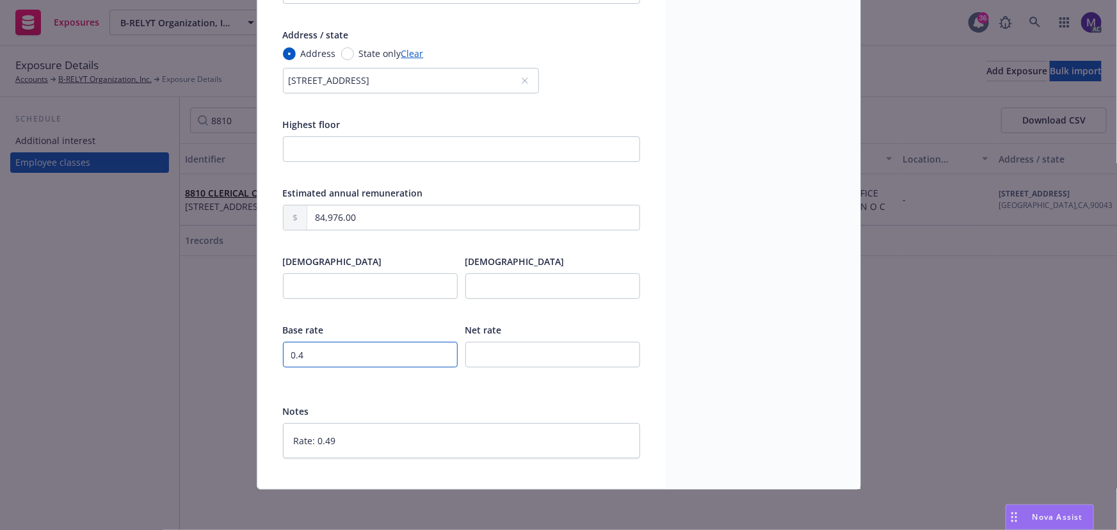
type input "0.44"
type textarea "x"
type input "0.44"
drag, startPoint x: 340, startPoint y: 445, endPoint x: 183, endPoint y: 431, distance: 157.5
click at [183, 431] on div "Edit exposure Cancel Save Display name Class code 8810 Class code description C…" at bounding box center [558, 265] width 1117 height 530
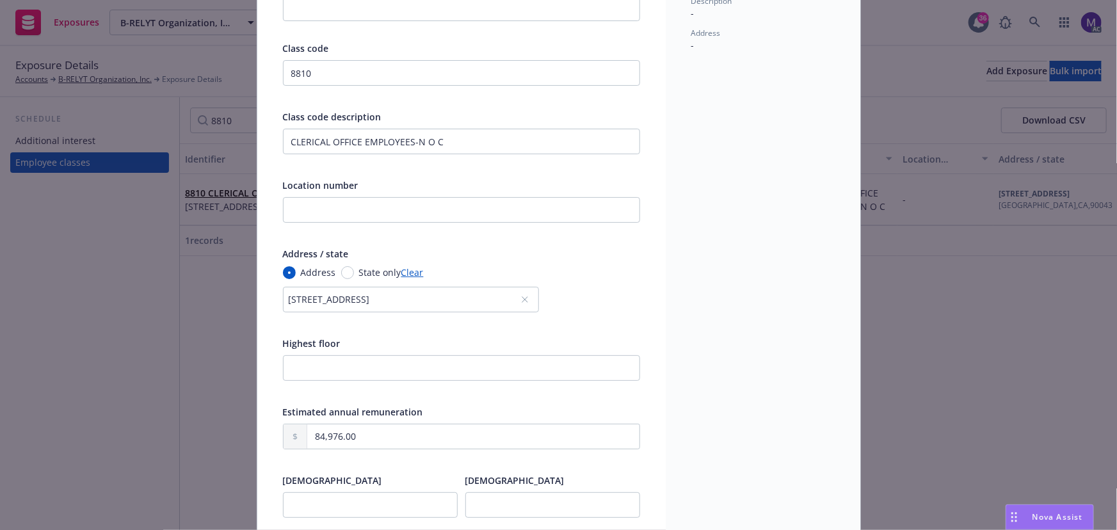
scroll to position [60, 0]
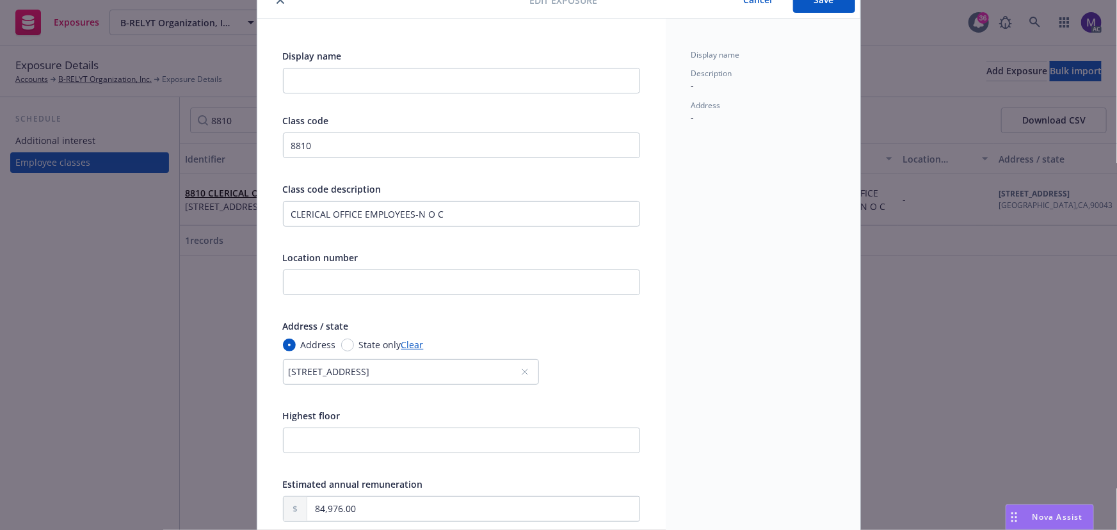
click at [800, 6] on button "Save" at bounding box center [824, 0] width 62 height 26
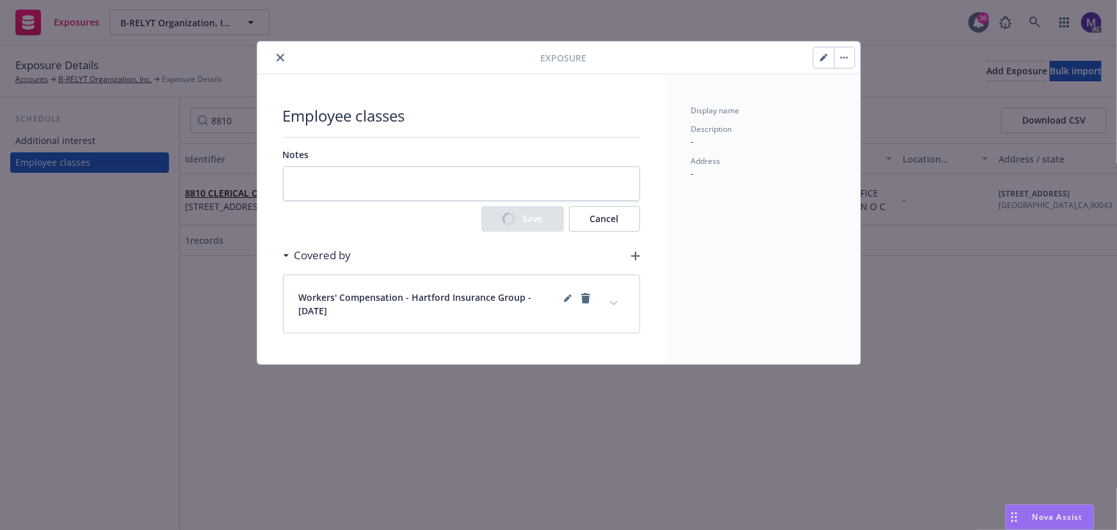
scroll to position [0, 0]
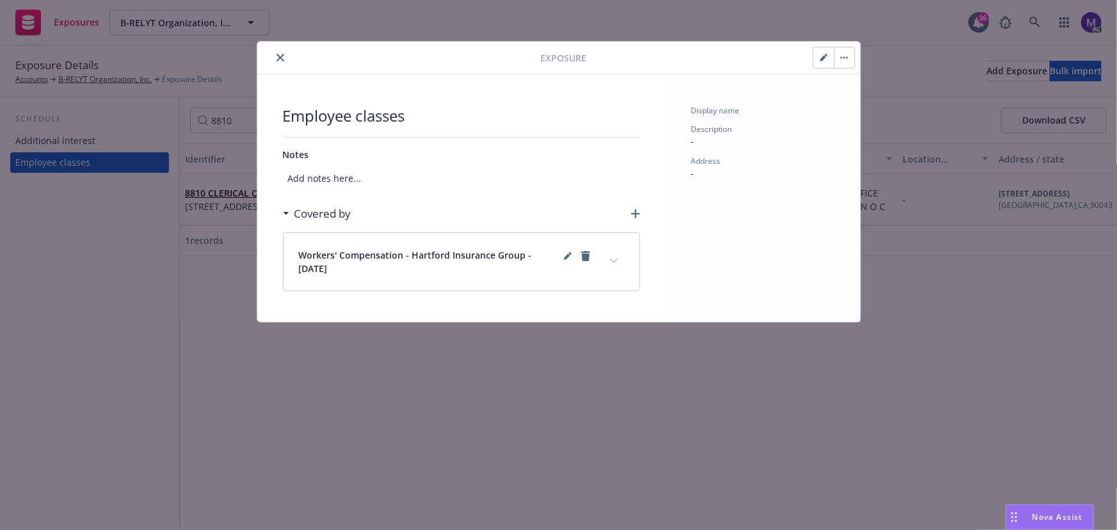
click at [612, 259] on icon "expand content" at bounding box center [614, 261] width 8 height 5
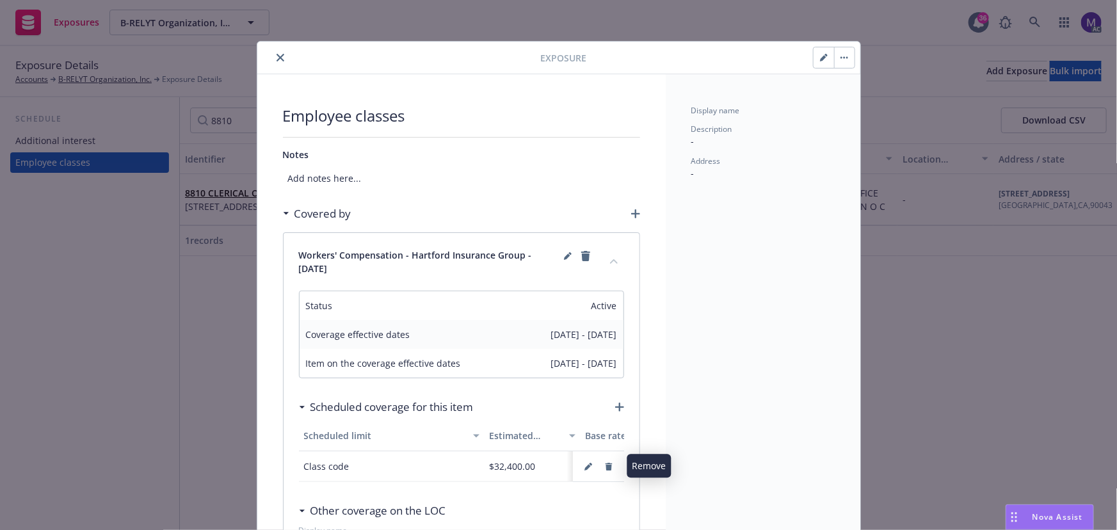
click at [605, 468] on icon "button" at bounding box center [608, 467] width 7 height 8
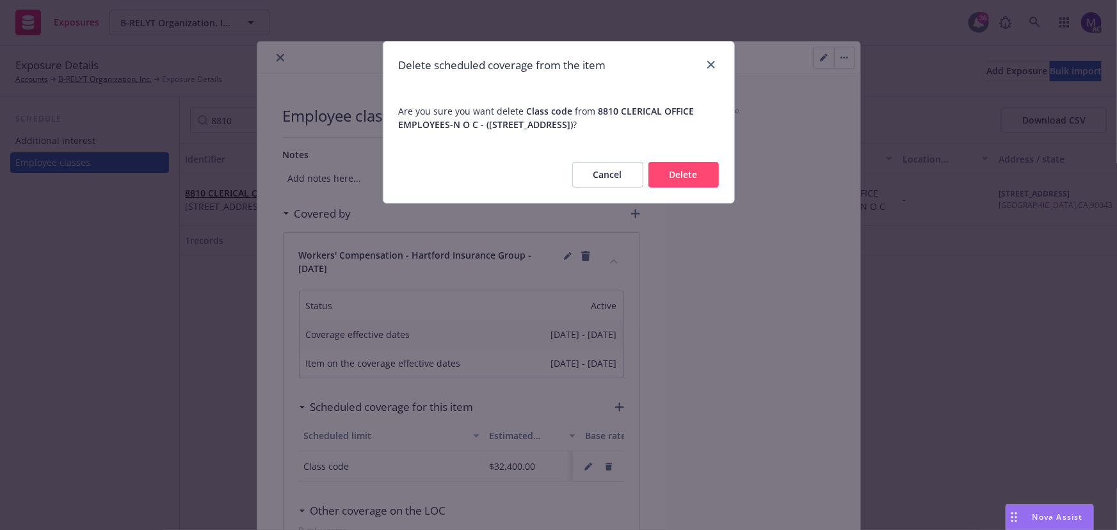
click at [668, 179] on button "Delete" at bounding box center [684, 175] width 70 height 26
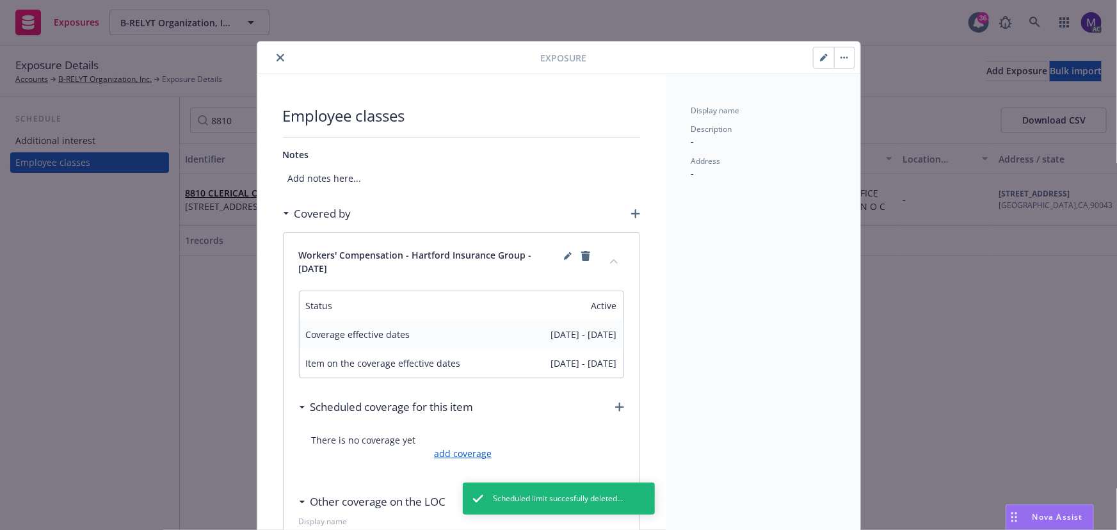
click at [459, 456] on link "add coverage" at bounding box center [461, 453] width 61 height 13
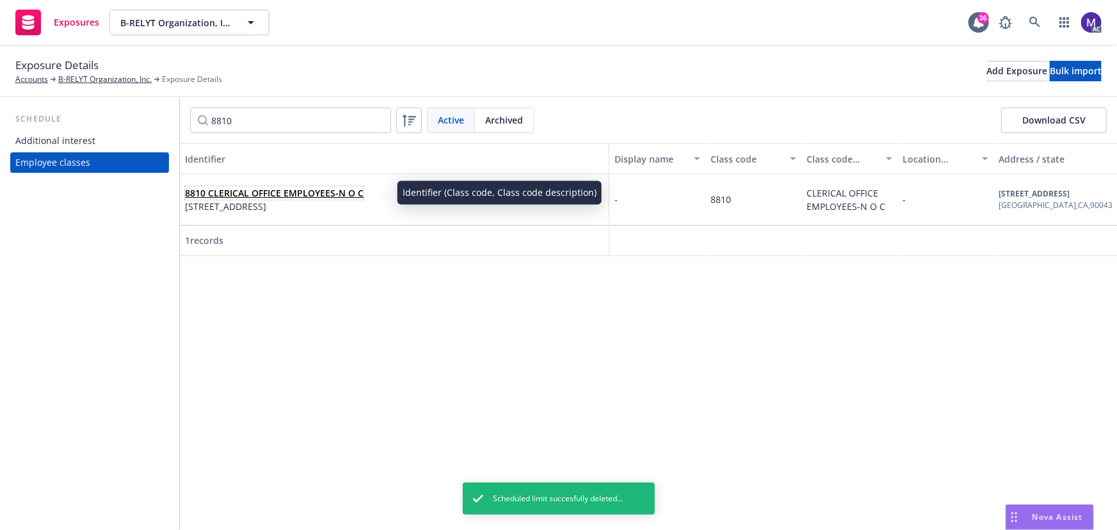
click at [336, 192] on link "8810 CLERICAL OFFICE EMPLOYEES-N O C" at bounding box center [274, 193] width 179 height 12
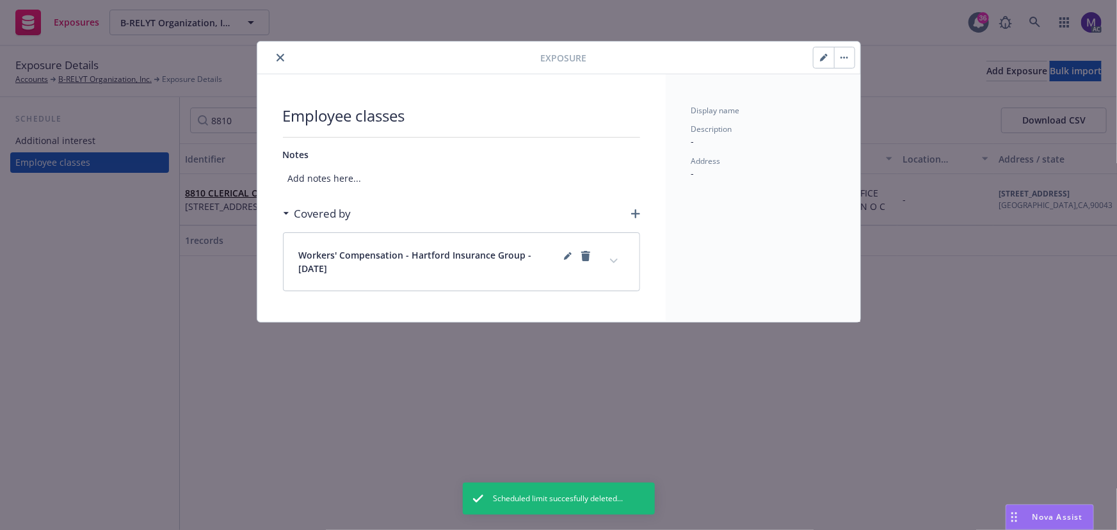
click at [615, 259] on icon "expand content" at bounding box center [614, 261] width 8 height 5
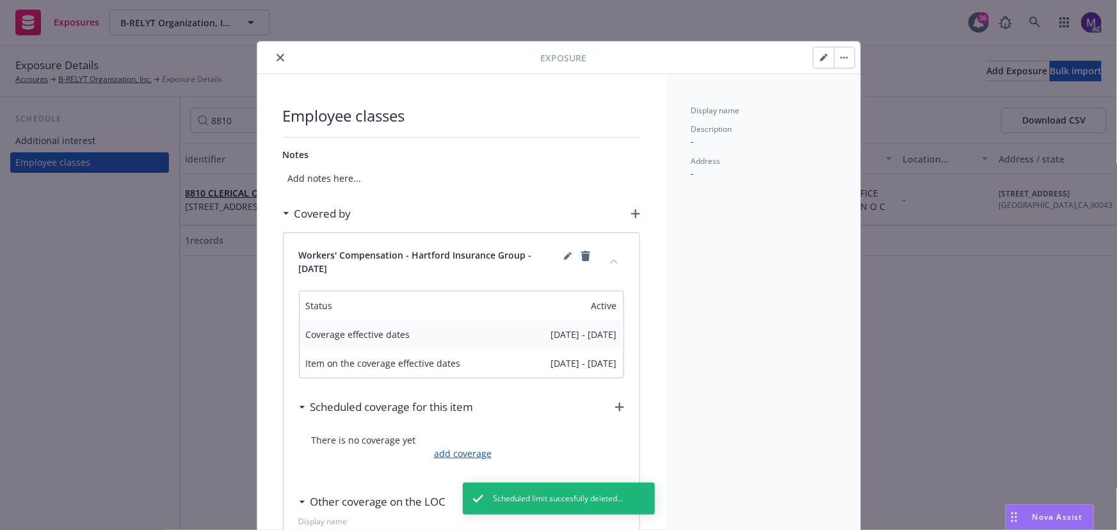
click at [462, 454] on link "add coverage" at bounding box center [461, 453] width 61 height 13
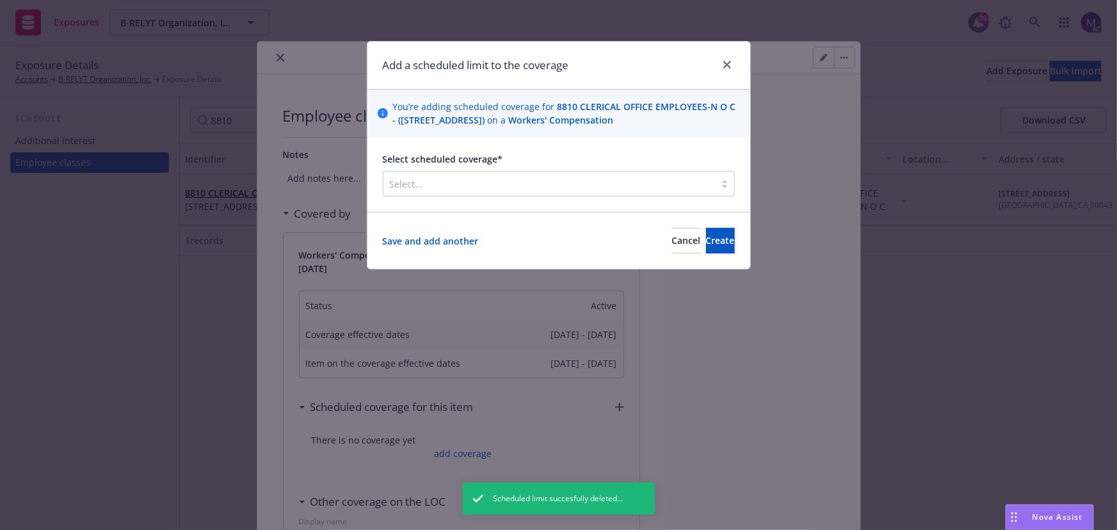
click at [469, 189] on div at bounding box center [549, 183] width 319 height 15
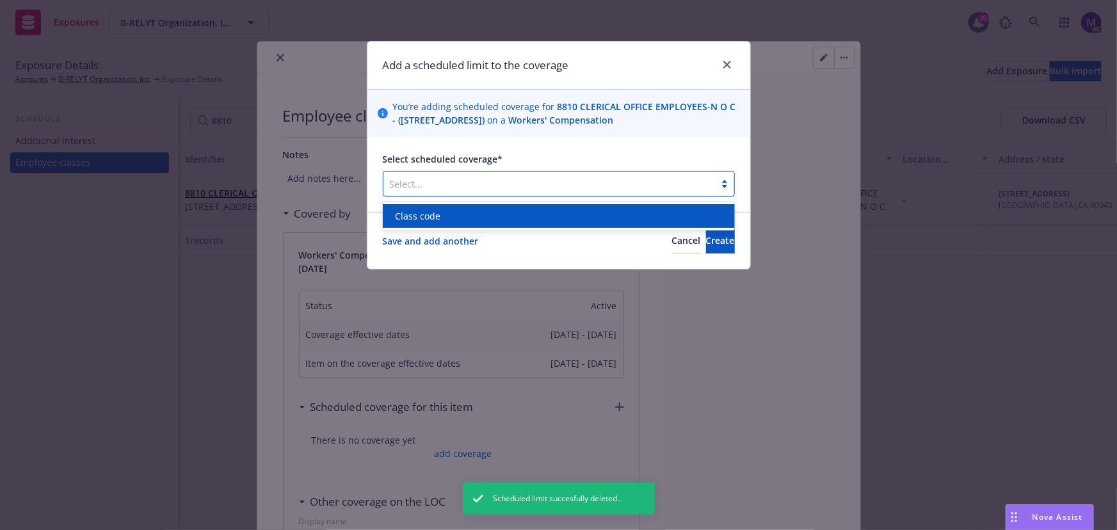
click at [434, 216] on span "Class code" at bounding box center [418, 215] width 45 height 13
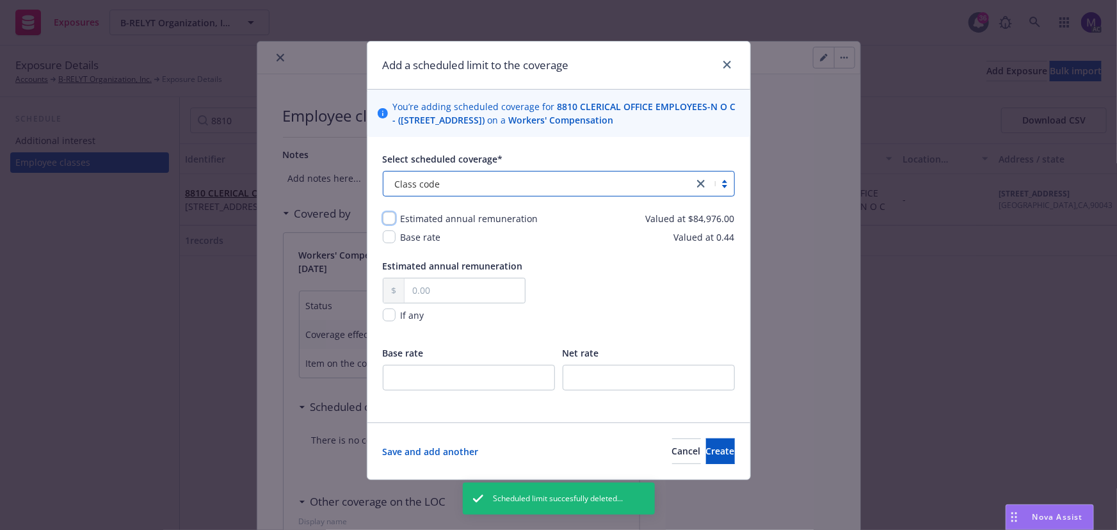
click at [390, 220] on input "checkbox" at bounding box center [389, 218] width 13 height 13
checkbox input "true"
click at [390, 232] on input "checkbox" at bounding box center [389, 237] width 13 height 13
checkbox input "true"
click at [426, 289] on input "text" at bounding box center [465, 291] width 120 height 24
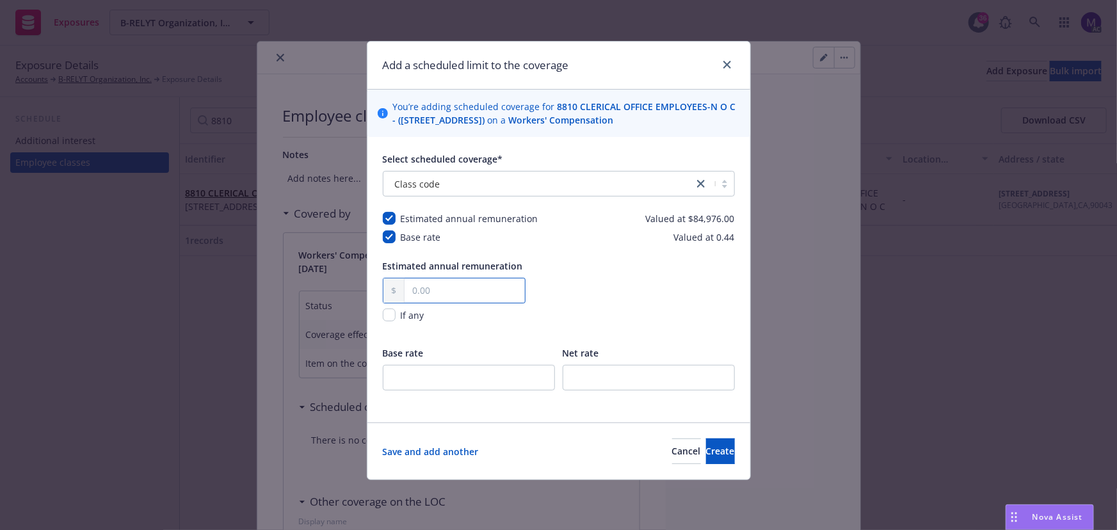
paste input "84,976.00"
type input "84,976.00"
click at [416, 369] on input "number" at bounding box center [469, 378] width 172 height 26
type input "0.44"
click at [706, 450] on span "Create" at bounding box center [720, 451] width 29 height 12
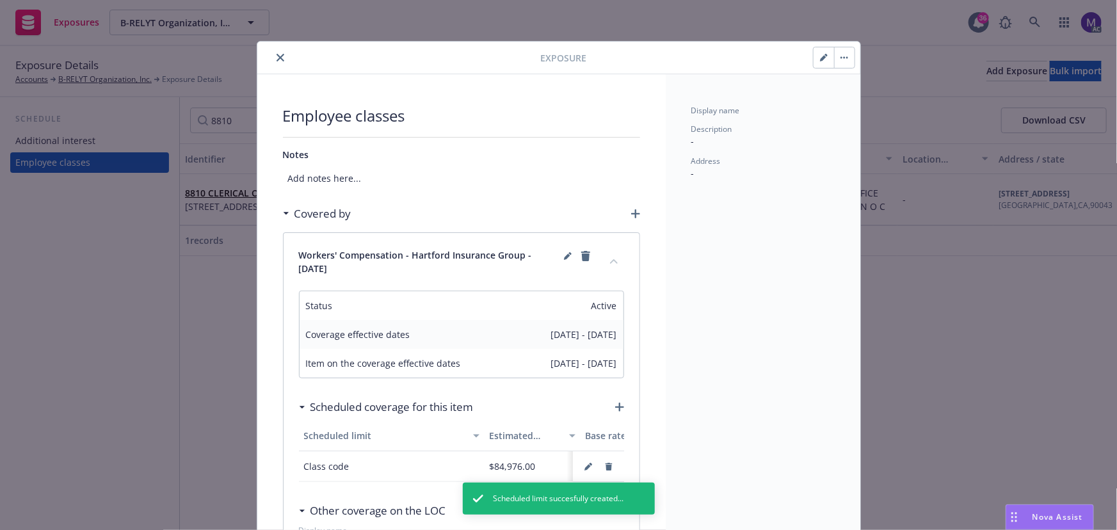
click at [277, 54] on icon "close" at bounding box center [281, 58] width 8 height 8
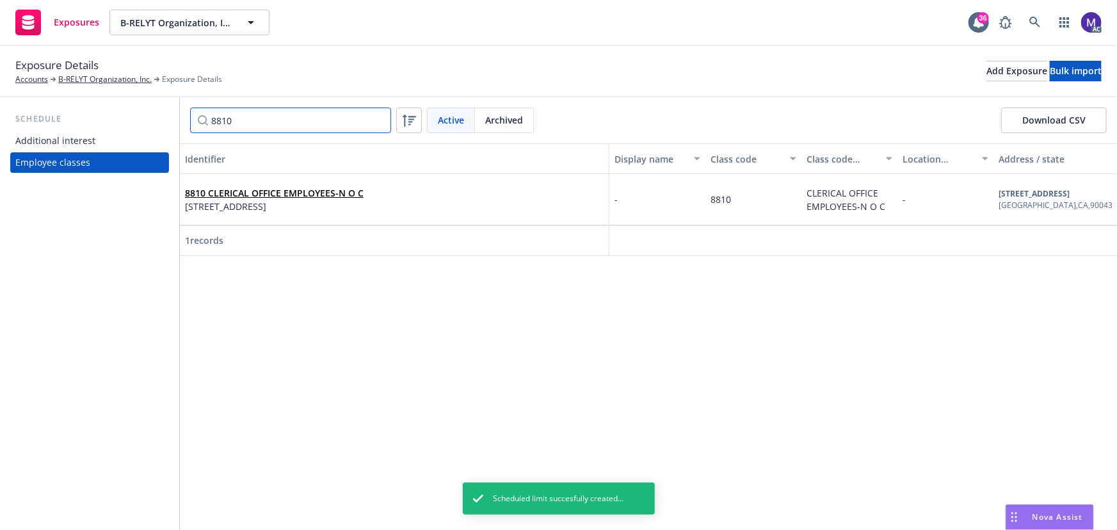
drag, startPoint x: 235, startPoint y: 123, endPoint x: 158, endPoint y: 110, distance: 77.9
click at [161, 111] on div "Schedule Additional interest Employee classes 8810 Active Archived Download CSV…" at bounding box center [558, 313] width 1117 height 433
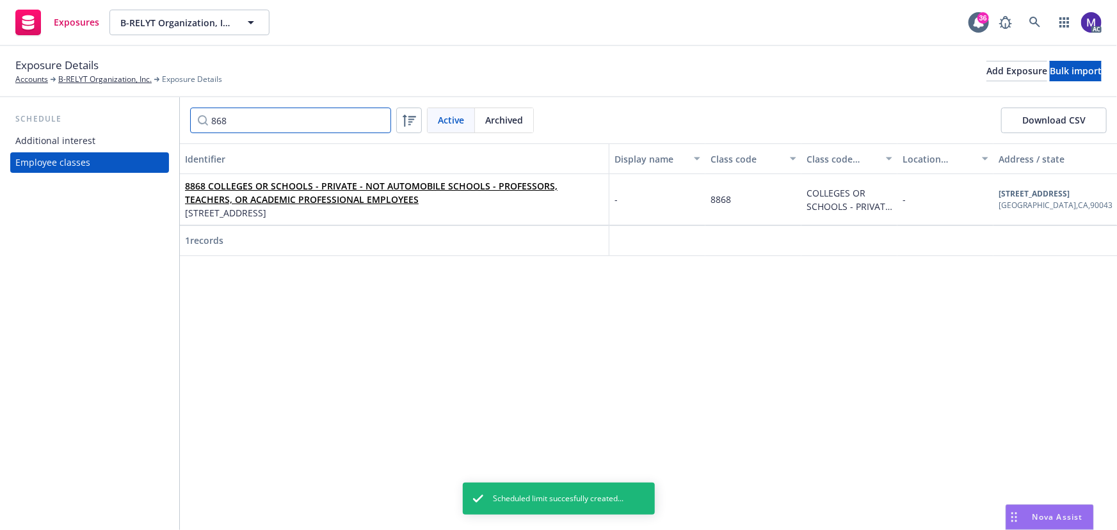
type input "868"
click at [250, 178] on div "8868 COLLEGES OR SCHOOLS - PRIVATE - NOT AUTOMOBILE SCHOOLS - PROFESSORS, TEACH…" at bounding box center [395, 199] width 430 height 51
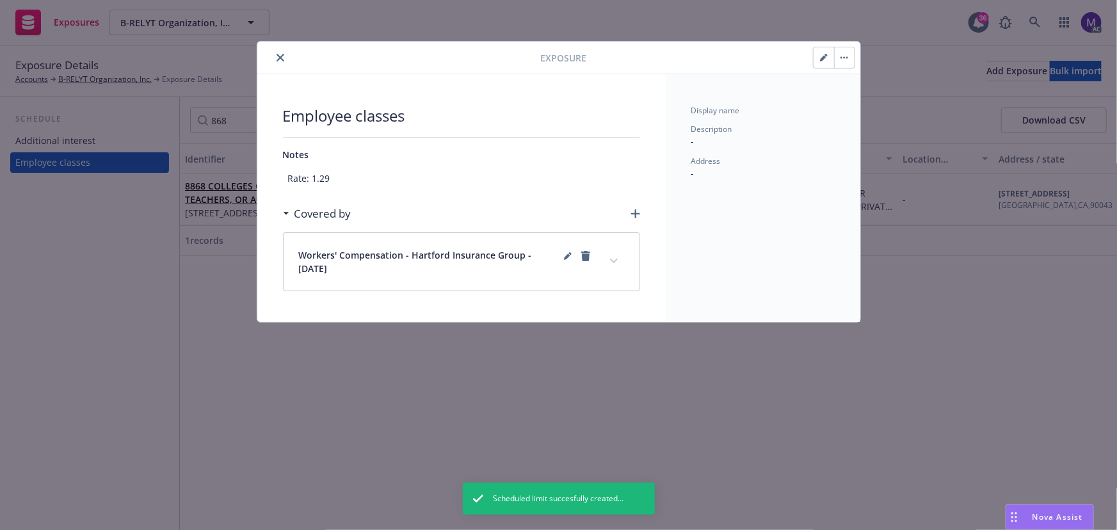
click at [824, 54] on icon "button" at bounding box center [824, 58] width 8 height 8
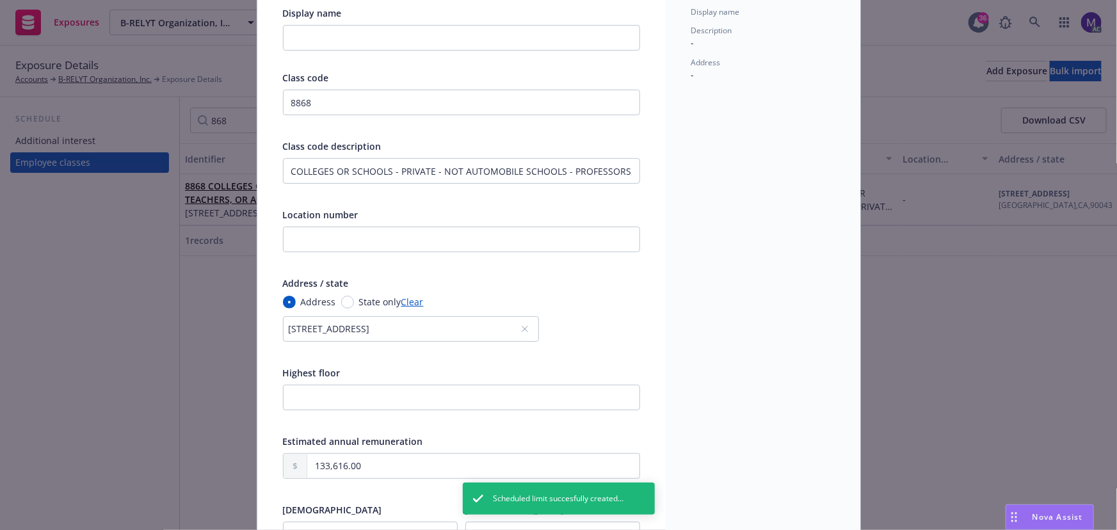
scroll to position [232, 0]
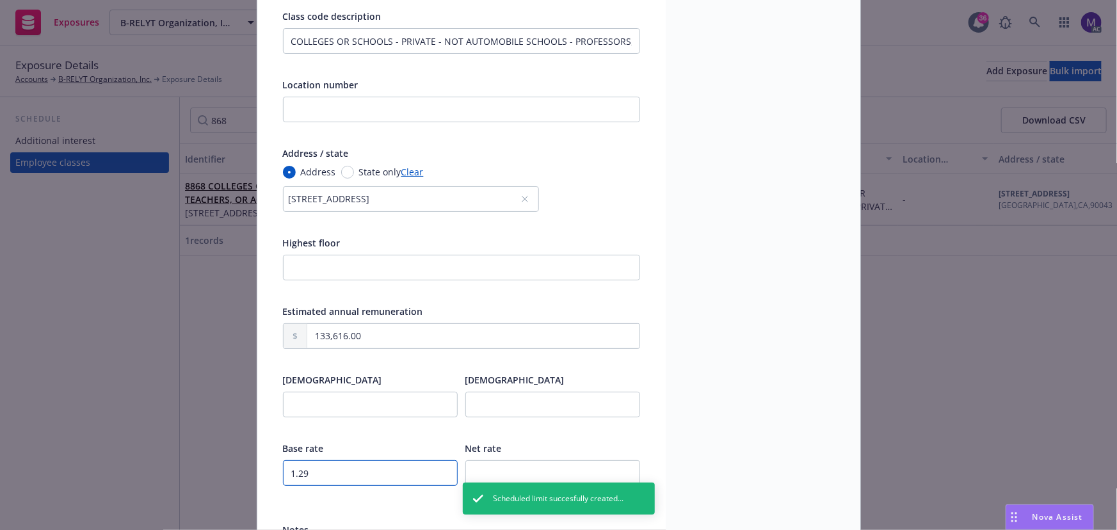
click at [316, 480] on input "1.29" at bounding box center [370, 473] width 175 height 26
type textarea "x"
type input "1.2"
type textarea "x"
type input "1.27"
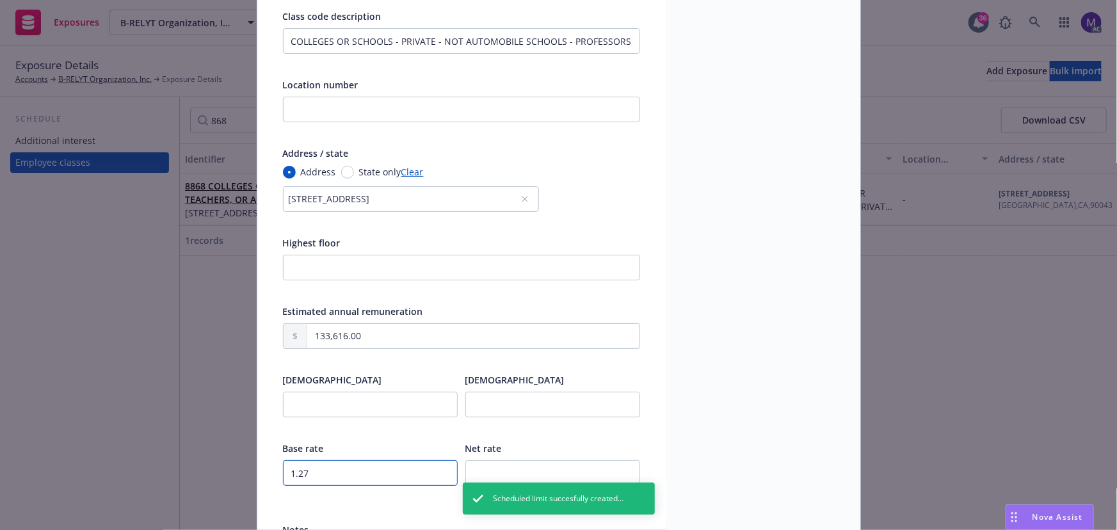
type textarea "x"
type input "1.27"
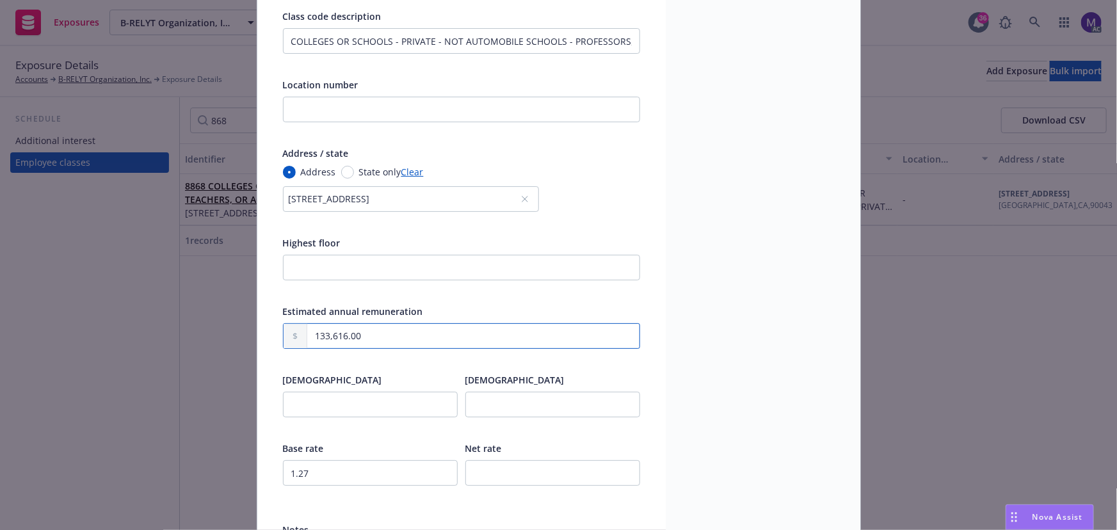
drag, startPoint x: 373, startPoint y: 334, endPoint x: 229, endPoint y: 321, distance: 144.6
click at [230, 321] on div "Edit exposure Cancel Save Display name Class code 8868 Class code description C…" at bounding box center [558, 265] width 1117 height 530
paste input "45,121"
type textarea "x"
type input "45,121.00"
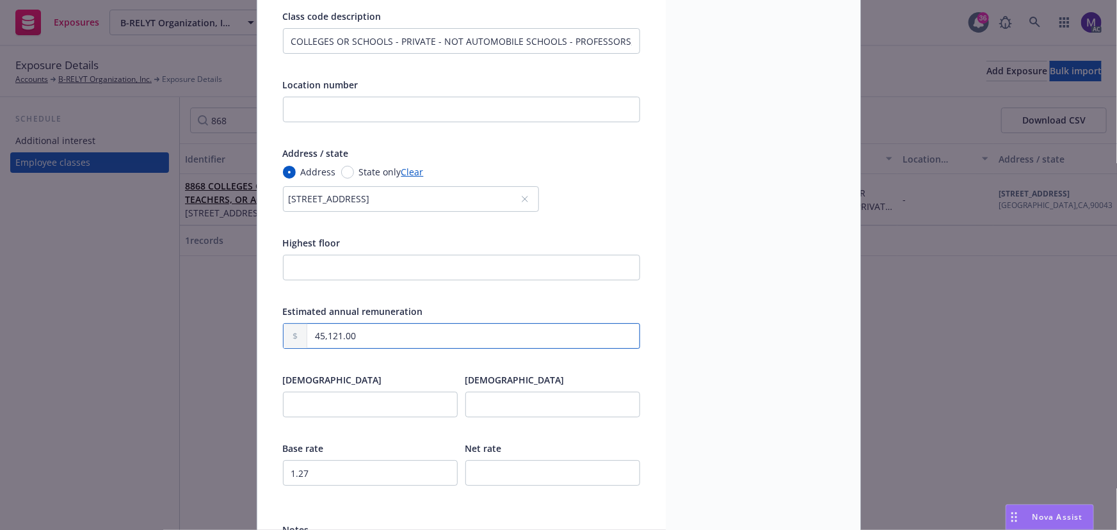
type textarea "x"
type input "45,121.00"
click at [436, 289] on div at bounding box center [461, 292] width 357 height 12
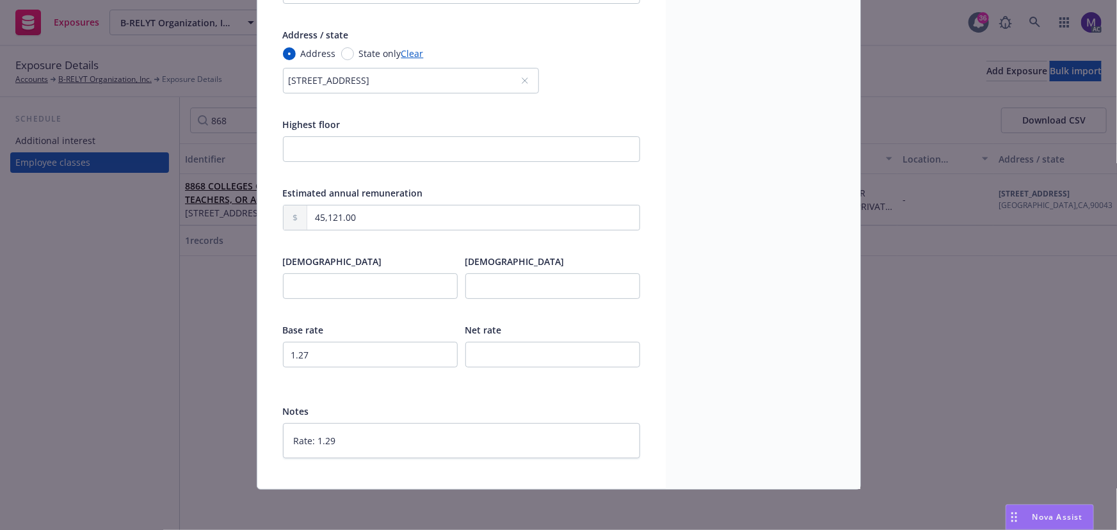
scroll to position [1, 0]
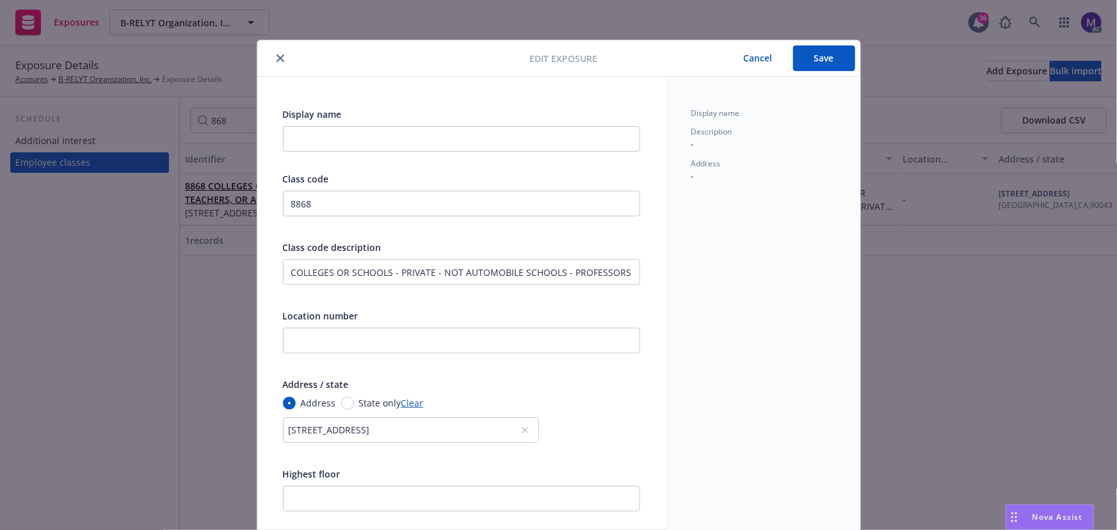
click at [801, 65] on button "Save" at bounding box center [824, 58] width 62 height 26
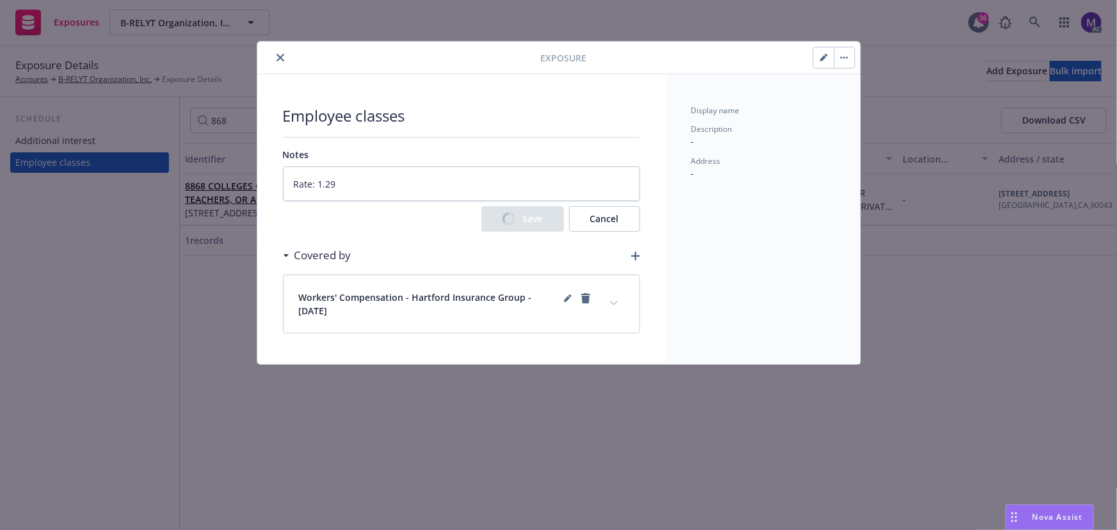
scroll to position [0, 0]
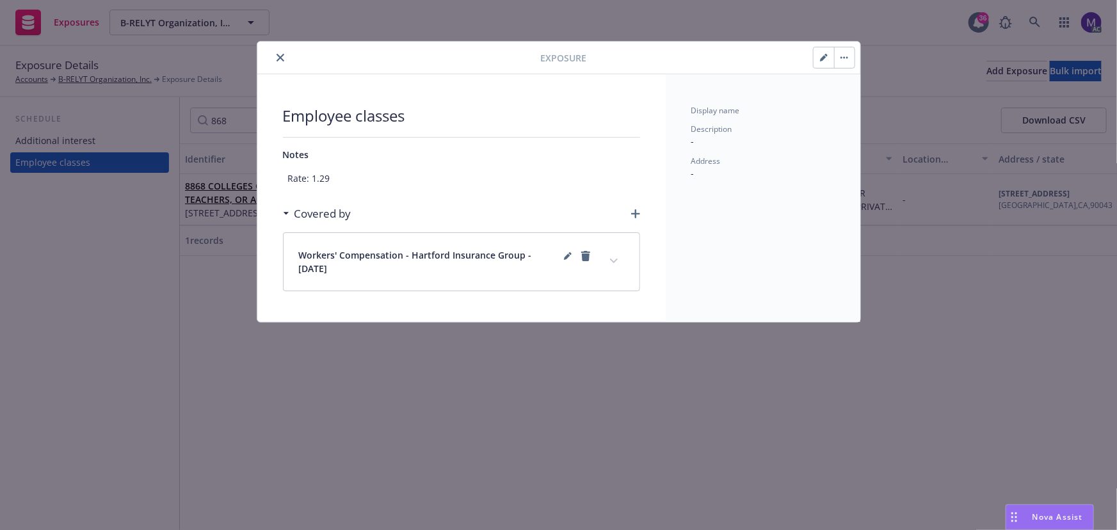
click at [385, 177] on span "Rate: 1.29" at bounding box center [461, 178] width 357 height 24
type textarea "x"
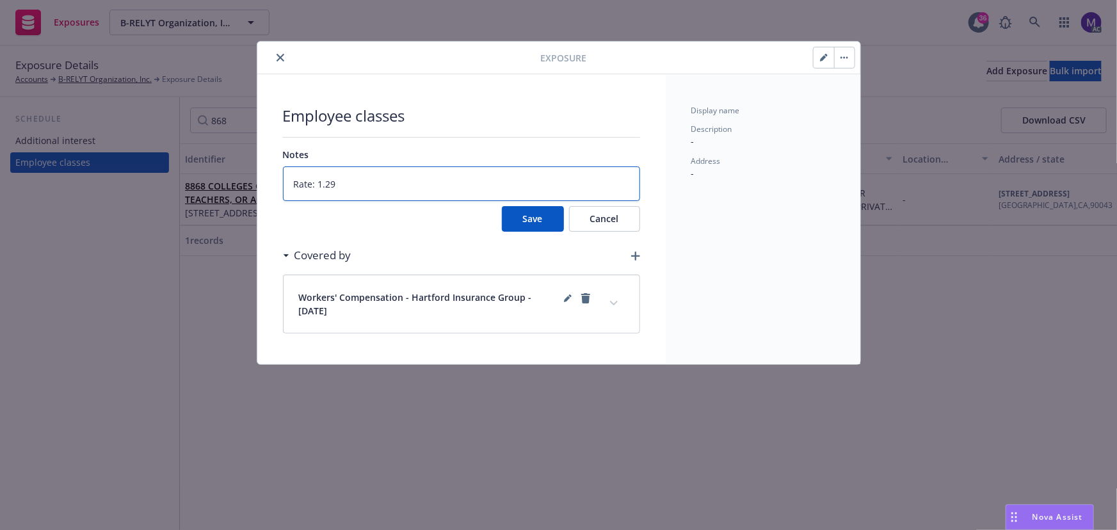
drag, startPoint x: 373, startPoint y: 188, endPoint x: 324, endPoint y: 191, distance: 49.4
click at [241, 179] on div "Exposure Employee classes Notes Rate: 1.29 Save Cancel Covered by Workers' Comp…" at bounding box center [558, 265] width 1117 height 530
click at [530, 219] on button "Save" at bounding box center [533, 219] width 62 height 26
click at [612, 301] on icon "expand content" at bounding box center [614, 303] width 8 height 5
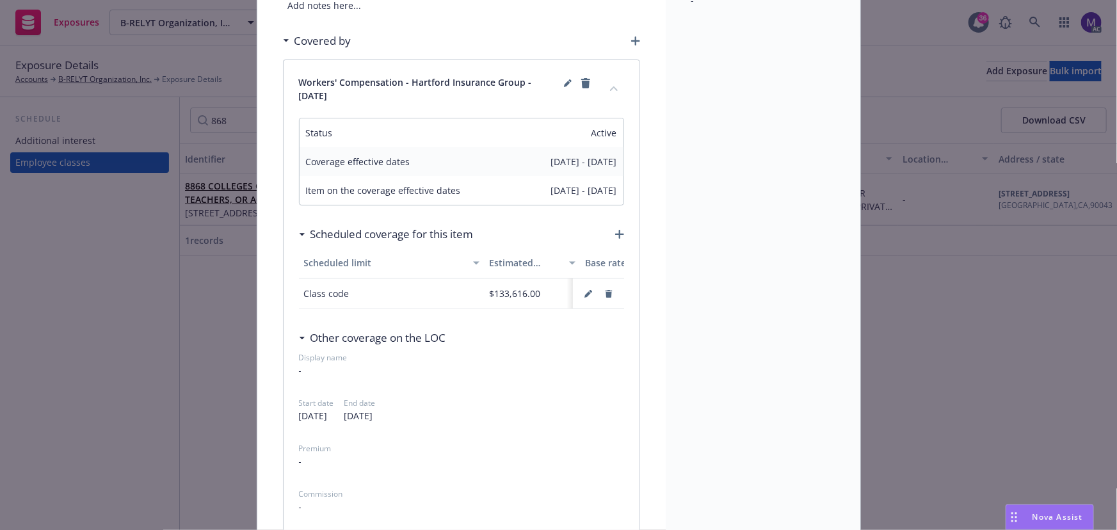
scroll to position [174, 0]
click at [606, 293] on icon "button" at bounding box center [608, 293] width 7 height 8
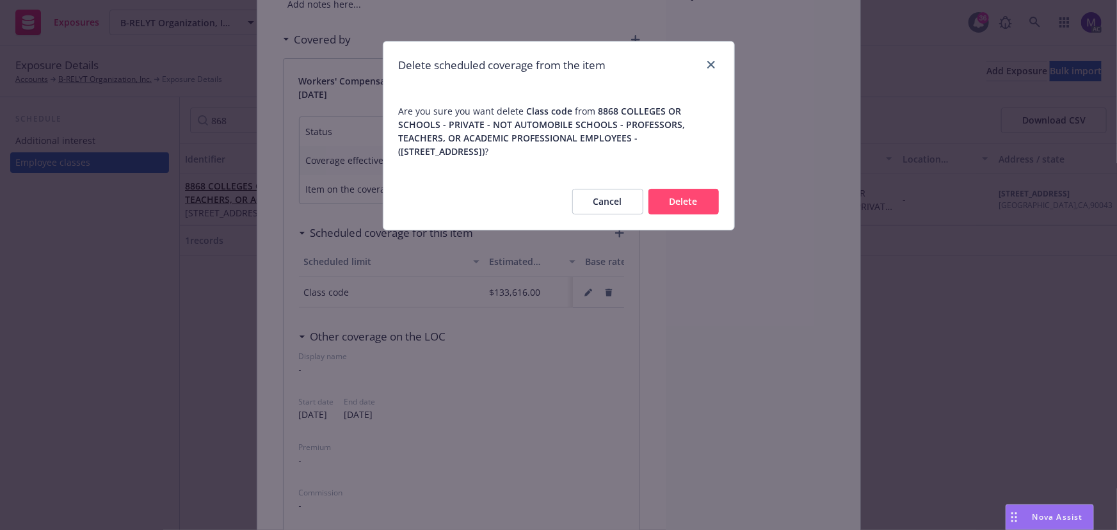
drag, startPoint x: 692, startPoint y: 173, endPoint x: 681, endPoint y: 192, distance: 22.1
click at [692, 177] on div "Cancel Delete" at bounding box center [559, 202] width 351 height 56
click at [680, 192] on button "Delete" at bounding box center [684, 202] width 70 height 26
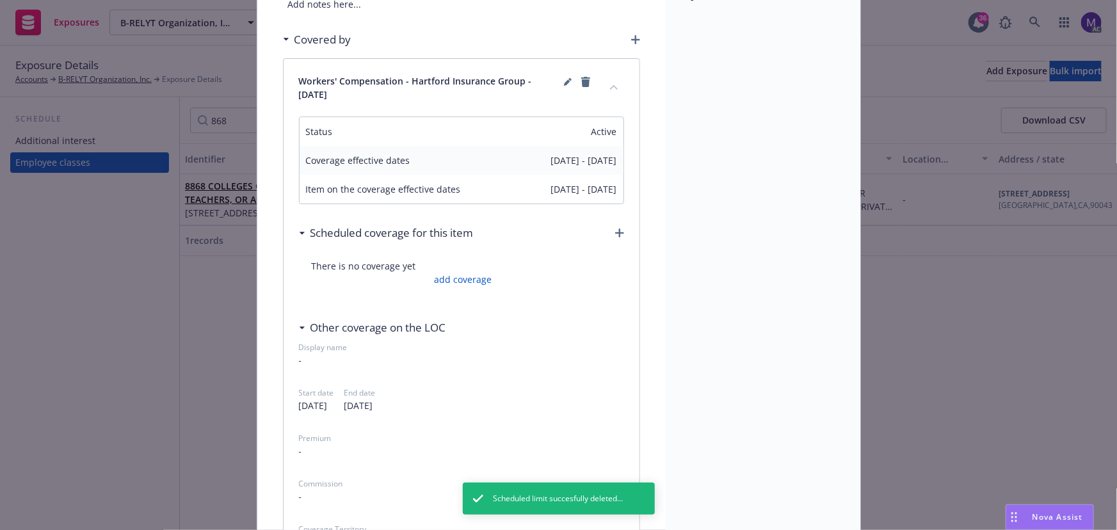
click at [223, 346] on div "Exposure Employee classes Notes Add notes here... Covered by Workers' Compensat…" at bounding box center [558, 265] width 1117 height 530
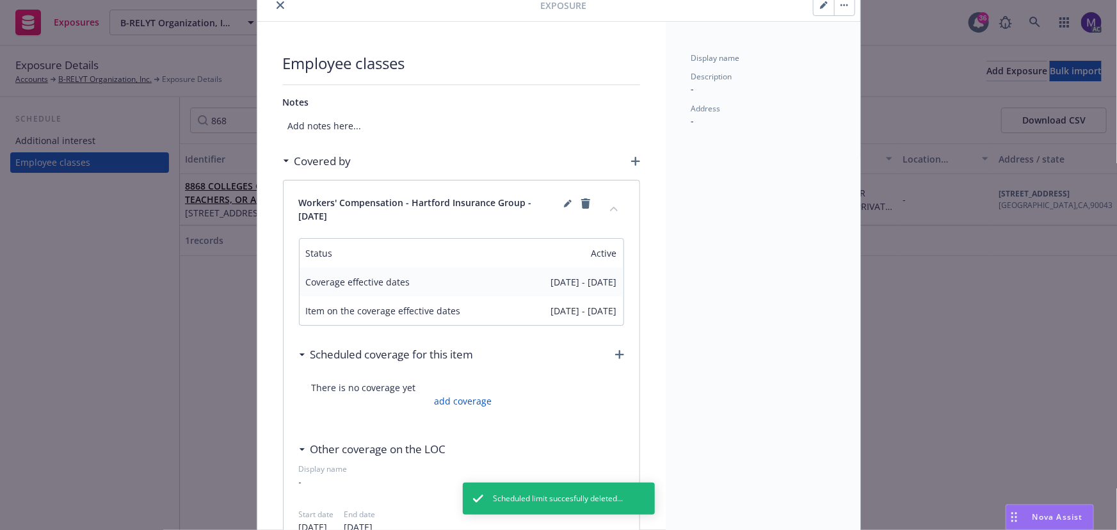
scroll to position [0, 0]
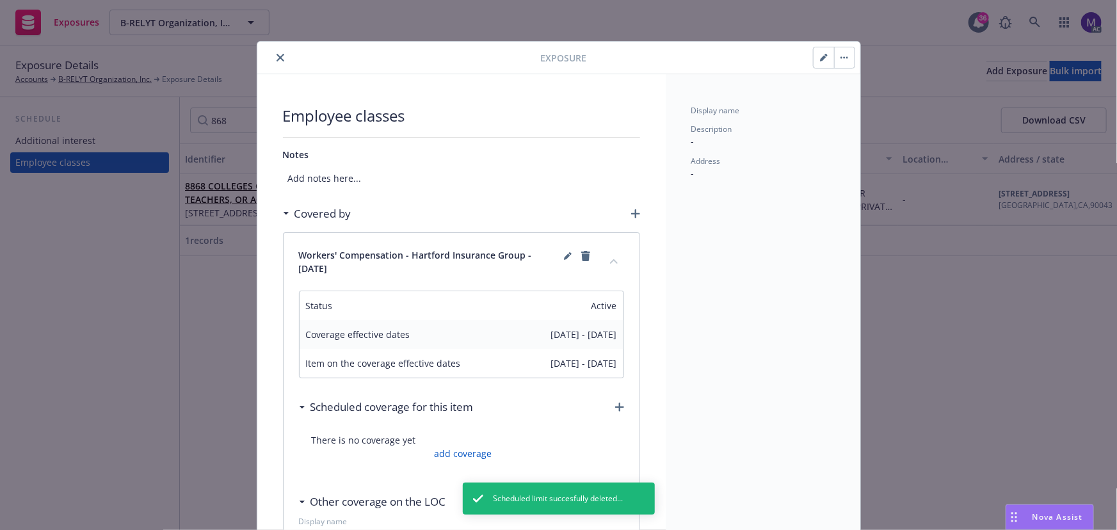
click at [277, 60] on icon "close" at bounding box center [281, 58] width 8 height 8
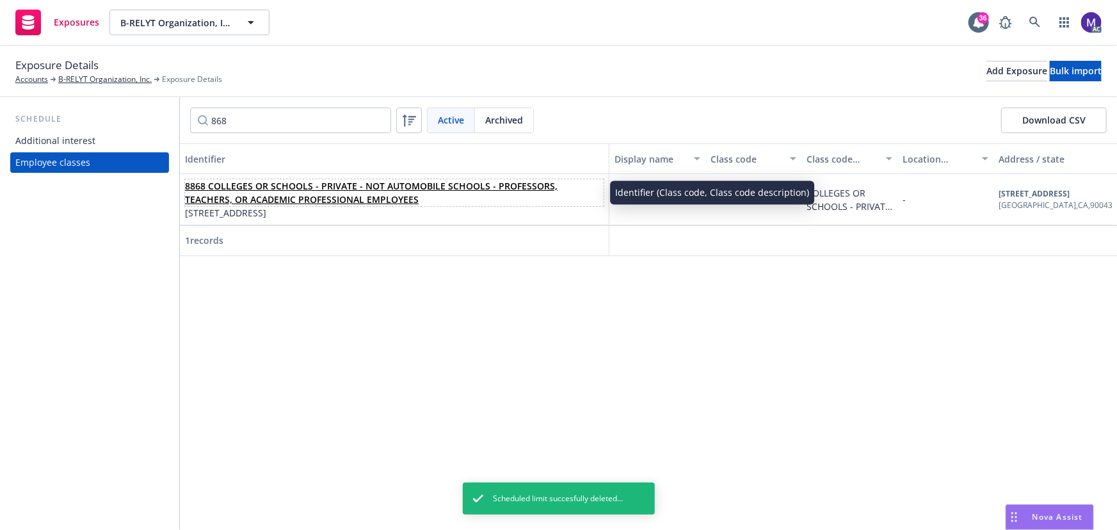
click at [243, 181] on link "8868 COLLEGES OR SCHOOLS - PRIVATE - NOT AUTOMOBILE SCHOOLS - PROFESSORS, TEACH…" at bounding box center [371, 193] width 373 height 26
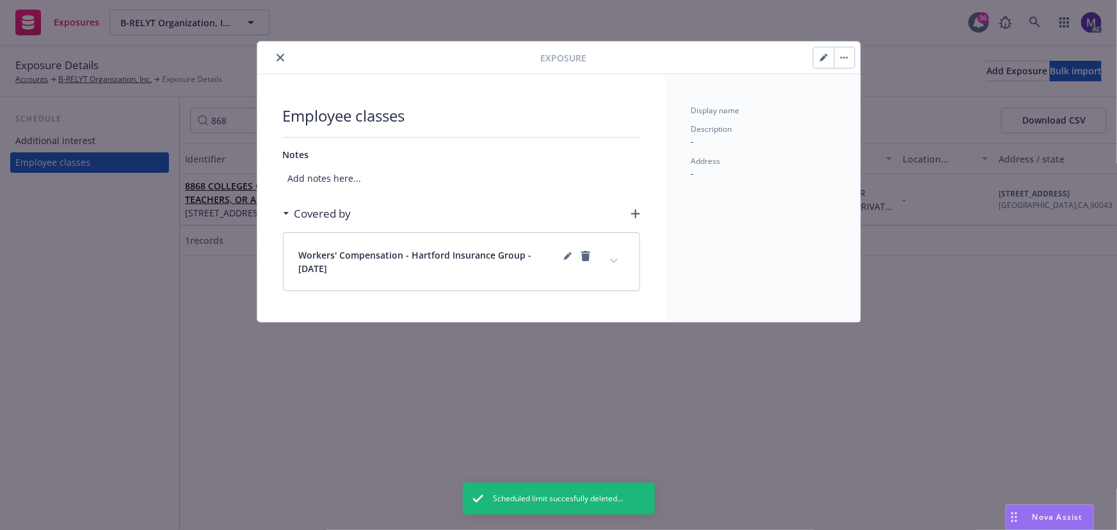
click at [615, 257] on button "expand content" at bounding box center [614, 261] width 20 height 20
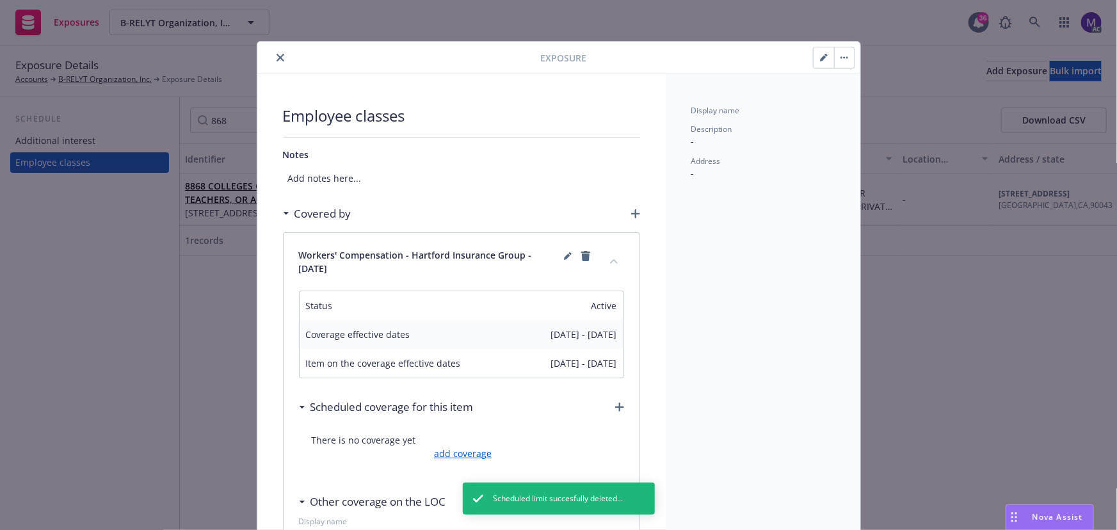
click at [458, 448] on link "add coverage" at bounding box center [461, 453] width 61 height 13
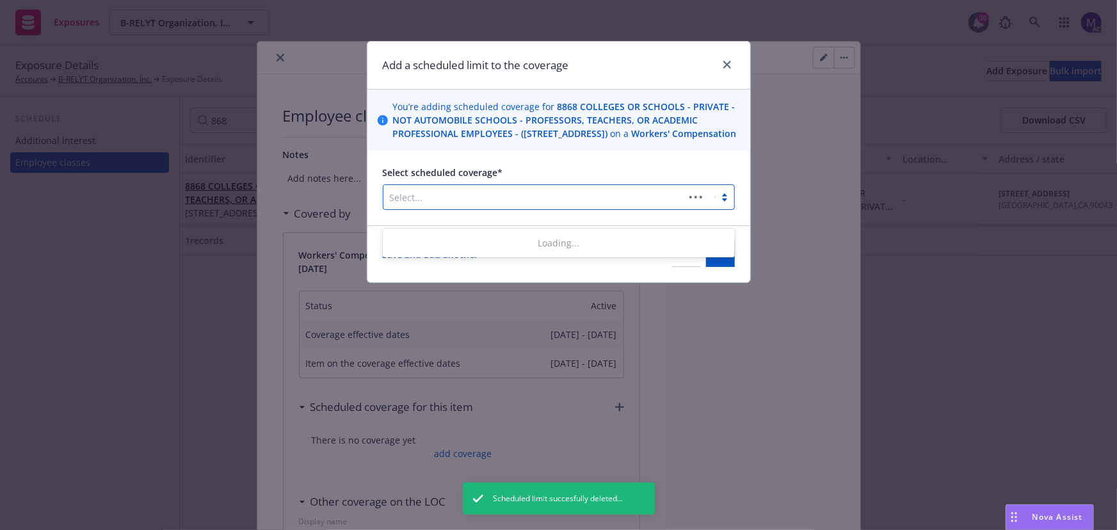
click at [485, 202] on div at bounding box center [534, 197] width 288 height 15
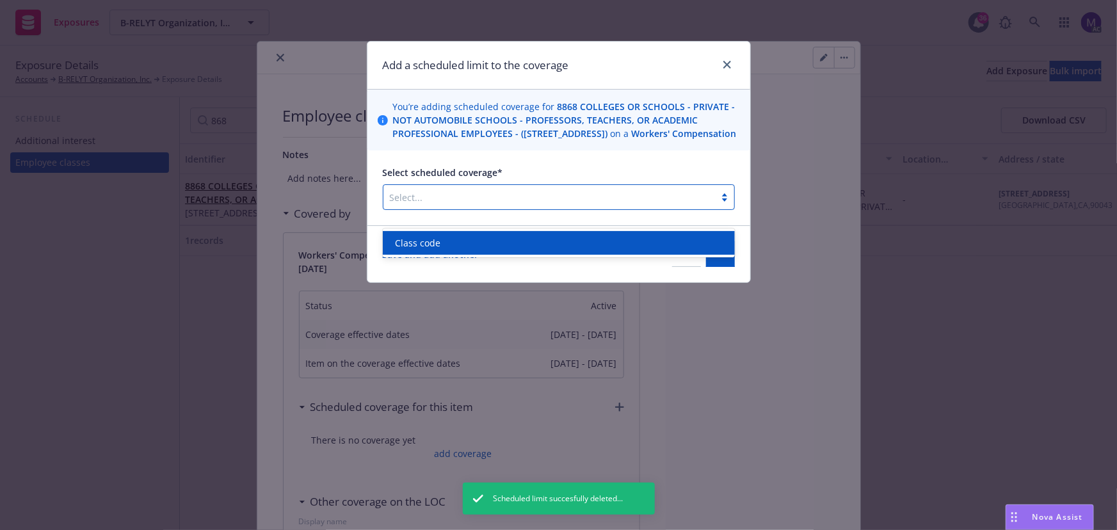
click at [421, 240] on span "Class code" at bounding box center [418, 242] width 45 height 13
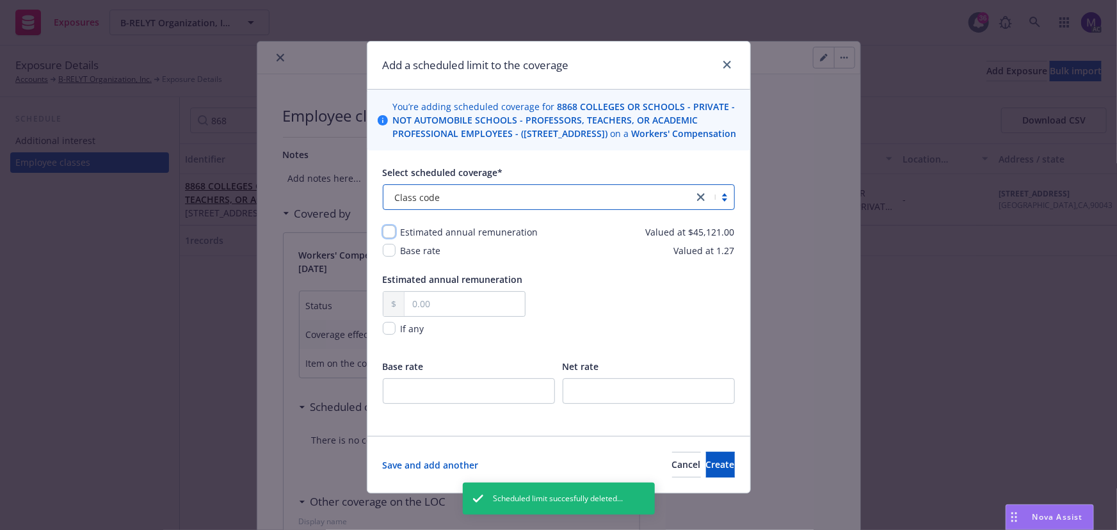
click at [386, 238] on input "checkbox" at bounding box center [389, 231] width 13 height 13
checkbox input "true"
click at [385, 257] on input "checkbox" at bounding box center [389, 250] width 13 height 13
checkbox input "true"
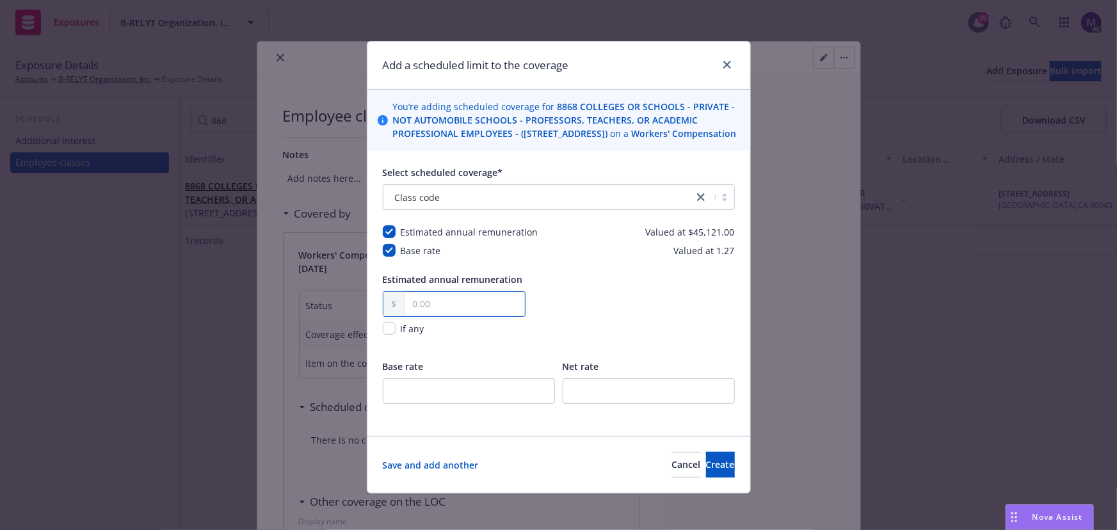
click at [424, 316] on input "text" at bounding box center [465, 304] width 120 height 24
paste input "45,121.00"
type input "45,121.00"
click at [410, 395] on input "number" at bounding box center [469, 391] width 172 height 26
type input "0"
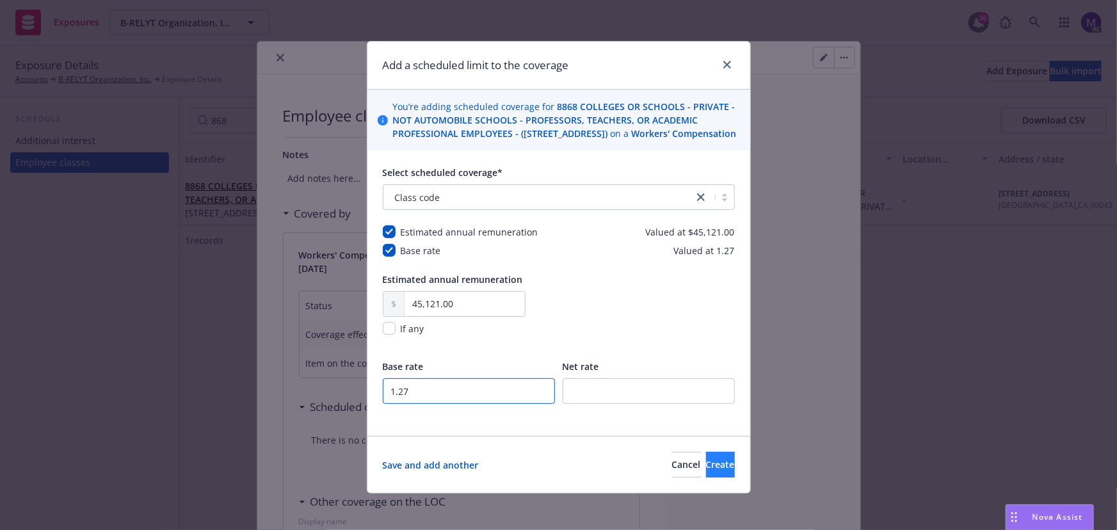
type input "1.27"
click at [706, 478] on button "Create" at bounding box center [720, 465] width 29 height 26
